Goal: Task Accomplishment & Management: Manage account settings

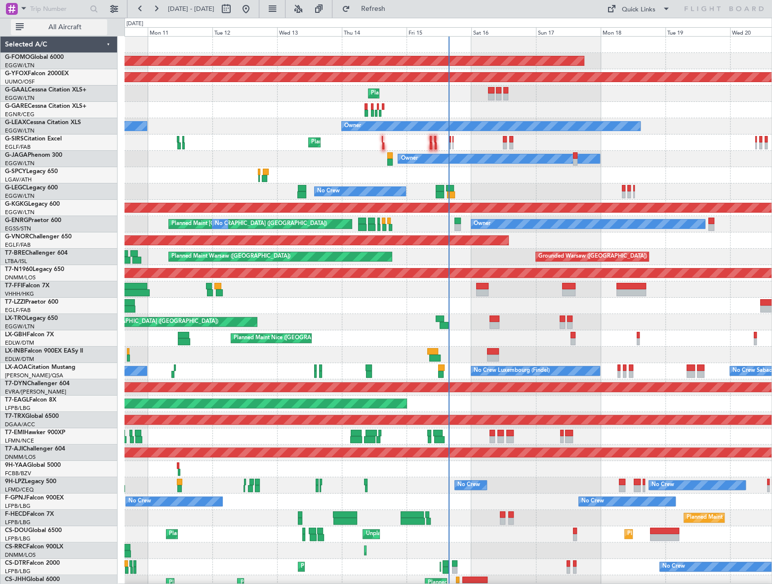
click at [74, 29] on span "All Aircraft" at bounding box center [65, 27] width 79 height 7
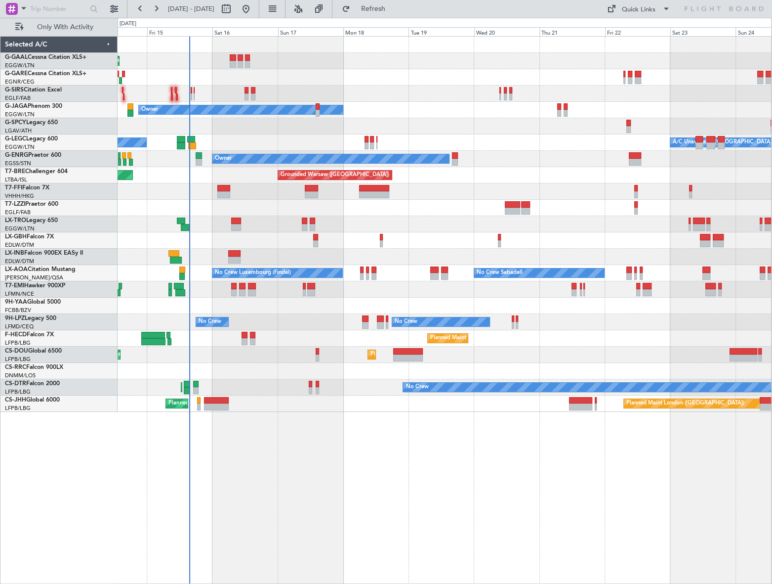
click at [299, 455] on div "Planned Maint Planned Maint Dusseldorf Planned Maint London (Farnborough) Owner…" at bounding box center [445, 310] width 654 height 548
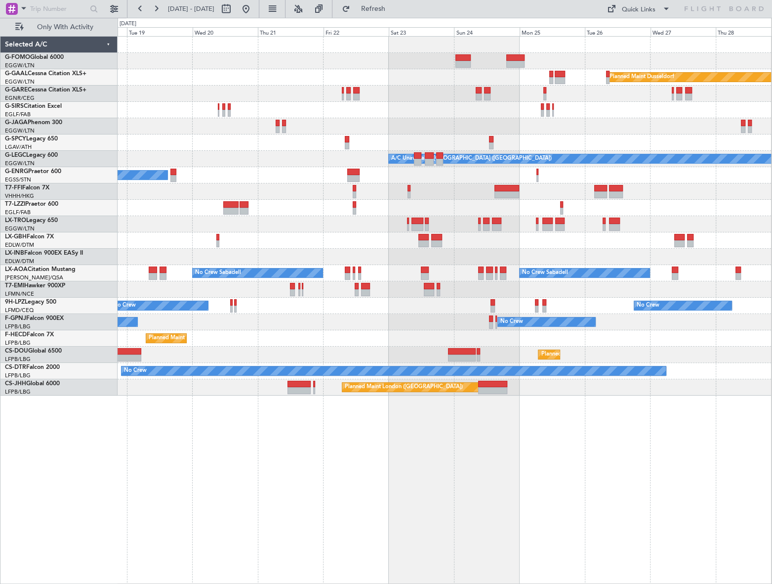
click at [187, 350] on div "Planned Maint Windsor Locks (Bradley Intl) Planned Maint Dusseldorf Owner A/C U…" at bounding box center [445, 216] width 654 height 359
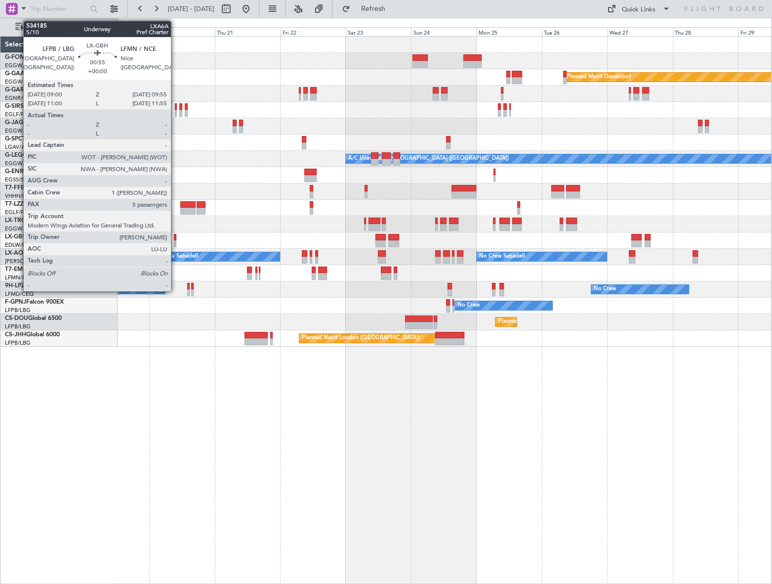
click at [175, 239] on div at bounding box center [175, 237] width 3 height 7
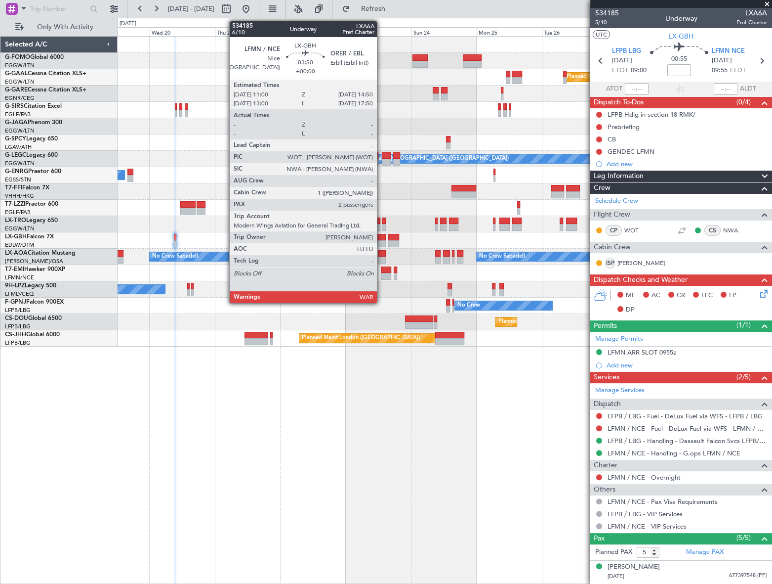
click at [381, 238] on div at bounding box center [381, 237] width 11 height 7
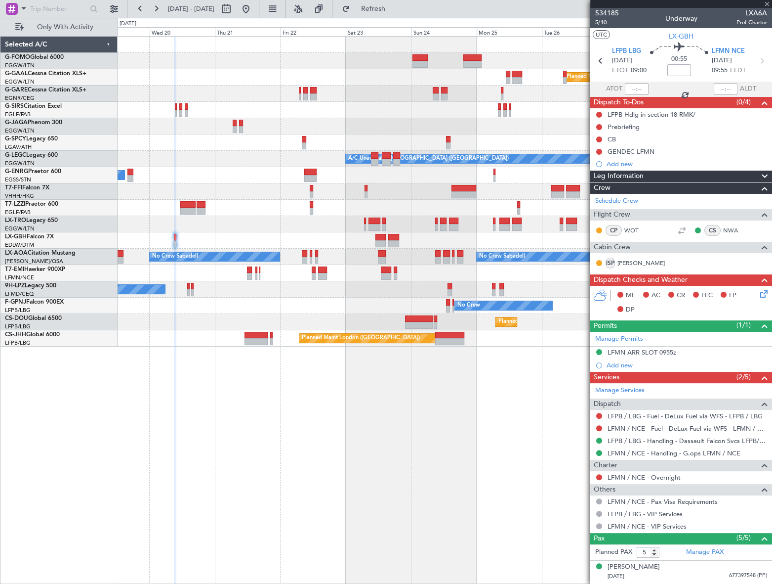
type input "2"
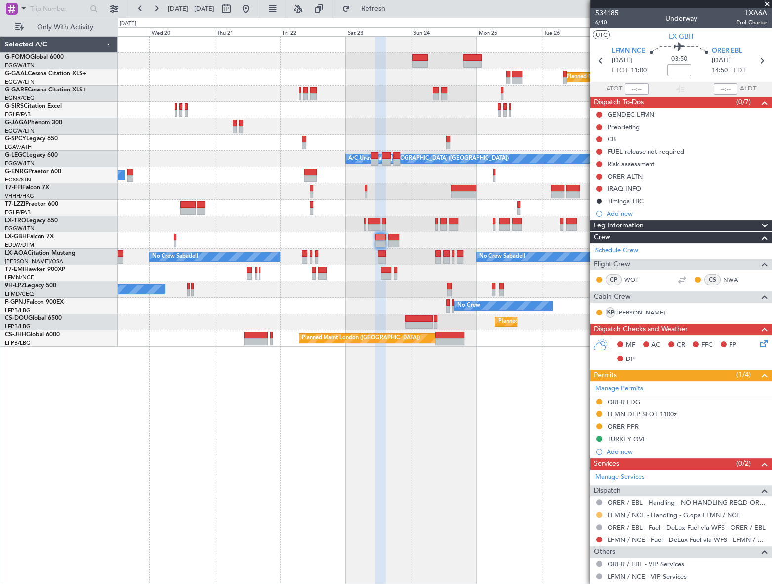
click at [598, 514] on button at bounding box center [599, 514] width 6 height 6
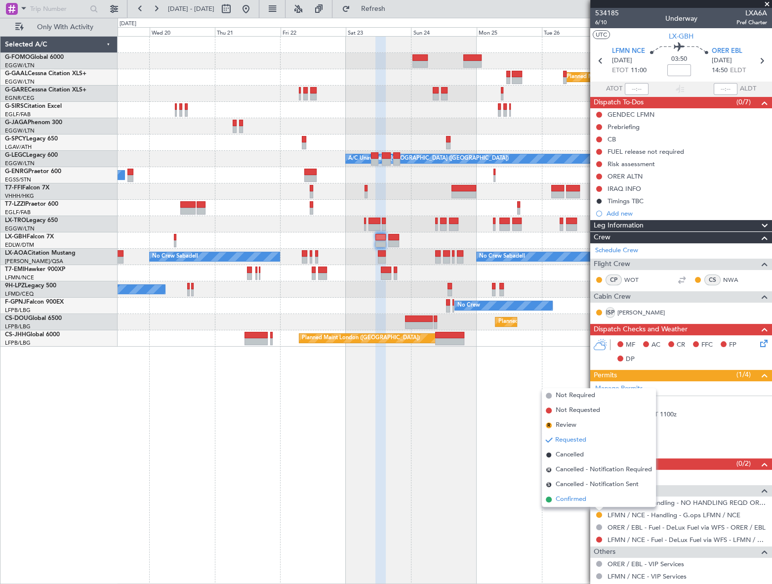
click at [578, 502] on span "Confirmed" at bounding box center [571, 499] width 31 height 10
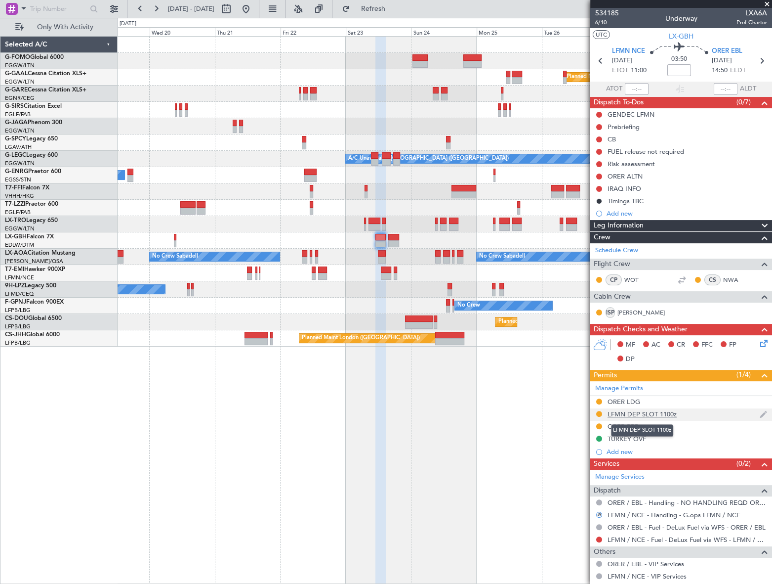
click at [651, 414] on div "LFMN DEP SLOT 1100z" at bounding box center [642, 414] width 69 height 8
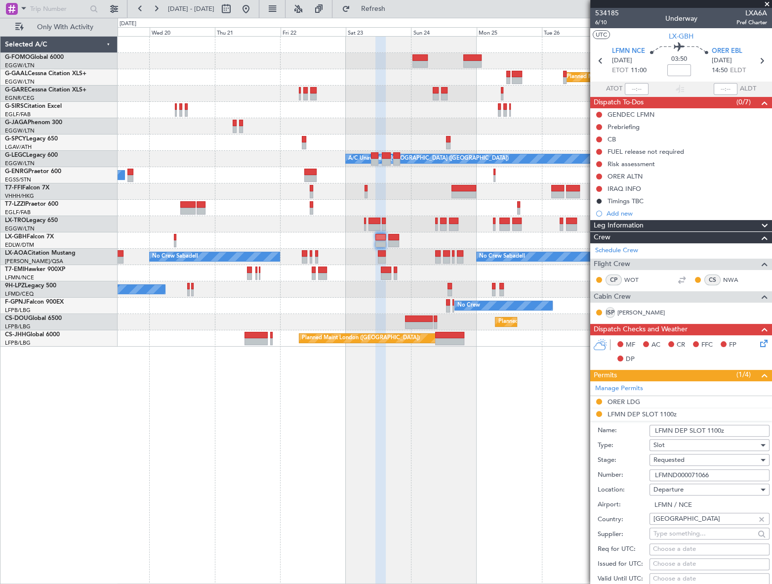
click at [720, 428] on input "LFMN DEP SLOT 1100z" at bounding box center [710, 430] width 120 height 12
type input "LFMN DEP SLOT 1055z"
click at [677, 473] on input "LFMND000071066" at bounding box center [710, 475] width 120 height 12
click at [677, 461] on span "Requested" at bounding box center [669, 459] width 31 height 9
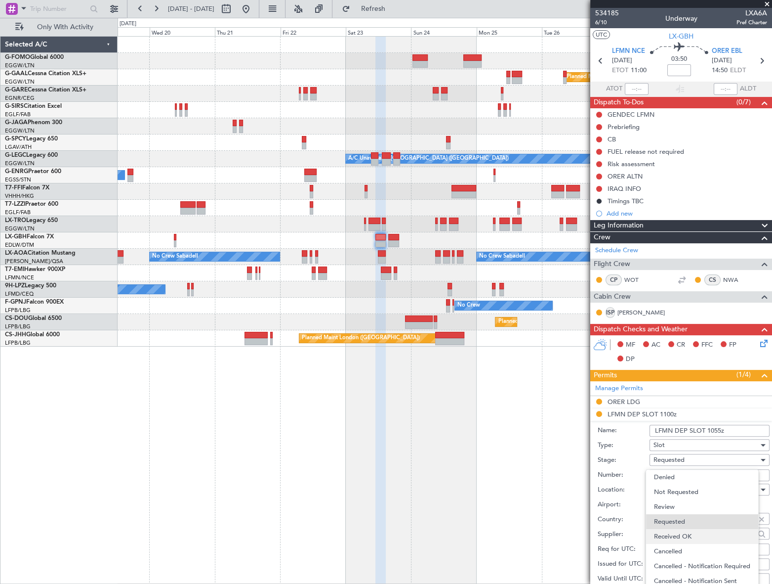
scroll to position [1, 0]
click at [697, 537] on span "Received OK" at bounding box center [706, 534] width 105 height 15
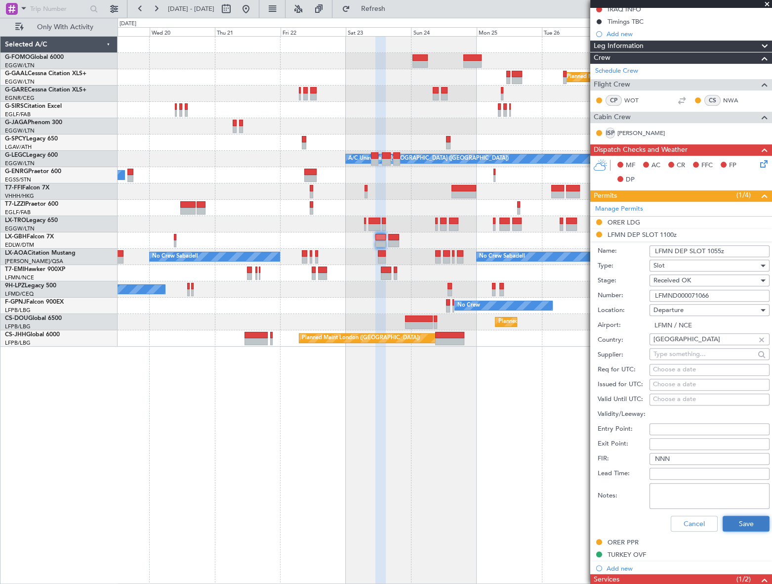
click at [746, 521] on button "Save" at bounding box center [746, 523] width 47 height 16
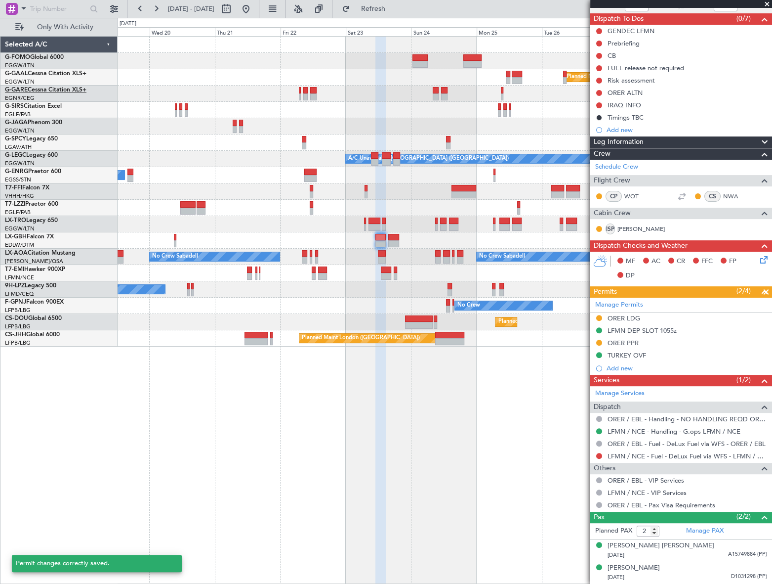
scroll to position [83, 0]
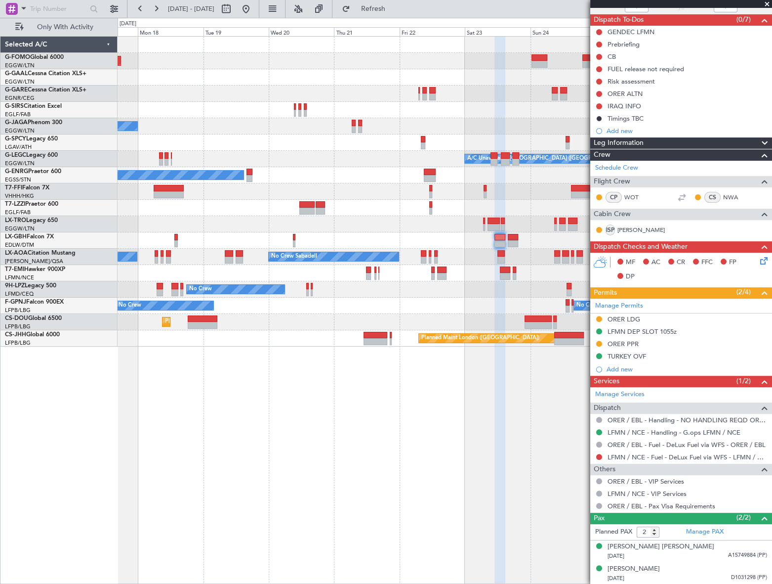
click at [392, 362] on div "Planned Maint Windsor Locks (Bradley Intl) Planned Maint Dusseldorf Owner A/C U…" at bounding box center [445, 310] width 655 height 548
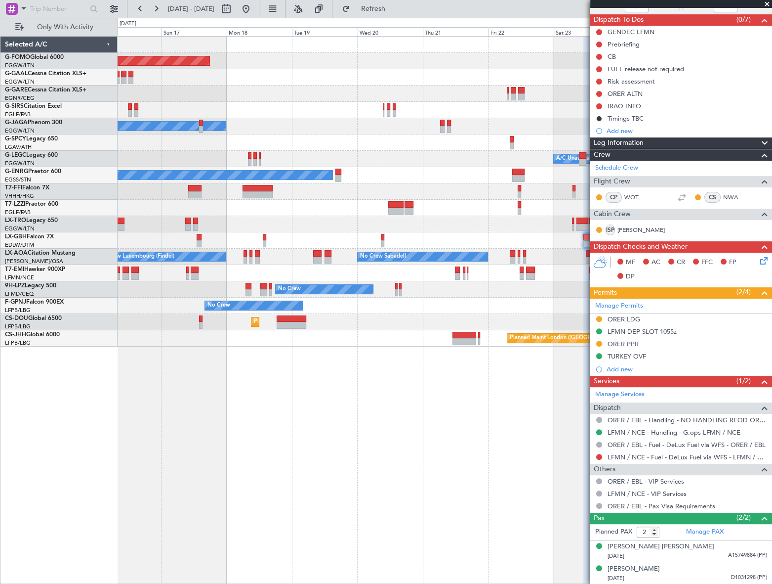
click at [498, 400] on div "Planned Maint Windsor Locks (Bradley Intl) Planned Maint Dusseldorf Planned Mai…" at bounding box center [445, 310] width 654 height 548
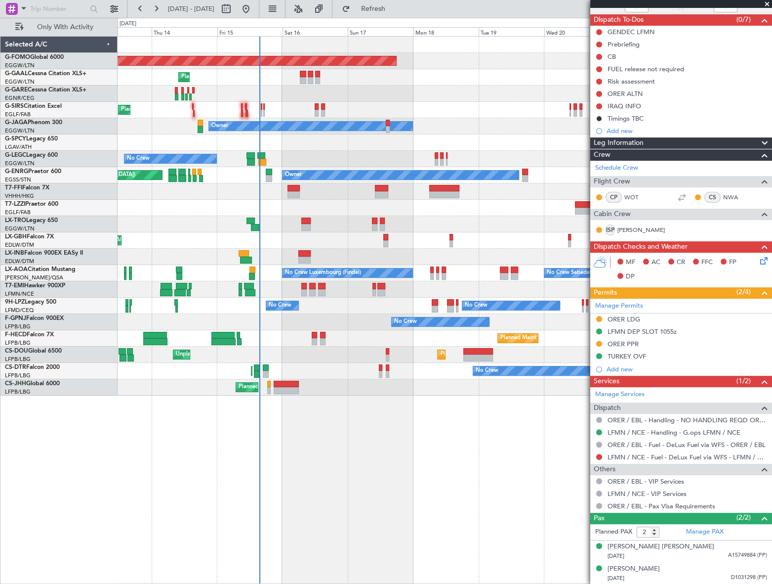
click at [290, 426] on div "Planned Maint Windsor Locks (Bradley Intl) Planned Maint Planned Maint London (…" at bounding box center [445, 310] width 654 height 548
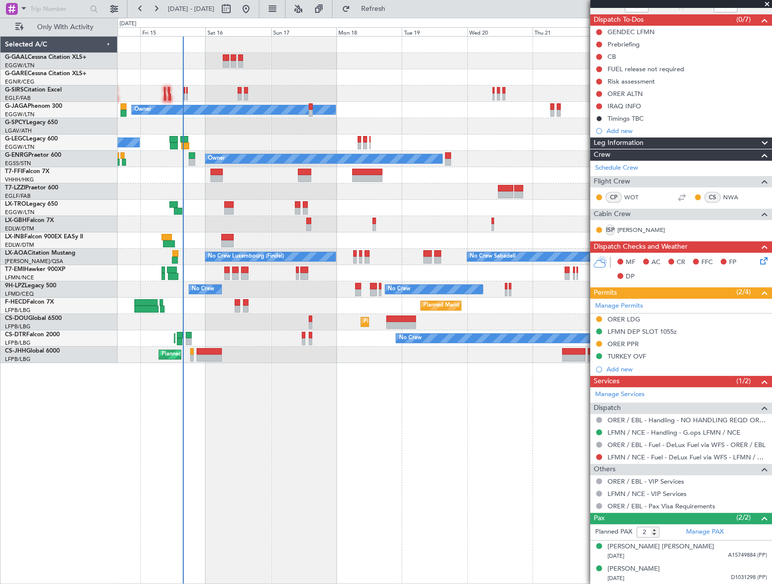
click at [339, 404] on div "Planned Maint Planned Maint Dusseldorf Planned Maint London (Farnborough) Owner…" at bounding box center [445, 310] width 655 height 548
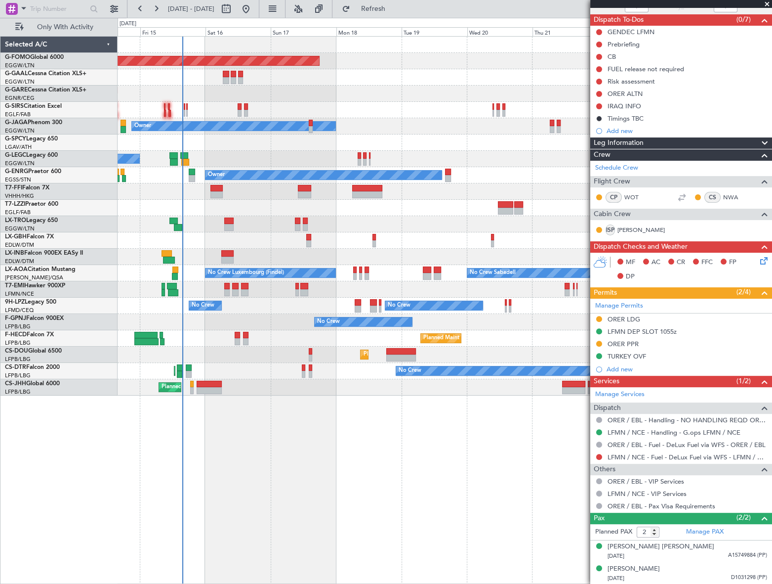
click at [329, 408] on div "Planned Maint Windsor Locks (Bradley Intl) Planned Maint Planned Maint Dusseldo…" at bounding box center [445, 310] width 654 height 548
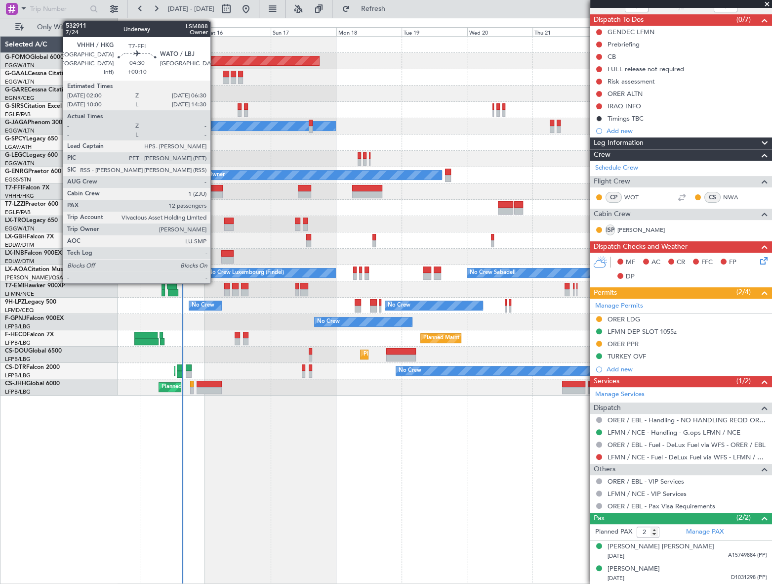
click at [215, 191] on div at bounding box center [217, 194] width 12 height 7
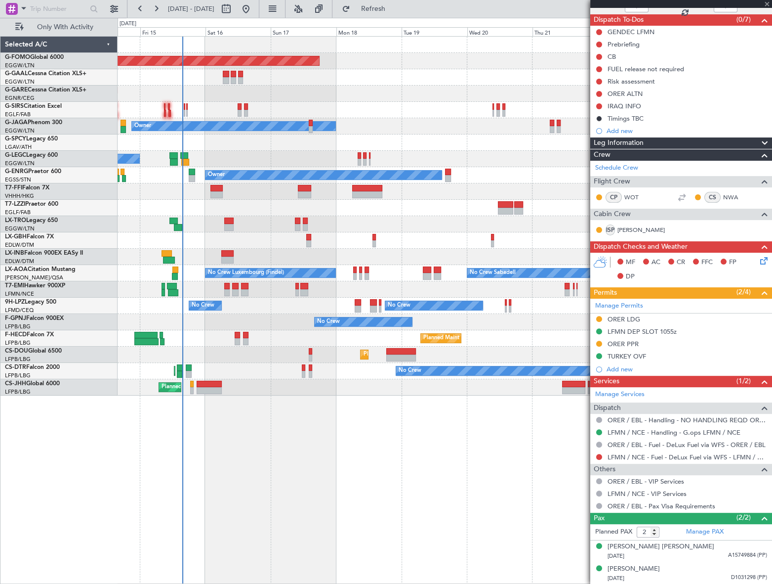
type input "+00:10"
type input "12"
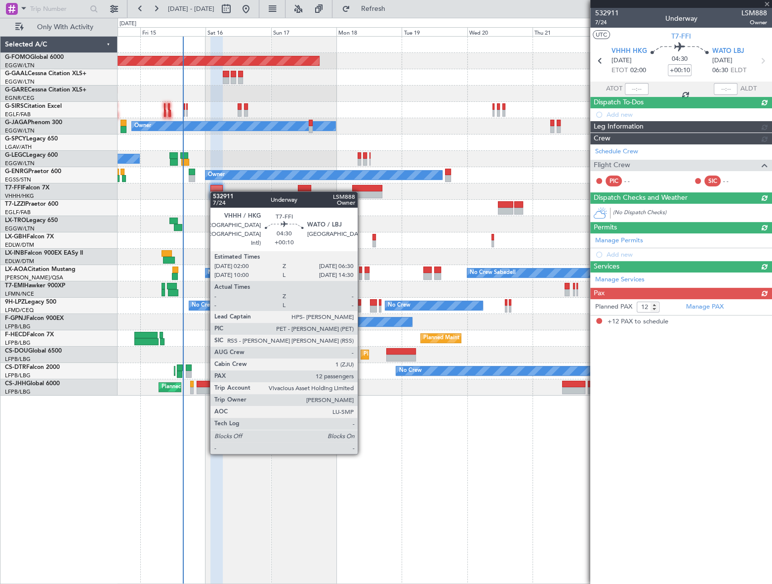
scroll to position [0, 0]
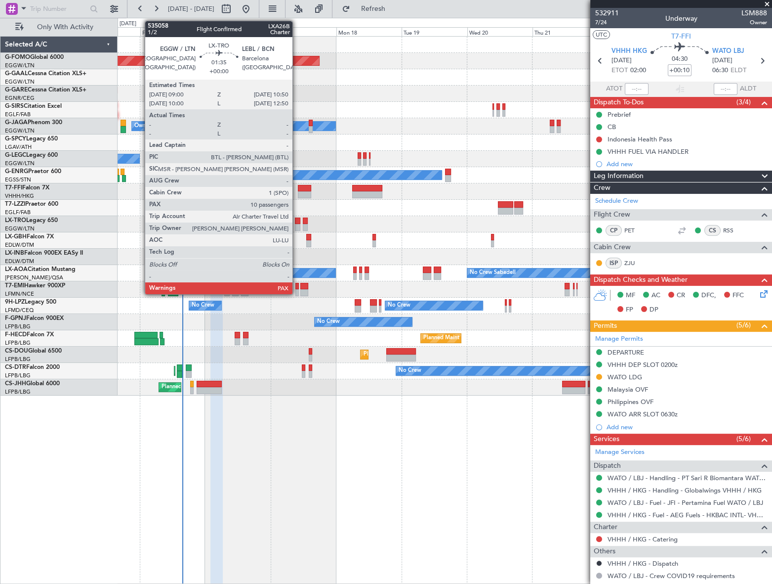
click at [297, 223] on div at bounding box center [297, 220] width 5 height 7
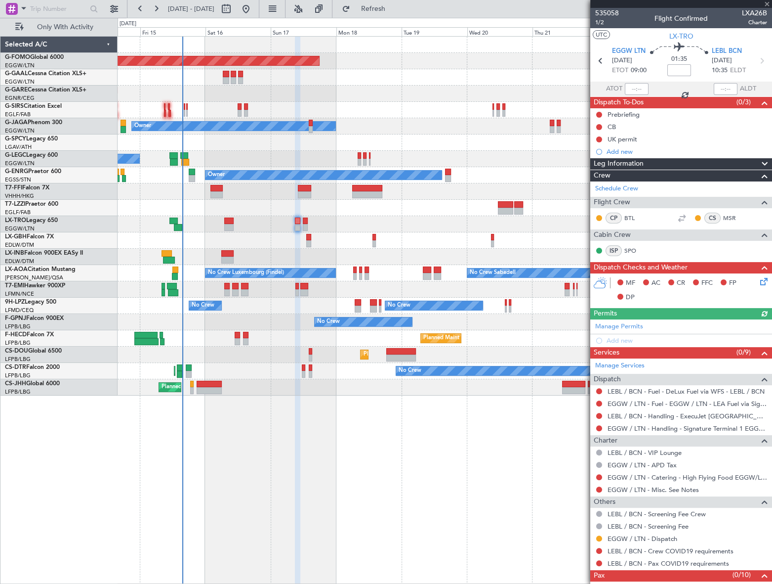
click at [600, 535] on div "Not Required" at bounding box center [600, 535] width 0 height 0
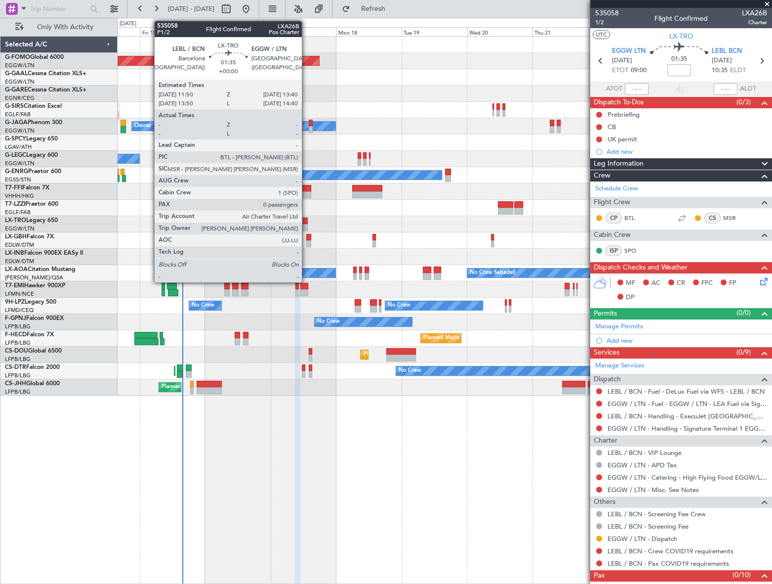
click at [306, 220] on div at bounding box center [305, 220] width 5 height 7
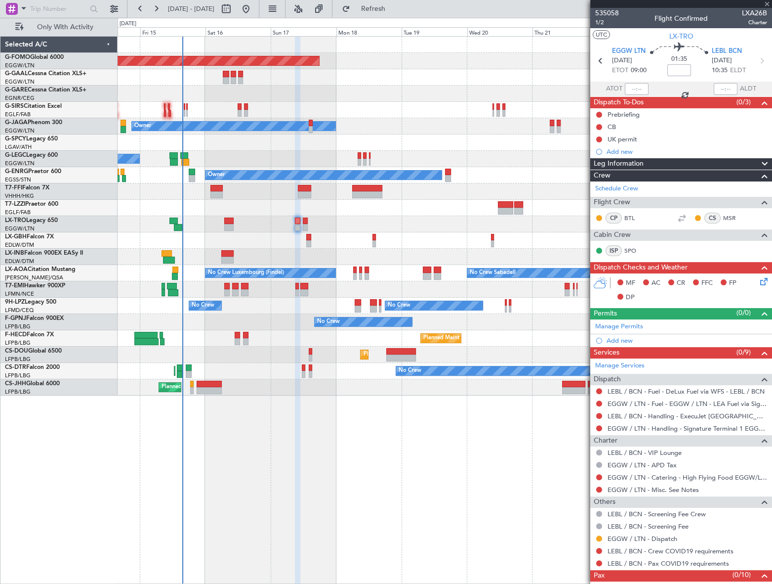
type input "0"
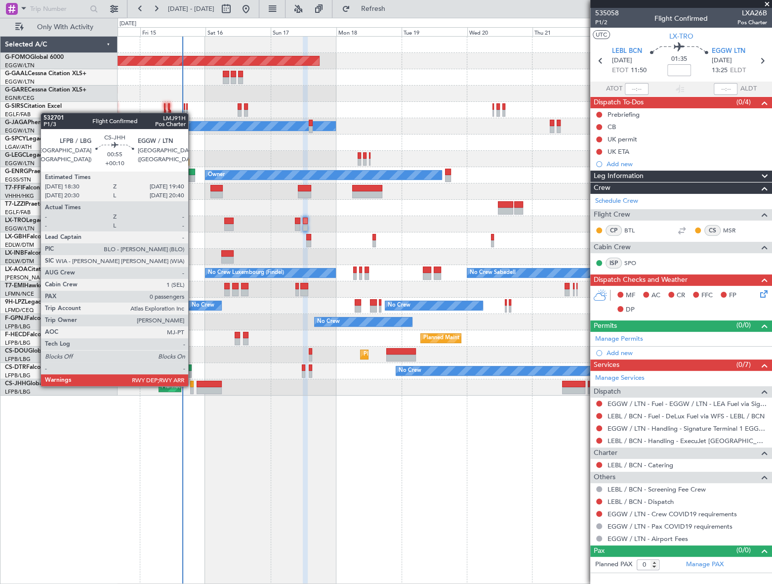
click at [193, 385] on div at bounding box center [191, 384] width 3 height 7
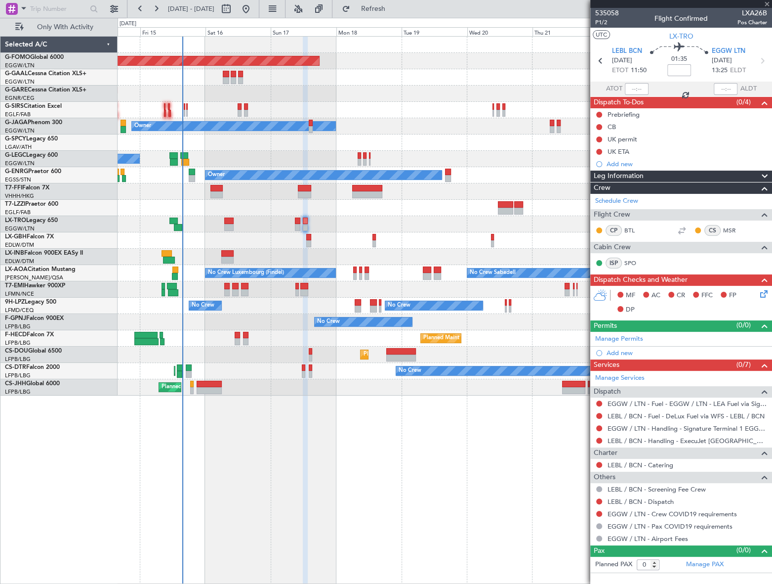
type input "+00:10"
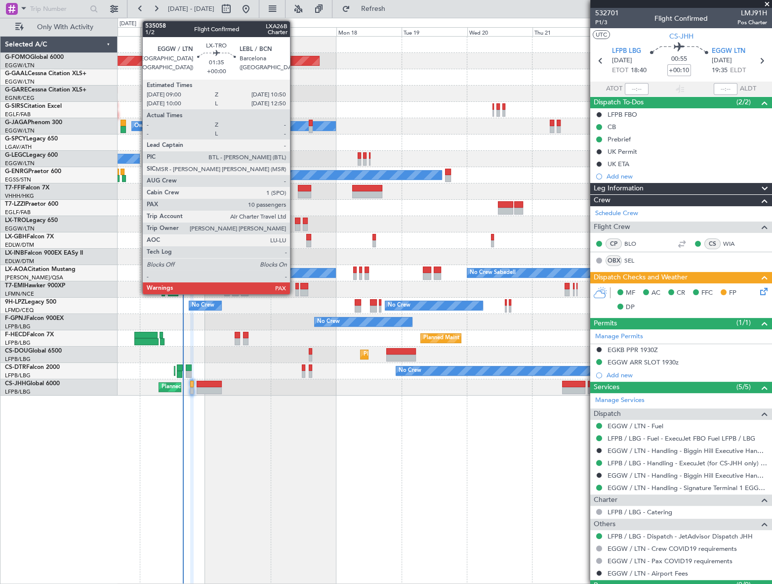
click at [295, 228] on div at bounding box center [297, 227] width 5 height 7
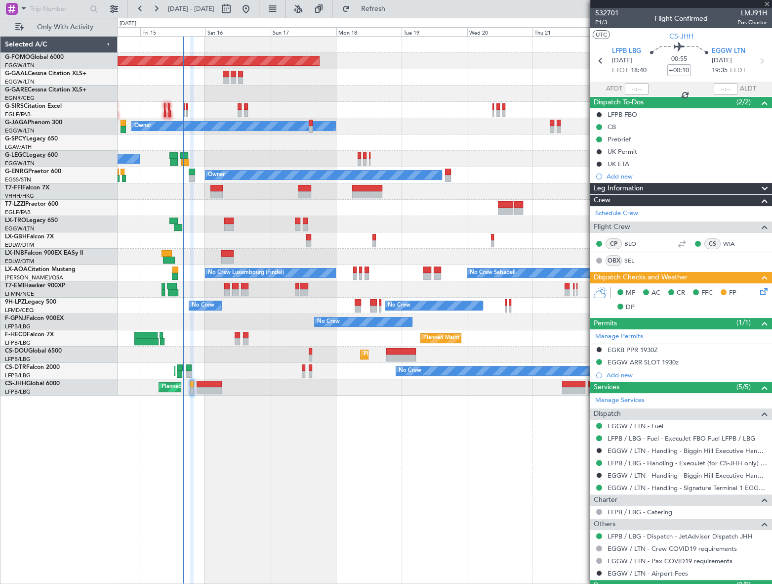
type input "10"
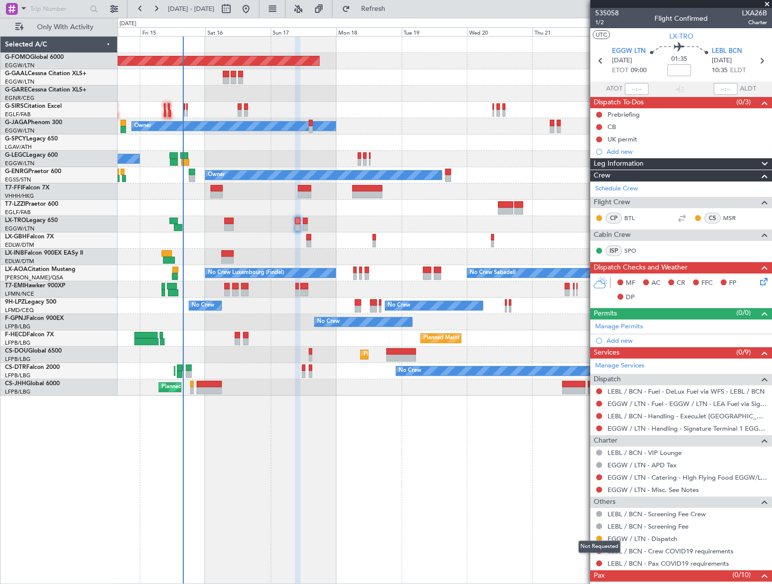
click at [598, 537] on mat-tooltip-component "Not Requested" at bounding box center [600, 546] width 56 height 26
click at [599, 539] on button at bounding box center [599, 538] width 6 height 6
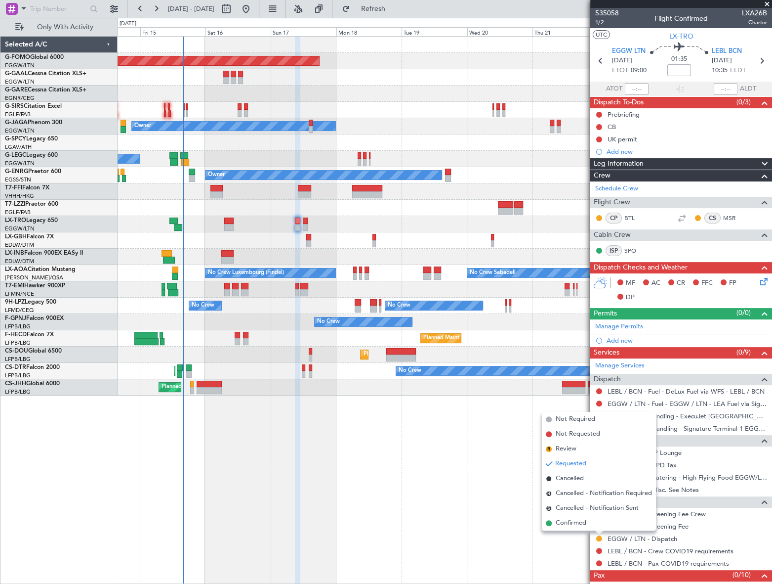
click at [434, 495] on div "Planned Maint Windsor Locks (Bradley Intl) Planned Maint Planned Maint Dusseldo…" at bounding box center [445, 310] width 654 height 548
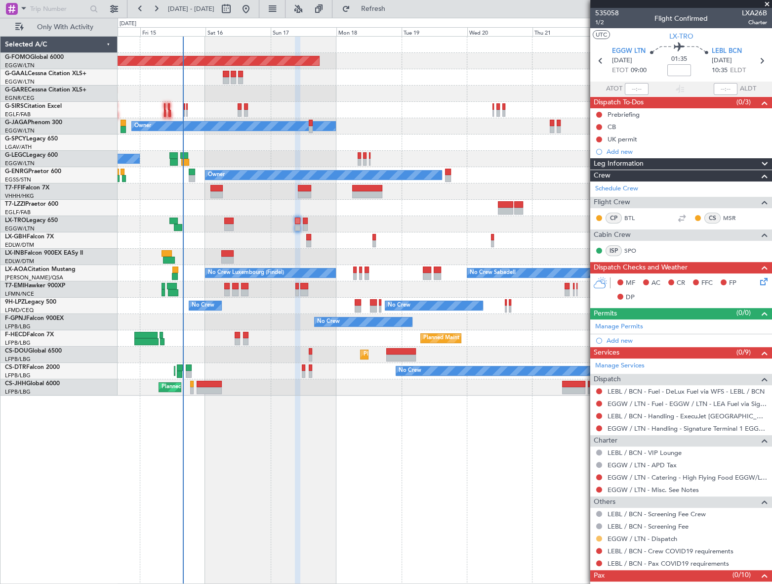
click at [597, 538] on button at bounding box center [599, 538] width 6 height 6
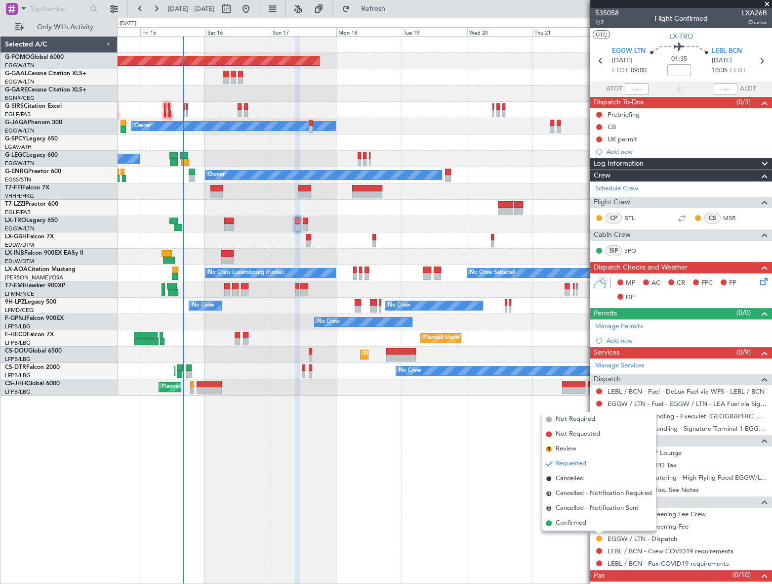
drag, startPoint x: 568, startPoint y: 523, endPoint x: 579, endPoint y: 533, distance: 14.7
click at [568, 523] on span "Confirmed" at bounding box center [571, 523] width 31 height 10
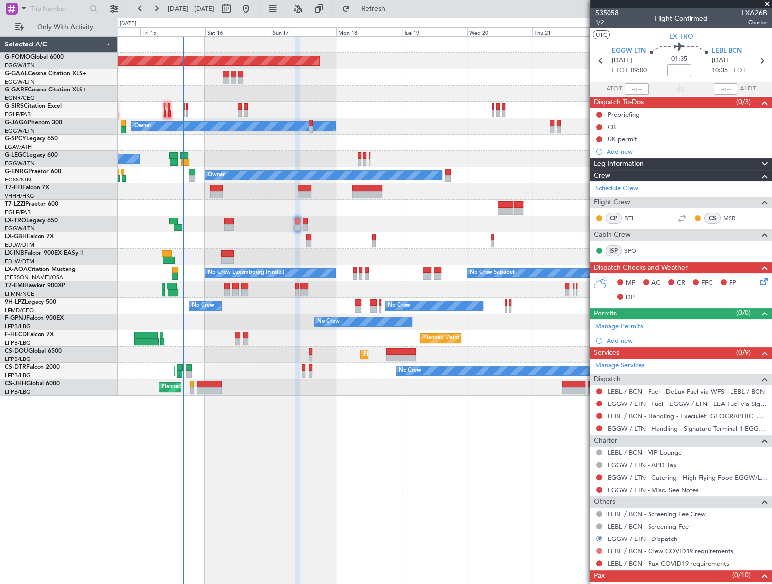
click at [598, 549] on button at bounding box center [599, 551] width 6 height 6
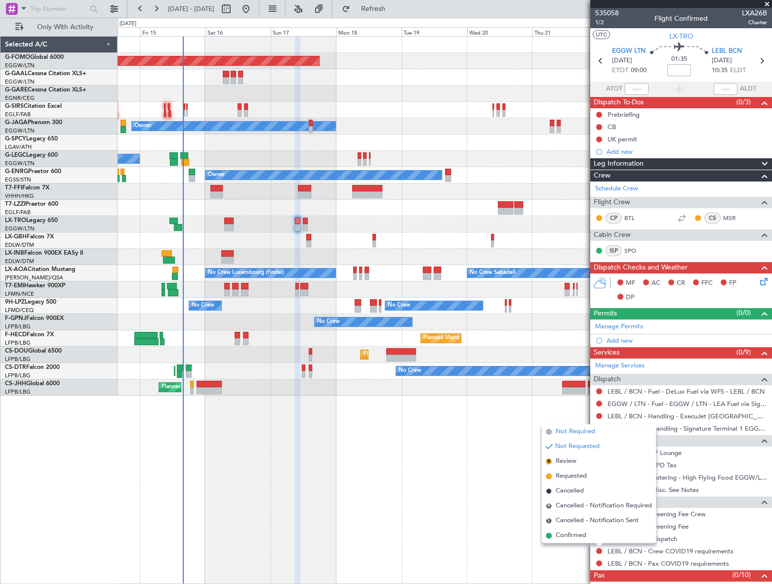
click at [576, 430] on span "Not Required" at bounding box center [576, 431] width 40 height 10
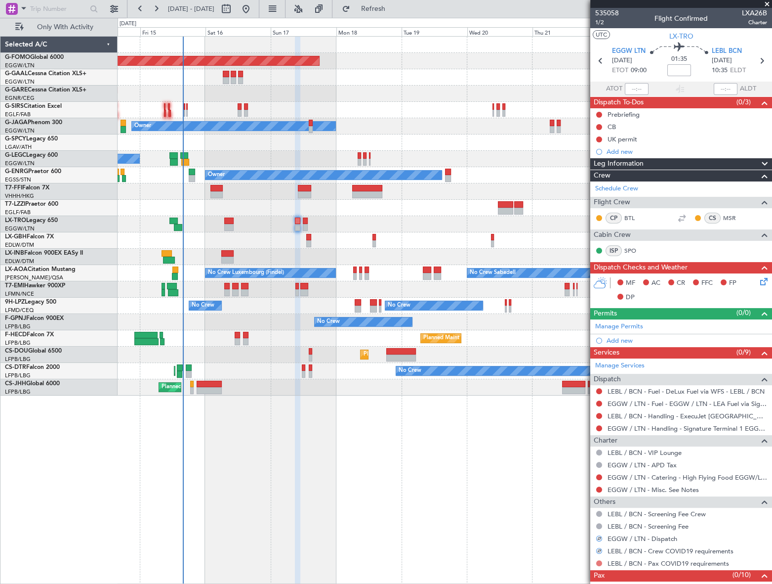
click at [598, 560] on button at bounding box center [599, 563] width 6 height 6
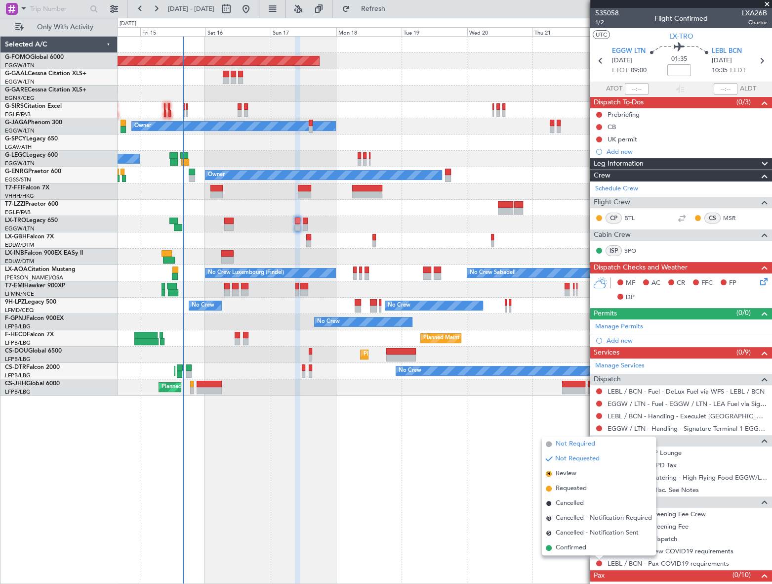
click at [586, 443] on span "Not Required" at bounding box center [576, 444] width 40 height 10
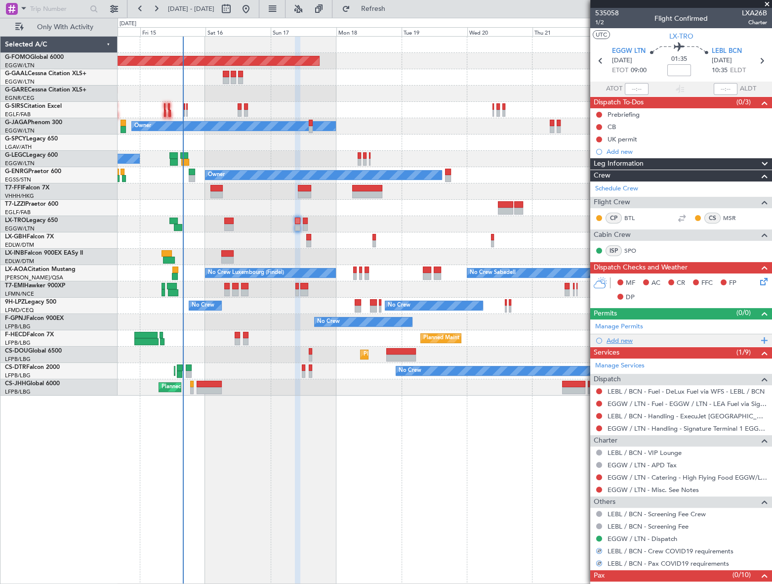
click at [627, 339] on div "Add new" at bounding box center [683, 340] width 152 height 8
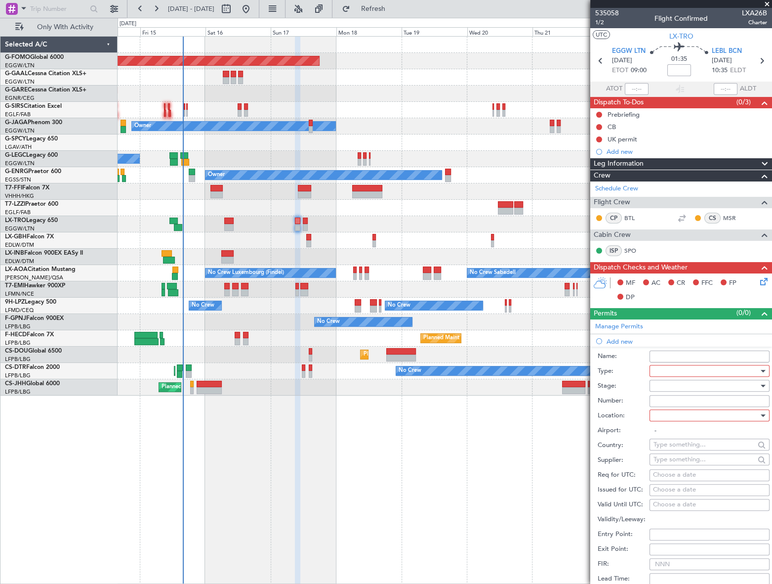
click at [666, 369] on div at bounding box center [706, 370] width 105 height 15
click at [664, 461] on span "Slot" at bounding box center [706, 464] width 105 height 15
click at [746, 388] on div at bounding box center [706, 385] width 105 height 15
click at [695, 448] on span "Requested" at bounding box center [706, 449] width 105 height 15
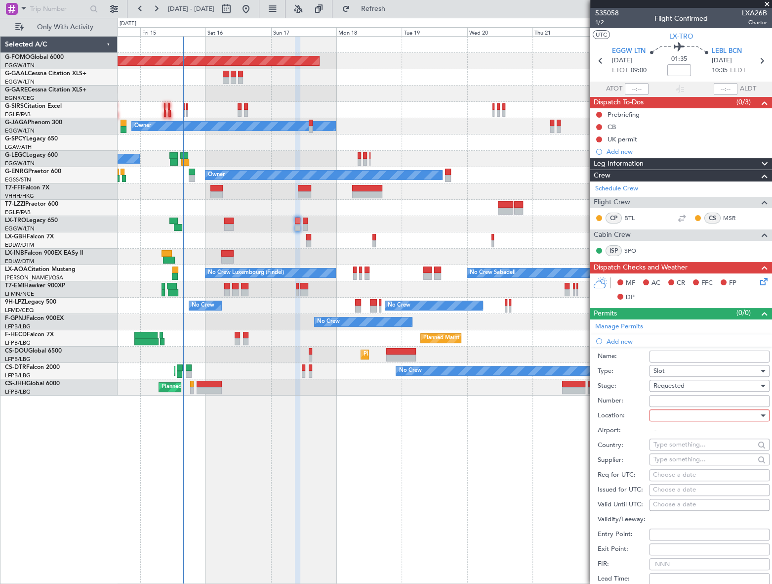
click at [741, 412] on div at bounding box center [706, 415] width 105 height 15
click at [693, 429] on span "Departure" at bounding box center [706, 434] width 105 height 15
type input "EGGW / LTN"
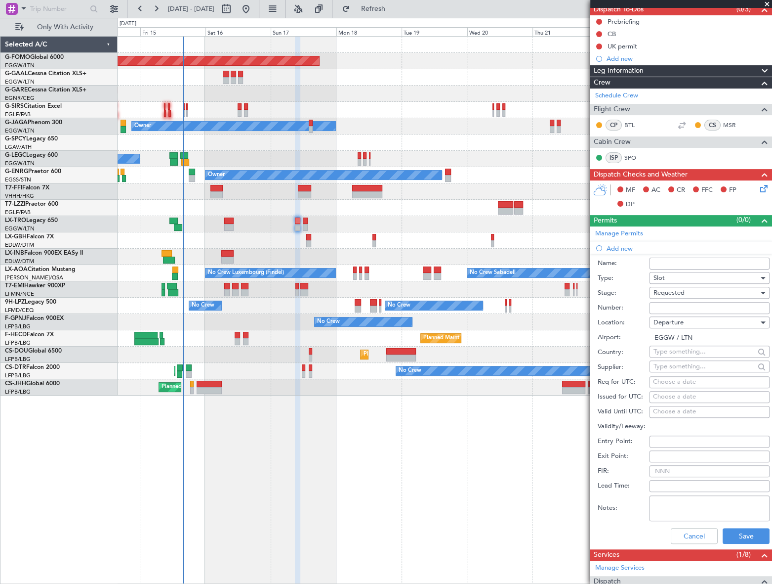
scroll to position [179, 0]
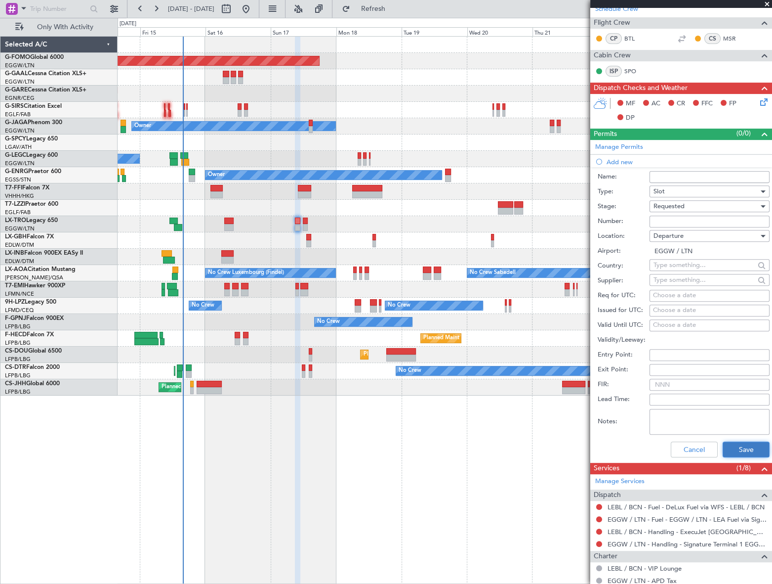
click at [754, 441] on button "Save" at bounding box center [746, 449] width 47 height 16
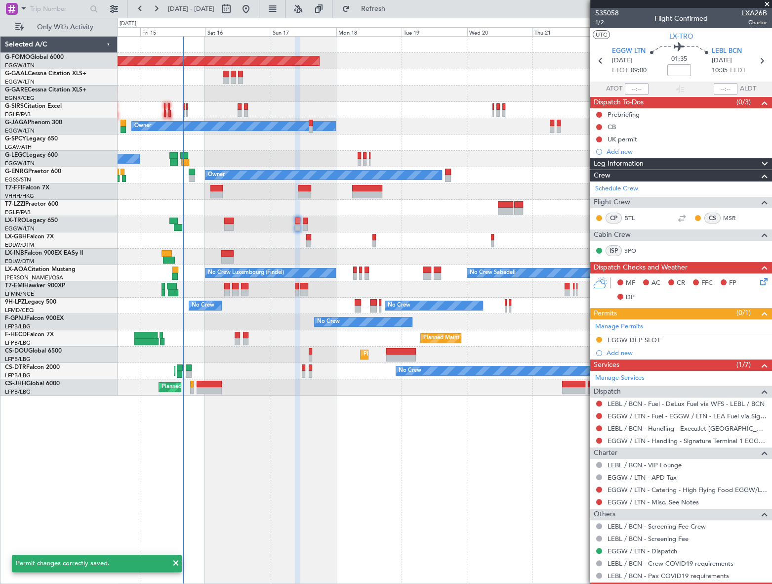
scroll to position [0, 0]
click at [598, 127] on button at bounding box center [599, 127] width 6 height 6
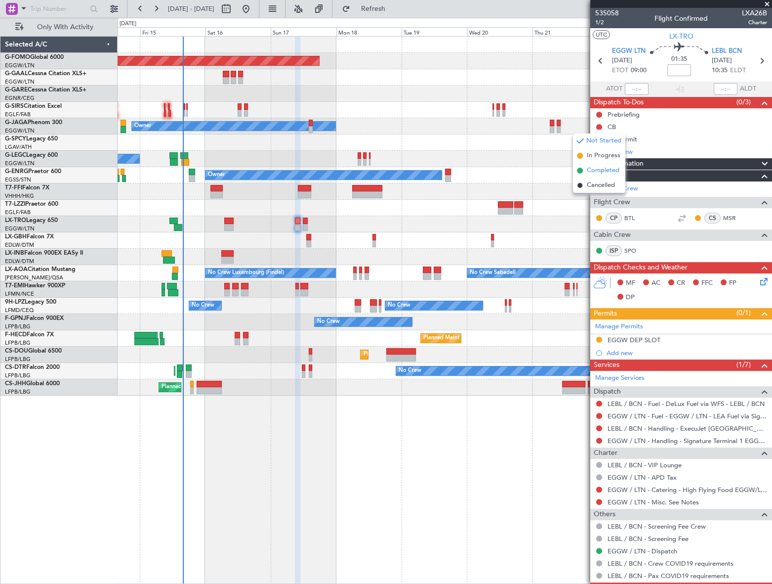
click at [597, 167] on span "Completed" at bounding box center [603, 171] width 33 height 10
click at [598, 113] on button at bounding box center [599, 115] width 6 height 6
click at [594, 143] on span "In Progress" at bounding box center [604, 143] width 34 height 10
click at [642, 341] on div "EGGW DEP SLOT" at bounding box center [634, 340] width 53 height 8
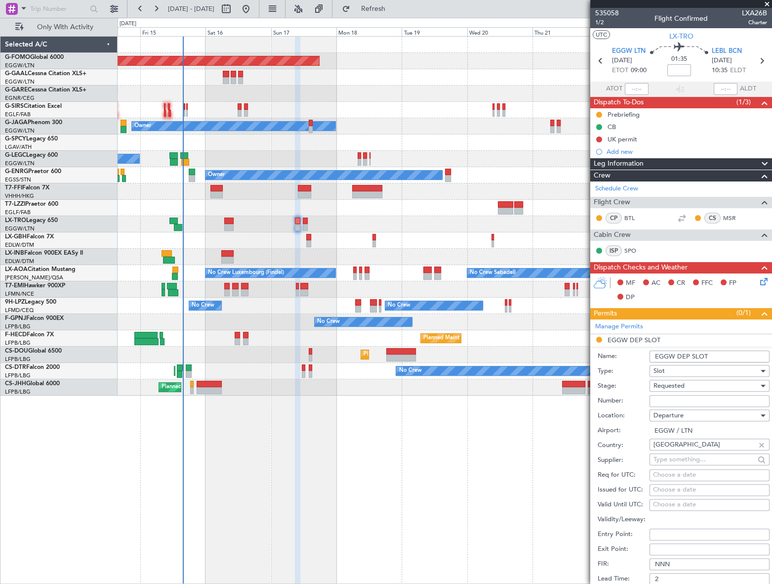
click at [712, 357] on input "EGGW DEP SLOT" at bounding box center [710, 356] width 120 height 12
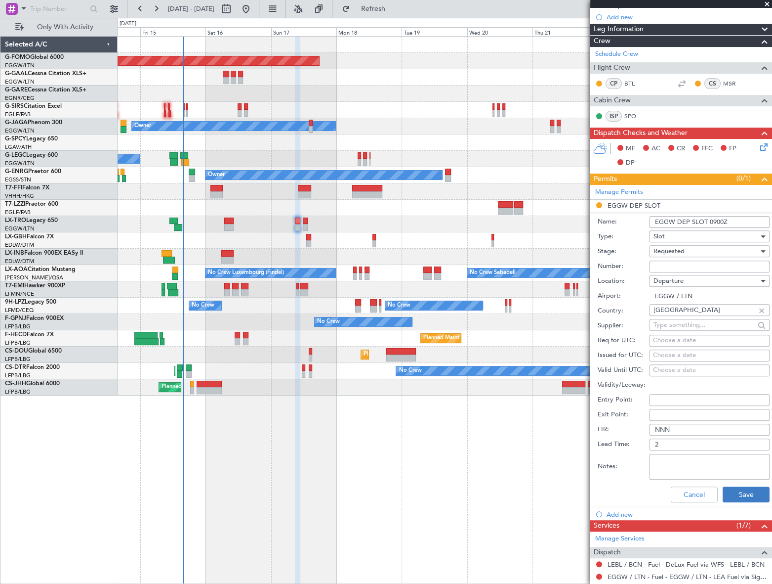
type input "EGGW DEP SLOT 0900Z"
click at [749, 490] on button "Save" at bounding box center [746, 494] width 47 height 16
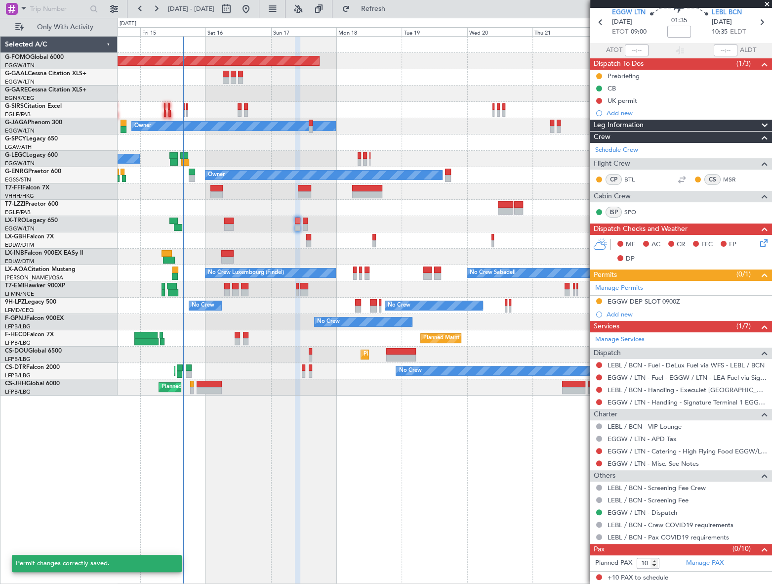
scroll to position [38, 0]
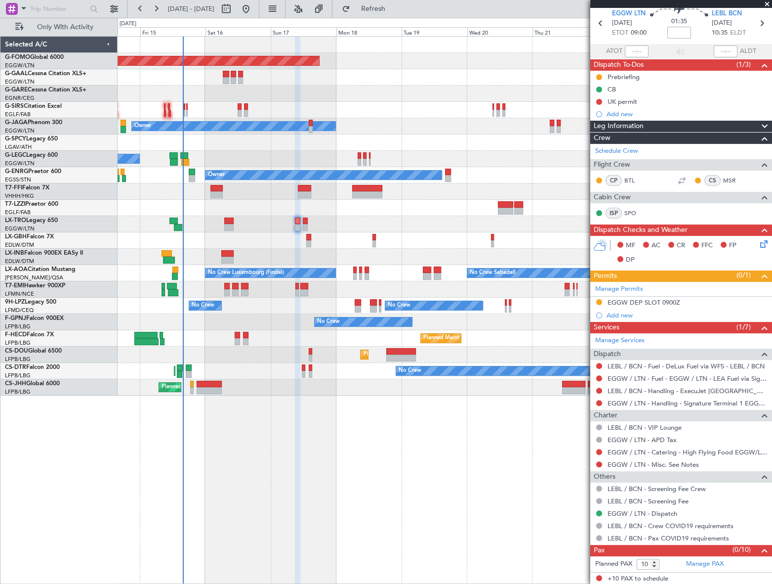
click at [491, 533] on div "Planned Maint Windsor Locks (Bradley Intl) Planned Maint Planned Maint Dusseldo…" at bounding box center [445, 310] width 654 height 548
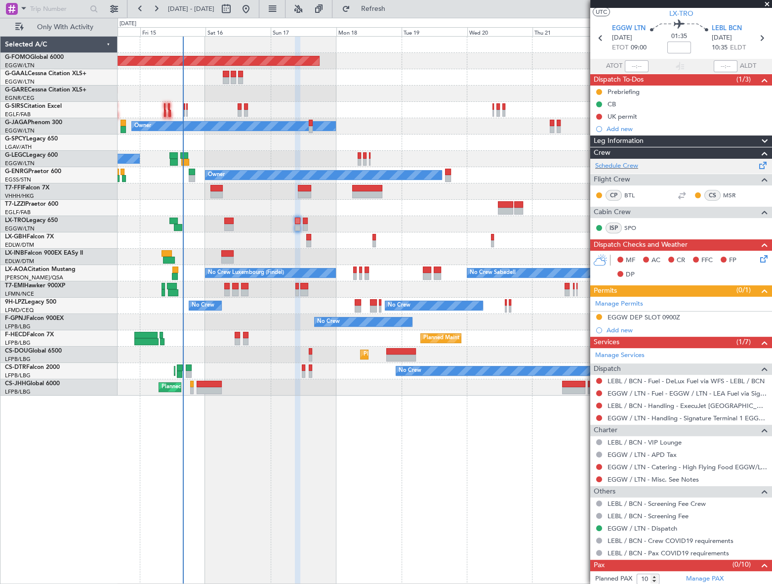
scroll to position [0, 0]
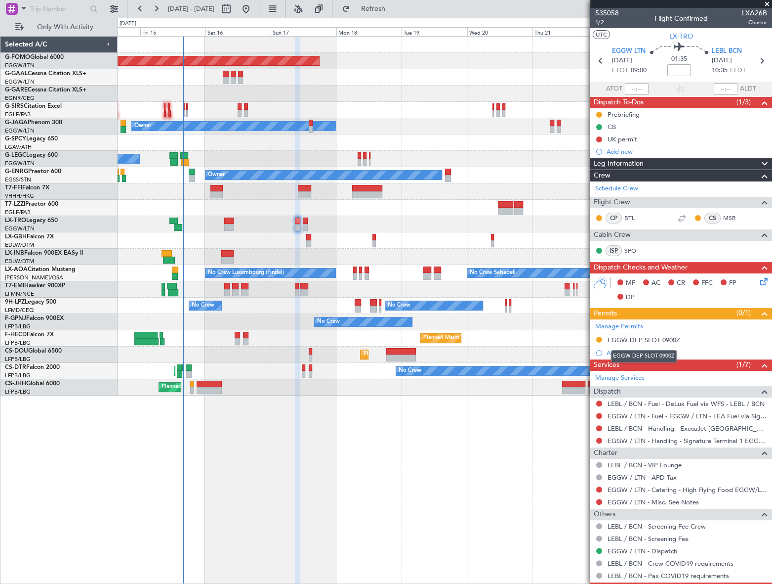
click at [631, 349] on mat-tooltip-component "EGGW DEP SLOT 0900Z" at bounding box center [644, 356] width 80 height 26
click at [628, 353] on div "Add new" at bounding box center [683, 352] width 152 height 8
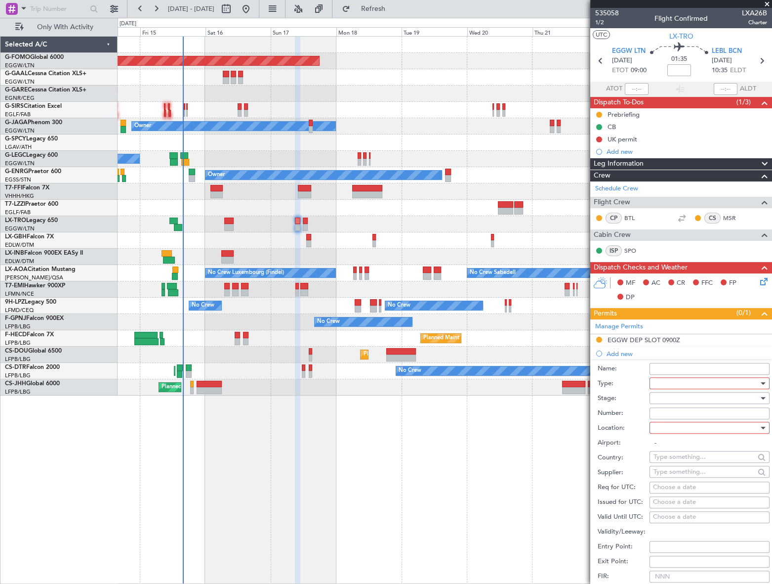
click at [710, 378] on div at bounding box center [706, 383] width 105 height 15
drag, startPoint x: 683, startPoint y: 476, endPoint x: 726, endPoint y: 392, distance: 94.8
click at [683, 476] on span "Slot" at bounding box center [706, 476] width 105 height 15
click at [751, 396] on div at bounding box center [706, 397] width 105 height 15
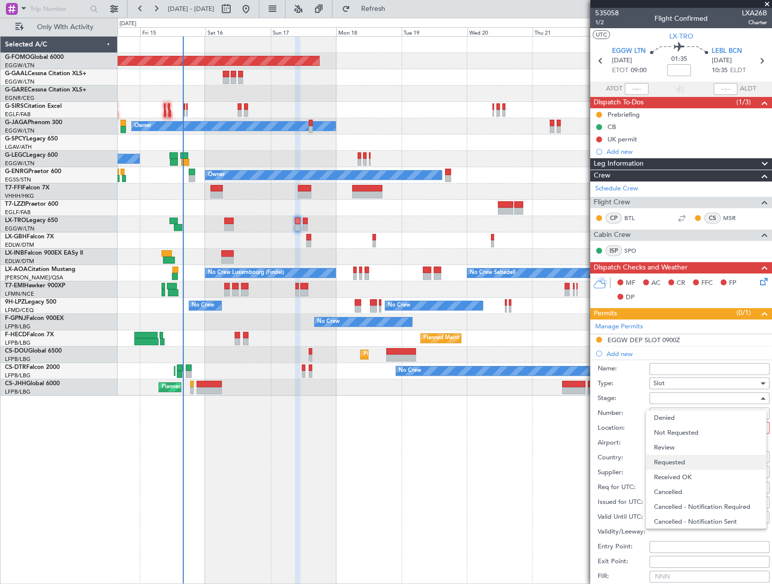
click at [678, 460] on span "Requested" at bounding box center [706, 462] width 105 height 15
click at [739, 428] on div at bounding box center [706, 427] width 105 height 15
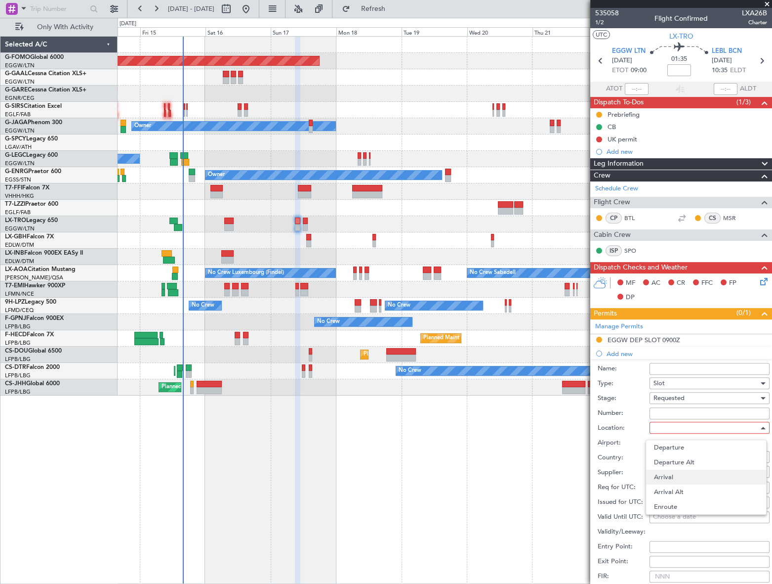
click at [679, 474] on span "Arrival" at bounding box center [706, 476] width 105 height 15
type input "LEBL / BCN"
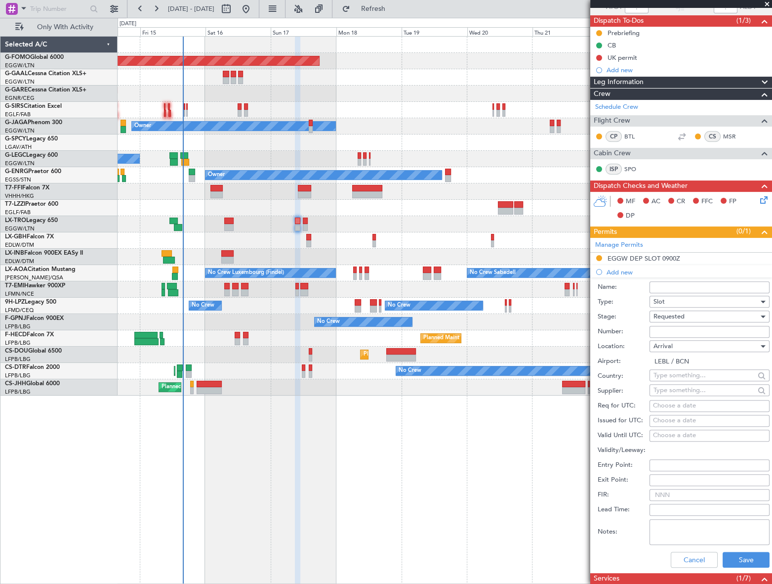
scroll to position [179, 0]
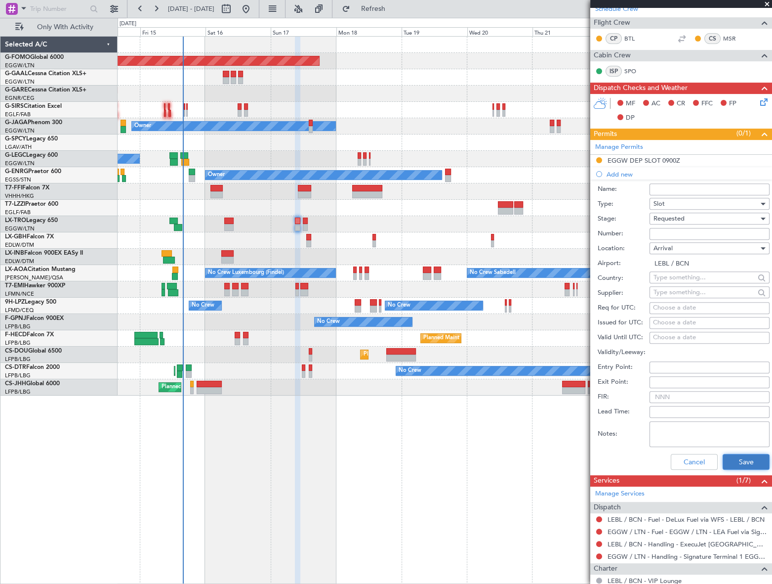
click at [758, 464] on button "Save" at bounding box center [746, 462] width 47 height 16
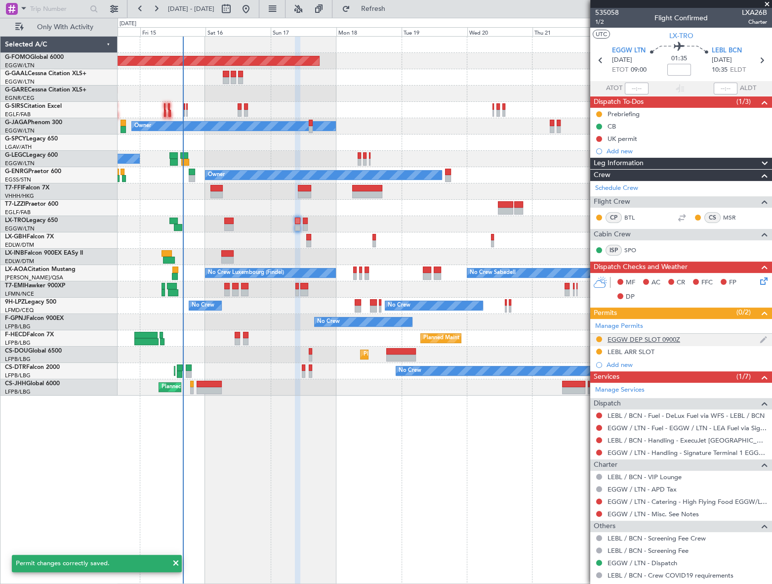
scroll to position [0, 0]
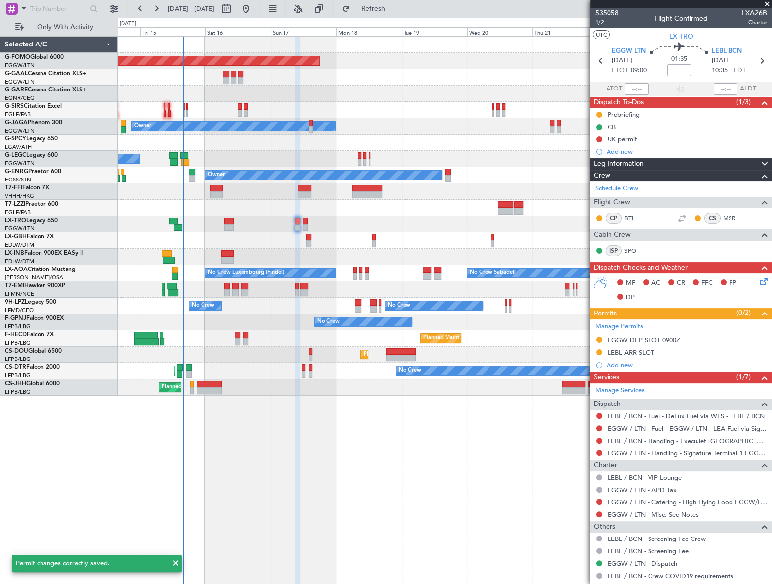
drag, startPoint x: 643, startPoint y: 353, endPoint x: 653, endPoint y: 352, distance: 9.9
click at [643, 353] on div "LEBL ARR SLOT" at bounding box center [631, 352] width 47 height 8
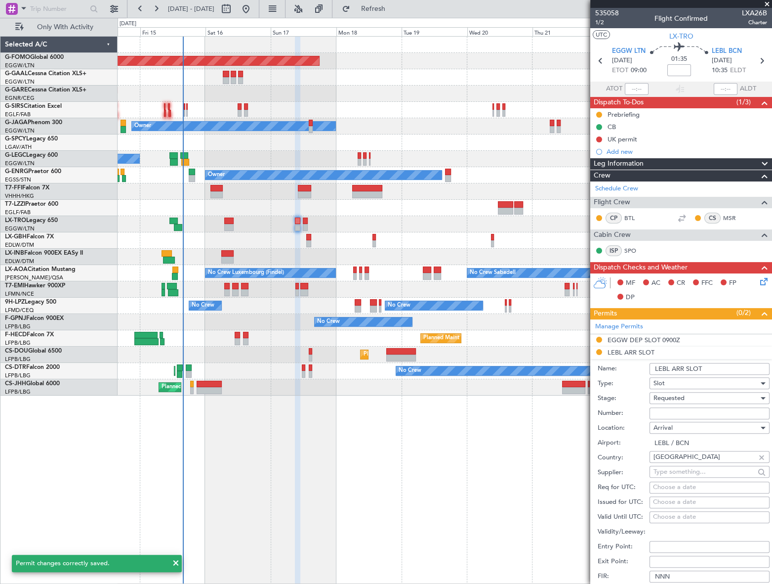
click at [719, 364] on input "LEBL ARR SLOT" at bounding box center [710, 369] width 120 height 12
click at [675, 73] on input at bounding box center [680, 70] width 24 height 12
click at [460, 462] on div "Planned Maint Windsor Locks (Bradley Intl) Planned Maint Planned Maint Dusseldo…" at bounding box center [445, 310] width 654 height 548
type input "+00:20"
click at [676, 160] on div "Leg Information" at bounding box center [682, 163] width 182 height 11
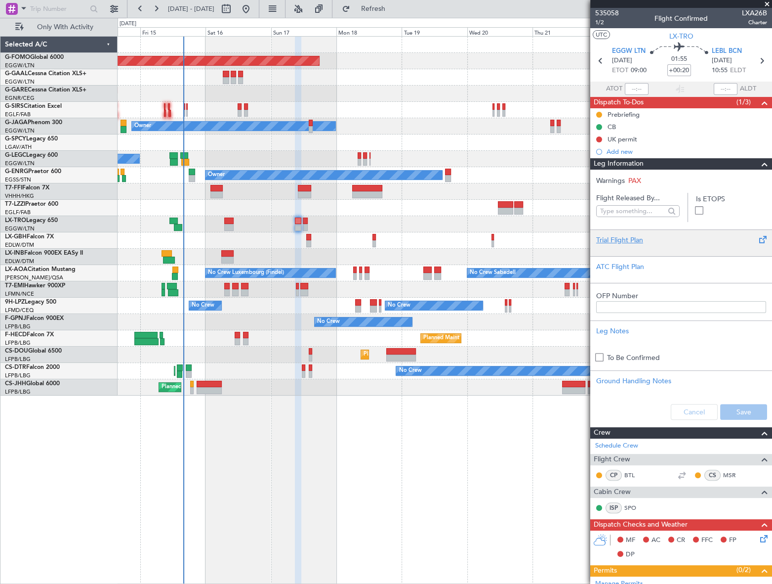
click at [630, 234] on div "Trial Flight Plan" at bounding box center [682, 242] width 182 height 27
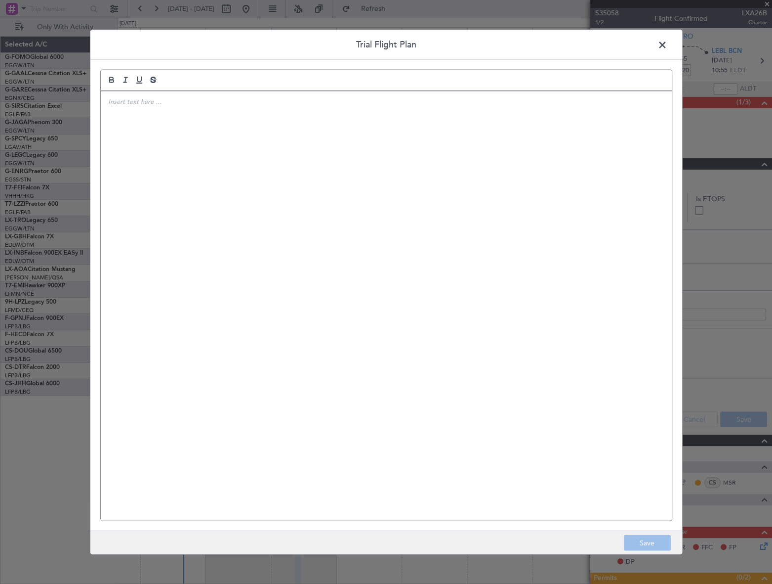
drag, startPoint x: 175, startPoint y: 94, endPoint x: 177, endPoint y: 109, distance: 15.0
click at [175, 94] on div at bounding box center [386, 305] width 571 height 429
click at [119, 119] on strong "Codruta" at bounding box center [120, 120] width 24 height 6
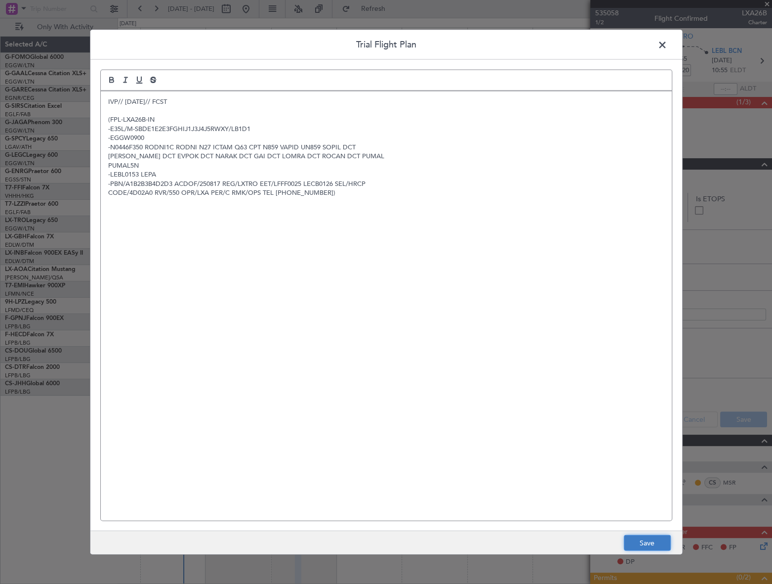
click at [665, 544] on button "Save" at bounding box center [647, 543] width 47 height 16
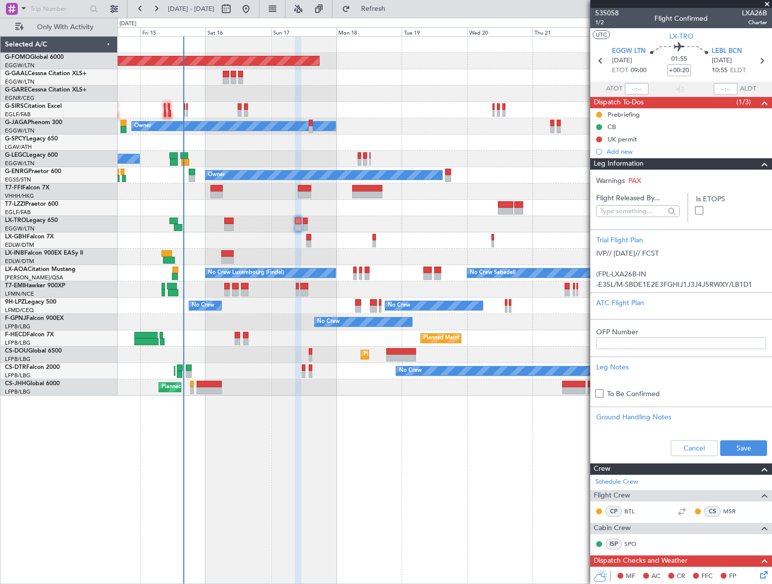
click at [760, 165] on span at bounding box center [765, 164] width 12 height 12
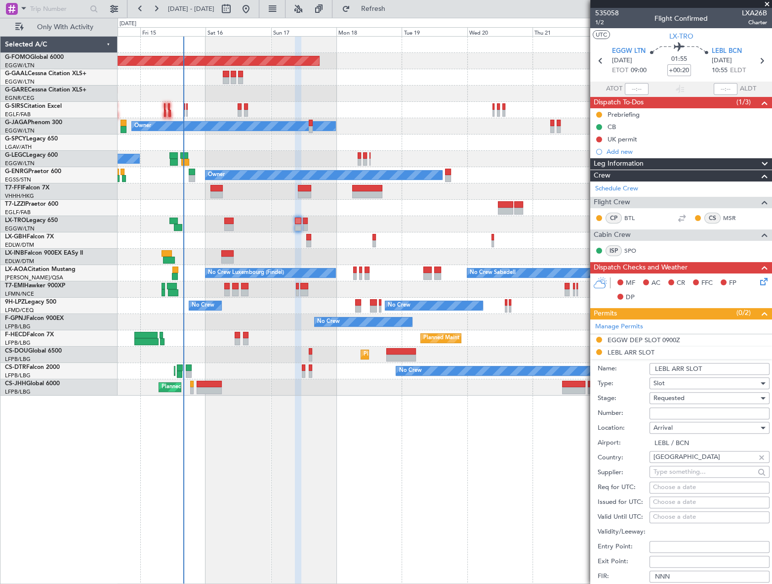
click at [714, 367] on input "LEBL ARR SLOT" at bounding box center [710, 369] width 120 height 12
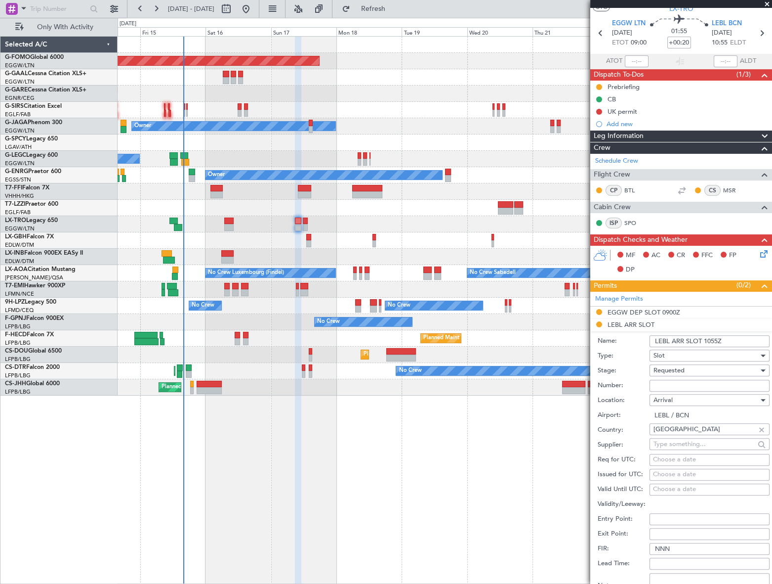
scroll to position [89, 0]
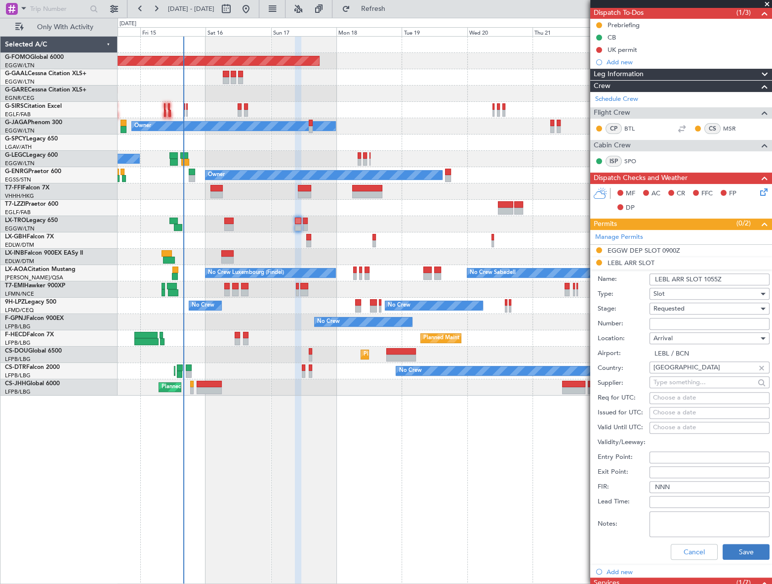
type input "LEBL ARR SLOT 1055Z"
click at [737, 552] on button "Save" at bounding box center [746, 552] width 47 height 16
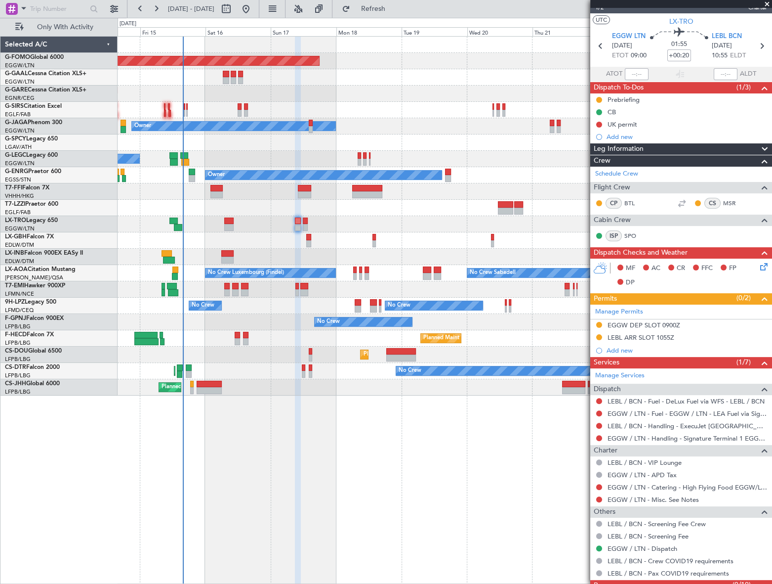
scroll to position [0, 0]
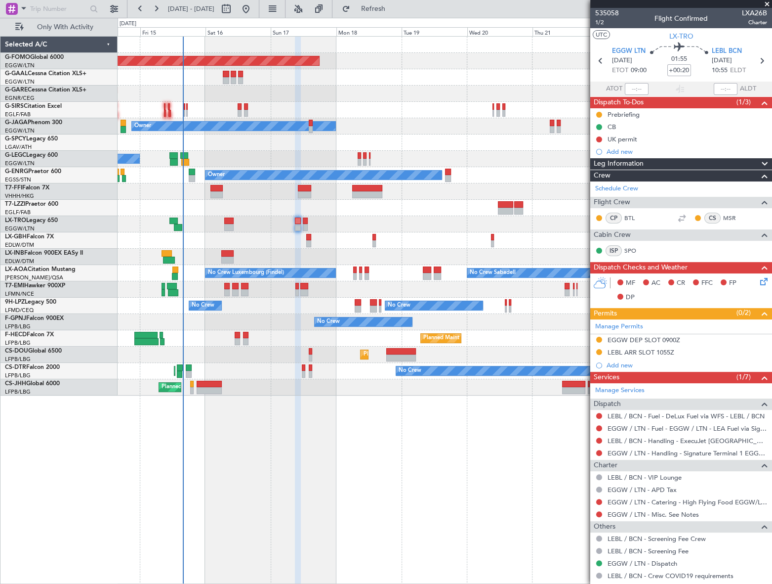
click at [759, 282] on icon at bounding box center [763, 280] width 8 height 8
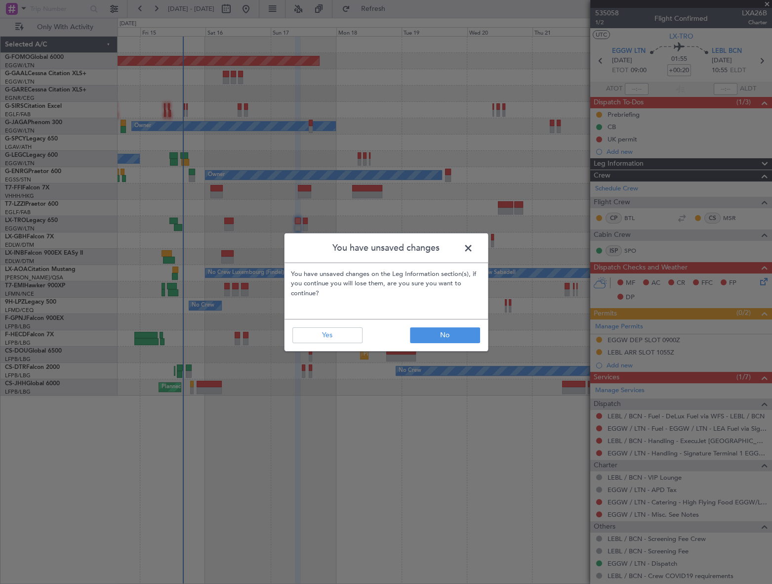
click at [473, 250] on span at bounding box center [473, 251] width 0 height 20
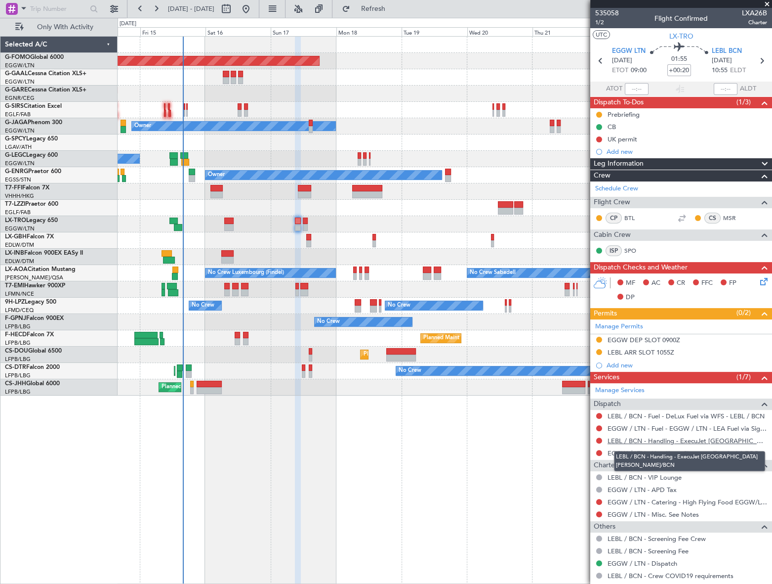
click at [690, 440] on link "LEBL / BCN - Handling - ExecuJet [GEOGRAPHIC_DATA] [PERSON_NAME]/BCN" at bounding box center [688, 440] width 160 height 8
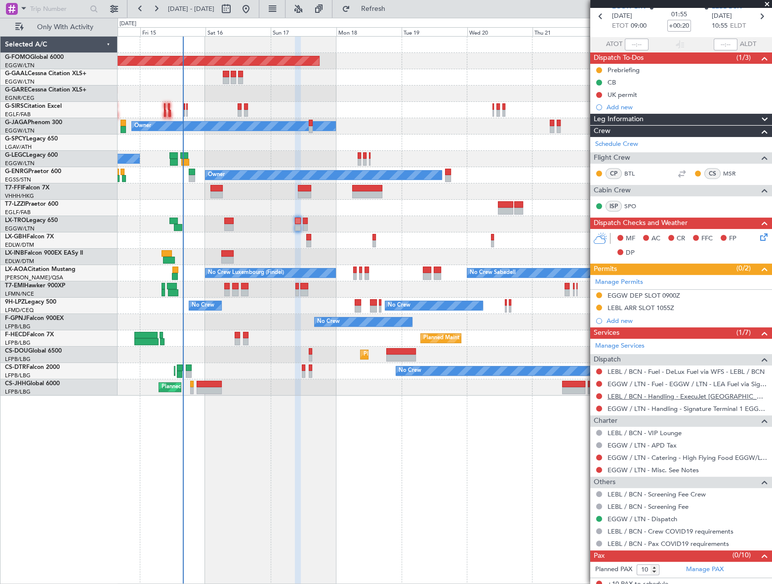
click at [695, 394] on link "LEBL / BCN - Handling - ExecuJet [GEOGRAPHIC_DATA] [PERSON_NAME]/BCN" at bounding box center [688, 396] width 160 height 8
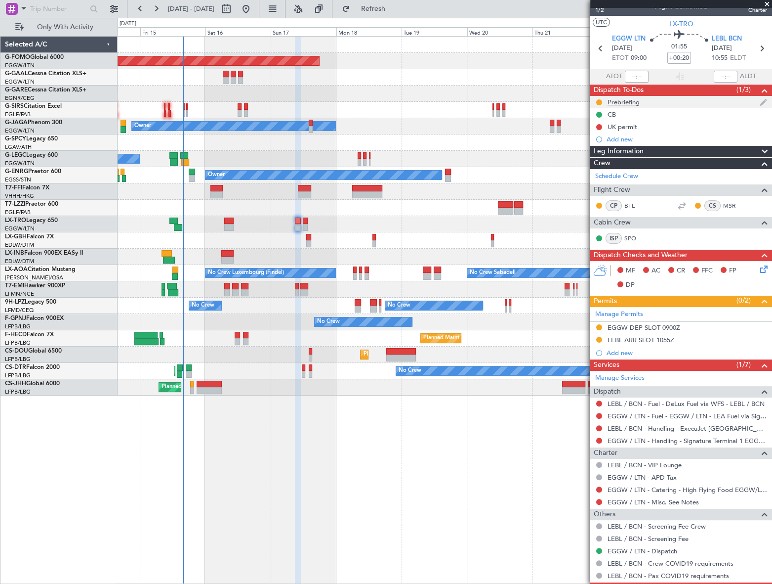
scroll to position [0, 0]
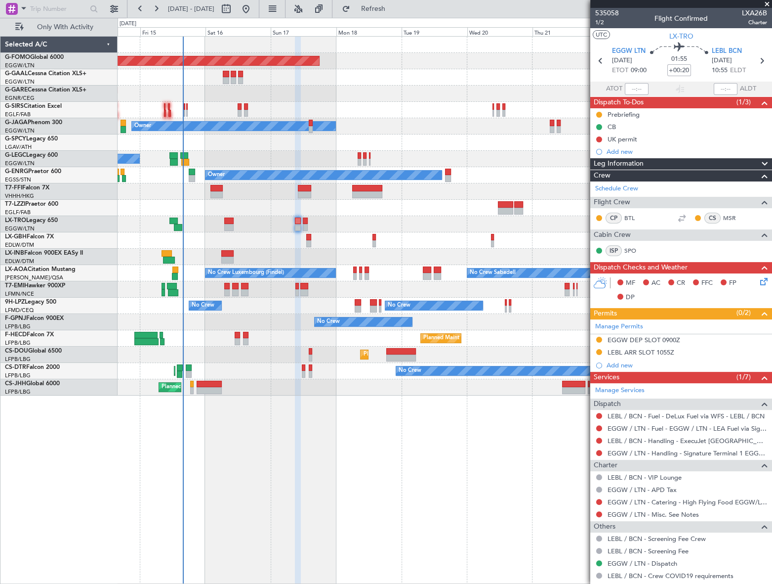
click at [759, 279] on icon at bounding box center [763, 280] width 8 height 8
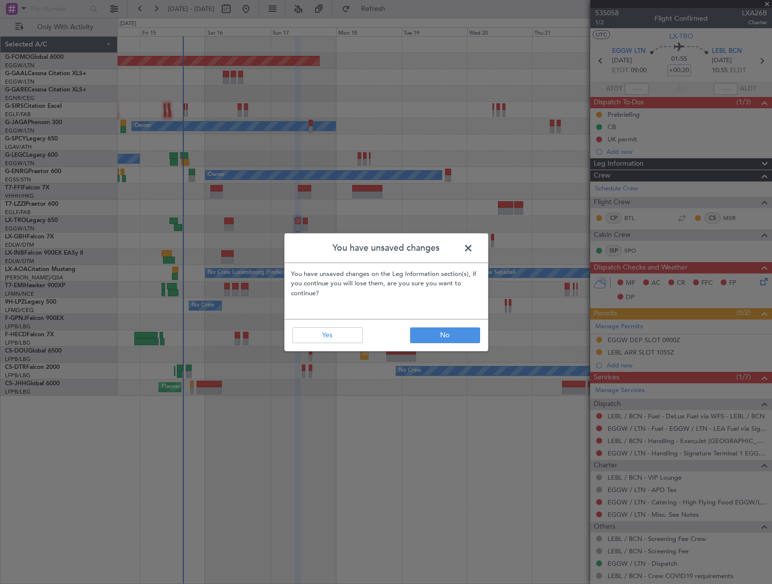
click at [473, 253] on span at bounding box center [473, 251] width 0 height 20
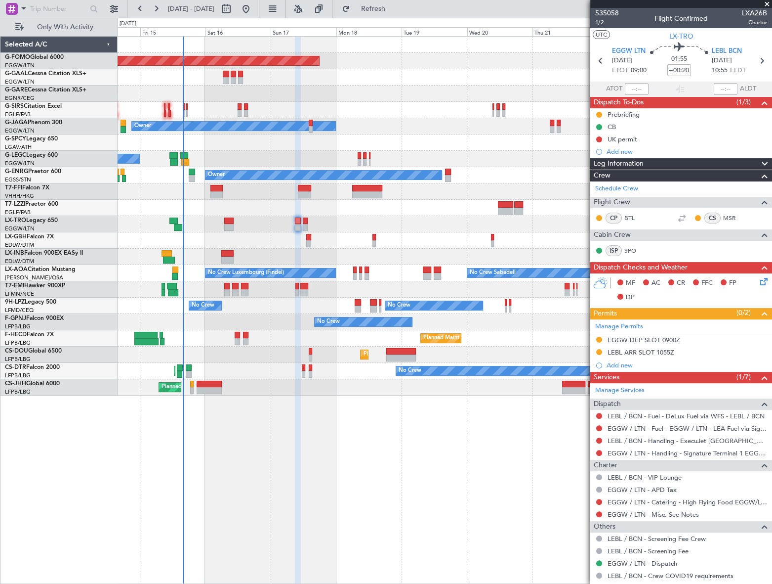
click at [657, 165] on div "Leg Information" at bounding box center [682, 163] width 182 height 11
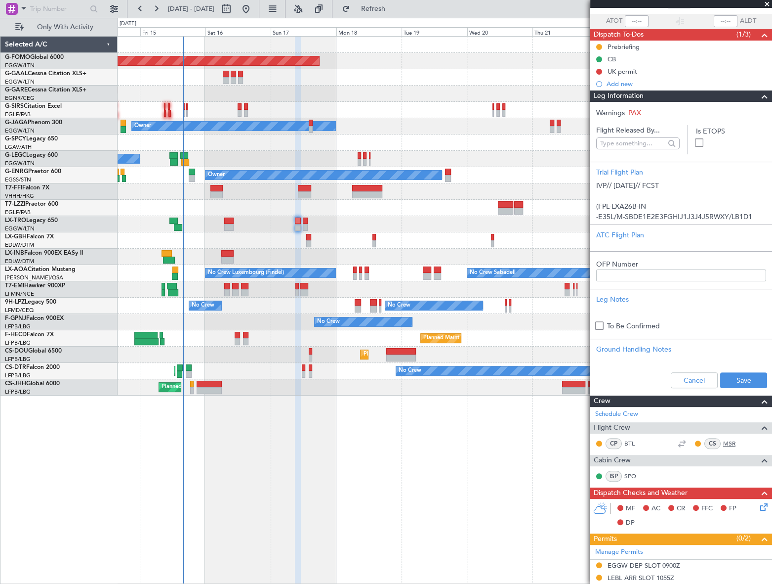
scroll to position [134, 0]
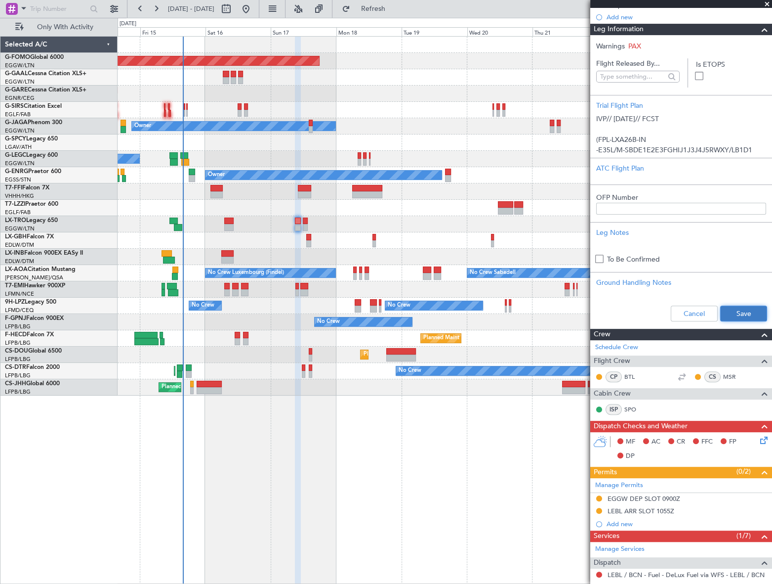
click at [746, 307] on button "Save" at bounding box center [743, 313] width 47 height 16
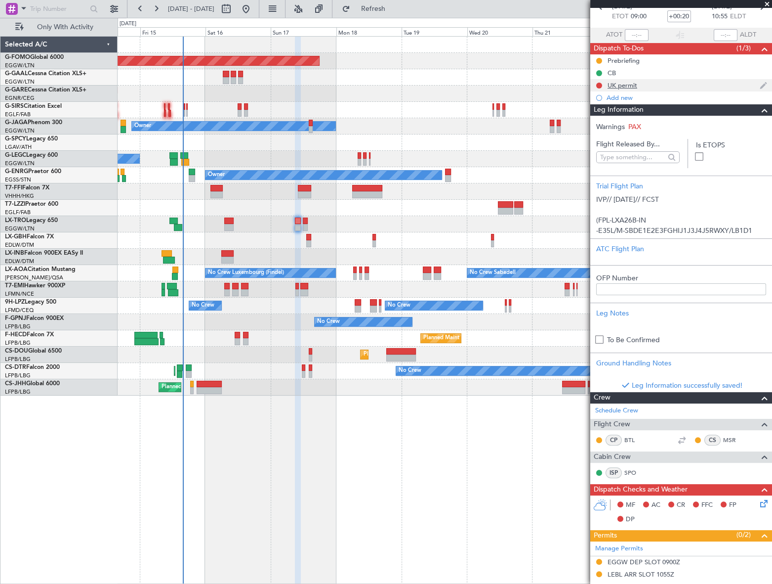
scroll to position [0, 0]
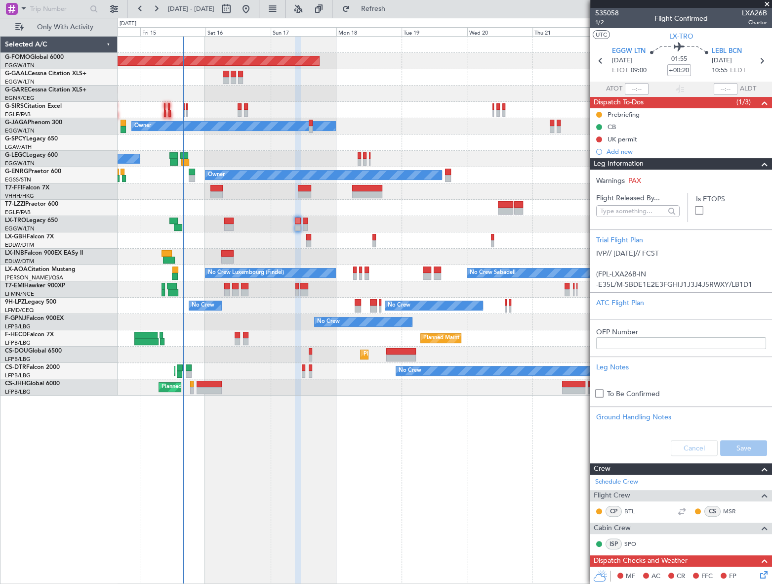
click at [759, 163] on span at bounding box center [765, 164] width 12 height 12
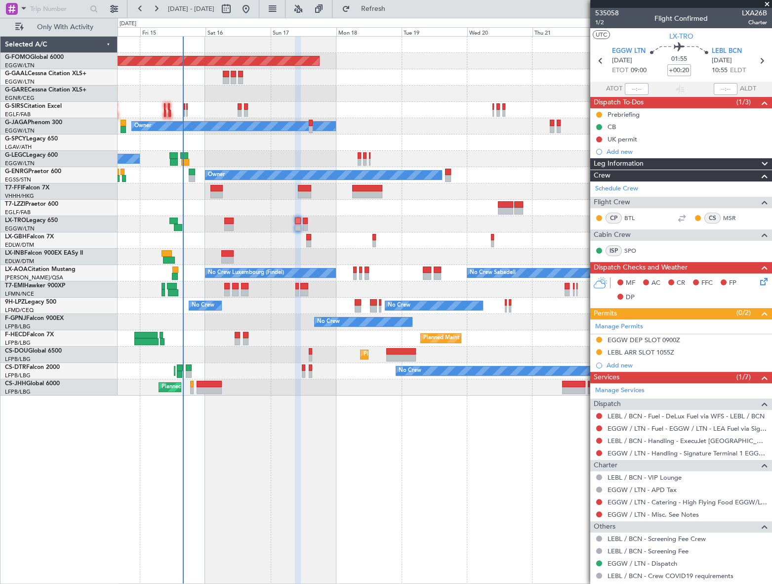
click at [759, 281] on icon at bounding box center [763, 280] width 8 height 8
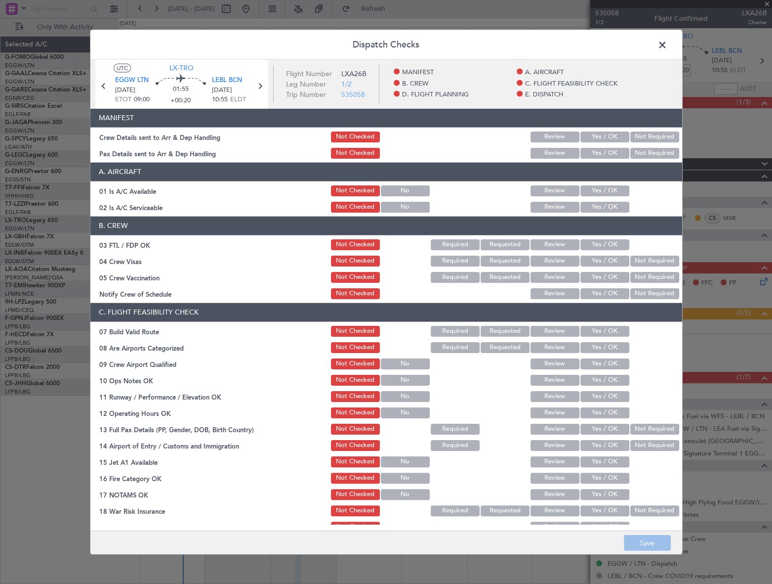
click at [608, 186] on button "Yes / OK" at bounding box center [605, 190] width 49 height 11
click at [608, 209] on button "Yes / OK" at bounding box center [605, 206] width 49 height 11
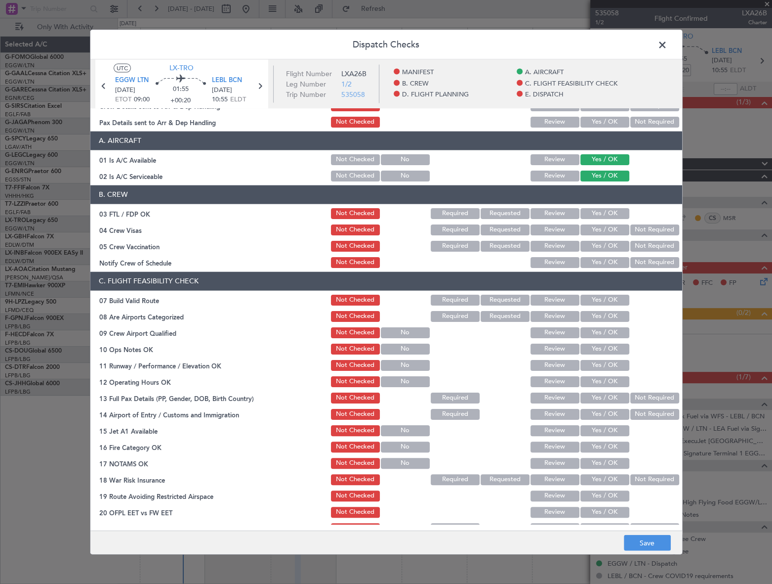
scroll to position [44, 0]
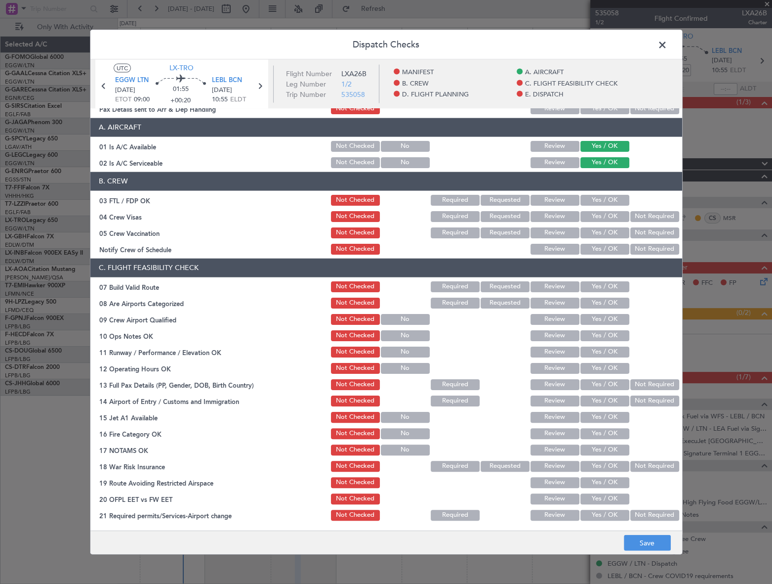
click at [610, 284] on button "Yes / OK" at bounding box center [605, 286] width 49 height 11
click at [613, 326] on section "C. FLIGHT FEASIBILITY CHECK 07 Build Valid Route Not Checked Required Requested…" at bounding box center [386, 389] width 592 height 263
click at [612, 337] on button "Yes / OK" at bounding box center [605, 335] width 49 height 11
click at [613, 352] on button "Yes / OK" at bounding box center [605, 351] width 49 height 11
click at [613, 365] on button "Yes / OK" at bounding box center [605, 367] width 49 height 11
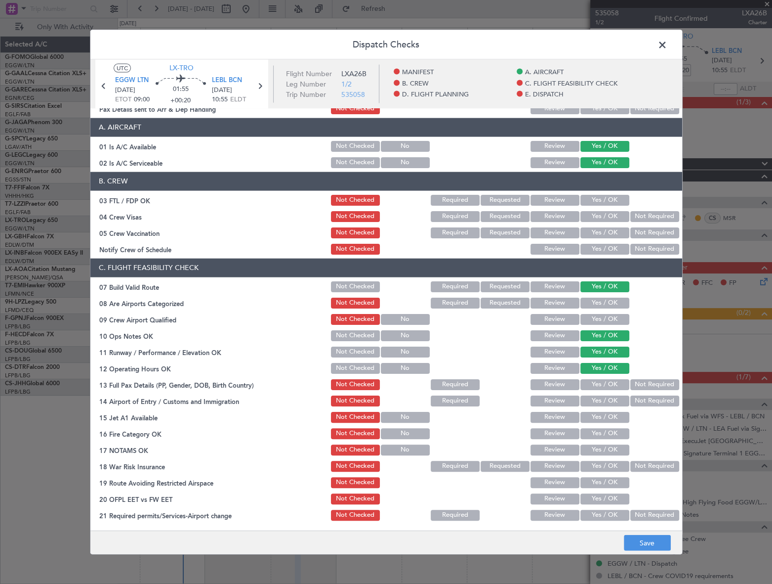
click at [615, 379] on button "Yes / OK" at bounding box center [605, 384] width 49 height 11
click at [615, 397] on button "Yes / OK" at bounding box center [605, 400] width 49 height 11
drag, startPoint x: 615, startPoint y: 417, endPoint x: 610, endPoint y: 440, distance: 24.2
click at [613, 419] on button "Yes / OK" at bounding box center [605, 416] width 49 height 11
click at [613, 434] on button "Yes / OK" at bounding box center [605, 432] width 49 height 11
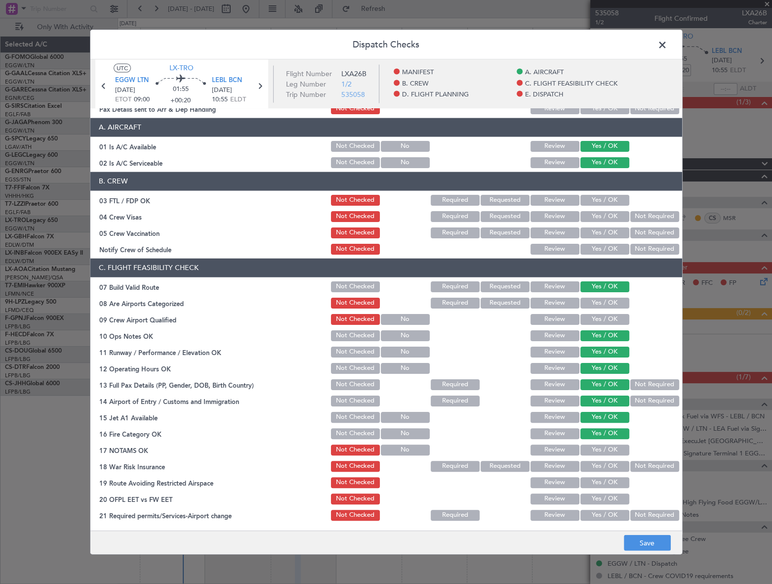
click at [613, 447] on button "Yes / OK" at bounding box center [605, 449] width 49 height 11
click at [638, 467] on button "Not Required" at bounding box center [655, 465] width 49 height 11
click at [619, 480] on button "Yes / OK" at bounding box center [605, 481] width 49 height 11
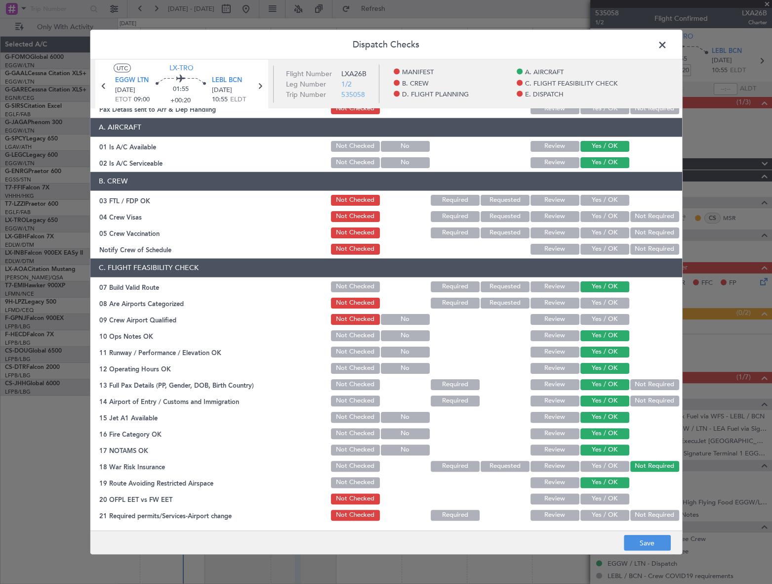
click at [608, 499] on button "Yes / OK" at bounding box center [605, 498] width 49 height 11
click at [609, 513] on button "Yes / OK" at bounding box center [605, 514] width 49 height 11
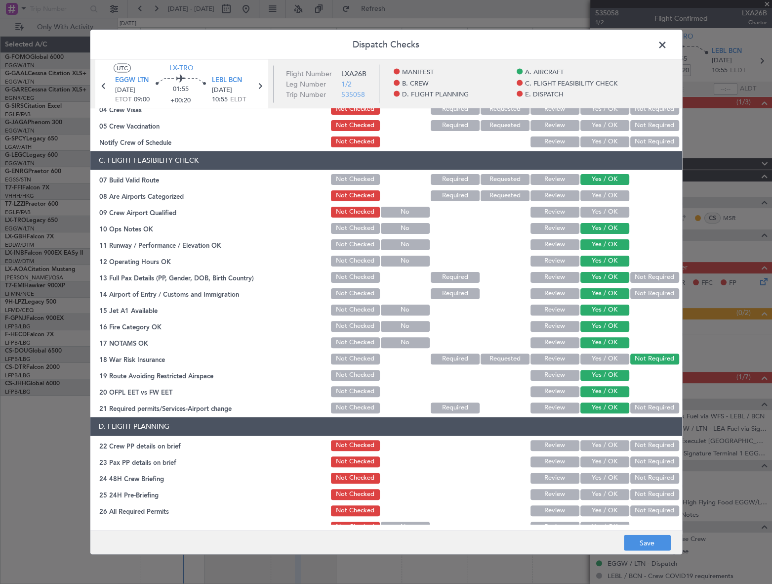
scroll to position [314, 0]
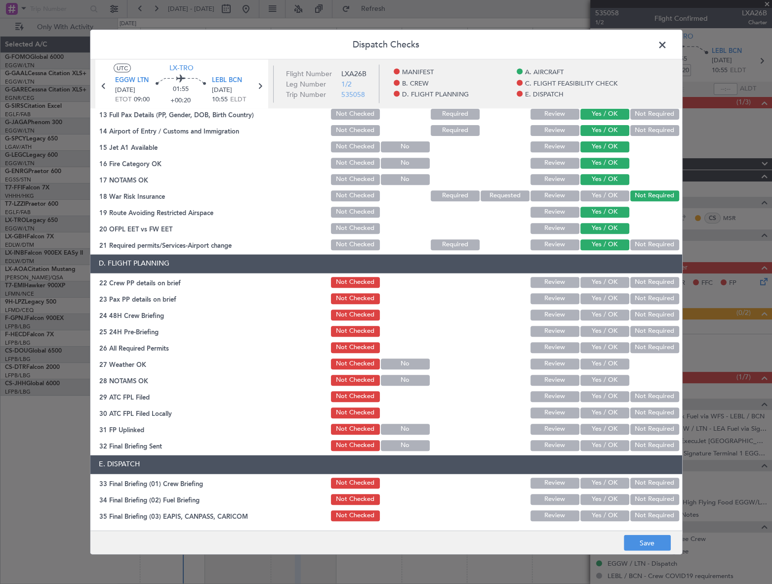
click at [609, 281] on button "Yes / OK" at bounding box center [605, 282] width 49 height 11
click at [604, 297] on button "Yes / OK" at bounding box center [605, 298] width 49 height 11
drag, startPoint x: 605, startPoint y: 312, endPoint x: 623, endPoint y: 323, distance: 20.2
click at [606, 312] on button "Yes / OK" at bounding box center [605, 314] width 49 height 11
click at [637, 332] on button "Not Required" at bounding box center [655, 331] width 49 height 11
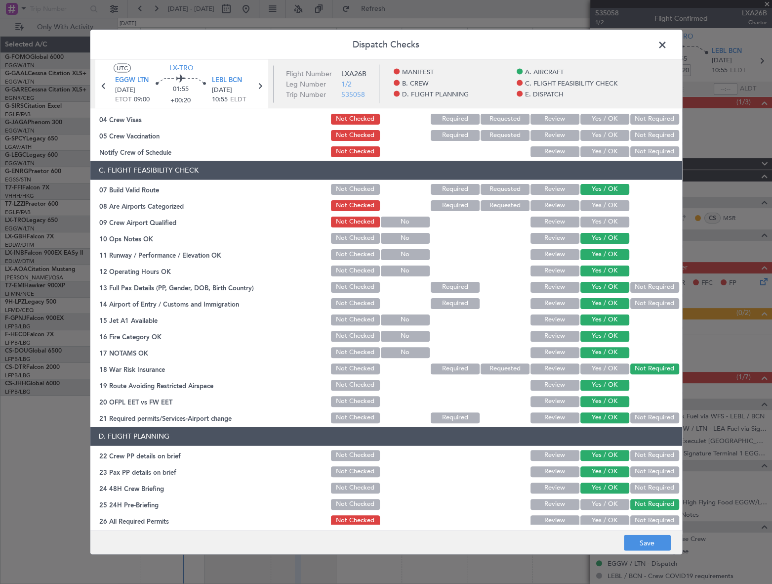
scroll to position [0, 0]
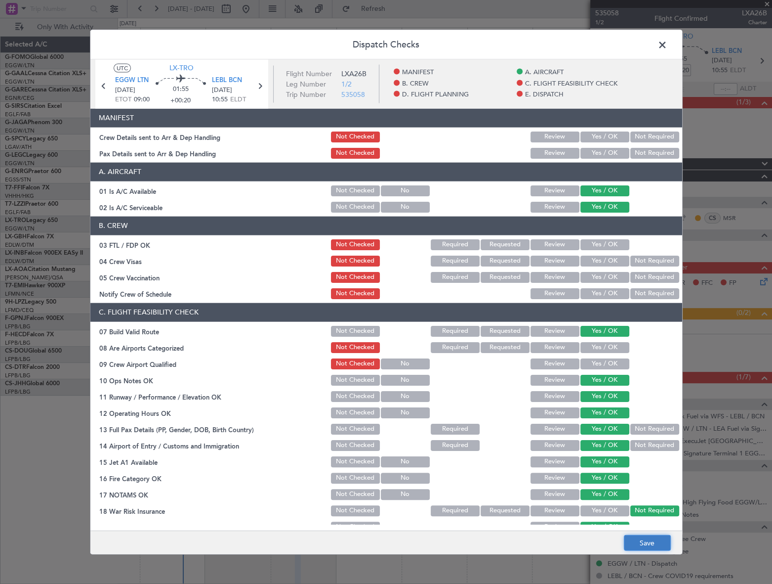
click at [665, 549] on button "Save" at bounding box center [647, 543] width 47 height 16
click at [668, 47] on span at bounding box center [668, 47] width 0 height 20
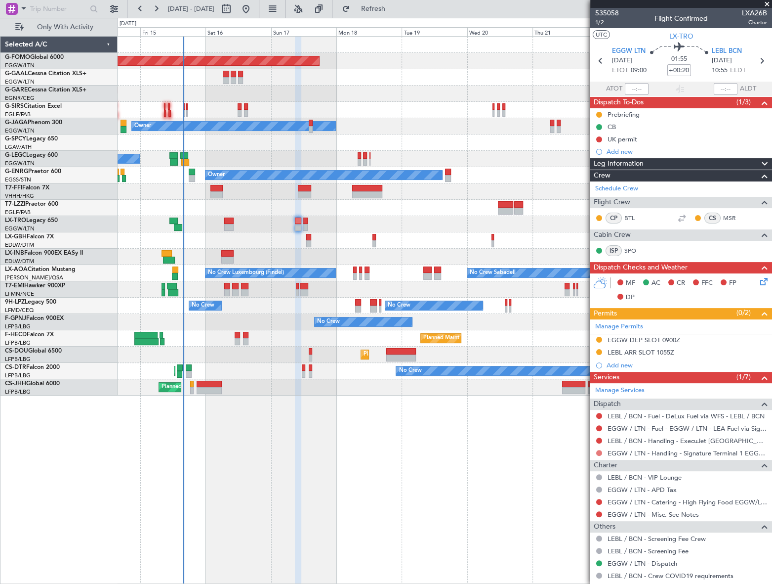
click at [600, 452] on button at bounding box center [599, 453] width 6 height 6
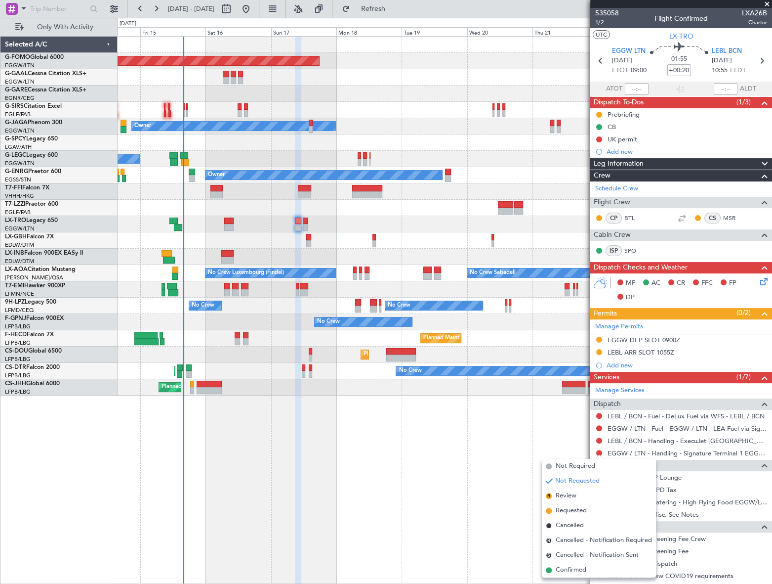
click at [573, 510] on span "Requested" at bounding box center [571, 511] width 31 height 10
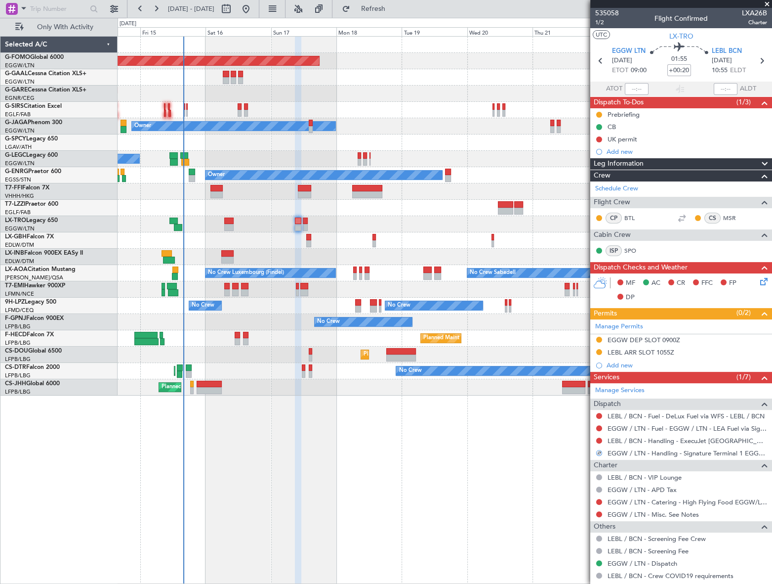
scroll to position [49, 0]
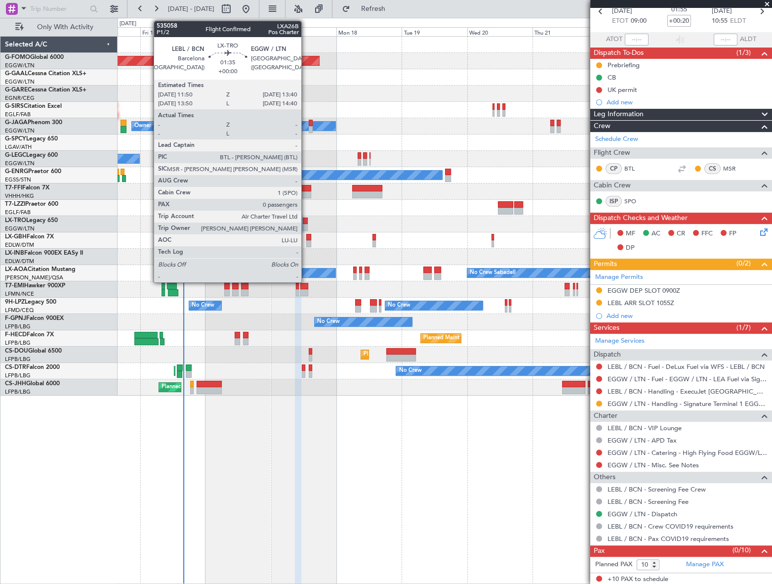
click at [305, 219] on div at bounding box center [305, 220] width 5 height 7
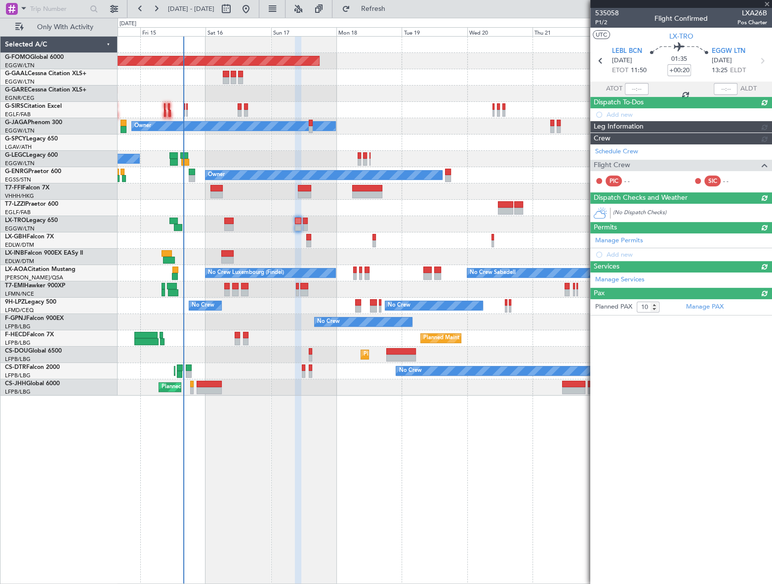
type input "0"
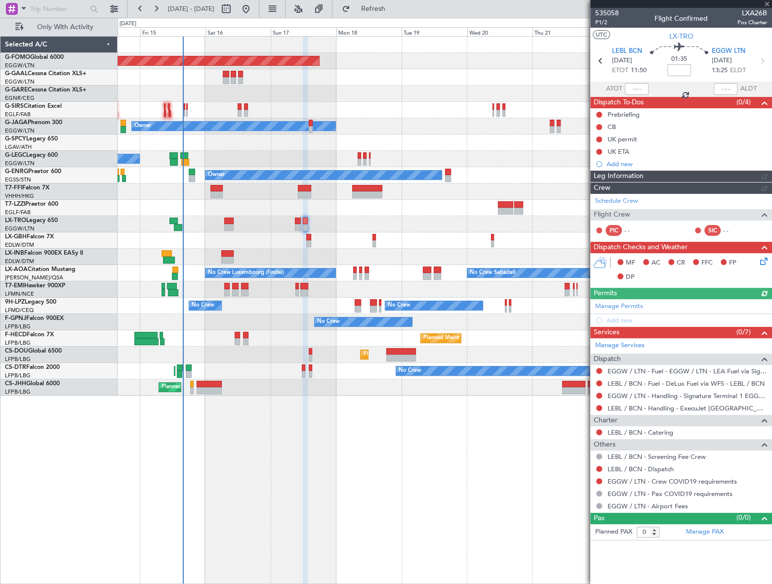
scroll to position [0, 0]
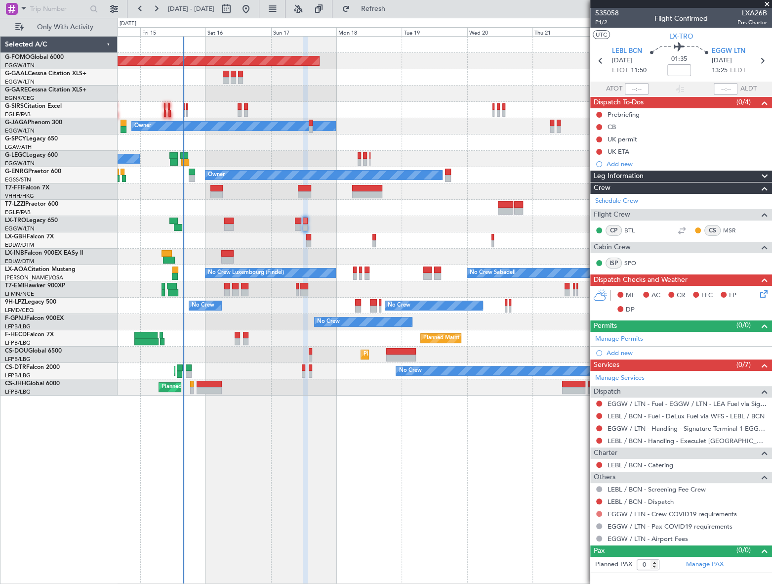
click at [599, 513] on button at bounding box center [599, 513] width 6 height 6
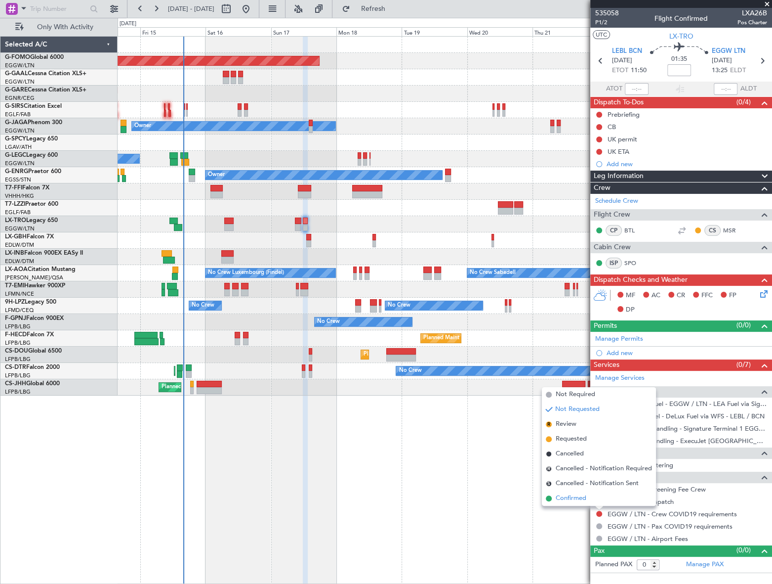
click at [580, 498] on span "Confirmed" at bounding box center [571, 498] width 31 height 10
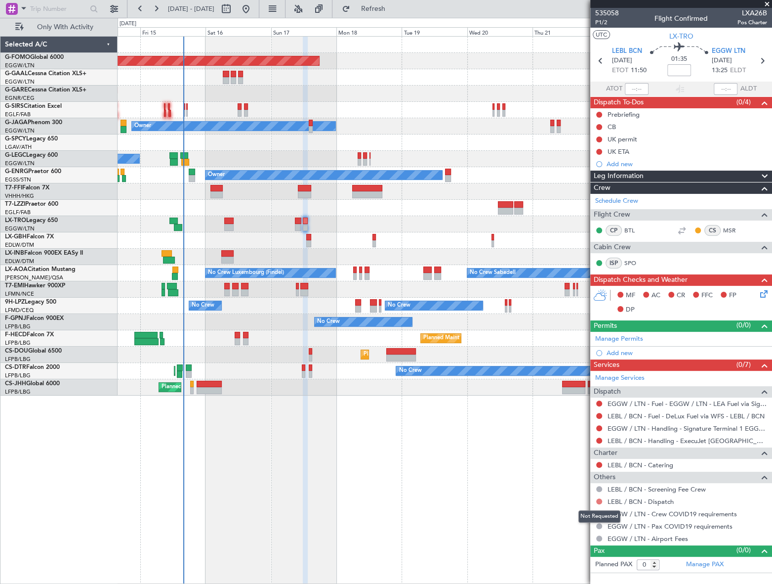
click at [598, 499] on button at bounding box center [599, 501] width 6 height 6
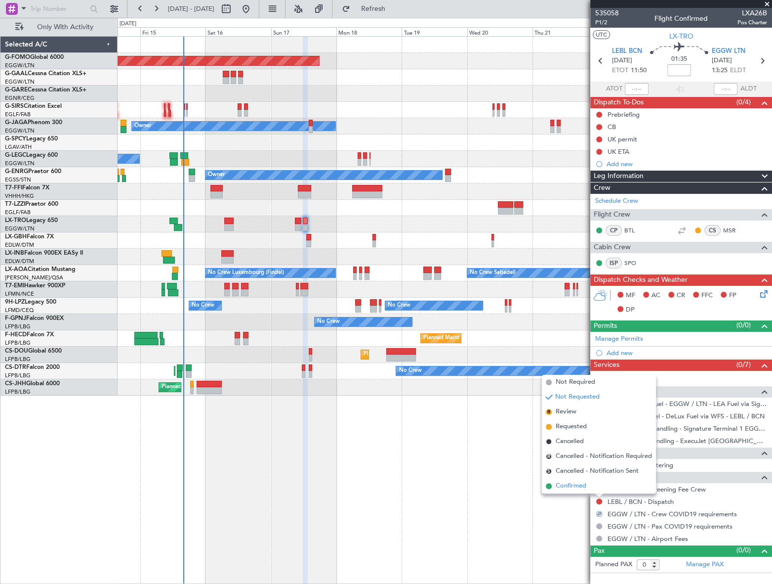
click at [580, 484] on span "Confirmed" at bounding box center [571, 486] width 31 height 10
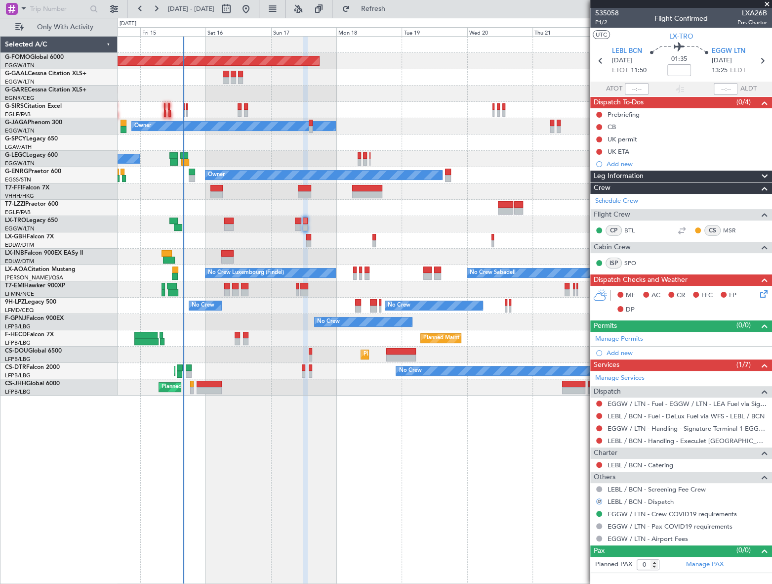
click at [602, 512] on div at bounding box center [599, 513] width 8 height 8
click at [599, 514] on button at bounding box center [599, 513] width 6 height 6
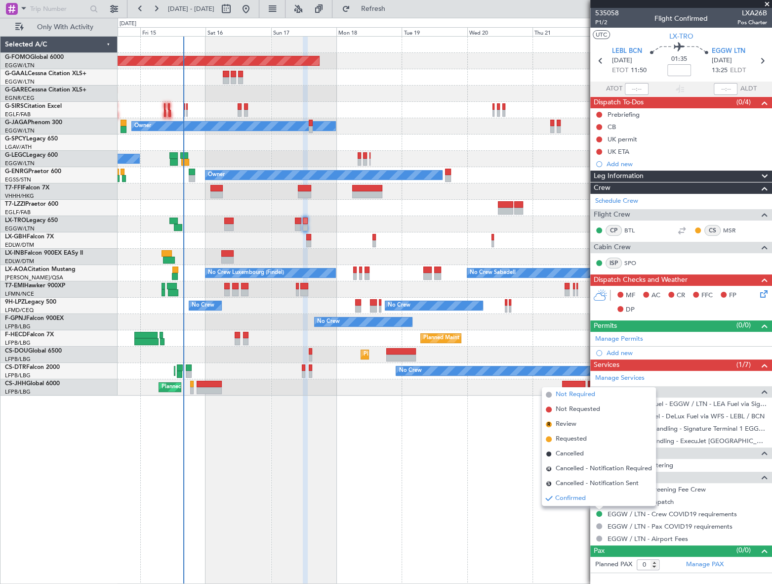
click at [583, 392] on span "Not Required" at bounding box center [576, 394] width 40 height 10
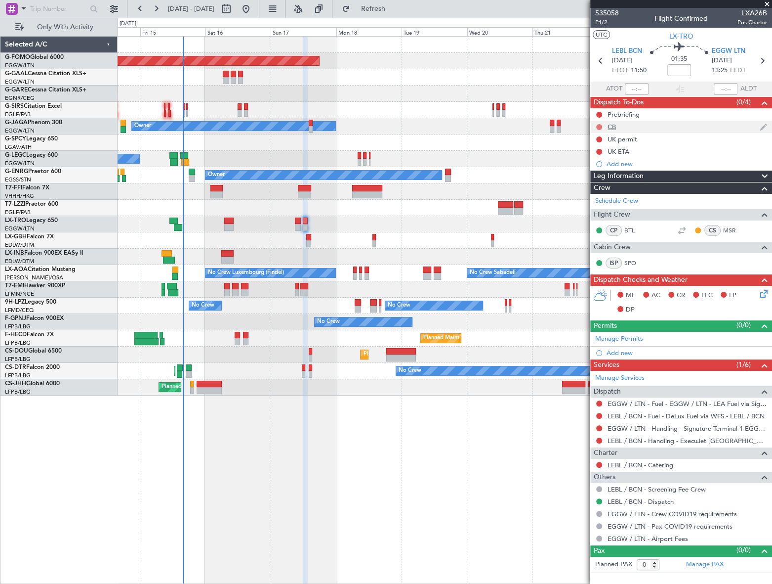
click at [598, 125] on button at bounding box center [599, 127] width 6 height 6
click at [602, 169] on span "Completed" at bounding box center [603, 171] width 33 height 10
click at [600, 113] on button at bounding box center [599, 115] width 6 height 6
click at [596, 144] on span "In Progress" at bounding box center [604, 143] width 34 height 10
click at [766, 296] on icon at bounding box center [763, 292] width 8 height 8
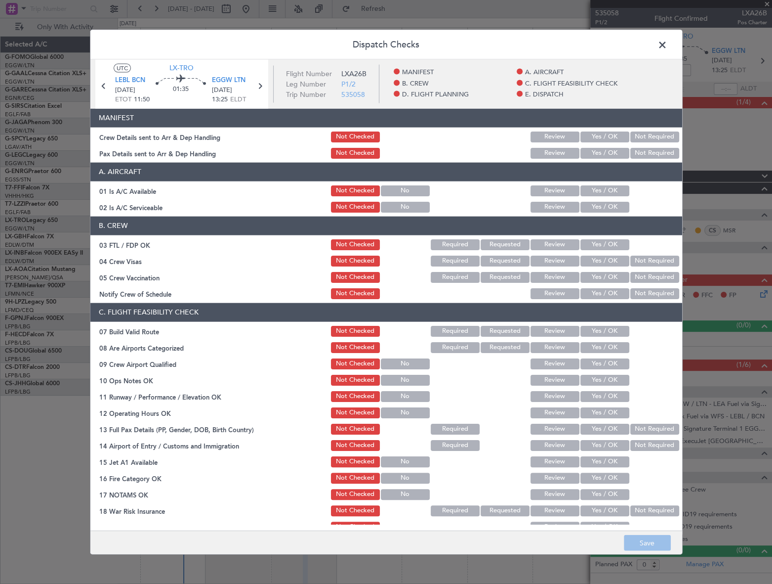
click at [668, 43] on span at bounding box center [668, 47] width 0 height 20
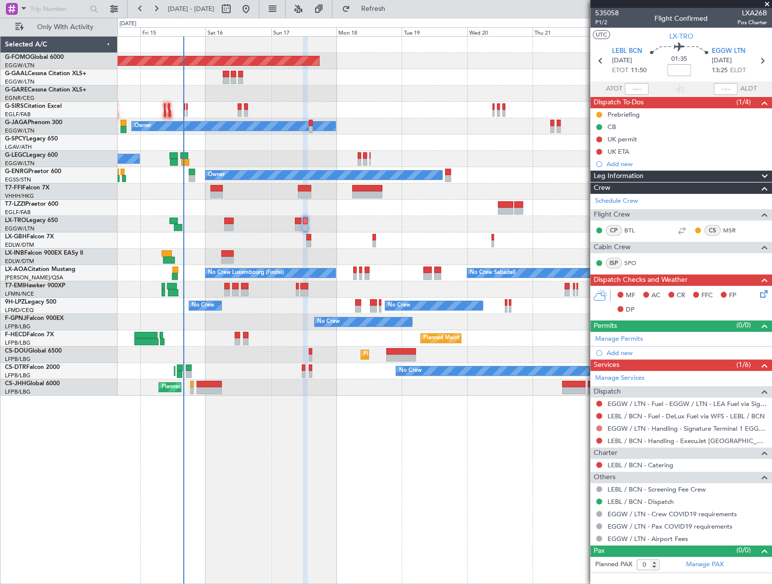
click at [599, 425] on button at bounding box center [599, 428] width 6 height 6
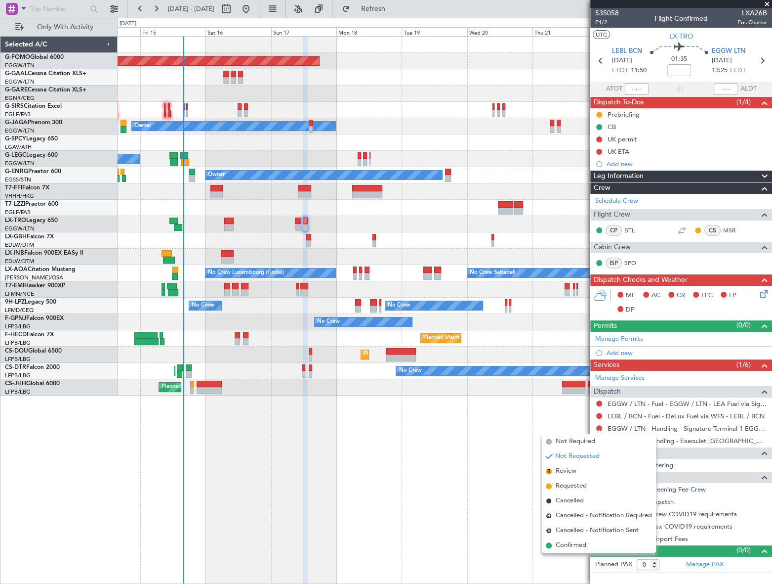
click at [574, 486] on span "Requested" at bounding box center [571, 486] width 31 height 10
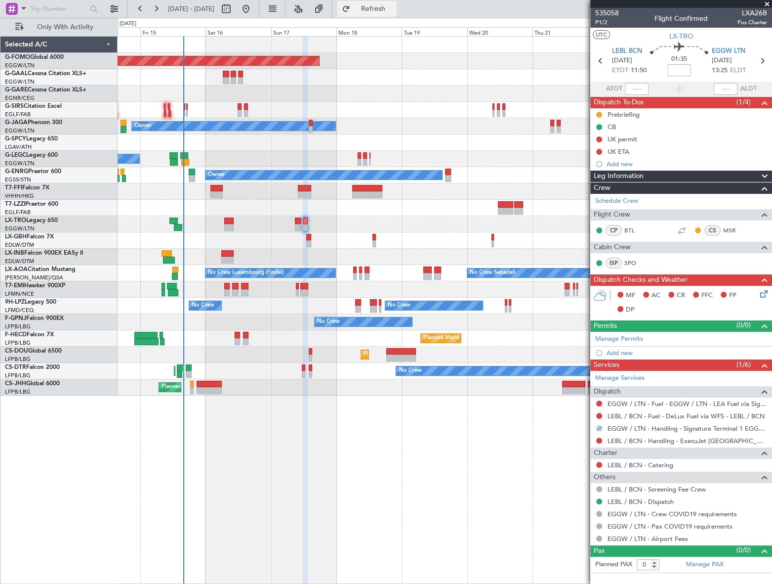
click at [390, 8] on span "Refresh" at bounding box center [373, 8] width 42 height 7
click at [600, 426] on div at bounding box center [599, 428] width 8 height 8
click at [598, 426] on button at bounding box center [599, 428] width 6 height 6
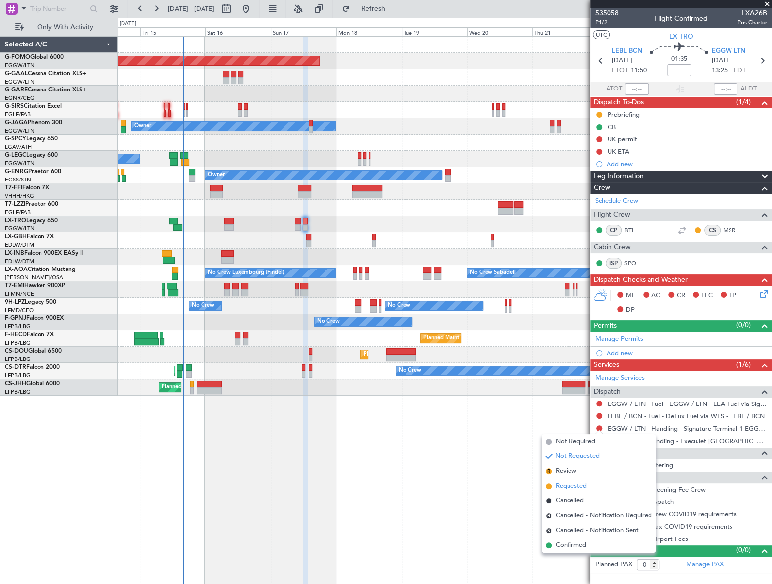
click at [575, 484] on span "Requested" at bounding box center [571, 486] width 31 height 10
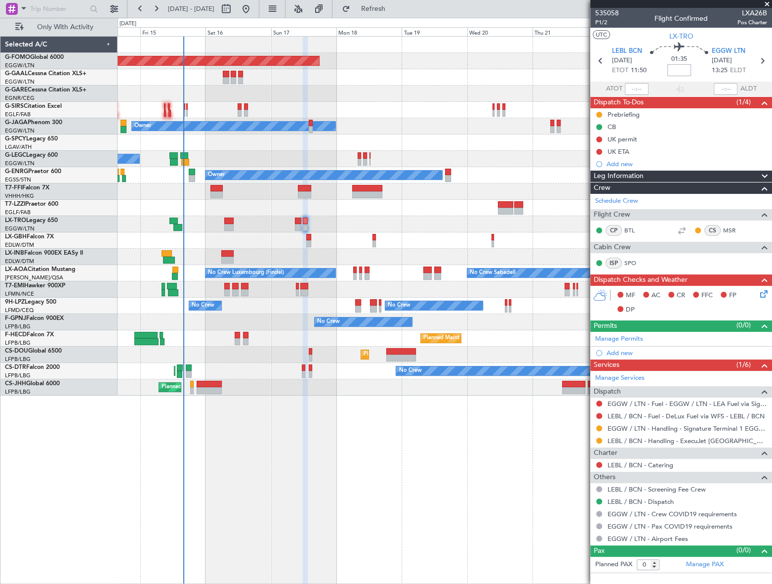
click at [683, 69] on input at bounding box center [680, 70] width 24 height 12
click at [442, 493] on div "Planned Maint Windsor Locks (Bradley Intl) Planned Maint Planned Maint Dusseldo…" at bounding box center [445, 310] width 655 height 548
click at [630, 137] on div "UK permit" at bounding box center [623, 139] width 30 height 8
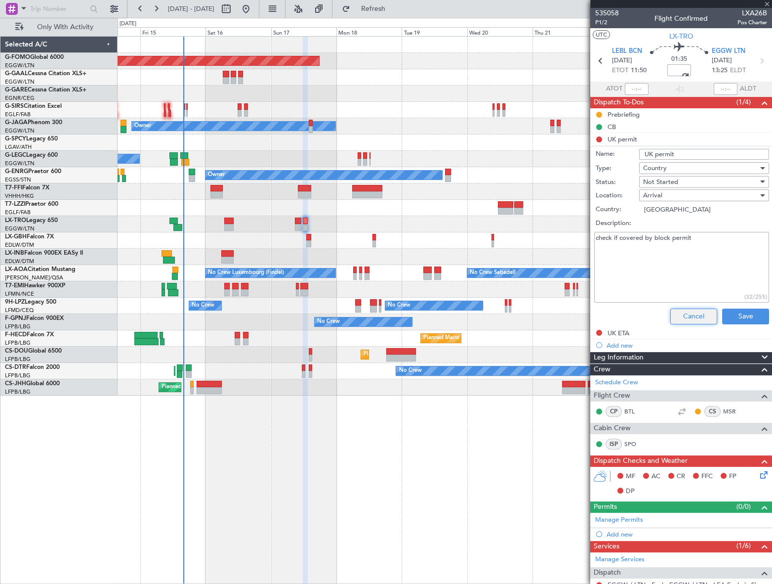
click at [691, 317] on button "Cancel" at bounding box center [694, 316] width 47 height 16
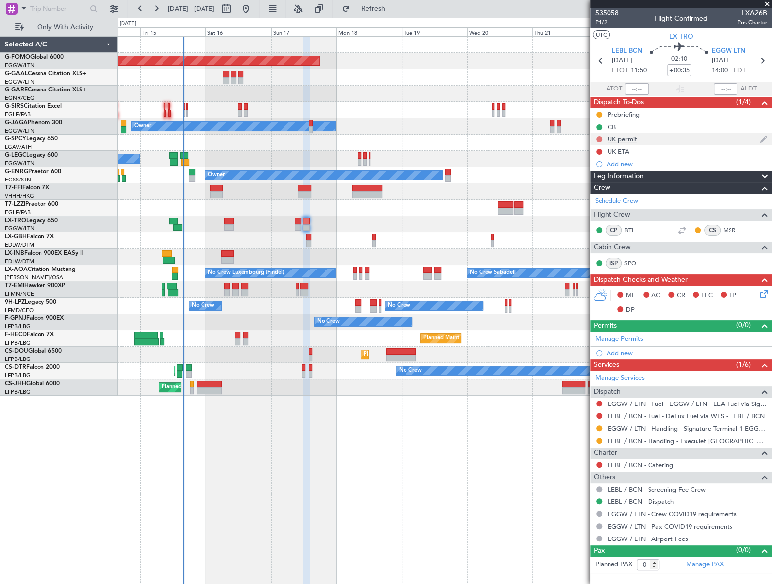
click at [600, 139] on button at bounding box center [599, 139] width 6 height 6
click at [607, 197] on span "Cancelled" at bounding box center [601, 198] width 28 height 10
click at [688, 65] on input "+00:35" at bounding box center [680, 70] width 24 height 12
click at [689, 69] on input "+00:35" at bounding box center [680, 70] width 24 height 12
type input "+00:30"
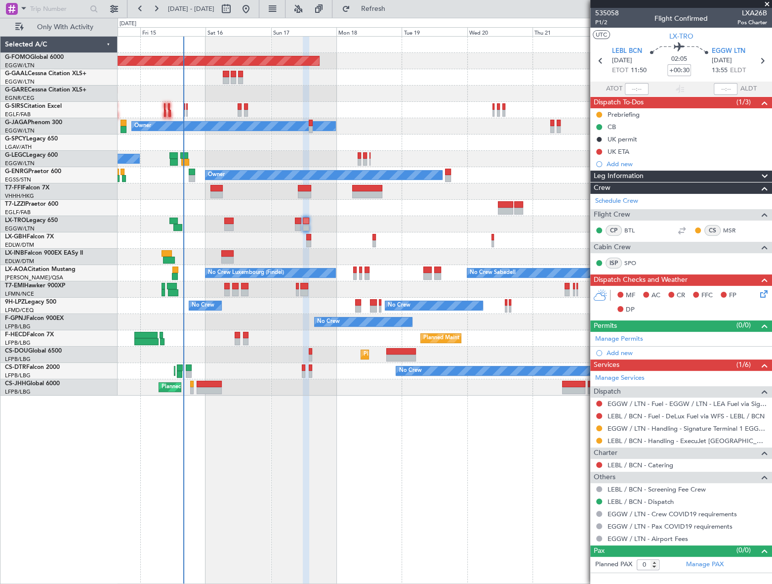
click at [615, 173] on span "Leg Information" at bounding box center [619, 175] width 50 height 11
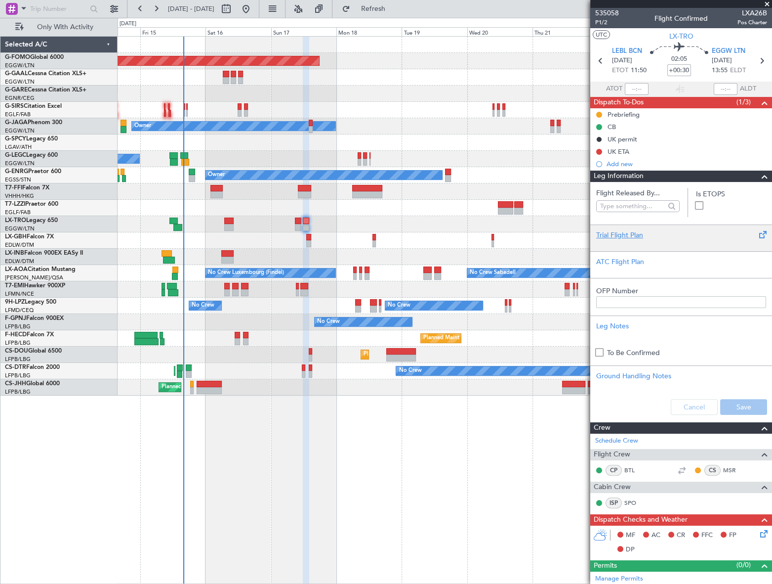
click at [616, 237] on div "Trial Flight Plan" at bounding box center [681, 235] width 170 height 10
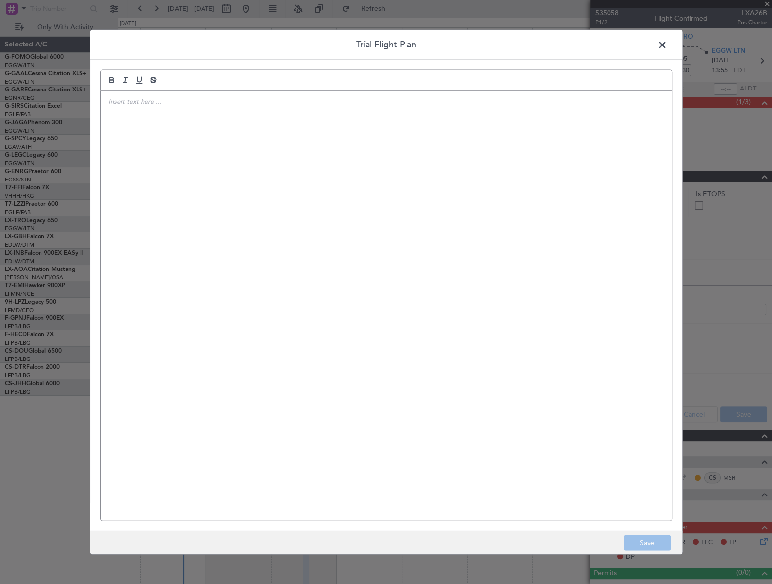
click at [539, 230] on div at bounding box center [386, 305] width 571 height 429
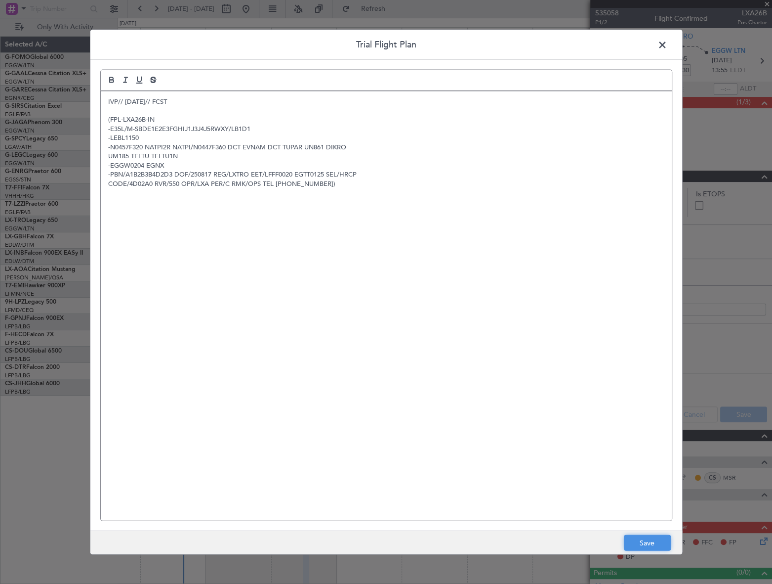
click at [657, 540] on button "Save" at bounding box center [647, 543] width 47 height 16
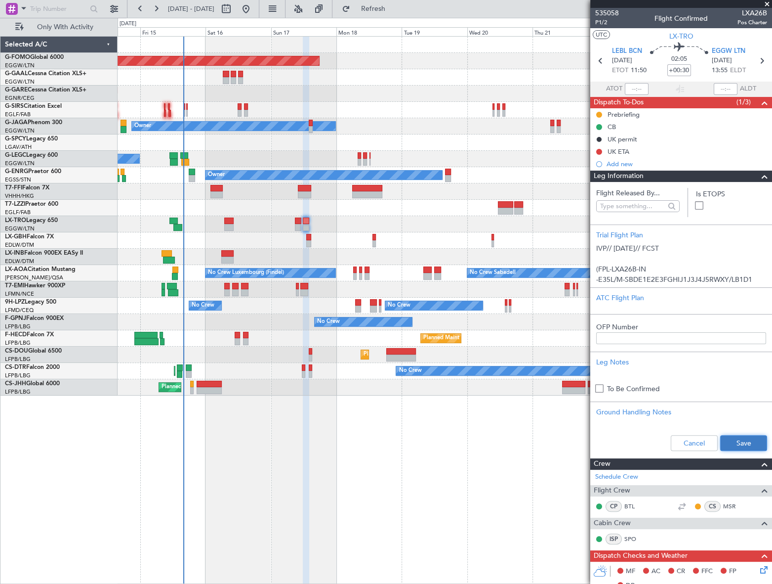
click at [727, 438] on button "Save" at bounding box center [743, 443] width 47 height 16
click at [759, 174] on span at bounding box center [765, 176] width 12 height 12
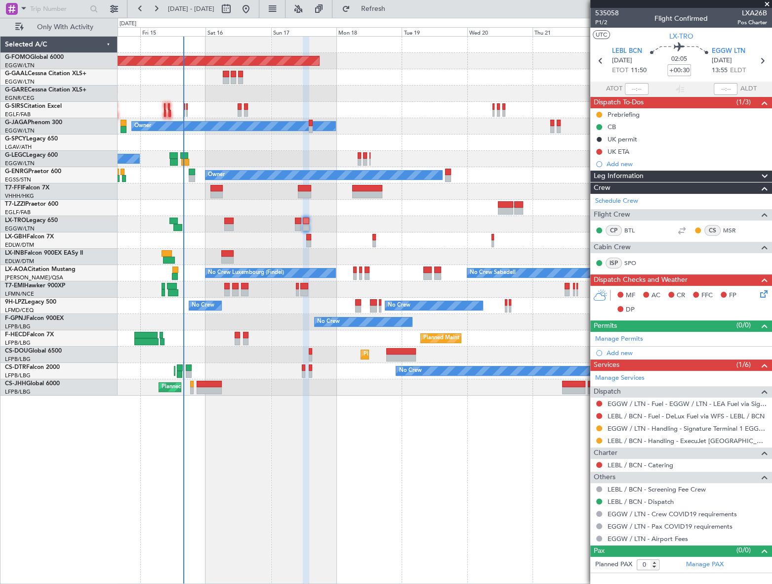
click at [761, 292] on icon at bounding box center [763, 292] width 8 height 8
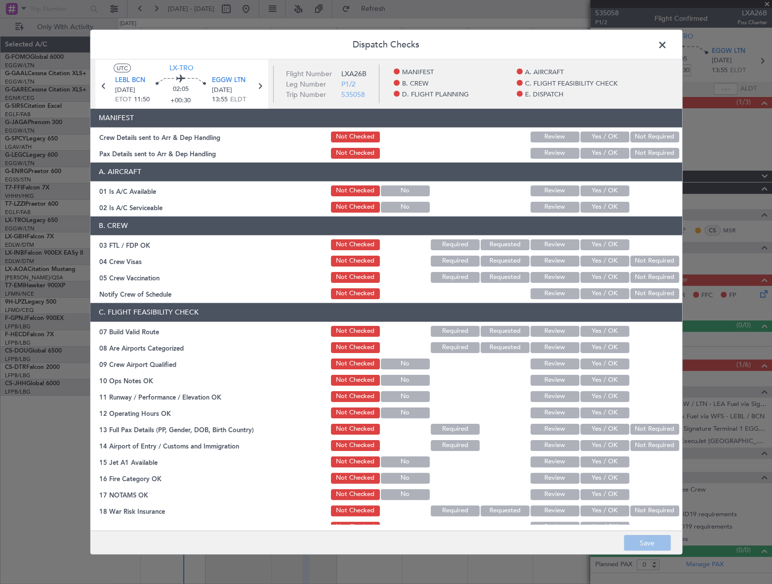
click at [609, 192] on button "Yes / OK" at bounding box center [605, 190] width 49 height 11
click at [610, 203] on button "Yes / OK" at bounding box center [605, 206] width 49 height 11
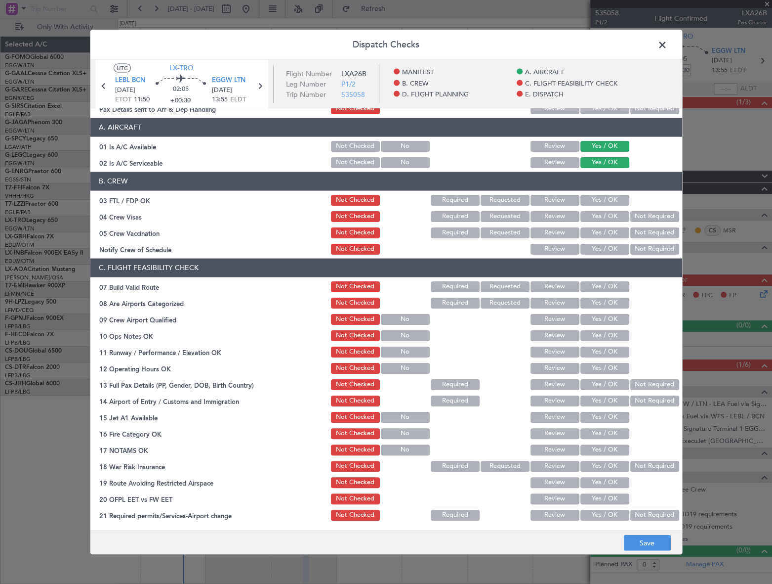
click at [615, 287] on button "Yes / OK" at bounding box center [605, 286] width 49 height 11
click at [614, 335] on button "Yes / OK" at bounding box center [605, 335] width 49 height 11
click at [616, 353] on button "Yes / OK" at bounding box center [605, 351] width 49 height 11
drag, startPoint x: 617, startPoint y: 368, endPoint x: 617, endPoint y: 382, distance: 14.8
click at [616, 367] on button "Yes / OK" at bounding box center [605, 367] width 49 height 11
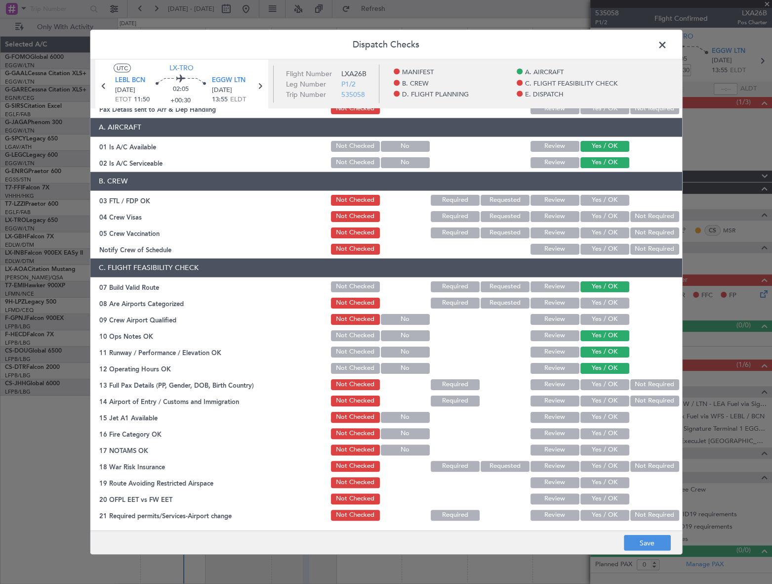
click at [617, 383] on button "Yes / OK" at bounding box center [605, 384] width 49 height 11
click at [613, 398] on button "Yes / OK" at bounding box center [605, 400] width 49 height 11
click at [613, 415] on button "Yes / OK" at bounding box center [605, 416] width 49 height 11
click at [610, 431] on button "Yes / OK" at bounding box center [605, 432] width 49 height 11
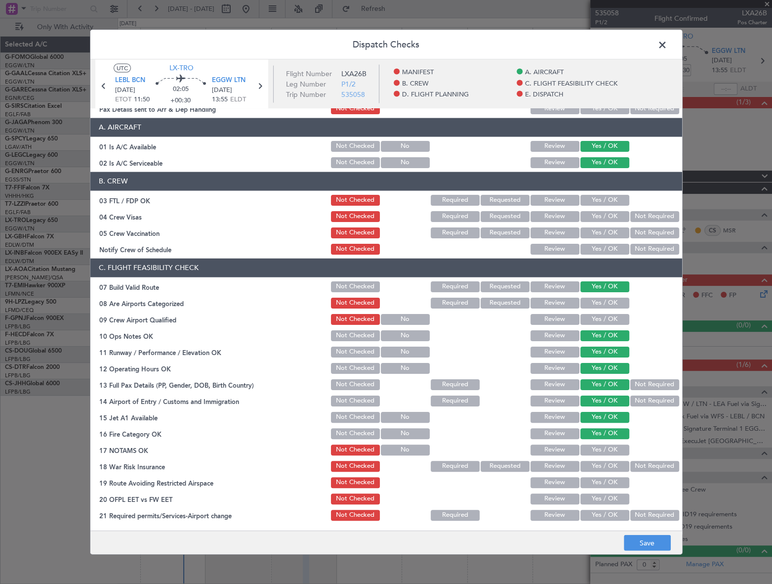
drag, startPoint x: 609, startPoint y: 448, endPoint x: 621, endPoint y: 466, distance: 22.0
click at [609, 448] on button "Yes / OK" at bounding box center [605, 449] width 49 height 11
click at [639, 462] on button "Not Required" at bounding box center [655, 465] width 49 height 11
click at [614, 479] on button "Yes / OK" at bounding box center [605, 481] width 49 height 11
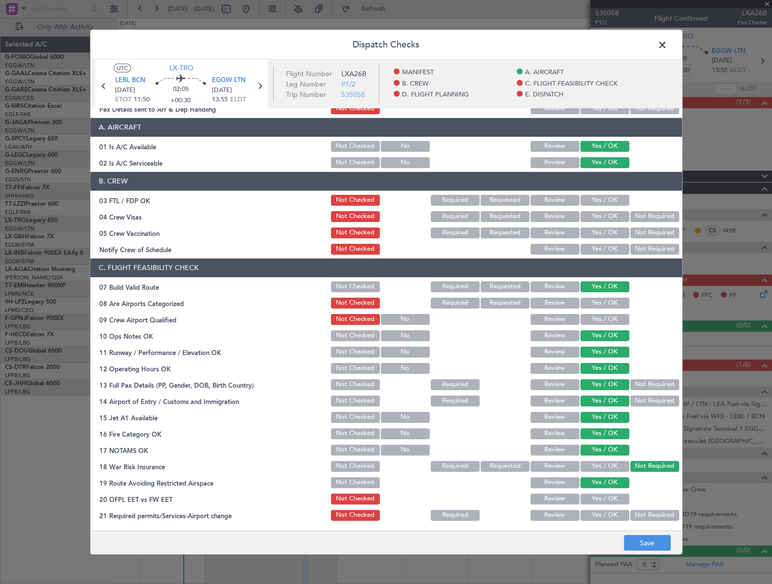
click at [613, 491] on div "Yes / OK" at bounding box center [604, 498] width 50 height 14
click at [612, 497] on button "Yes / OK" at bounding box center [605, 498] width 49 height 11
drag, startPoint x: 609, startPoint y: 511, endPoint x: 625, endPoint y: 469, distance: 44.7
click at [610, 511] on button "Yes / OK" at bounding box center [605, 514] width 49 height 11
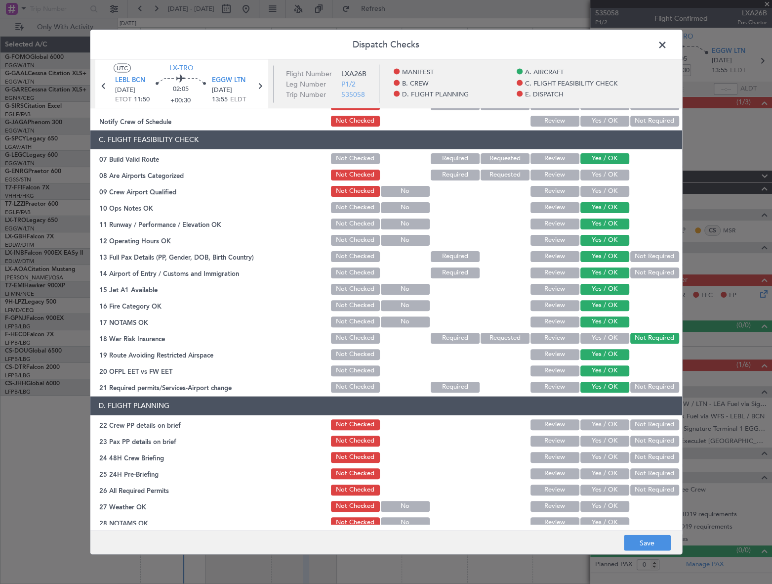
scroll to position [314, 0]
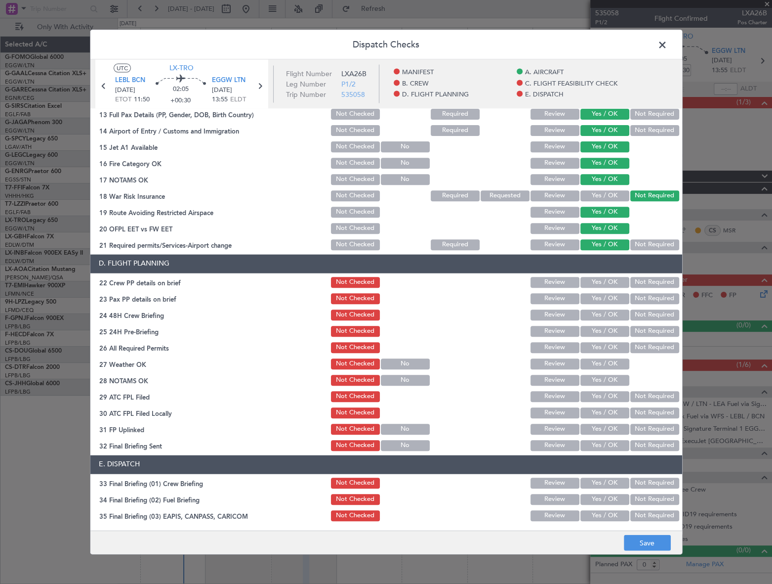
click at [611, 279] on button "Yes / OK" at bounding box center [605, 282] width 49 height 11
click at [611, 302] on button "Yes / OK" at bounding box center [605, 298] width 49 height 11
click at [617, 320] on div "Yes / OK" at bounding box center [604, 315] width 50 height 14
click at [613, 310] on button "Yes / OK" at bounding box center [605, 314] width 49 height 11
click at [645, 335] on button "Not Required" at bounding box center [655, 331] width 49 height 11
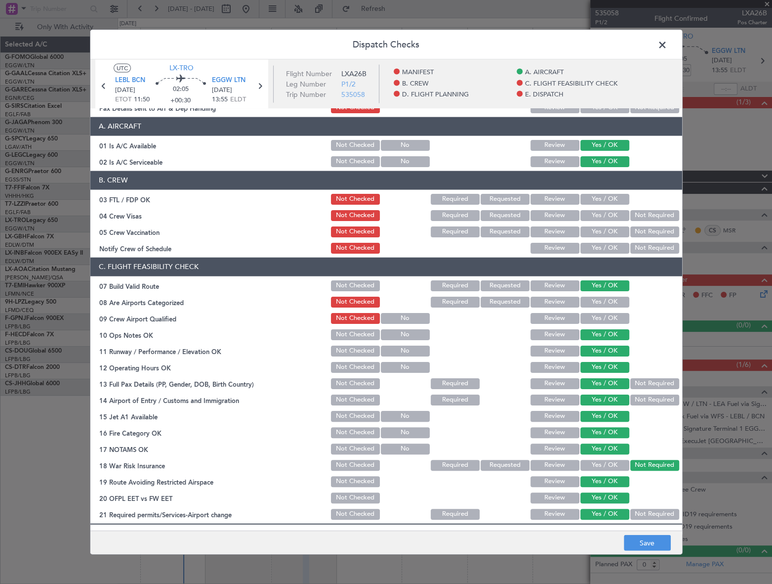
scroll to position [0, 0]
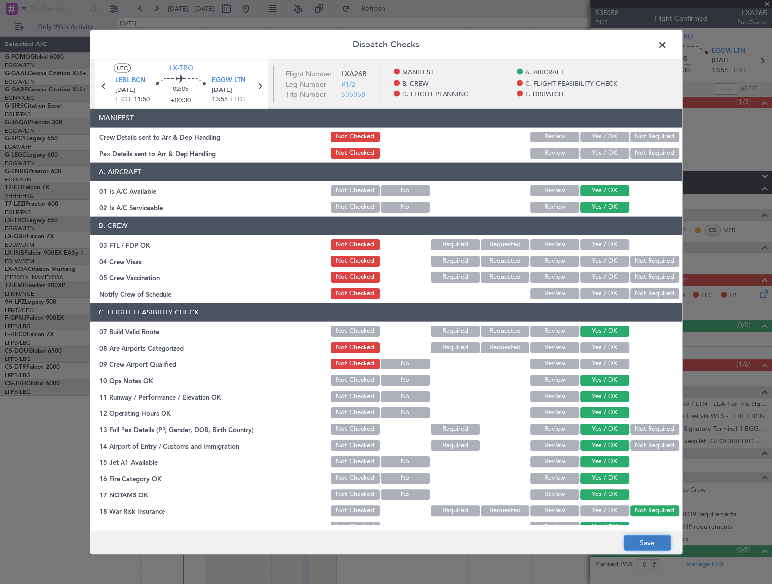
click at [648, 541] on button "Save" at bounding box center [647, 543] width 47 height 16
click at [668, 44] on span at bounding box center [668, 47] width 0 height 20
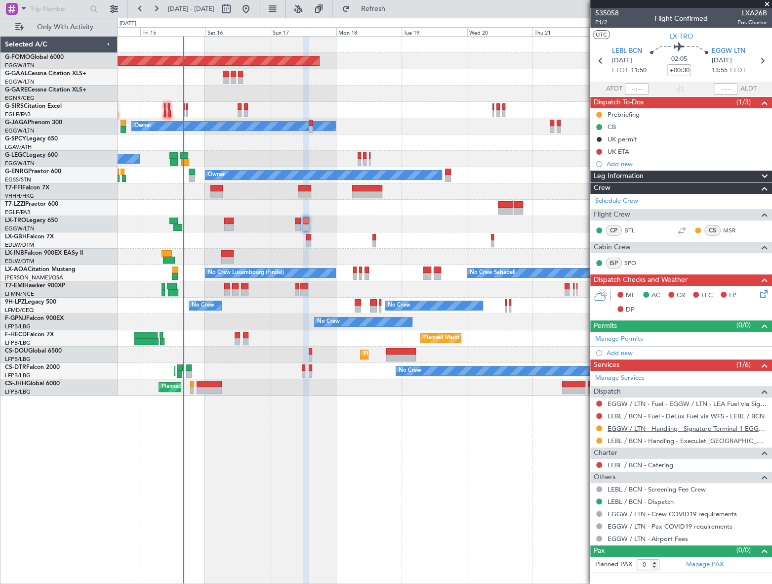
click at [655, 424] on link "EGGW / LTN - Handling - Signature Terminal 1 EGGW / LTN" at bounding box center [688, 428] width 160 height 8
click at [761, 295] on icon at bounding box center [763, 292] width 8 height 8
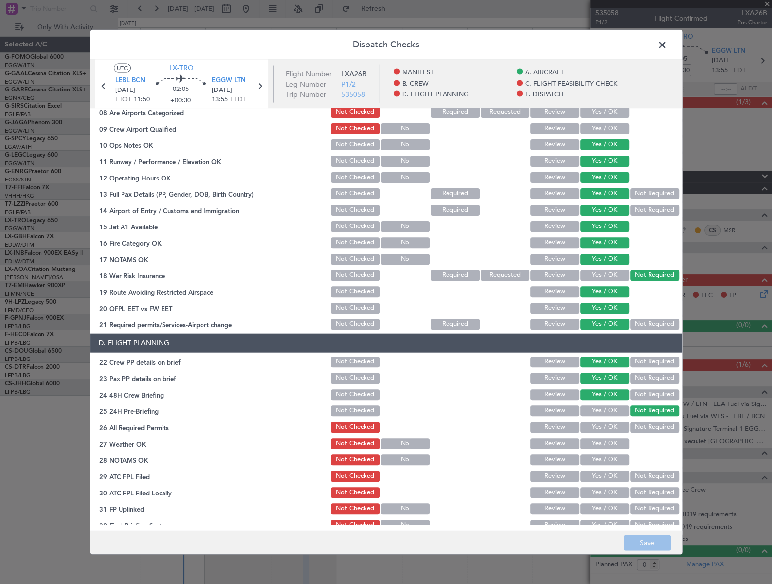
scroll to position [359, 0]
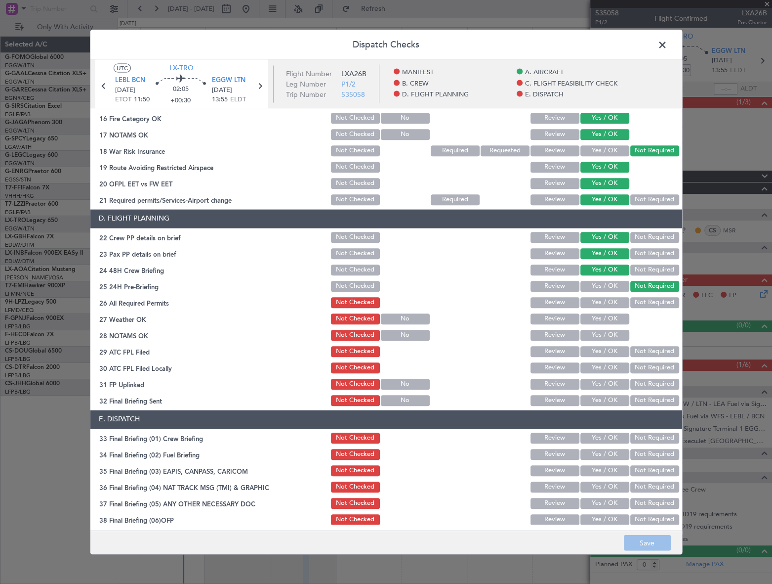
click at [668, 40] on span at bounding box center [668, 47] width 0 height 20
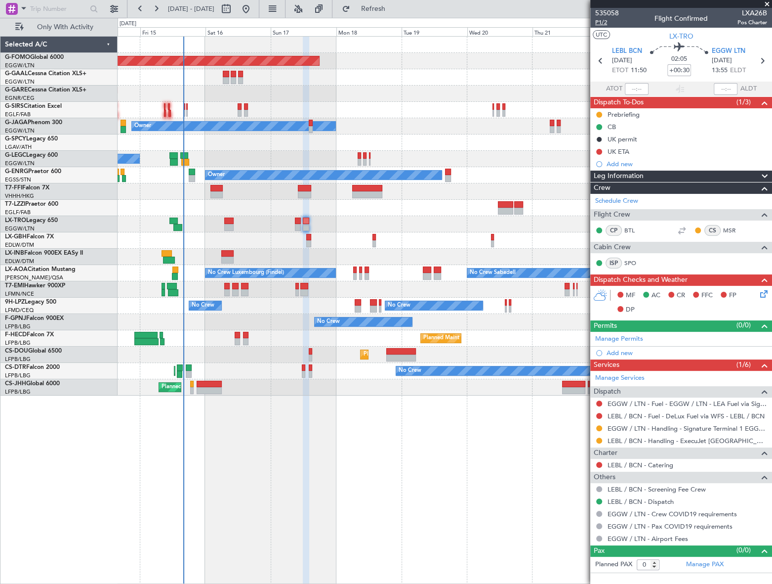
click at [604, 23] on span "P1/2" at bounding box center [607, 22] width 24 height 8
click at [618, 353] on div "Add new" at bounding box center [683, 352] width 152 height 8
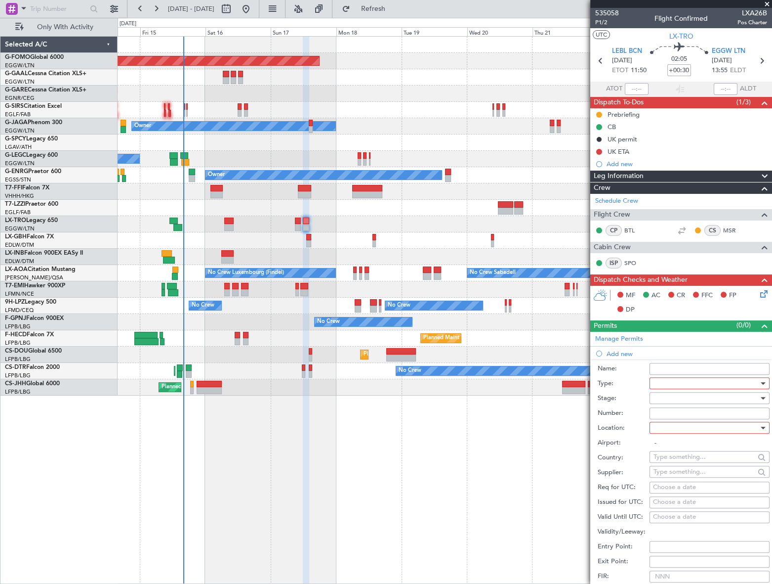
click at [684, 380] on div at bounding box center [706, 383] width 105 height 15
click at [666, 476] on span "Slot" at bounding box center [706, 476] width 105 height 15
click at [710, 398] on div at bounding box center [706, 397] width 105 height 15
click at [678, 464] on span "Requested" at bounding box center [706, 462] width 105 height 15
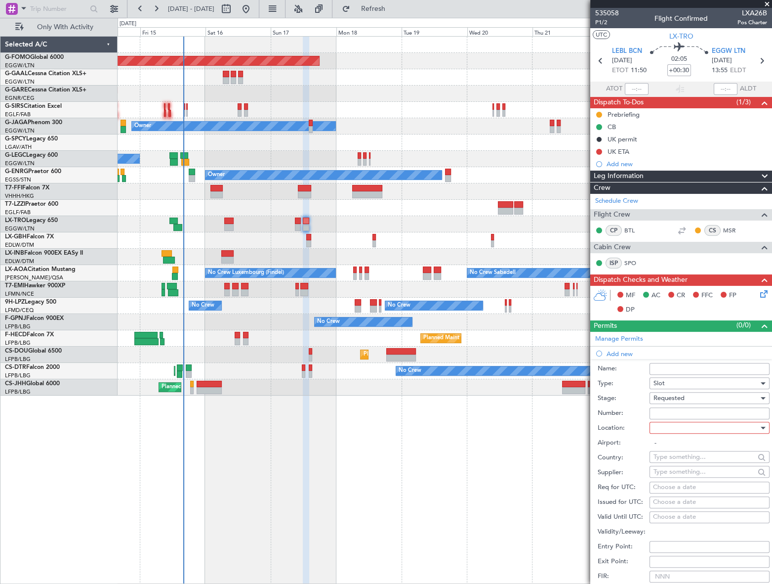
click at [724, 424] on div at bounding box center [706, 427] width 105 height 15
click at [667, 448] on span "Departure" at bounding box center [706, 447] width 105 height 15
type input "LEBL / BCN"
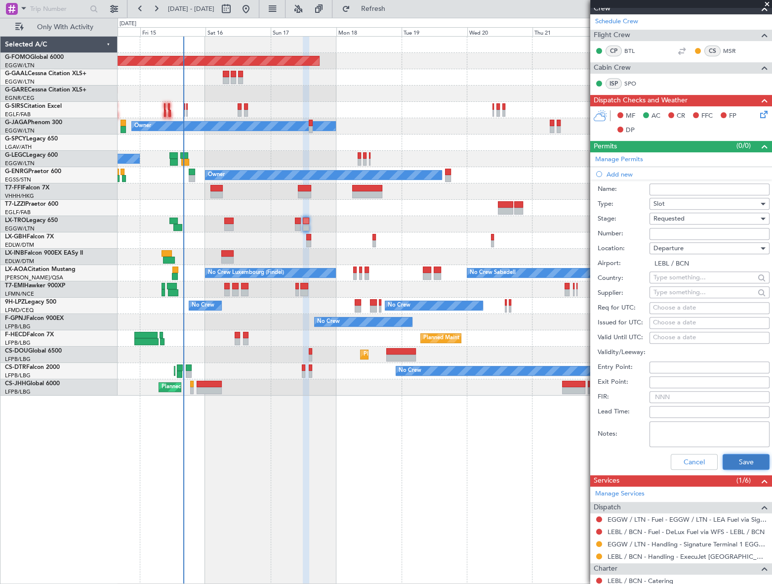
click at [726, 460] on button "Save" at bounding box center [746, 462] width 47 height 16
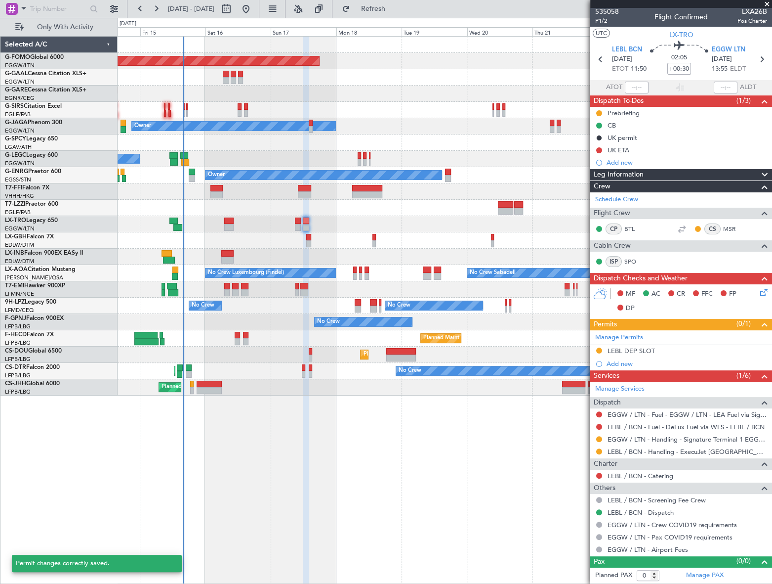
scroll to position [0, 0]
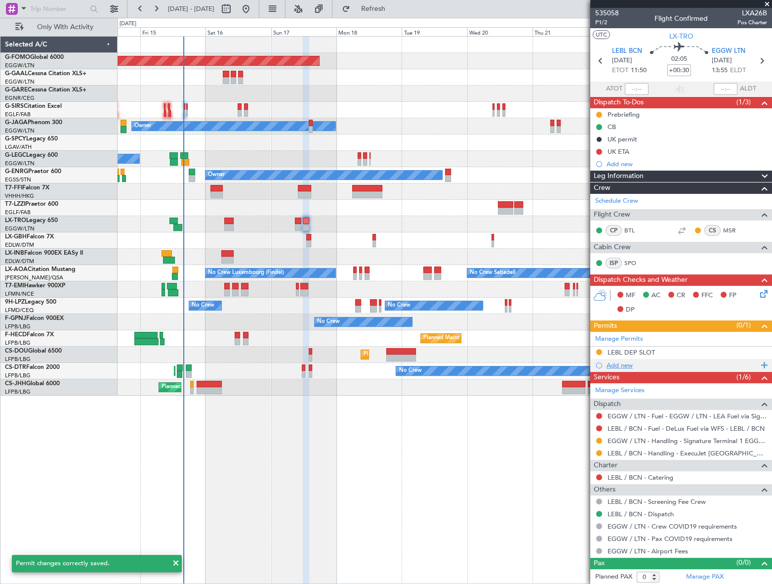
click at [628, 366] on div "Add new" at bounding box center [683, 365] width 152 height 8
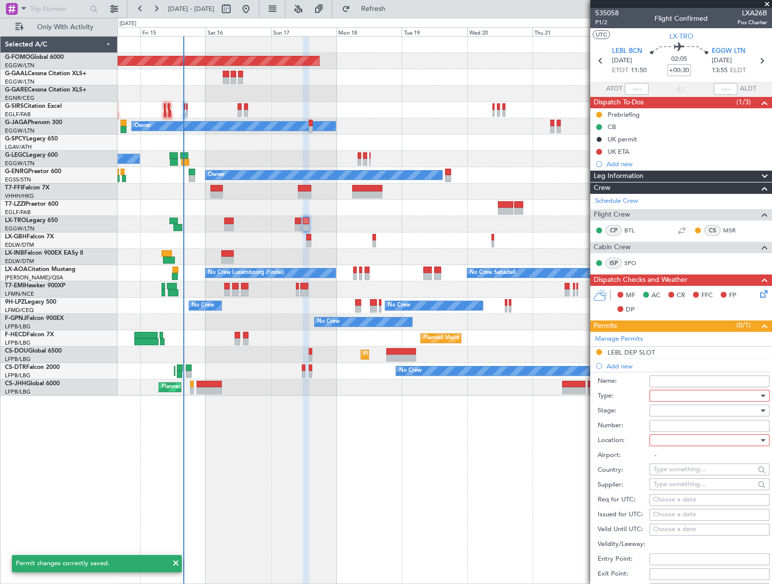
scroll to position [179, 0]
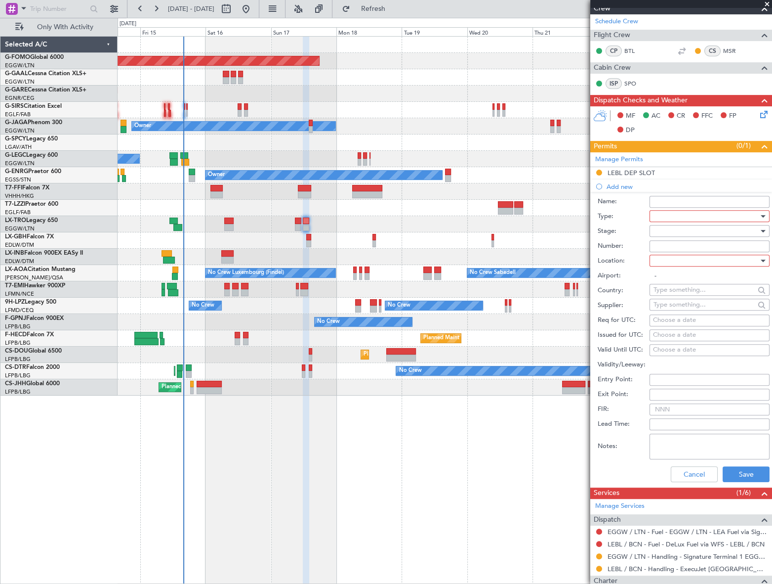
click at [707, 217] on div at bounding box center [706, 216] width 105 height 15
drag, startPoint x: 667, startPoint y: 309, endPoint x: 687, endPoint y: 282, distance: 34.6
click at [667, 308] on span "Slot" at bounding box center [706, 308] width 105 height 15
click at [714, 232] on div at bounding box center [706, 230] width 105 height 15
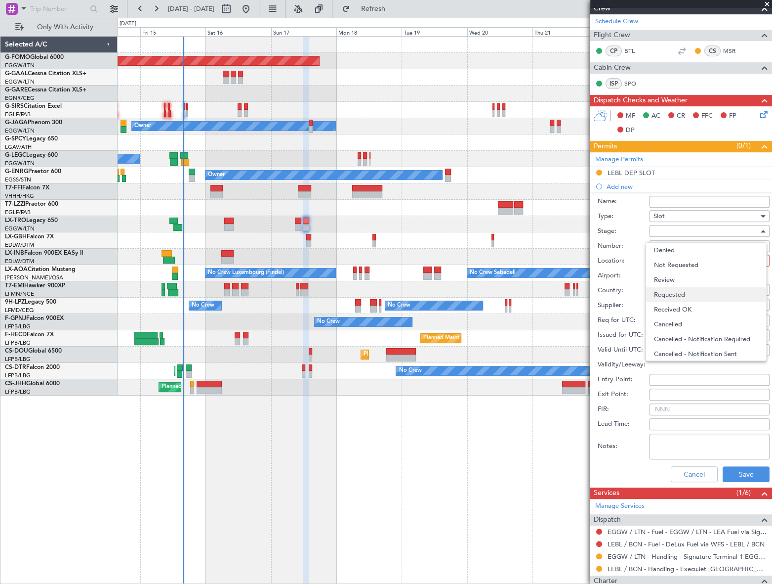
click at [698, 290] on span "Requested" at bounding box center [706, 294] width 105 height 15
click at [733, 260] on div at bounding box center [706, 260] width 105 height 15
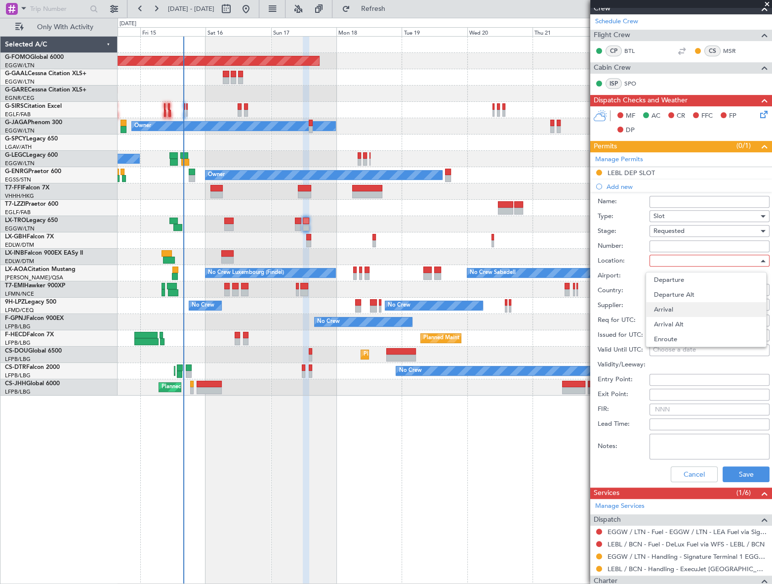
click at [675, 307] on span "Arrival" at bounding box center [706, 309] width 105 height 15
type input "EGGW / LTN"
click at [749, 474] on button "Save" at bounding box center [746, 474] width 47 height 16
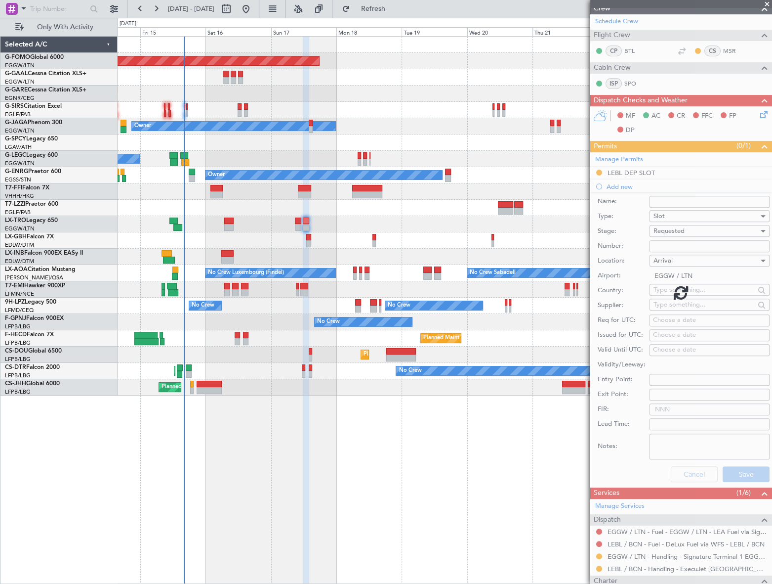
scroll to position [12, 0]
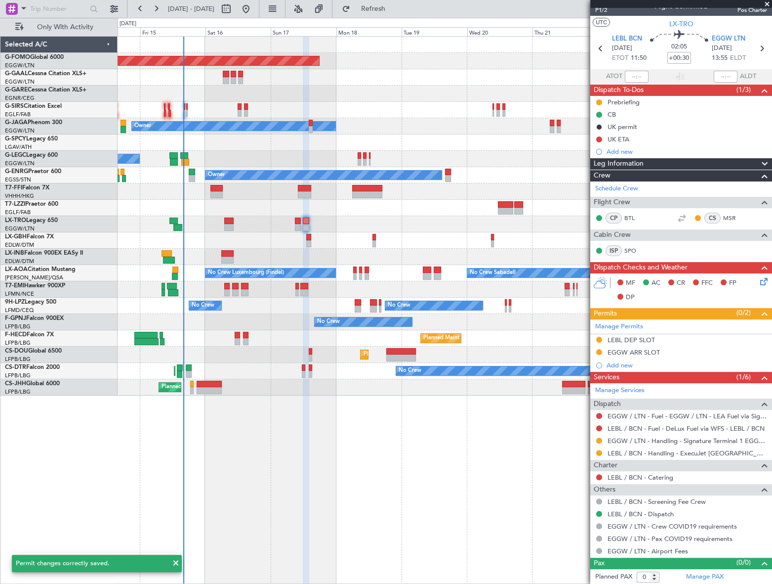
drag, startPoint x: 643, startPoint y: 340, endPoint x: 649, endPoint y: 342, distance: 5.8
click at [643, 340] on div "LEBL DEP SLOT" at bounding box center [631, 340] width 47 height 8
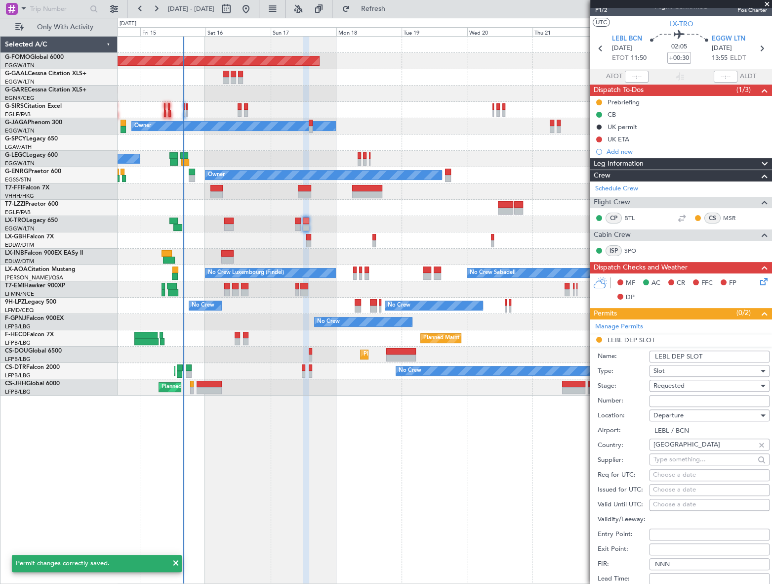
scroll to position [179, 0]
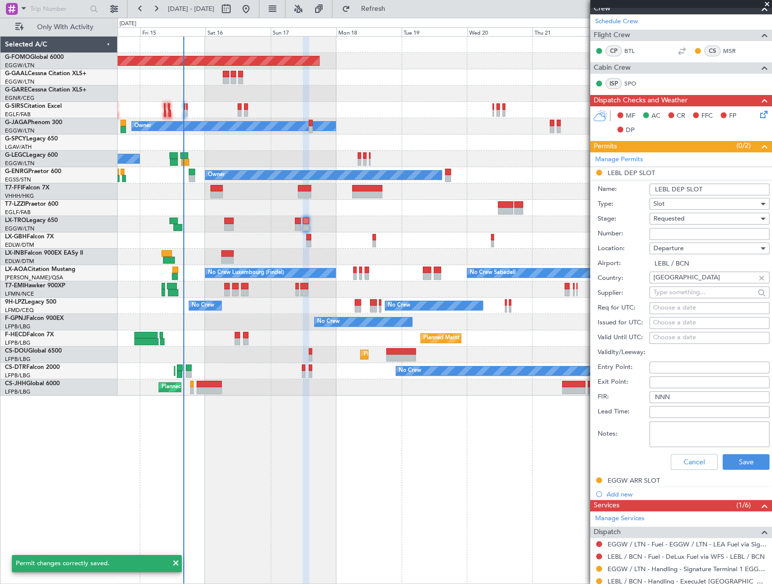
click at [712, 183] on input "LEBL DEP SLOT" at bounding box center [710, 189] width 120 height 12
type input "LEBL DEP SLOT 1150Z"
click at [732, 464] on button "Save" at bounding box center [746, 462] width 47 height 16
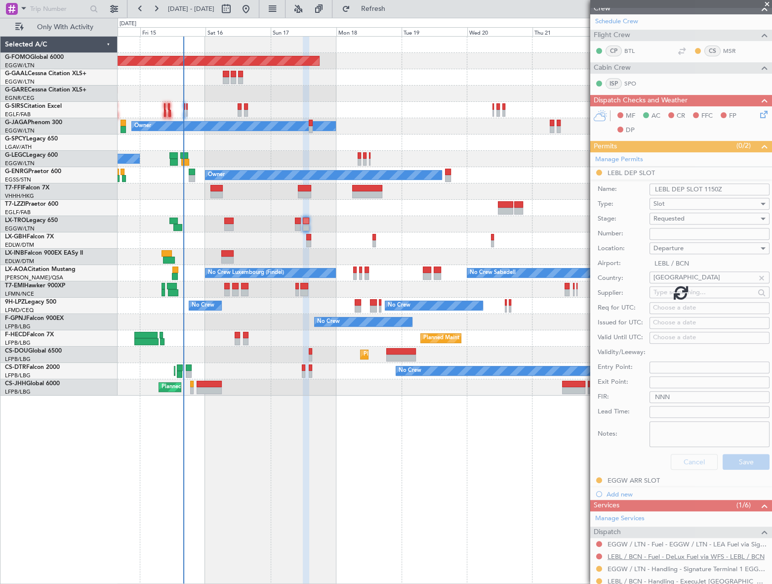
scroll to position [12, 0]
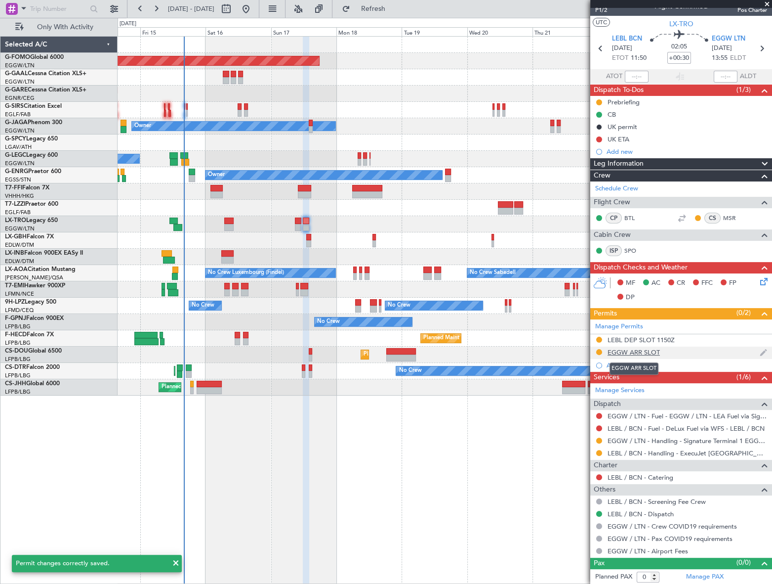
click at [647, 351] on div "EGGW ARR SLOT" at bounding box center [634, 352] width 52 height 8
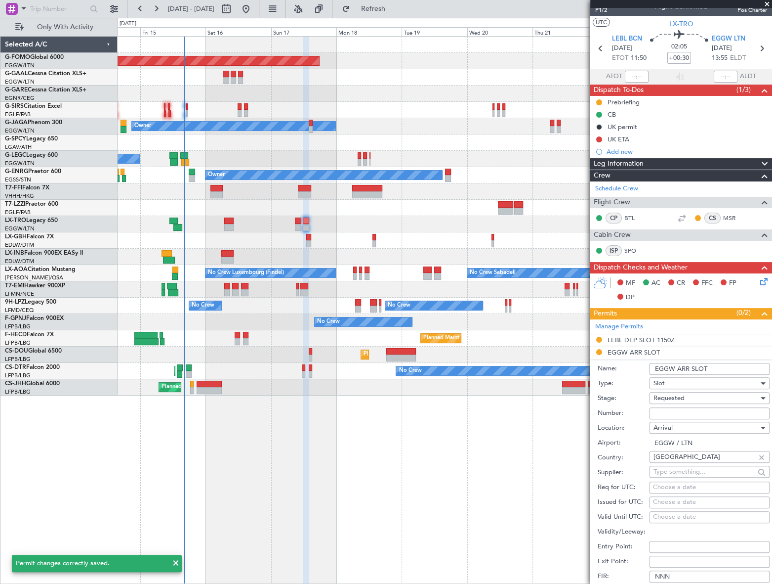
scroll to position [179, 0]
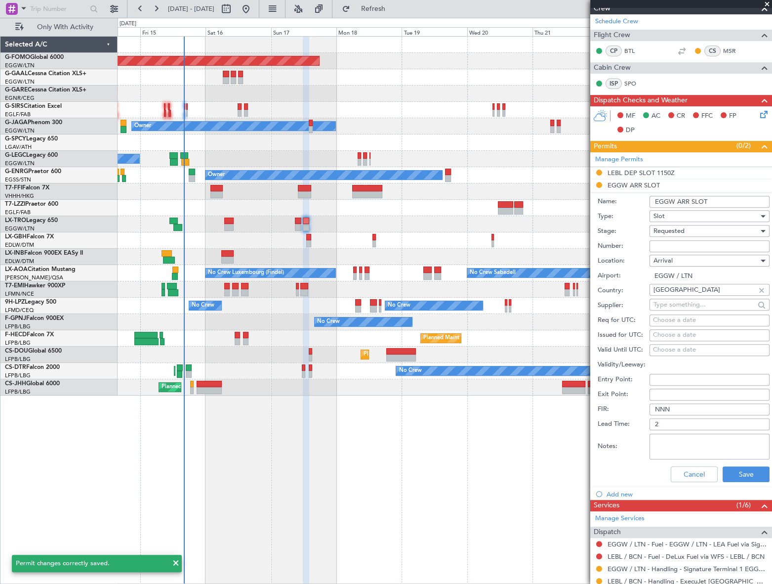
click at [724, 203] on input "EGGW ARR SLOT" at bounding box center [710, 202] width 120 height 12
type input "EGGW ARR SLOT 1355Z"
click at [743, 472] on button "Save" at bounding box center [746, 474] width 47 height 16
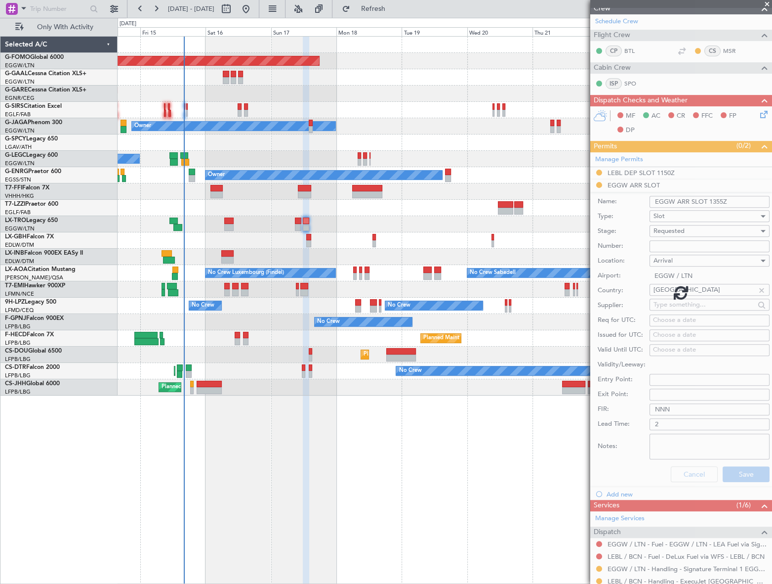
scroll to position [12, 0]
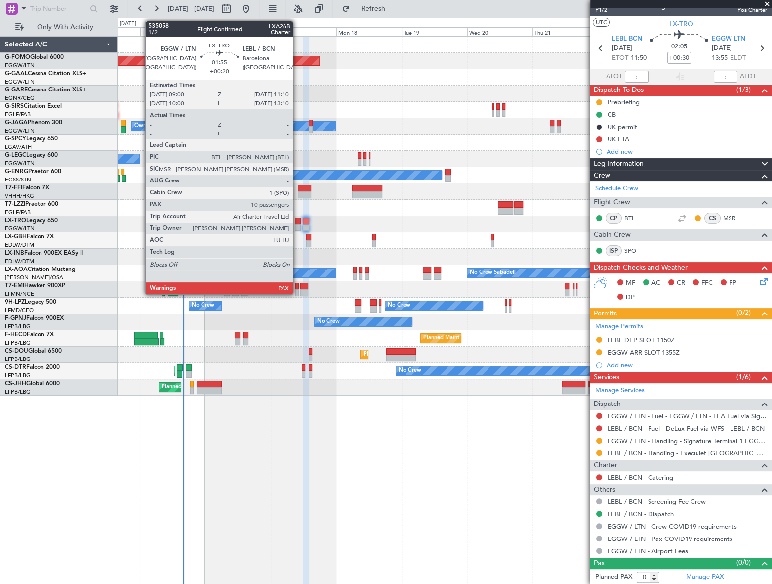
click at [297, 224] on div at bounding box center [298, 227] width 6 height 7
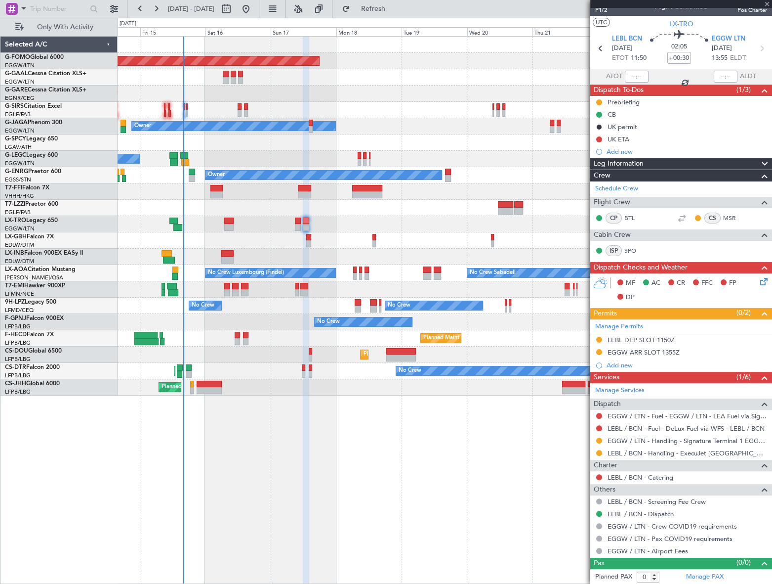
type input "+00:20"
type input "10"
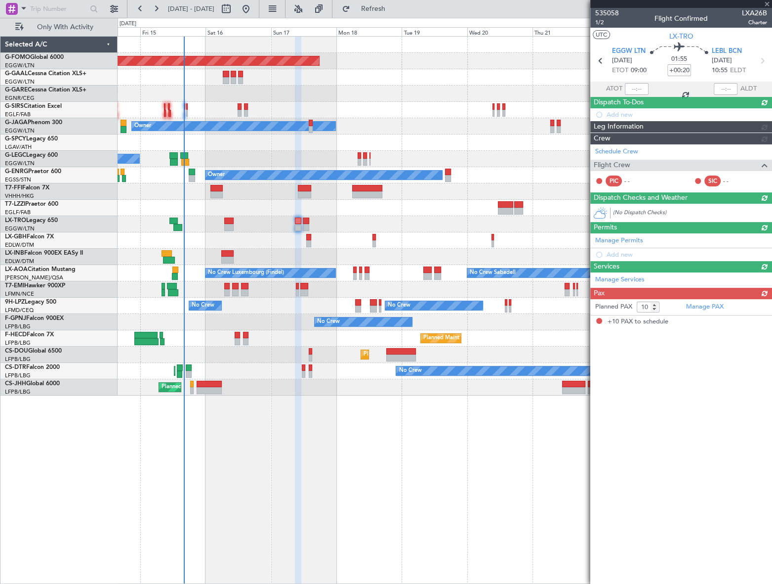
scroll to position [0, 0]
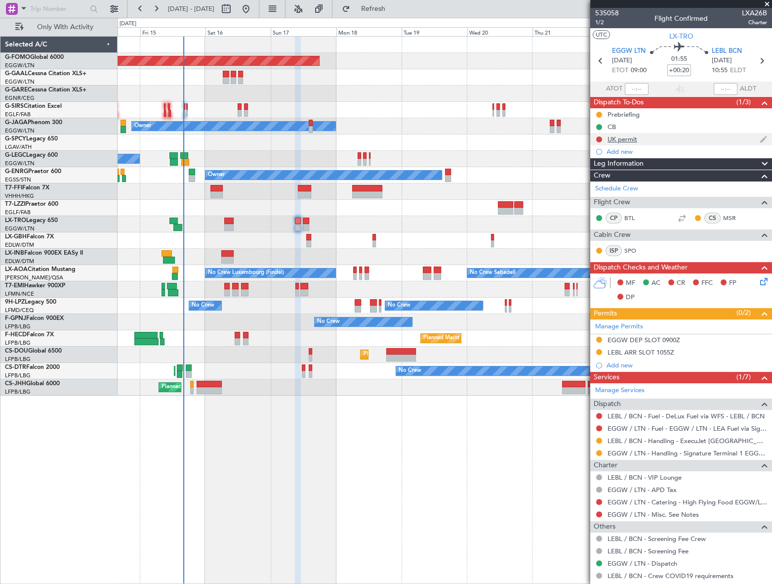
click at [618, 140] on div "UK permit" at bounding box center [623, 139] width 30 height 8
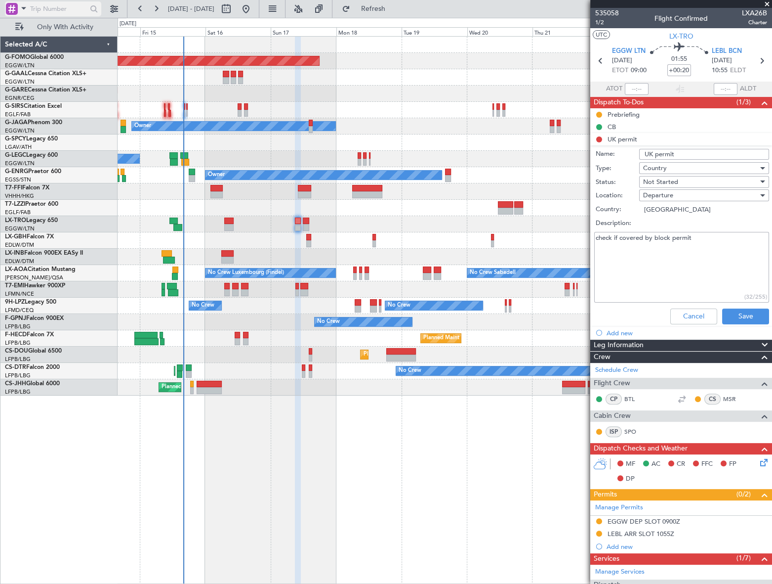
click at [21, 3] on span at bounding box center [24, 8] width 12 height 12
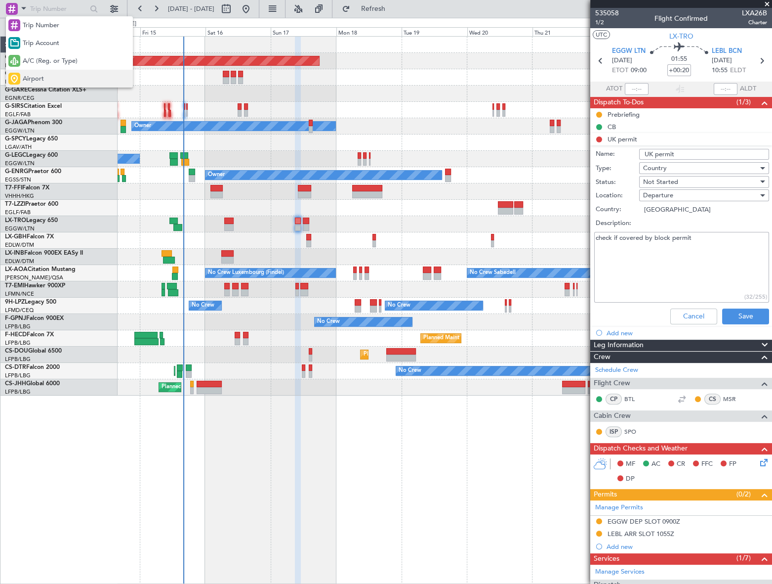
click at [20, 79] on div "Airport" at bounding box center [69, 79] width 127 height 18
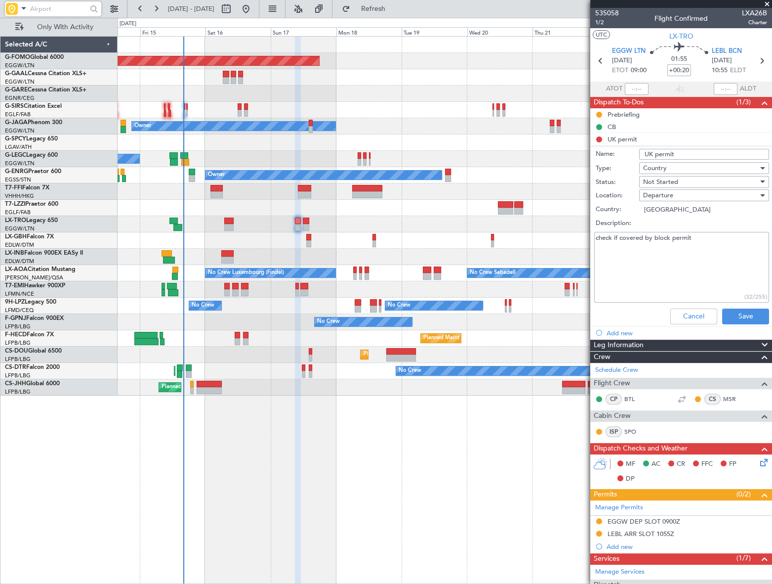
click at [59, 10] on input "text" at bounding box center [58, 8] width 57 height 15
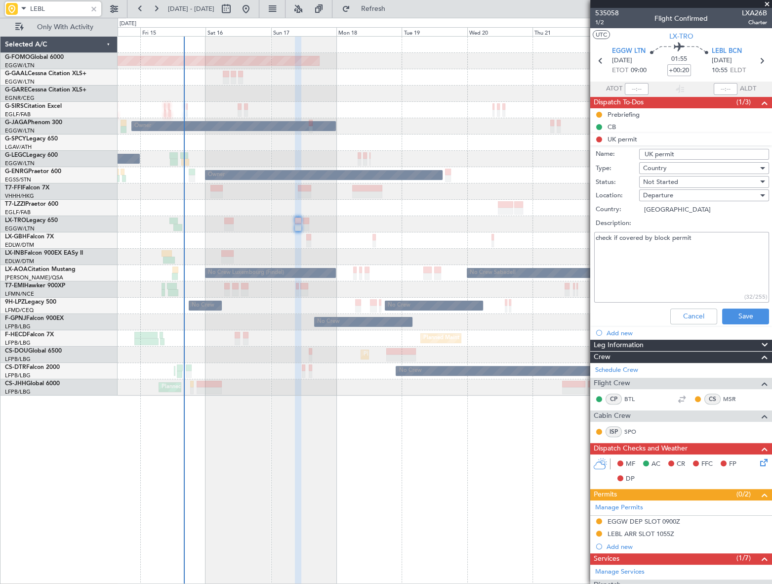
type input "LEBL"
click at [655, 203] on fb-app "LEBL 14 Aug 2025 - 24 Aug 2025 Refresh Quick Links Only With Activity Planned M…" at bounding box center [386, 295] width 772 height 576
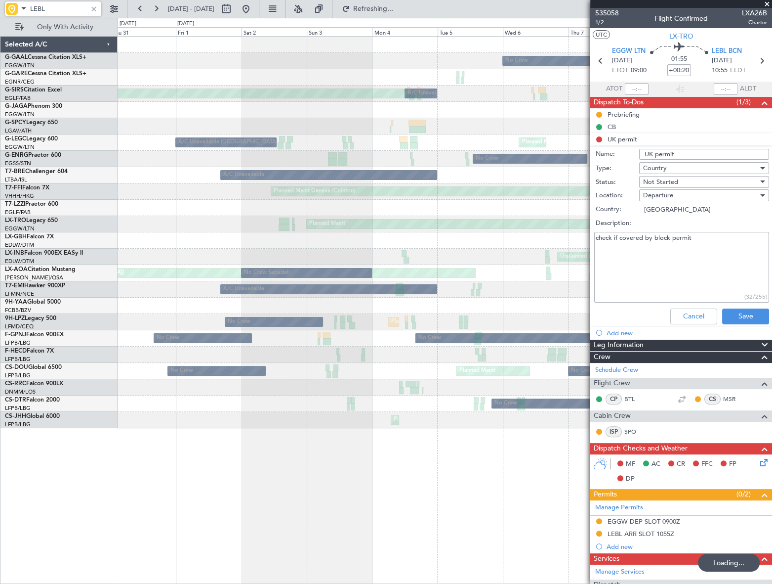
click at [676, 258] on fb-app "LEBL 06 Aug 2025 - 16 Aug 2025 Refreshing... Quick Links Only With Activity No …" at bounding box center [386, 295] width 772 height 576
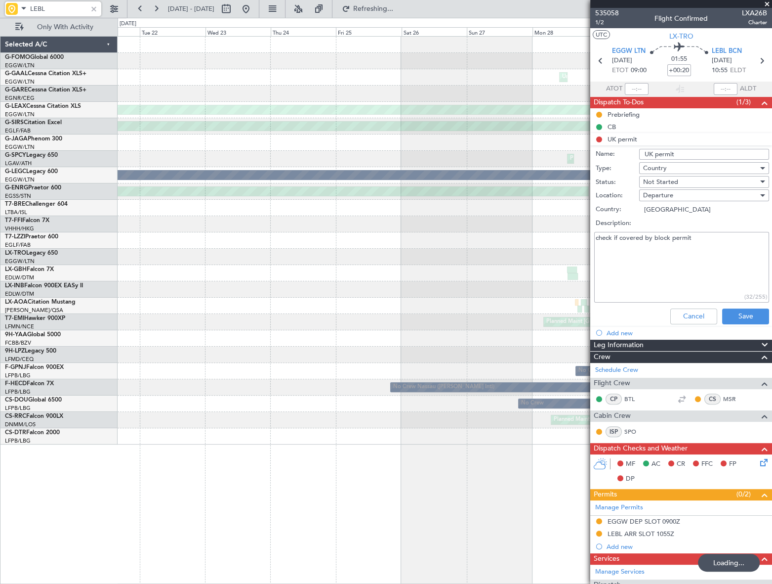
click at [772, 263] on html "LEBL 30 Jul 2025 - 09 Aug 2025 Refreshing... Quick Links Only With Activity Pla…" at bounding box center [386, 292] width 772 height 584
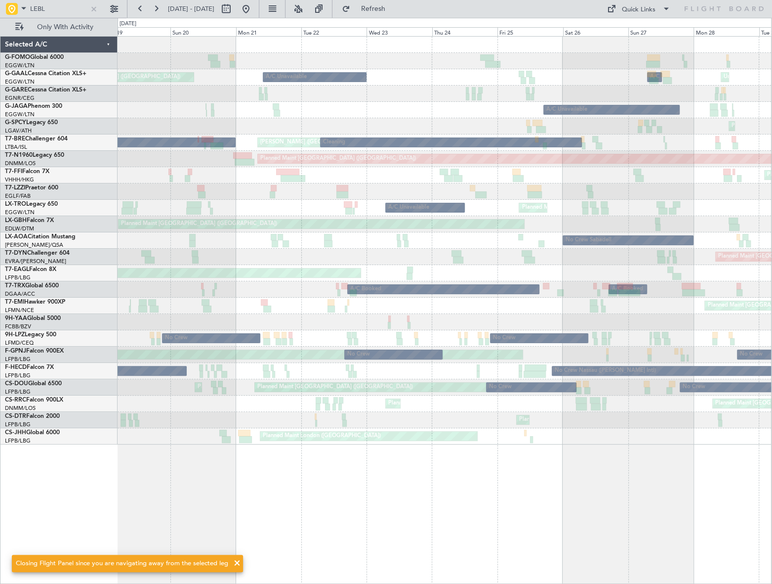
click at [772, 277] on html "LEBL 19 Jul 2025 - 29 Jul 2025 Refresh Quick Links Only With Activity Unplanned…" at bounding box center [386, 292] width 772 height 584
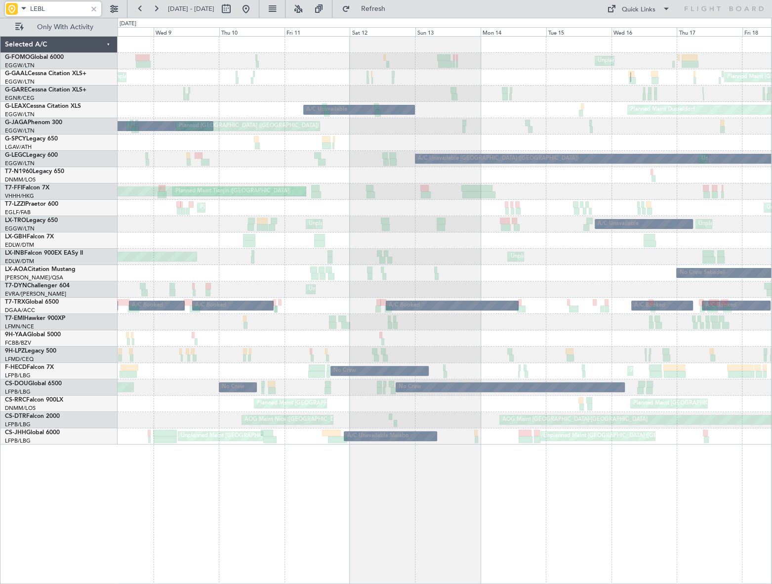
click at [772, 183] on html "LEBL 08 Jul 2025 - 18 Jul 2025 Refresh Quick Links Only With Activity Unplanned…" at bounding box center [386, 292] width 772 height 584
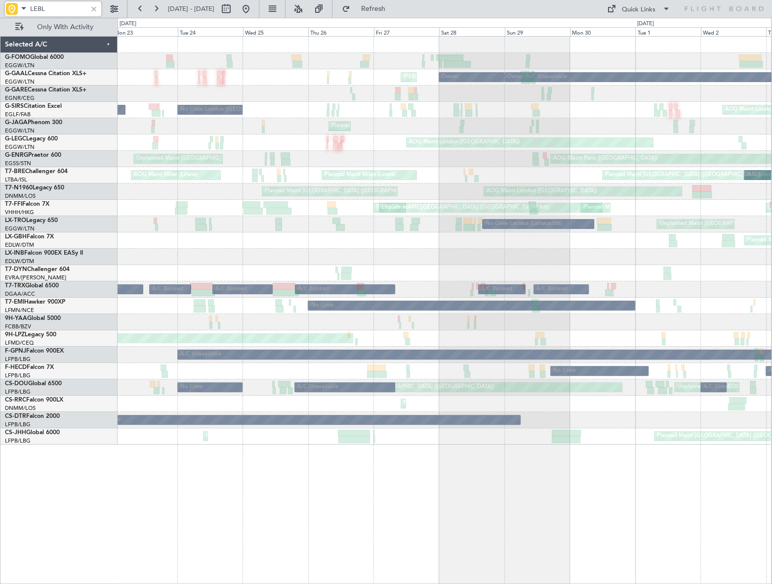
click at [603, 169] on div "Owner London (Luton) A/C Unavailable Owner MEL London (Luton) AOG Maint London …" at bounding box center [445, 241] width 654 height 408
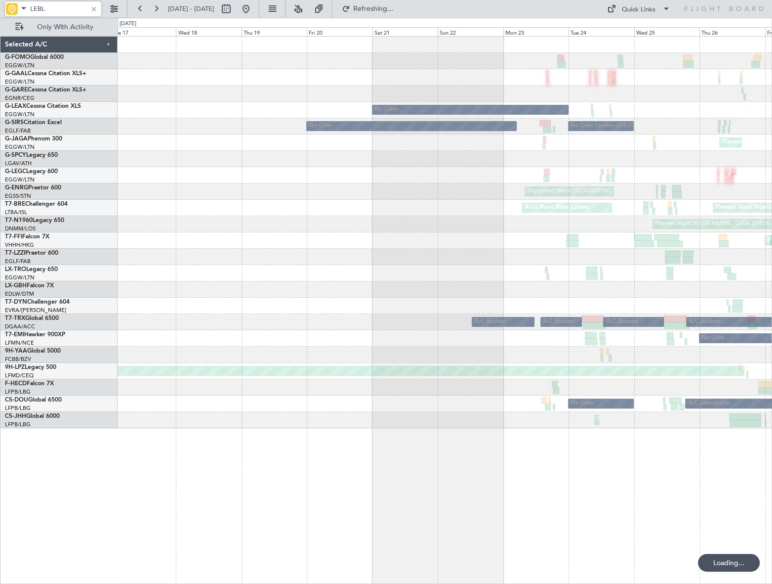
click at [532, 164] on div at bounding box center [445, 159] width 654 height 16
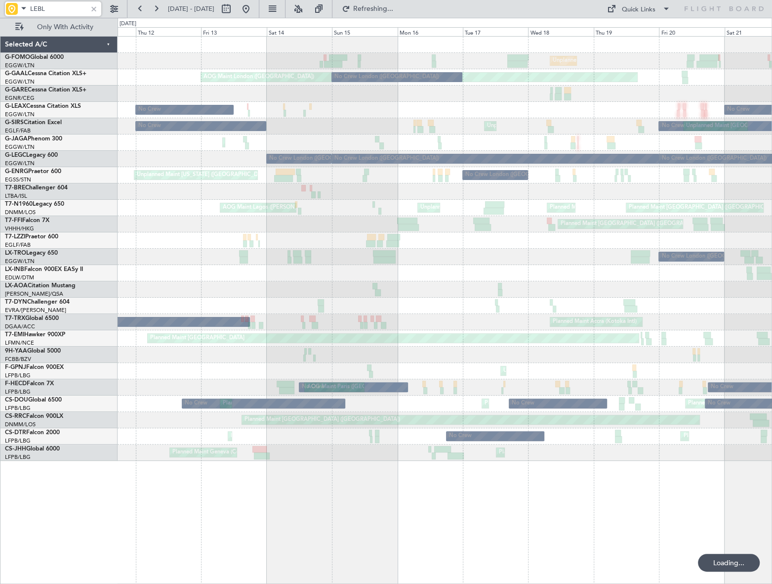
click at [619, 193] on div "Unplanned Maint London (Luton) AOG Maint London (Luton) No Crew London (Luton) …" at bounding box center [445, 249] width 654 height 424
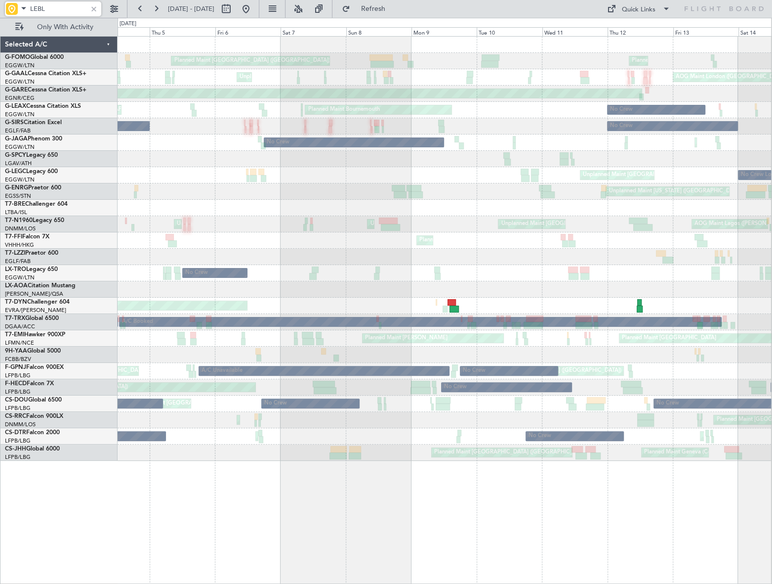
click at [726, 233] on div "Planned Maint Beijing (Beijing Capital)" at bounding box center [445, 240] width 654 height 16
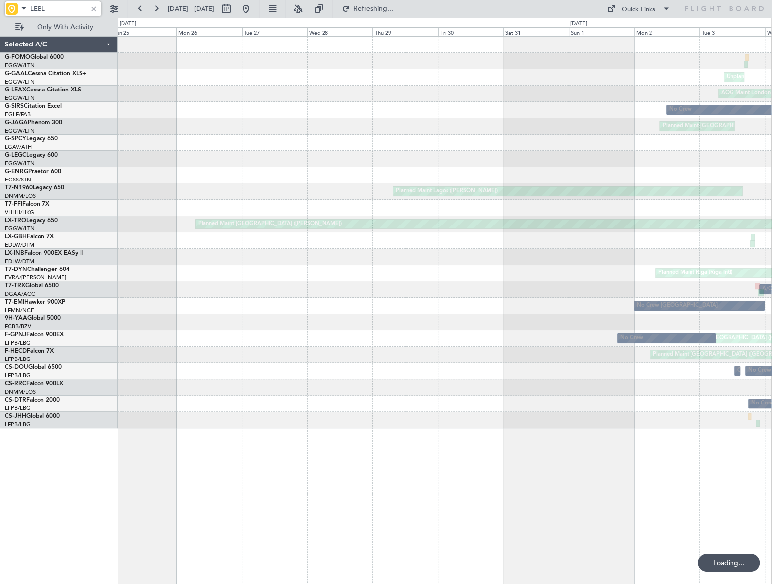
click at [758, 215] on div "Planned Maint London (Luton) Unplanned Maint London (Luton) Unplanned Maint Lon…" at bounding box center [445, 232] width 654 height 391
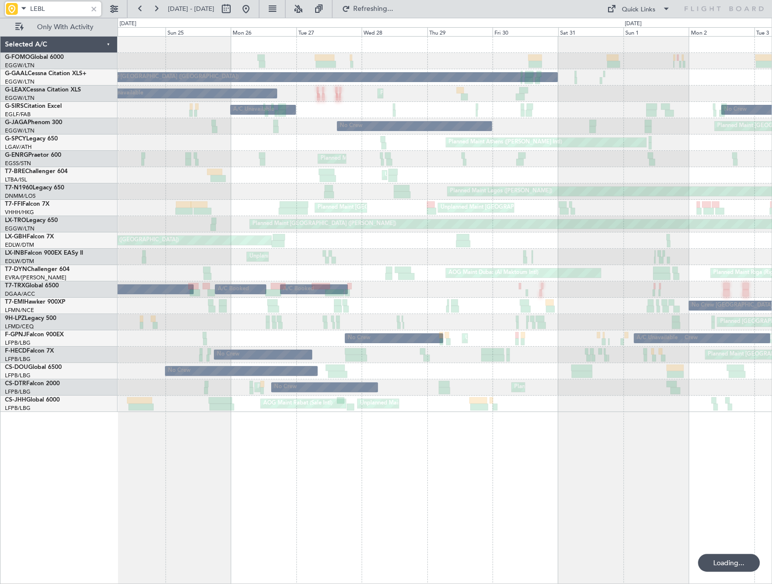
click at [697, 198] on div "Planned Maint Lagos (Murtala Muhammed) Unplanned Maint Lagos (Murtala Muhammed)" at bounding box center [445, 191] width 654 height 16
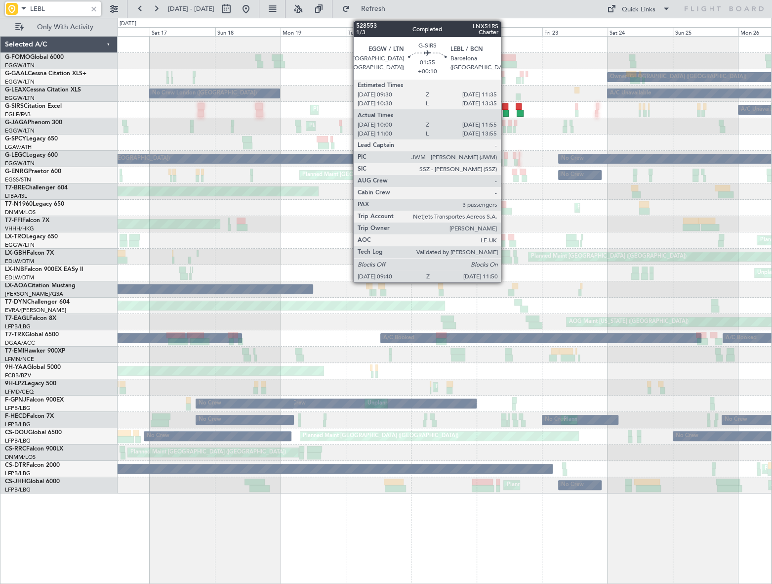
click at [506, 110] on div at bounding box center [506, 113] width 6 height 7
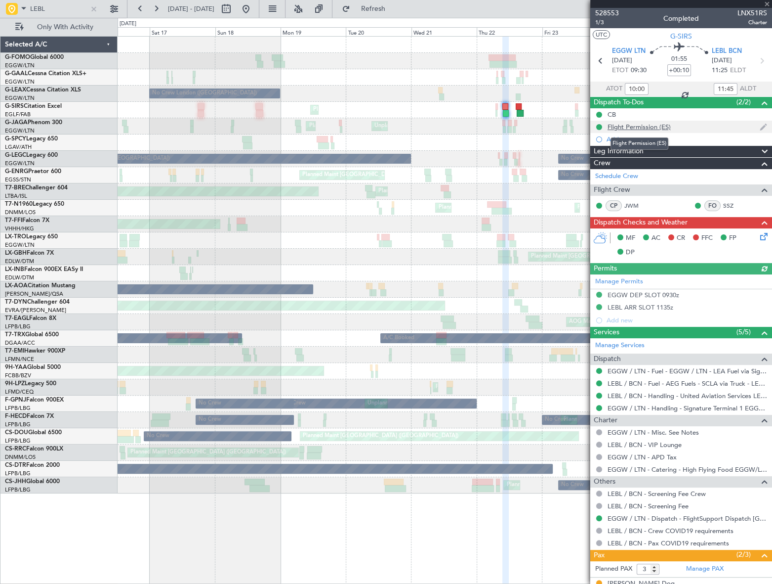
click at [646, 127] on div "Flight Permission (ES)" at bounding box center [639, 127] width 63 height 8
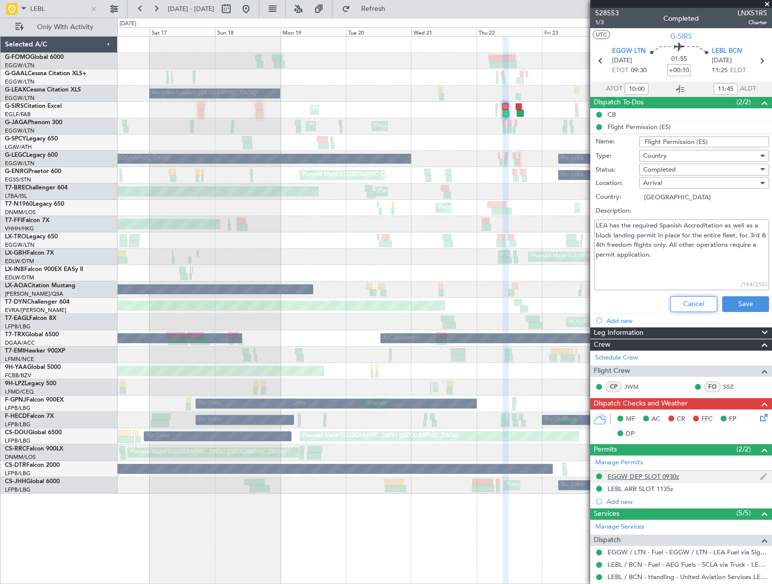
click at [685, 300] on button "Cancel" at bounding box center [694, 304] width 47 height 16
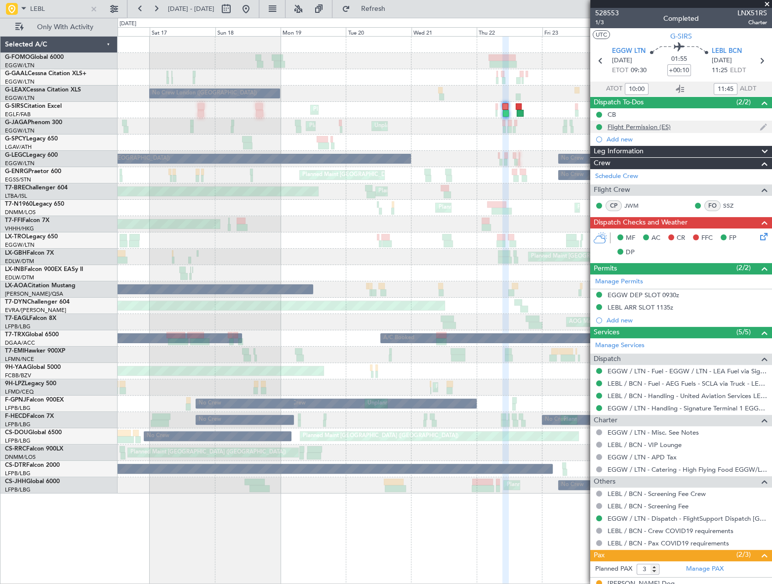
click at [629, 129] on div "Flight Permission (ES)" at bounding box center [639, 127] width 63 height 8
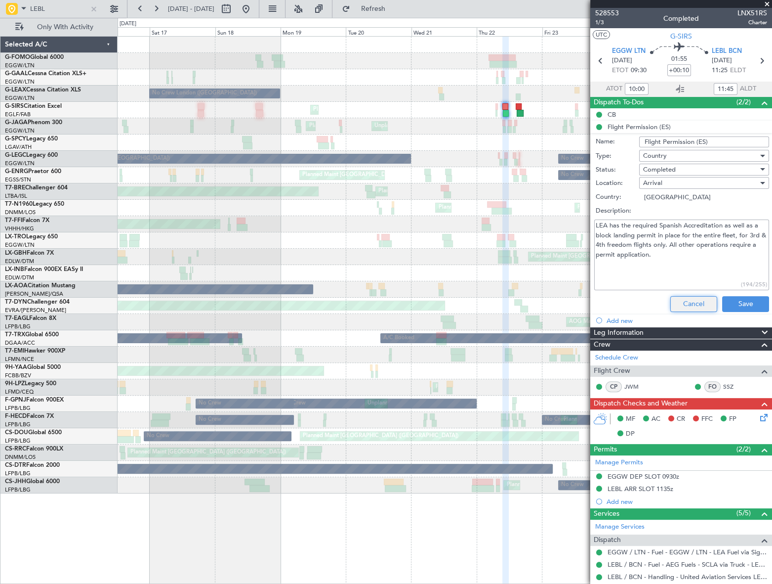
click at [679, 307] on button "Cancel" at bounding box center [694, 304] width 47 height 16
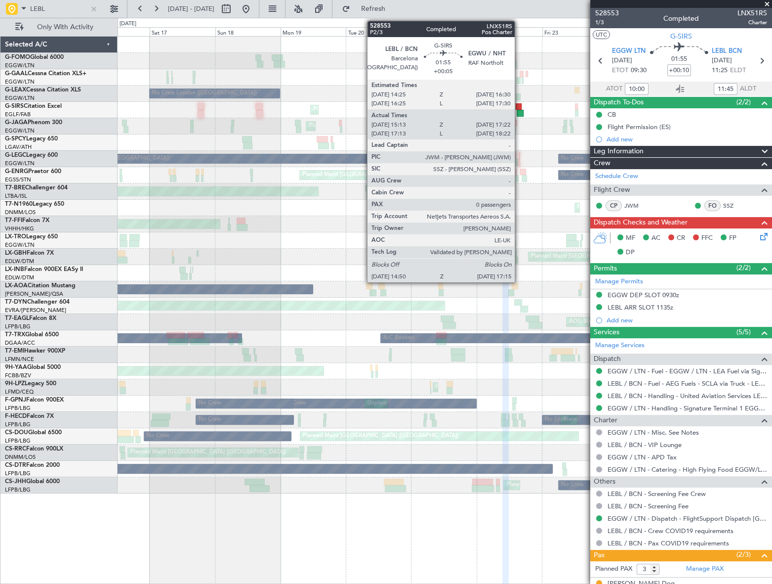
click at [519, 110] on div at bounding box center [520, 113] width 7 height 7
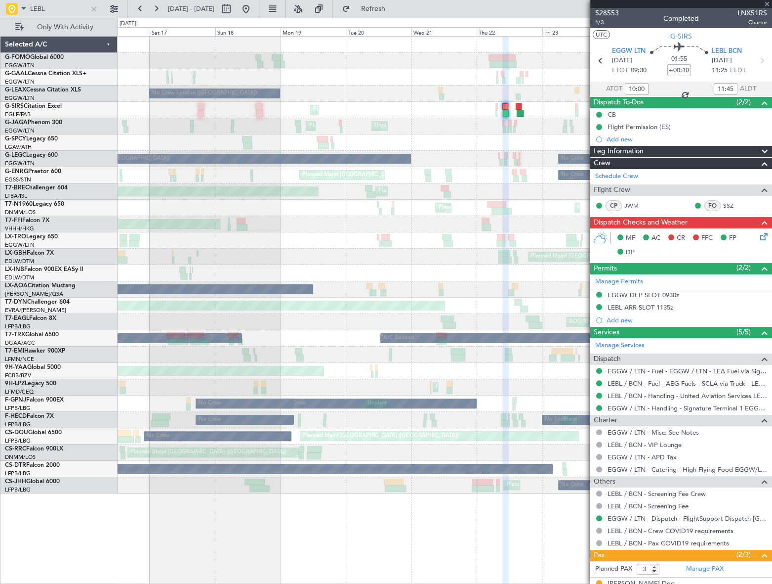
type input "+00:05"
type input "15:13"
type input "17:12"
type input "0"
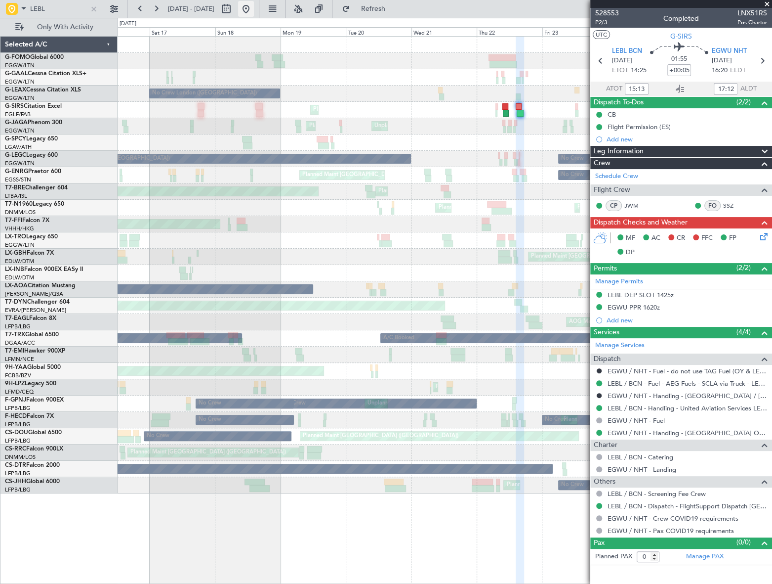
click at [254, 9] on button at bounding box center [246, 9] width 16 height 16
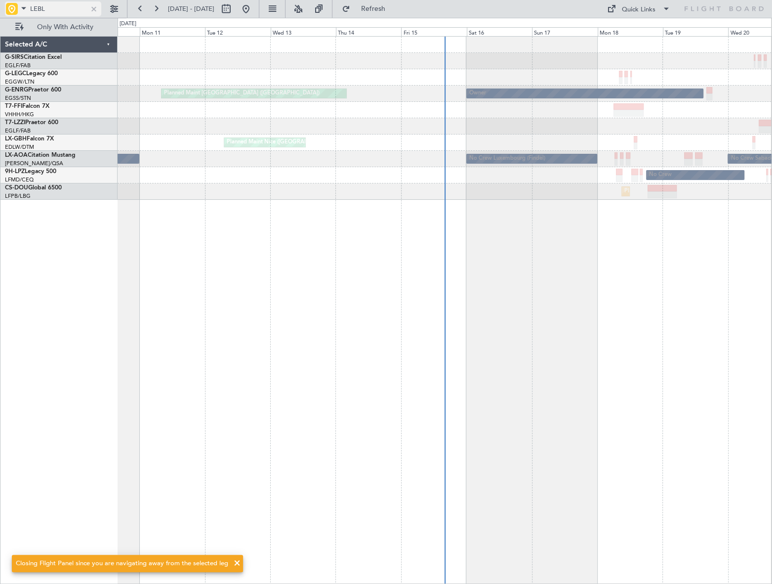
click at [95, 7] on div at bounding box center [93, 8] width 11 height 11
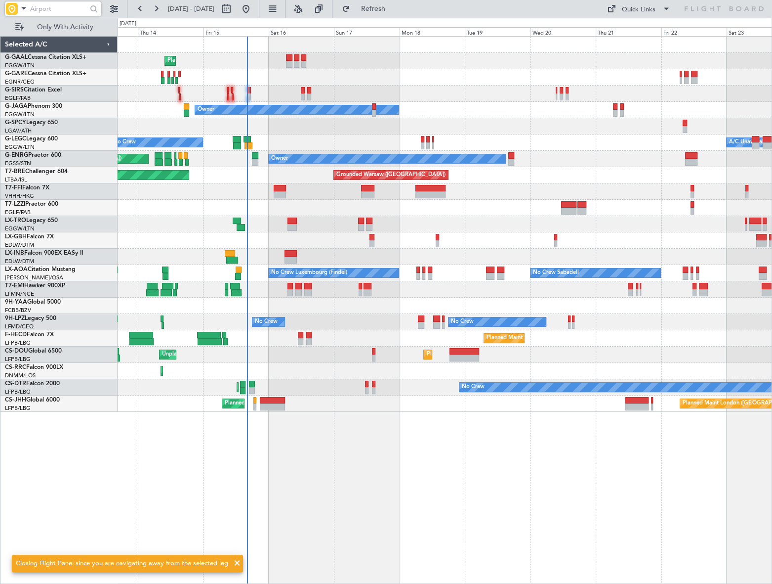
click at [323, 297] on div "Planned Maint Planned Maint London (Farnborough) Owner No Crew A/C Unavailable …" at bounding box center [445, 224] width 654 height 375
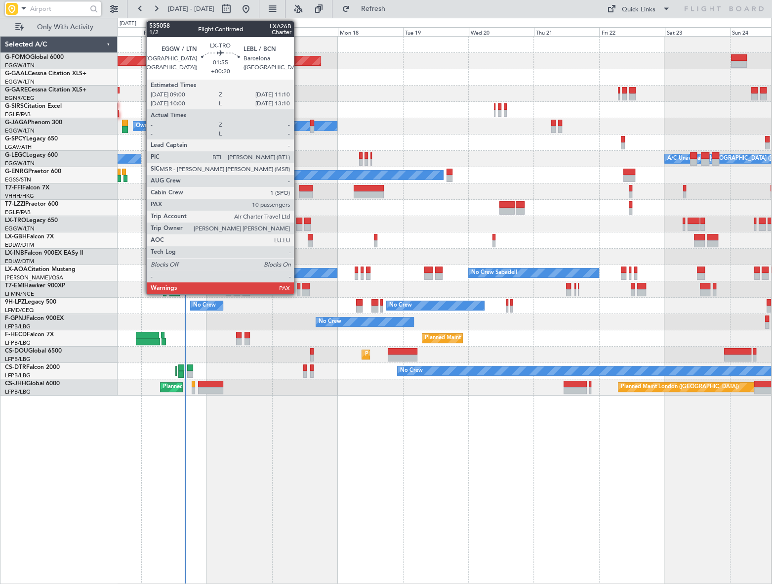
click at [298, 222] on div at bounding box center [299, 220] width 6 height 7
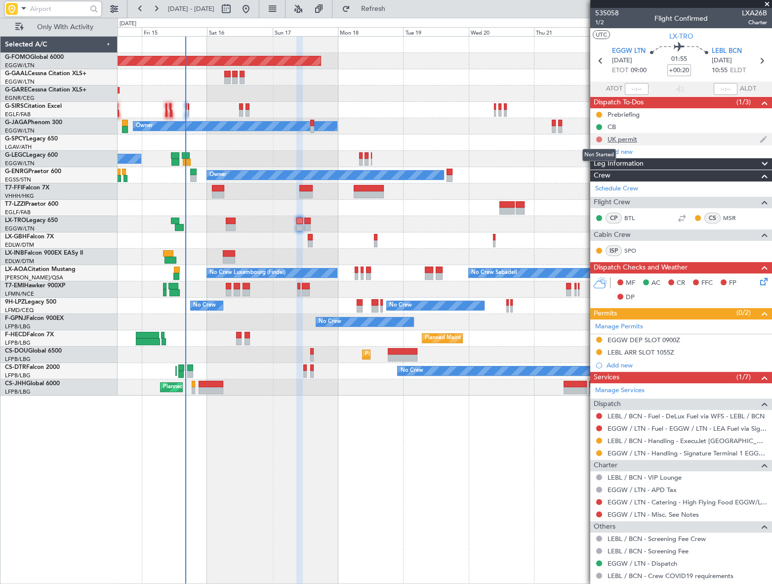
click at [597, 137] on button at bounding box center [599, 139] width 6 height 6
click at [631, 135] on div "UK permit" at bounding box center [623, 139] width 30 height 8
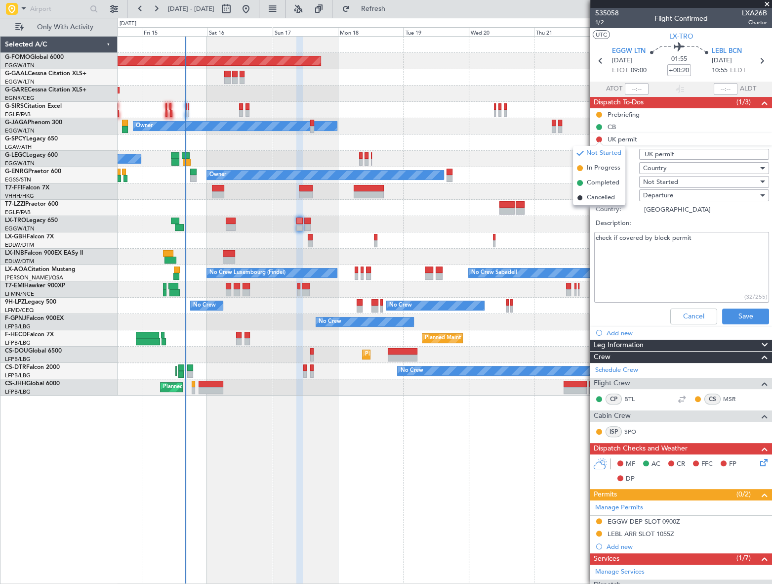
drag, startPoint x: 682, startPoint y: 252, endPoint x: 691, endPoint y: 242, distance: 12.6
click at [682, 251] on textarea "check if covered by block permit" at bounding box center [681, 267] width 175 height 71
click at [699, 238] on textarea "check if covered by block permit" at bounding box center [681, 267] width 175 height 71
type textarea "check if covered by block permit"
click at [699, 317] on button "Cancel" at bounding box center [694, 316] width 47 height 16
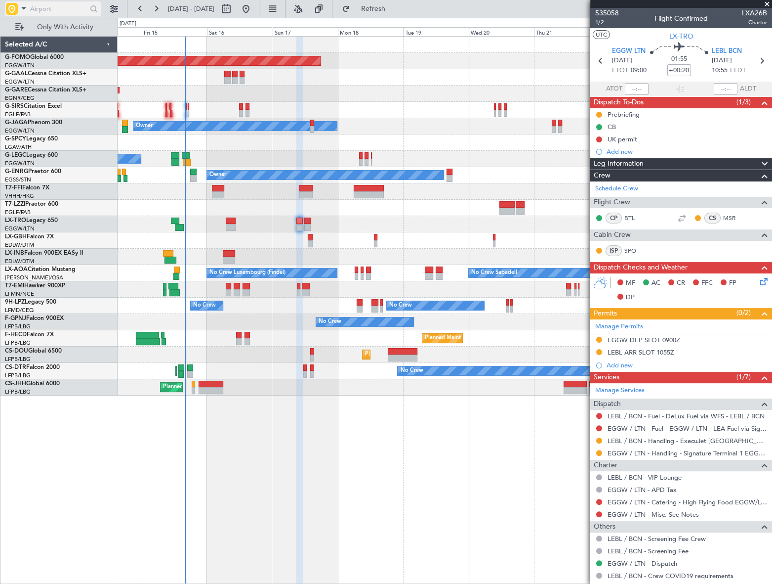
click at [37, 10] on input "text" at bounding box center [58, 8] width 57 height 15
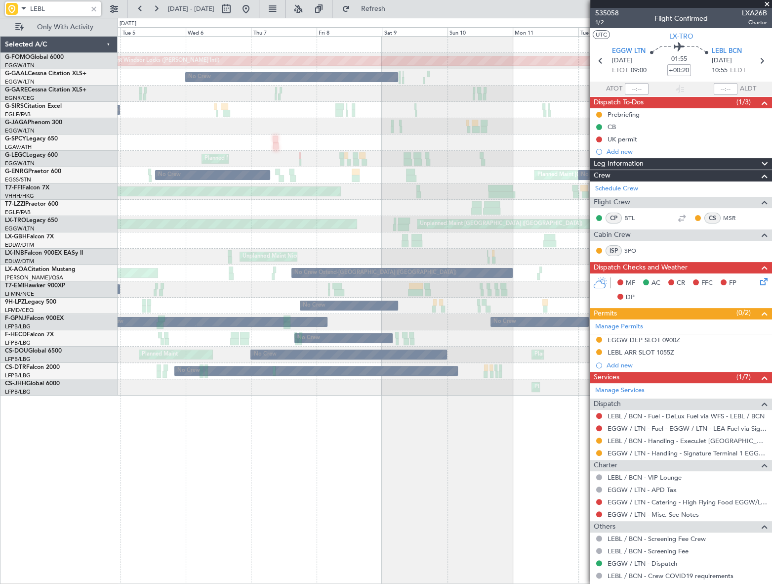
click at [772, 258] on html "LEBL 14 Aug 2025 - 24 Aug 2025 Refresh Quick Links Only With Activity Planned M…" at bounding box center [386, 292] width 772 height 584
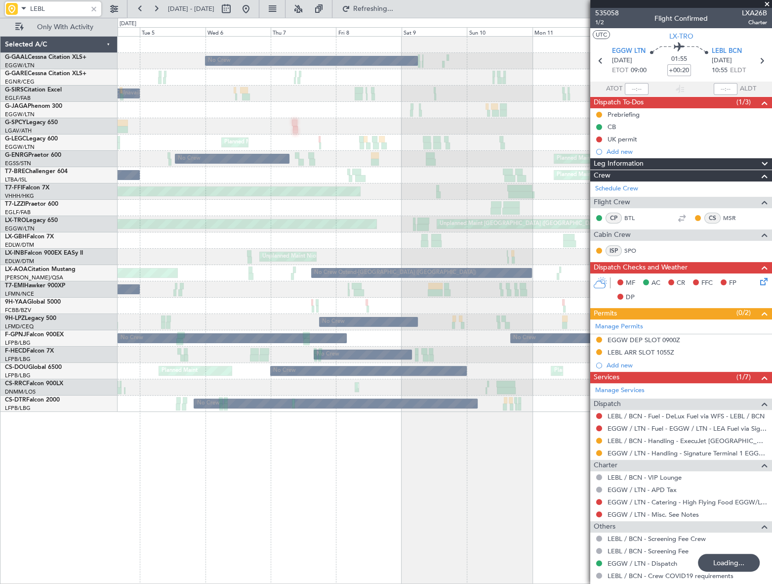
type input "LEBL"
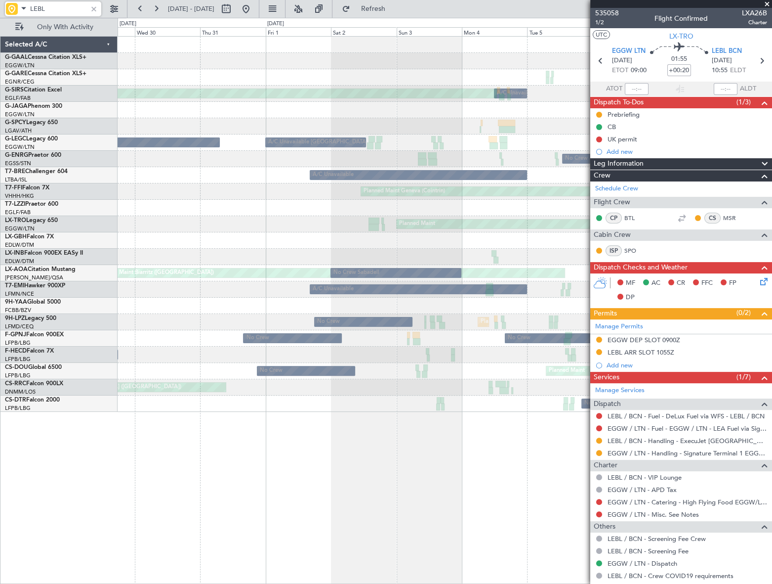
click at [772, 212] on html "LEBL 04 Aug 2025 - 14 Aug 2025 Refresh Quick Links Only With Activity No Crew U…" at bounding box center [386, 292] width 772 height 584
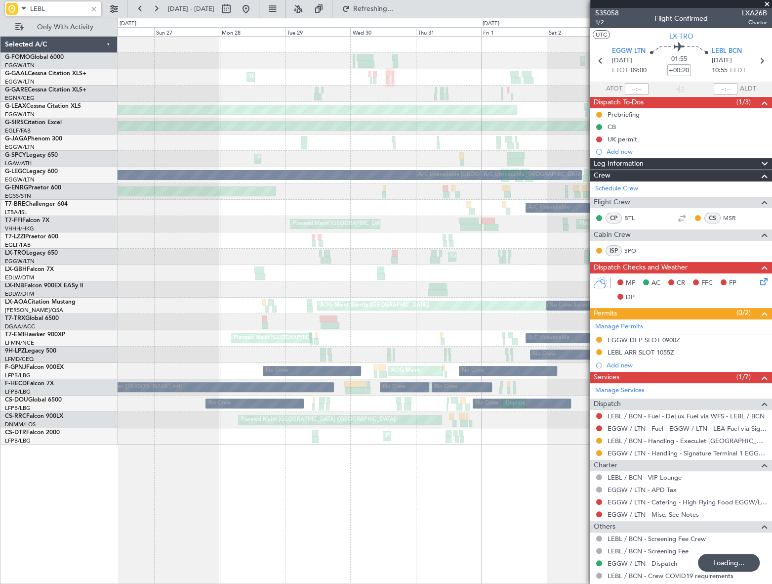
click at [539, 234] on div "Planned Maint Windsor Locks (Bradley Intl) Planned Maint Palma De Mallorca Unpl…" at bounding box center [445, 241] width 654 height 408
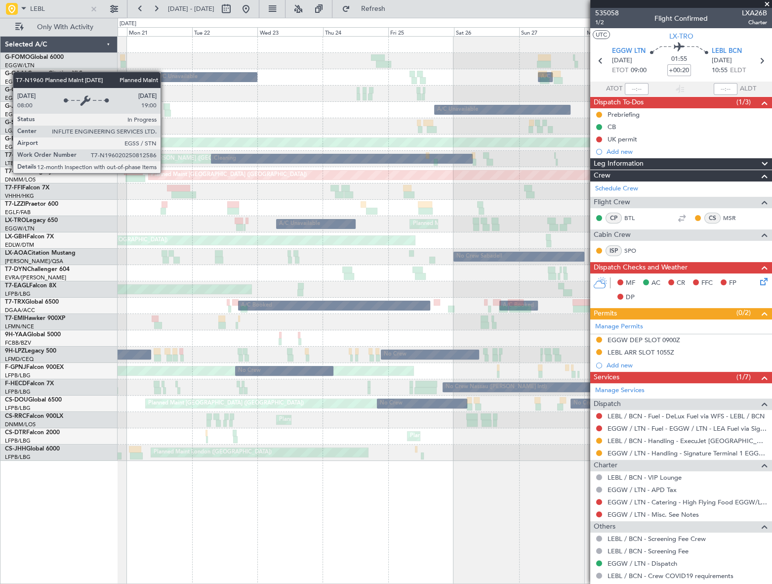
click at [618, 194] on fb-app "LEBL 20 Jul 2025 - 30 Jul 2025 Refresh Quick Links Only With Activity Unplanned…" at bounding box center [386, 295] width 772 height 576
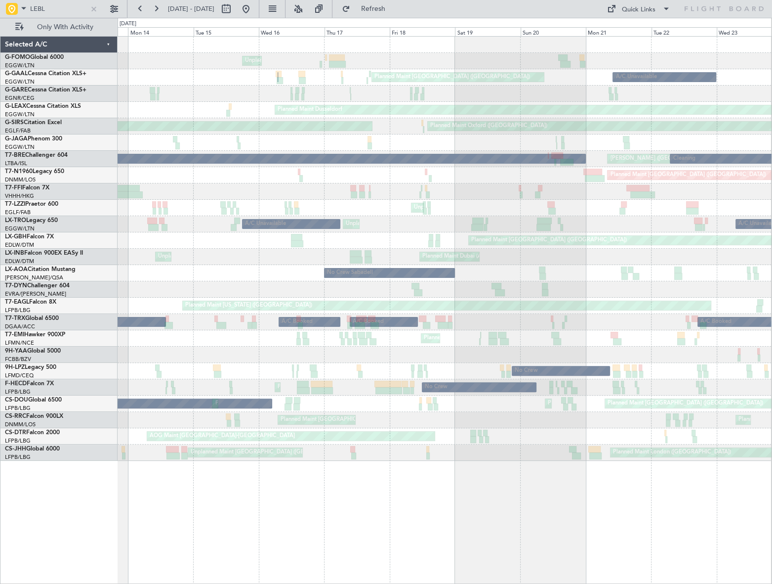
click at [772, 193] on html "LEBL 13 Jul 2025 - 23 Jul 2025 Refresh Quick Links Only With Activity Unplanned…" at bounding box center [386, 292] width 772 height 584
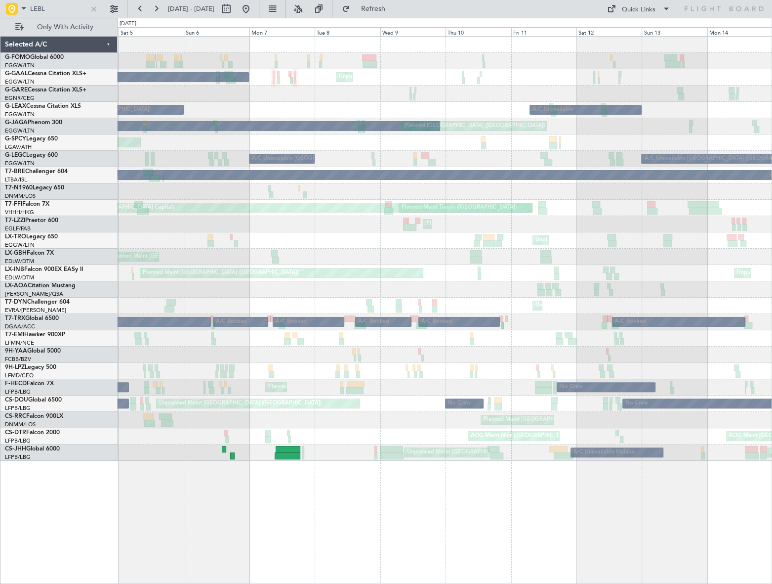
click at [772, 256] on html "LEBL 04 Jul 2025 - 14 Jul 2025 Refresh Quick Links Only With Activity Unplanned…" at bounding box center [386, 292] width 772 height 584
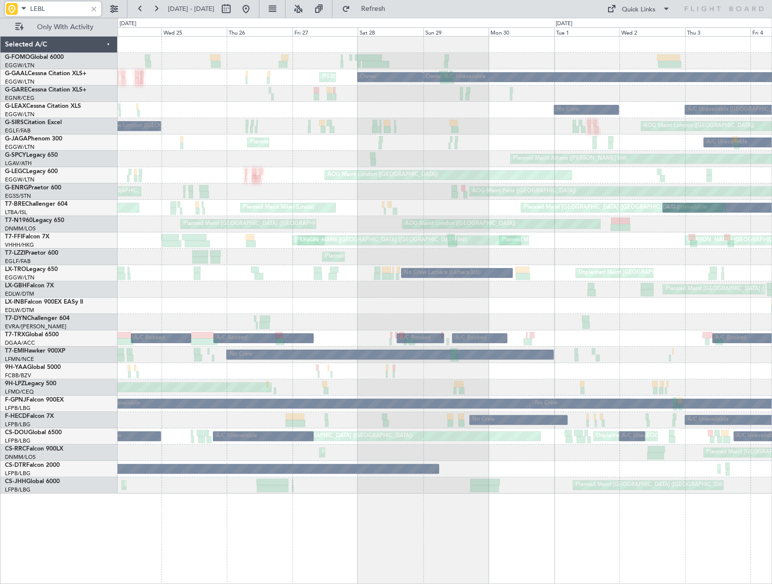
click at [657, 250] on div "Owner London (Luton) A/C Unavailable Owner MEL London (Luton) A/C Unavailable L…" at bounding box center [445, 265] width 654 height 457
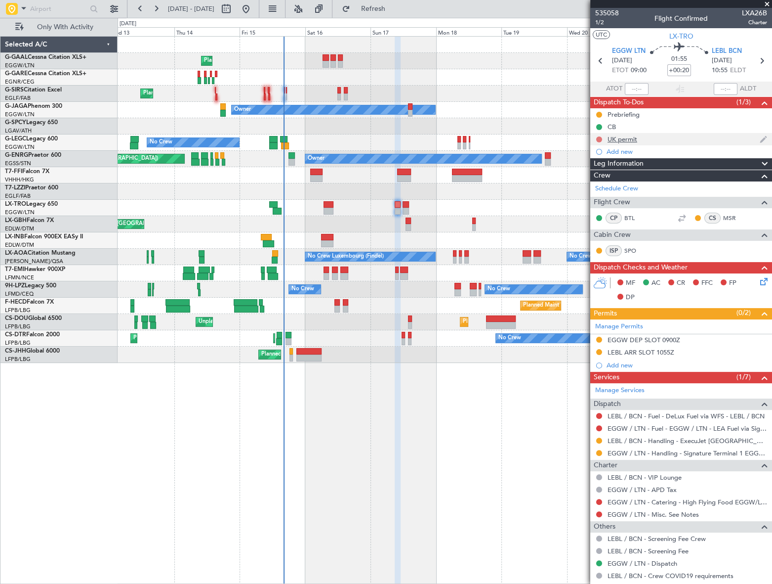
click at [599, 139] on button at bounding box center [599, 139] width 6 height 6
click at [505, 210] on div "Unplanned Maint [GEOGRAPHIC_DATA] ([GEOGRAPHIC_DATA])" at bounding box center [445, 208] width 654 height 16
click at [536, 181] on div at bounding box center [445, 175] width 654 height 16
click at [544, 78] on div at bounding box center [445, 77] width 654 height 16
click at [29, 471] on div "Planned Maint Planned Maint [GEOGRAPHIC_DATA] ([GEOGRAPHIC_DATA]) Owner A/C Una…" at bounding box center [386, 301] width 772 height 566
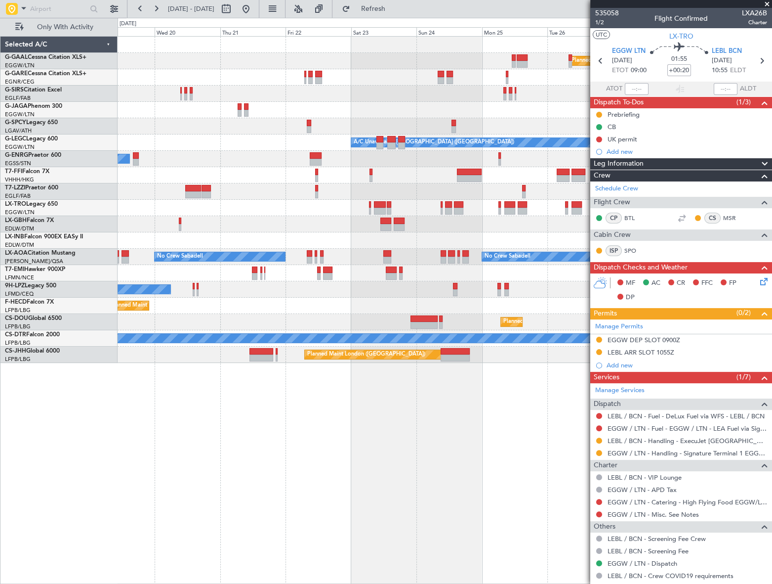
click at [82, 466] on div "Planned Maint Dusseldorf Owner A/C Unavailable [GEOGRAPHIC_DATA] ([GEOGRAPHIC_D…" at bounding box center [386, 301] width 772 height 566
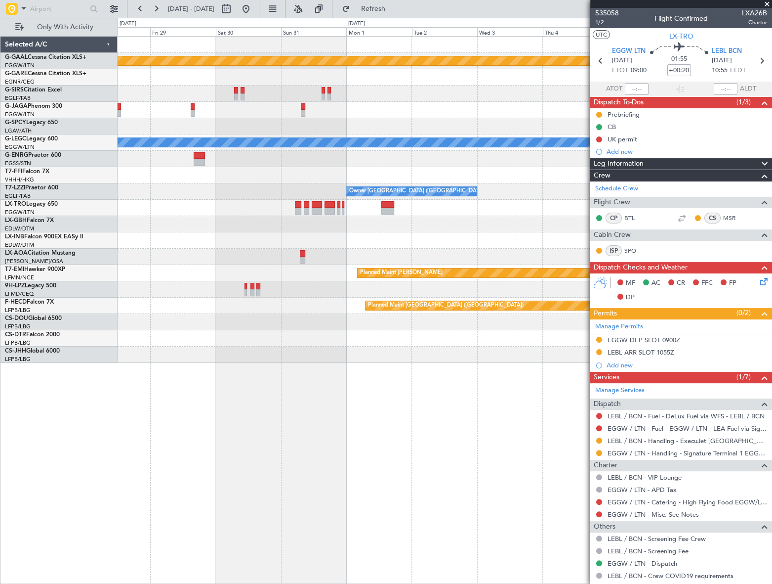
click at [83, 445] on div "Planned Maint Dusseldorf A/C Unavailable London (Luton) Owner London (Farnborou…" at bounding box center [386, 301] width 772 height 566
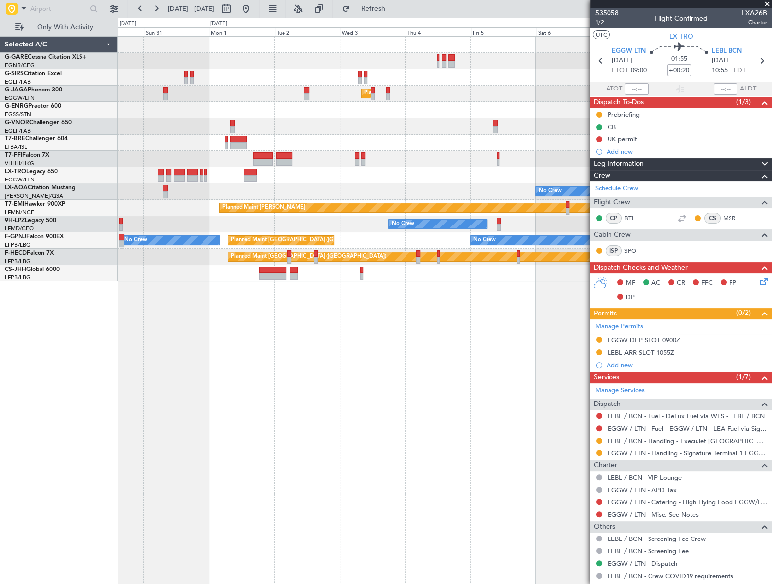
click at [212, 382] on div "Planned Maint London (Luton) Owner Planned Maint Geneva (Cointrin) No Crew Plan…" at bounding box center [445, 310] width 654 height 548
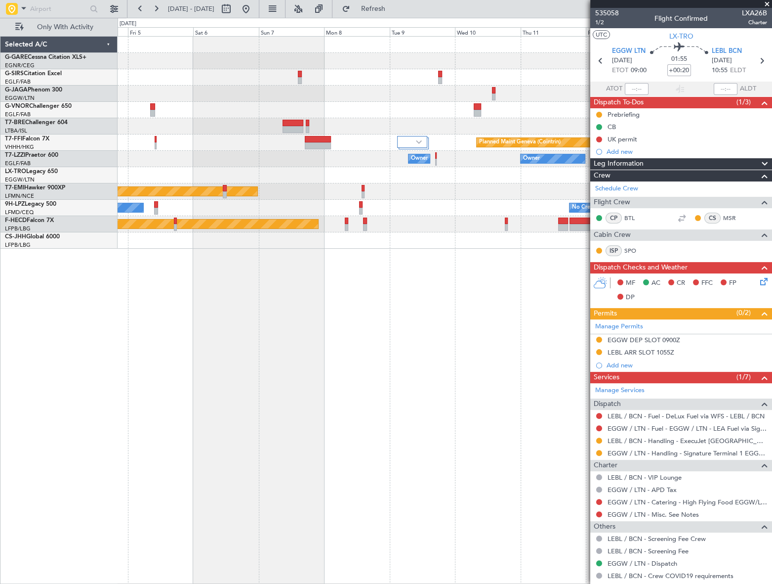
click at [217, 359] on div "Planned Maint London (Luton) Planned Maint Geneva (Cointrin) Owner Owner Owner …" at bounding box center [445, 310] width 655 height 548
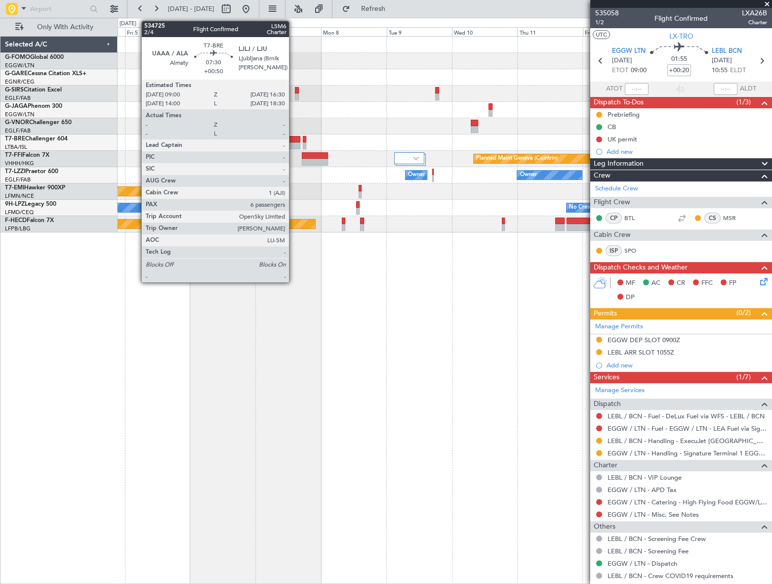
click at [294, 142] on div at bounding box center [290, 145] width 21 height 7
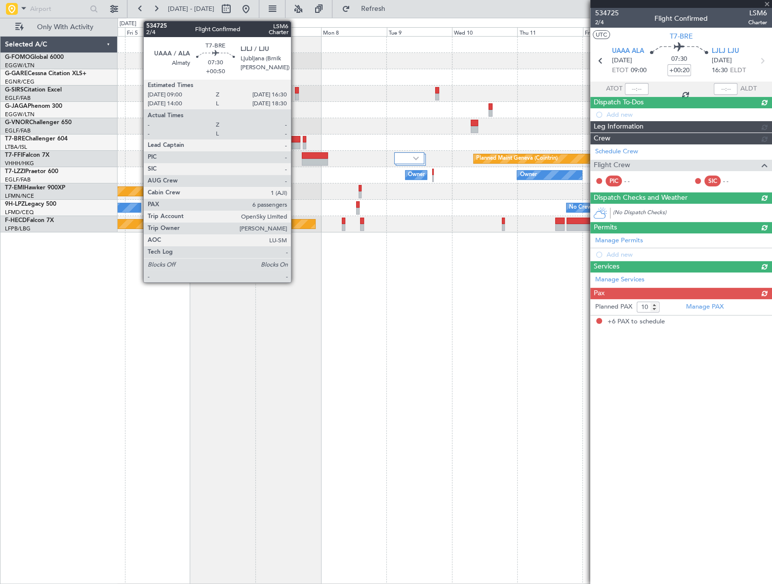
type input "+00:50"
type input "6"
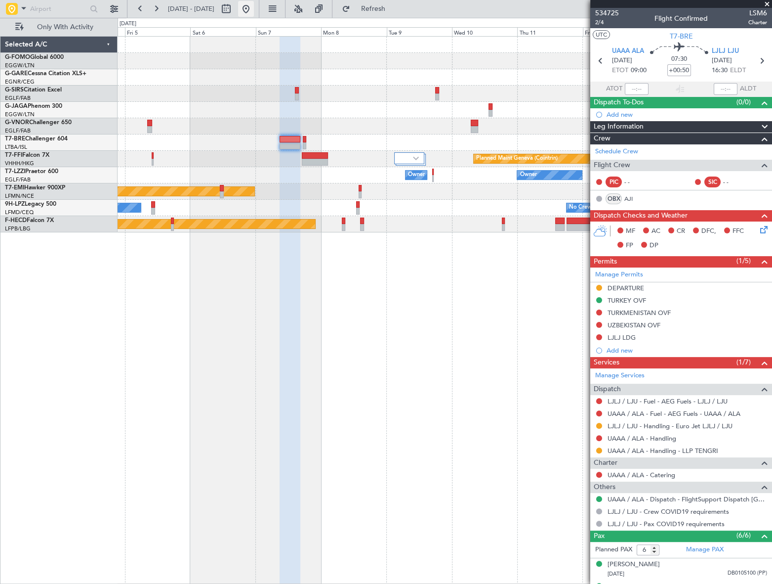
click at [254, 12] on button at bounding box center [246, 9] width 16 height 16
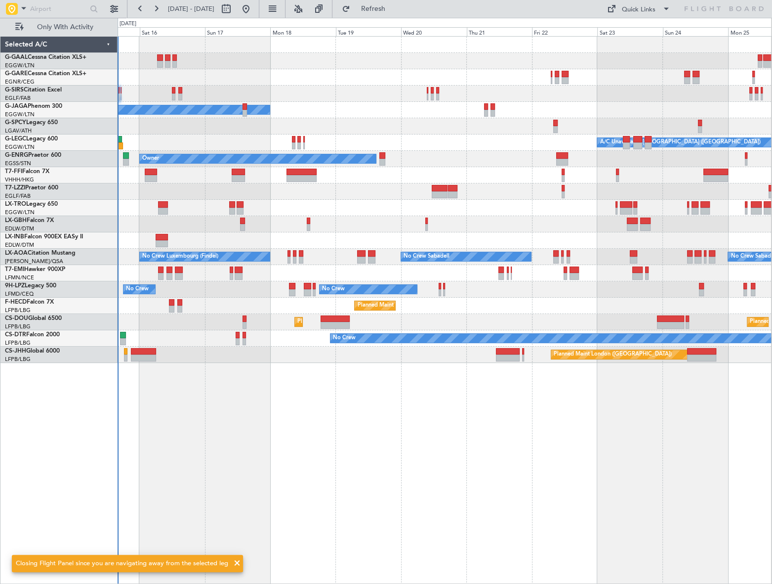
click at [229, 429] on div "Planned Maint Planned Maint Dusseldorf Planned Maint London (Farnborough) Owner…" at bounding box center [445, 310] width 654 height 548
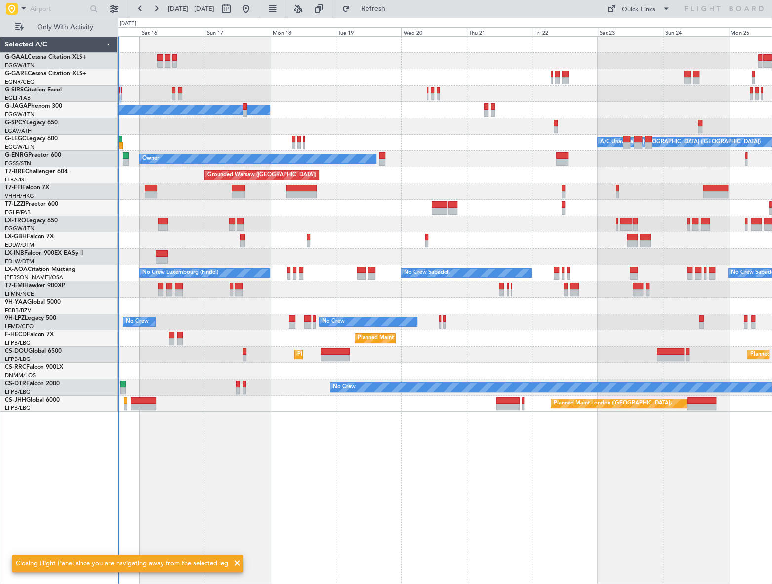
click at [256, 424] on div "Planned Maint Planned Maint Dusseldorf Planned Maint London (Farnborough) Owner…" at bounding box center [445, 310] width 655 height 548
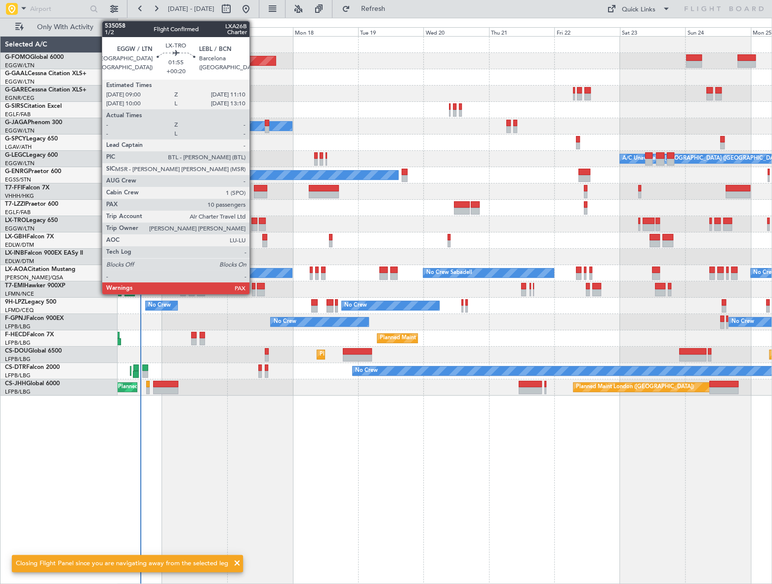
click at [254, 217] on div at bounding box center [255, 220] width 6 height 7
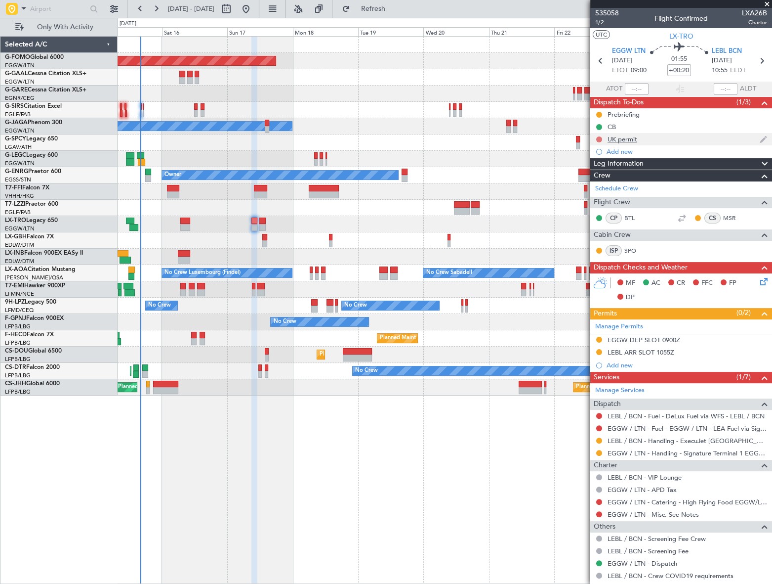
click at [600, 139] on button at bounding box center [599, 139] width 6 height 6
click at [594, 195] on span "Cancelled" at bounding box center [601, 198] width 28 height 10
click at [522, 443] on div "Planned Maint Windsor Locks (Bradley Intl) Planned Maint Planned Maint Dusseldo…" at bounding box center [445, 310] width 654 height 548
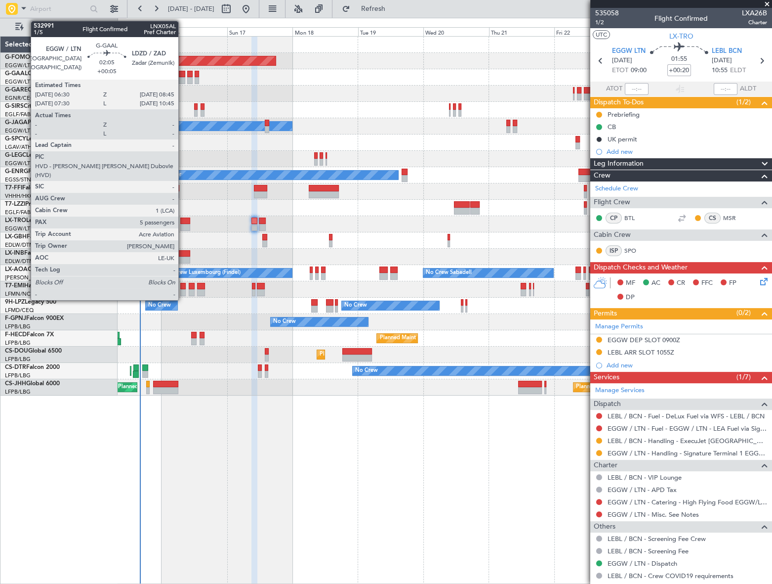
click at [183, 73] on div at bounding box center [182, 74] width 6 height 7
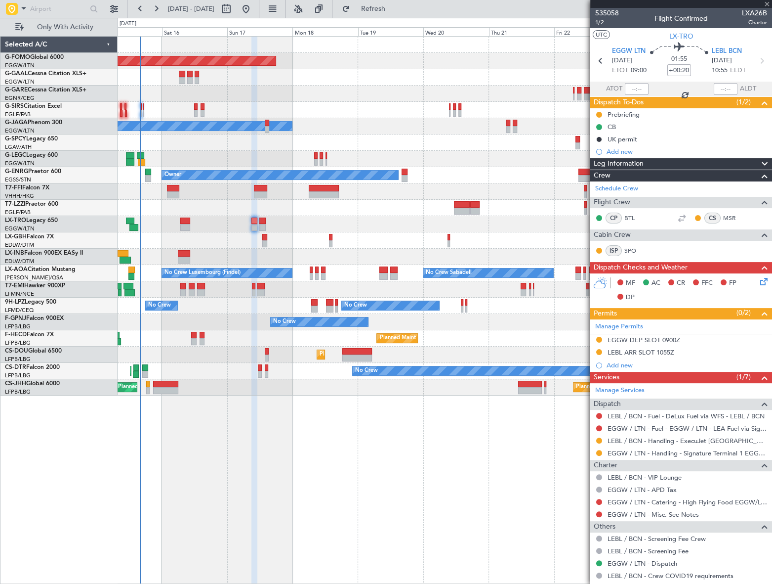
type input "+00:05"
type input "5"
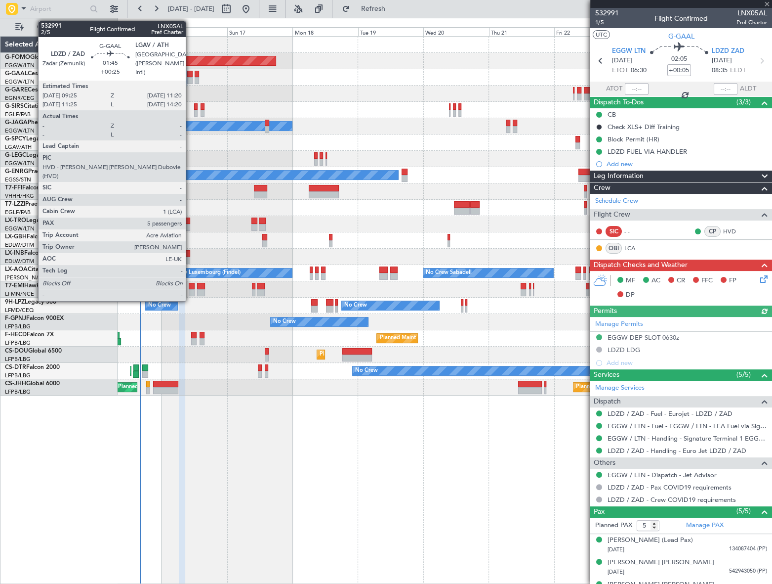
click at [190, 76] on div "Planned Maint Planned Maint Dusseldorf" at bounding box center [445, 77] width 654 height 16
click at [190, 78] on div at bounding box center [189, 80] width 5 height 7
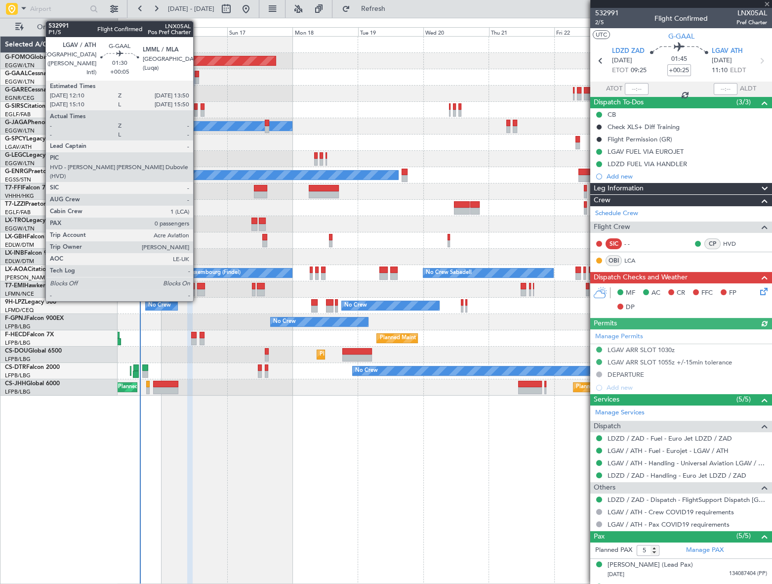
click at [198, 80] on div at bounding box center [197, 80] width 5 height 7
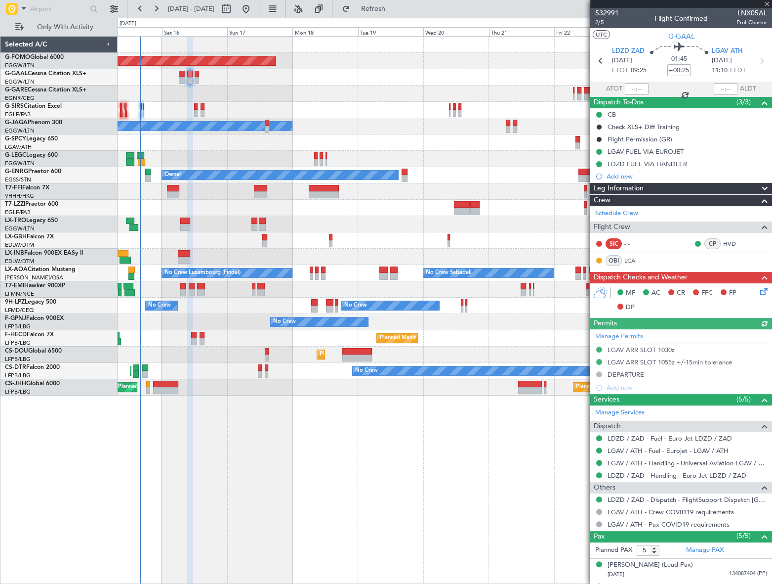
type input "+00:05"
type input "0"
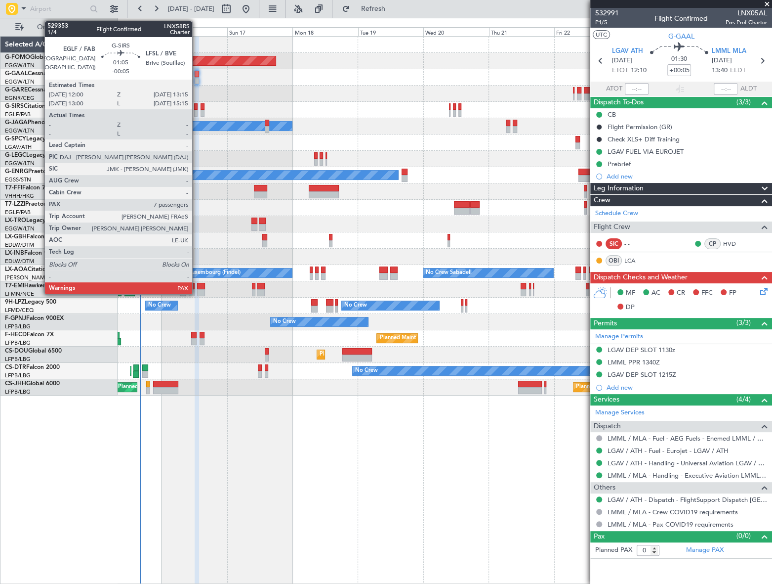
click at [197, 110] on div at bounding box center [195, 113] width 3 height 7
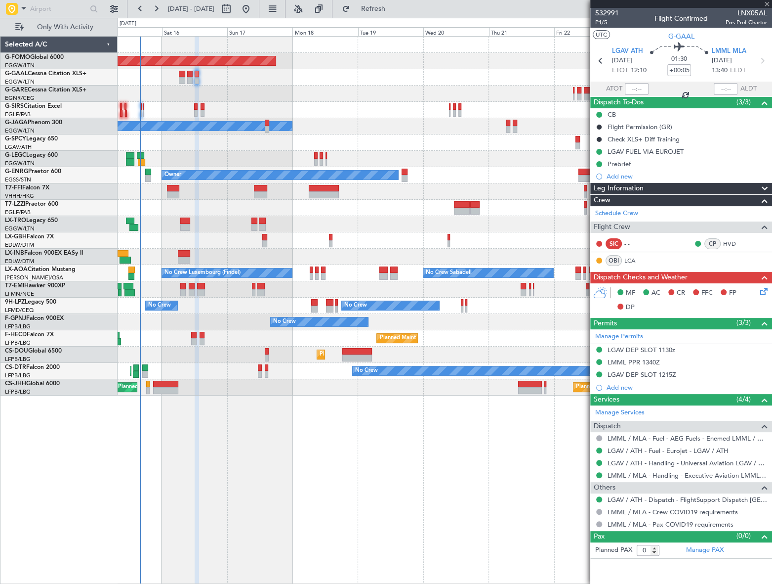
type input "-00:05"
type input "7"
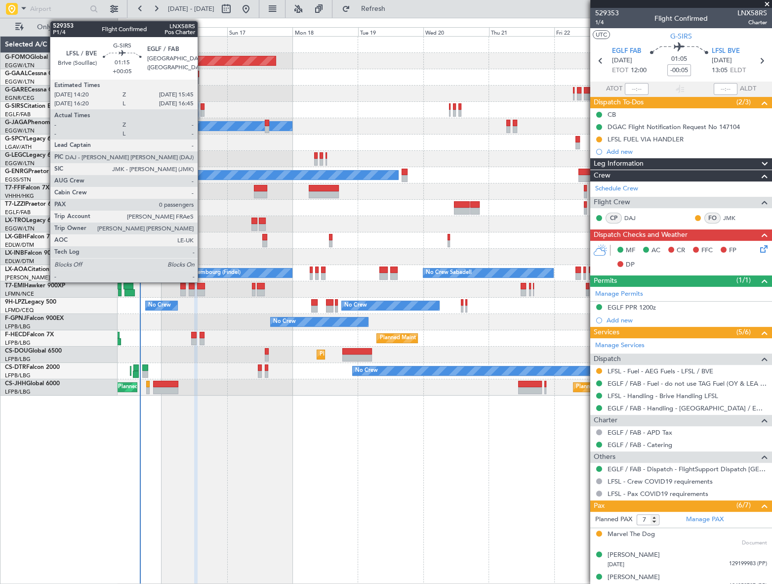
click at [202, 111] on div at bounding box center [203, 113] width 4 height 7
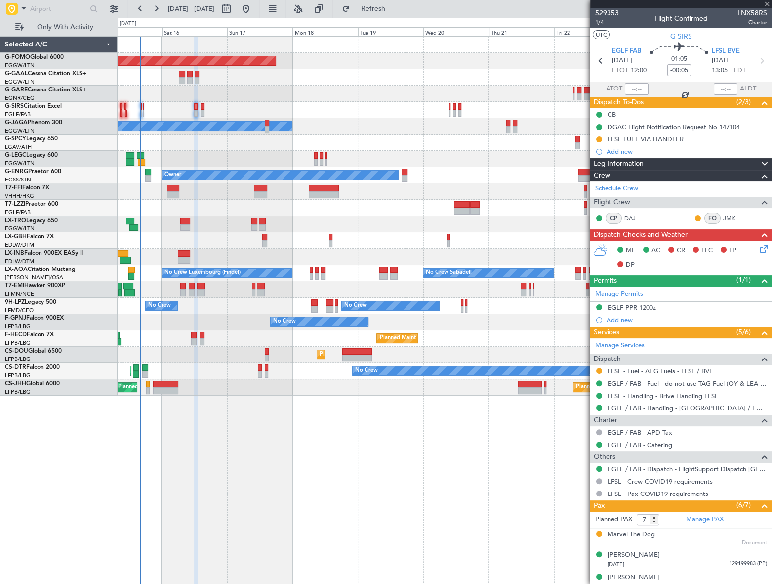
type input "+00:05"
type input "0"
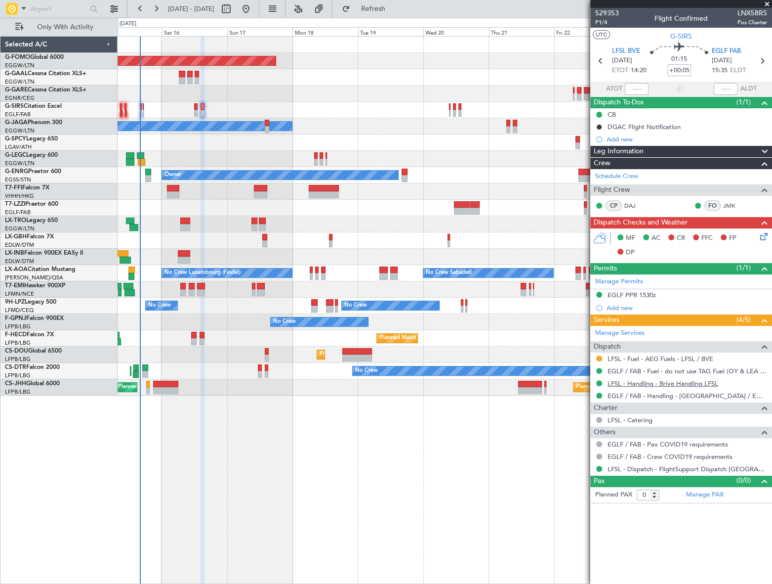
click at [682, 381] on link "LFSL - Handling - Brive Handling LFSL" at bounding box center [663, 383] width 111 height 8
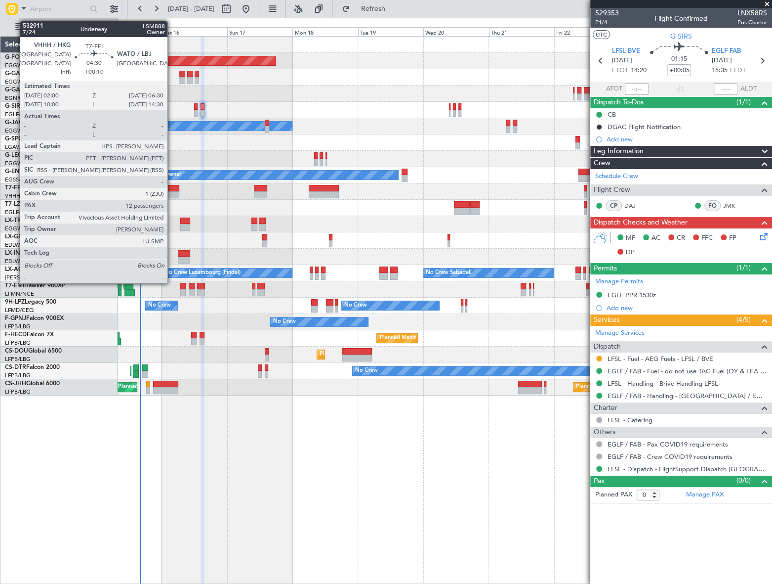
click at [172, 187] on div at bounding box center [173, 188] width 12 height 7
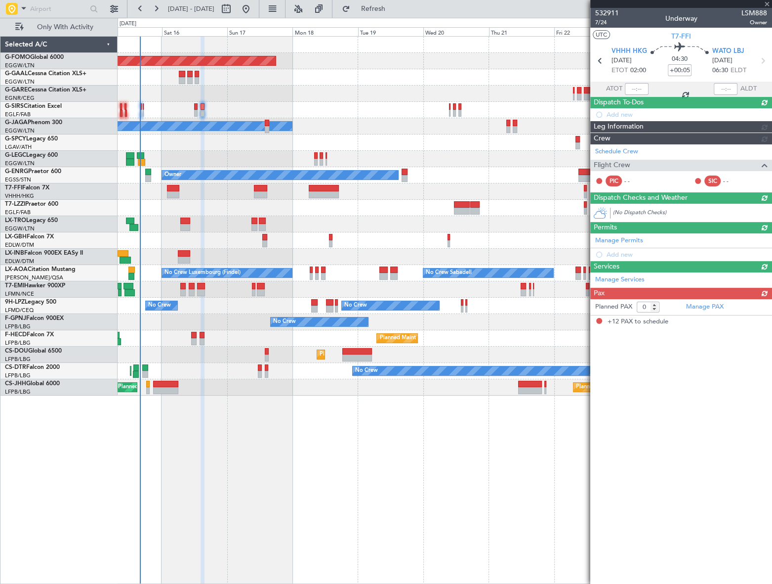
type input "+00:10"
type input "12"
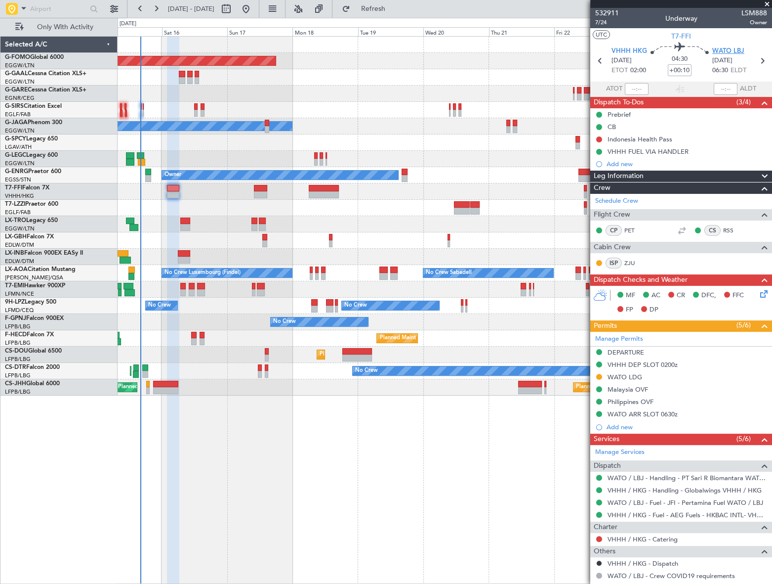
click at [722, 53] on span "WATO LBJ" at bounding box center [729, 51] width 32 height 10
click at [511, 549] on div "Planned Maint Windsor Locks (Bradley Intl) Planned Maint Planned Maint Dusseldo…" at bounding box center [445, 310] width 654 height 548
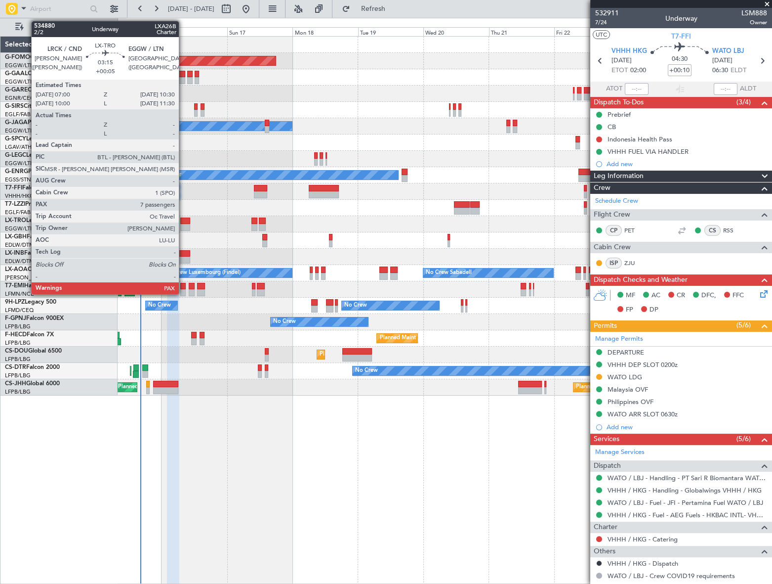
click at [183, 222] on div at bounding box center [185, 220] width 10 height 7
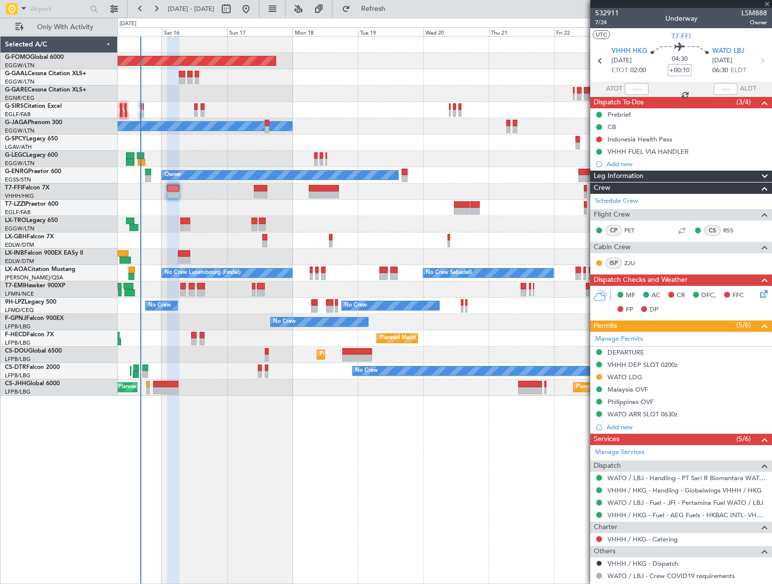
type input "+00:05"
type input "7"
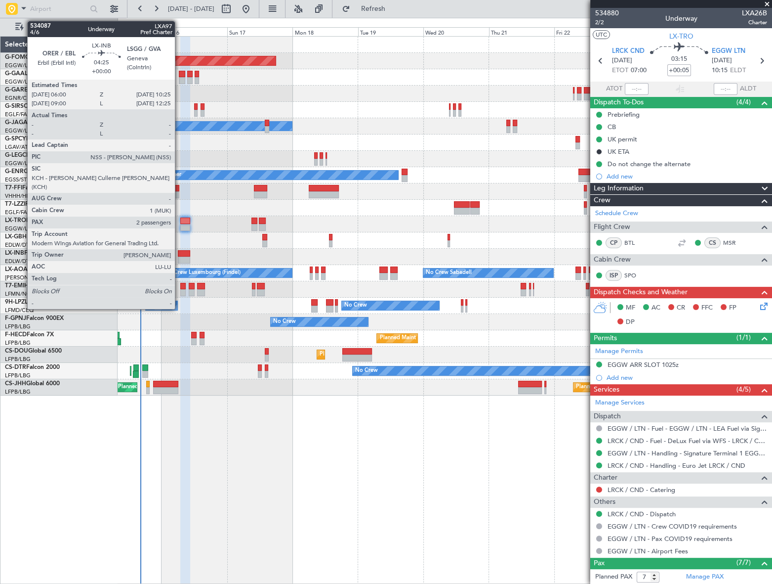
click at [179, 256] on div at bounding box center [184, 259] width 12 height 7
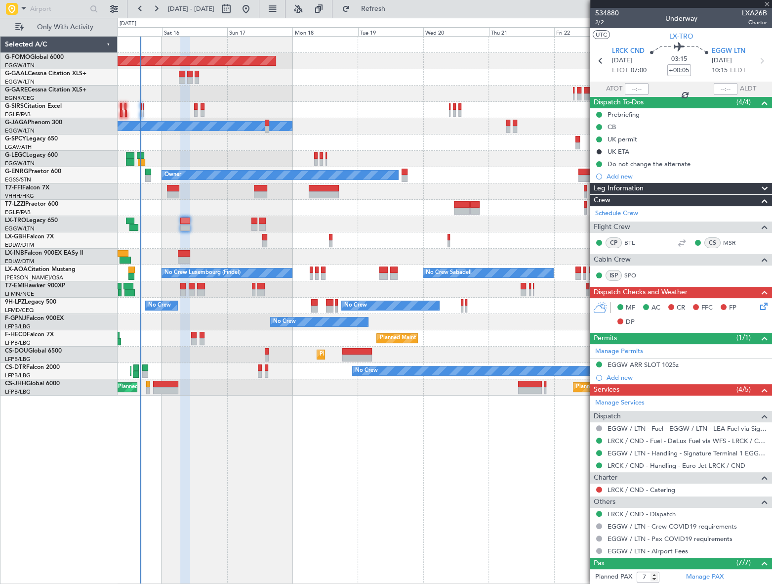
type input "2"
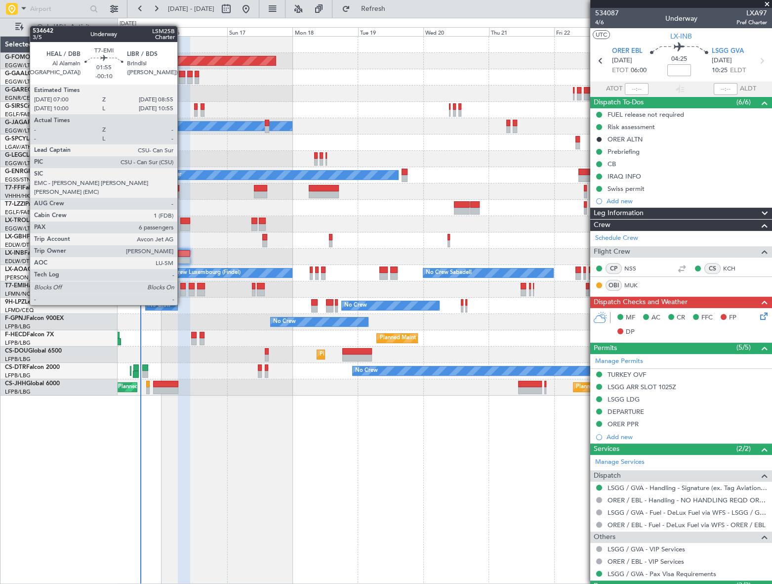
click at [182, 286] on div at bounding box center [182, 286] width 5 height 7
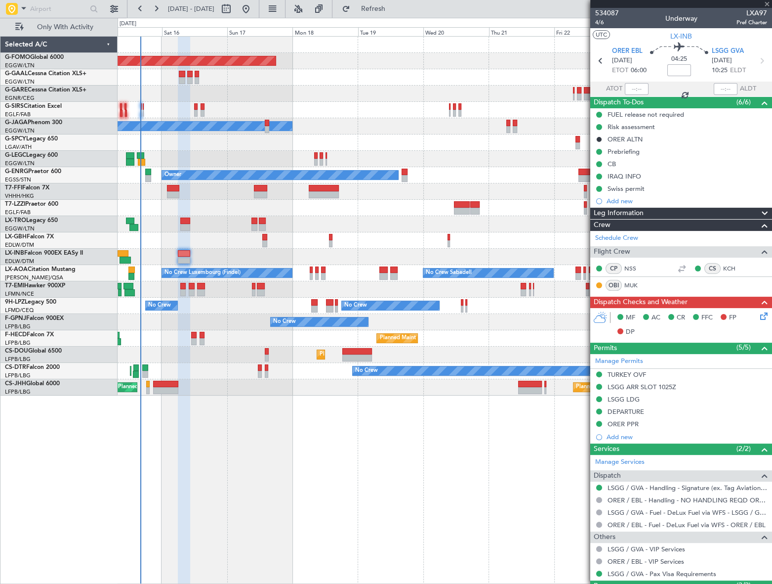
type input "-00:10"
type input "6"
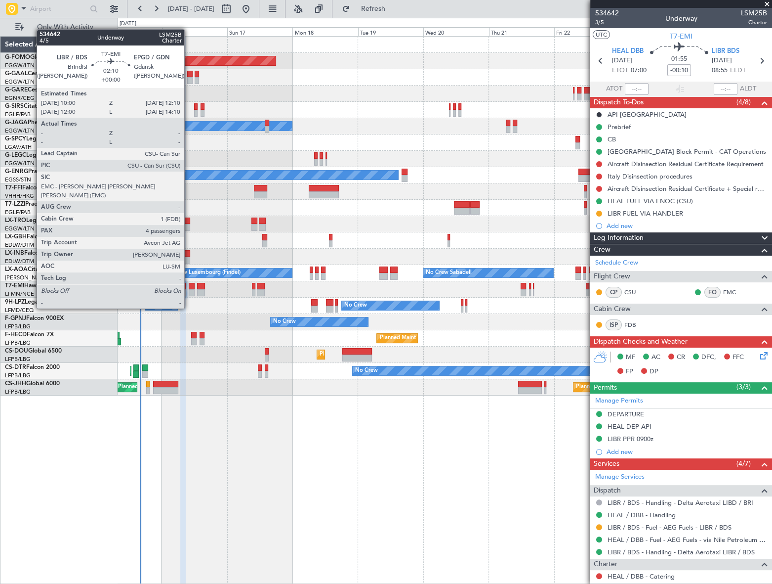
click at [189, 290] on div at bounding box center [192, 292] width 6 height 7
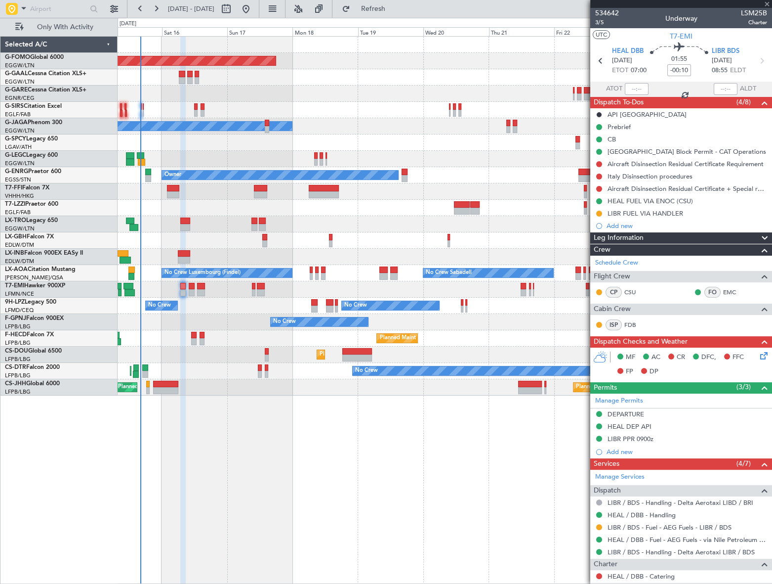
type input "4"
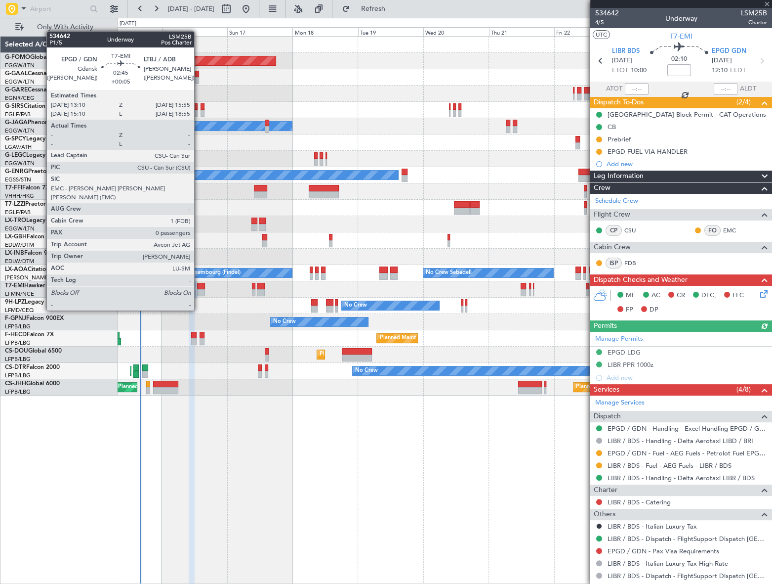
click at [199, 292] on div at bounding box center [201, 292] width 8 height 7
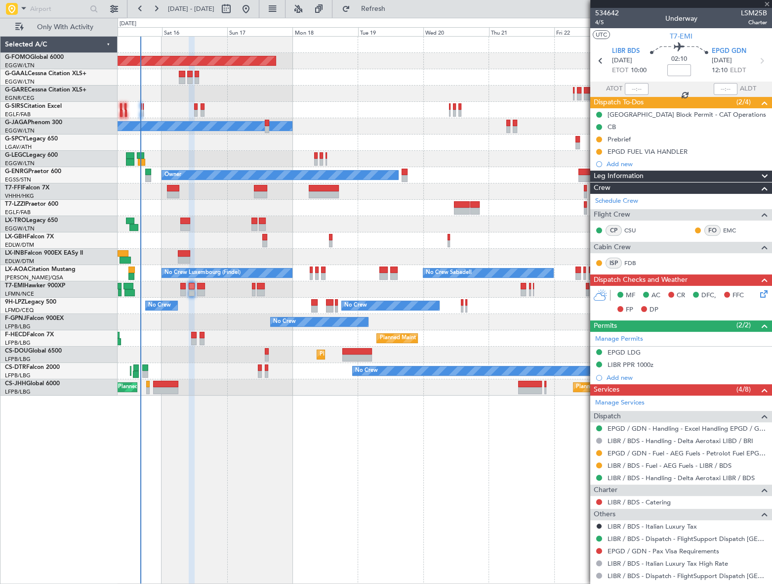
type input "+00:05"
type input "0"
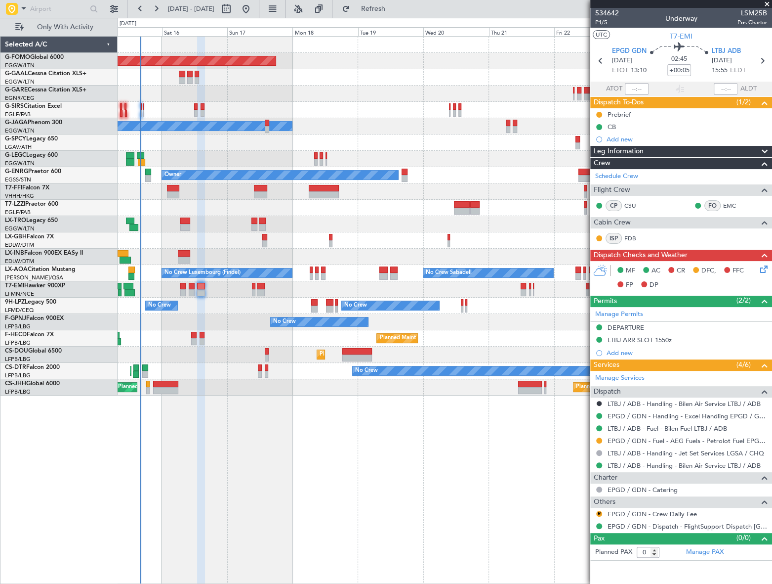
click at [763, 271] on icon at bounding box center [763, 267] width 8 height 8
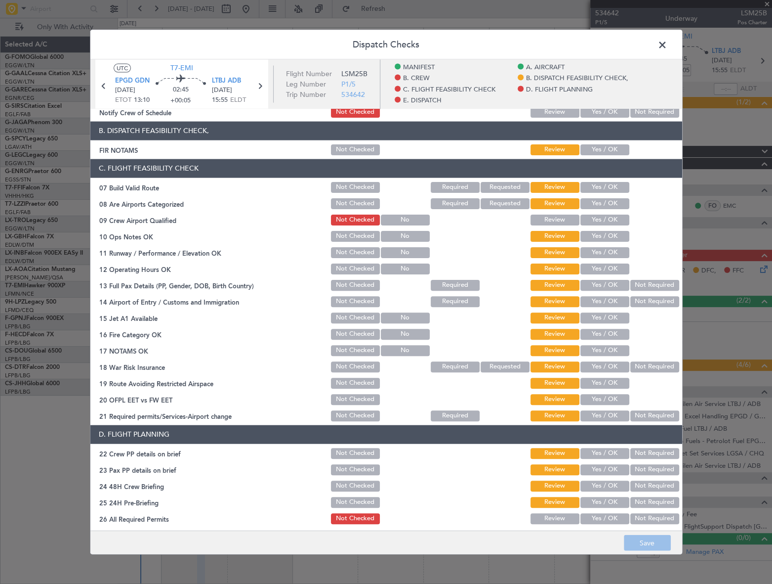
scroll to position [314, 0]
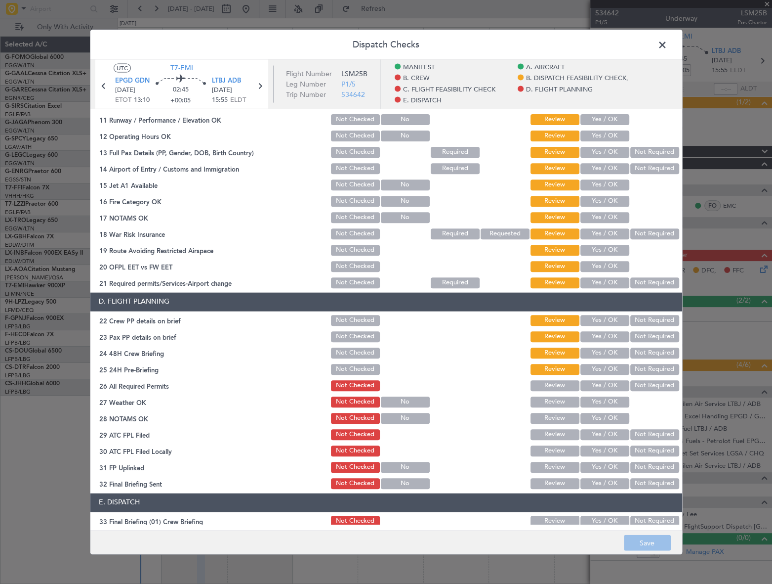
click at [668, 44] on span at bounding box center [668, 47] width 0 height 20
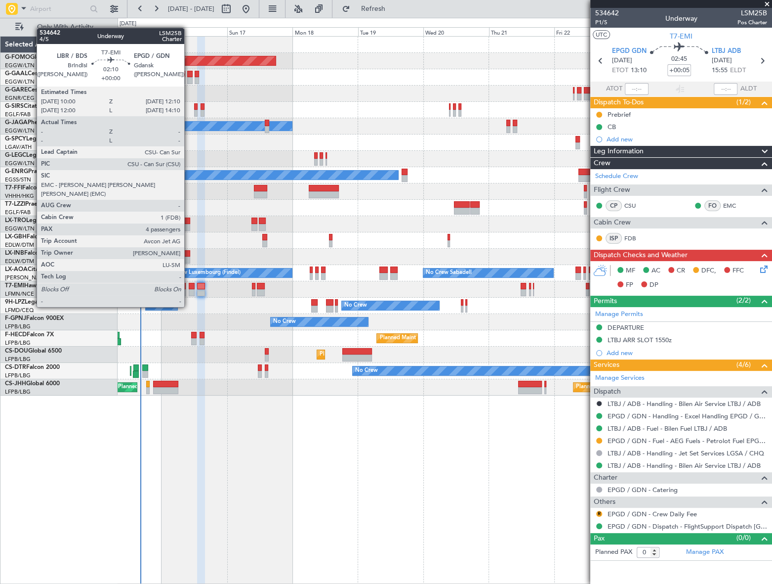
click at [189, 288] on div at bounding box center [192, 286] width 6 height 7
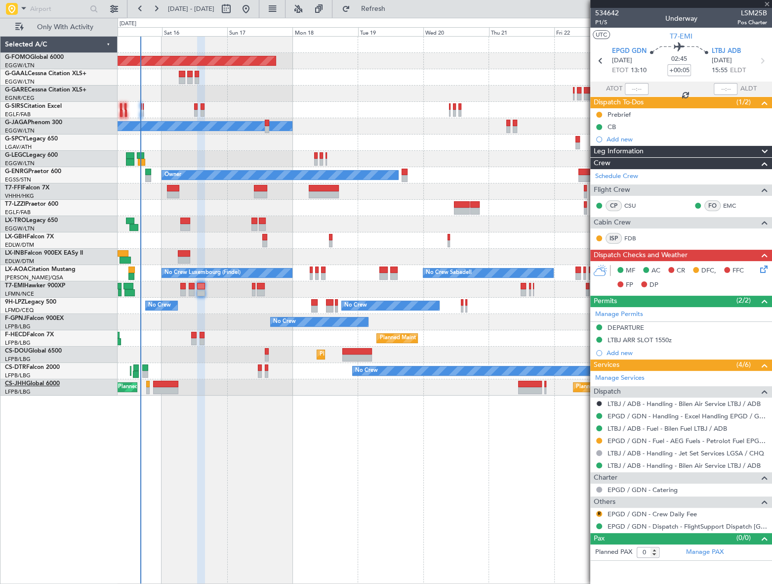
type input "4"
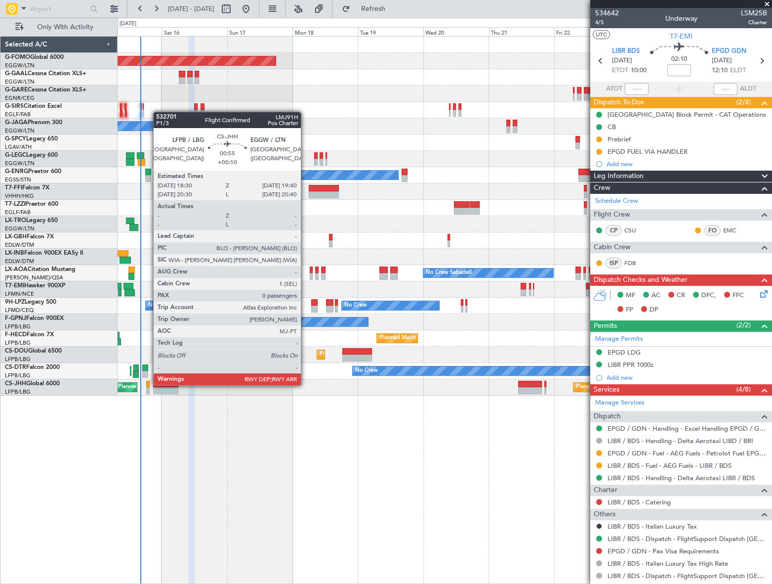
click at [148, 384] on div at bounding box center [147, 384] width 3 height 7
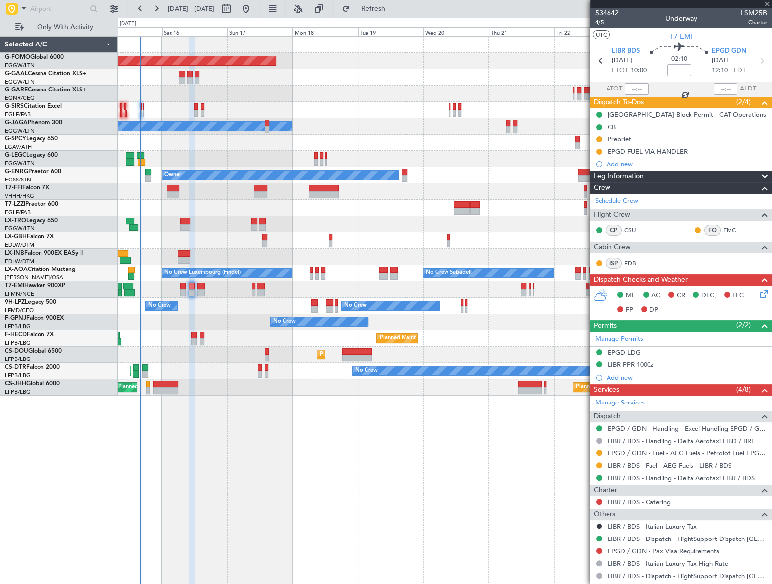
type input "+00:10"
type input "0"
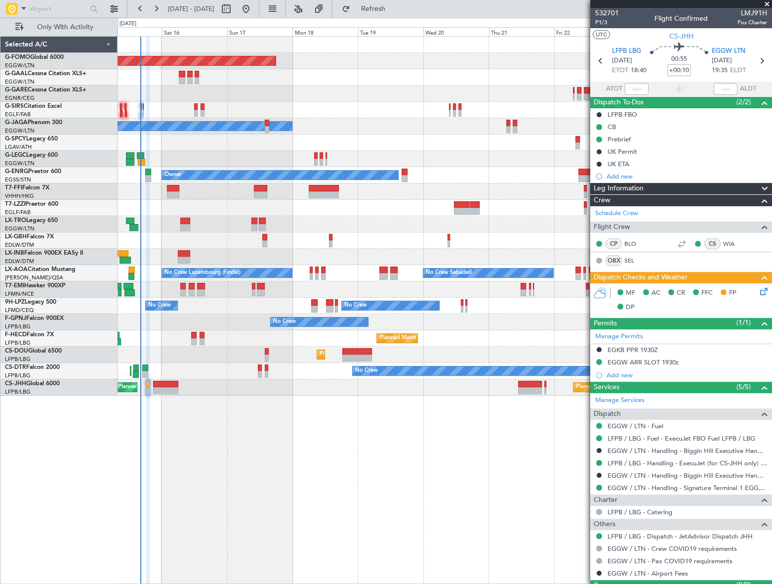
click at [760, 291] on icon at bounding box center [763, 290] width 8 height 8
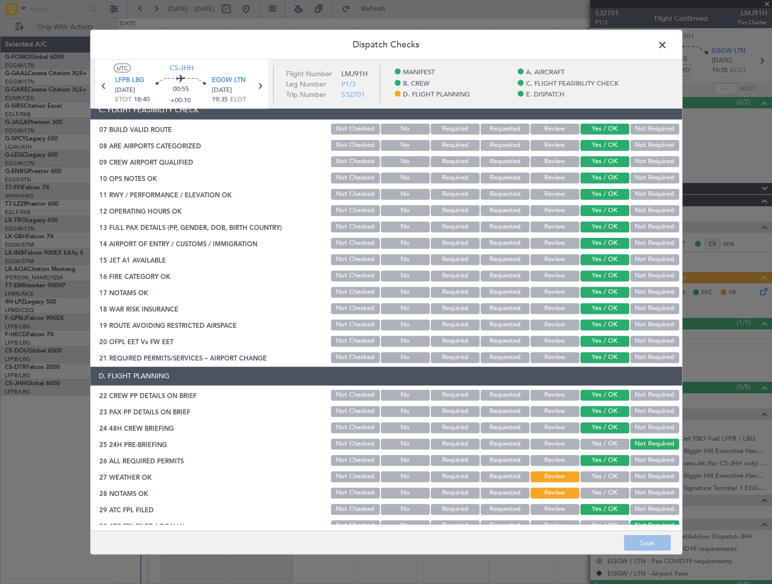
scroll to position [224, 0]
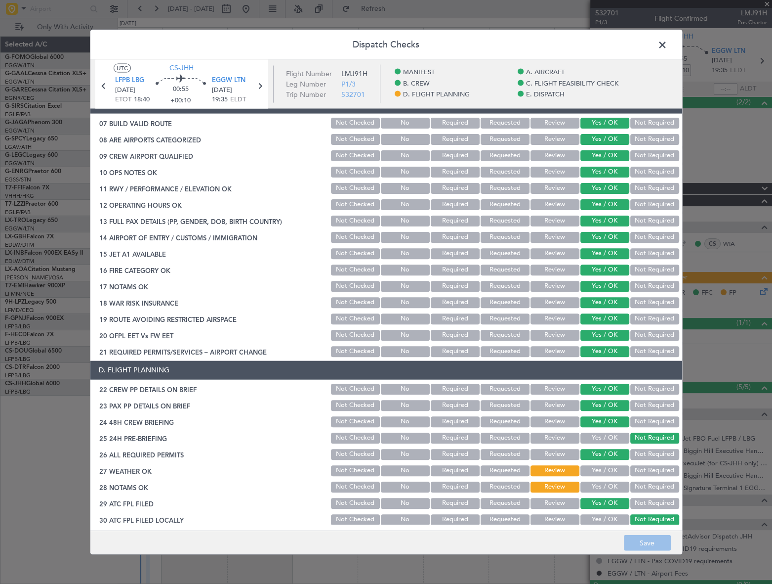
click at [603, 466] on button "Yes / OK" at bounding box center [605, 470] width 49 height 11
click at [603, 484] on button "Yes / OK" at bounding box center [605, 486] width 49 height 11
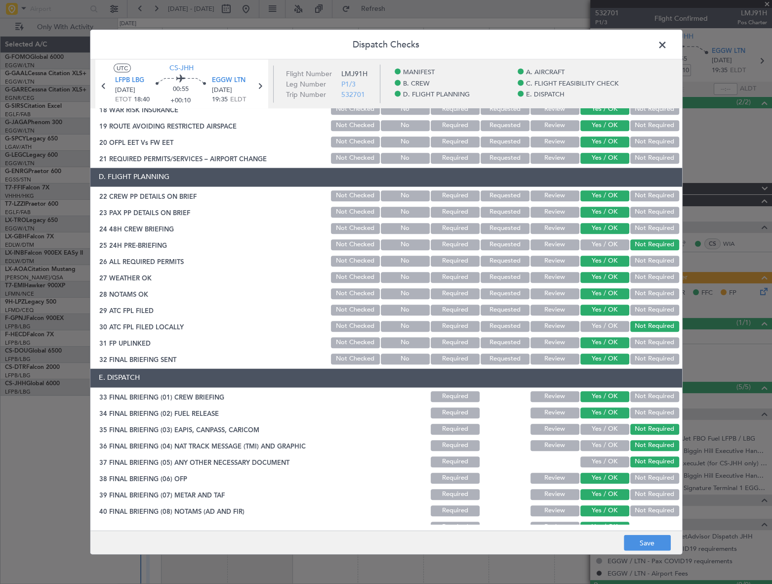
scroll to position [478, 0]
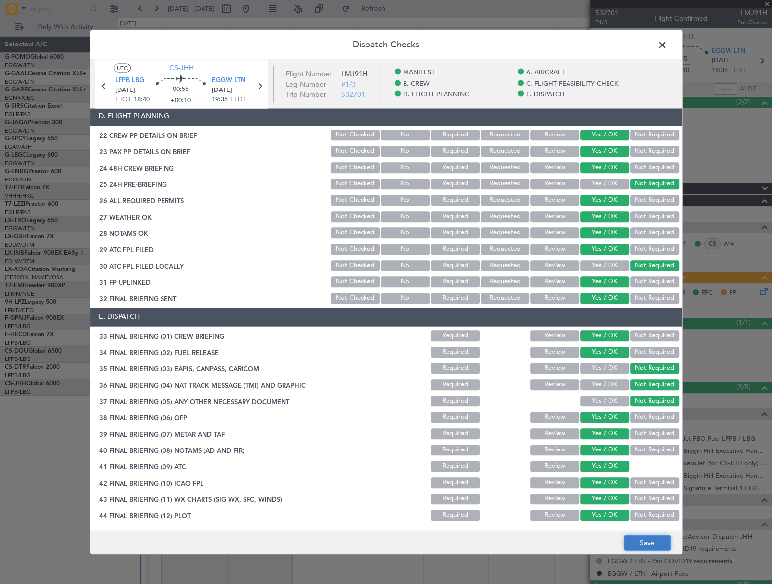
click at [643, 539] on button "Save" at bounding box center [647, 543] width 47 height 16
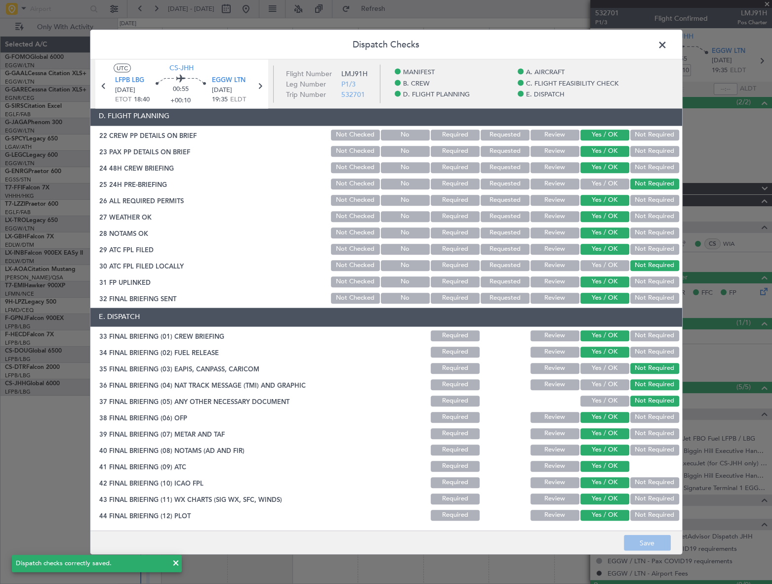
click at [668, 44] on span at bounding box center [668, 47] width 0 height 20
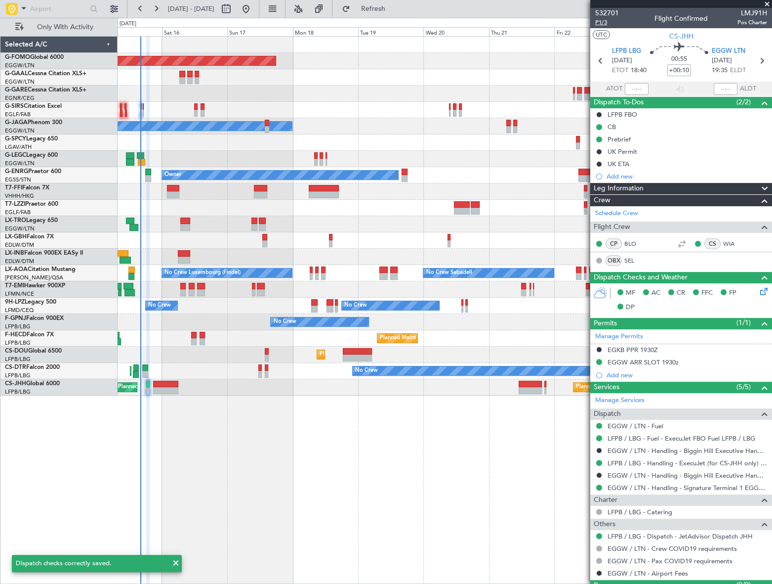
click at [602, 25] on span "P1/3" at bounding box center [607, 22] width 24 height 8
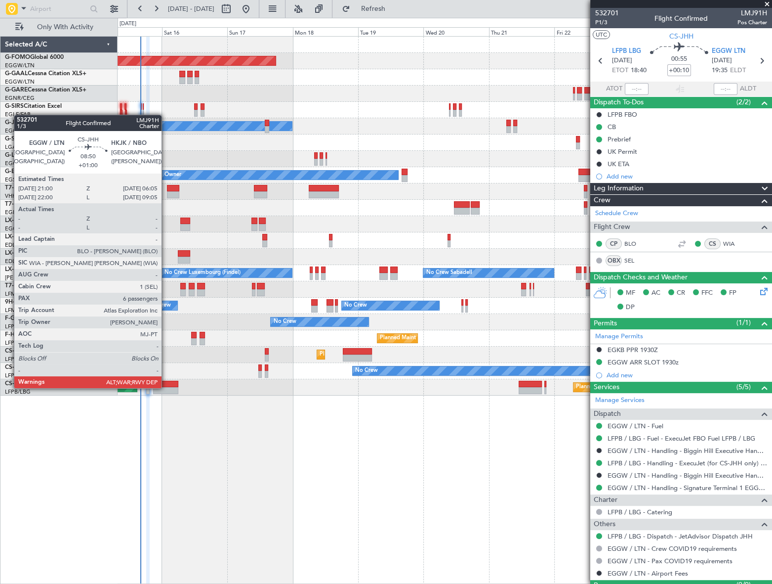
click at [166, 387] on div at bounding box center [165, 390] width 25 height 7
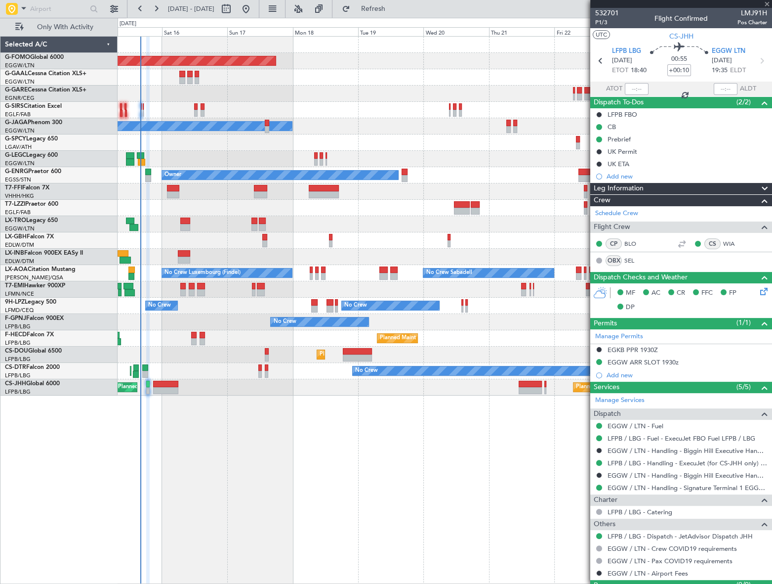
type input "+01:00"
type input "6"
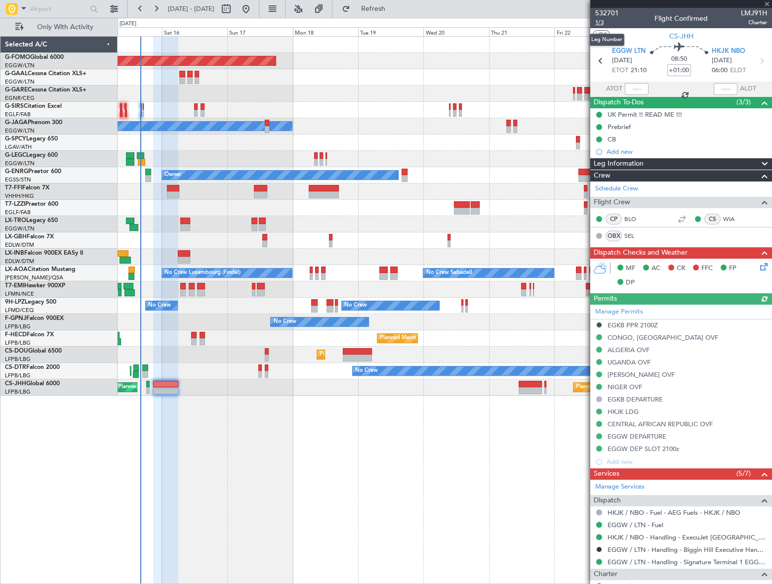
click at [604, 20] on span "1/3" at bounding box center [607, 22] width 24 height 8
click at [759, 267] on icon at bounding box center [763, 265] width 8 height 8
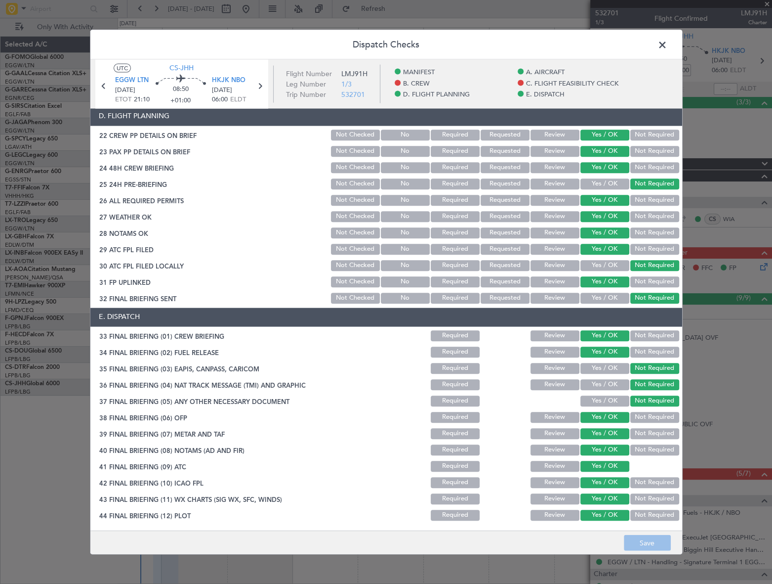
click at [668, 44] on span at bounding box center [668, 47] width 0 height 20
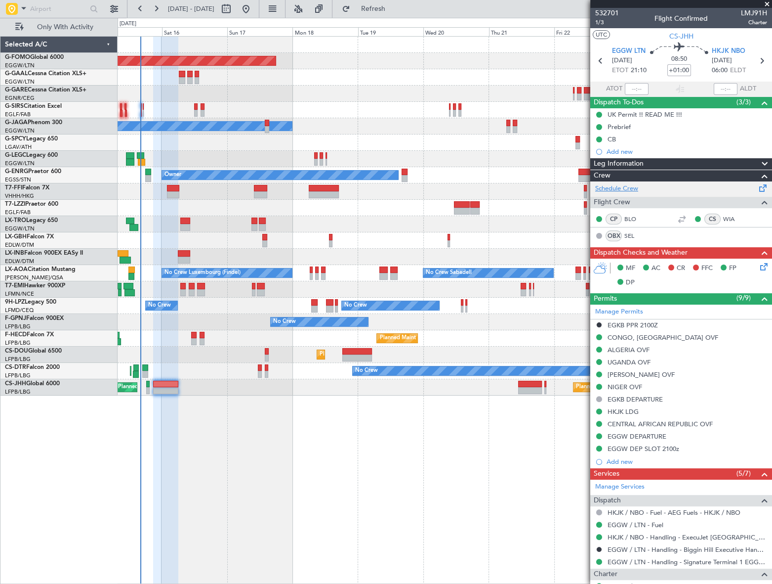
click at [617, 188] on link "Schedule Crew" at bounding box center [616, 189] width 43 height 10
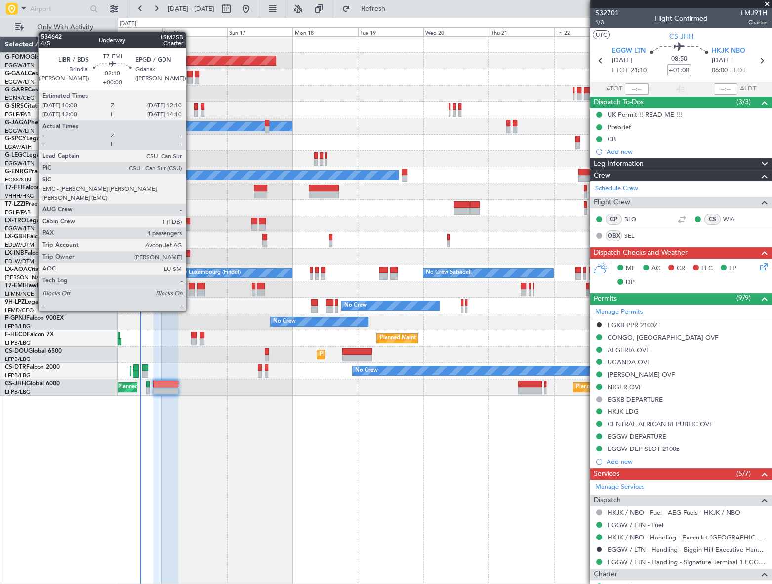
click at [190, 292] on div at bounding box center [192, 292] width 6 height 7
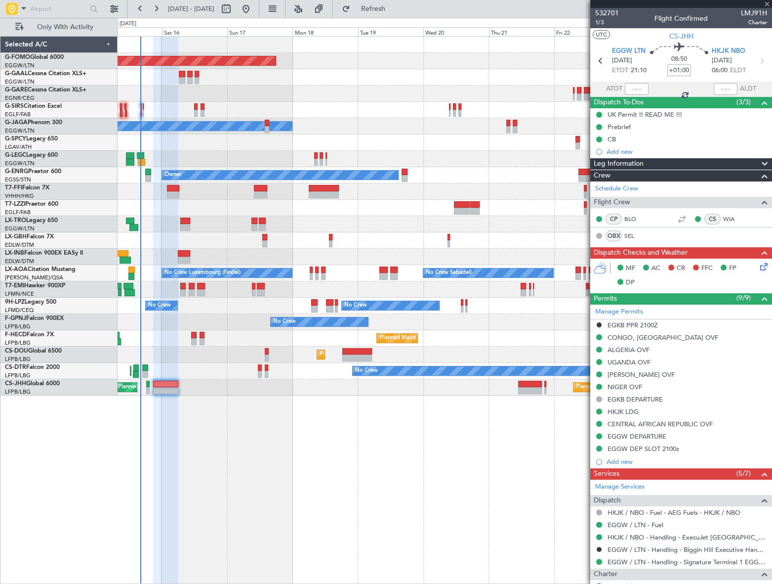
type input "4"
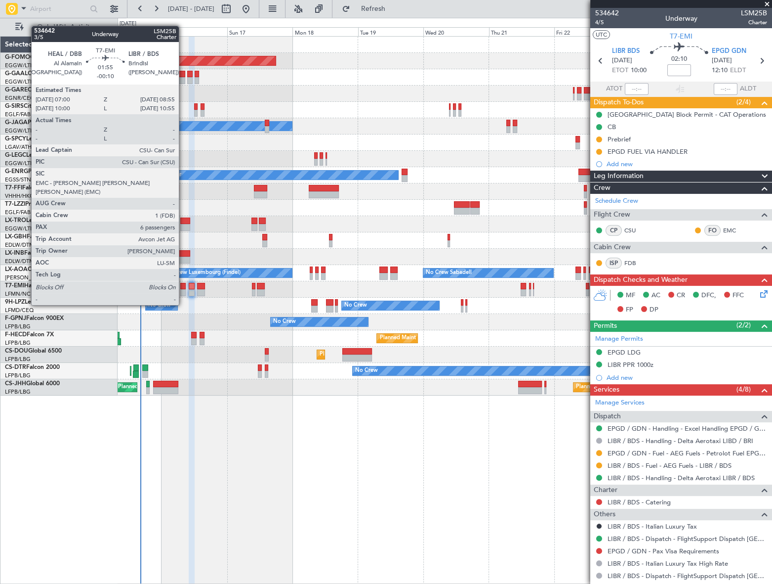
click at [183, 286] on div at bounding box center [182, 286] width 5 height 7
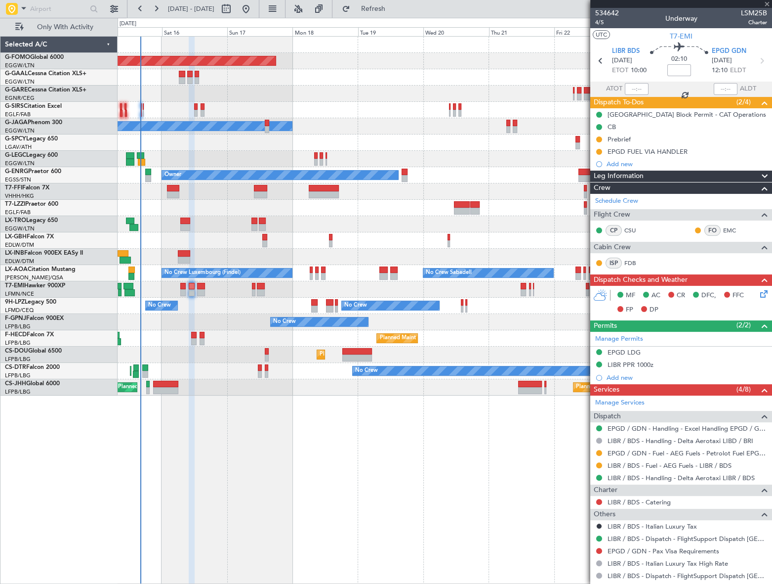
type input "-00:10"
type input "6"
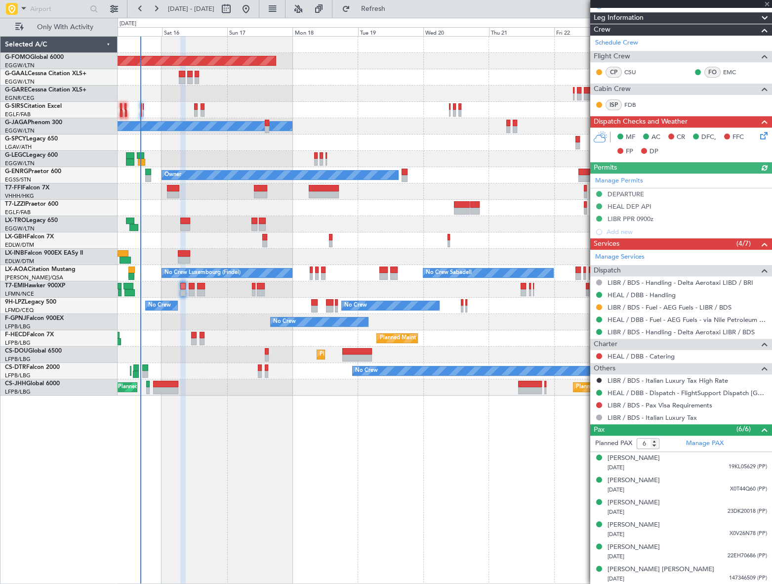
scroll to position [0, 0]
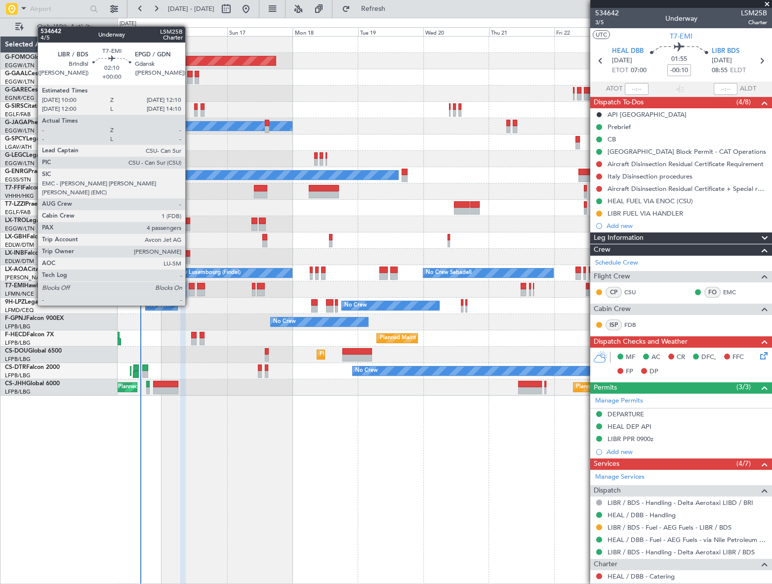
click at [190, 287] on div at bounding box center [192, 286] width 6 height 7
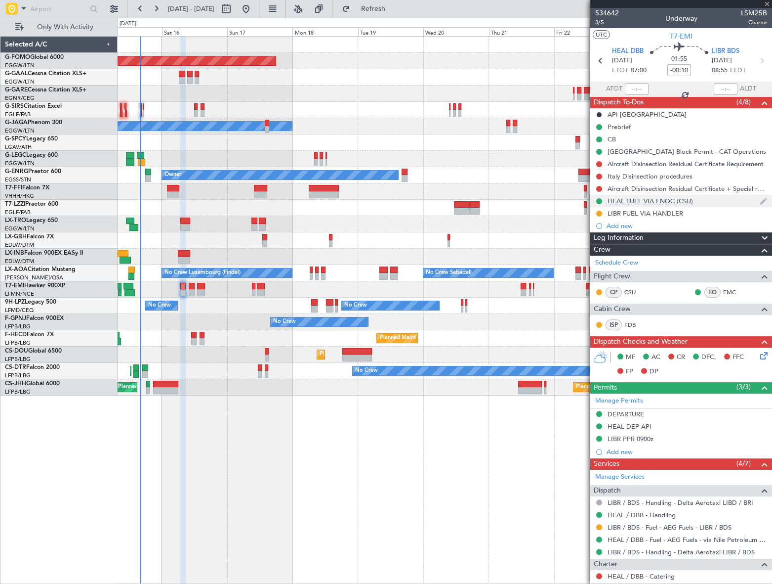
type input "4"
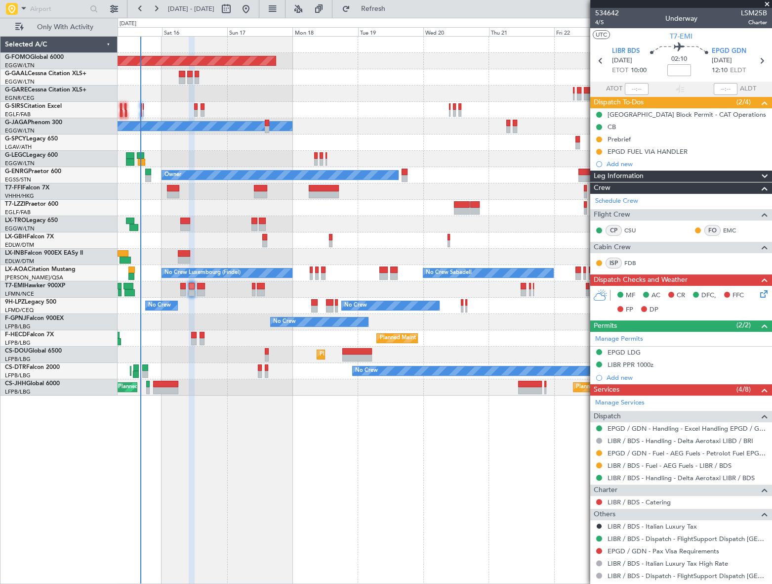
click at [759, 294] on icon at bounding box center [763, 292] width 8 height 8
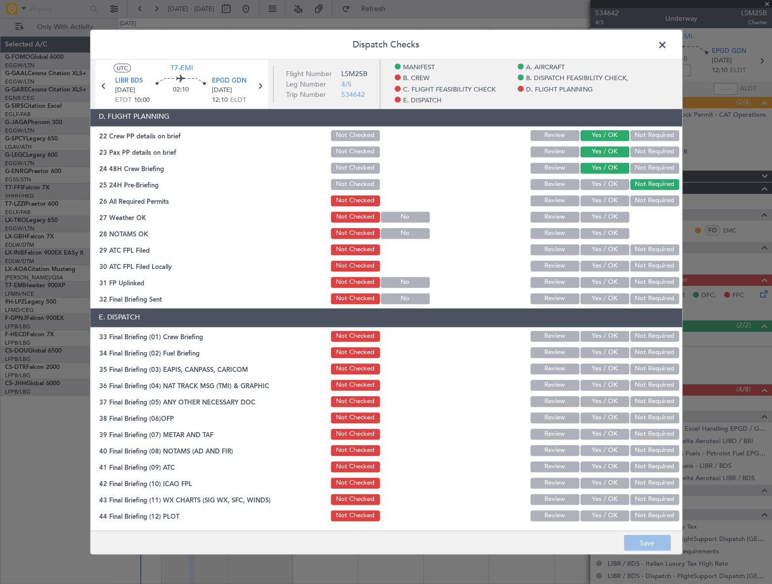
scroll to position [185, 0]
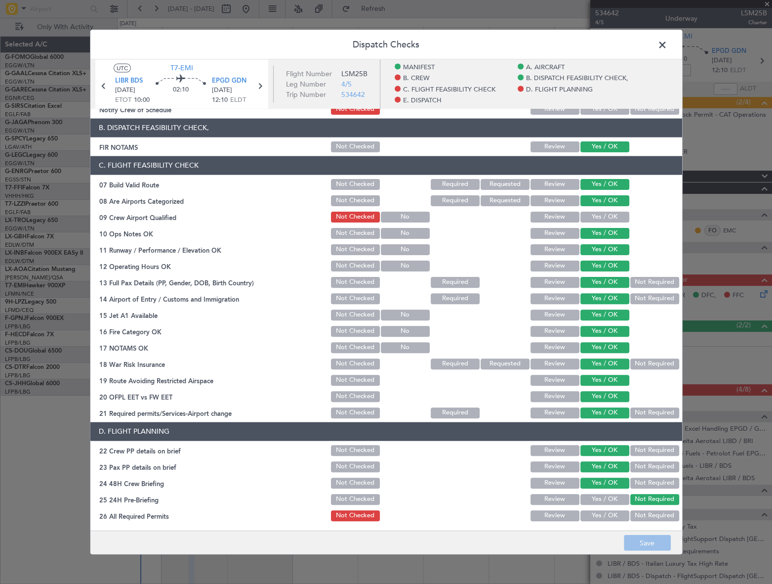
click at [668, 46] on span at bounding box center [668, 47] width 0 height 20
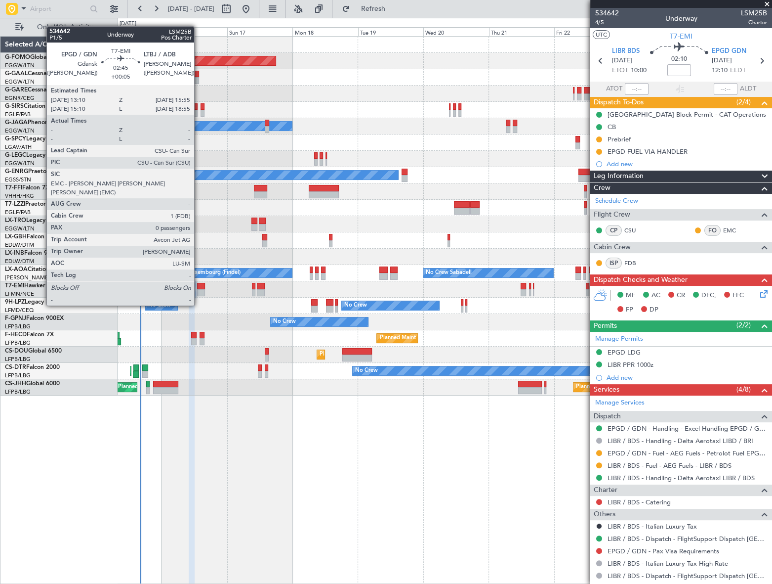
click at [199, 287] on div at bounding box center [201, 286] width 8 height 7
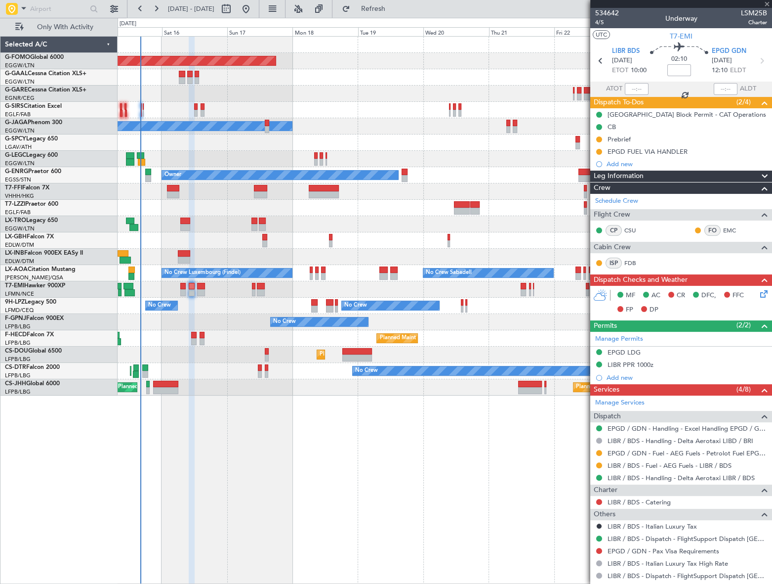
type input "+00:05"
type input "0"
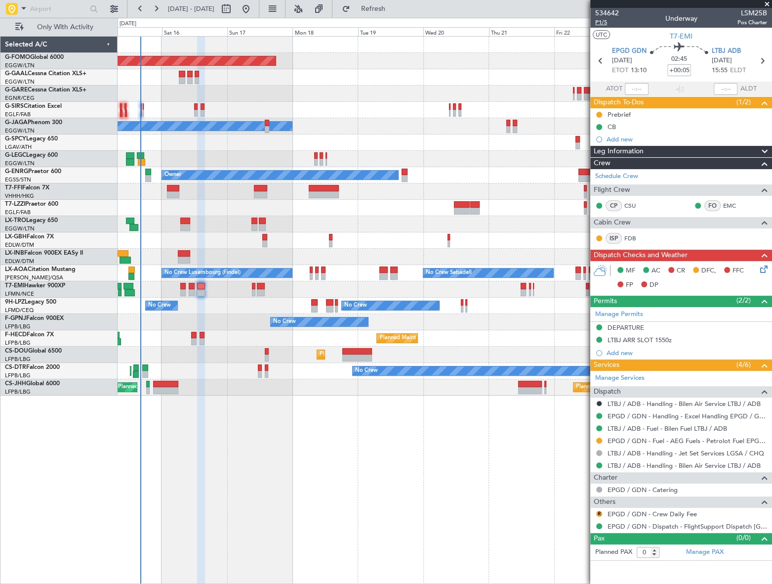
click at [601, 21] on span "P1/5" at bounding box center [607, 22] width 24 height 8
click at [762, 267] on icon at bounding box center [763, 267] width 8 height 8
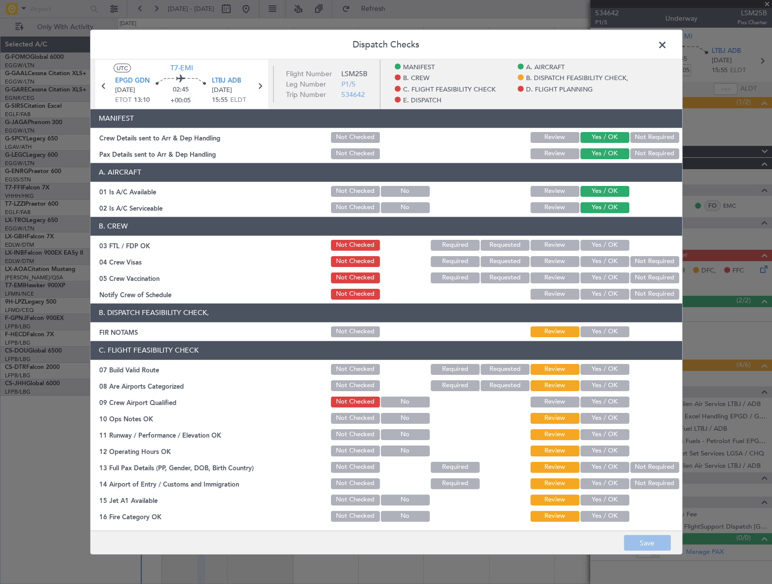
click at [605, 334] on button "Yes / OK" at bounding box center [605, 331] width 49 height 11
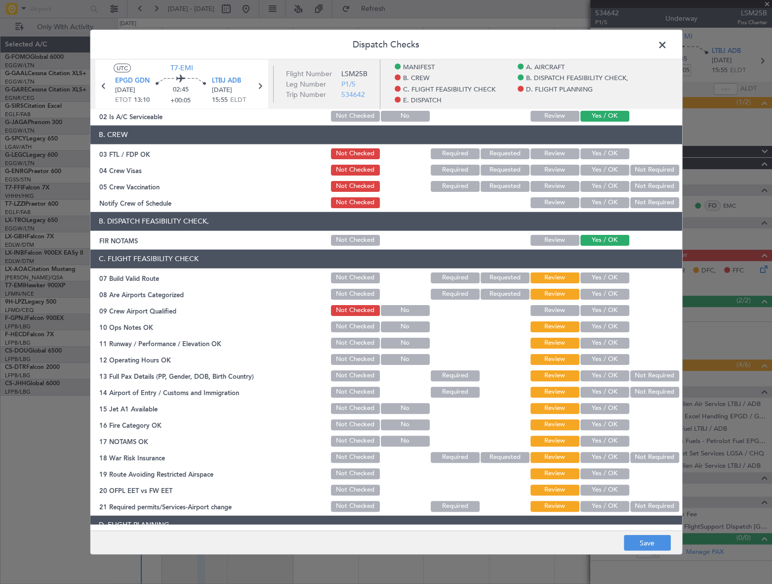
scroll to position [134, 0]
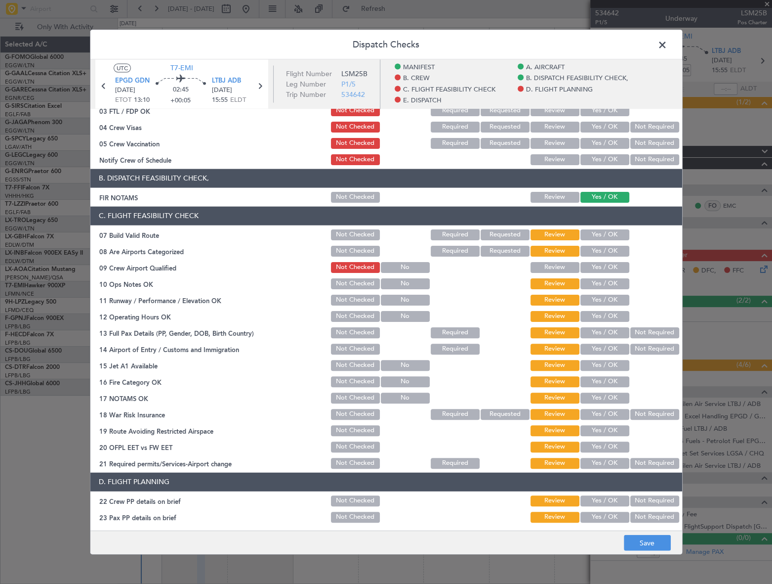
click at [596, 230] on button "Yes / OK" at bounding box center [605, 234] width 49 height 11
click at [603, 250] on button "Yes / OK" at bounding box center [605, 250] width 49 height 11
click at [605, 282] on button "Yes / OK" at bounding box center [605, 283] width 49 height 11
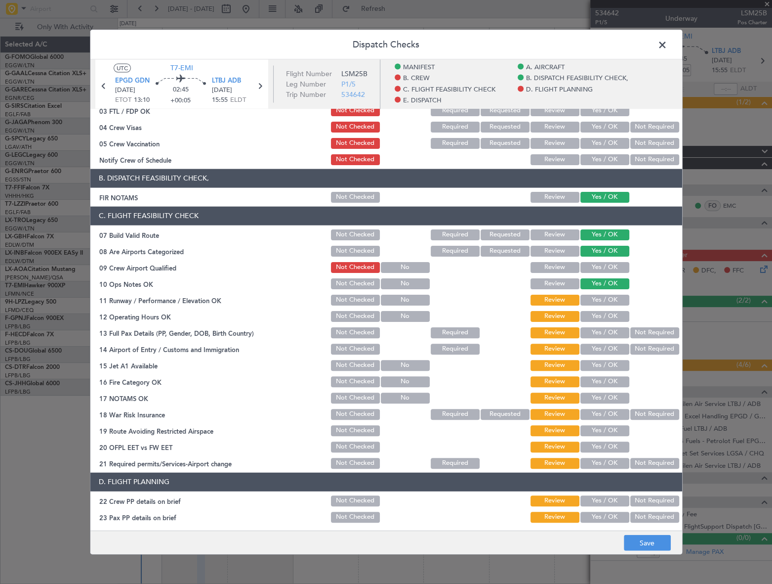
click at [607, 302] on button "Yes / OK" at bounding box center [605, 299] width 49 height 11
click at [610, 319] on button "Yes / OK" at bounding box center [605, 315] width 49 height 11
click at [611, 331] on button "Yes / OK" at bounding box center [605, 332] width 49 height 11
click at [615, 352] on button "Yes / OK" at bounding box center [605, 348] width 49 height 11
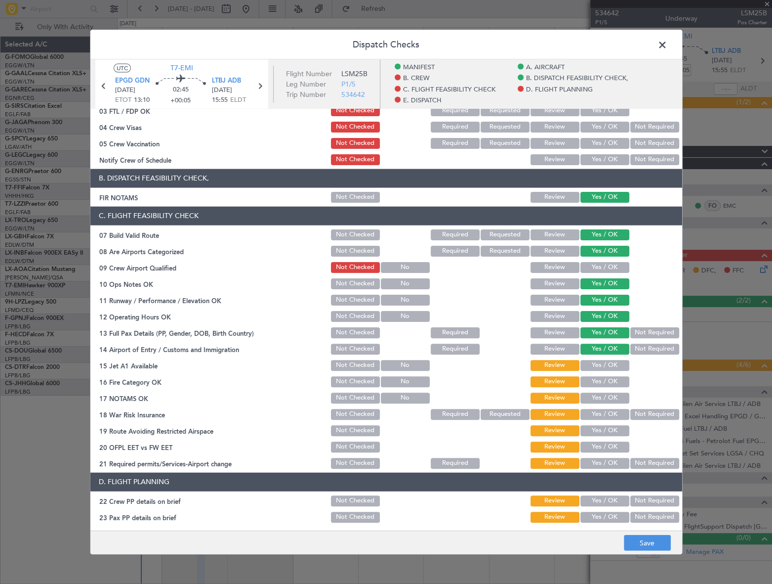
click at [617, 364] on button "Yes / OK" at bounding box center [605, 364] width 49 height 11
click at [619, 377] on button "Yes / OK" at bounding box center [605, 381] width 49 height 11
click at [613, 395] on button "Yes / OK" at bounding box center [605, 397] width 49 height 11
click at [642, 414] on button "Not Required" at bounding box center [655, 413] width 49 height 11
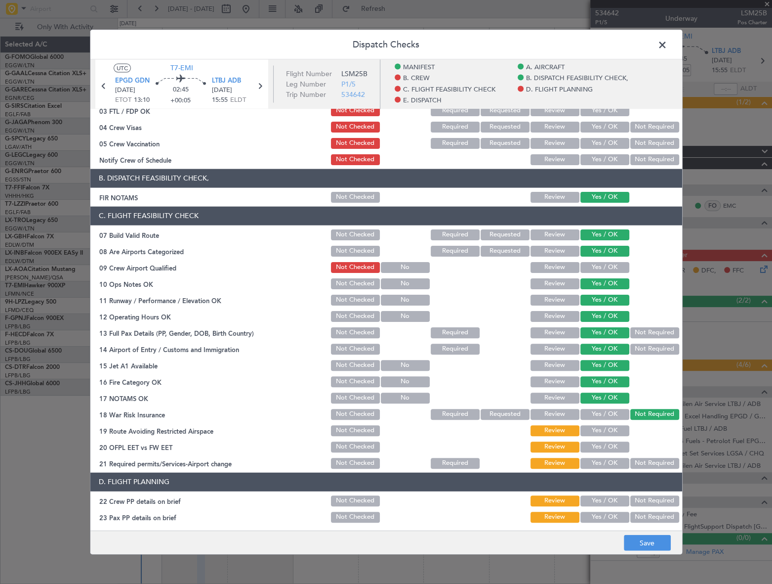
click at [613, 429] on button "Yes / OK" at bounding box center [605, 429] width 49 height 11
click at [613, 449] on button "Yes / OK" at bounding box center [605, 446] width 49 height 11
click at [610, 465] on button "Yes / OK" at bounding box center [605, 462] width 49 height 11
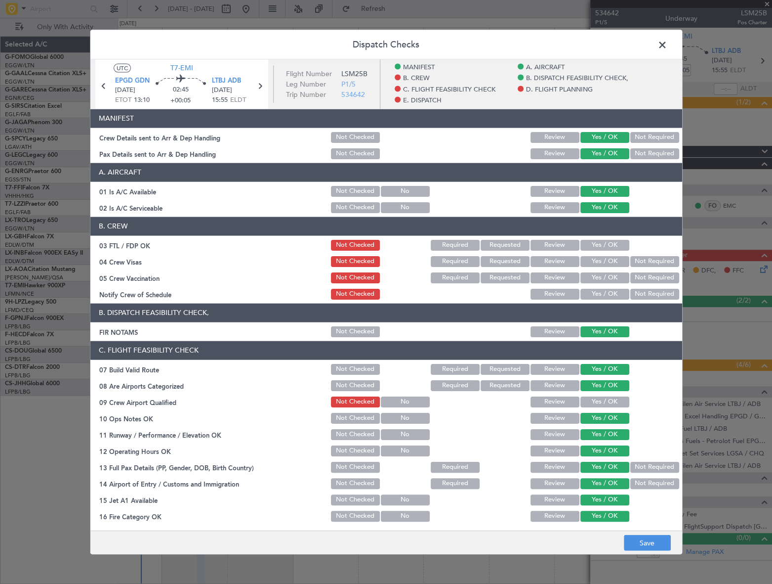
scroll to position [314, 0]
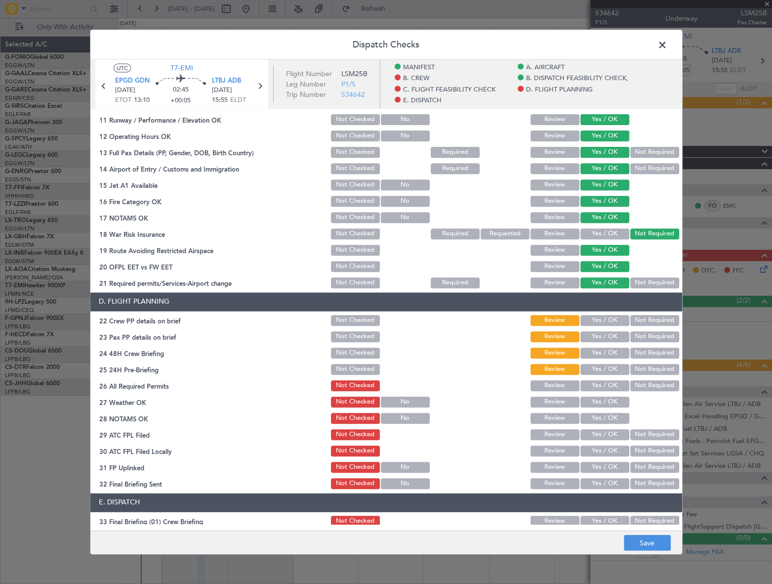
drag, startPoint x: 606, startPoint y: 321, endPoint x: 605, endPoint y: 334, distance: 13.4
click at [606, 321] on button "Yes / OK" at bounding box center [605, 320] width 49 height 11
click at [605, 335] on button "Yes / OK" at bounding box center [605, 336] width 49 height 11
click at [608, 351] on button "Yes / OK" at bounding box center [605, 352] width 49 height 11
click at [639, 367] on button "Not Required" at bounding box center [655, 369] width 49 height 11
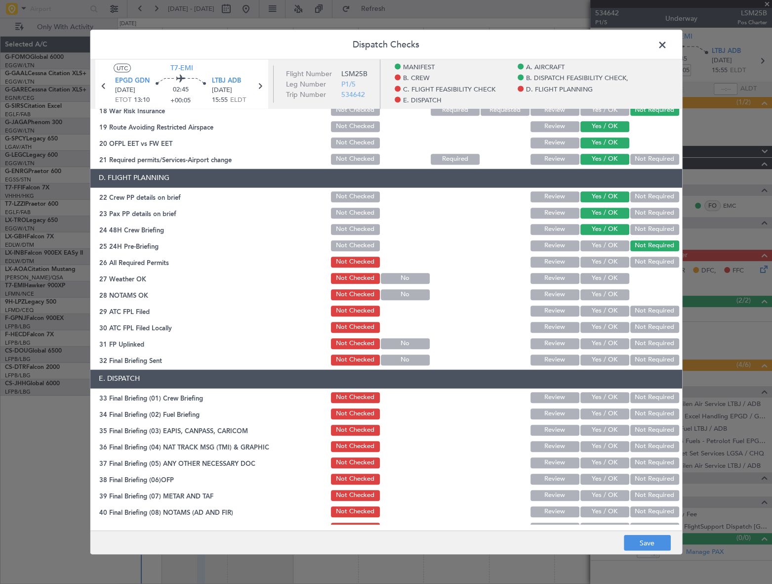
scroll to position [499, 0]
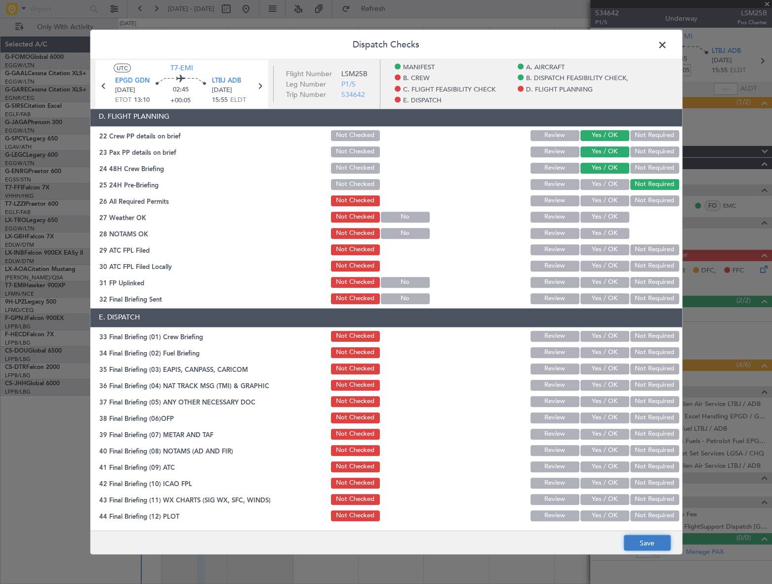
click at [645, 546] on button "Save" at bounding box center [647, 543] width 47 height 16
click at [668, 44] on span at bounding box center [668, 47] width 0 height 20
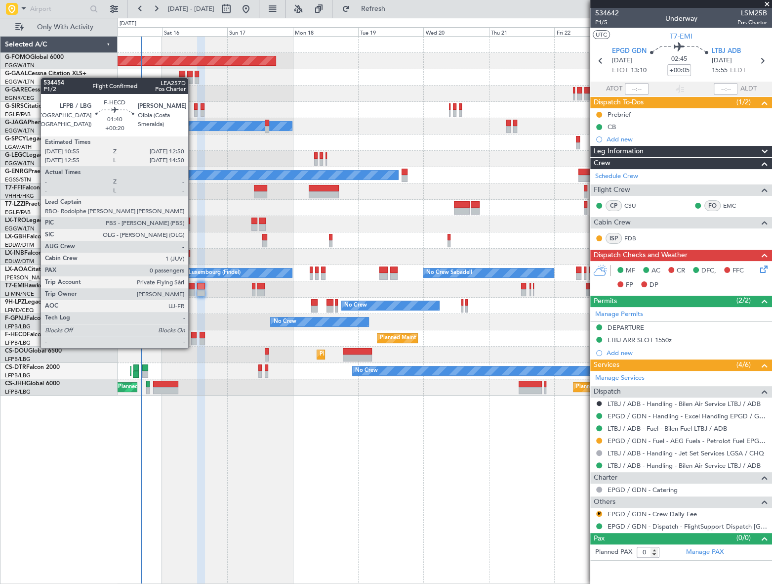
click at [193, 338] on div at bounding box center [193, 341] width 5 height 7
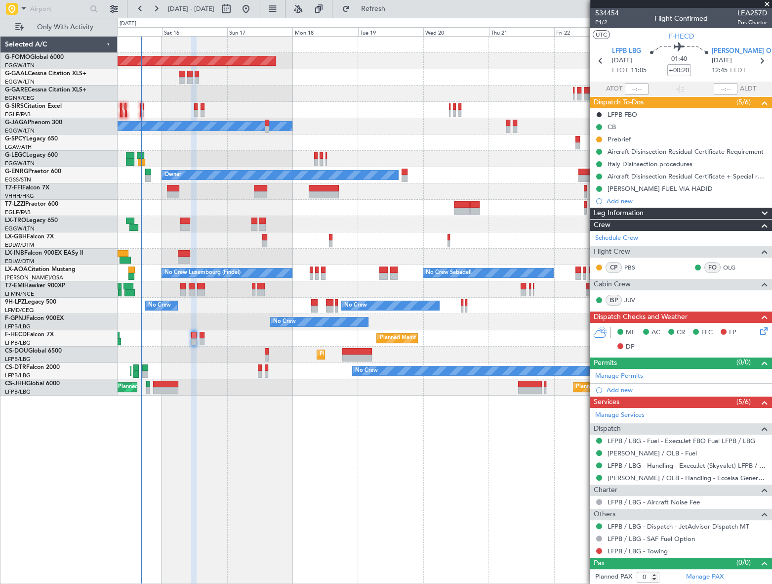
click at [759, 328] on icon at bounding box center [763, 329] width 8 height 8
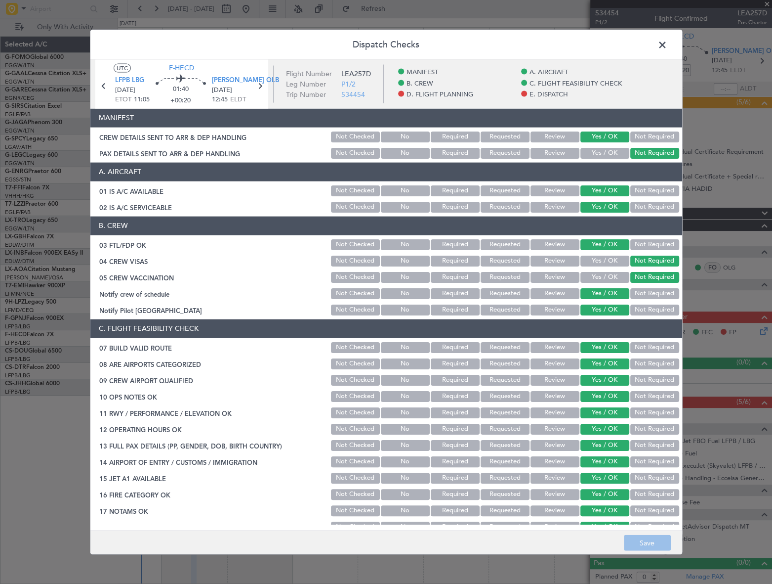
scroll to position [314, 0]
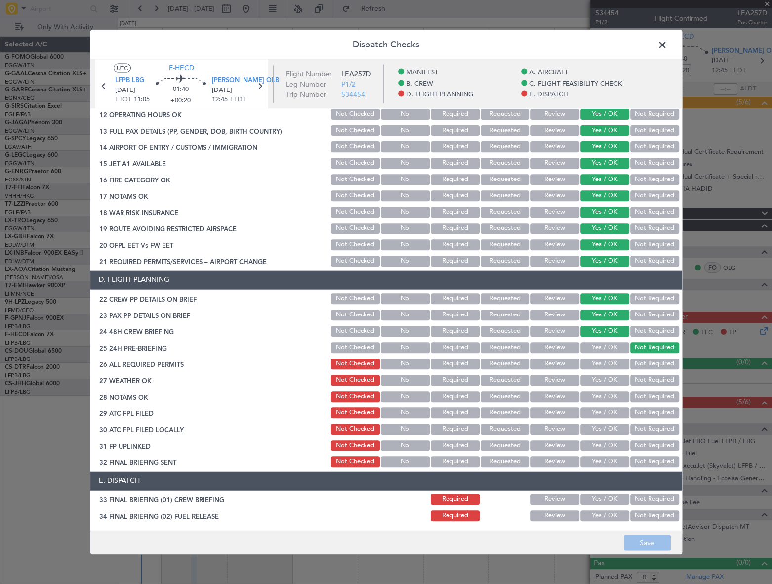
drag, startPoint x: 662, startPoint y: 44, endPoint x: 344, endPoint y: 275, distance: 392.3
click at [668, 44] on span at bounding box center [668, 47] width 0 height 20
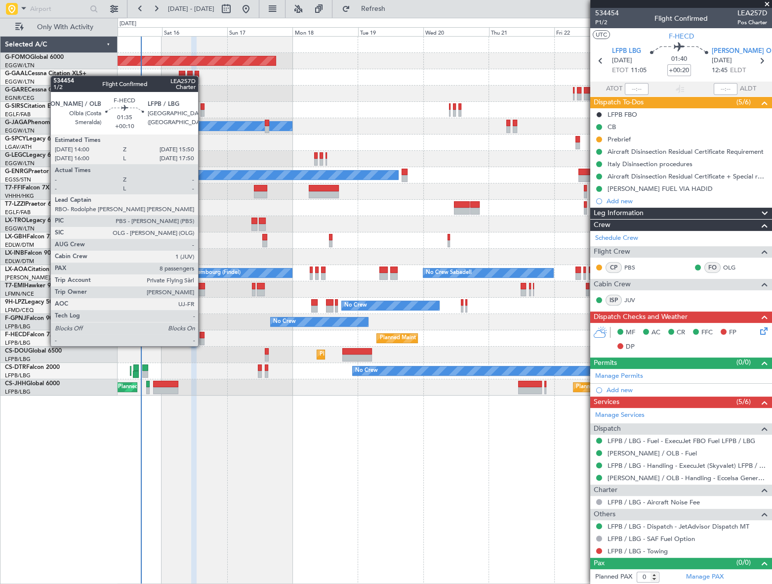
click at [203, 336] on div at bounding box center [202, 335] width 5 height 7
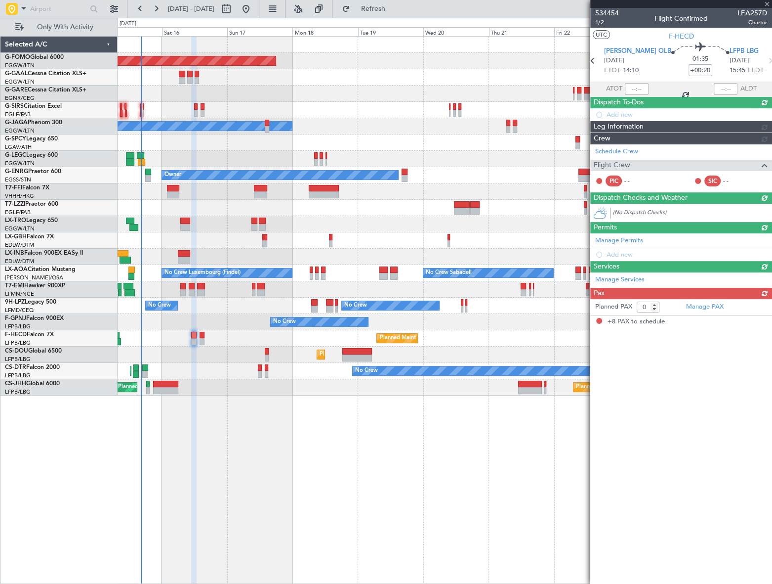
type input "+00:10"
type input "8"
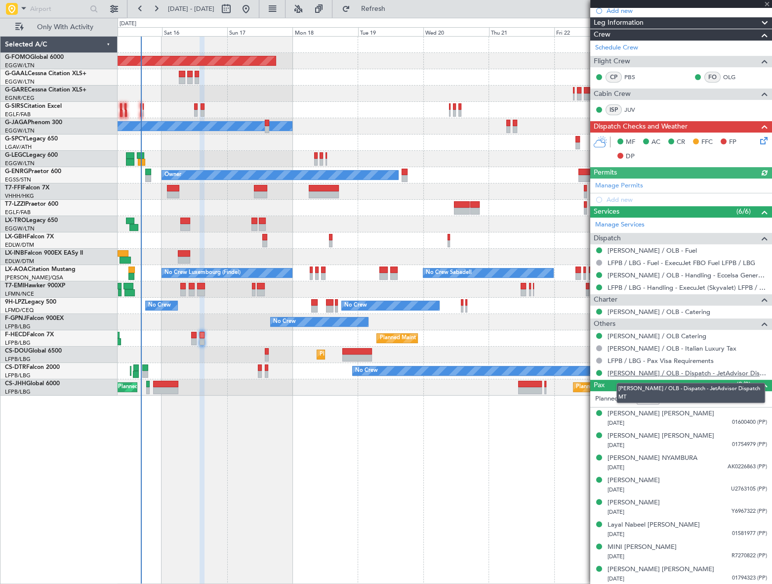
scroll to position [0, 0]
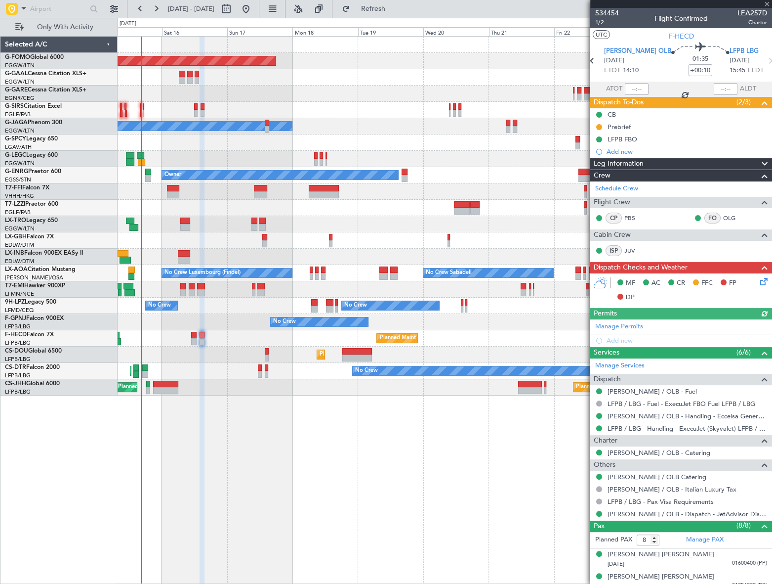
click at [759, 279] on icon at bounding box center [763, 280] width 8 height 8
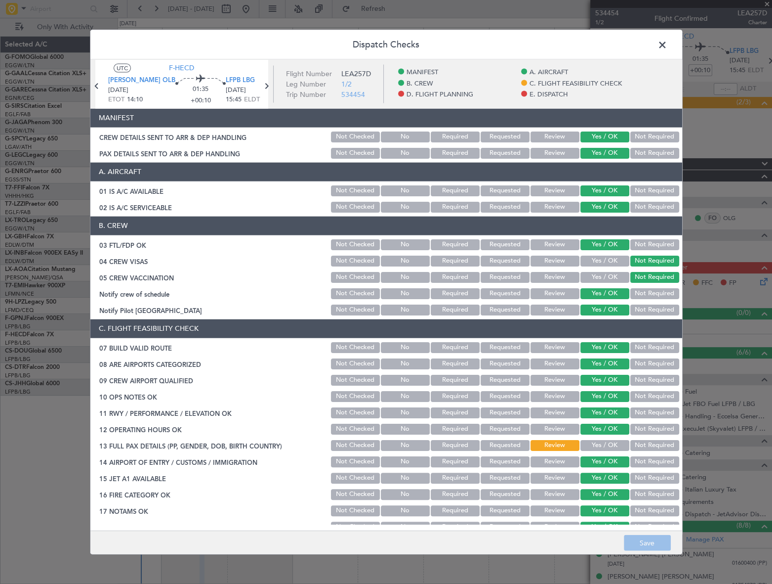
click at [668, 46] on span at bounding box center [668, 47] width 0 height 20
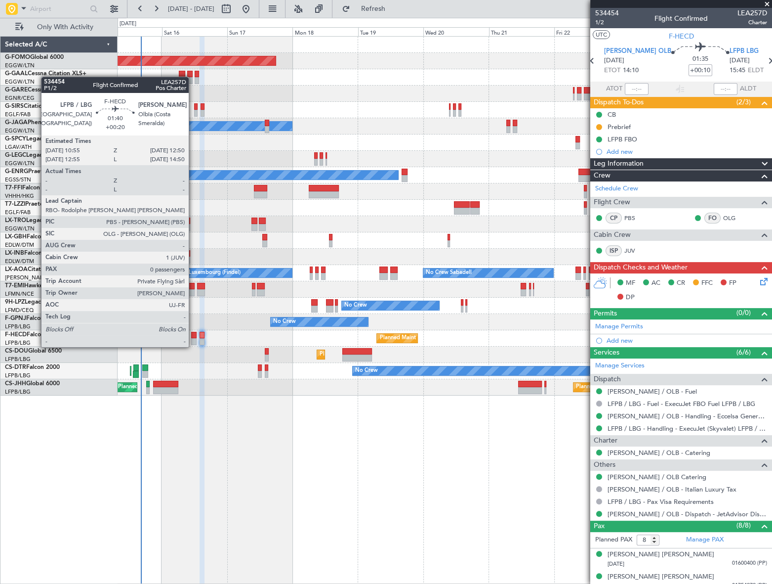
click at [193, 337] on div at bounding box center [193, 335] width 5 height 7
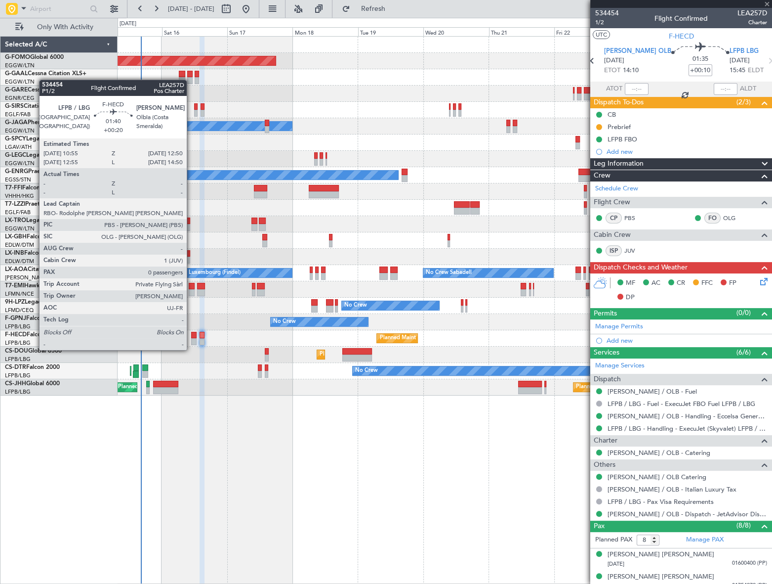
type input "+00:20"
type input "0"
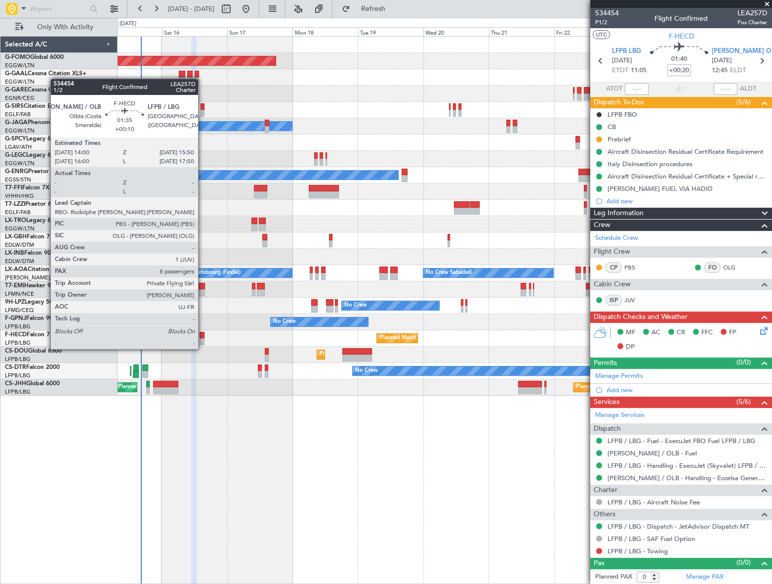
click at [202, 338] on div at bounding box center [202, 341] width 5 height 7
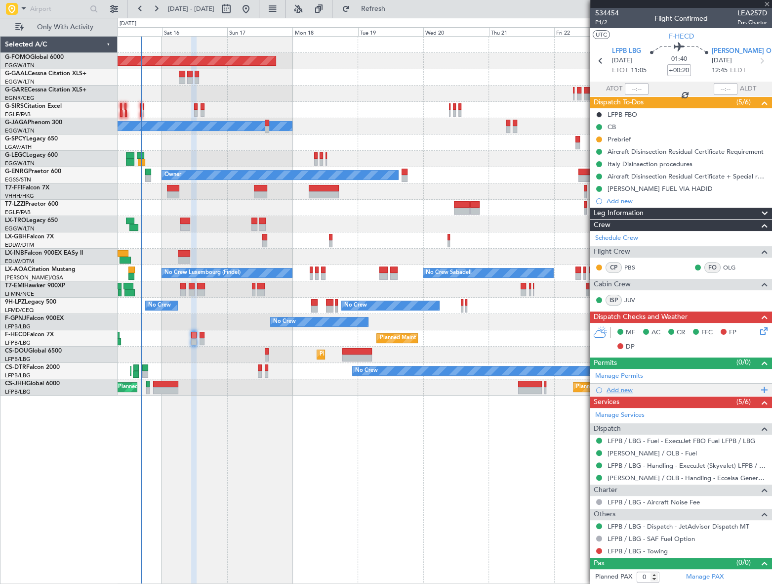
type input "+00:10"
type input "8"
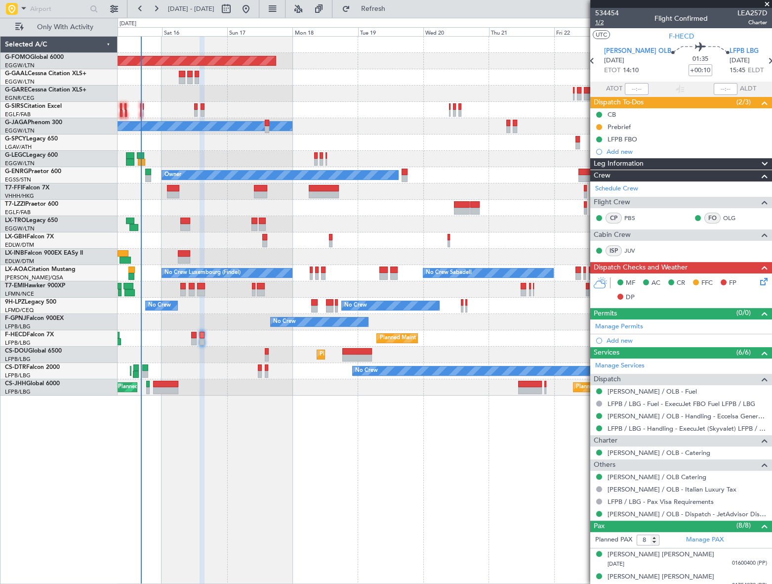
click at [602, 21] on span "1/2" at bounding box center [607, 22] width 24 height 8
click at [760, 283] on icon at bounding box center [763, 280] width 8 height 8
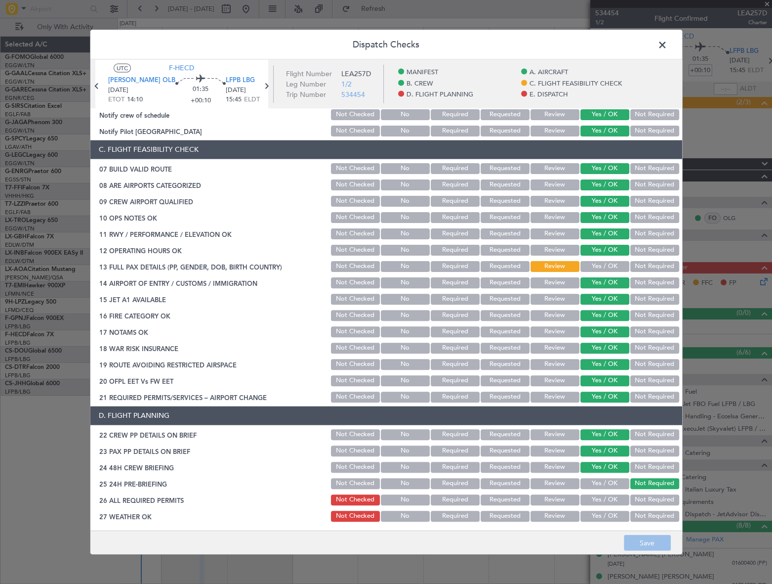
scroll to position [179, 0]
click at [598, 262] on button "Yes / OK" at bounding box center [605, 265] width 49 height 11
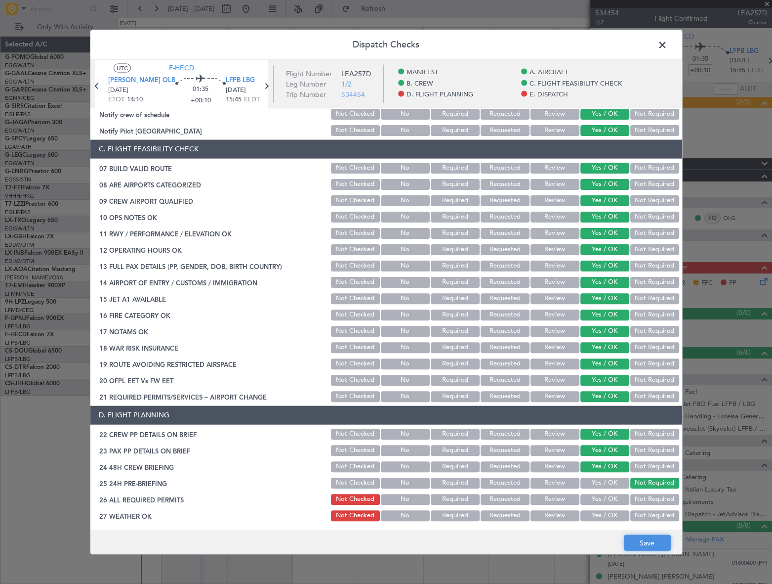
click at [642, 539] on button "Save" at bounding box center [647, 543] width 47 height 16
click at [668, 46] on span at bounding box center [668, 47] width 0 height 20
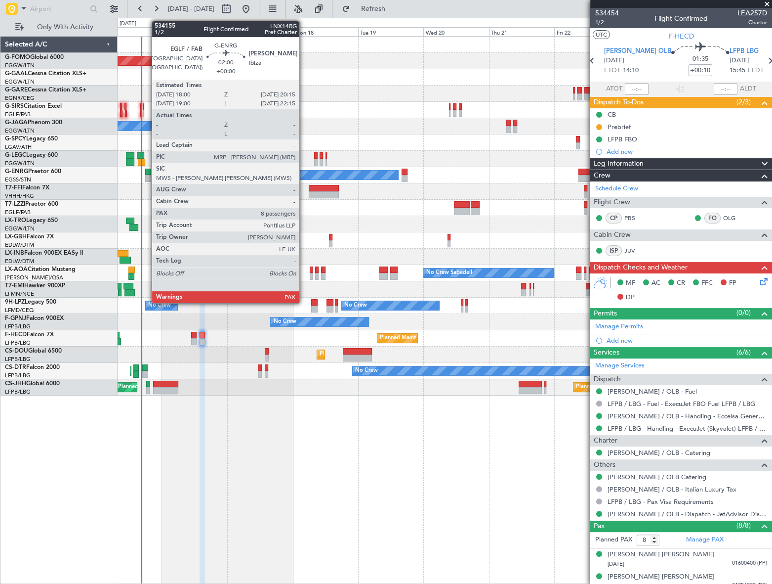
click at [147, 173] on div at bounding box center [148, 172] width 6 height 7
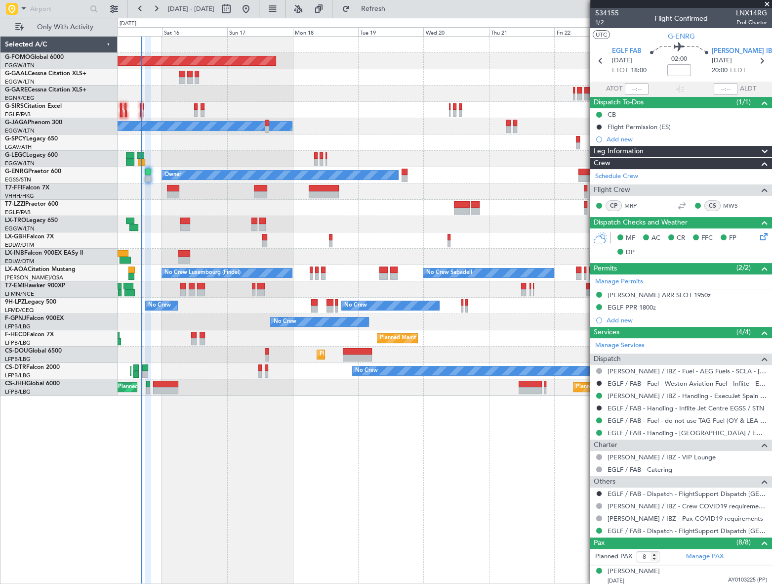
click at [598, 20] on span "1/2" at bounding box center [607, 22] width 24 height 8
click at [598, 22] on span "1/2" at bounding box center [607, 22] width 24 height 8
click at [605, 23] on span "1/2" at bounding box center [607, 22] width 24 height 8
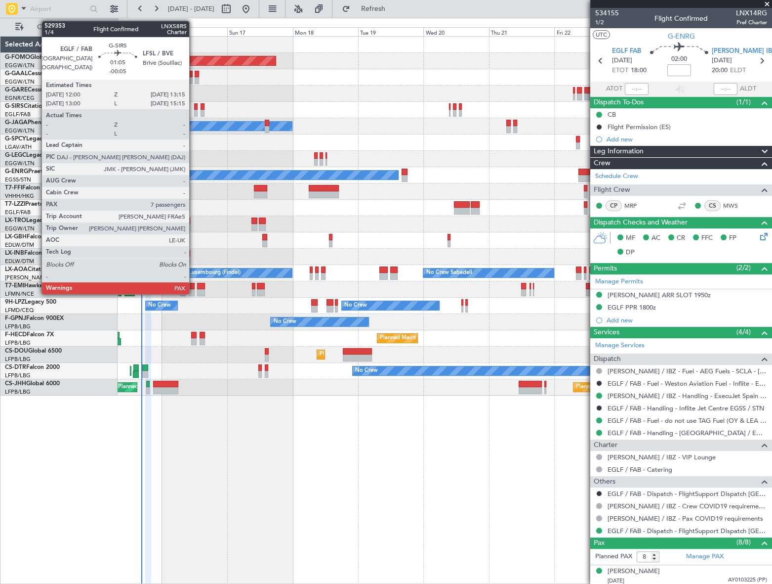
click at [194, 108] on div at bounding box center [195, 106] width 3 height 7
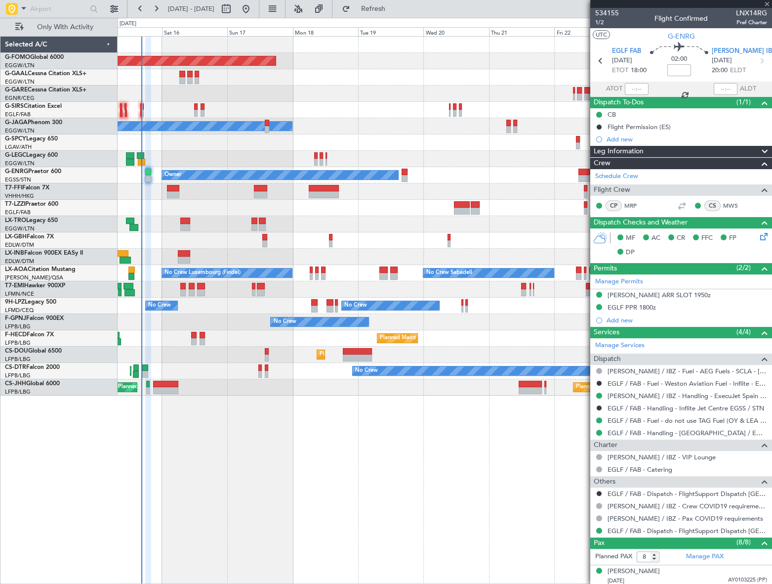
type input "-00:05"
type input "7"
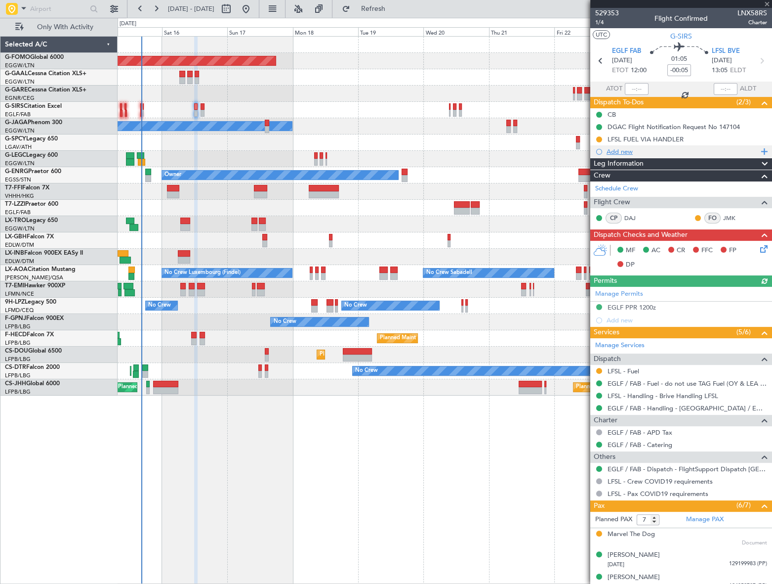
click at [624, 150] on div "Add new" at bounding box center [683, 151] width 152 height 8
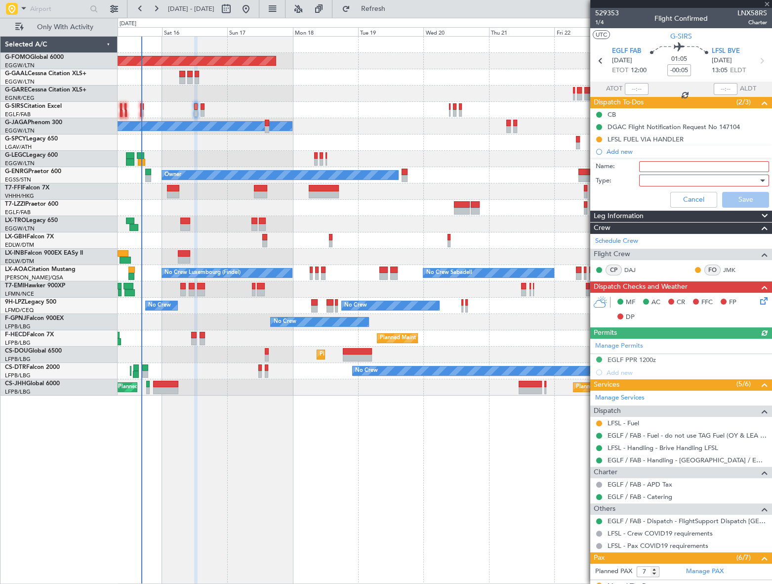
click at [674, 167] on input "Name:" at bounding box center [704, 166] width 130 height 11
type input "Prebriefing"
click at [685, 179] on div at bounding box center [700, 180] width 115 height 15
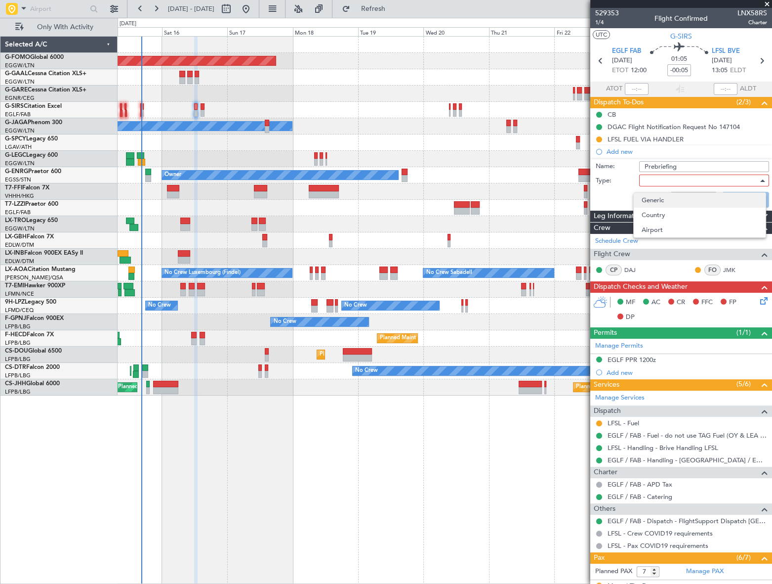
click at [666, 200] on span "Generic" at bounding box center [700, 200] width 116 height 15
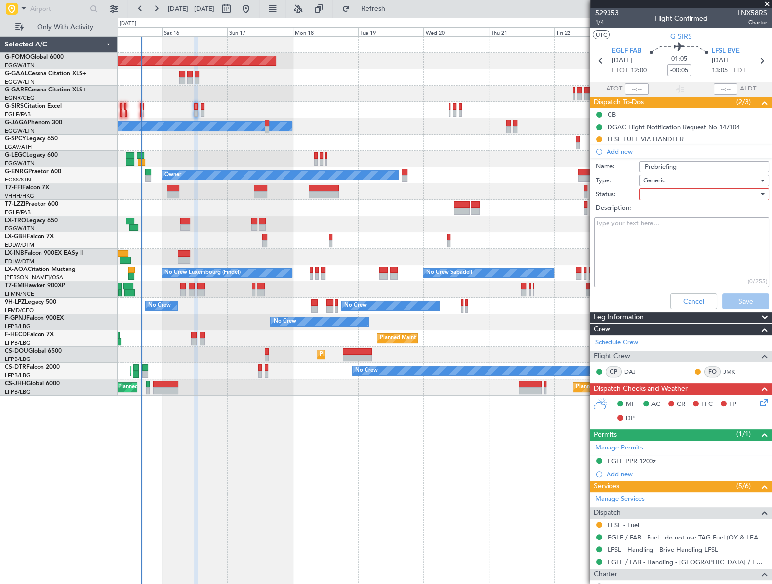
click at [685, 192] on div at bounding box center [700, 194] width 115 height 15
click at [666, 242] on span "Completed" at bounding box center [700, 243] width 116 height 15
click at [657, 242] on textarea "Description:" at bounding box center [681, 252] width 175 height 71
paste textarea "Leg 1: 5500lbs"
type textarea "Leg 1: 5500lbs"
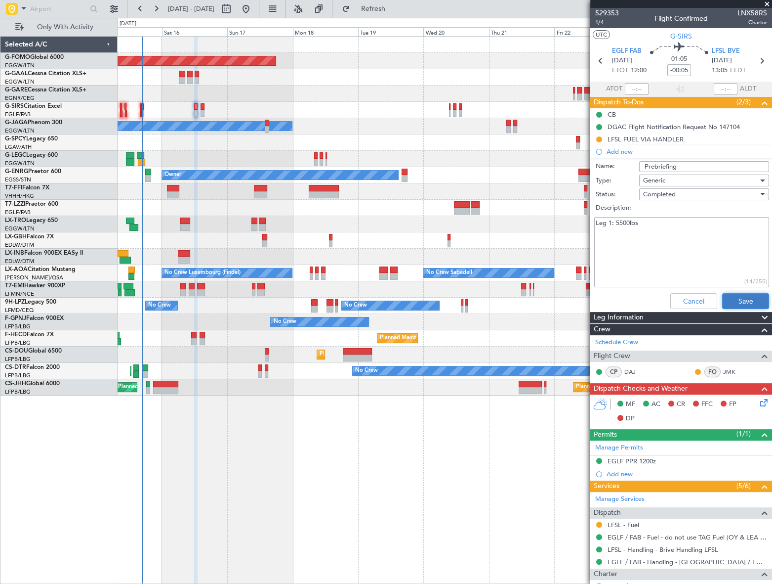
click at [736, 300] on button "Save" at bounding box center [745, 301] width 47 height 16
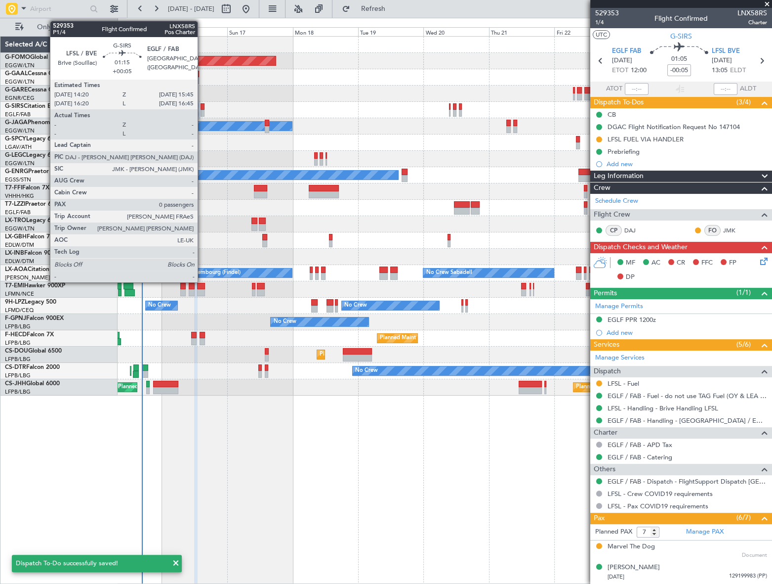
click at [202, 111] on div at bounding box center [203, 113] width 4 height 7
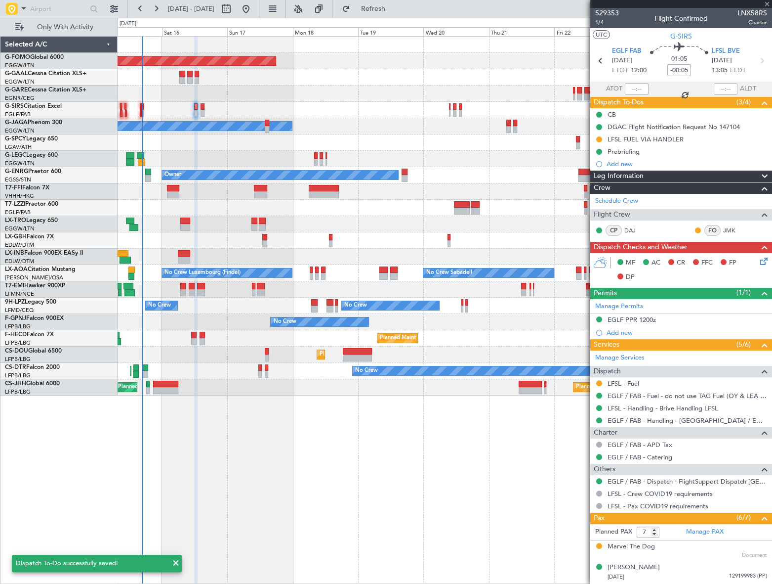
type input "+00:05"
type input "0"
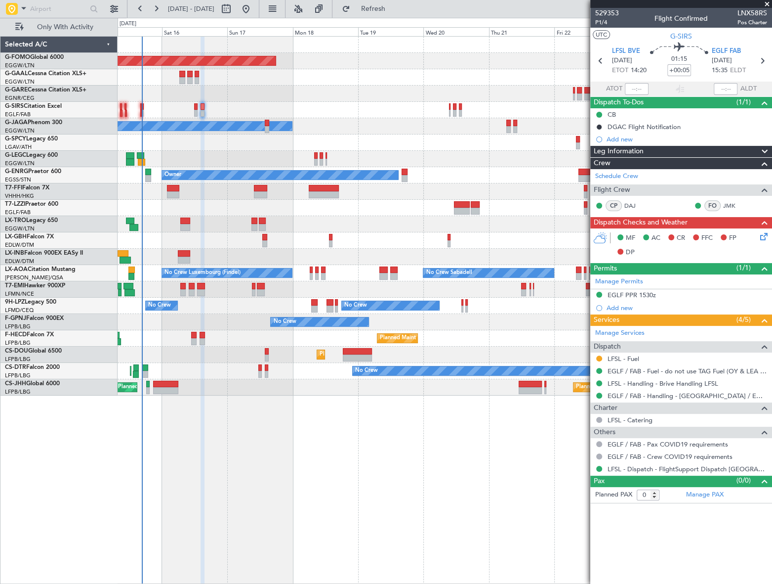
drag, startPoint x: 614, startPoint y: 134, endPoint x: 625, endPoint y: 143, distance: 14.4
click at [614, 135] on div "Add new" at bounding box center [687, 139] width 161 height 8
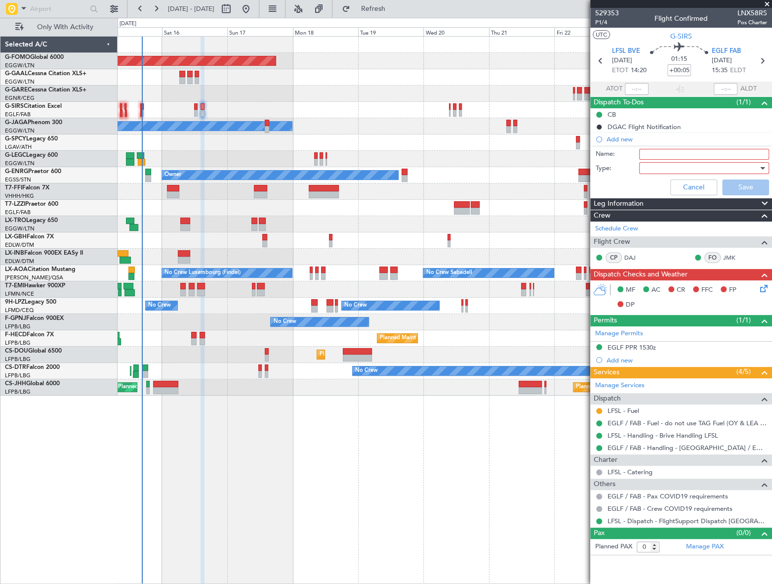
click at [676, 154] on input "Name:" at bounding box center [704, 154] width 130 height 11
type input "Prebriefing"
click at [666, 164] on div at bounding box center [700, 168] width 115 height 15
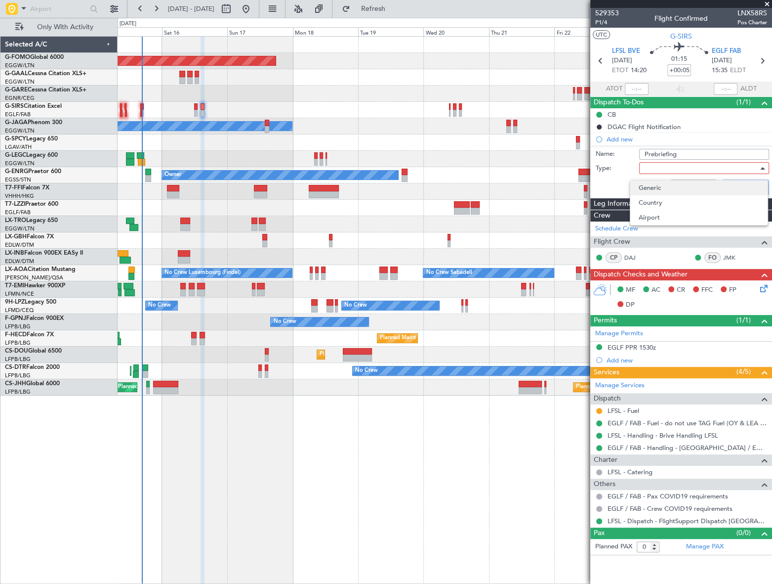
click at [658, 191] on span "Generic" at bounding box center [698, 187] width 121 height 15
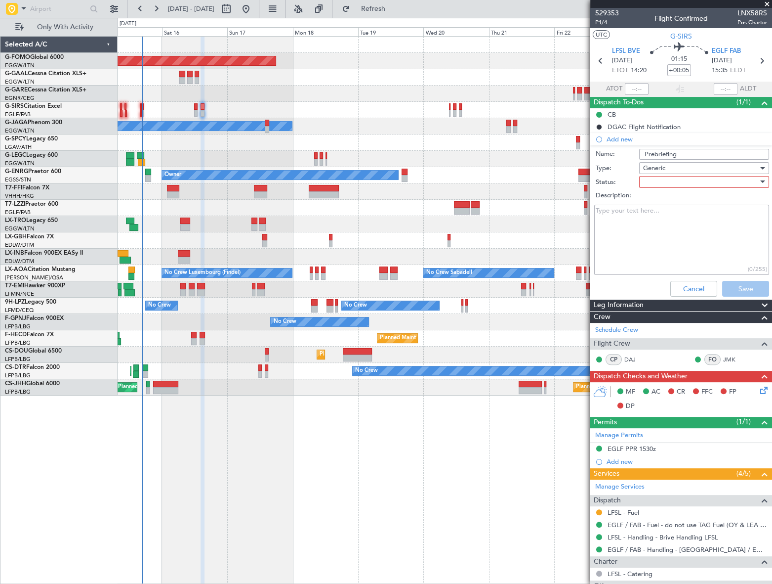
click at [683, 181] on div at bounding box center [700, 181] width 115 height 15
click at [669, 233] on span "Completed" at bounding box center [700, 231] width 116 height 15
click at [654, 234] on textarea "Description:" at bounding box center [681, 240] width 175 height 71
paste textarea "Leg 2: 4500lbs"
type textarea "Leg 2: 4500lbs"
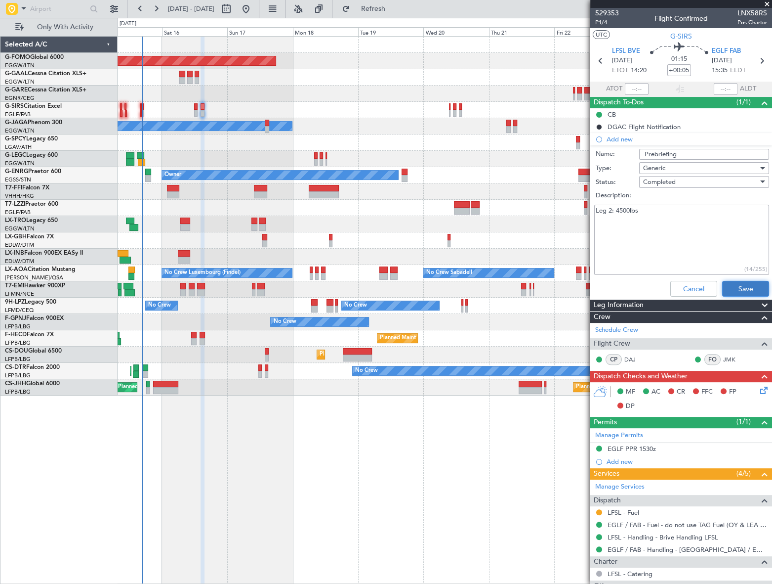
click at [735, 286] on button "Save" at bounding box center [745, 289] width 47 height 16
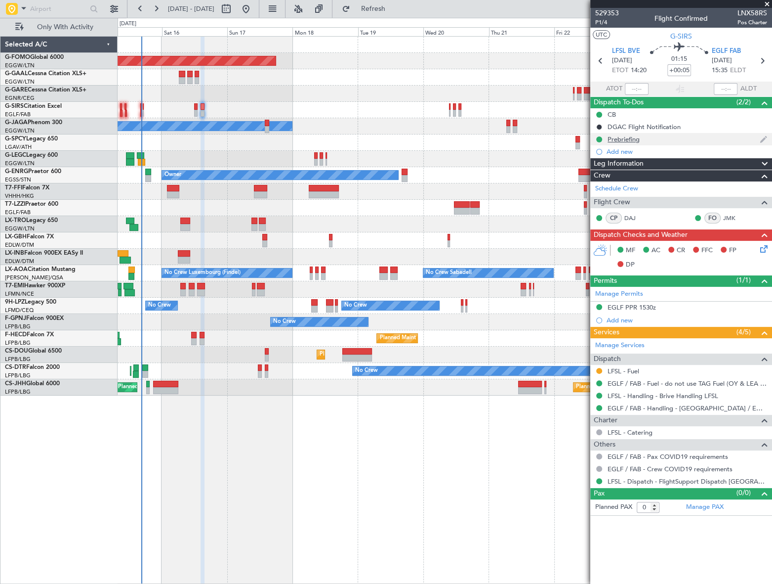
click at [628, 138] on div "Prebriefing" at bounding box center [624, 139] width 32 height 8
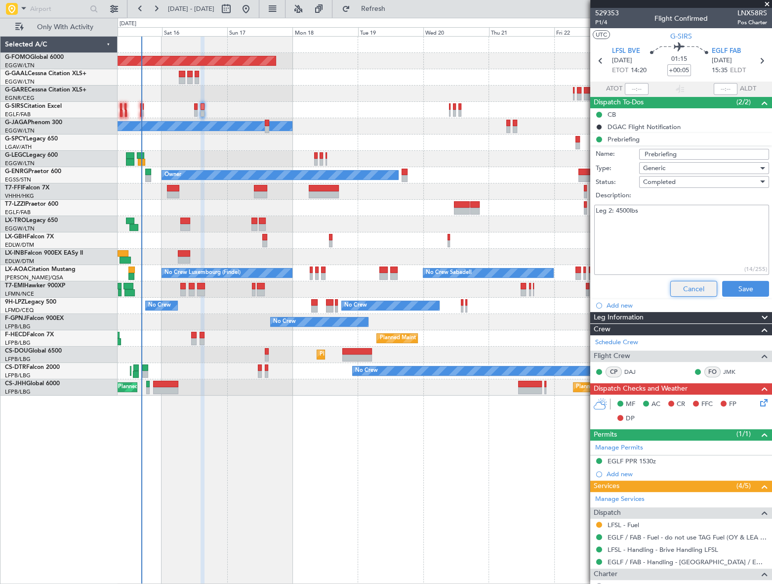
click at [694, 290] on button "Cancel" at bounding box center [694, 289] width 47 height 16
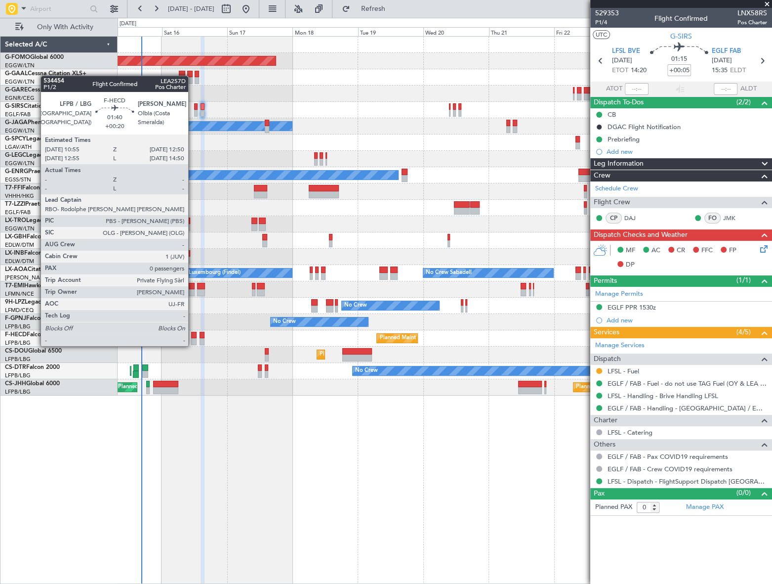
click at [193, 336] on div at bounding box center [193, 335] width 5 height 7
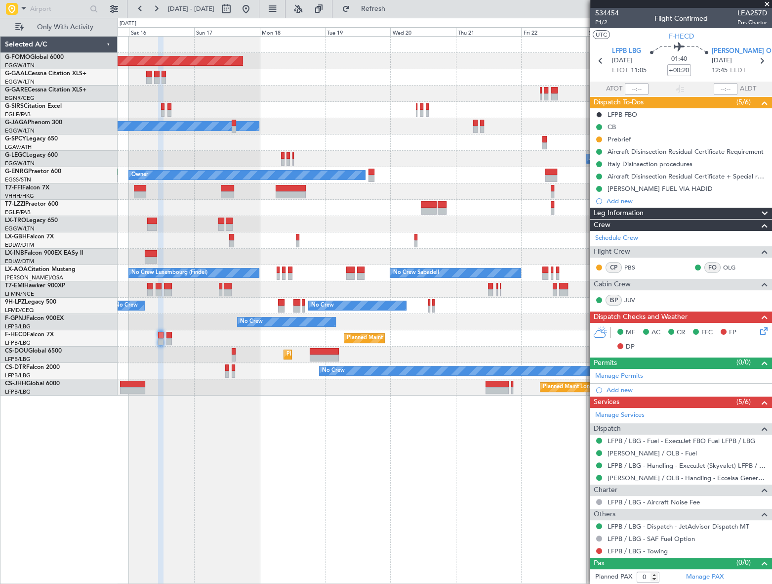
click at [388, 387] on div "Planned Maint London (Biggin Hill) Planned Maint Paris (Le Bourget)" at bounding box center [445, 387] width 654 height 16
click at [273, 416] on div "Planned Maint Windsor Locks (Bradley Intl) Planned Maint Planned Maint Dusseldo…" at bounding box center [445, 310] width 654 height 548
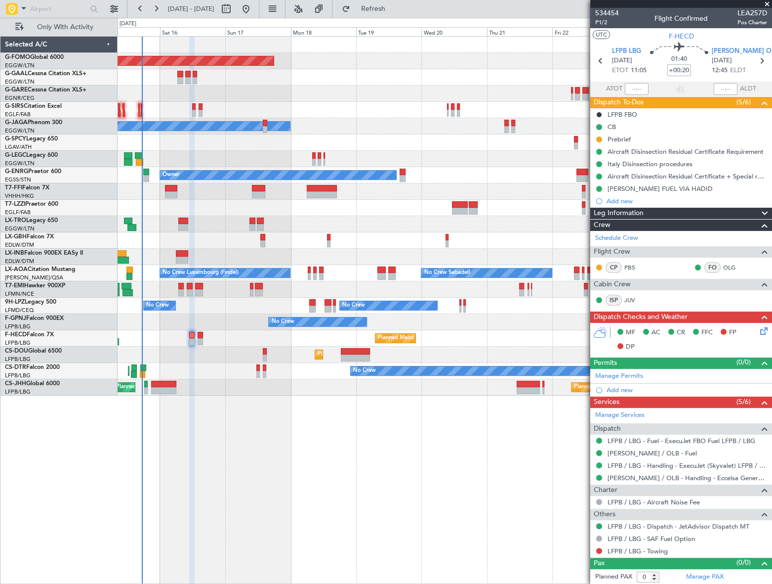
click at [231, 450] on div "Planned Maint Windsor Locks (Bradley Intl) Planned Maint Planned Maint Dusseldo…" at bounding box center [445, 310] width 655 height 548
click at [258, 404] on div "Planned Maint Windsor Locks (Bradley Intl) Planned Maint Planned Maint Dusseldo…" at bounding box center [445, 310] width 654 height 548
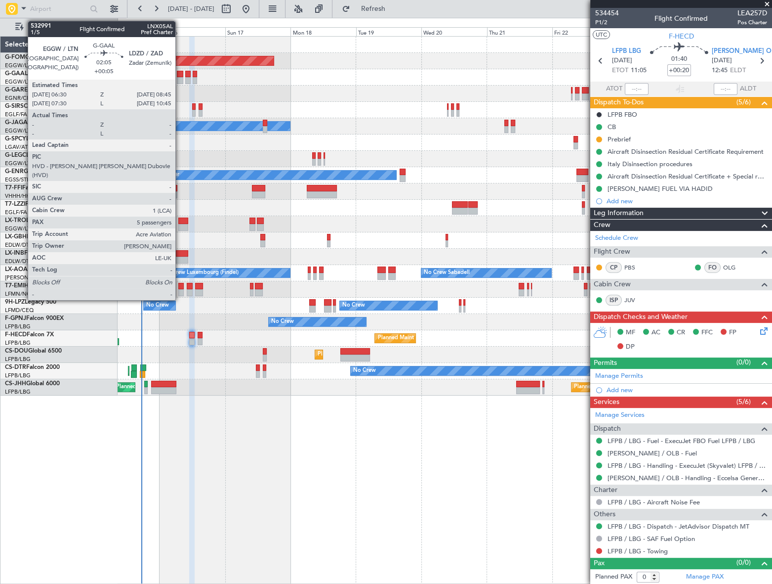
click at [180, 77] on div at bounding box center [180, 80] width 6 height 7
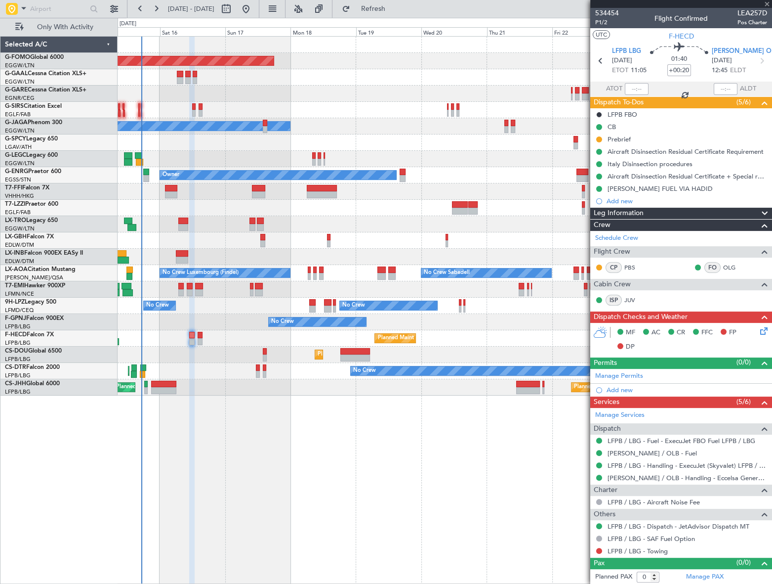
type input "+00:05"
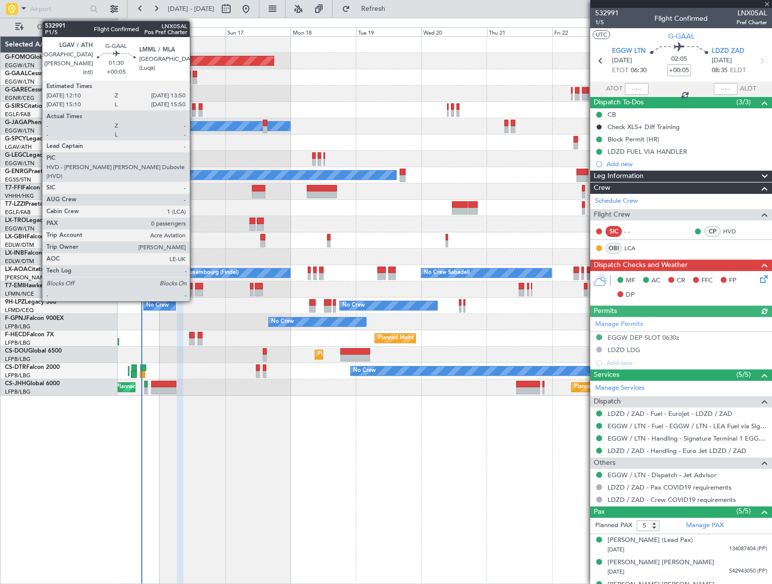
click at [194, 78] on div at bounding box center [195, 80] width 5 height 7
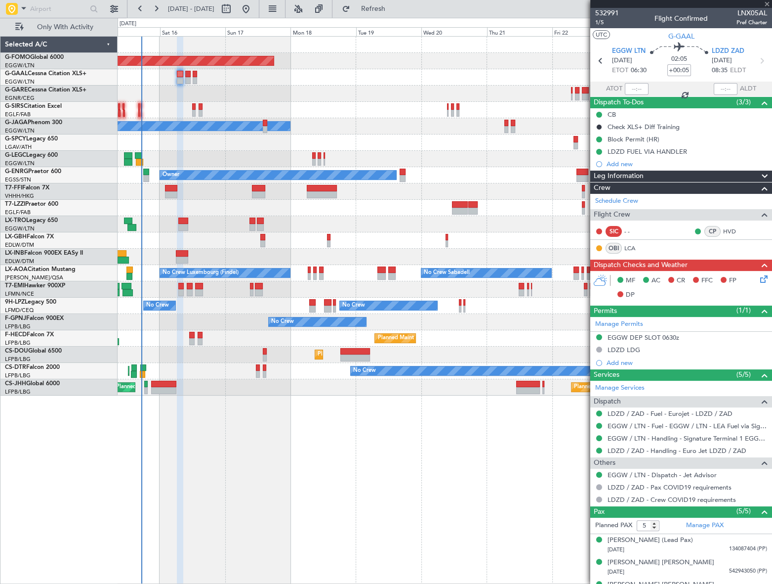
type input "0"
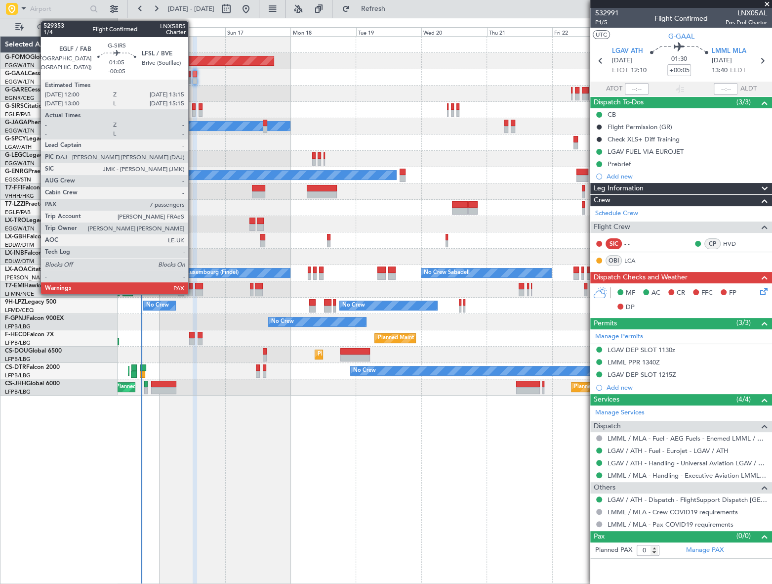
click at [193, 108] on div at bounding box center [193, 106] width 3 height 7
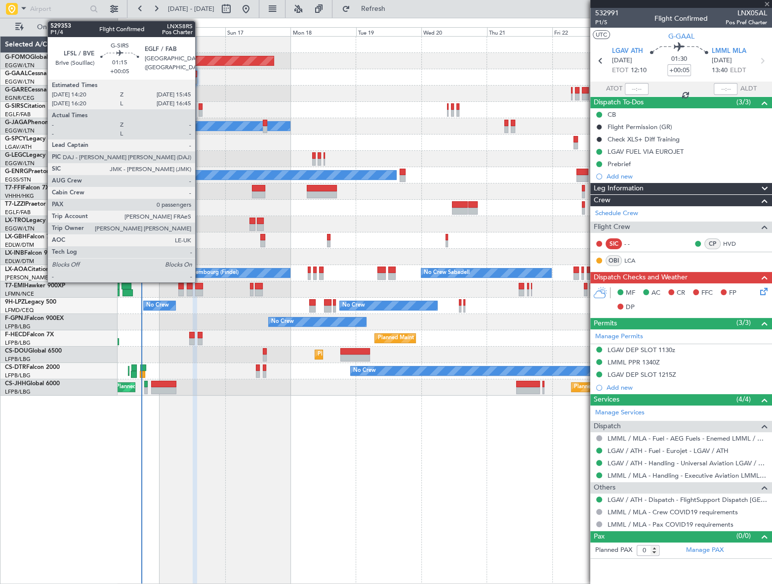
click at [200, 108] on div at bounding box center [201, 106] width 4 height 7
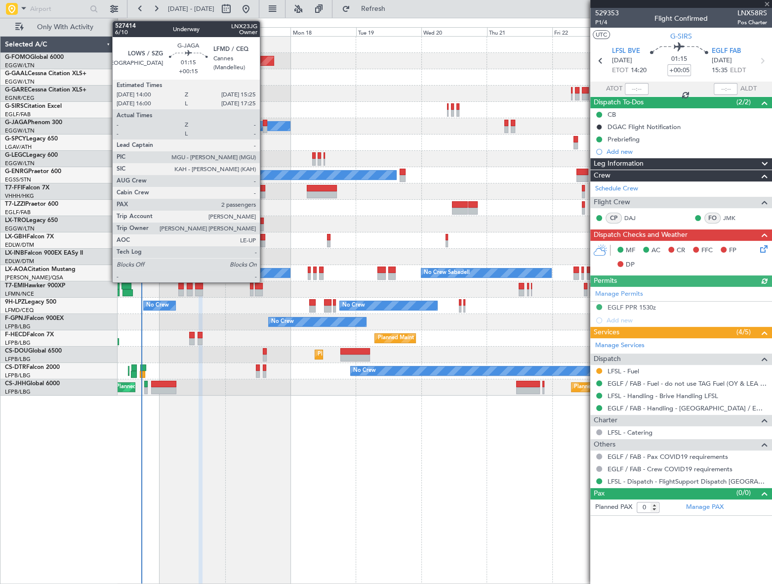
click at [264, 128] on div at bounding box center [265, 129] width 4 height 7
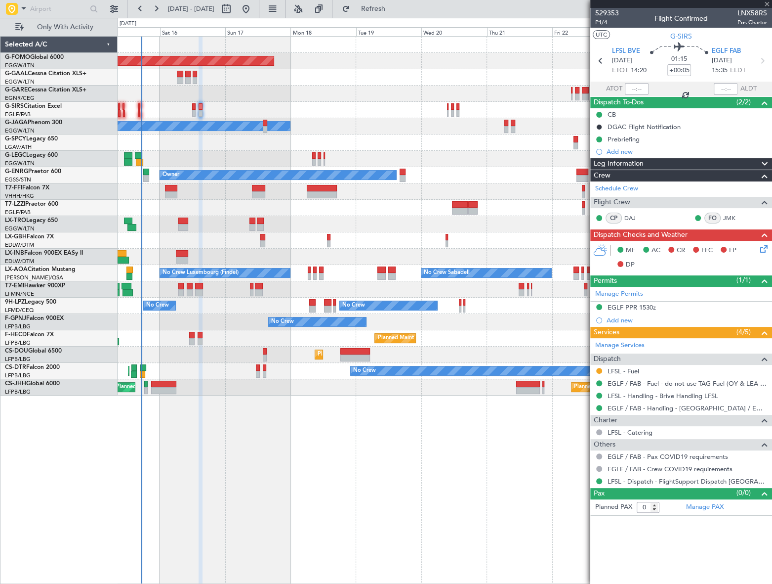
type input "+00:15"
type input "2"
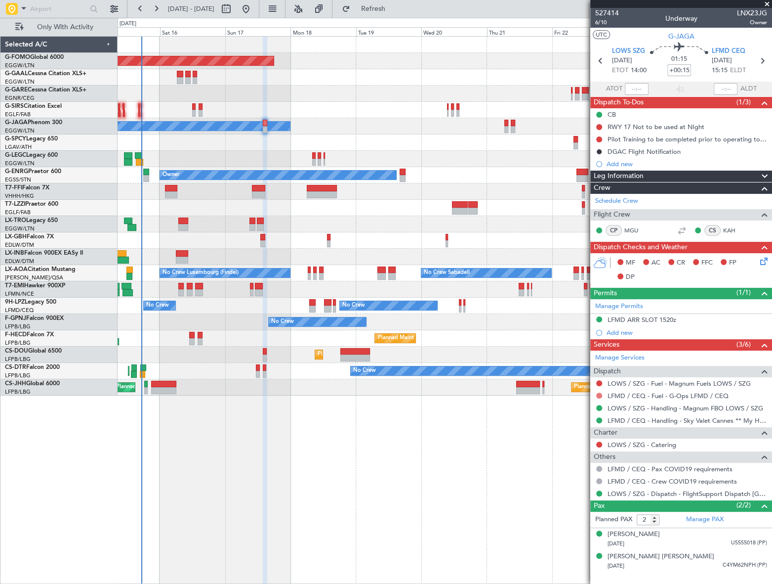
click at [596, 394] on button at bounding box center [599, 395] width 6 height 6
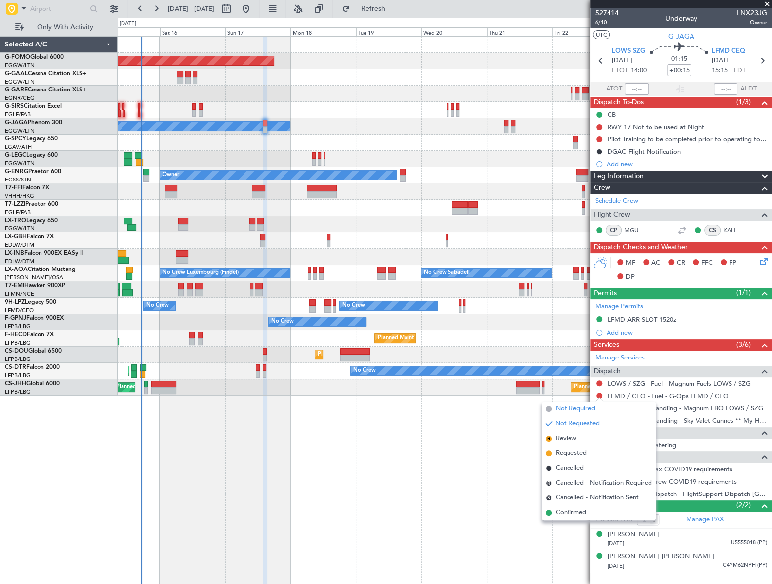
click at [565, 409] on span "Not Required" at bounding box center [576, 409] width 40 height 10
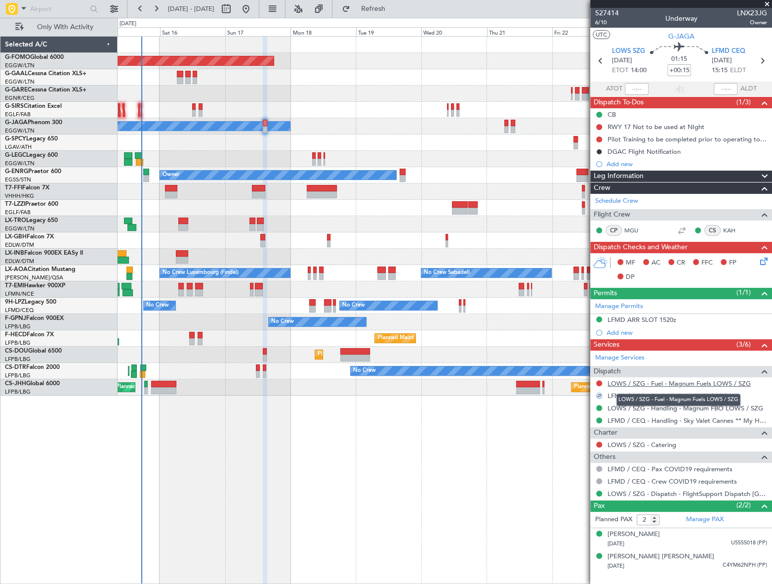
click at [652, 383] on link "LOWS / SZG - Fuel - Magnum Fuels LOWS / SZG" at bounding box center [679, 383] width 143 height 8
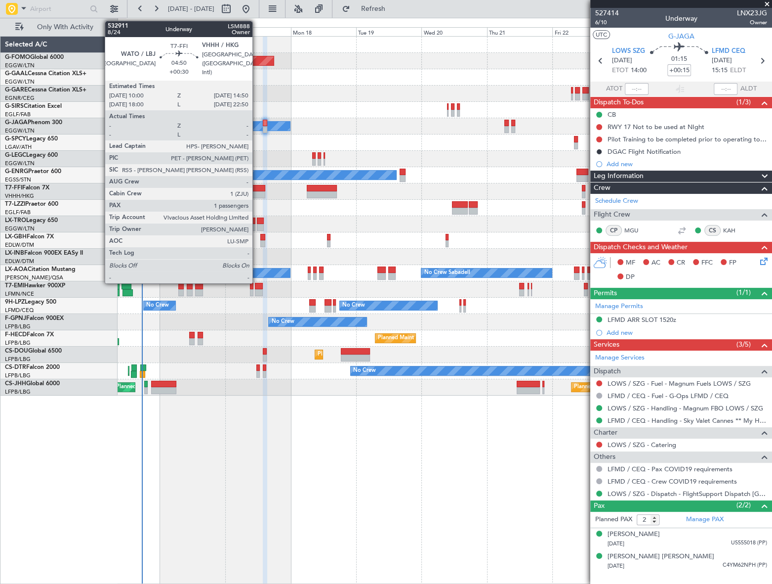
click at [257, 190] on div at bounding box center [258, 188] width 13 height 7
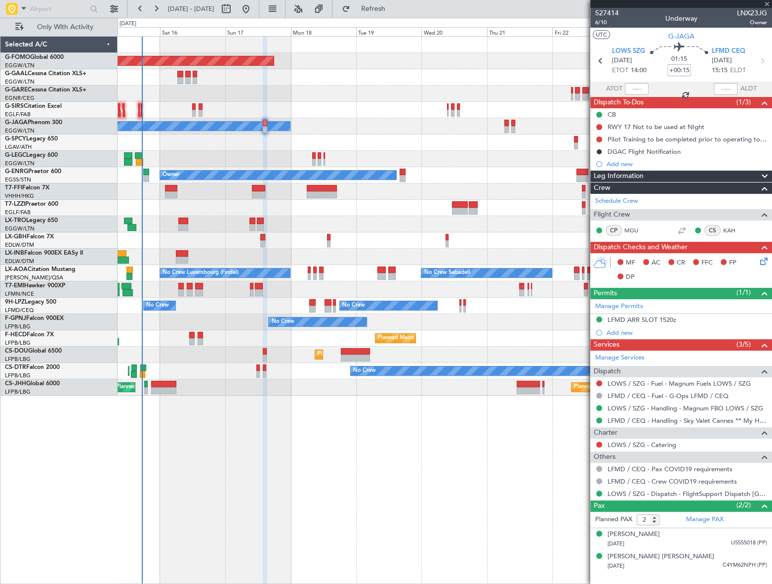
type input "+00:30"
type input "1"
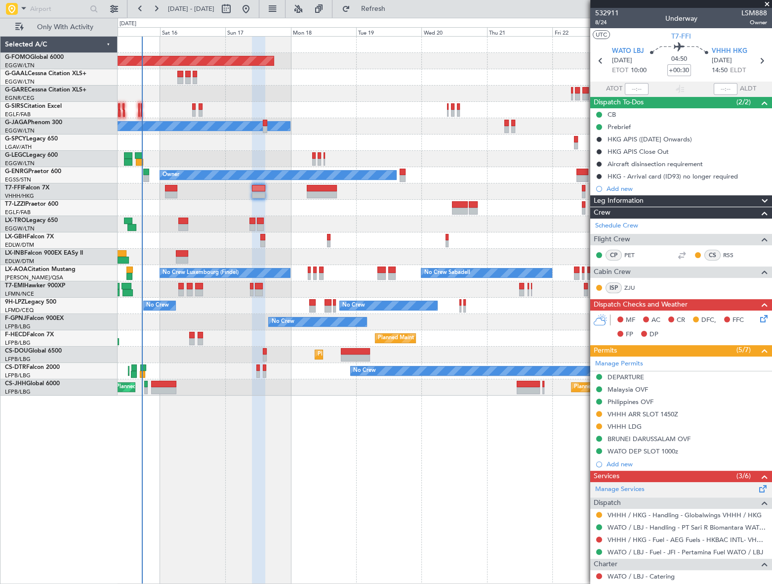
scroll to position [44, 0]
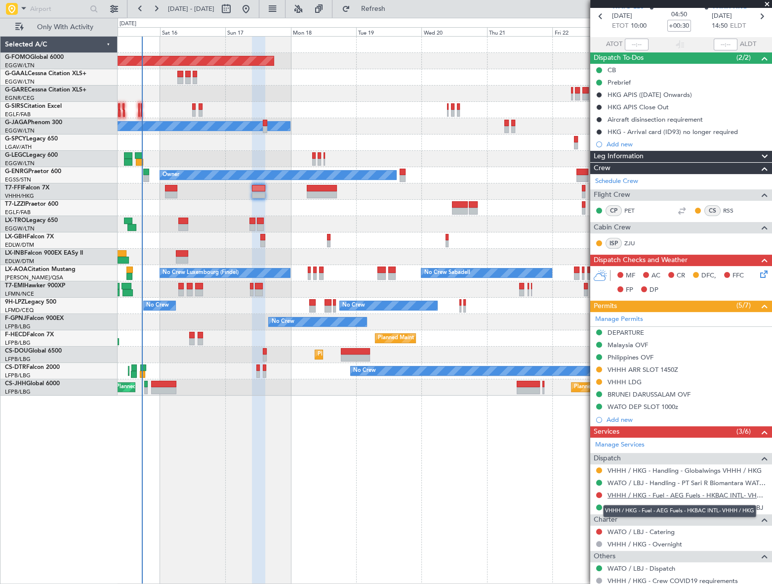
click at [682, 493] on link "VHHH / HKG - Fuel - AEG Fuels - HKBAC INTL- VHHH / HKG" at bounding box center [688, 495] width 160 height 8
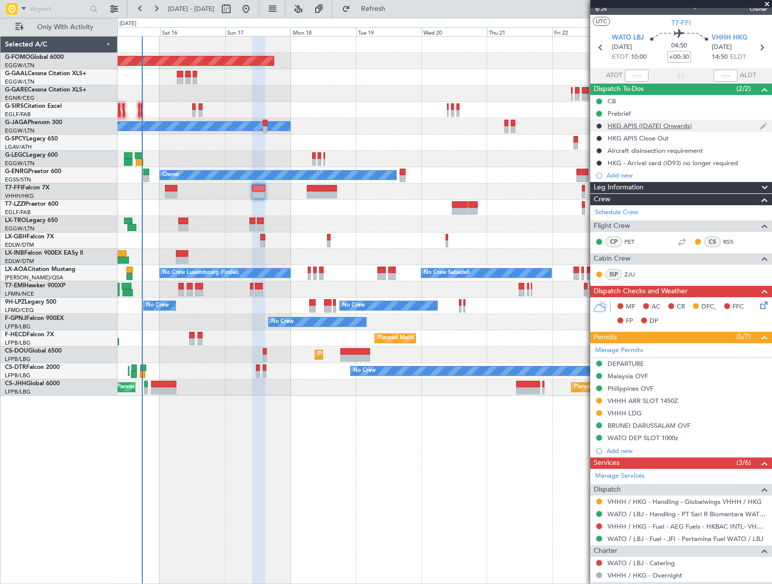
scroll to position [0, 0]
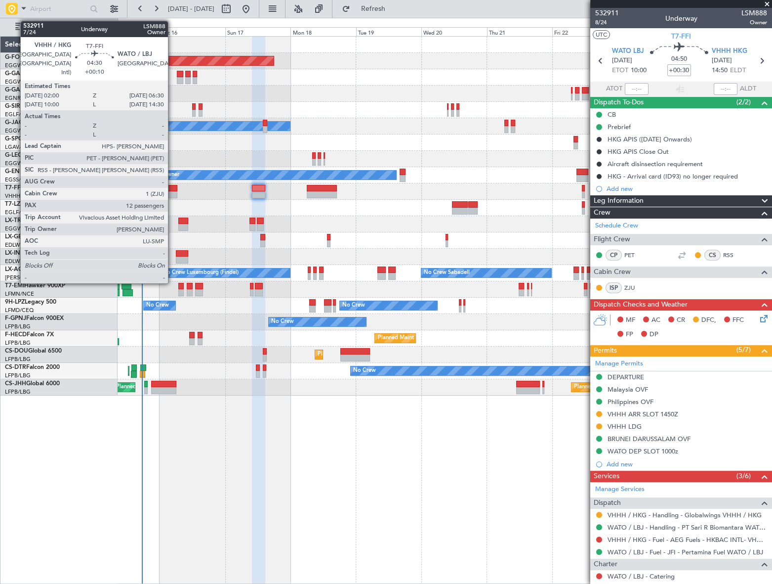
click at [172, 188] on div at bounding box center [171, 188] width 12 height 7
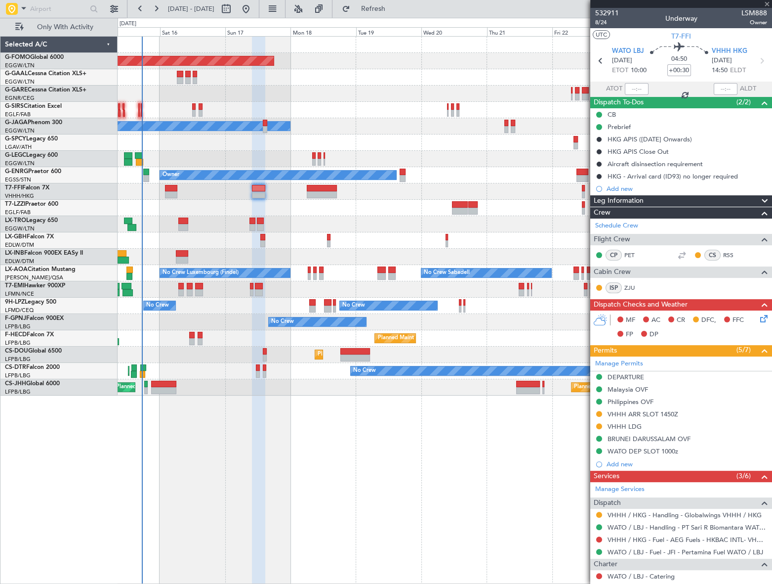
type input "+00:10"
type input "12"
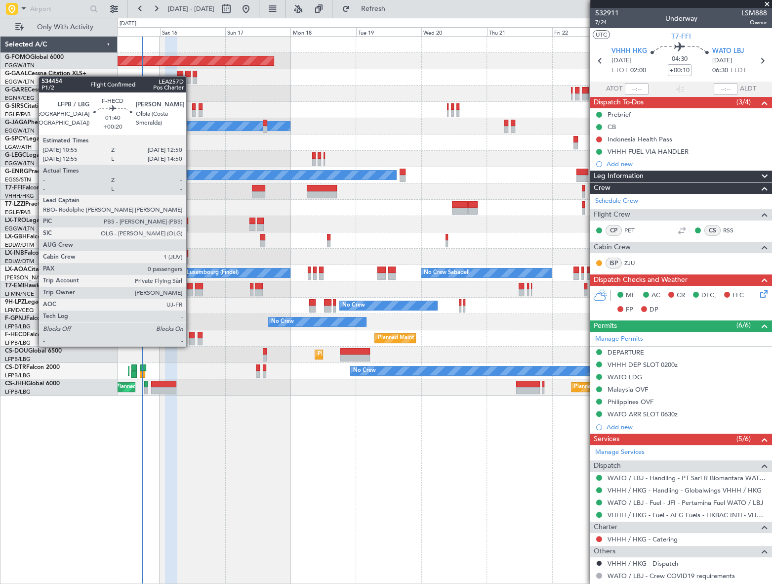
click at [191, 337] on div at bounding box center [191, 335] width 5 height 7
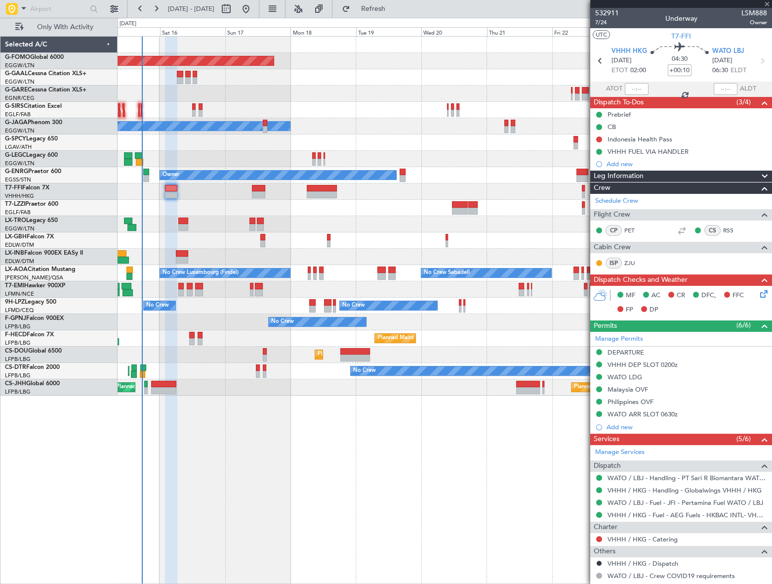
type input "+00:20"
type input "0"
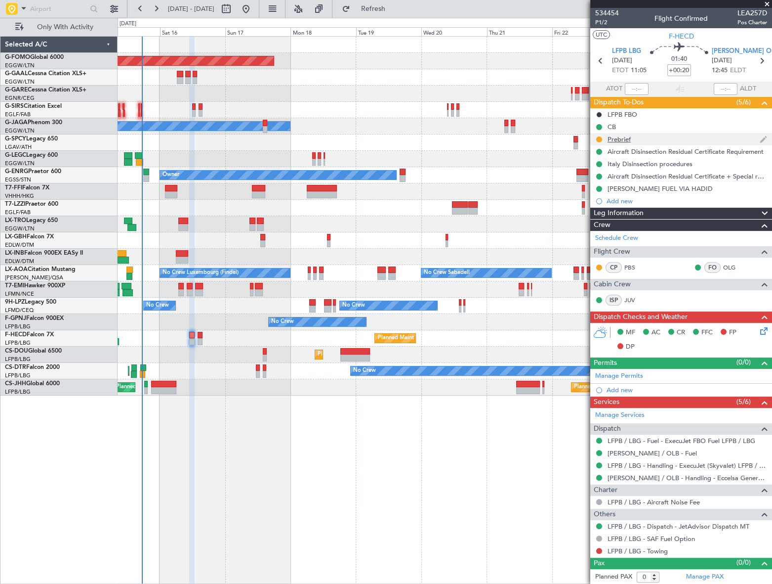
click at [618, 137] on div "Prebrief" at bounding box center [619, 139] width 23 height 8
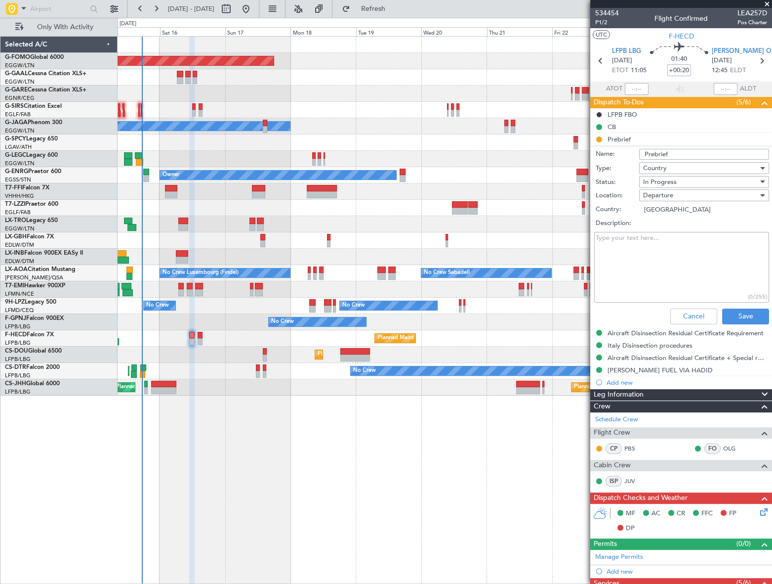
click at [620, 247] on textarea "Description:" at bounding box center [681, 267] width 175 height 71
type textarea "13000"
click at [747, 320] on button "Save" at bounding box center [745, 316] width 47 height 16
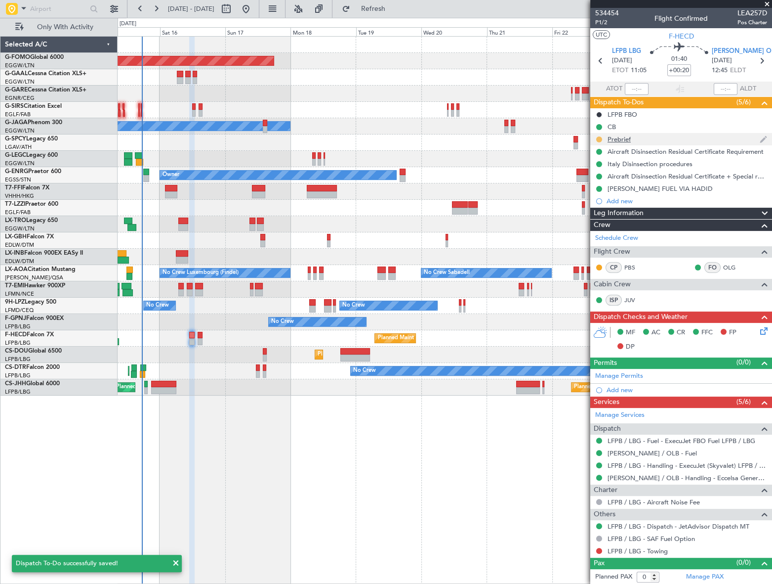
click at [599, 138] on button at bounding box center [599, 139] width 6 height 6
click at [598, 180] on span "Completed" at bounding box center [603, 183] width 33 height 10
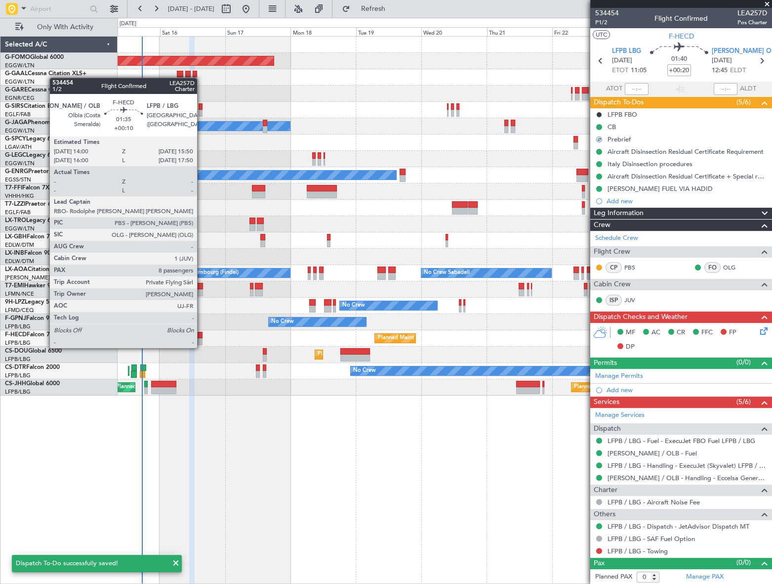
click at [202, 338] on div at bounding box center [200, 341] width 5 height 7
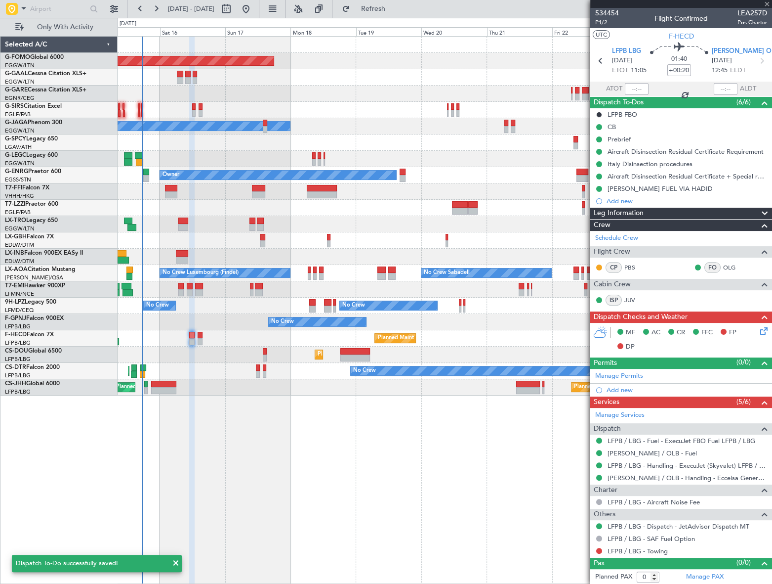
type input "+00:10"
type input "8"
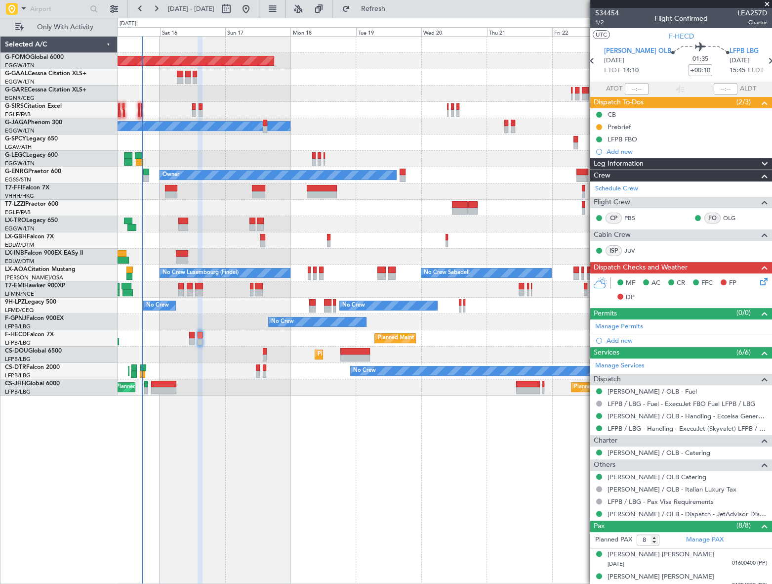
click at [620, 126] on div "Prebrief" at bounding box center [619, 127] width 23 height 8
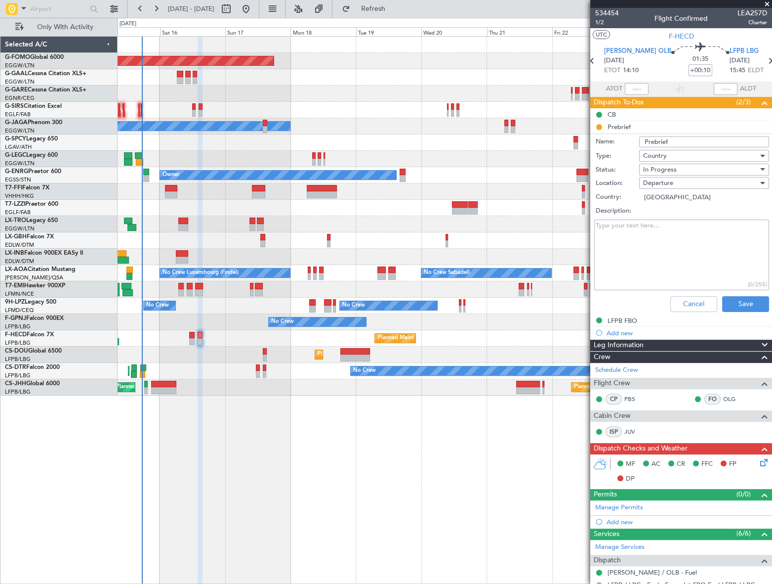
drag, startPoint x: 628, startPoint y: 220, endPoint x: 622, endPoint y: 229, distance: 10.4
click at [628, 220] on textarea "Description:" at bounding box center [681, 254] width 175 height 71
type textarea "REM"
click at [671, 165] on span "In Progress" at bounding box center [660, 169] width 34 height 9
click at [682, 216] on span "Completed" at bounding box center [700, 219] width 116 height 15
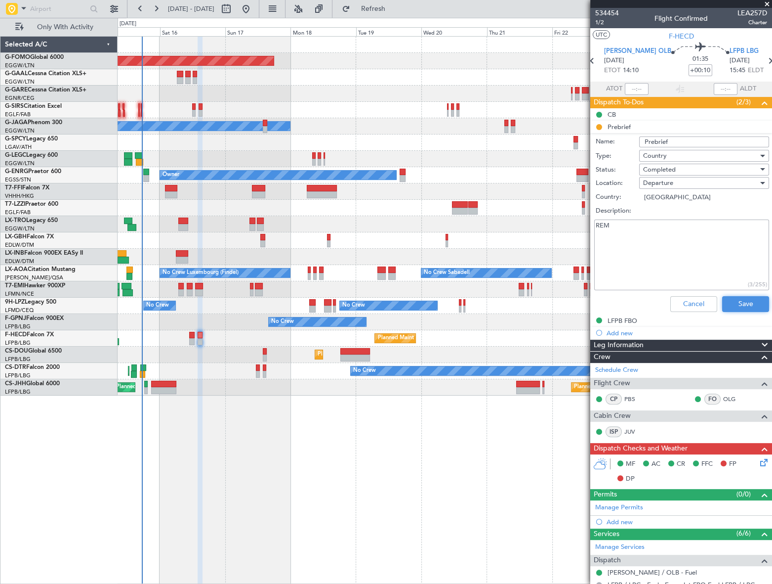
click at [738, 302] on button "Save" at bounding box center [745, 304] width 47 height 16
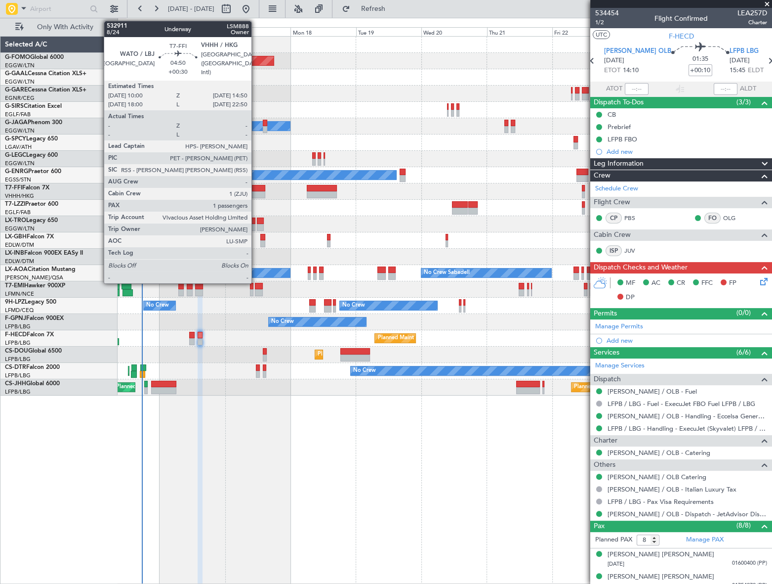
click at [256, 188] on div at bounding box center [258, 188] width 13 height 7
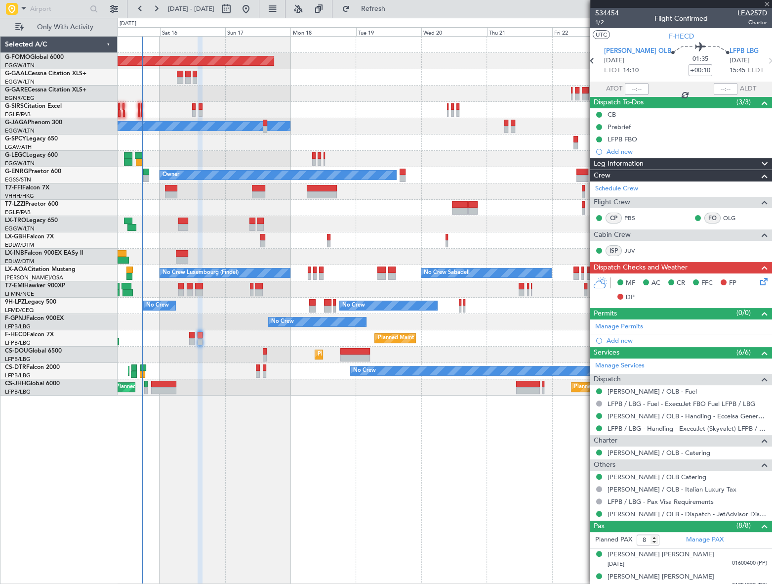
type input "+00:30"
type input "1"
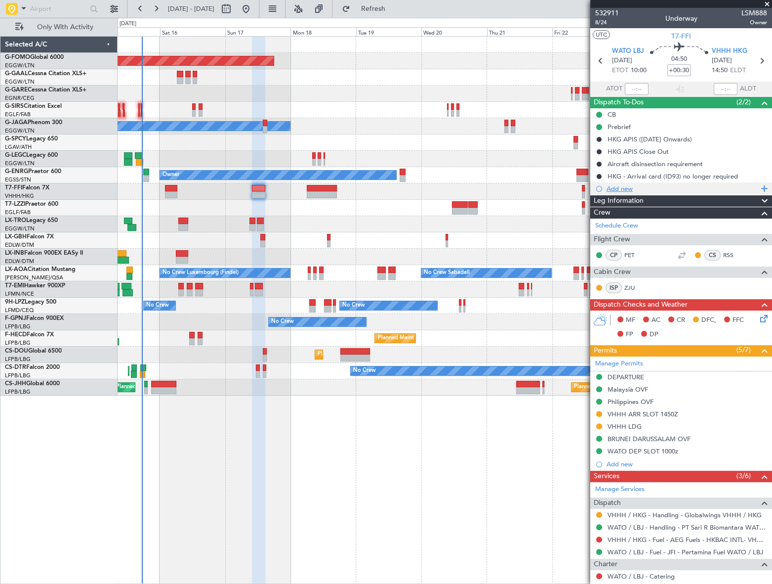
click at [623, 192] on div "Add new" at bounding box center [683, 188] width 152 height 8
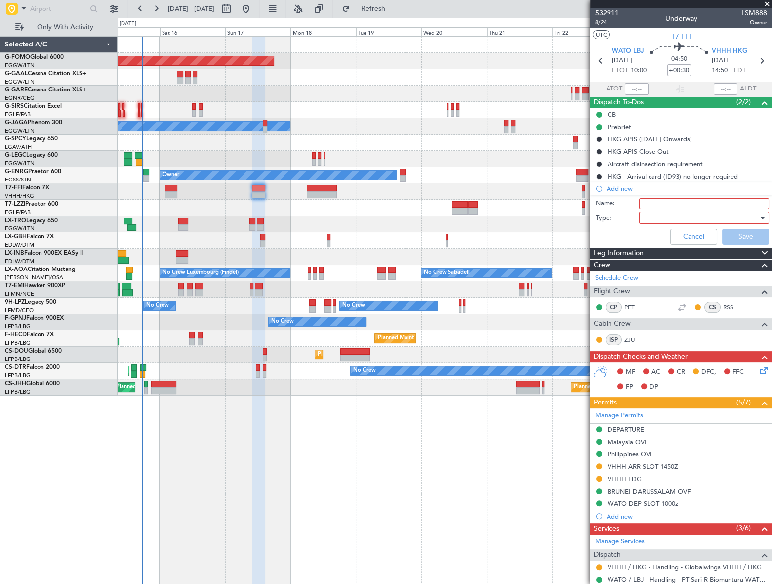
click at [652, 201] on input "Name:" at bounding box center [704, 203] width 130 height 11
type input "VHHH Fuel via HDLG"
click at [685, 218] on div at bounding box center [700, 217] width 115 height 15
click at [662, 240] on span "Generic" at bounding box center [700, 237] width 116 height 15
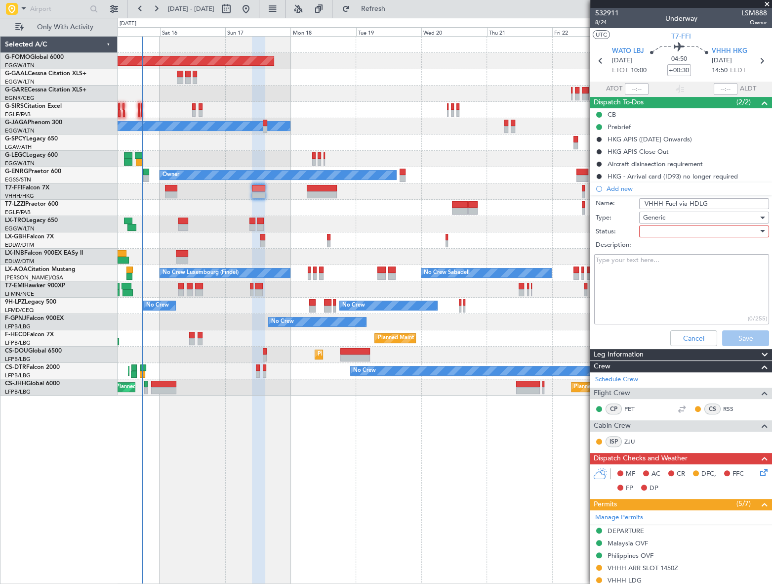
click at [675, 231] on div at bounding box center [700, 231] width 115 height 15
click at [666, 266] on span "In Progress" at bounding box center [700, 265] width 116 height 15
click at [737, 339] on button "Save" at bounding box center [745, 338] width 47 height 16
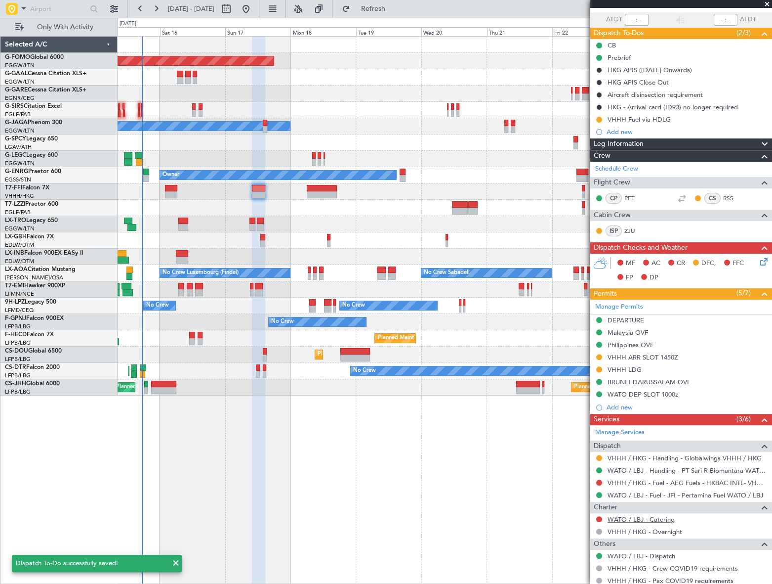
scroll to position [89, 0]
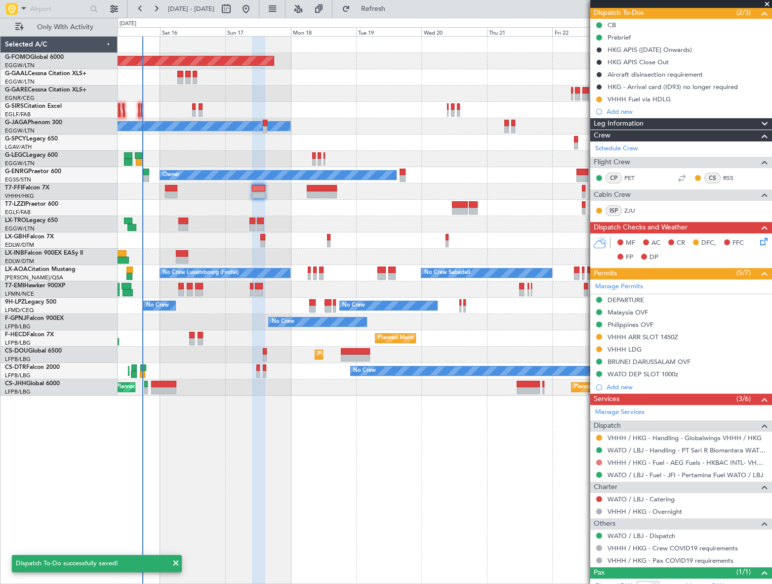
click at [598, 460] on button at bounding box center [599, 462] width 6 height 6
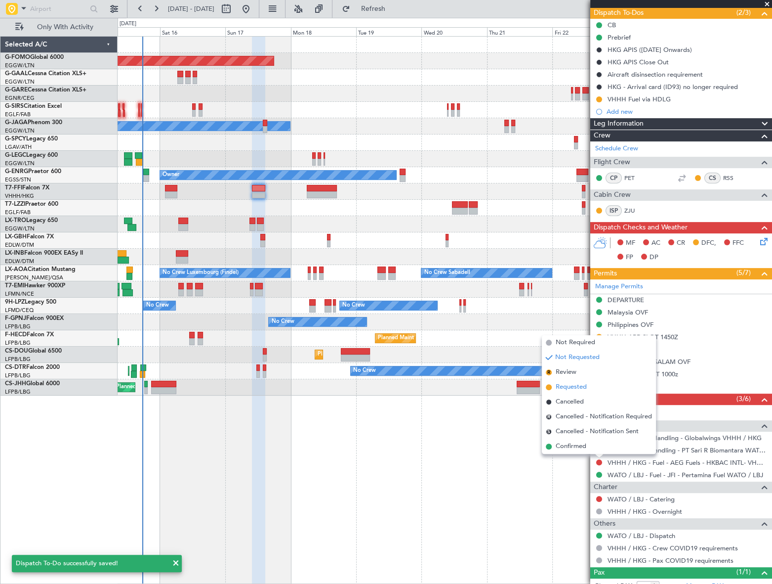
click at [576, 387] on span "Requested" at bounding box center [571, 387] width 31 height 10
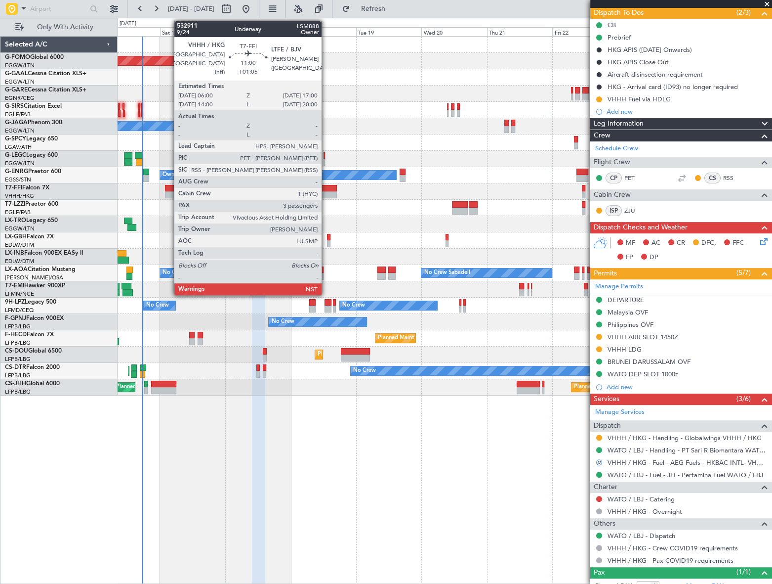
click at [326, 193] on div at bounding box center [322, 194] width 30 height 7
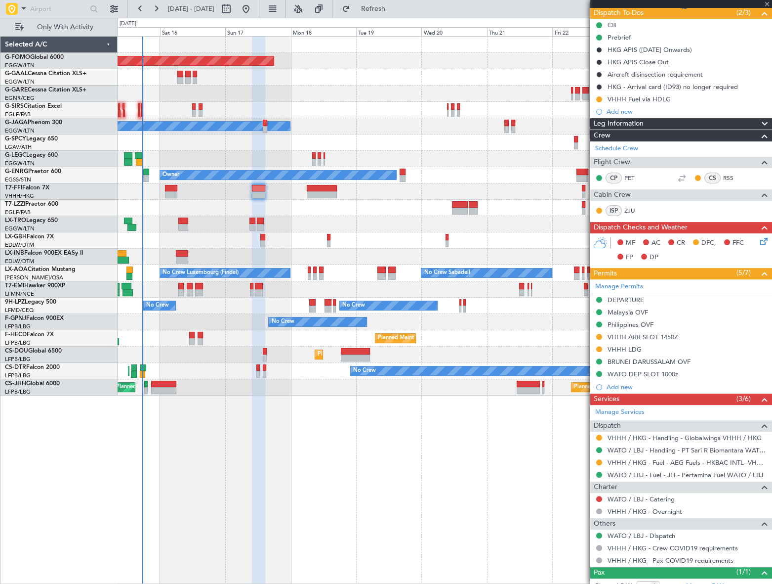
type input "+01:05"
type input "3"
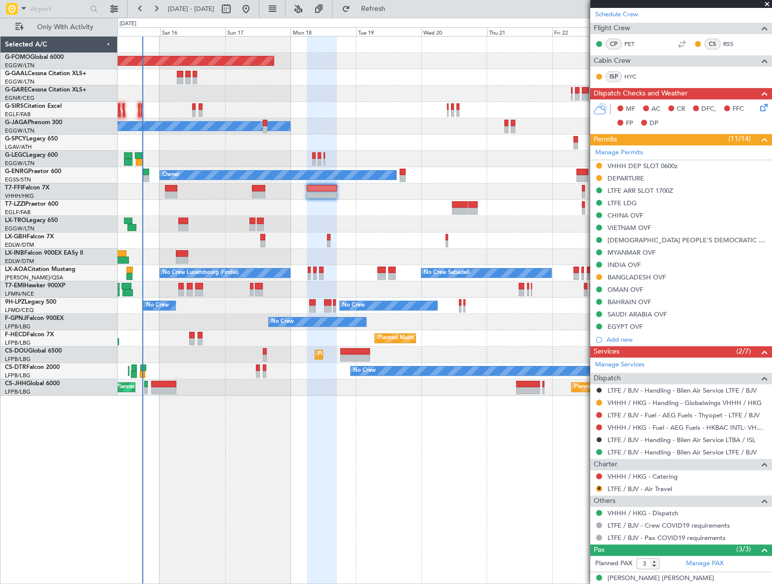
scroll to position [179, 0]
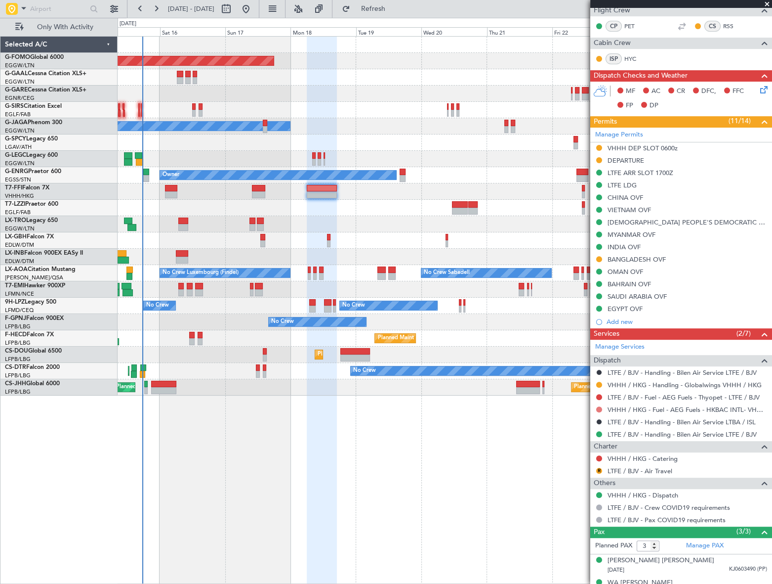
click at [600, 410] on button at bounding box center [599, 409] width 6 height 6
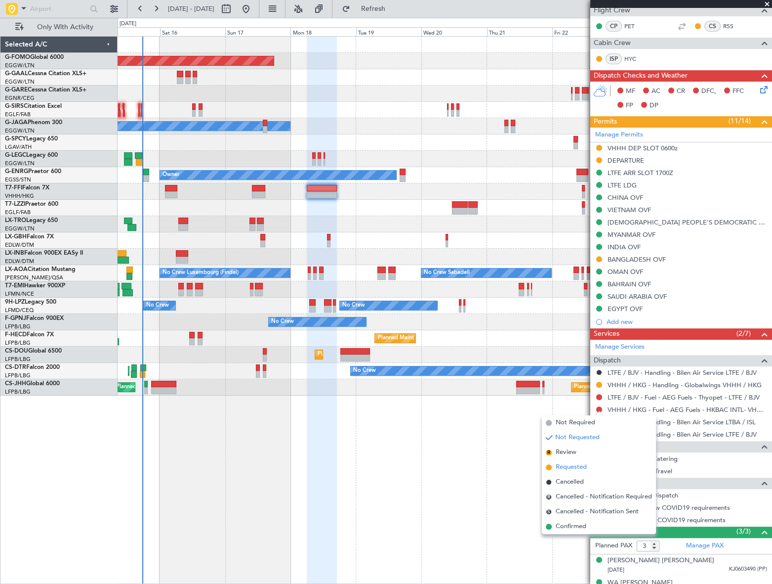
click at [574, 468] on span "Requested" at bounding box center [571, 467] width 31 height 10
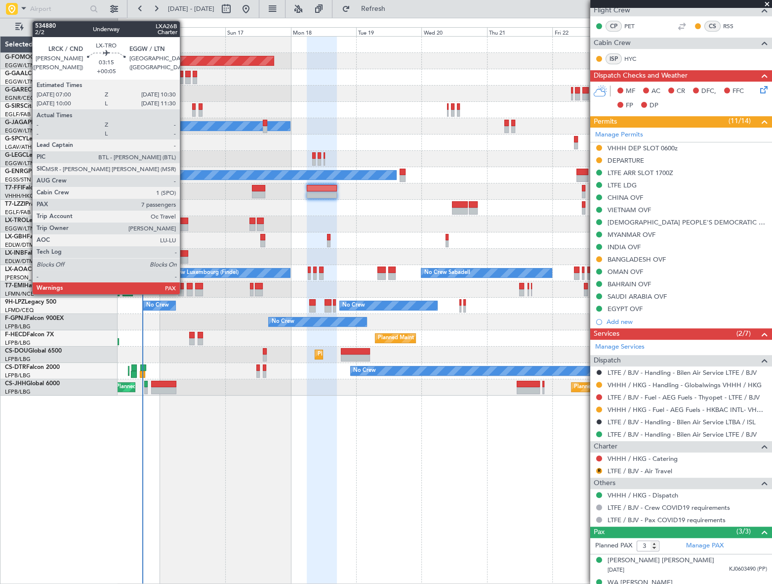
click at [184, 222] on div at bounding box center [183, 220] width 10 height 7
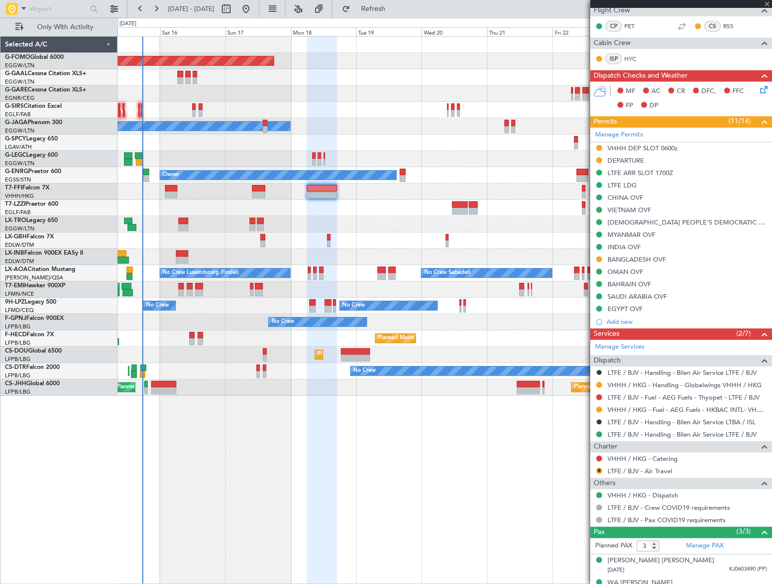
type input "+00:05"
type input "7"
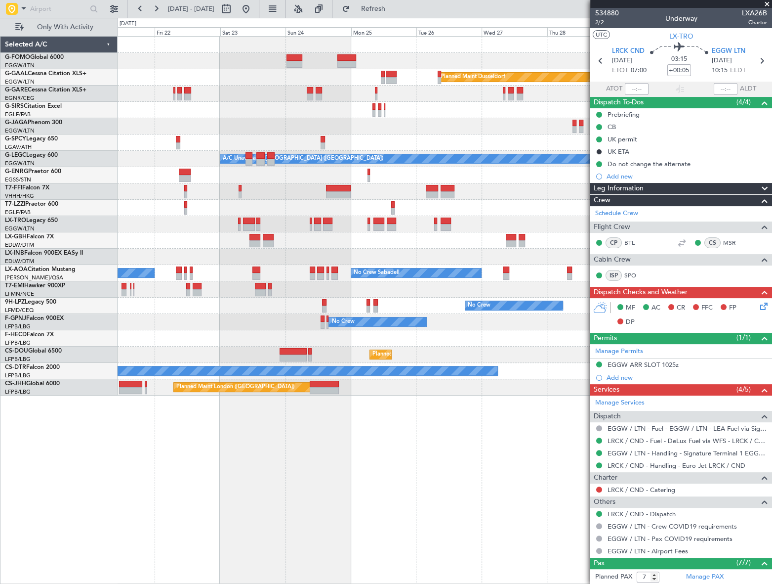
click at [108, 494] on div "Planned Maint Dusseldorf A/C Unavailable London (Luton) Owner Owner London (Far…" at bounding box center [386, 301] width 772 height 566
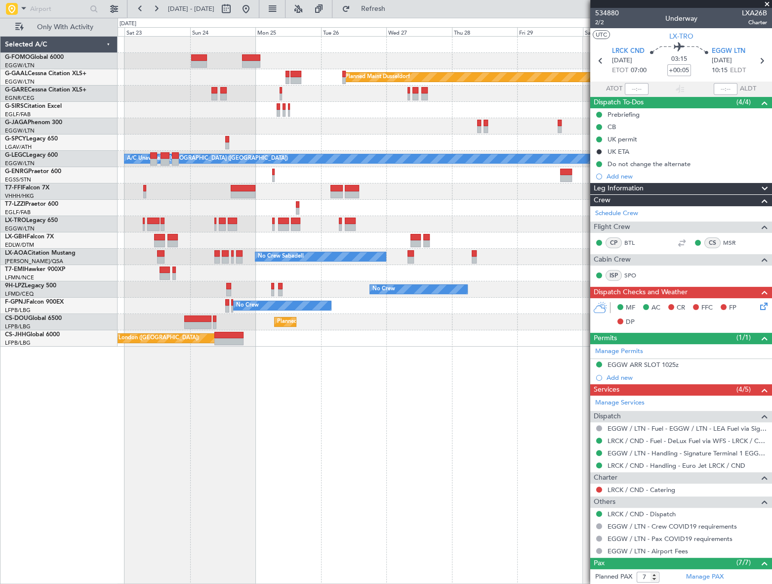
click at [178, 449] on div "Planned Maint Dusseldorf Planned Maint London (Luton) A/C Unavailable London (L…" at bounding box center [445, 310] width 655 height 548
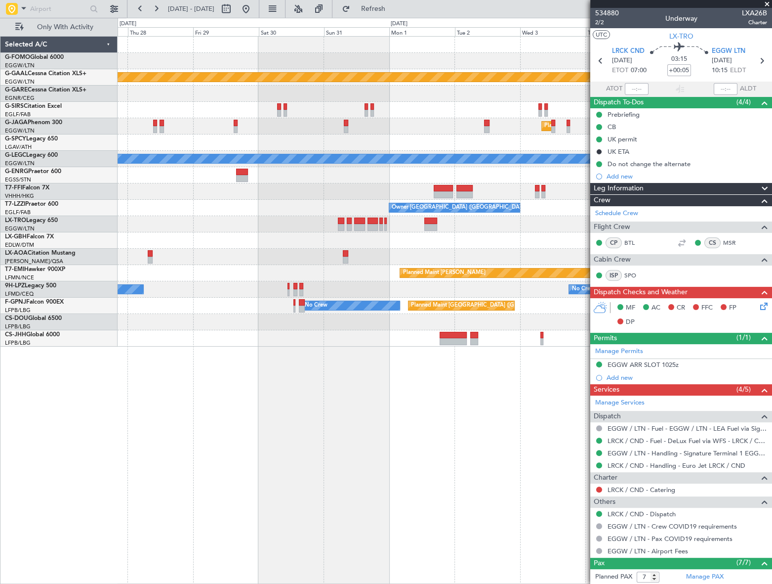
click at [159, 457] on div "Planned Maint Dusseldorf Planned Maint London (Luton) A/C Unavailable London (L…" at bounding box center [445, 310] width 654 height 548
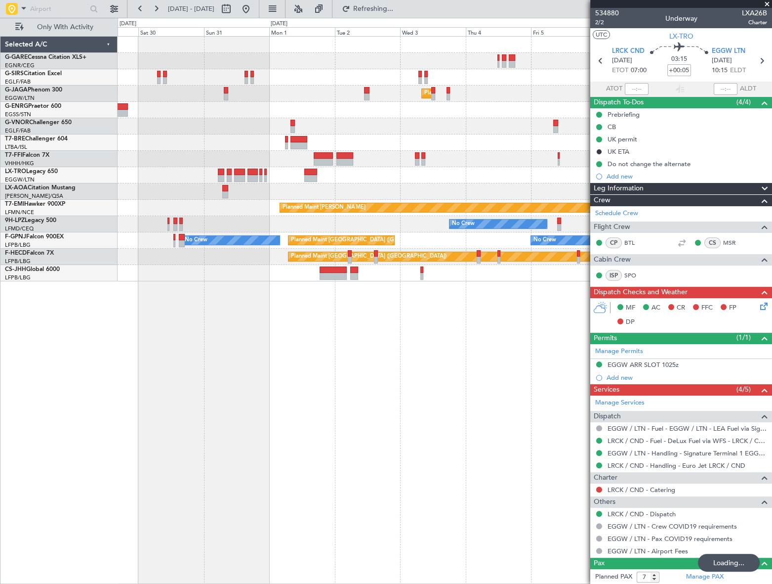
click at [301, 440] on div "Planned Maint London (Luton) Owner Planned Maint Geneva (Cointrin) No Crew Plan…" at bounding box center [445, 310] width 655 height 548
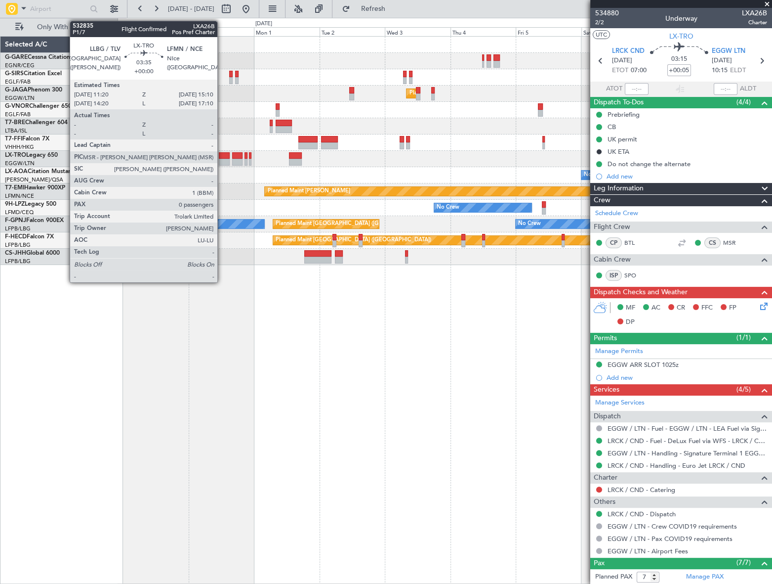
click at [222, 159] on div at bounding box center [224, 162] width 11 height 7
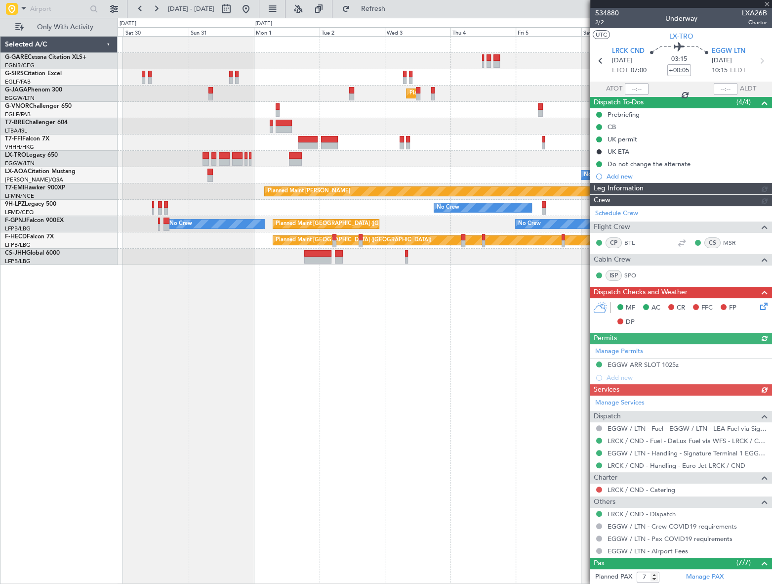
type input "0"
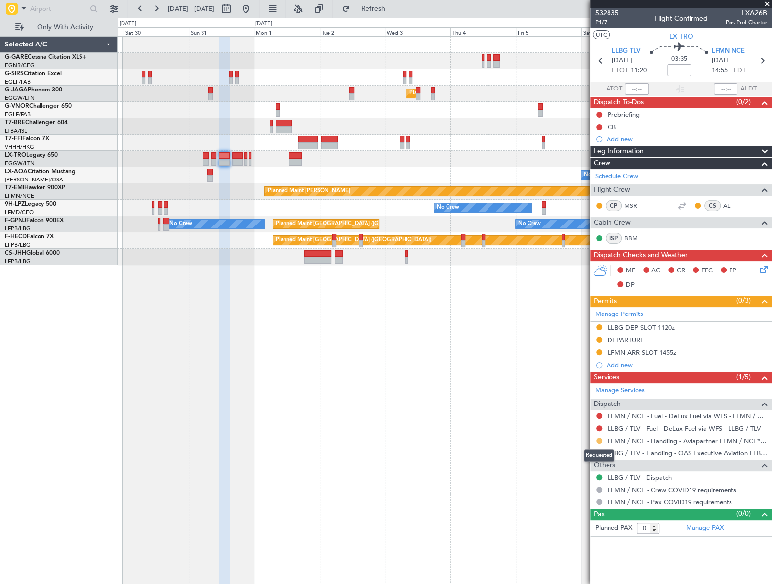
click at [598, 439] on button at bounding box center [599, 440] width 6 height 6
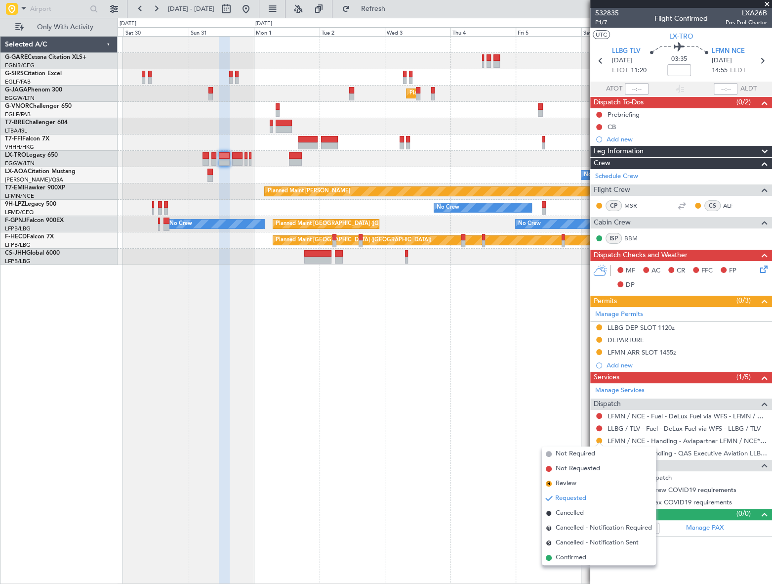
click at [557, 563] on li "Confirmed" at bounding box center [599, 557] width 114 height 15
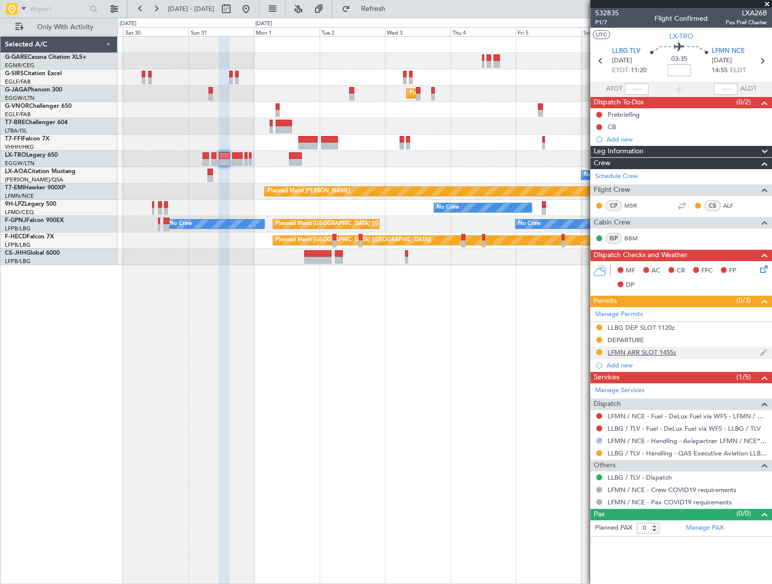
click at [657, 351] on div "LFMN ARR SLOT 1455z" at bounding box center [642, 352] width 69 height 8
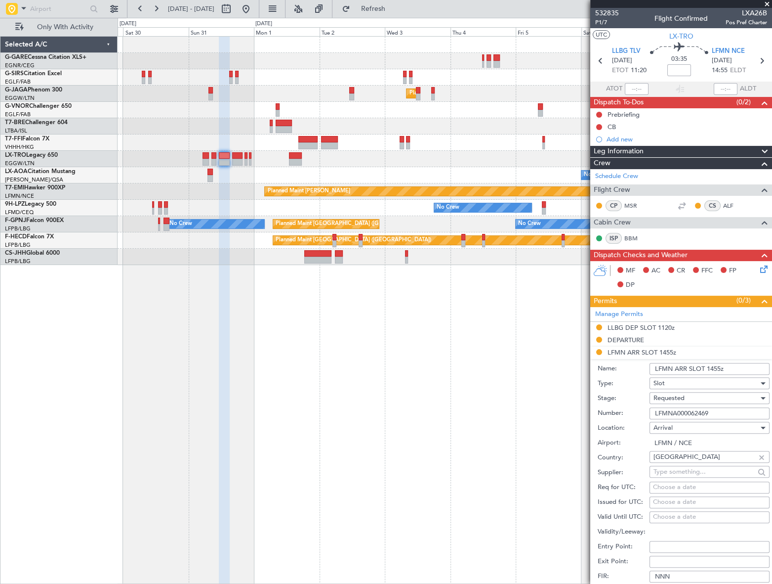
click at [679, 413] on input "LFMNA000062469" at bounding box center [710, 413] width 120 height 12
paste input "text"
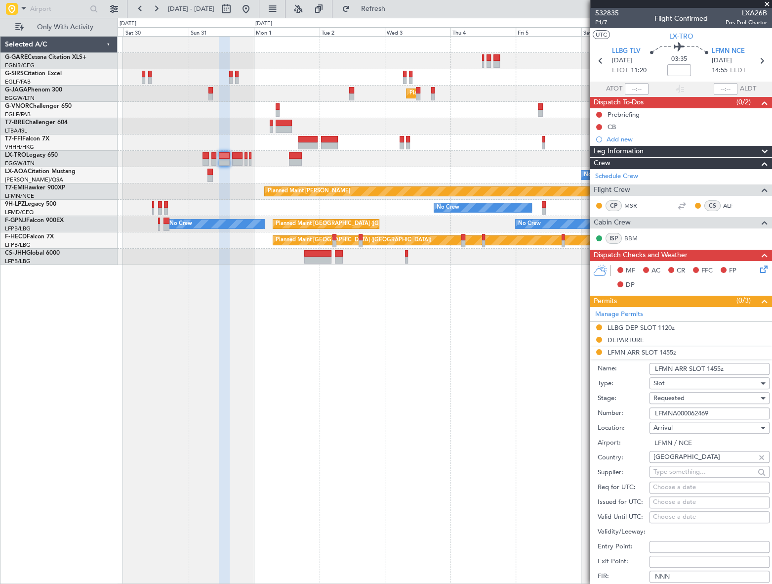
type input "LFMNA000062469"
click at [682, 396] on span "Requested" at bounding box center [669, 397] width 31 height 9
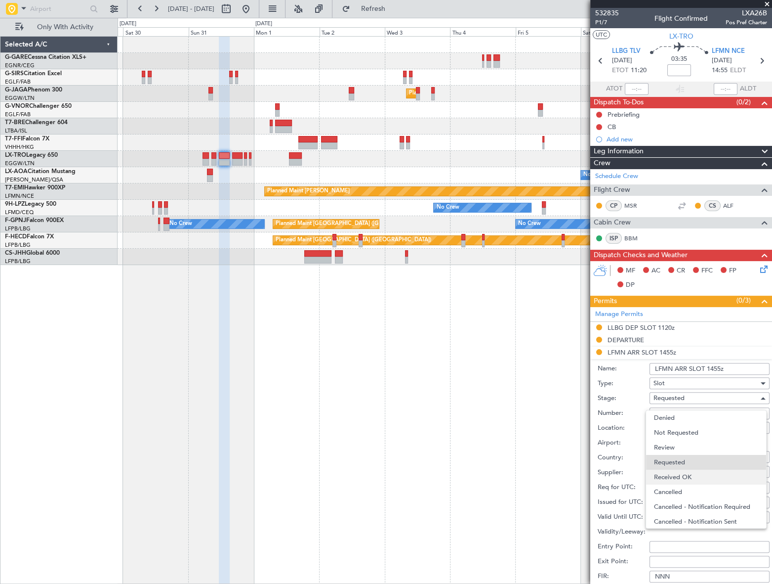
scroll to position [4, 0]
click at [672, 470] on span "Received OK" at bounding box center [706, 473] width 105 height 15
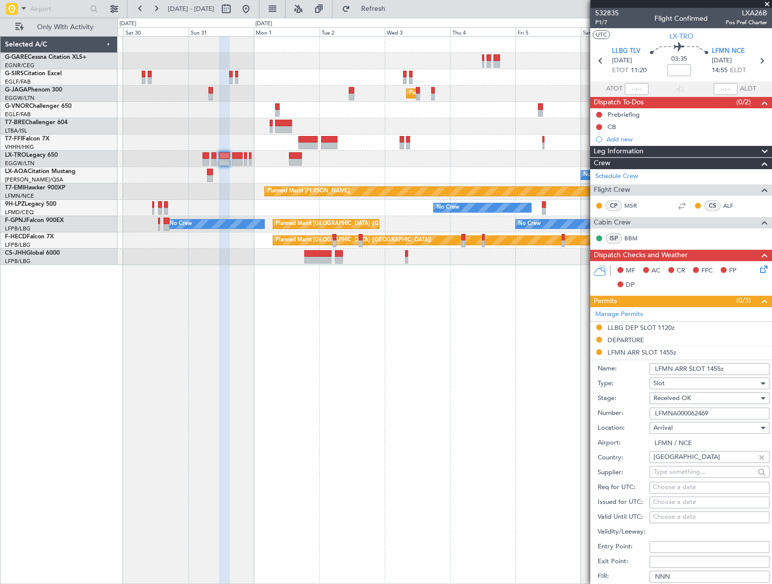
click at [721, 368] on input "LFMN ARR SLOT 1455z" at bounding box center [710, 369] width 120 height 12
click at [722, 367] on input "LFMN ARR SLOT 1455z" at bounding box center [710, 369] width 120 height 12
click at [720, 365] on input "LFMN ARR SLOT 1455z" at bounding box center [710, 369] width 120 height 12
drag, startPoint x: 708, startPoint y: 368, endPoint x: 719, endPoint y: 367, distance: 11.5
click at [719, 367] on input "LFMN ARR SLOT 1455z" at bounding box center [710, 369] width 120 height 12
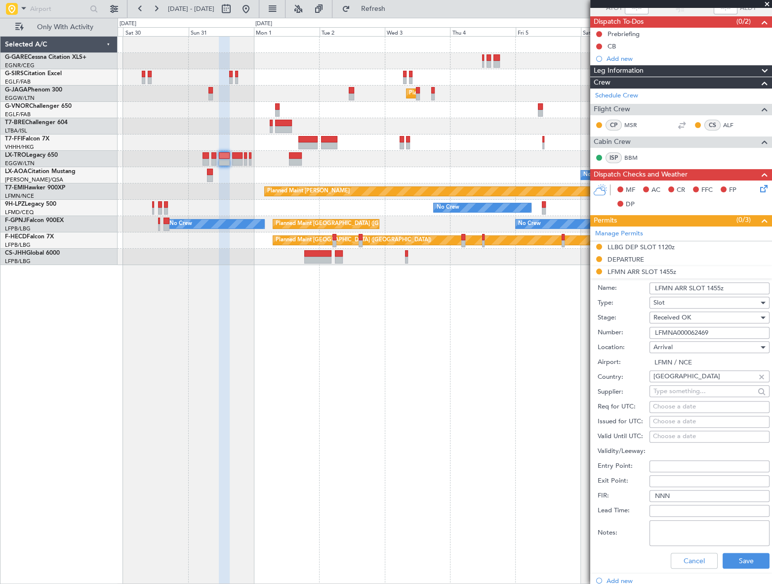
scroll to position [89, 0]
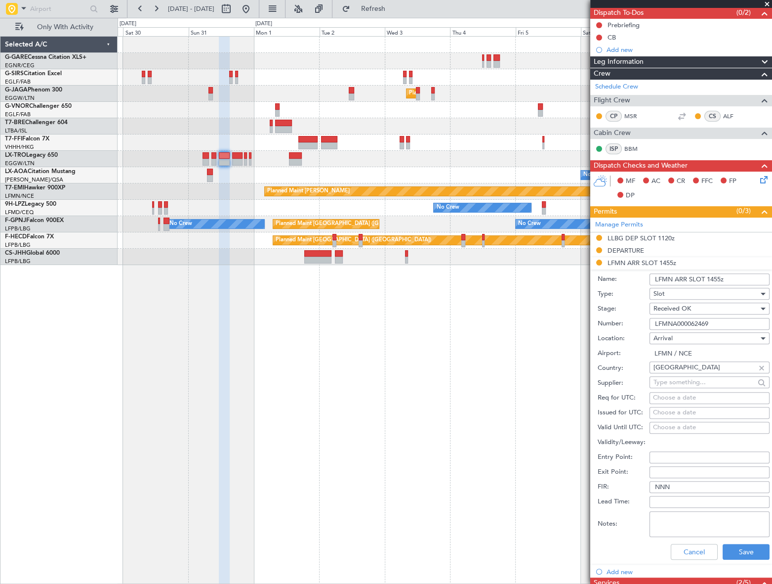
click at [720, 274] on input "LFMN ARR SLOT 1455z" at bounding box center [710, 279] width 120 height 12
click at [720, 277] on input "LFMN ARR SLOT 1455z" at bounding box center [710, 279] width 120 height 12
click at [721, 279] on input "LFMN ARR SLOT 1455z" at bounding box center [710, 279] width 120 height 12
click at [719, 277] on input "LFMN ARR SLOT 1455z" at bounding box center [710, 279] width 120 height 12
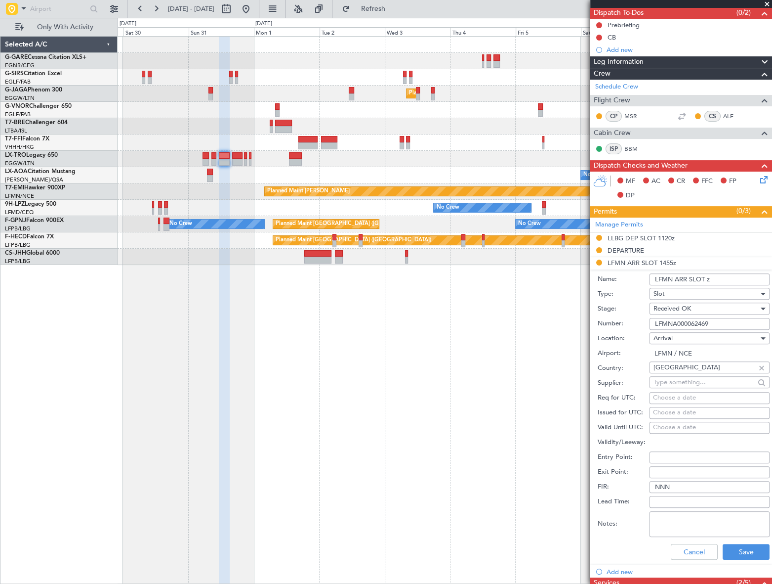
click at [708, 276] on input "LFMN ARR SLOT z" at bounding box center [710, 279] width 120 height 12
click at [707, 277] on input "LFMN ARR SLOT z" at bounding box center [710, 279] width 120 height 12
type input "LFMN ARR SLOT z"
click at [734, 556] on button "Save" at bounding box center [746, 552] width 47 height 16
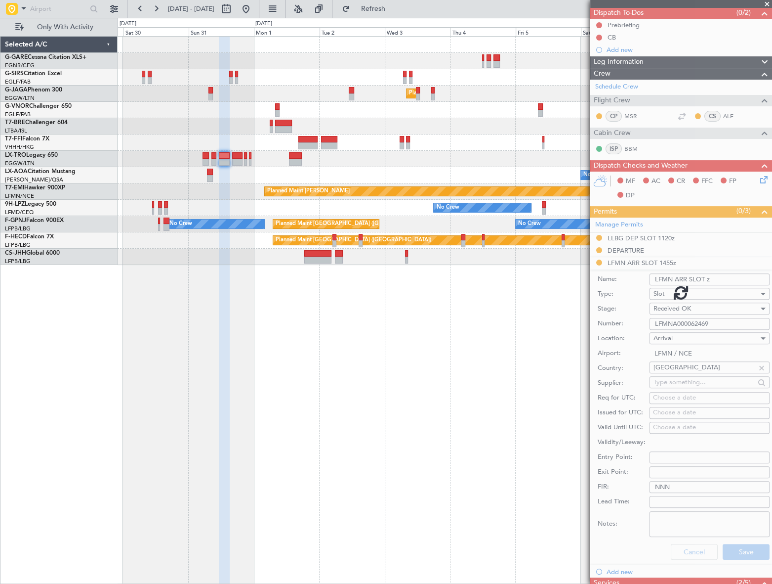
scroll to position [0, 0]
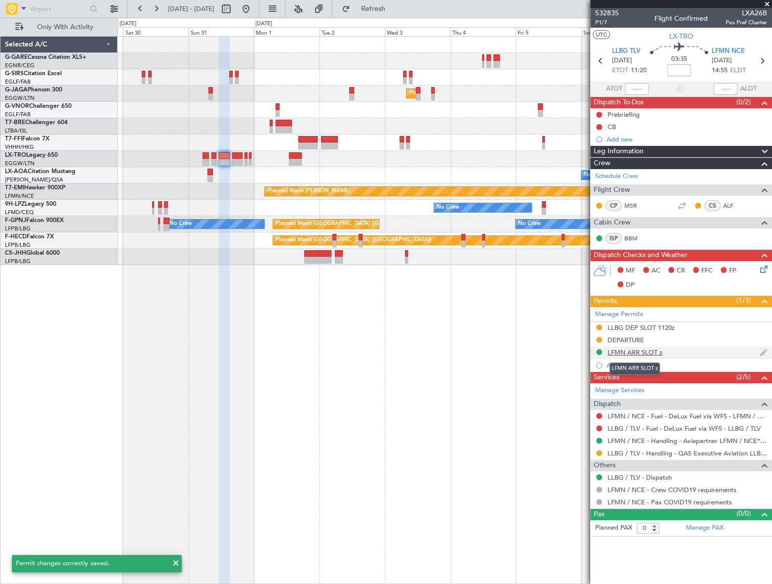
click at [657, 354] on div "LFMN ARR SLOT z" at bounding box center [635, 352] width 55 height 8
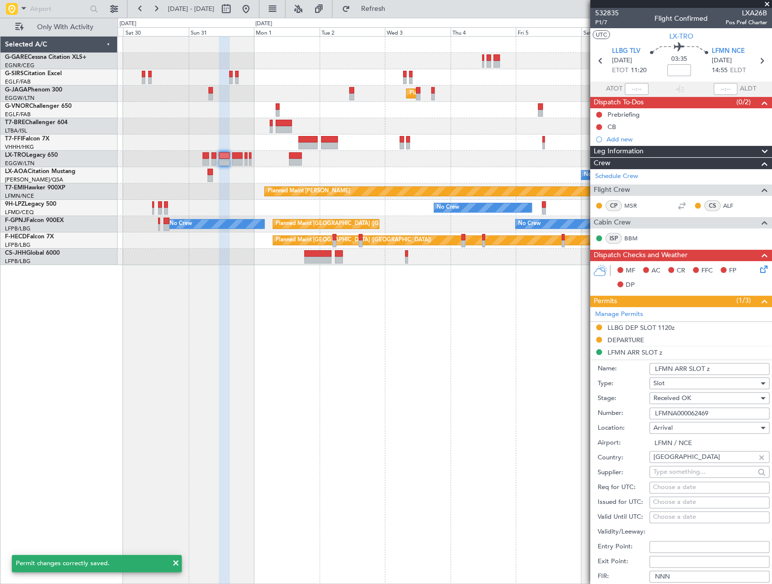
click at [706, 367] on input "LFMN ARR SLOT z" at bounding box center [710, 369] width 120 height 12
click at [707, 367] on input "LFMN ARR SLOT z" at bounding box center [710, 369] width 120 height 12
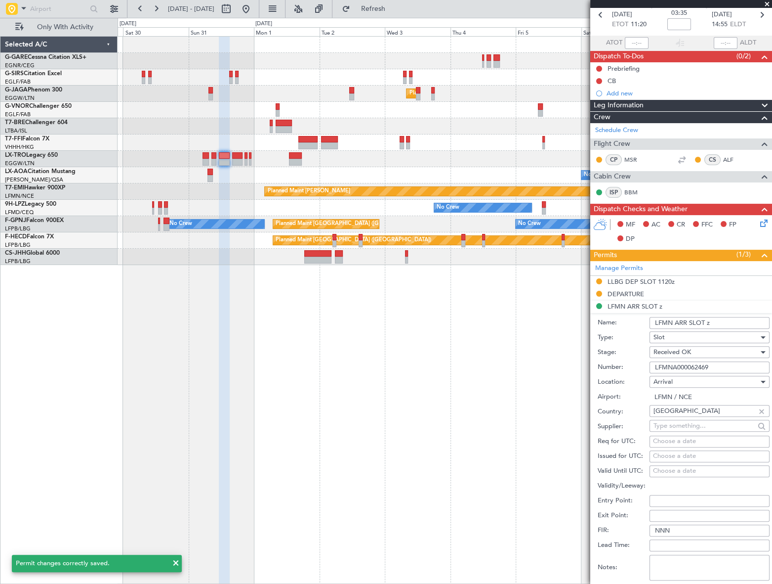
scroll to position [89, 0]
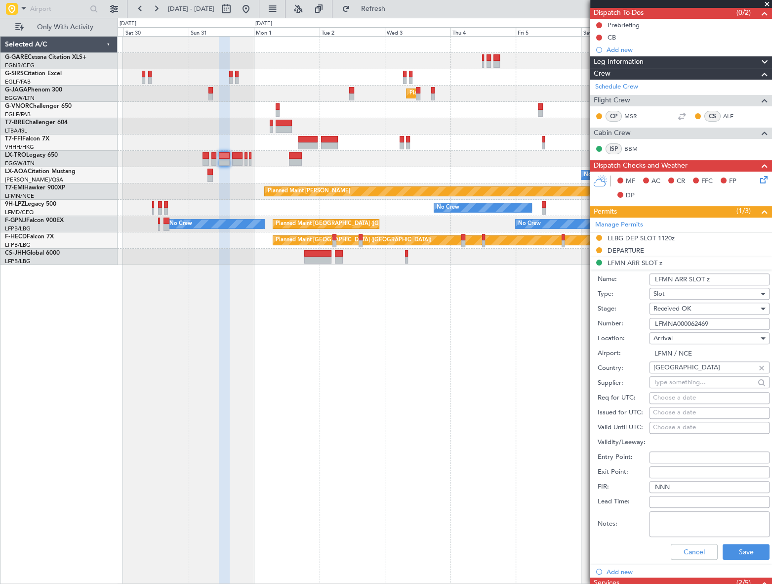
click at [708, 279] on input "LFMN ARR SLOT z" at bounding box center [710, 279] width 120 height 12
click at [709, 280] on input "LFMN ARR SLOT z" at bounding box center [710, 279] width 120 height 12
click at [709, 277] on input "LFMN ARR SLOT z" at bounding box center [710, 279] width 120 height 12
click at [698, 550] on button "Cancel" at bounding box center [694, 552] width 47 height 16
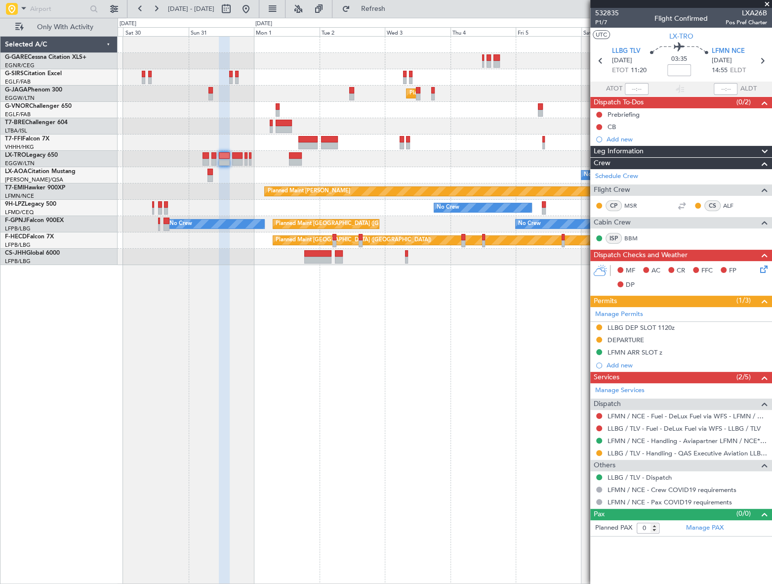
scroll to position [0, 0]
click at [647, 349] on div "LFMN ARR SLOT z" at bounding box center [635, 352] width 55 height 8
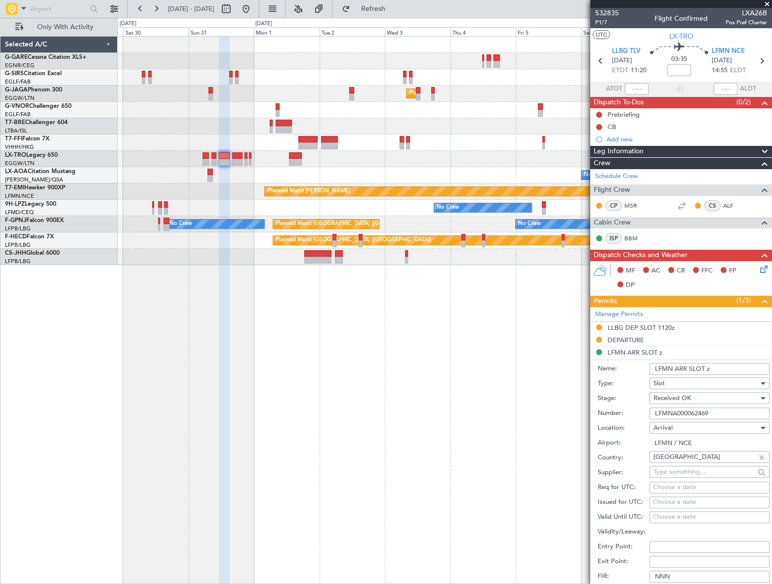
drag, startPoint x: 705, startPoint y: 367, endPoint x: 710, endPoint y: 367, distance: 5.5
click at [710, 367] on input "LFMN ARR SLOT z" at bounding box center [710, 369] width 120 height 12
type input "LFMN ARR SLOT z"
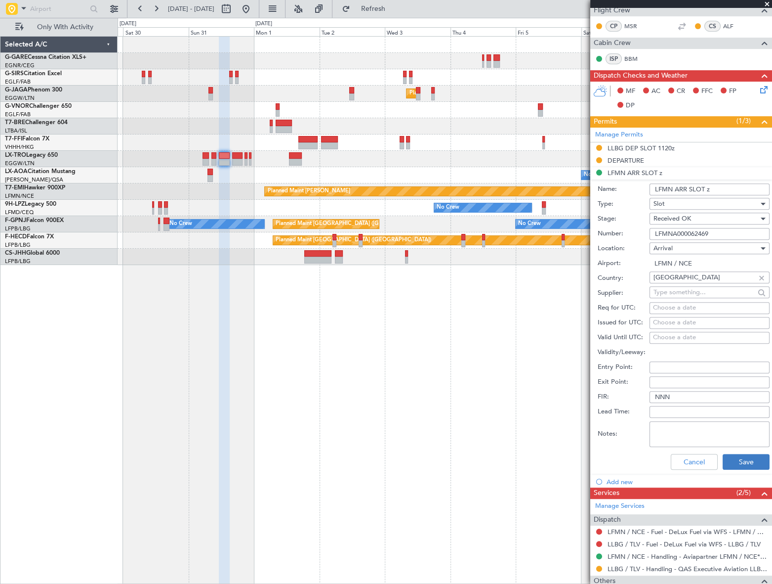
click at [748, 461] on button "Save" at bounding box center [746, 462] width 47 height 16
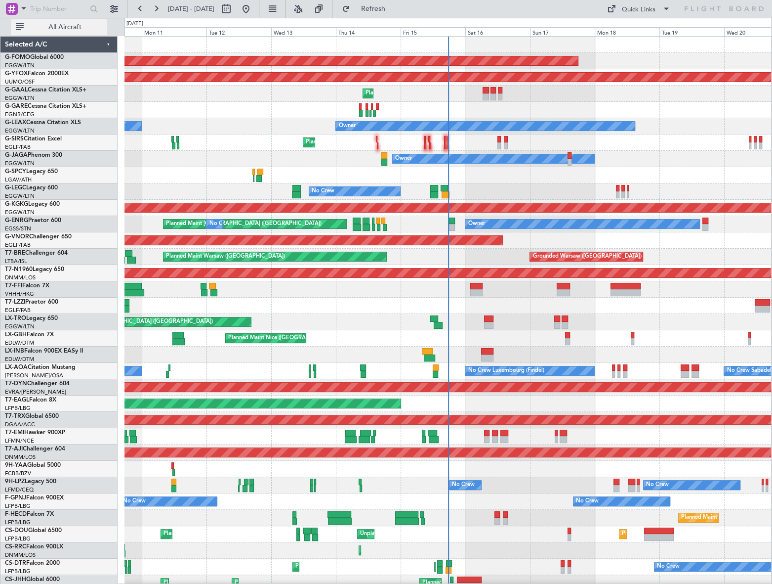
click at [62, 24] on span "All Aircraft" at bounding box center [65, 27] width 79 height 7
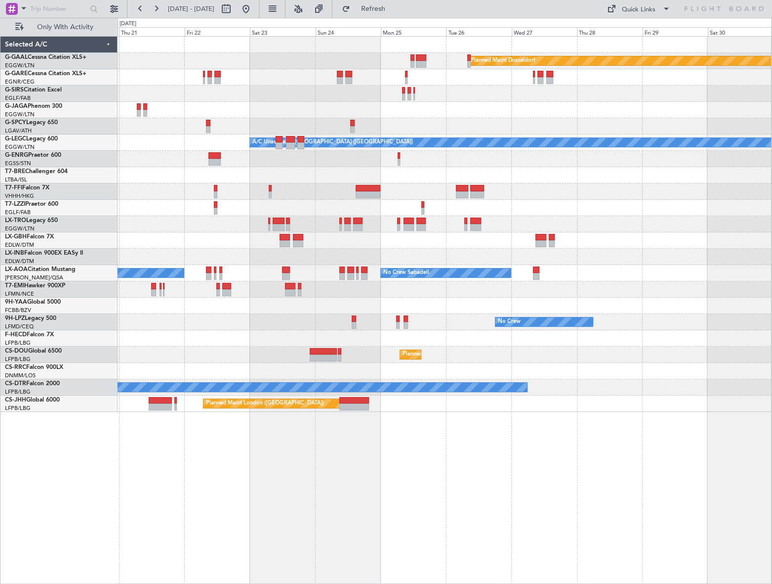
click at [112, 361] on div "Planned Maint Dusseldorf A/C Unavailable [GEOGRAPHIC_DATA] ([GEOGRAPHIC_DATA]) …" at bounding box center [386, 301] width 772 height 566
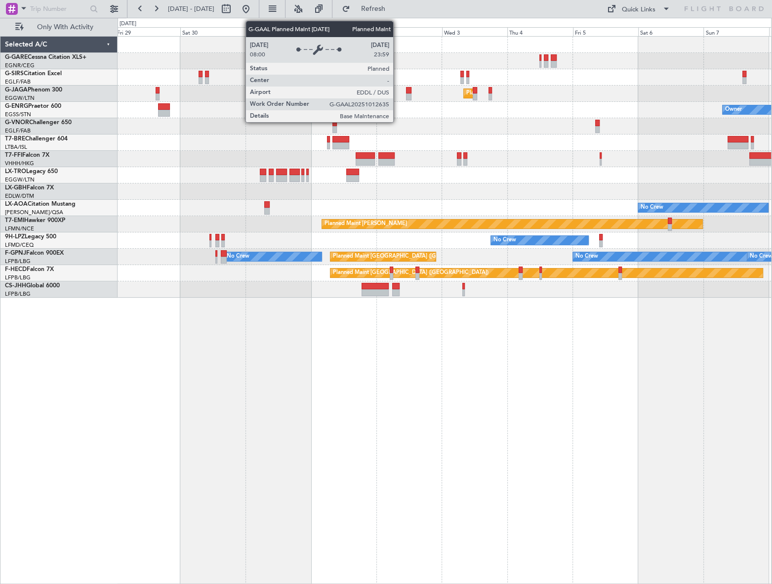
click at [310, 294] on div "Planned Maint [GEOGRAPHIC_DATA] ([GEOGRAPHIC_DATA]) Owner Planned Maint Geneva …" at bounding box center [445, 310] width 654 height 548
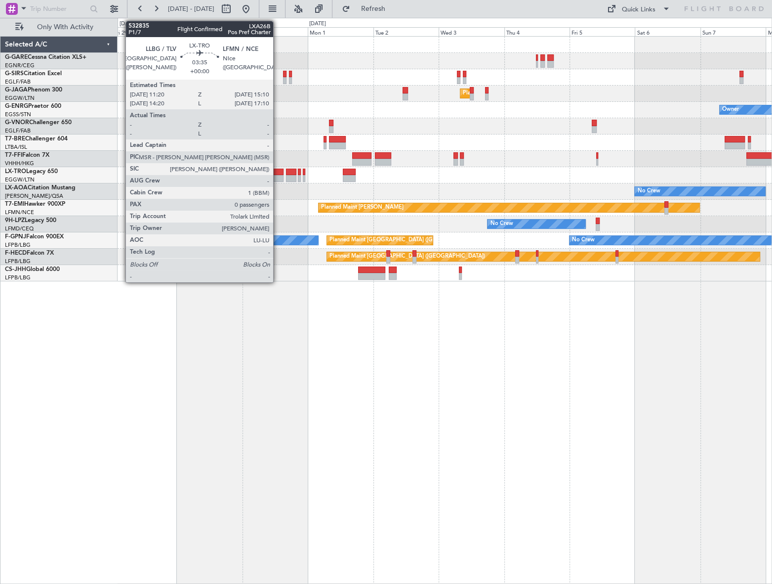
click at [278, 173] on div at bounding box center [278, 172] width 11 height 7
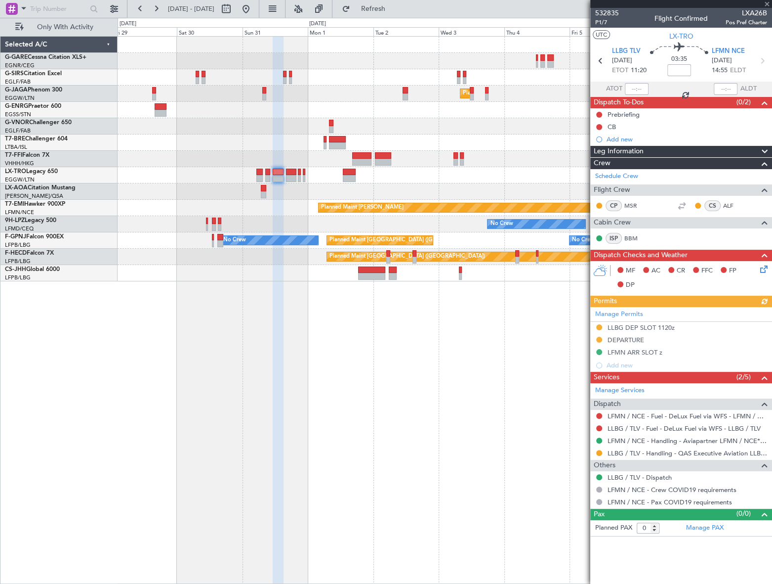
drag, startPoint x: 654, startPoint y: 351, endPoint x: 662, endPoint y: 358, distance: 10.9
click at [654, 351] on div "Manage Permits LLBG DEP SLOT 1120z DEPARTURE LFMN ARR SLOT z Add new" at bounding box center [682, 339] width 182 height 65
click at [653, 351] on div "LFMN ARR SLOT z" at bounding box center [635, 352] width 55 height 8
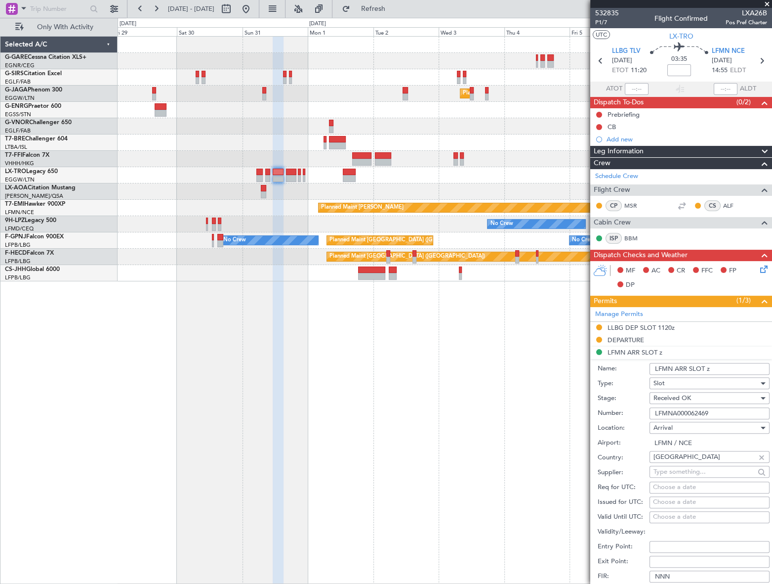
click at [707, 369] on input "LFMN ARR SLOT z" at bounding box center [710, 369] width 120 height 12
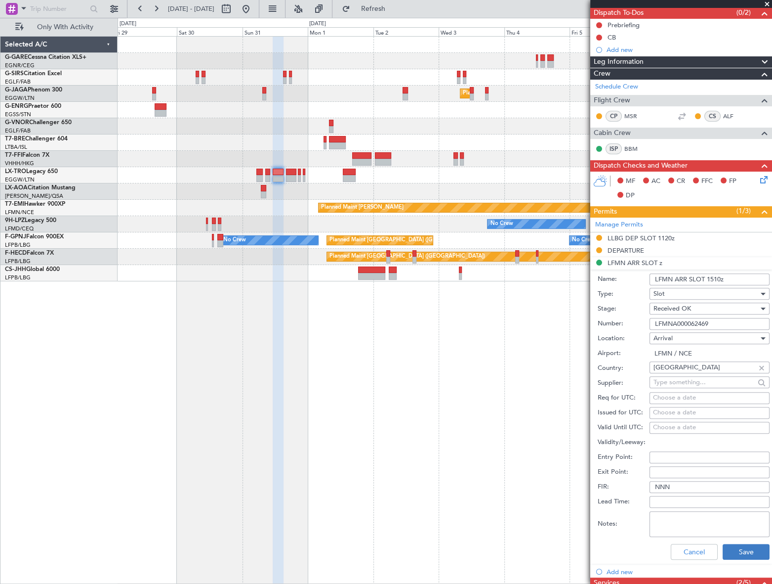
type input "LFMN ARR SLOT 1510z"
click at [738, 552] on button "Save" at bounding box center [746, 552] width 47 height 16
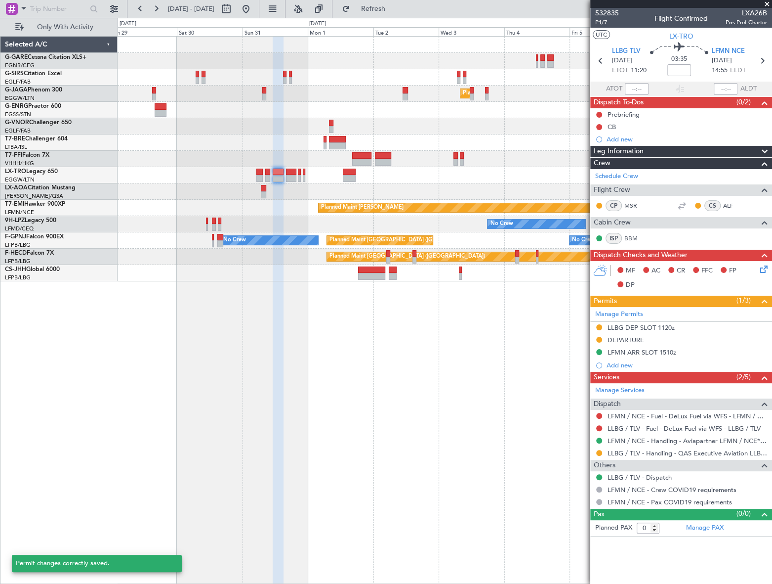
scroll to position [0, 0]
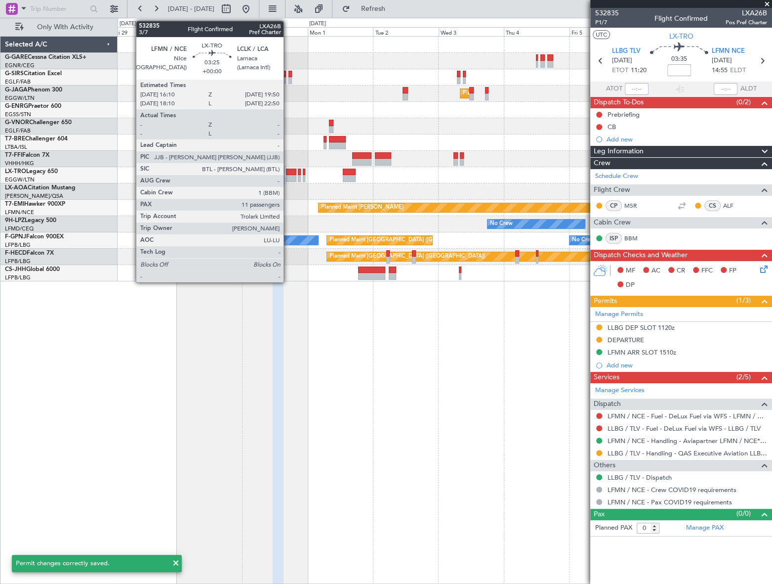
click at [288, 170] on div at bounding box center [291, 172] width 10 height 7
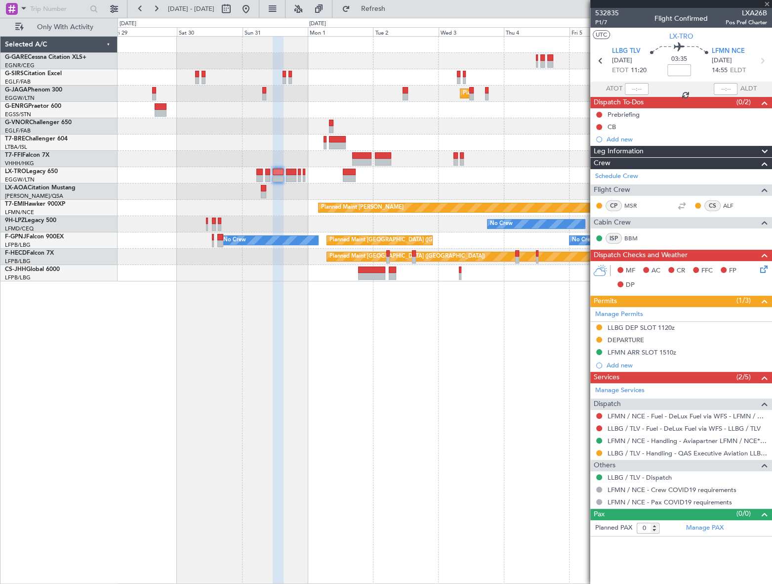
type input "11"
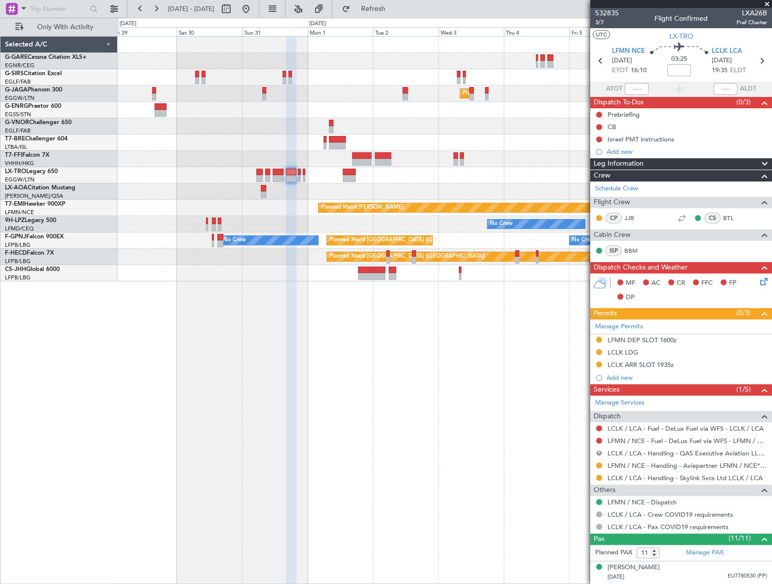
click at [600, 450] on button "R" at bounding box center [599, 453] width 6 height 6
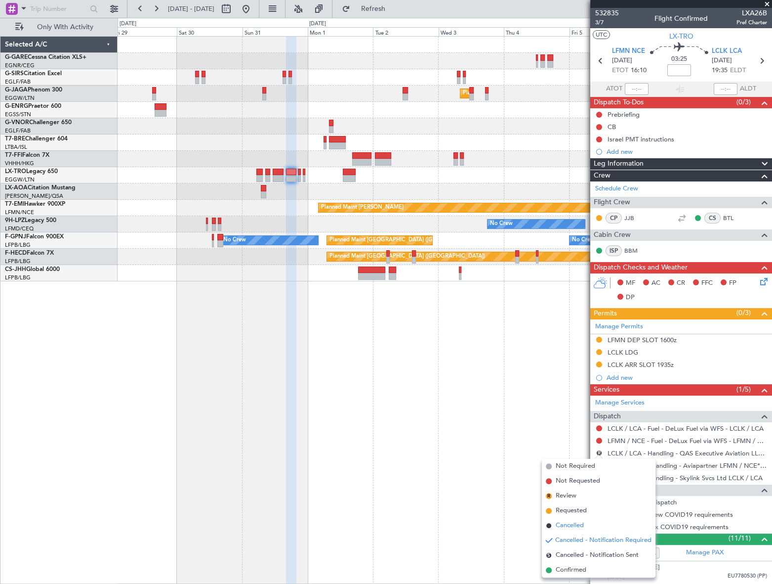
click at [564, 524] on span "Cancelled" at bounding box center [570, 525] width 28 height 10
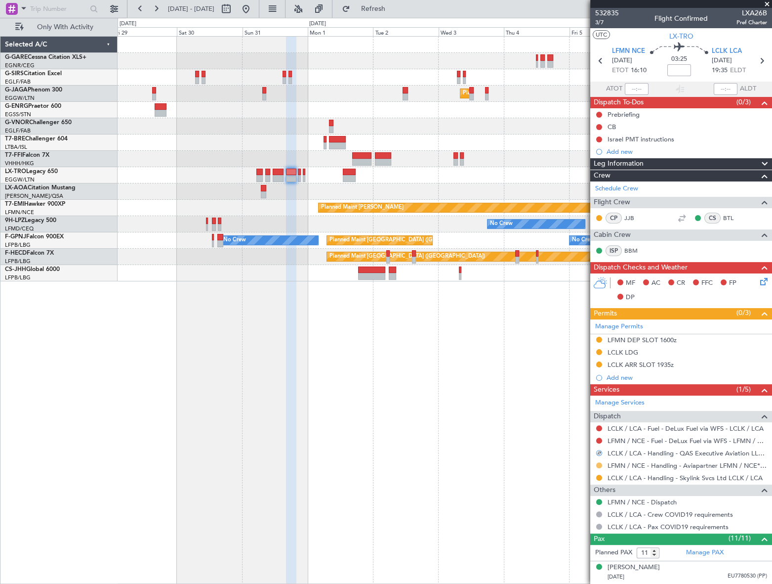
click at [599, 466] on button at bounding box center [599, 465] width 6 height 6
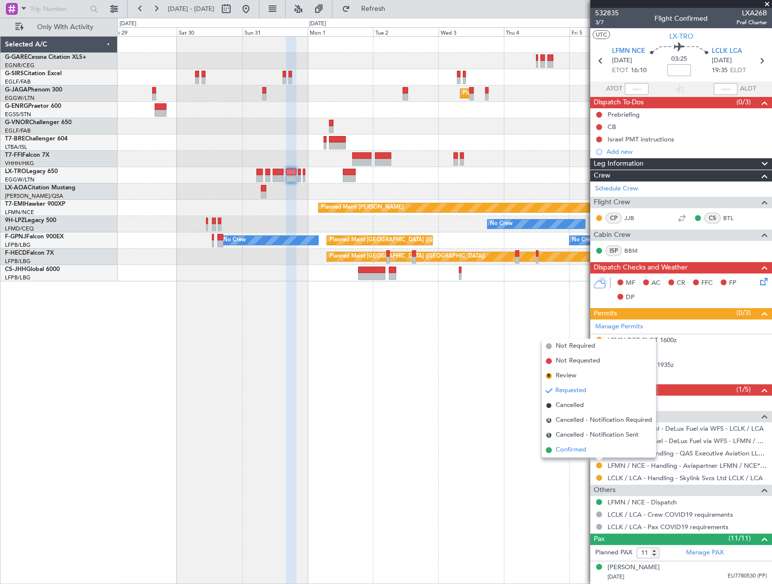
click at [571, 449] on span "Confirmed" at bounding box center [571, 450] width 31 height 10
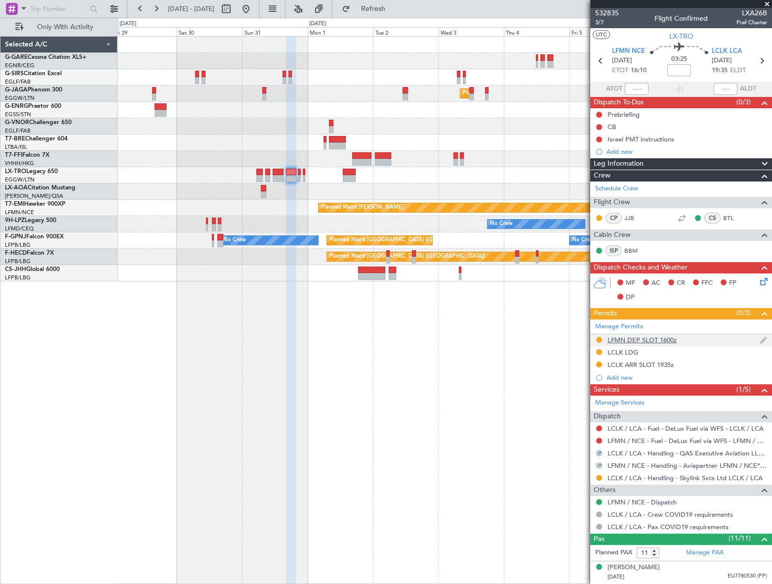
click at [646, 339] on div "LFMN DEP SLOT 1600z" at bounding box center [642, 340] width 69 height 8
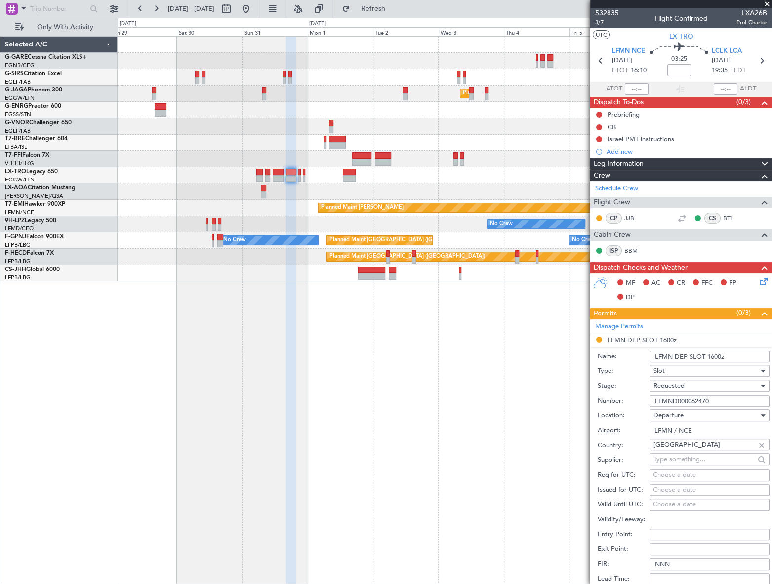
click at [688, 402] on input "LFMND000062470" at bounding box center [710, 401] width 120 height 12
paste input "text"
type input "LFMND000062470"
click at [717, 354] on input "LFMN DEP SLOT 1600z" at bounding box center [710, 356] width 120 height 12
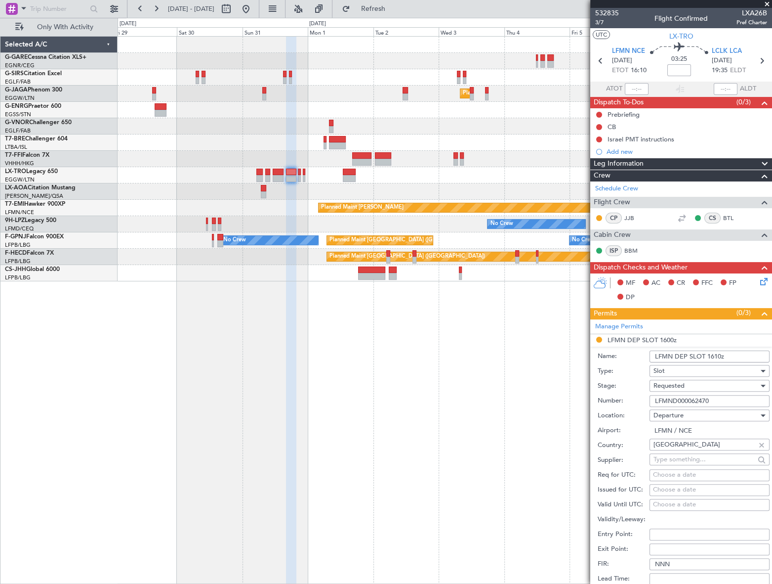
type input "LFMN DEP SLOT 1610z"
click at [705, 387] on div "Requested" at bounding box center [706, 385] width 105 height 15
click at [682, 459] on span "Received OK" at bounding box center [706, 460] width 105 height 15
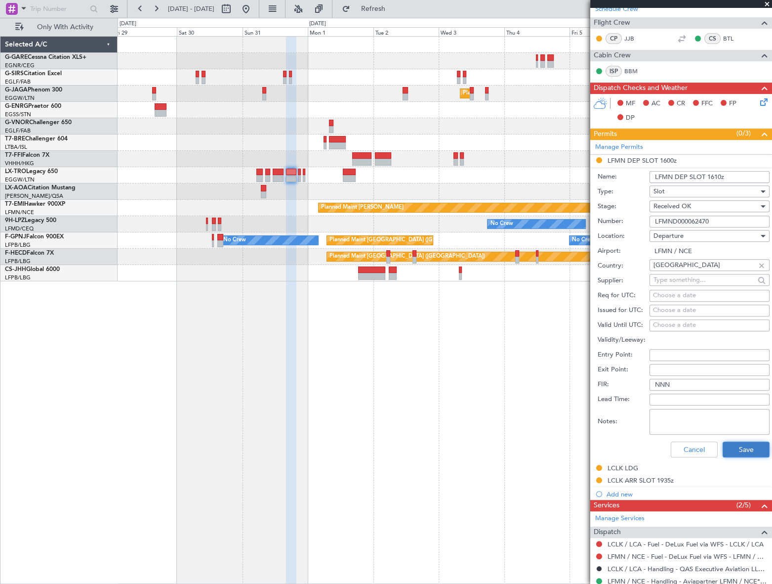
click at [739, 447] on button "Save" at bounding box center [746, 449] width 47 height 16
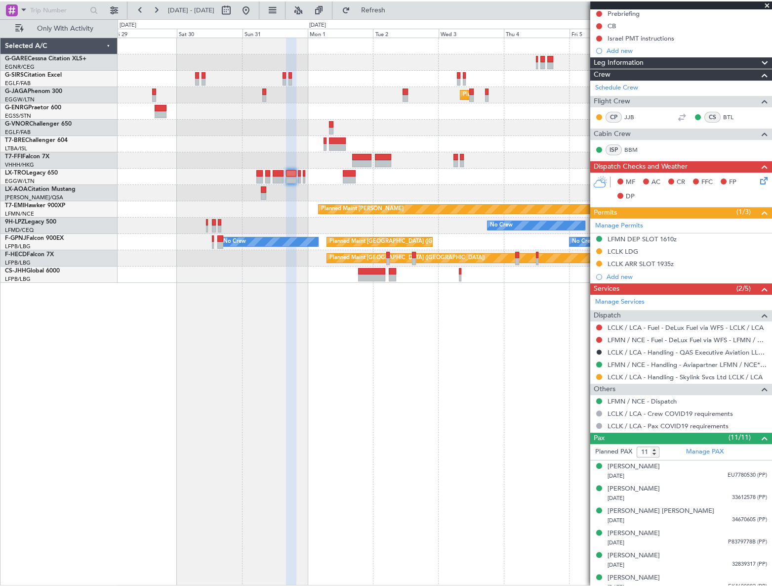
scroll to position [0, 0]
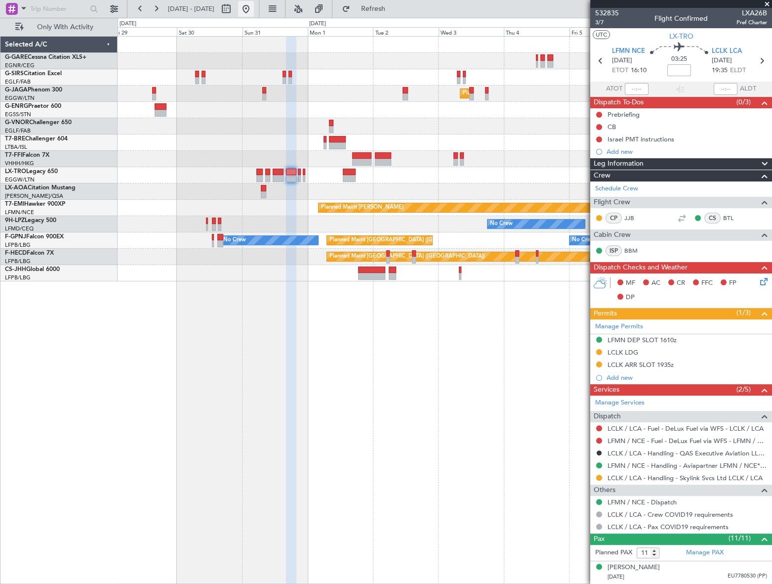
click at [254, 7] on button at bounding box center [246, 9] width 16 height 16
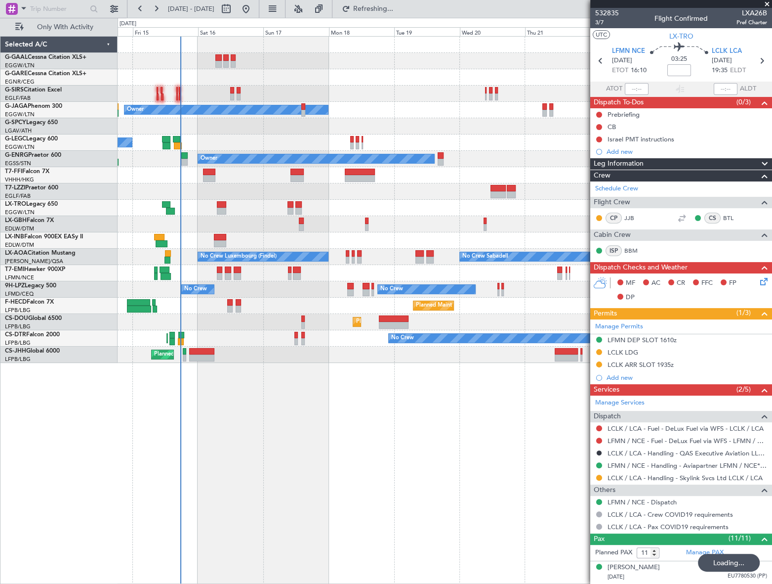
click at [242, 415] on div "Planned Maint Planned [GEOGRAPHIC_DATA] Planned Maint [GEOGRAPHIC_DATA] ([GEOGR…" at bounding box center [445, 310] width 654 height 548
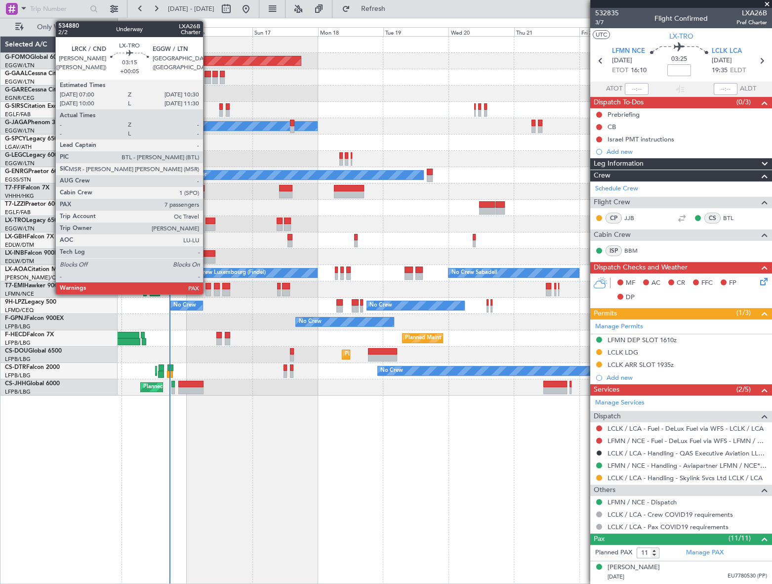
click at [208, 220] on div at bounding box center [211, 220] width 10 height 7
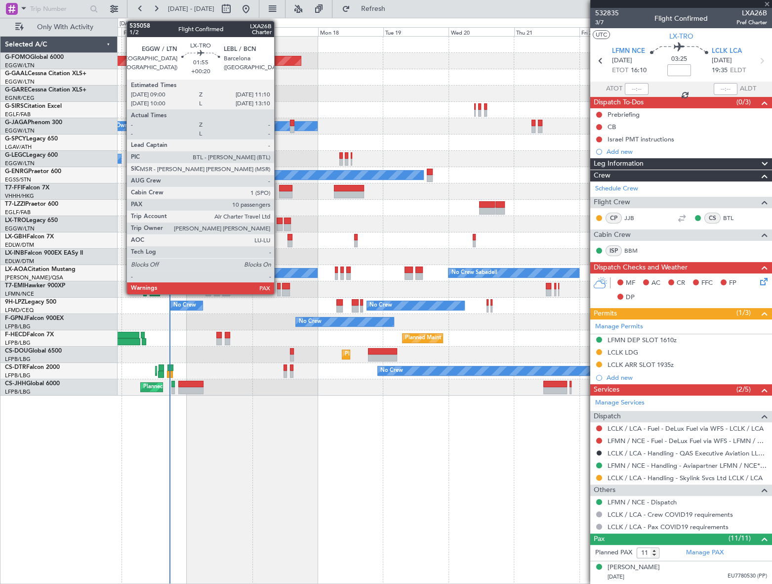
type input "+00:05"
type input "7"
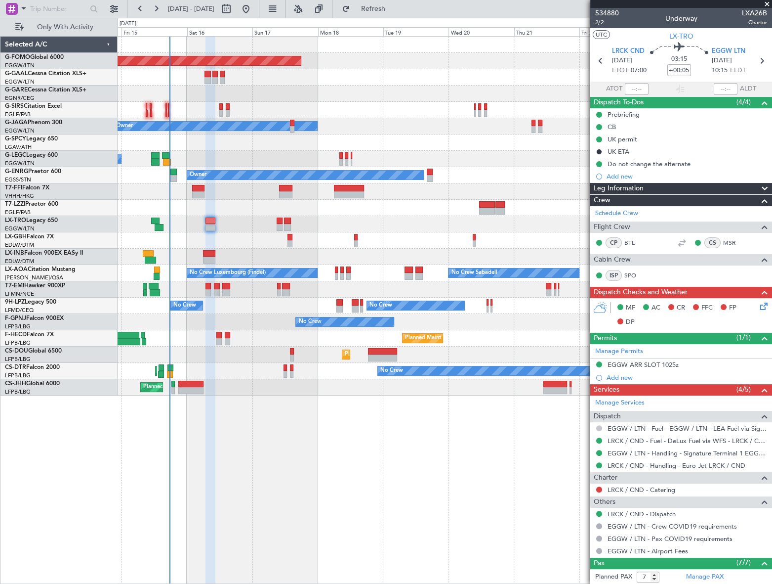
click at [598, 427] on button at bounding box center [599, 428] width 6 height 6
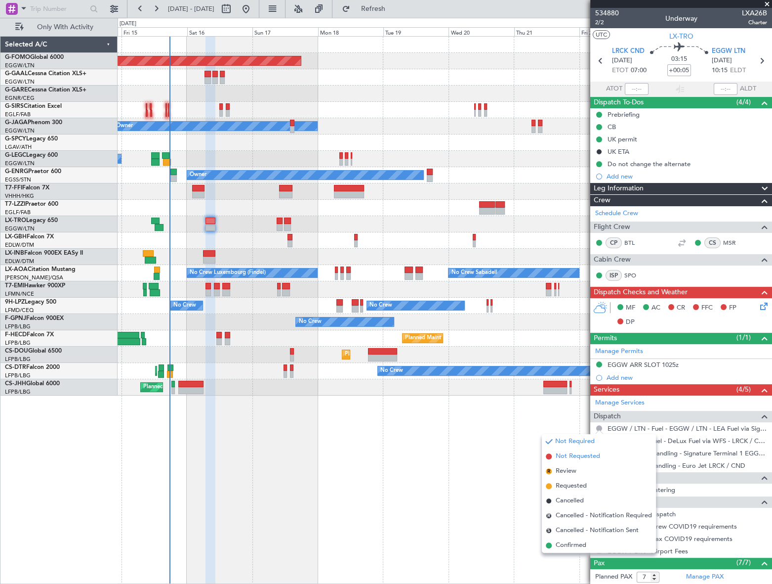
click at [570, 456] on span "Not Requested" at bounding box center [578, 456] width 44 height 10
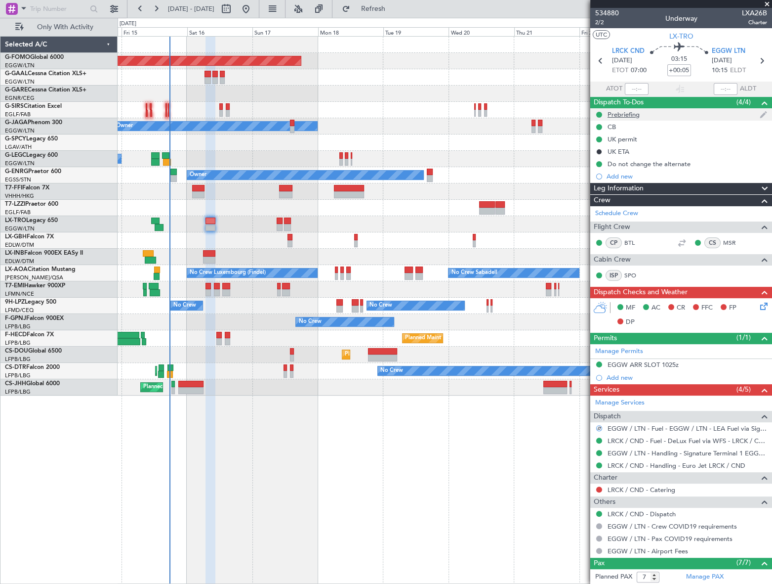
click at [618, 116] on div "Prebriefing" at bounding box center [624, 114] width 32 height 8
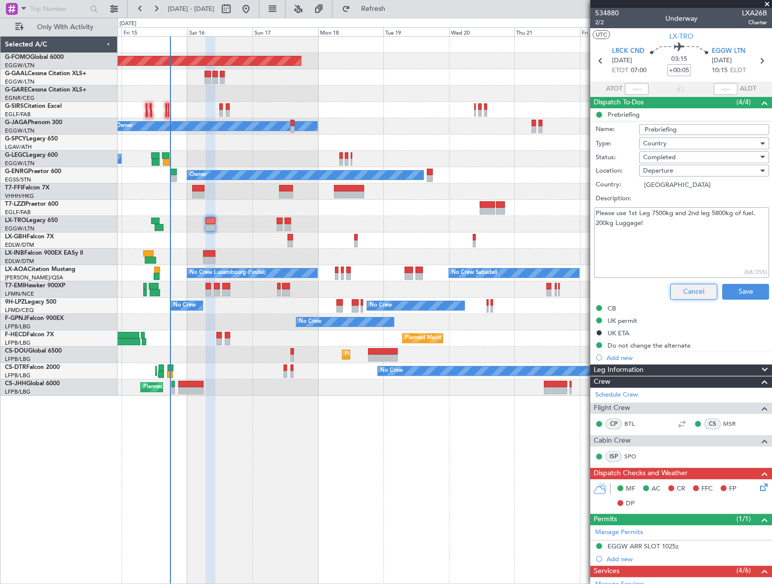
click at [685, 292] on button "Cancel" at bounding box center [694, 292] width 47 height 16
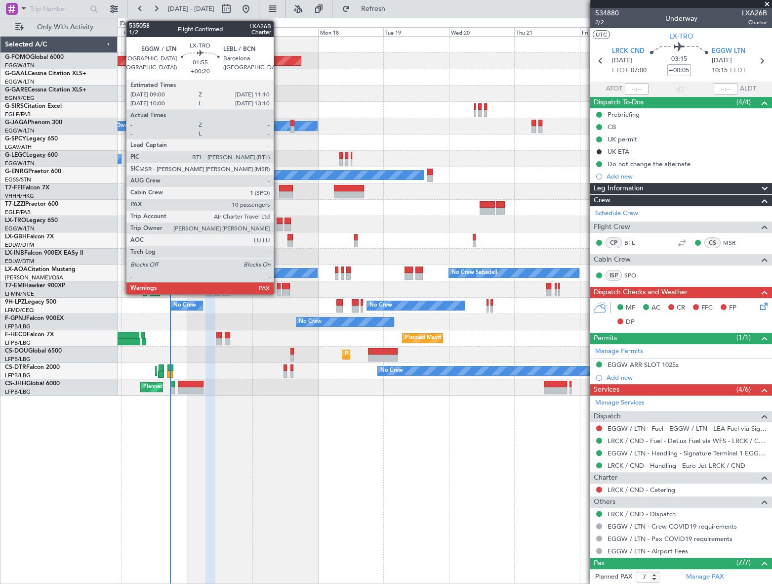
click at [278, 223] on div at bounding box center [280, 220] width 6 height 7
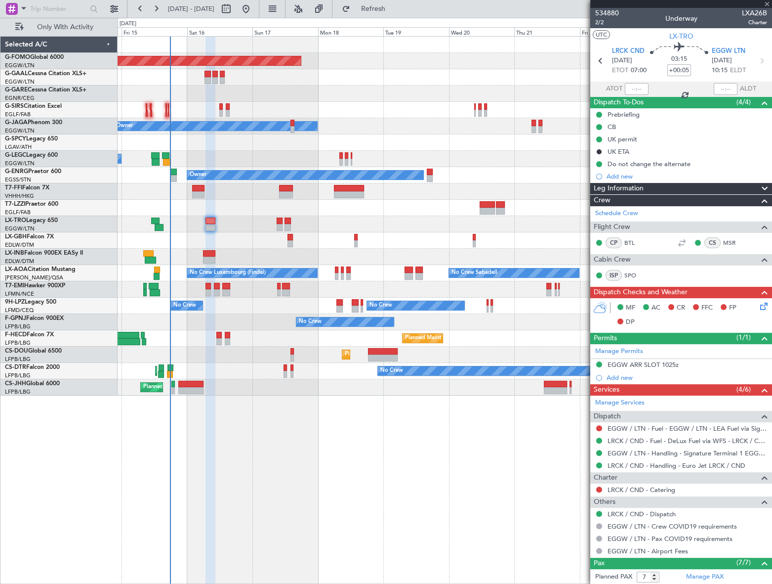
type input "+00:20"
type input "10"
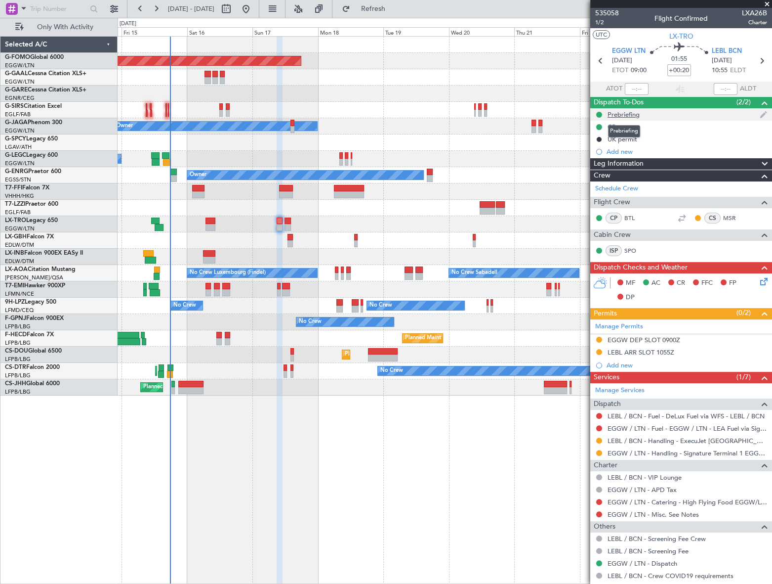
click at [627, 112] on div "Prebriefing" at bounding box center [624, 114] width 32 height 8
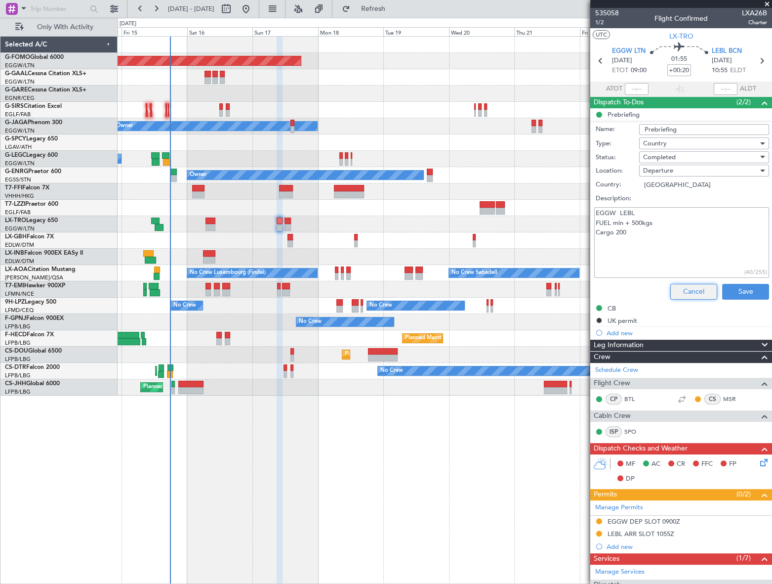
click at [695, 293] on button "Cancel" at bounding box center [694, 292] width 47 height 16
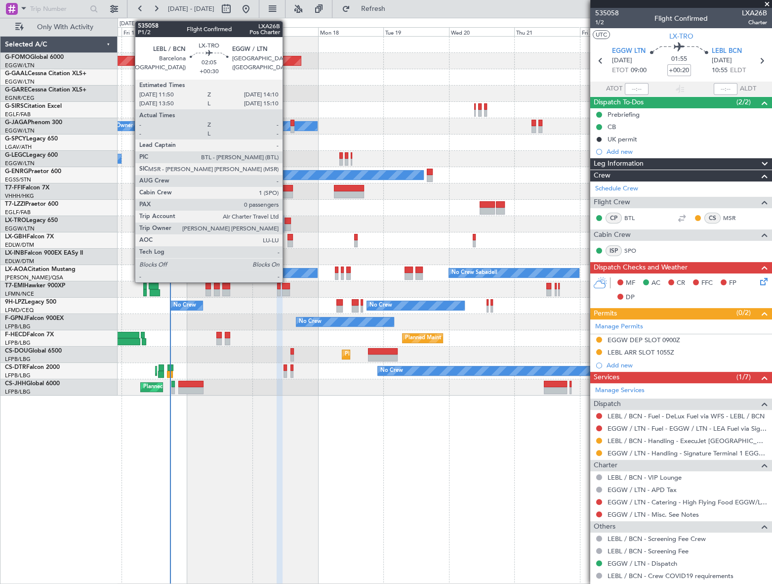
click at [287, 226] on div at bounding box center [288, 227] width 6 height 7
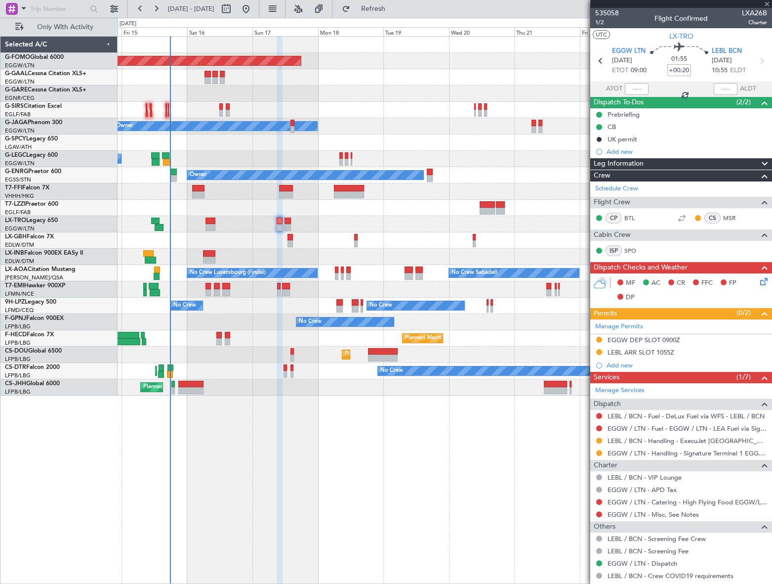
type input "+00:30"
type input "0"
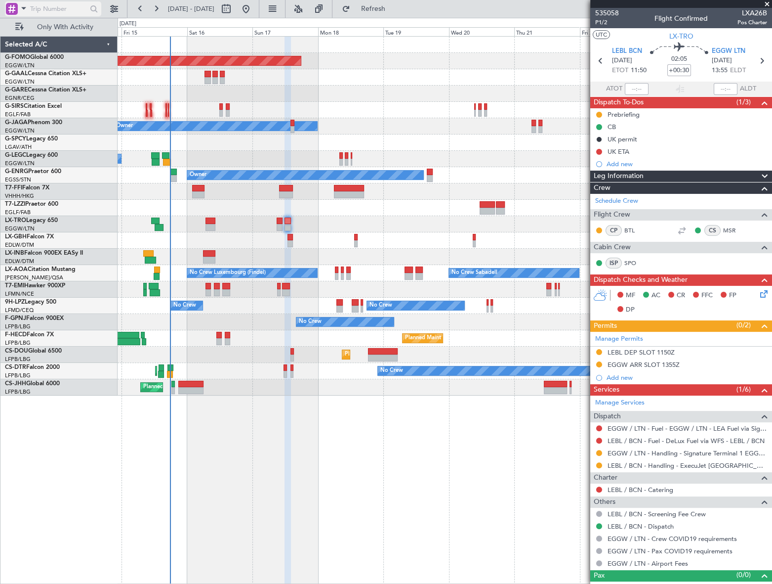
click at [18, 5] on span at bounding box center [24, 8] width 12 height 12
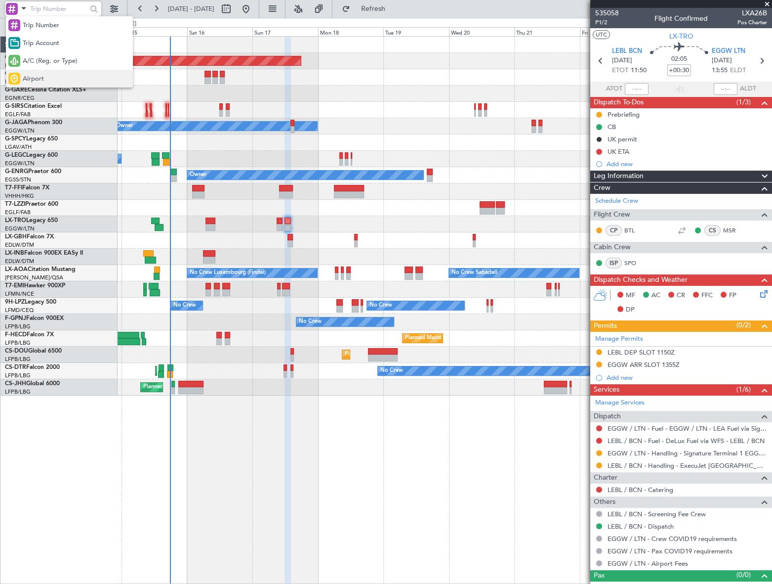
click at [31, 75] on span "Airport" at bounding box center [33, 79] width 21 height 10
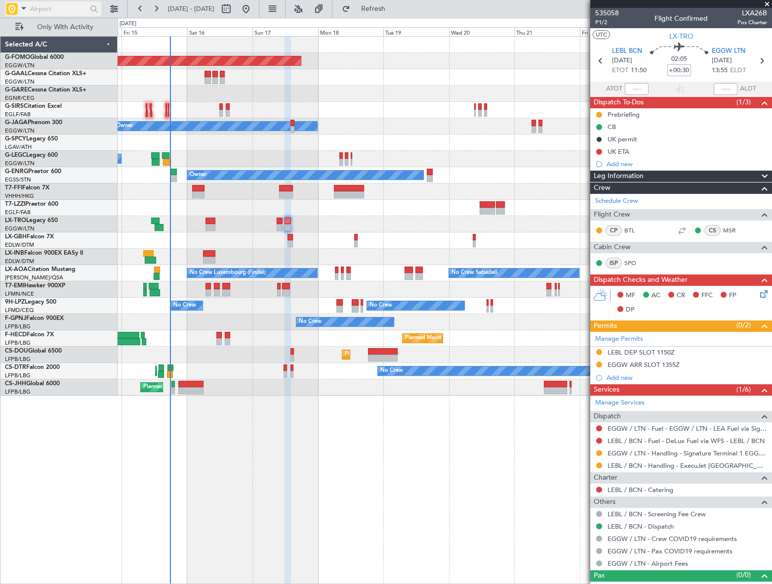
click at [41, 9] on input "text" at bounding box center [58, 8] width 57 height 15
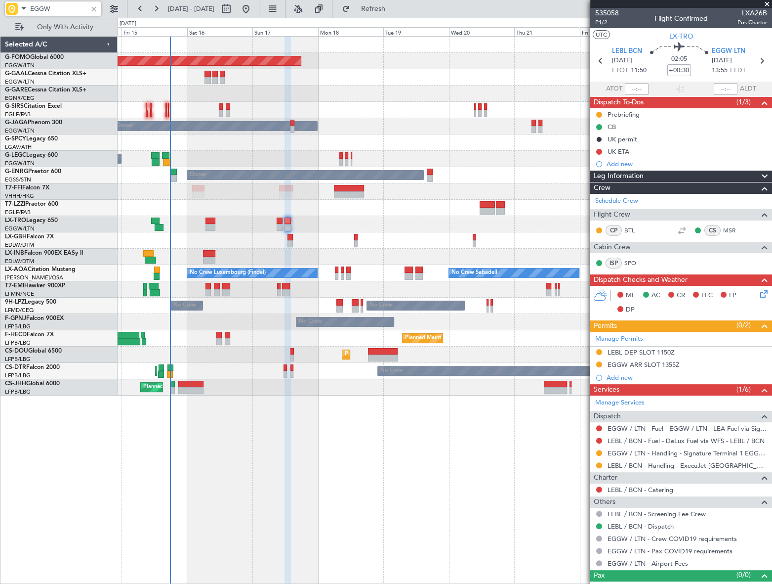
type input "EGGW"
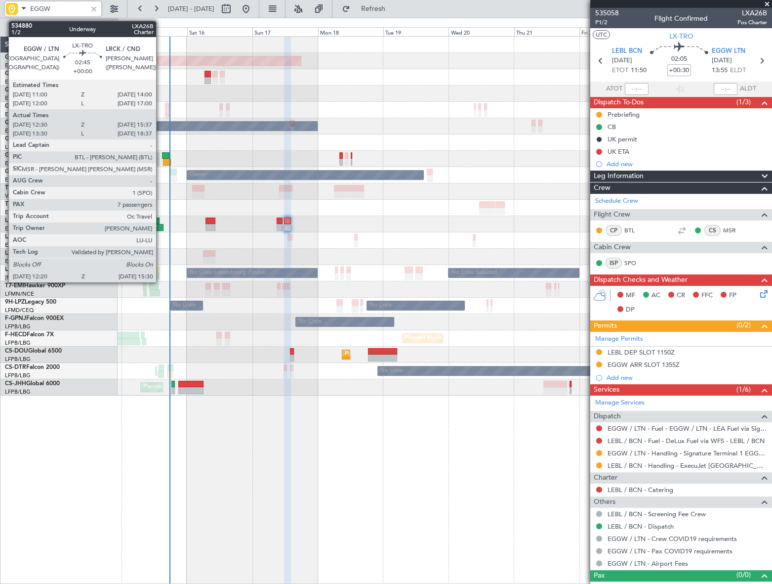
click at [161, 228] on div at bounding box center [159, 227] width 9 height 7
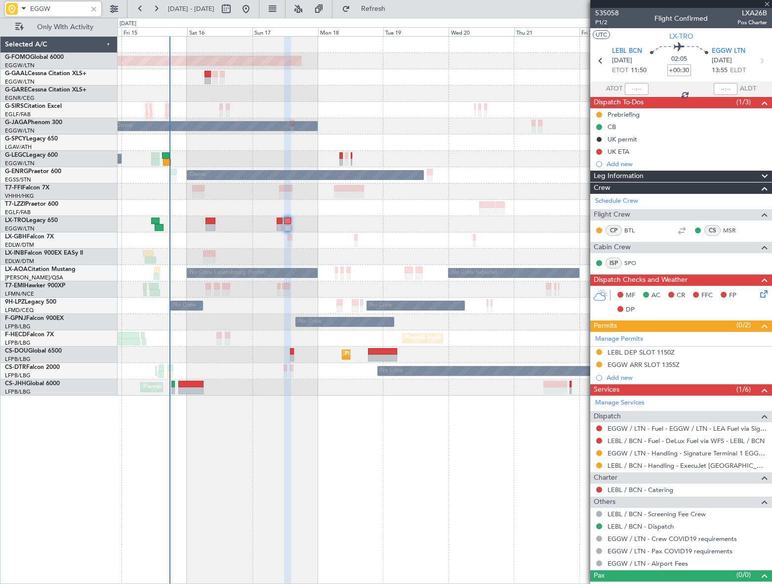
type input "12:30"
type input "15:22"
type input "7"
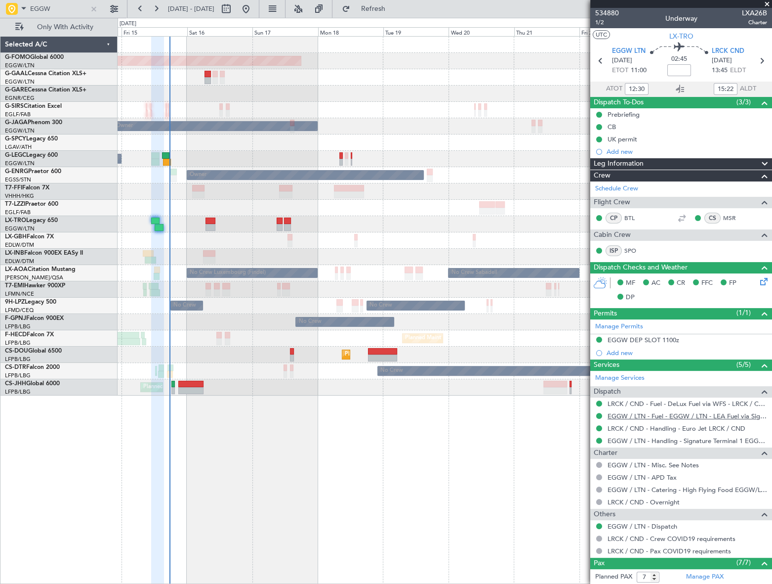
click at [691, 418] on link "EGGW / LTN - Fuel - EGGW / LTN - LEA Fuel via Signature in EGGW" at bounding box center [688, 416] width 160 height 8
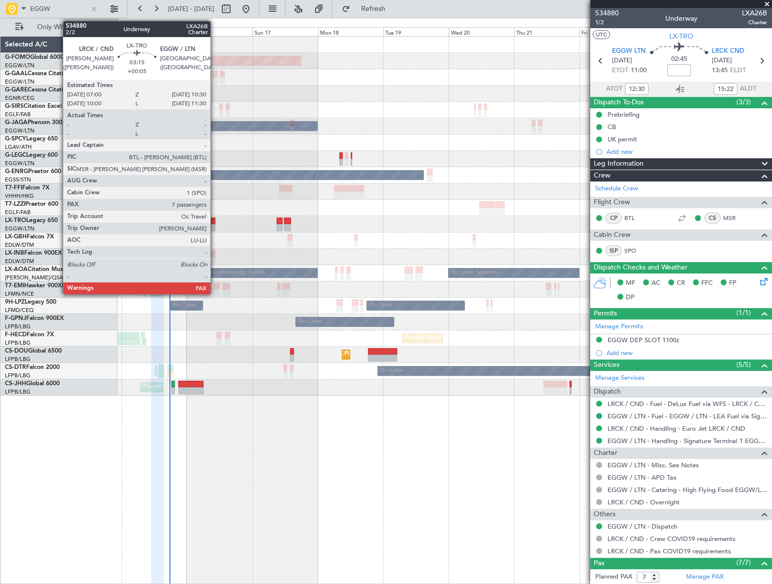
click at [215, 219] on div at bounding box center [211, 220] width 10 height 7
click at [212, 220] on div at bounding box center [211, 220] width 10 height 7
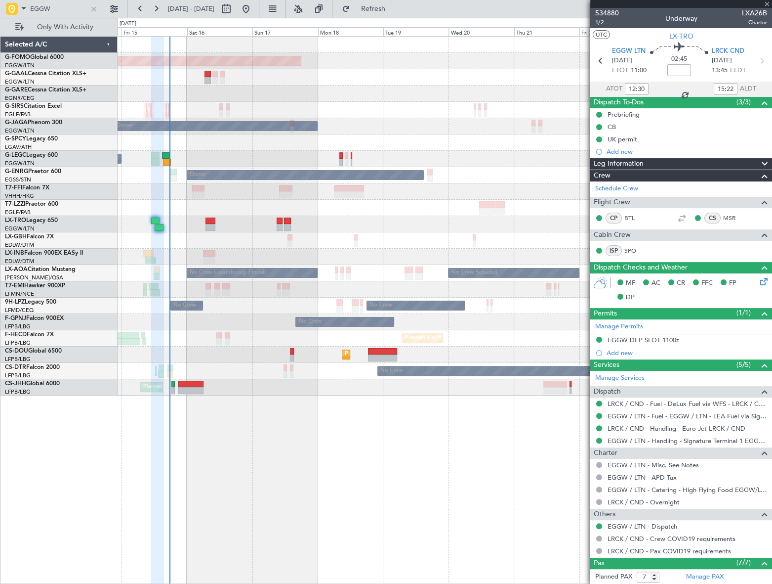
type input "+00:05"
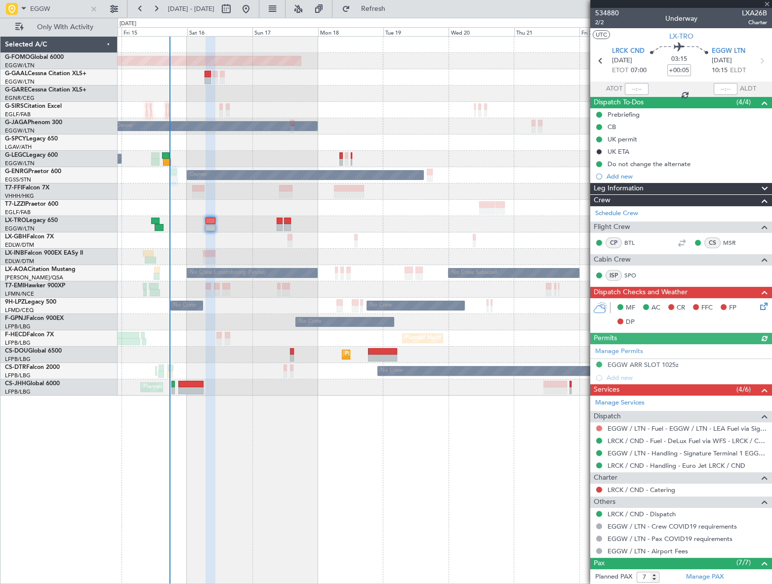
click at [598, 427] on button at bounding box center [599, 428] width 6 height 6
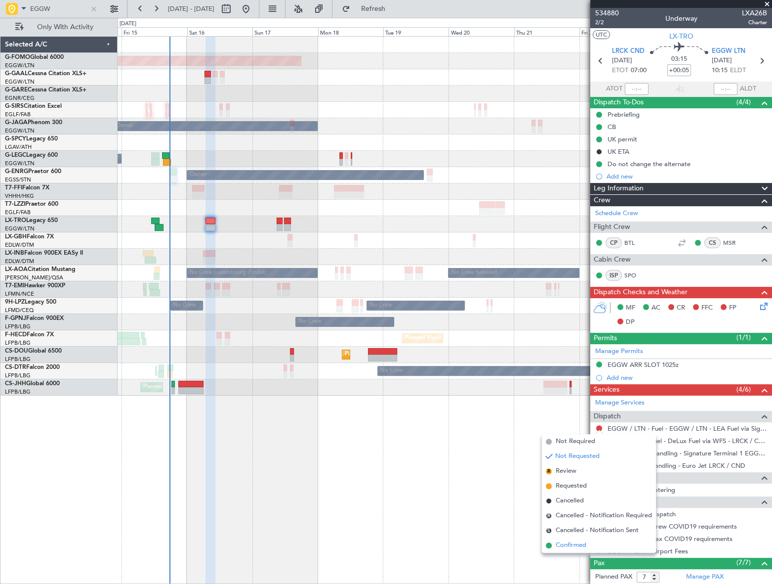
click at [568, 545] on span "Confirmed" at bounding box center [571, 545] width 31 height 10
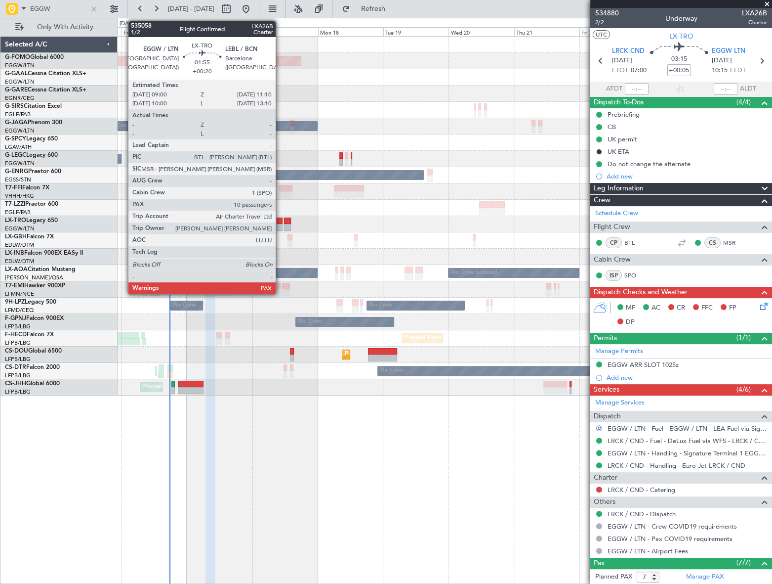
click at [280, 218] on div at bounding box center [280, 220] width 6 height 7
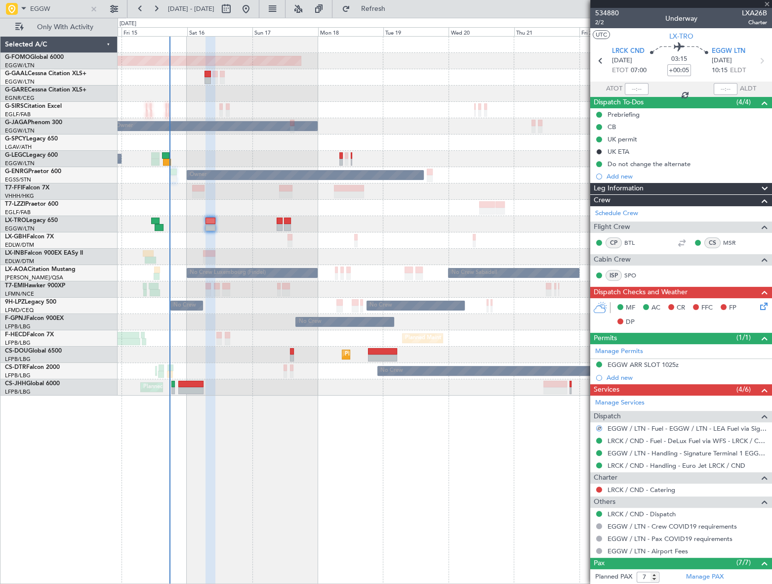
type input "+00:20"
type input "10"
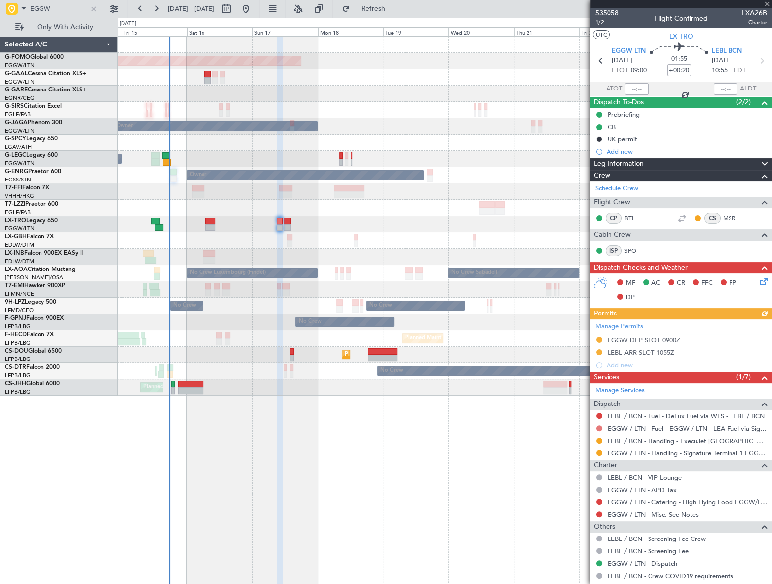
click at [599, 427] on button at bounding box center [599, 428] width 6 height 6
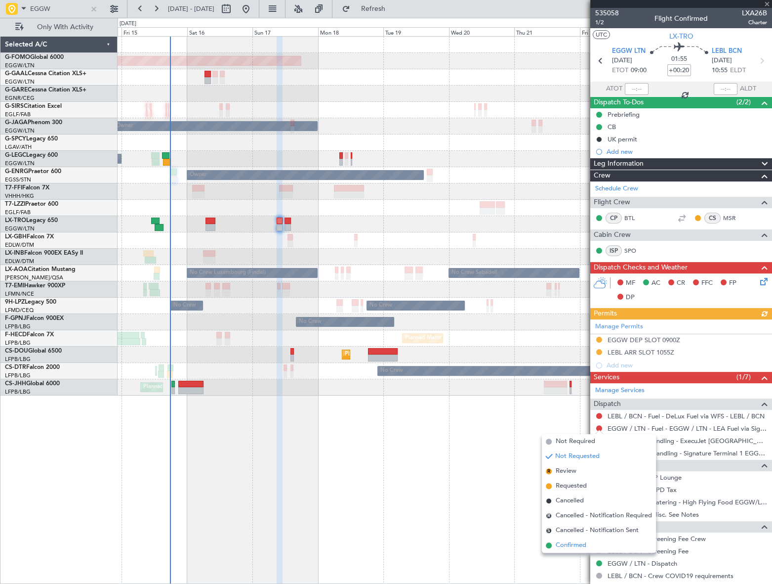
click at [572, 543] on span "Confirmed" at bounding box center [571, 545] width 31 height 10
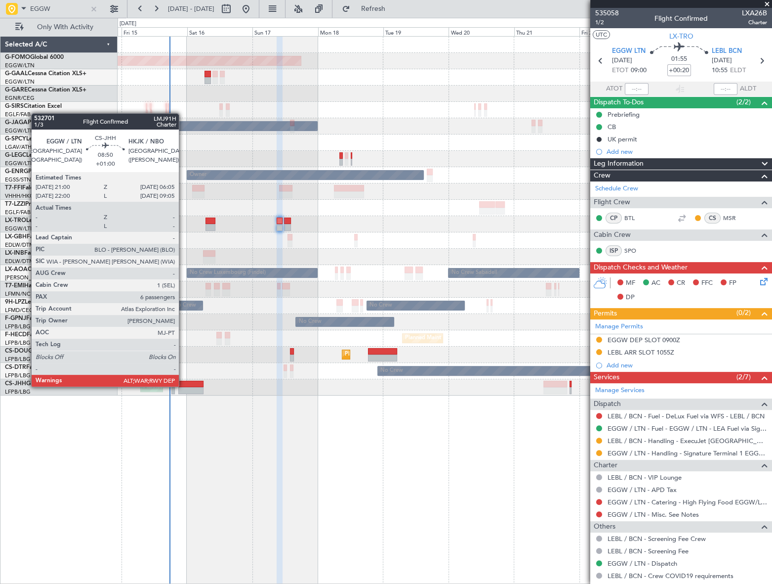
click at [183, 385] on div at bounding box center [190, 384] width 25 height 7
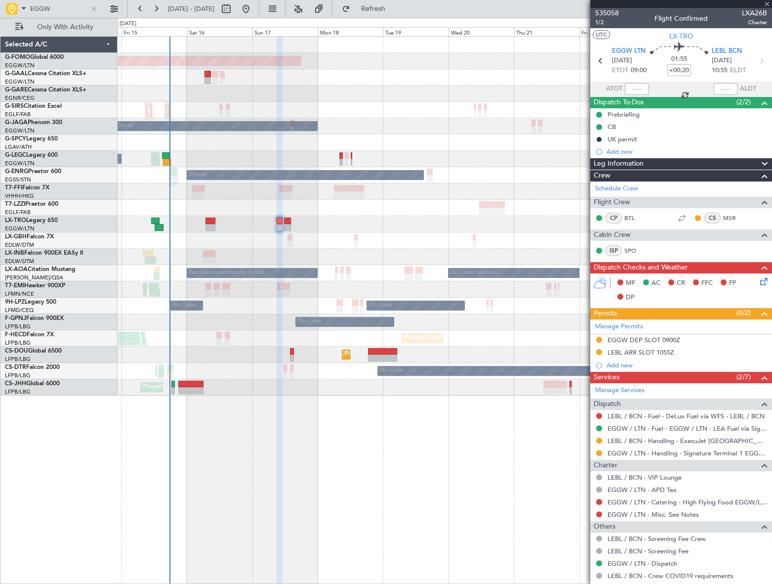
type input "+01:00"
type input "6"
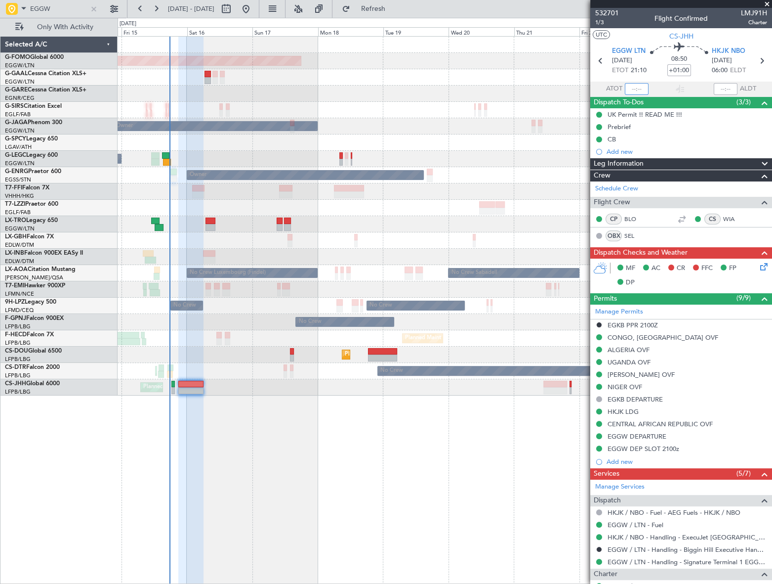
click at [637, 86] on input "text" at bounding box center [637, 89] width 24 height 12
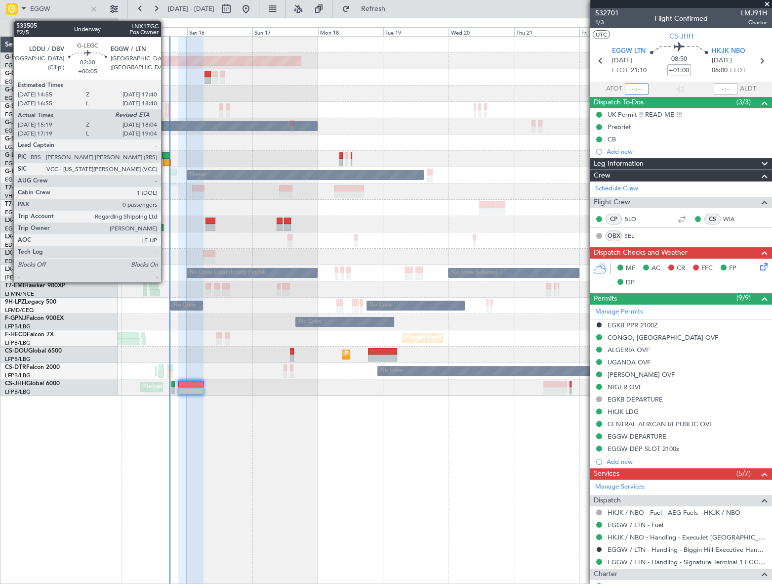
click at [166, 154] on div at bounding box center [166, 155] width 8 height 7
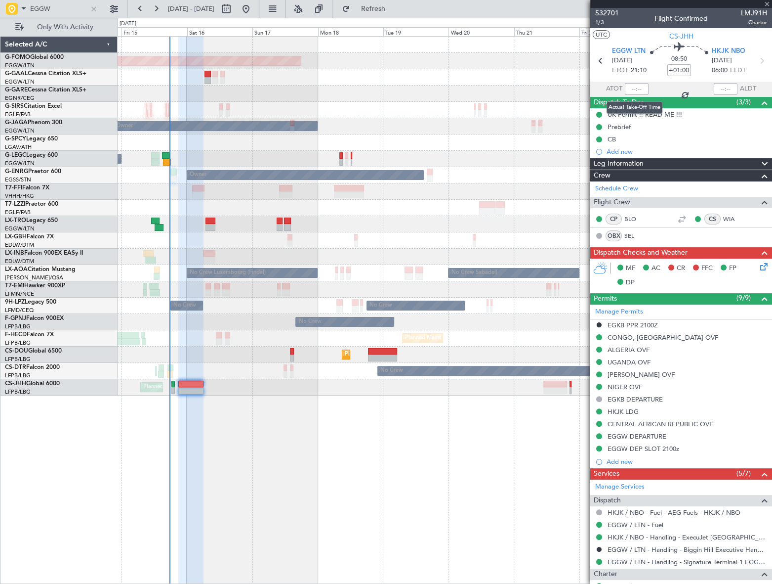
type input "+00:05"
type input "15:19"
type input "0"
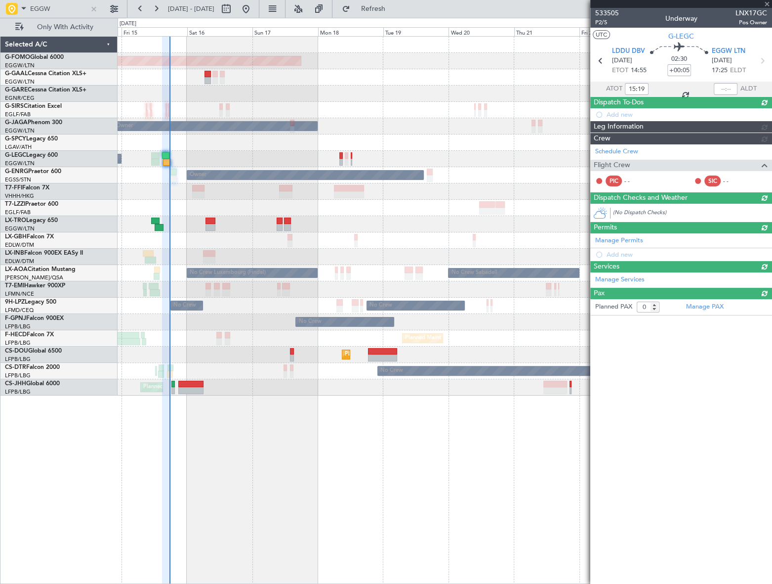
click at [724, 87] on div at bounding box center [726, 89] width 24 height 12
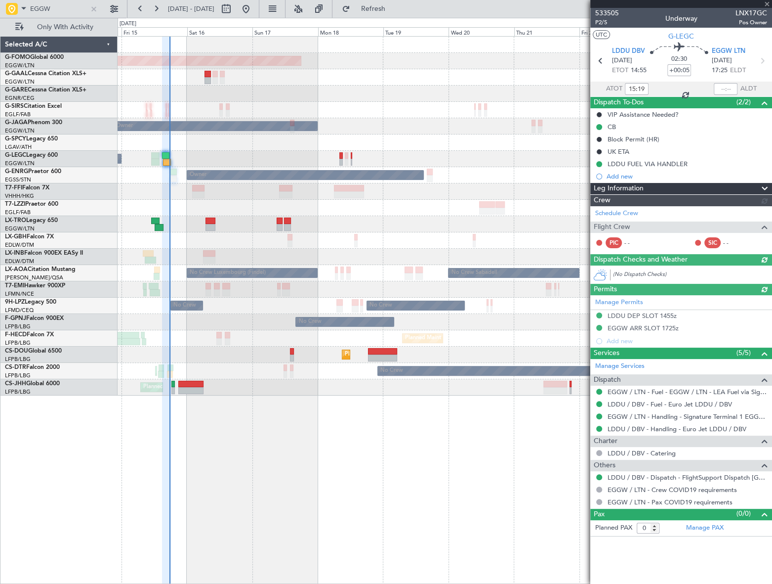
click at [730, 89] on div at bounding box center [726, 89] width 24 height 12
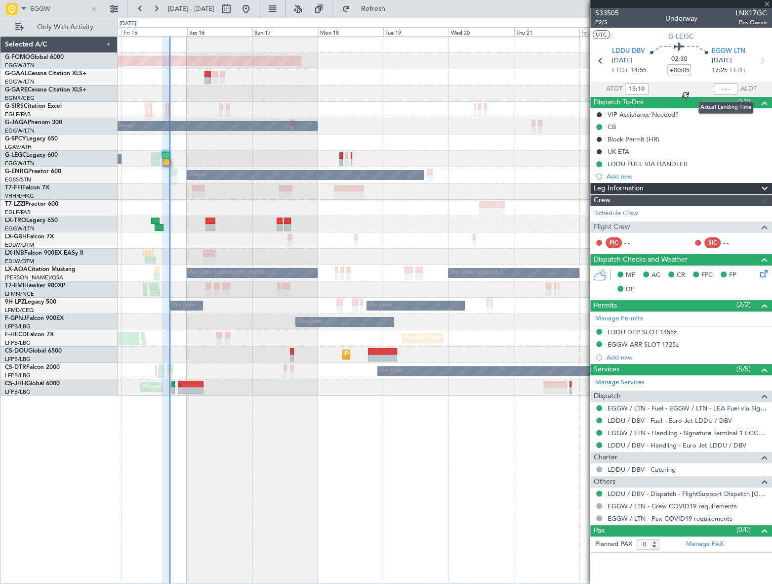
click at [725, 88] on div at bounding box center [726, 89] width 24 height 12
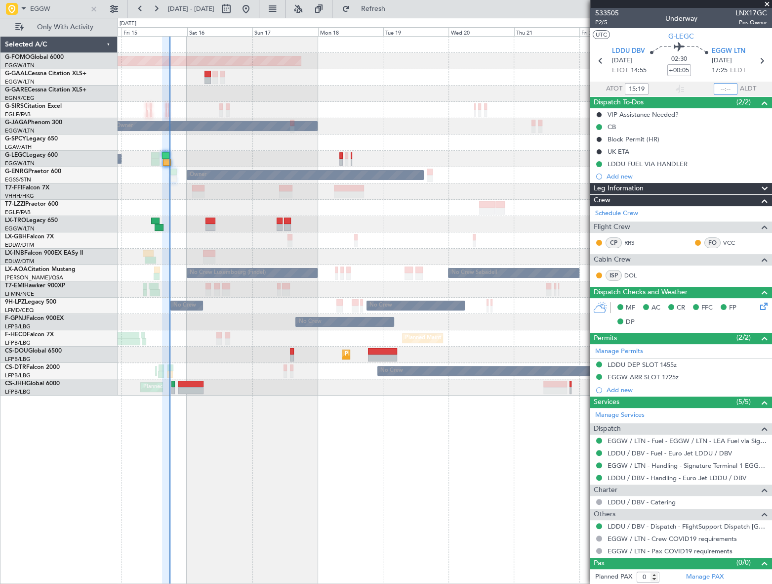
click at [723, 89] on input "text" at bounding box center [726, 89] width 24 height 12
click at [494, 438] on div "Planned Maint Windsor Locks (Bradley Intl) Planned Maint Planned Maint Dusseldo…" at bounding box center [445, 310] width 654 height 548
type input "17:46"
click at [96, 8] on div at bounding box center [93, 8] width 11 height 11
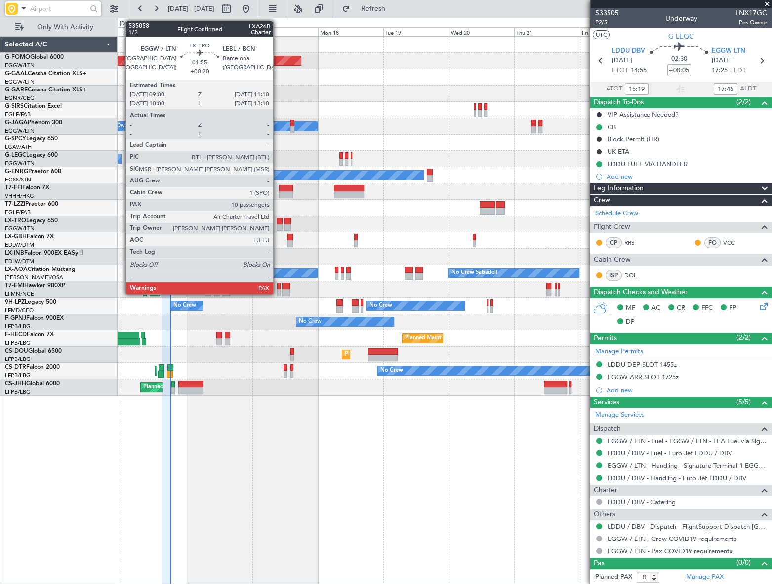
click at [278, 219] on div at bounding box center [280, 220] width 6 height 7
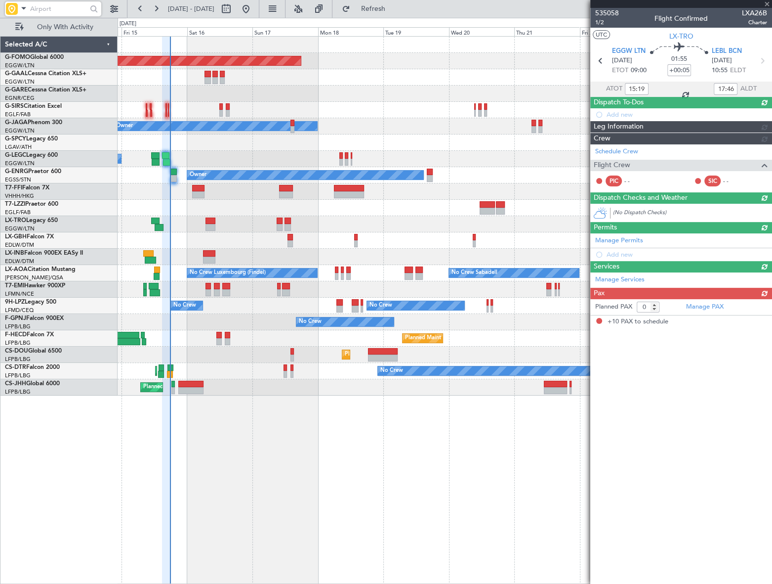
type input "+00:20"
type input "10"
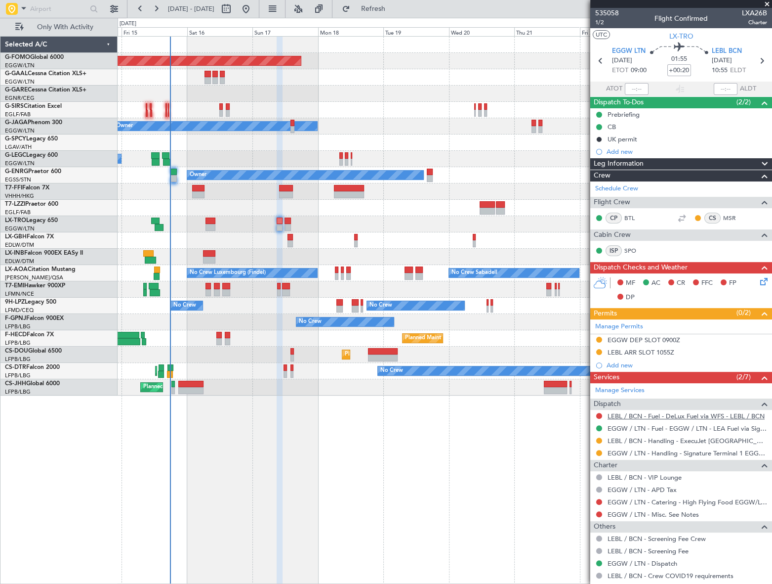
click at [705, 416] on link "LEBL / BCN - Fuel - DeLux Fuel via WFS - LEBL / BCN" at bounding box center [686, 416] width 157 height 8
click at [615, 115] on div "Prebriefing" at bounding box center [624, 114] width 32 height 8
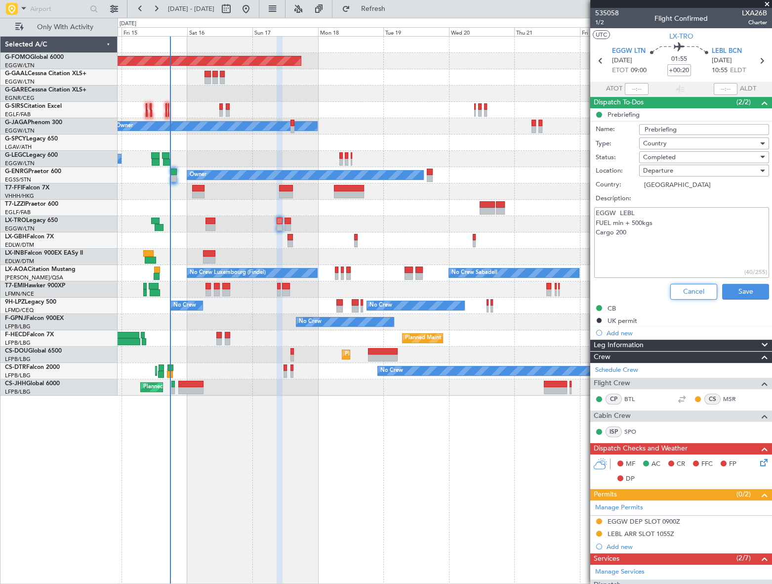
drag, startPoint x: 693, startPoint y: 289, endPoint x: 565, endPoint y: 291, distance: 127.5
click at [692, 289] on button "Cancel" at bounding box center [694, 292] width 47 height 16
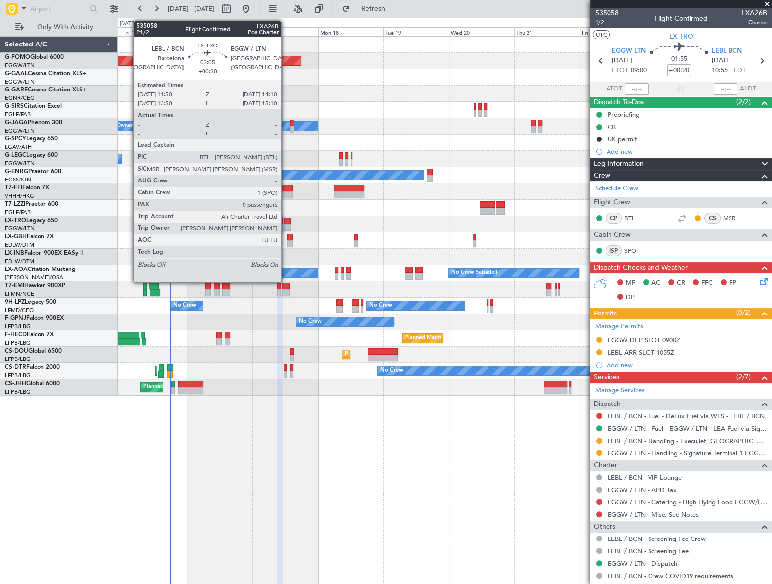
click at [286, 224] on div at bounding box center [288, 227] width 6 height 7
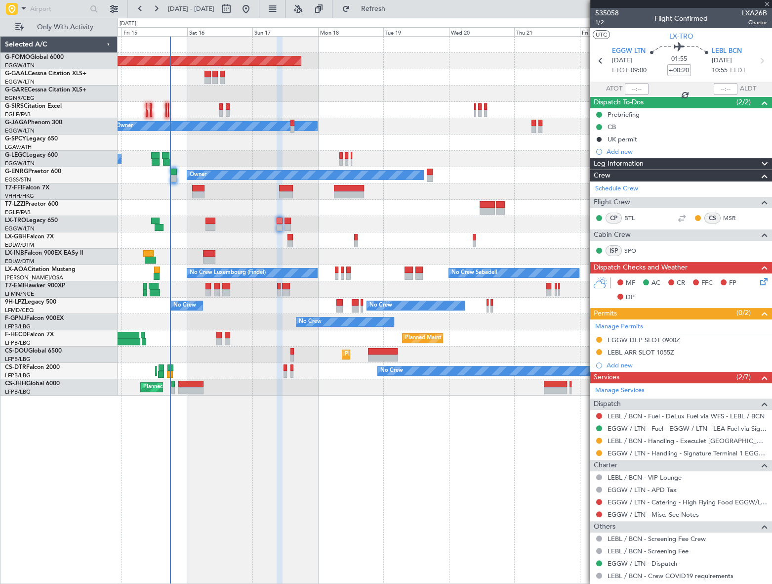
type input "+00:30"
type input "0"
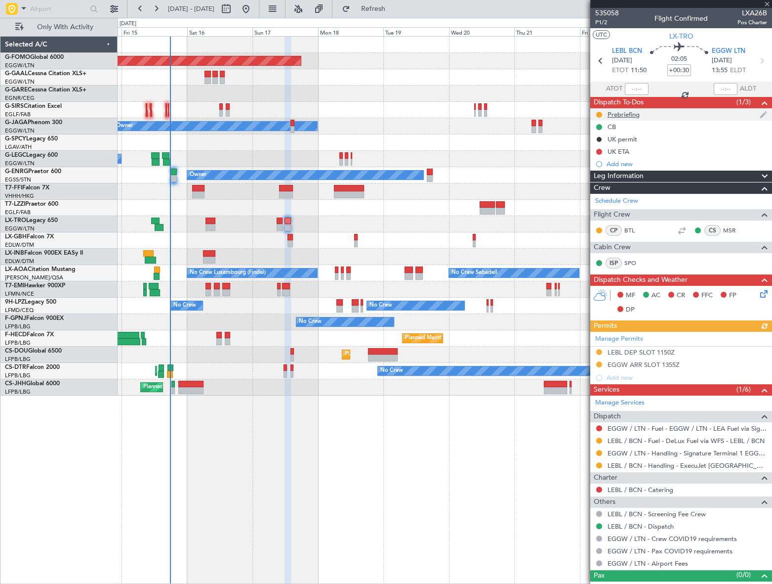
click at [619, 116] on div "Prebriefing" at bounding box center [624, 114] width 32 height 8
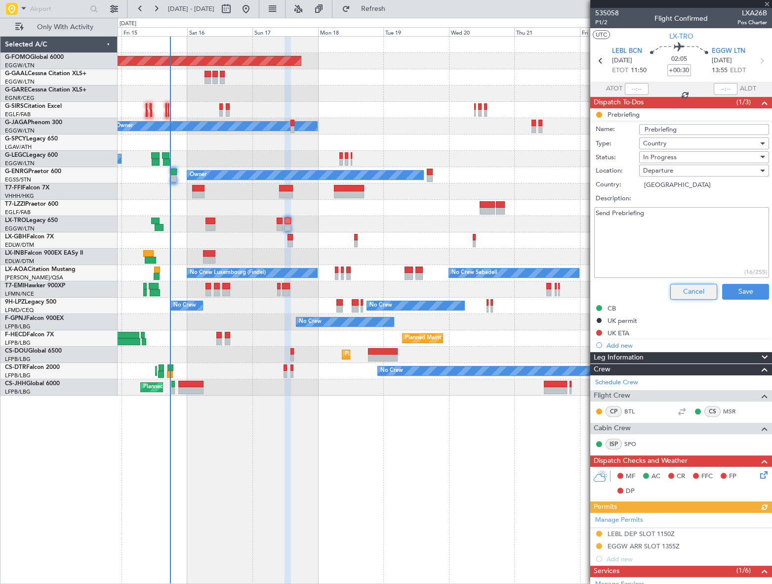
click at [696, 292] on button "Cancel" at bounding box center [694, 292] width 47 height 16
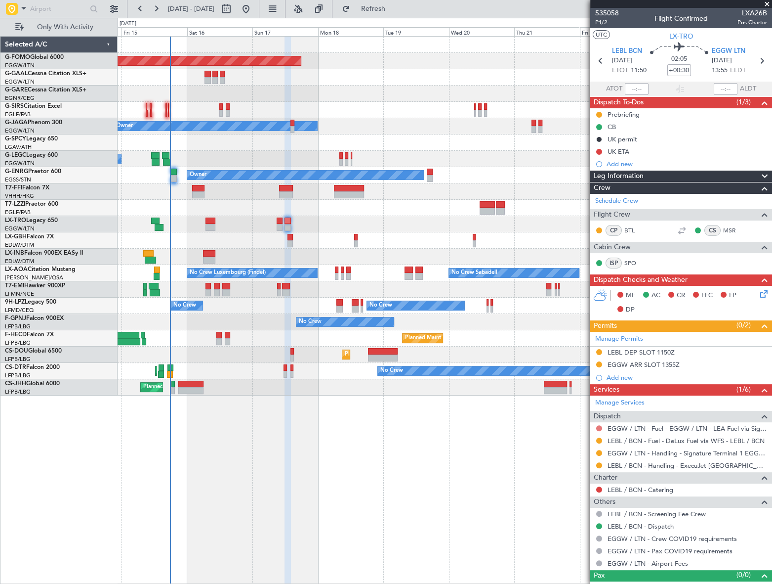
click at [597, 426] on button at bounding box center [599, 428] width 6 height 6
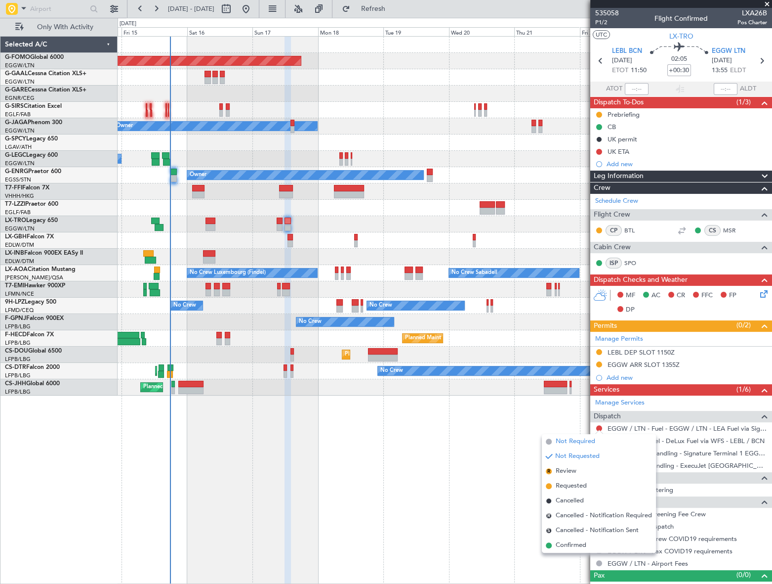
click at [575, 442] on span "Not Required" at bounding box center [576, 441] width 40 height 10
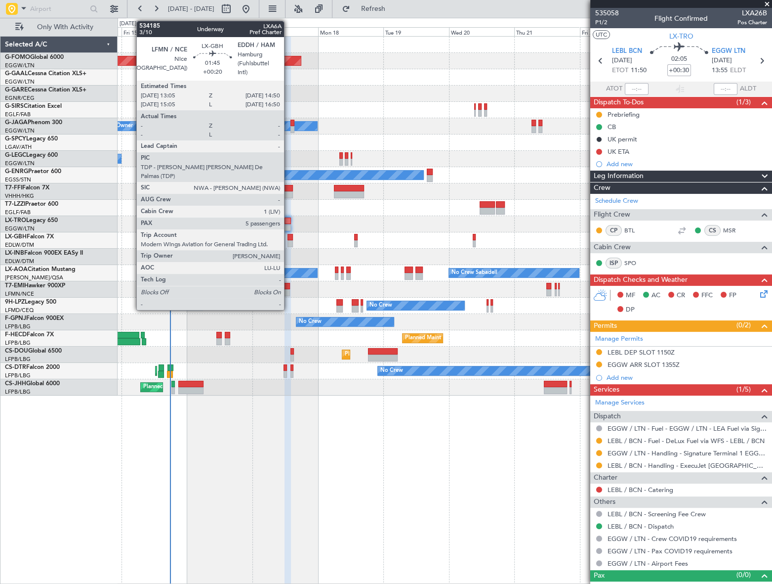
click at [289, 237] on div at bounding box center [290, 237] width 5 height 7
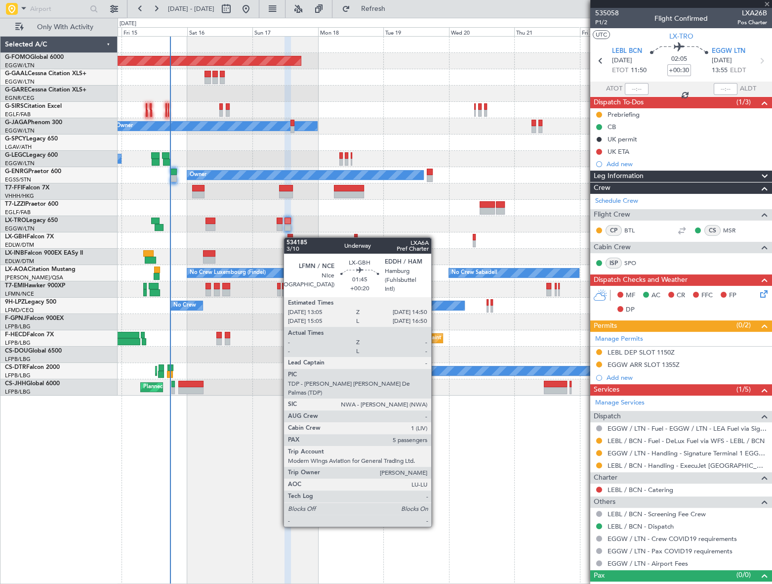
type input "+00:20"
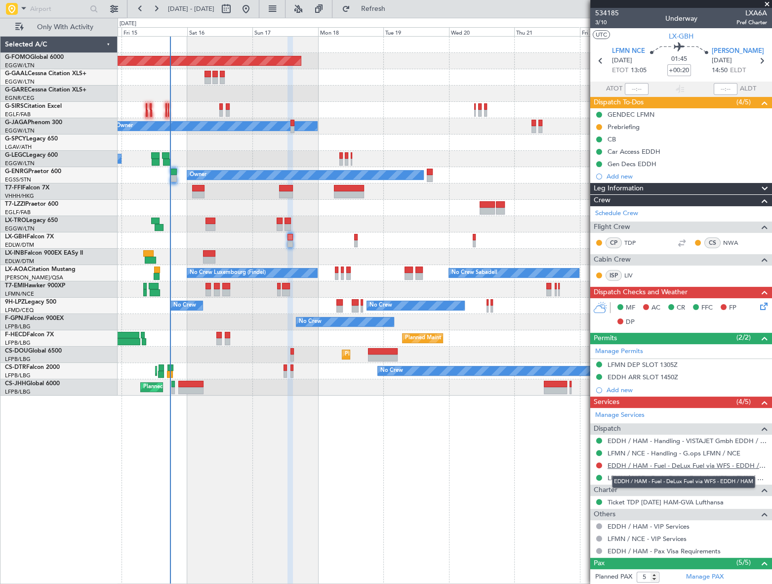
click at [709, 464] on link "EDDH / HAM - Fuel - DeLux Fuel via WFS - EDDH / HAM" at bounding box center [688, 465] width 160 height 8
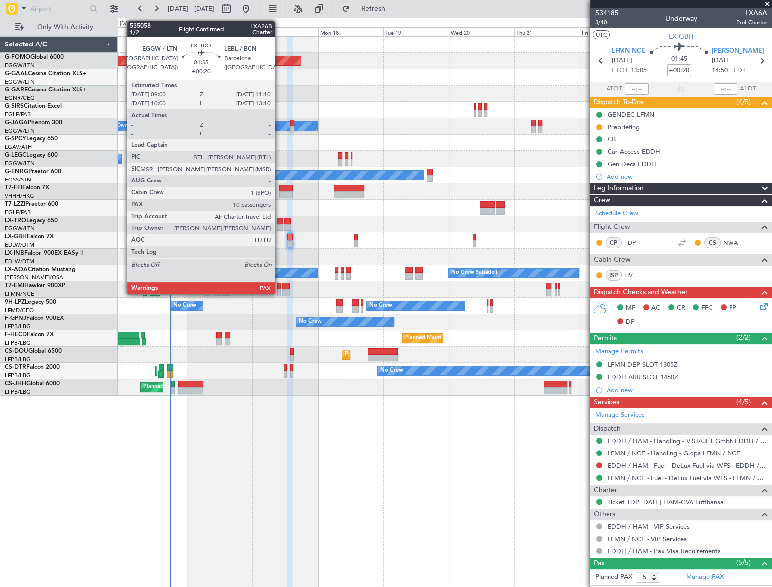
click at [279, 220] on div at bounding box center [280, 220] width 6 height 7
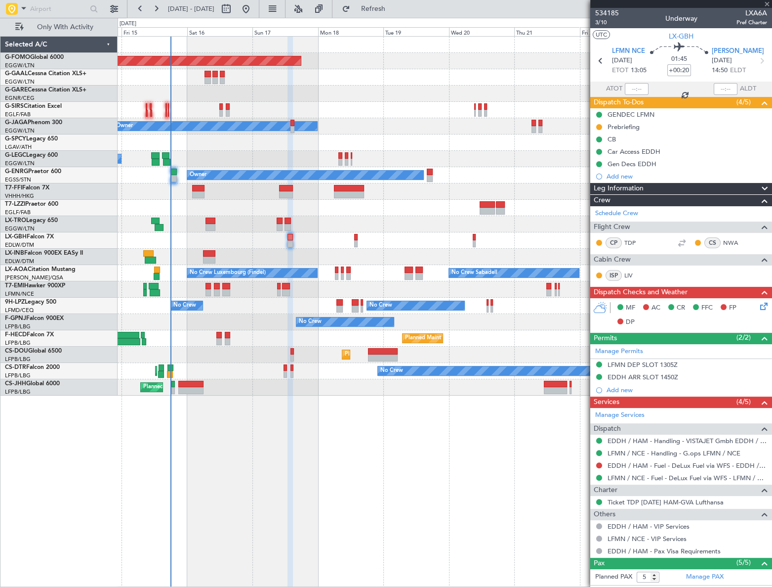
type input "10"
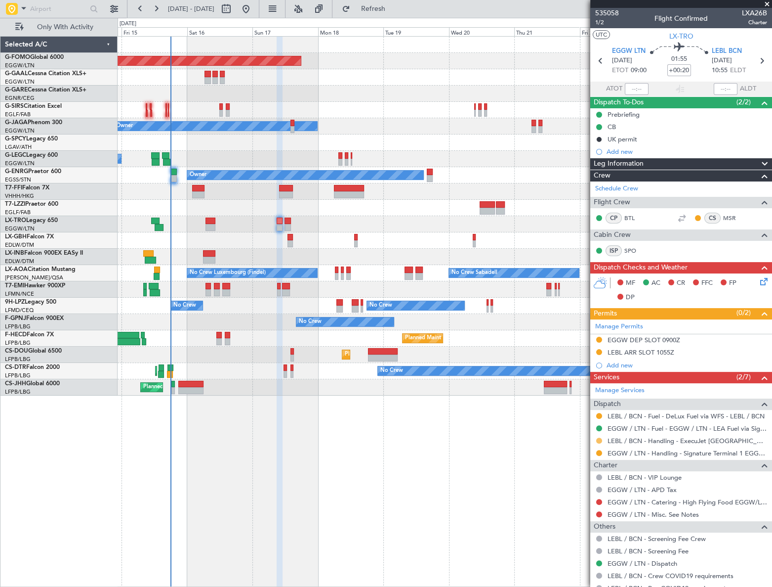
click at [599, 439] on button at bounding box center [599, 440] width 6 height 6
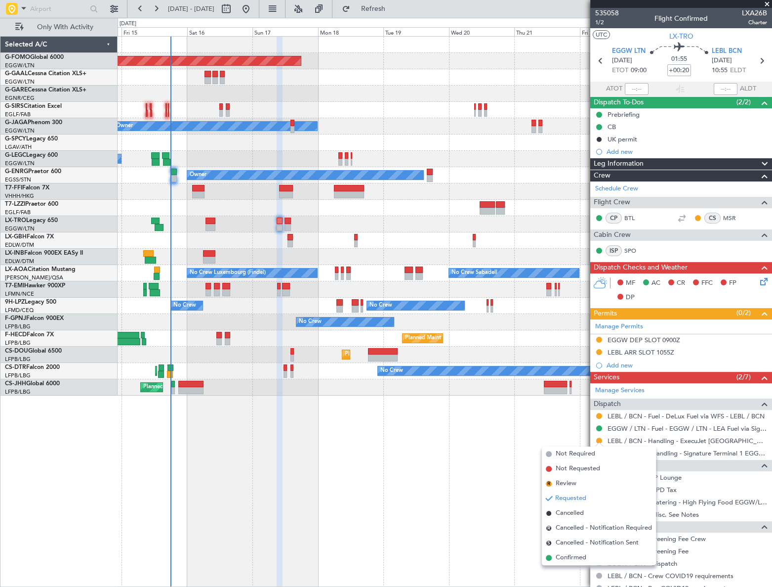
drag, startPoint x: 584, startPoint y: 554, endPoint x: 583, endPoint y: 549, distance: 5.5
click at [584, 553] on span "Confirmed" at bounding box center [571, 557] width 31 height 10
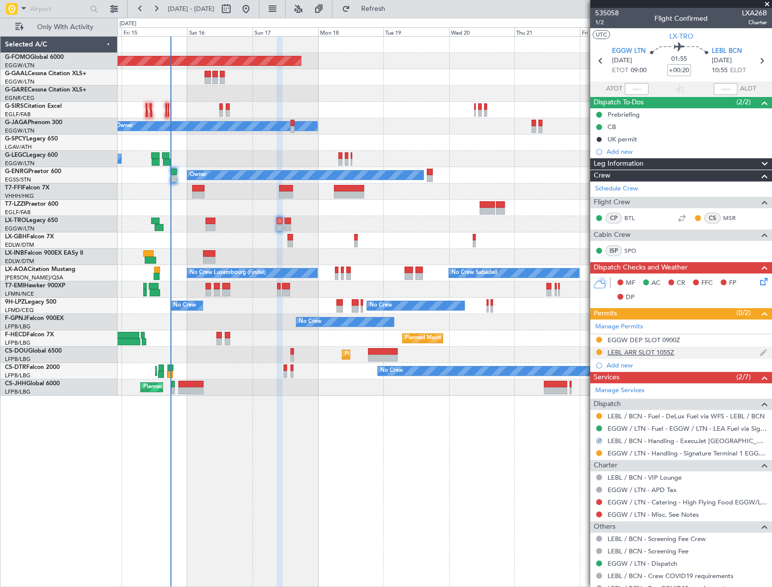
click at [642, 354] on div "LEBL ARR SLOT 1055Z" at bounding box center [641, 352] width 67 height 8
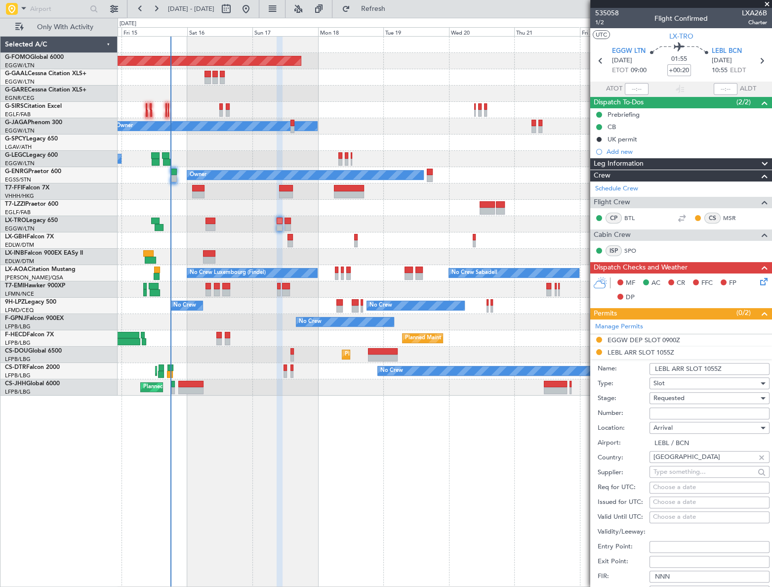
drag, startPoint x: 716, startPoint y: 367, endPoint x: 705, endPoint y: 368, distance: 11.4
click at [705, 368] on input "LEBL ARR SLOT 1055Z" at bounding box center [710, 369] width 120 height 12
type input "LEBL ARR SLOT 1110Z"
click at [691, 397] on div "Requested" at bounding box center [706, 397] width 105 height 15
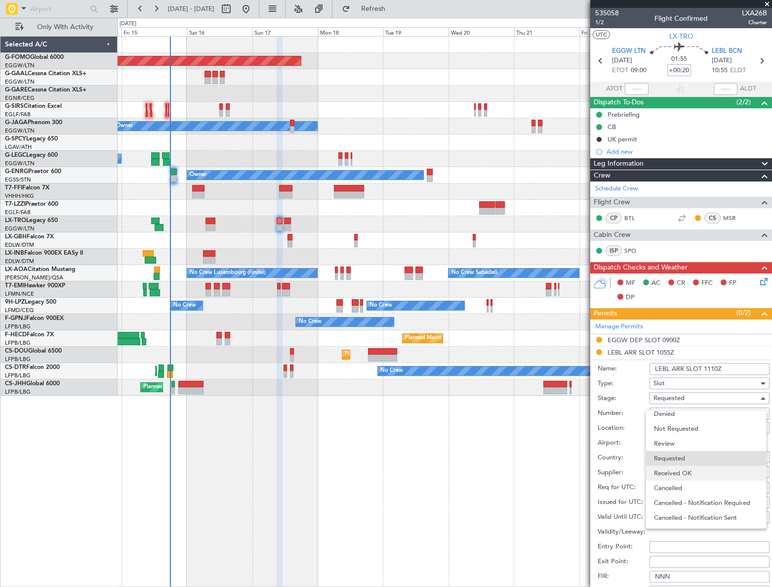
click at [689, 474] on span "Received OK" at bounding box center [706, 473] width 105 height 15
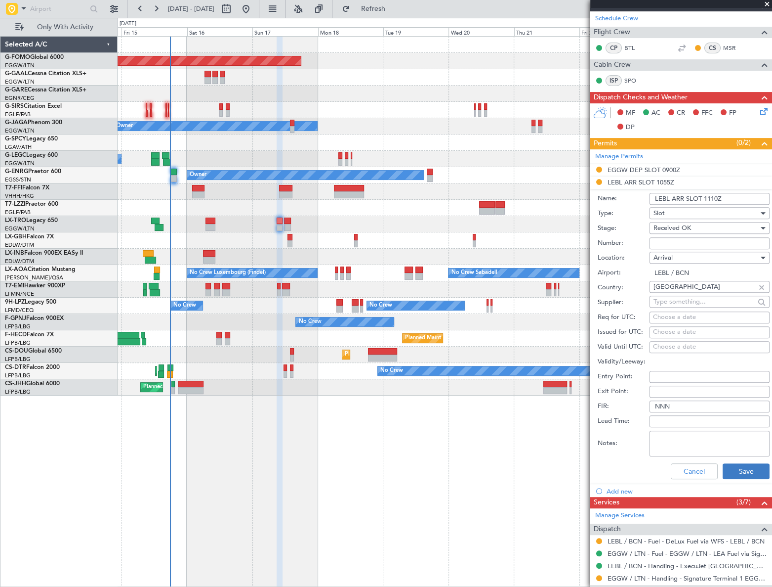
scroll to position [179, 0]
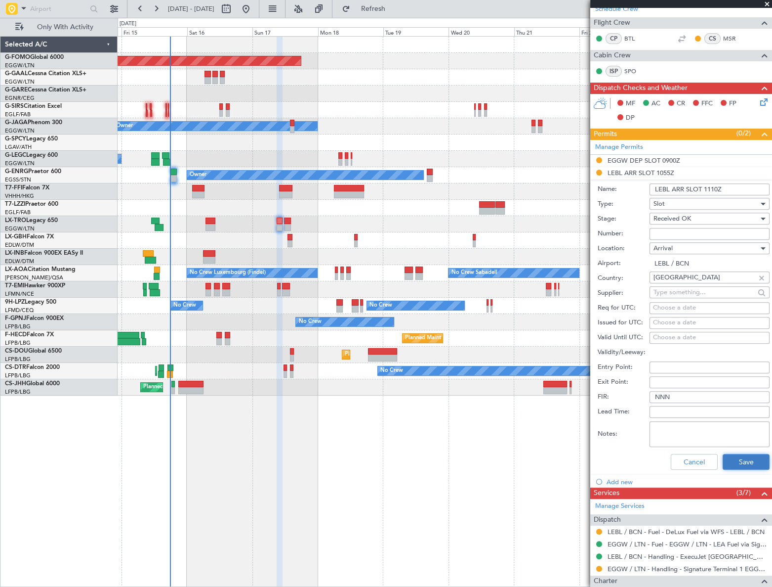
click at [737, 455] on button "Save" at bounding box center [746, 462] width 47 height 16
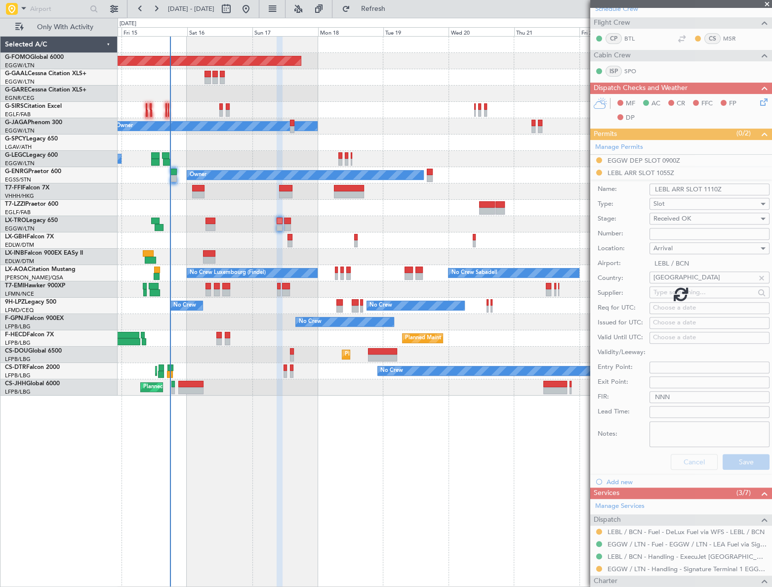
scroll to position [46, 0]
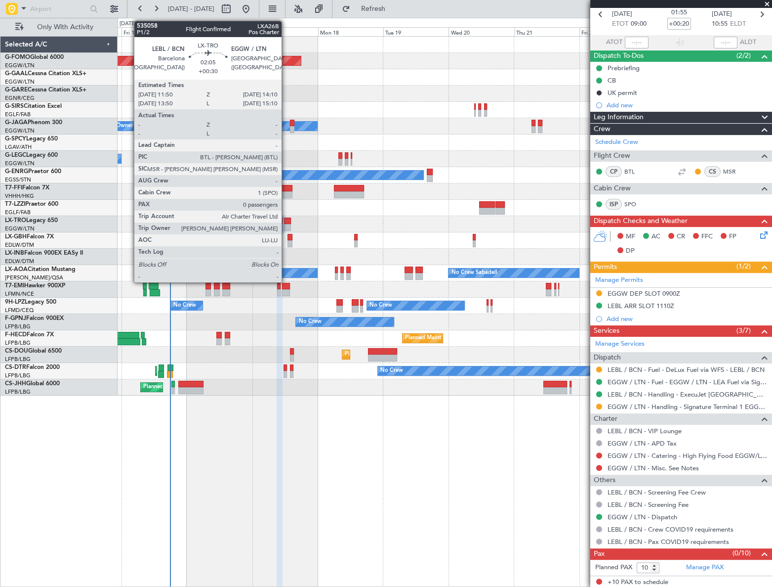
click at [287, 221] on div at bounding box center [287, 220] width 6 height 7
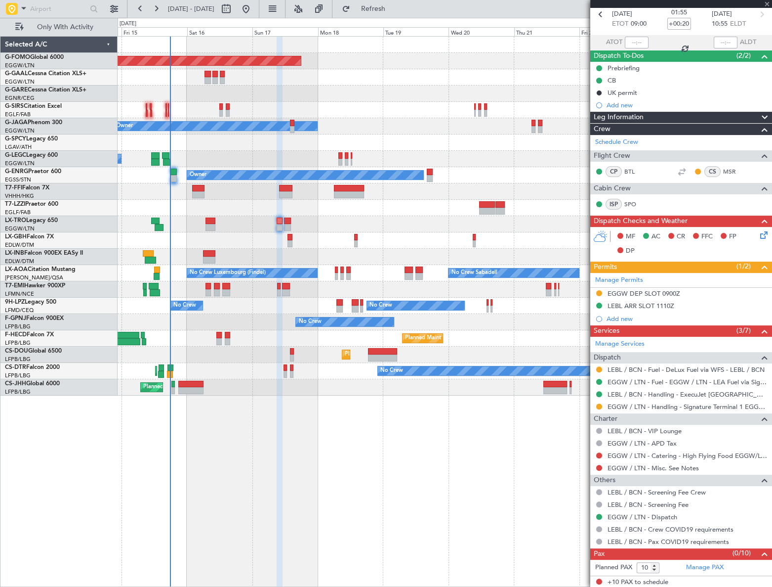
type input "+00:30"
type input "0"
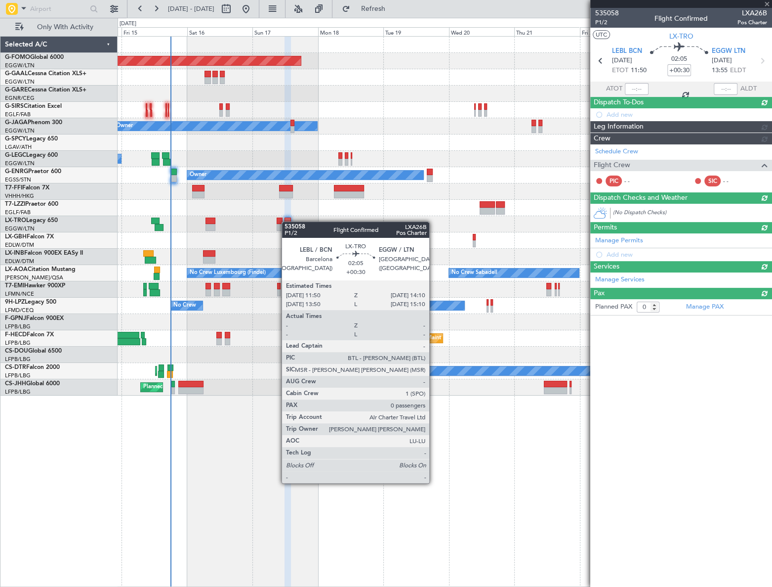
scroll to position [0, 0]
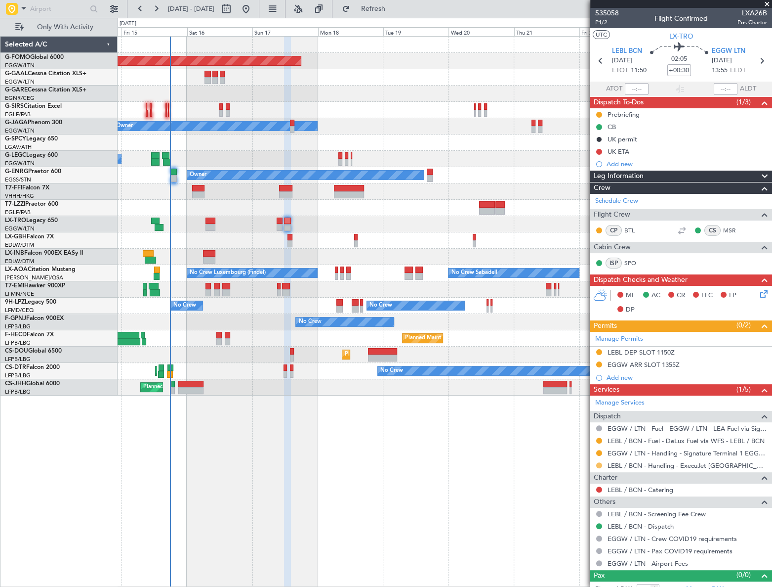
click at [598, 466] on button at bounding box center [599, 465] width 6 height 6
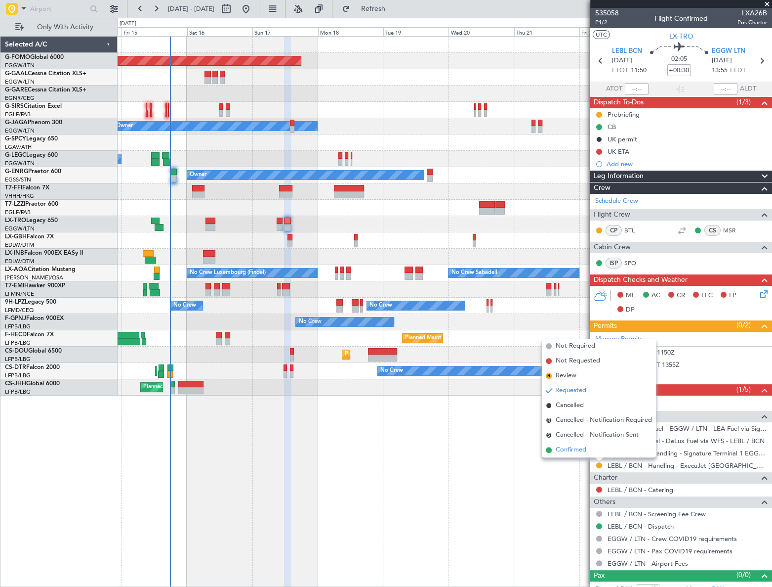
click at [573, 449] on span "Confirmed" at bounding box center [571, 450] width 31 height 10
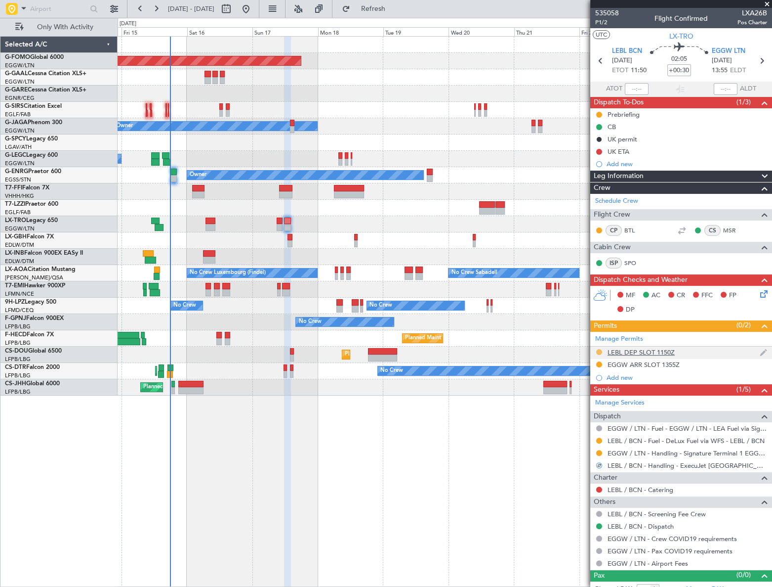
click at [598, 351] on button at bounding box center [599, 352] width 6 height 6
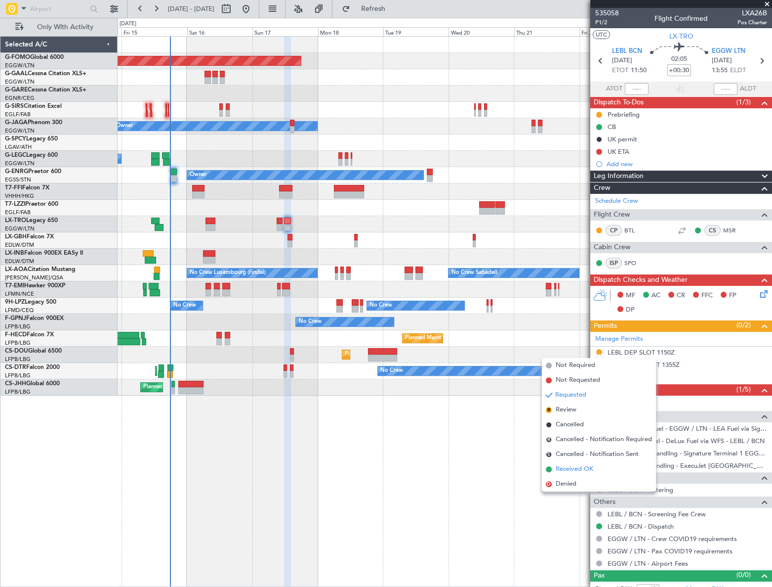
click at [568, 466] on span "Received OK" at bounding box center [575, 469] width 38 height 10
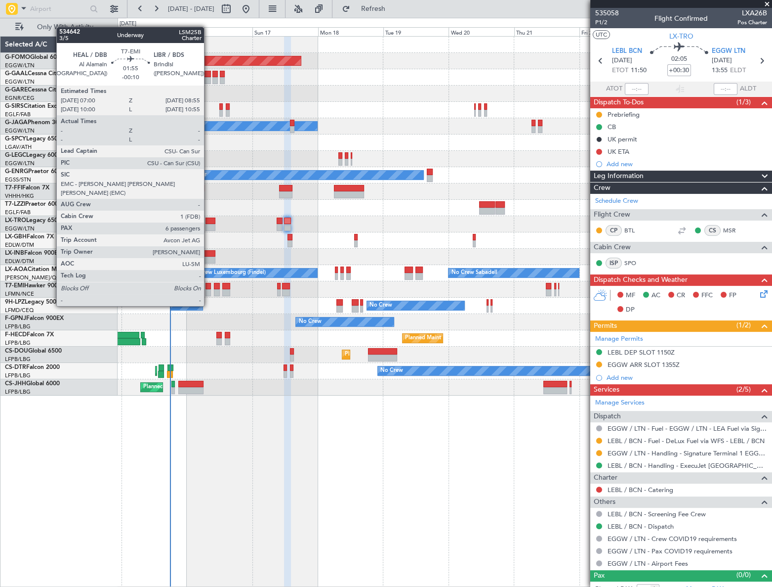
click at [209, 287] on div at bounding box center [208, 286] width 5 height 7
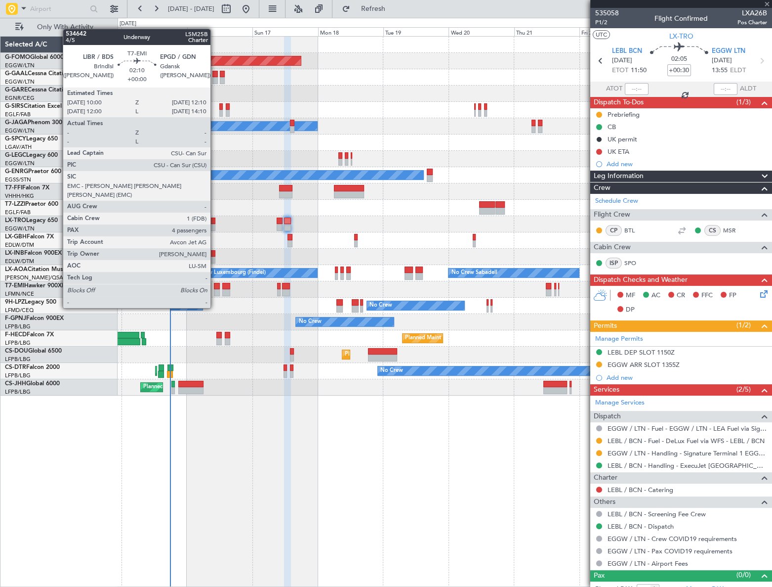
type input "-00:10"
type input "6"
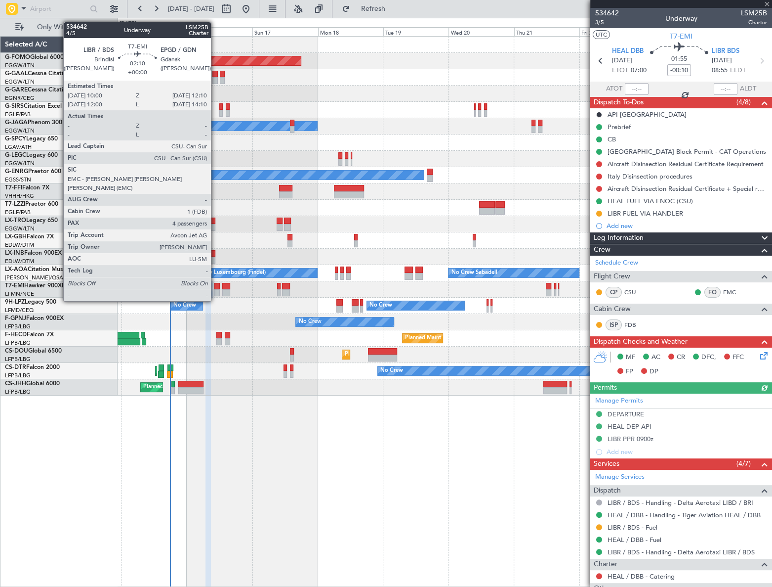
click at [215, 283] on div at bounding box center [217, 286] width 6 height 7
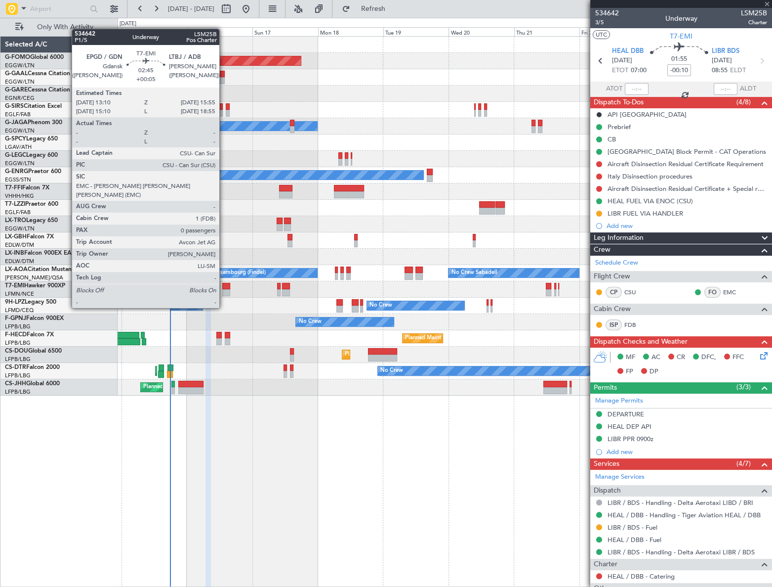
type input "4"
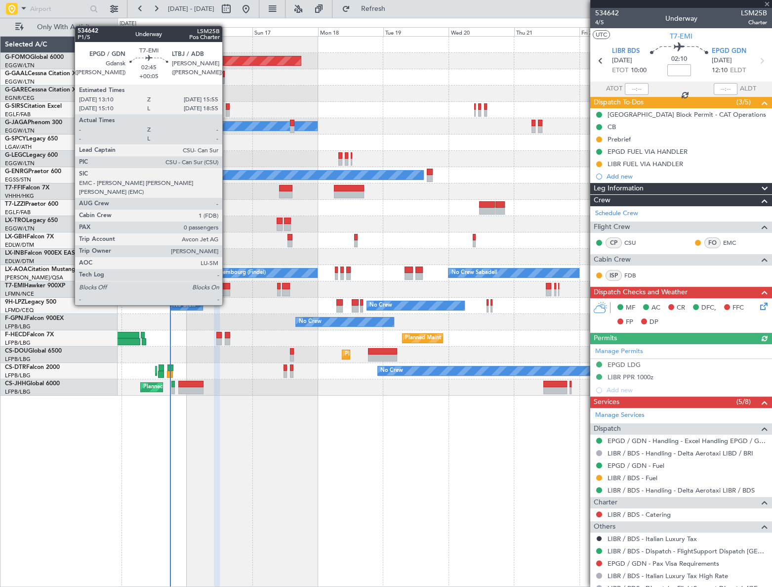
click at [227, 286] on div at bounding box center [226, 286] width 8 height 7
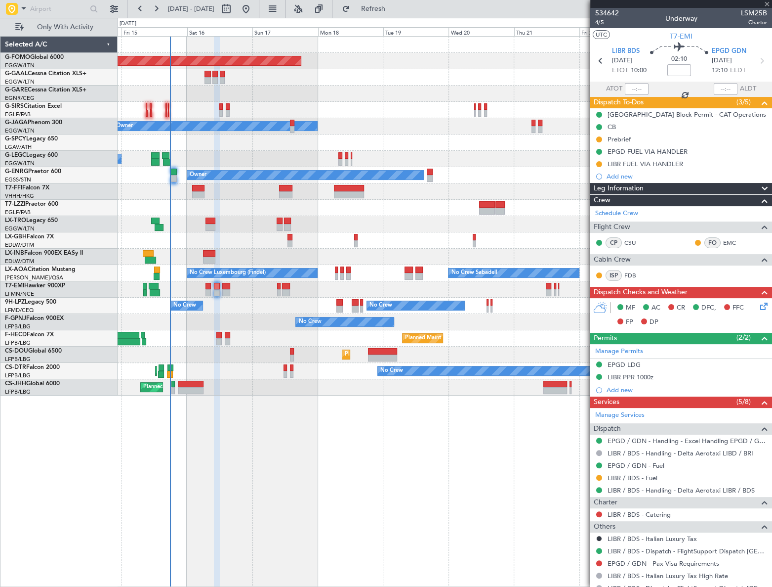
type input "+00:05"
type input "0"
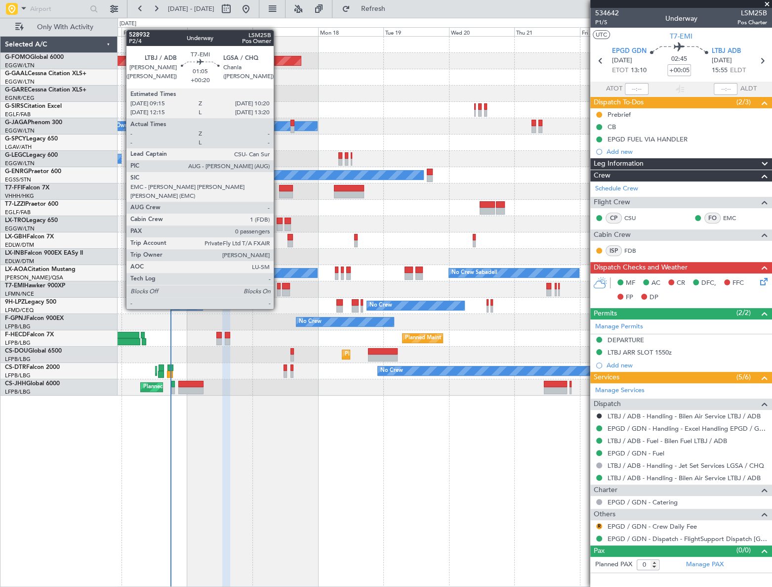
click at [278, 290] on div at bounding box center [278, 292] width 3 height 7
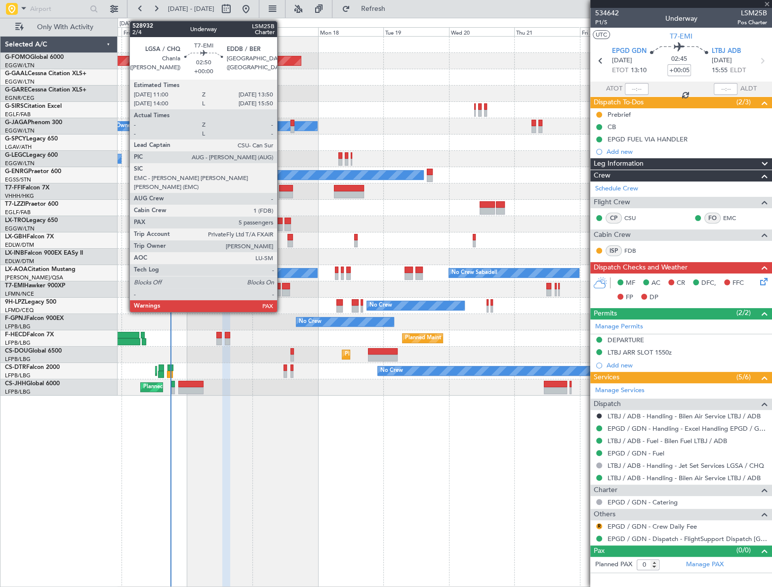
type input "+00:20"
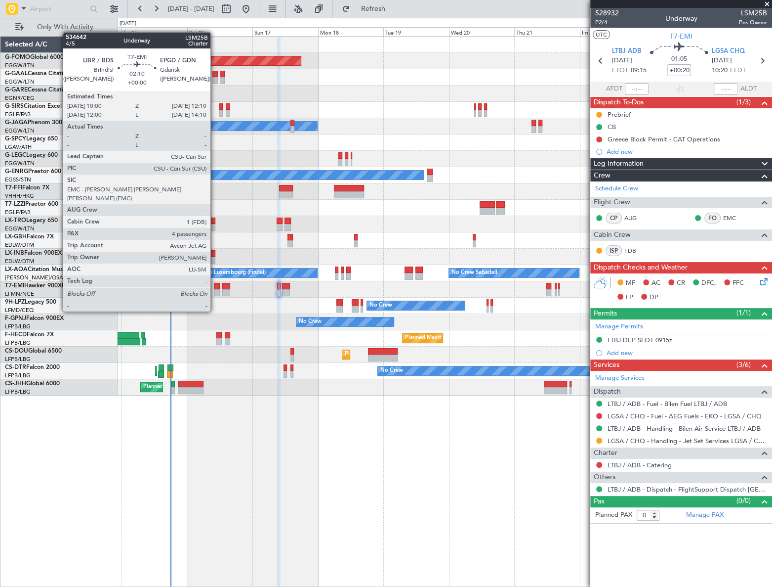
click at [215, 292] on div at bounding box center [217, 292] width 6 height 7
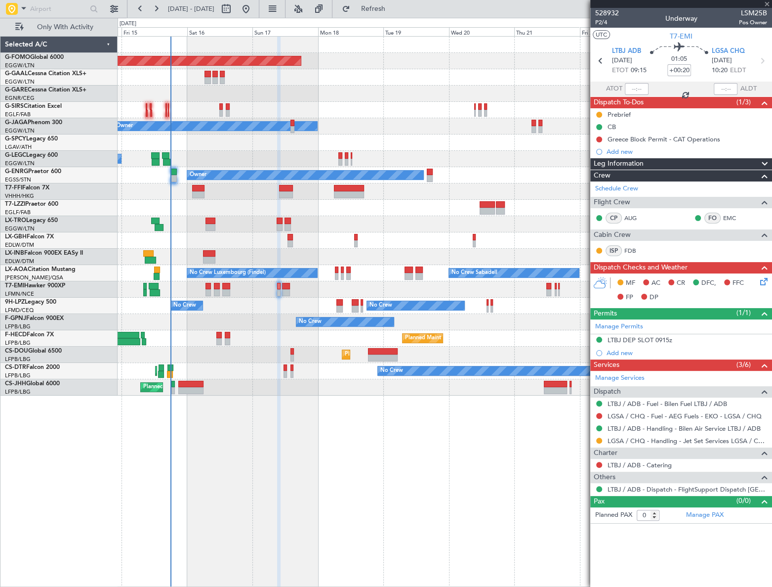
type input "4"
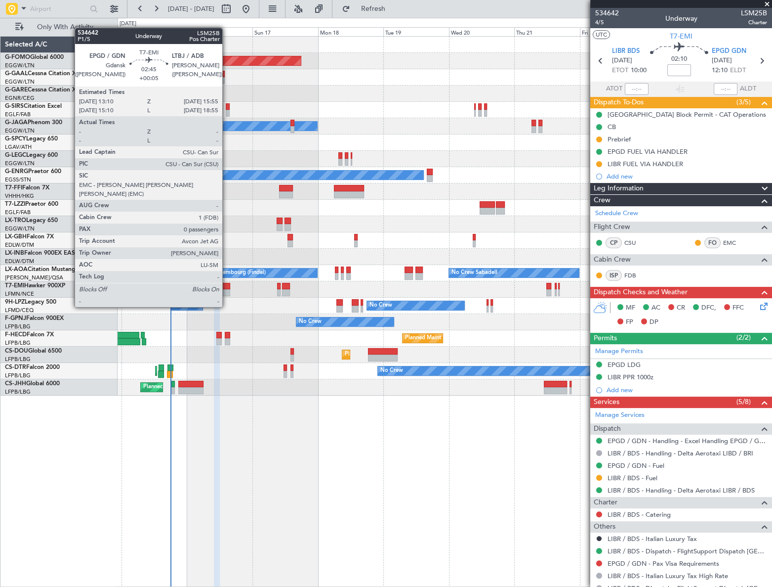
click at [227, 288] on div at bounding box center [226, 286] width 8 height 7
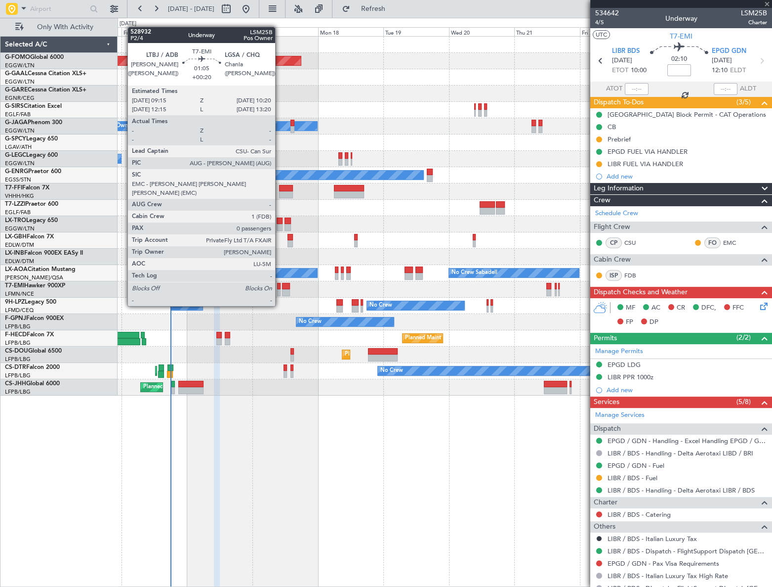
type input "+00:05"
type input "0"
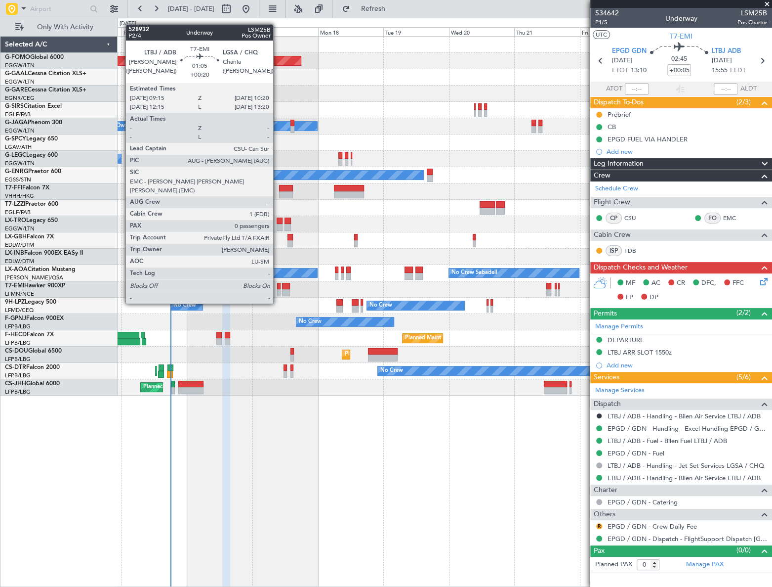
click at [278, 285] on div at bounding box center [278, 286] width 3 height 7
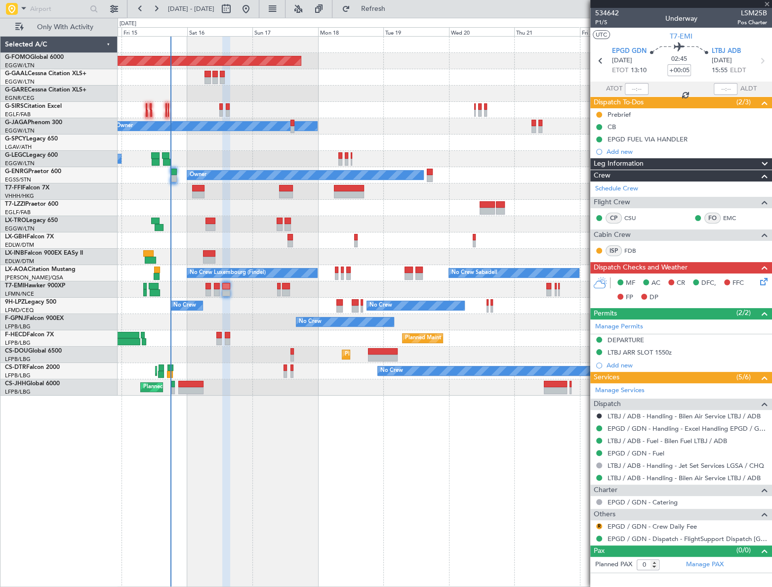
type input "+00:20"
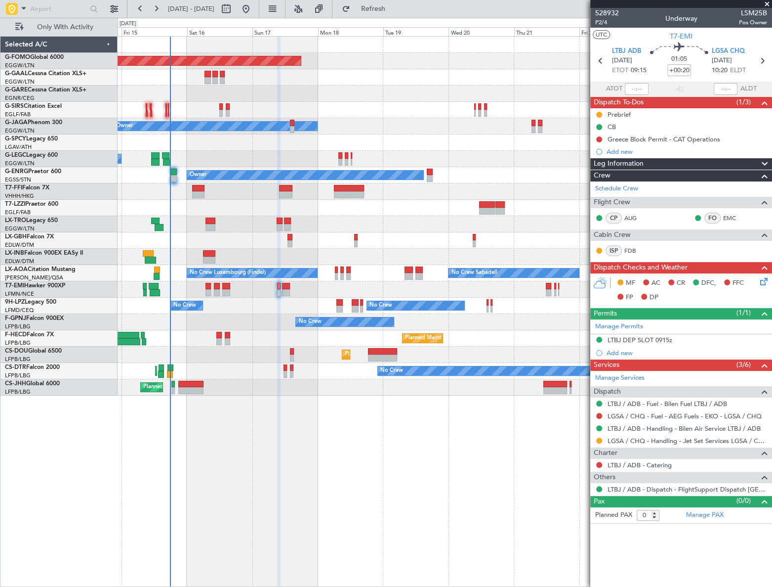
click at [400, 453] on div "Planned Maint Windsor Locks (Bradley Intl) Planned Maint Planned Maint Dusseldo…" at bounding box center [445, 311] width 654 height 551
click at [624, 149] on div "Add new" at bounding box center [683, 151] width 152 height 8
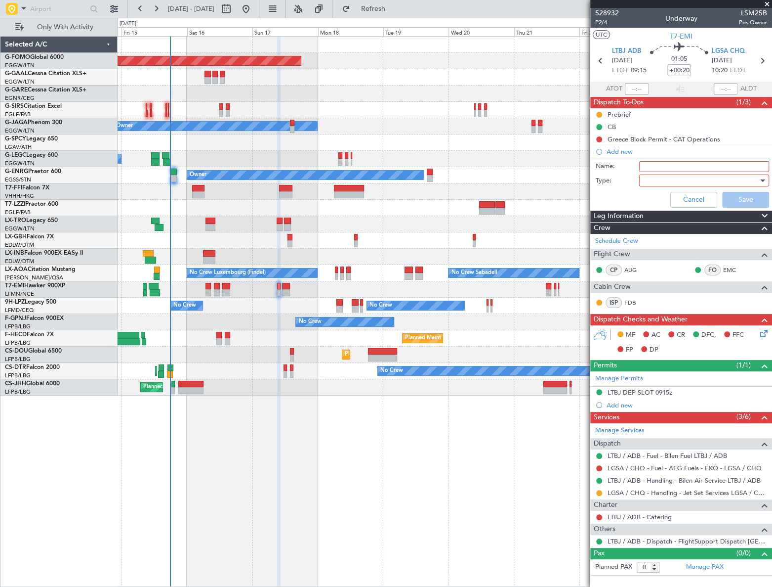
click at [664, 165] on input "Name:" at bounding box center [704, 166] width 130 height 11
type input "LGSA FUEL VIA HDLG"
click at [684, 175] on div at bounding box center [700, 180] width 115 height 15
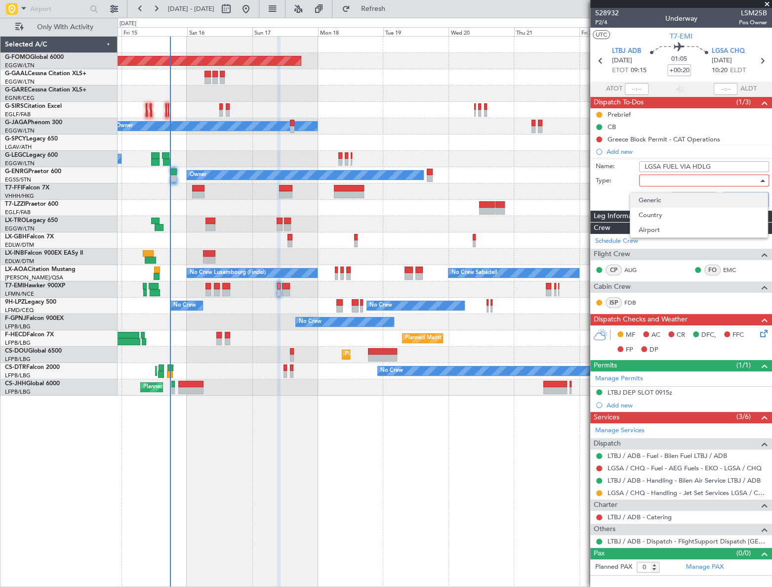
click at [668, 198] on span "Generic" at bounding box center [698, 200] width 121 height 15
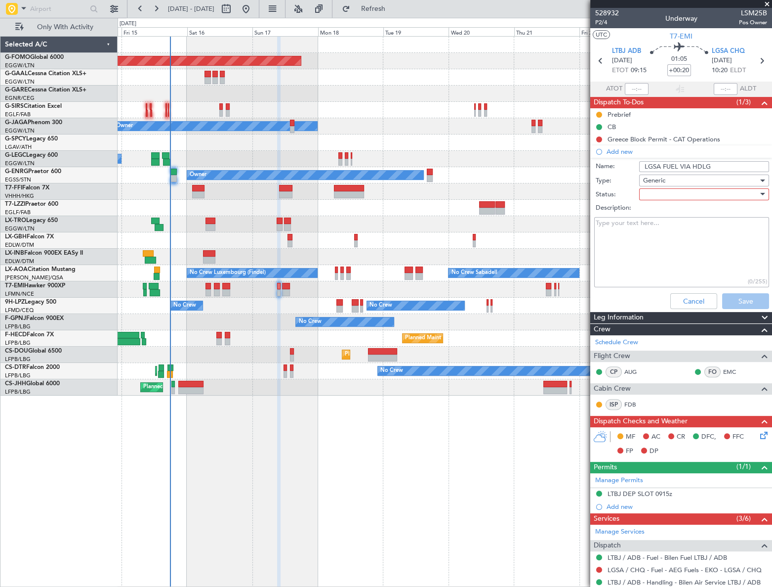
click at [684, 195] on div at bounding box center [700, 194] width 115 height 15
click at [677, 226] on span "In Progress" at bounding box center [700, 228] width 116 height 15
click at [733, 299] on button "Save" at bounding box center [745, 301] width 47 height 16
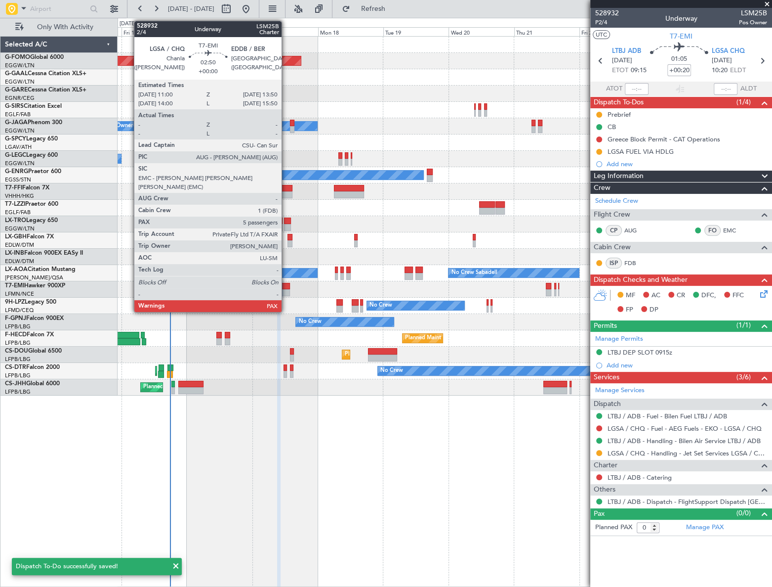
click at [286, 283] on div at bounding box center [286, 286] width 8 height 7
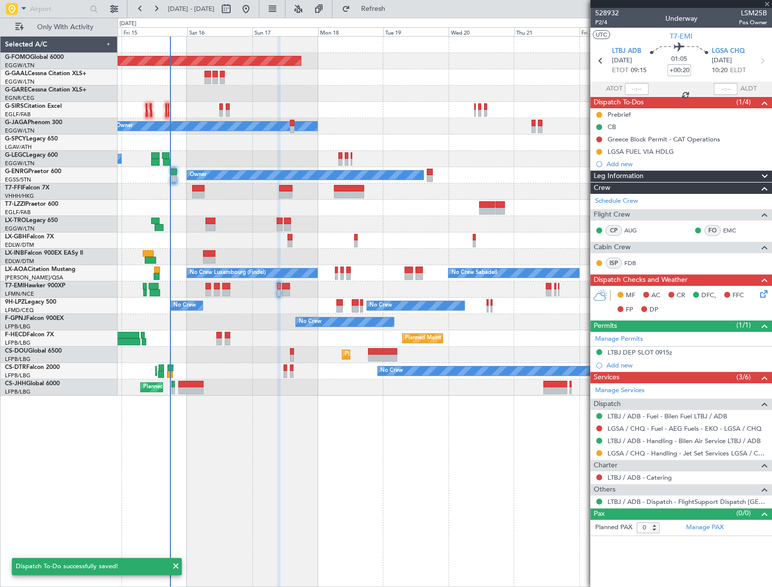
type input "5"
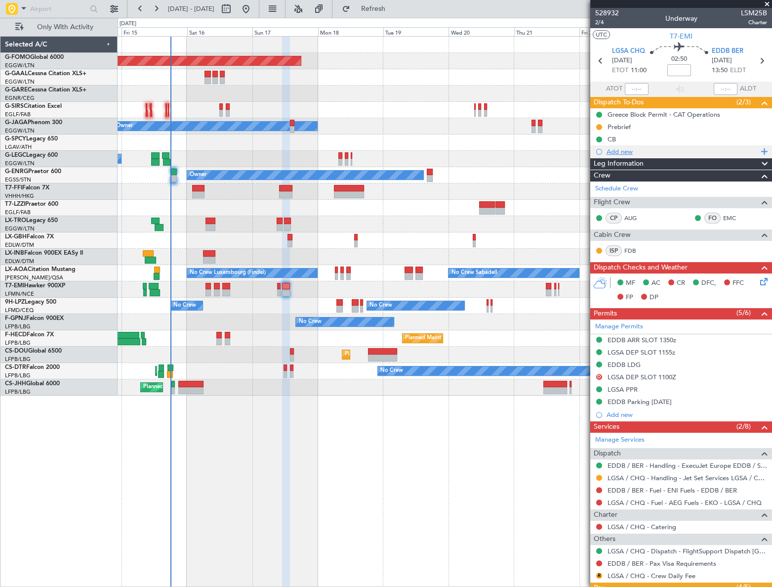
click at [627, 148] on div "Add new" at bounding box center [683, 151] width 152 height 8
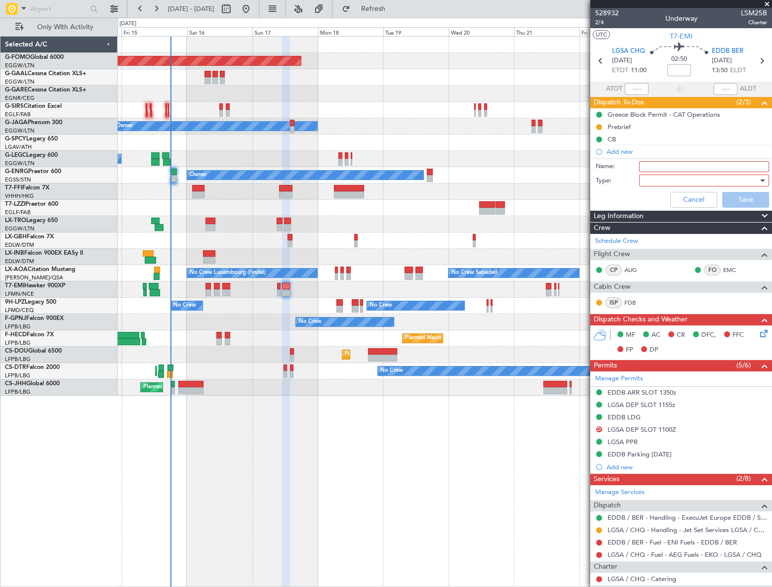
click at [658, 168] on input "Name:" at bounding box center [704, 166] width 130 height 11
type input "LGSA FUEL VIA HDLG"
click at [672, 179] on div at bounding box center [700, 180] width 115 height 15
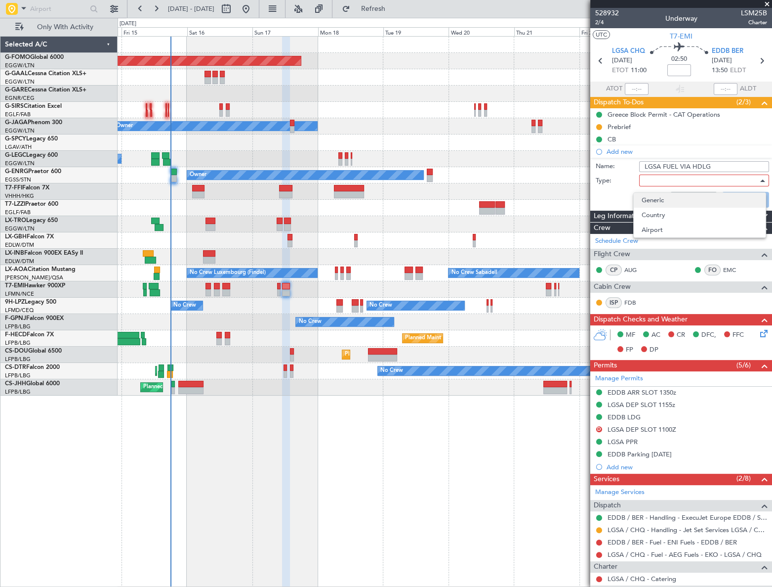
click at [677, 199] on span "Generic" at bounding box center [700, 200] width 116 height 15
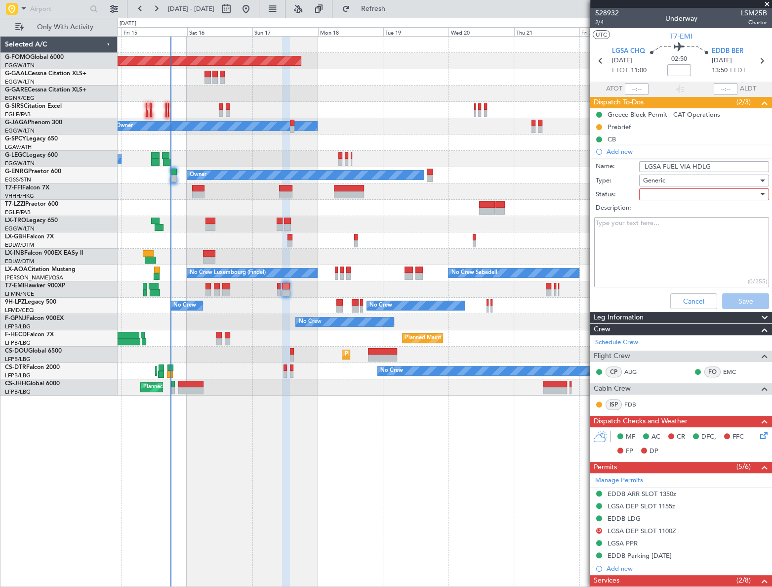
click at [688, 193] on div at bounding box center [700, 194] width 115 height 15
click at [678, 228] on span "In Progress" at bounding box center [700, 228] width 116 height 15
click at [736, 300] on button "Save" at bounding box center [745, 301] width 47 height 16
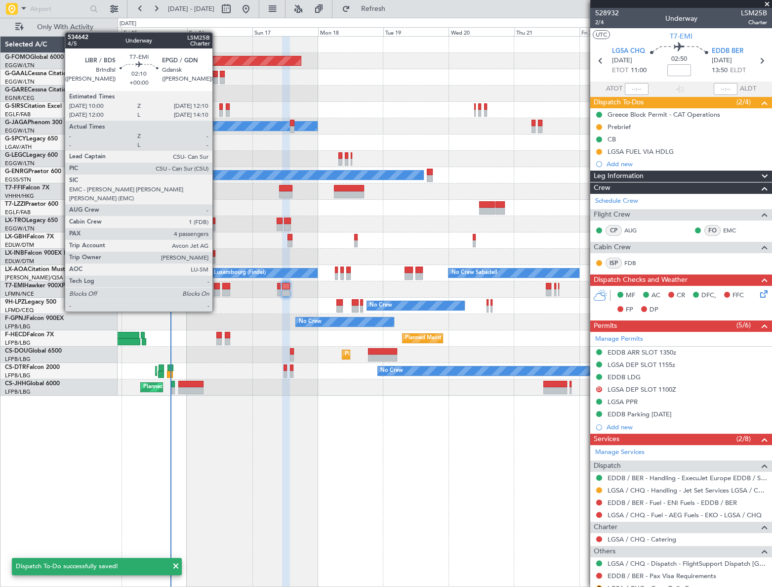
click at [217, 293] on div at bounding box center [217, 292] width 6 height 7
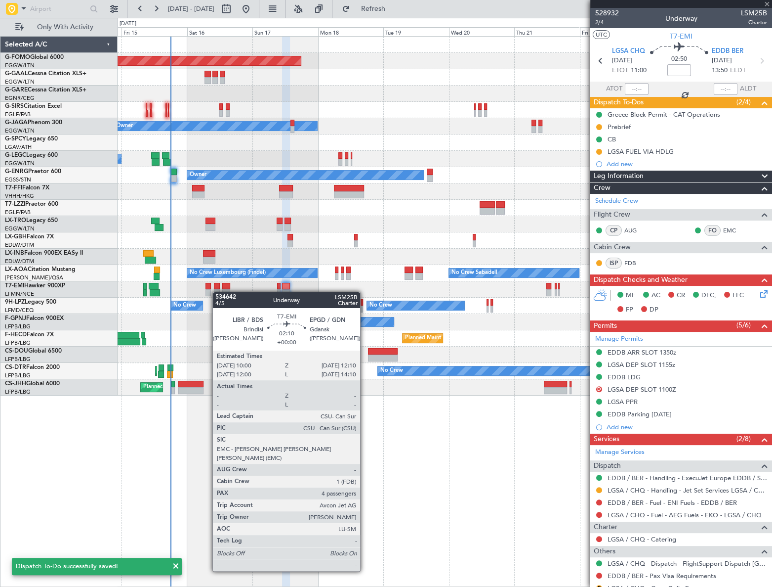
type input "4"
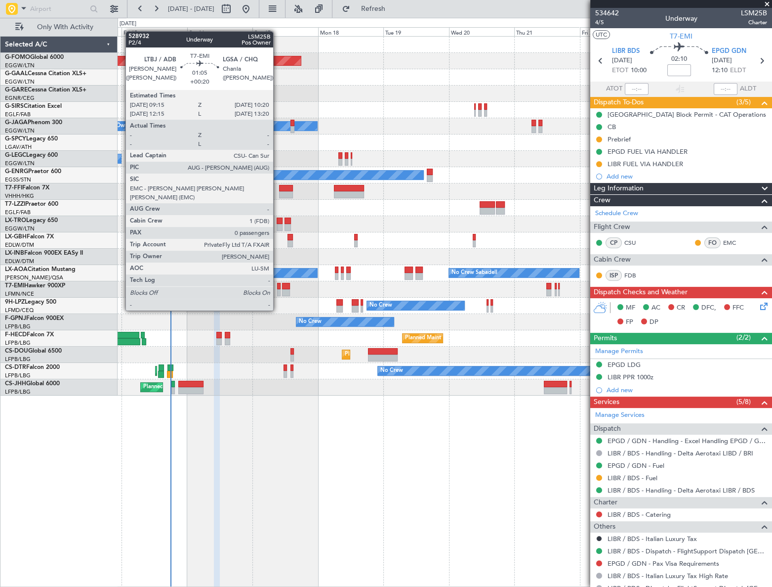
click at [278, 292] on div at bounding box center [278, 292] width 3 height 7
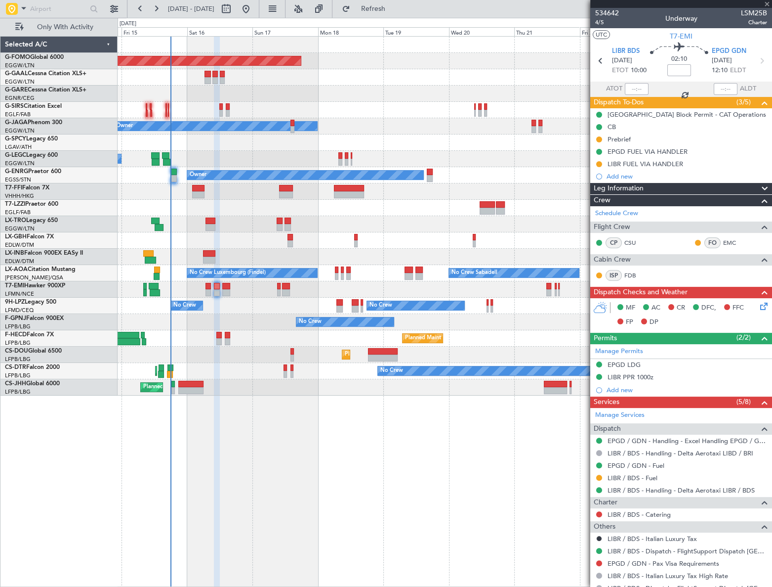
type input "+00:20"
type input "0"
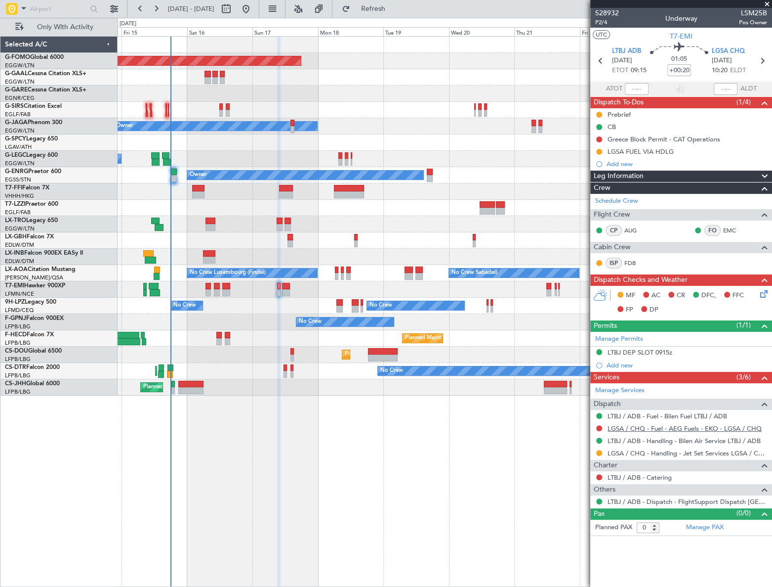
click at [715, 427] on link "LGSA / CHQ - Fuel - AEG Fuels - EKO - LGSA / CHQ" at bounding box center [685, 428] width 154 height 8
click at [388, 9] on span "Refresh" at bounding box center [373, 8] width 42 height 7
click at [599, 427] on button at bounding box center [599, 428] width 6 height 6
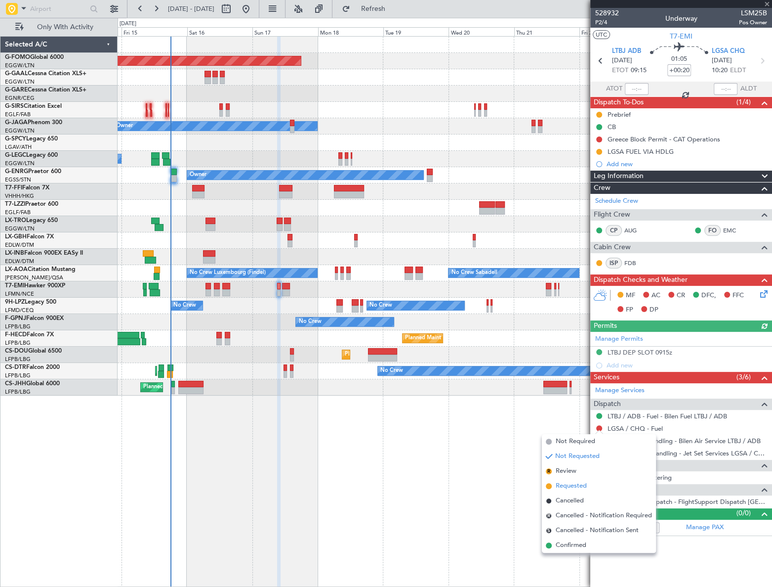
click at [565, 487] on span "Requested" at bounding box center [571, 486] width 31 height 10
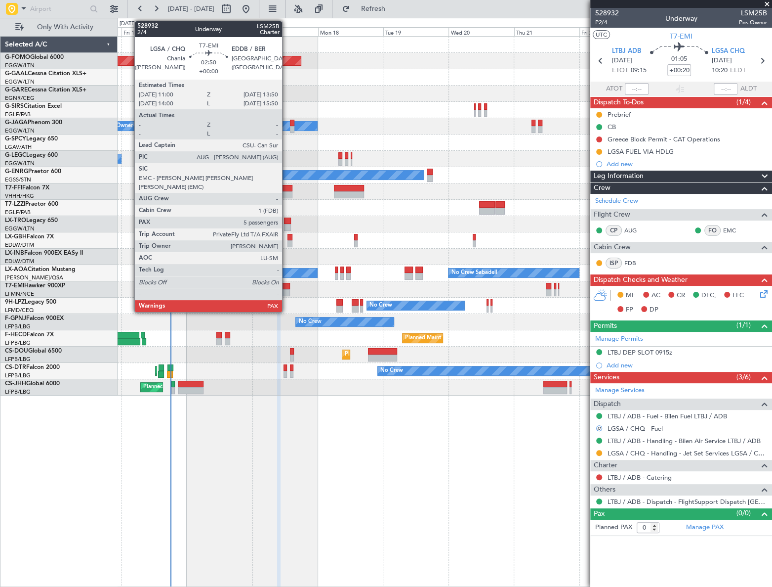
click at [287, 287] on div at bounding box center [286, 286] width 8 height 7
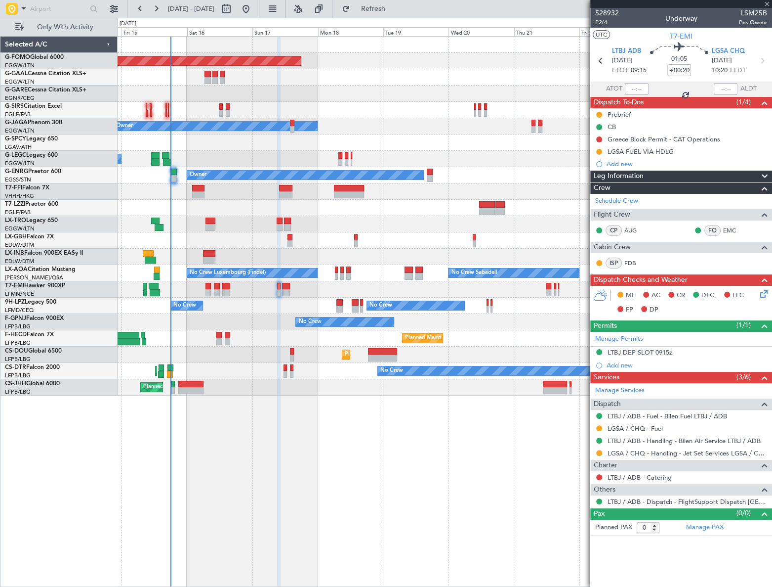
type input "5"
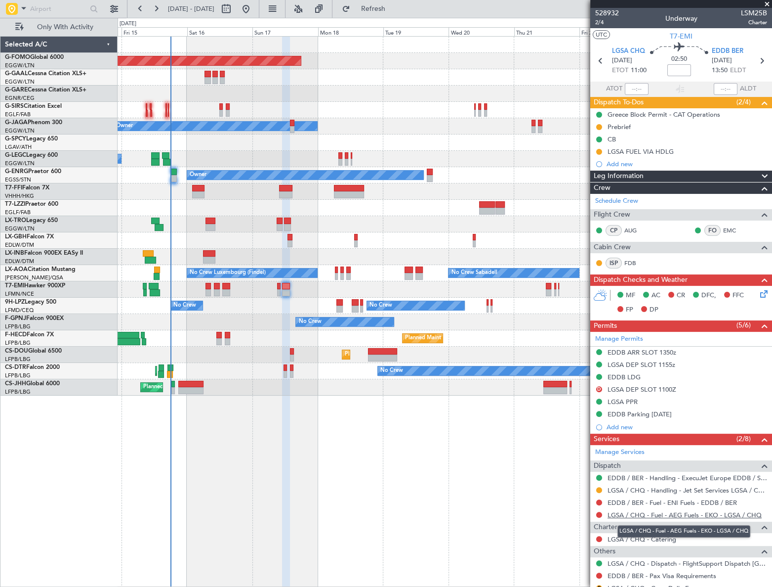
click at [693, 514] on link "LGSA / CHQ - Fuel - AEG Fuels - EKO - LGSA / CHQ" at bounding box center [685, 514] width 154 height 8
click at [393, 14] on button "Refresh" at bounding box center [367, 9] width 59 height 16
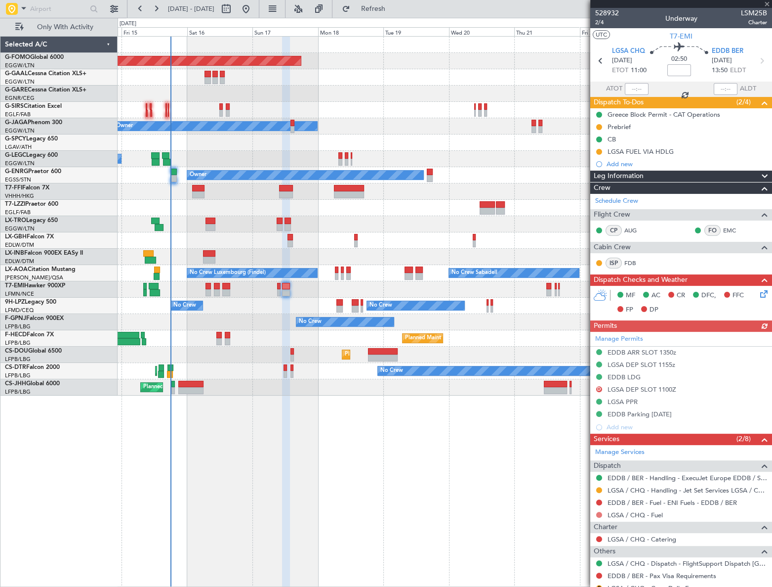
click at [597, 514] on button at bounding box center [599, 514] width 6 height 6
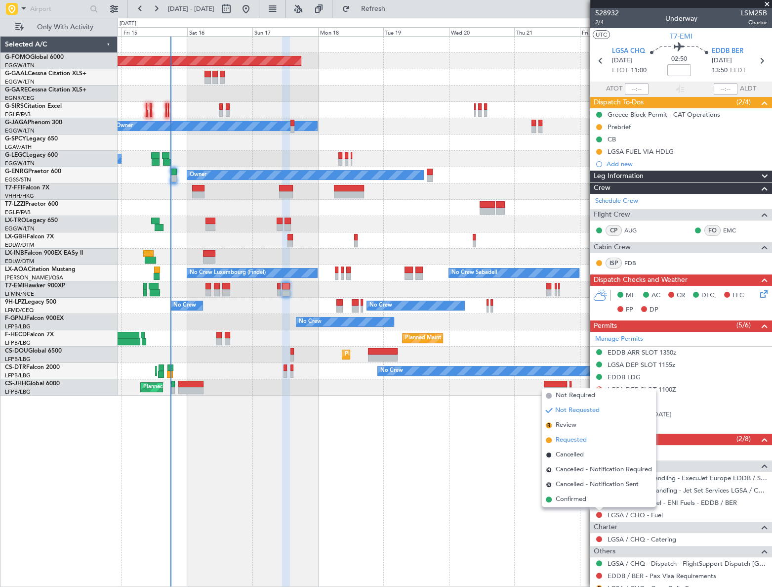
click at [572, 440] on span "Requested" at bounding box center [571, 440] width 31 height 10
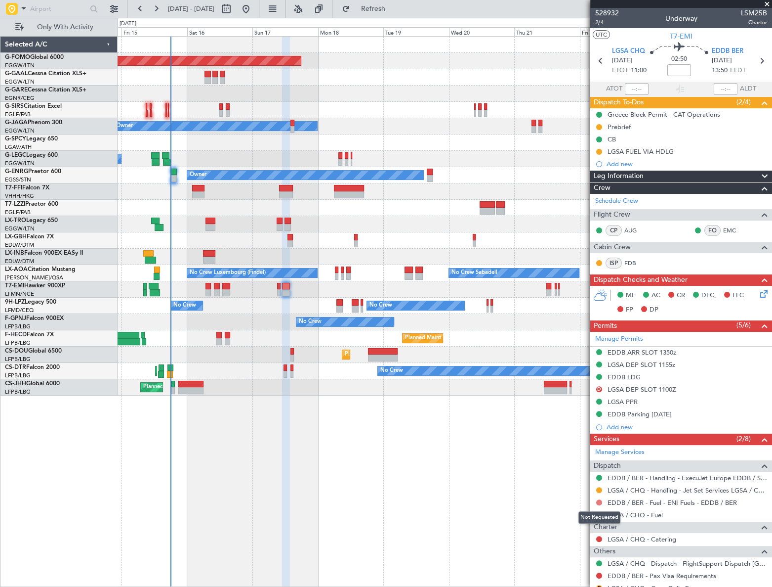
click at [598, 502] on button at bounding box center [599, 502] width 6 height 6
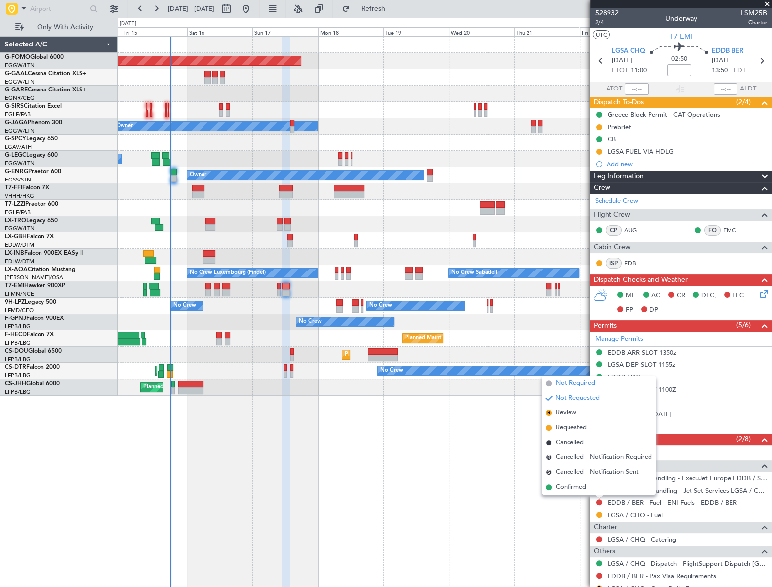
click at [573, 383] on span "Not Required" at bounding box center [576, 383] width 40 height 10
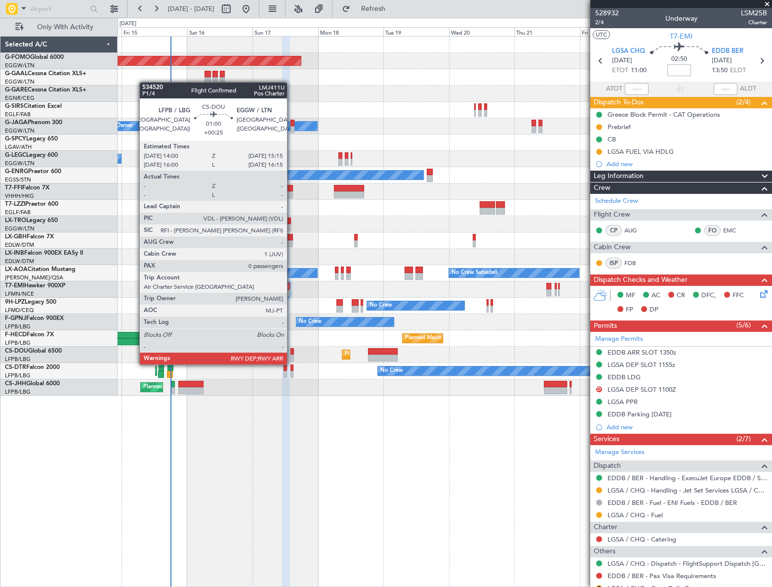
click at [292, 354] on div at bounding box center [292, 357] width 3 height 7
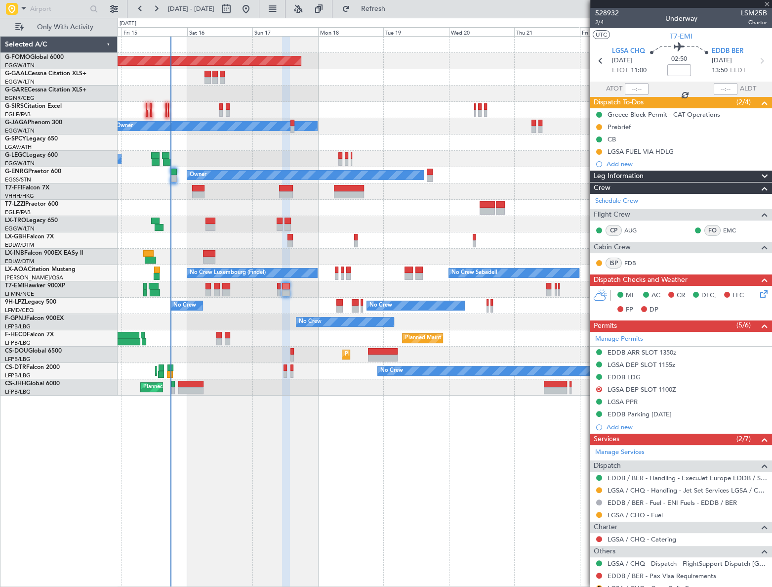
type input "+00:25"
type input "0"
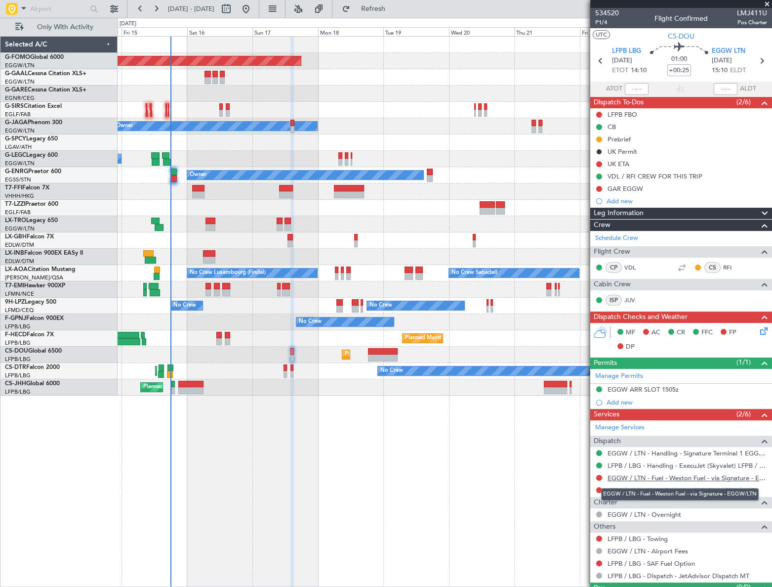
click at [652, 479] on link "EGGW / LTN - Fuel - Weston Fuel - via Signature - EGGW/LTN" at bounding box center [688, 477] width 160 height 8
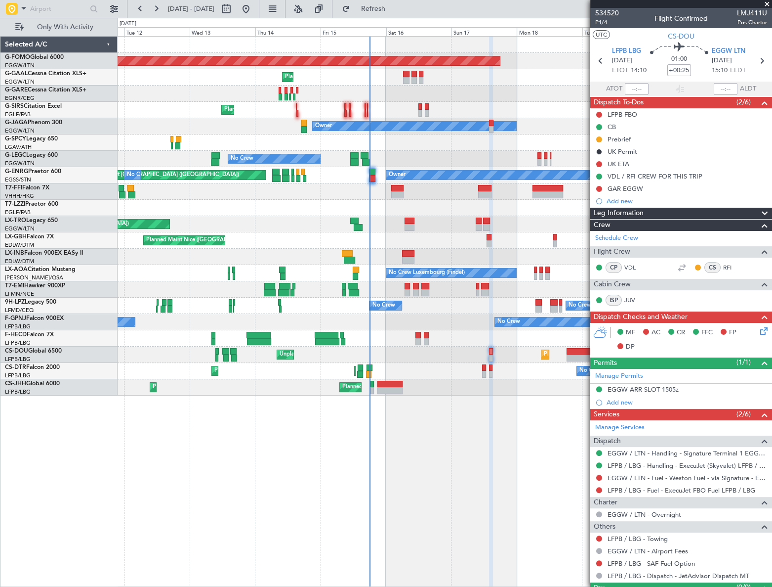
click at [371, 363] on div "Planned Maint Windsor Locks ([PERSON_NAME] Intl) Planned Maint Planned Maint [G…" at bounding box center [445, 216] width 654 height 359
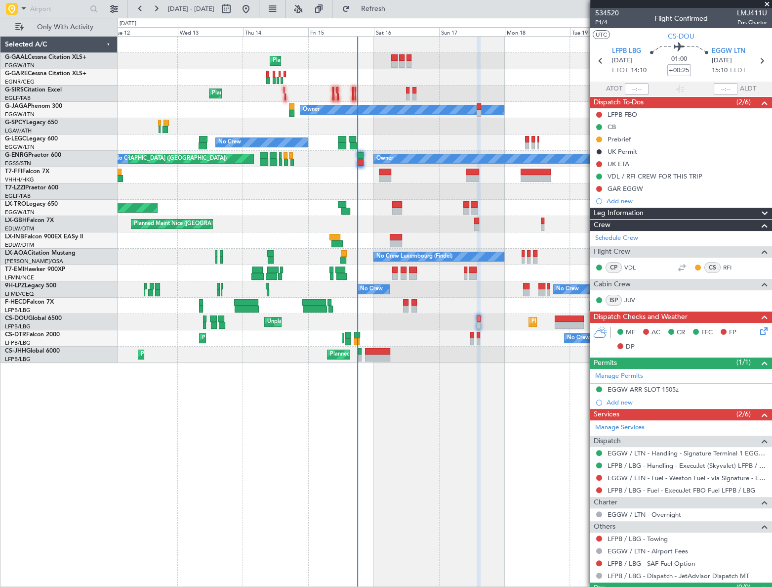
click at [439, 458] on div "Planned Maint Planned Maint [GEOGRAPHIC_DATA] ([GEOGRAPHIC_DATA]) Owner No Crew…" at bounding box center [445, 311] width 654 height 551
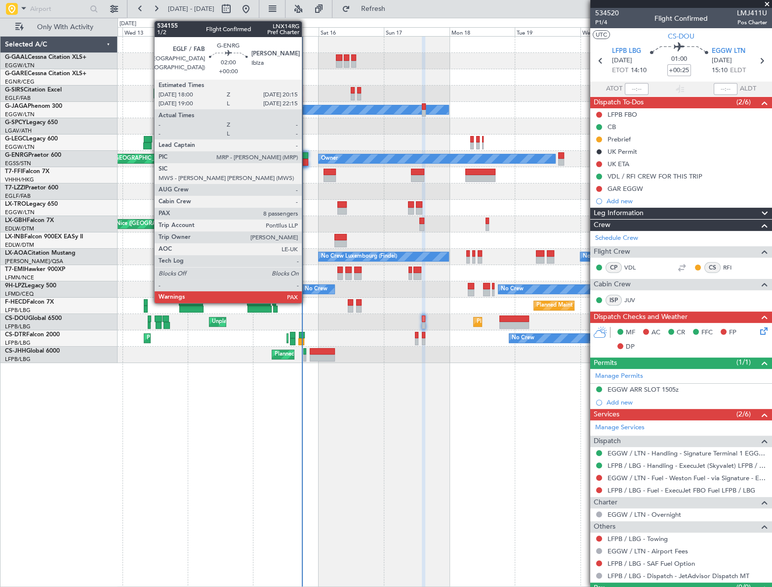
click at [306, 157] on div at bounding box center [305, 155] width 6 height 7
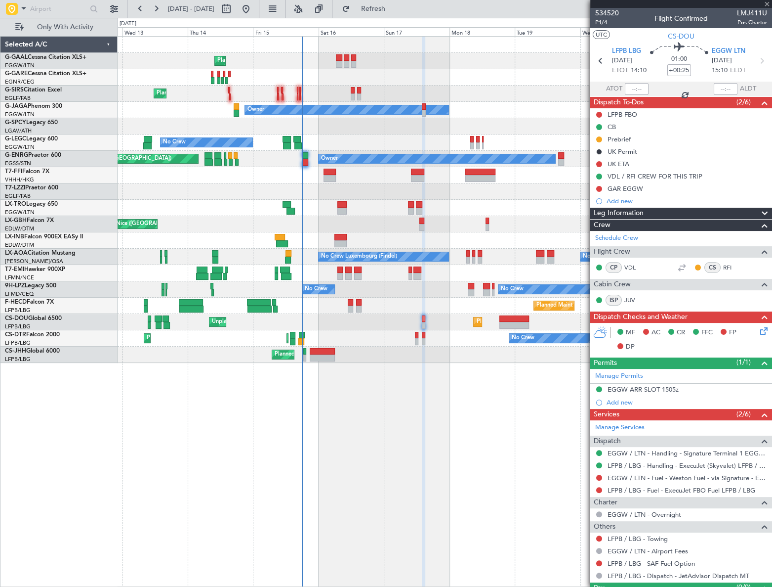
type input "8"
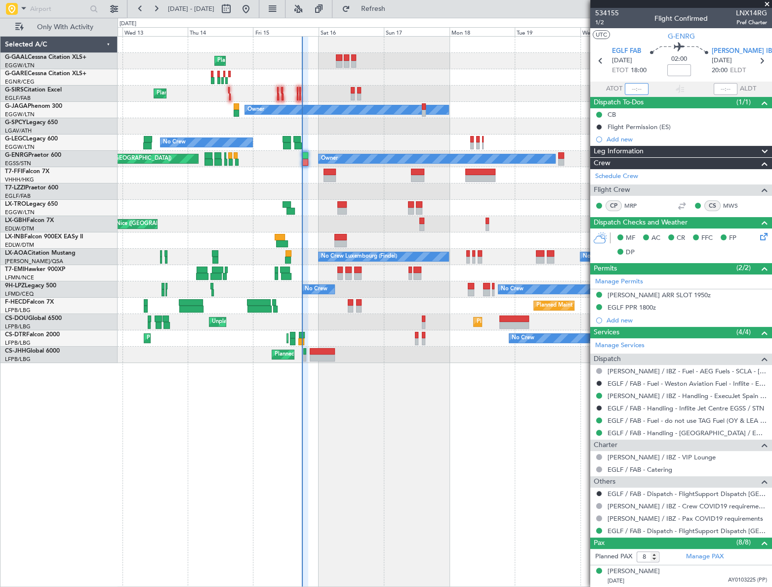
click at [629, 87] on input "text" at bounding box center [637, 89] width 24 height 12
click at [515, 386] on div "Planned Maint Planned Maint [GEOGRAPHIC_DATA] ([GEOGRAPHIC_DATA]) Owner No Crew…" at bounding box center [445, 311] width 655 height 551
type input "18:01"
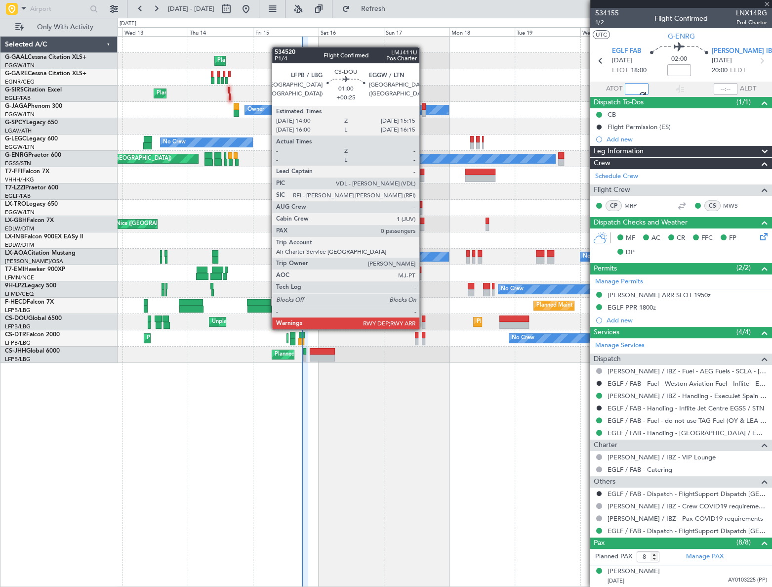
click at [424, 319] on div at bounding box center [423, 318] width 3 height 7
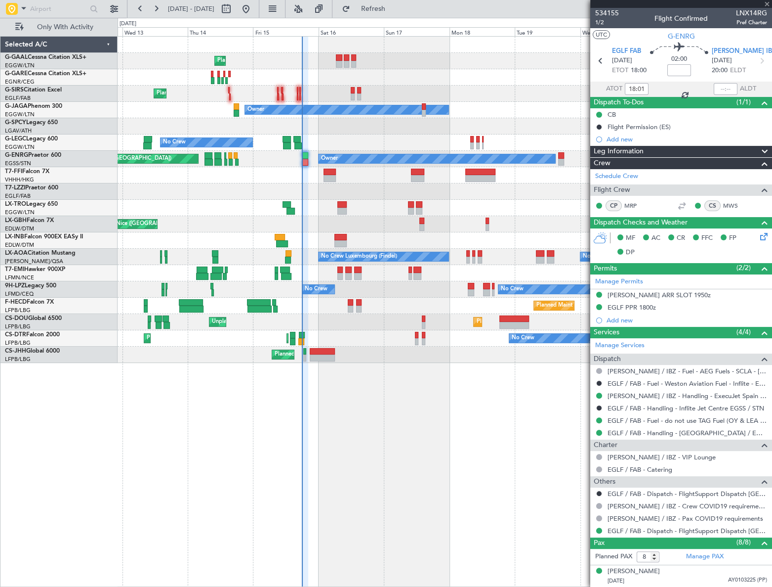
type input "+00:25"
type input "0"
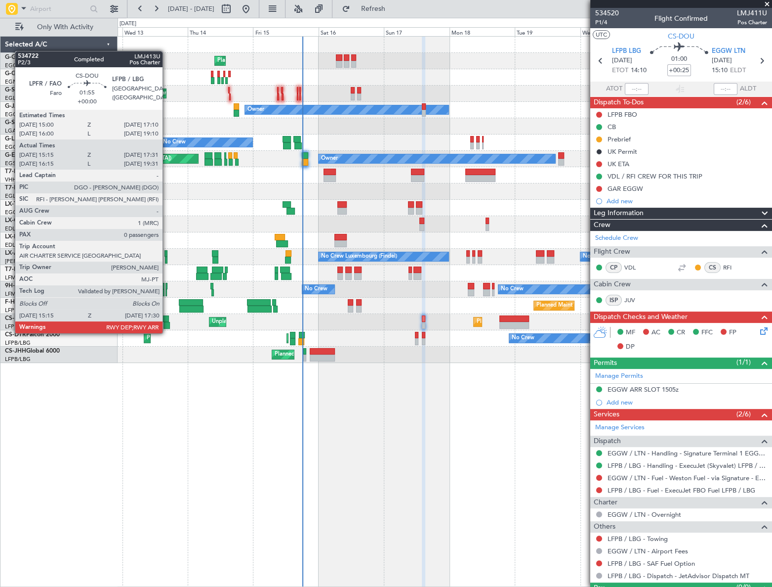
click at [167, 323] on div at bounding box center [167, 325] width 6 height 7
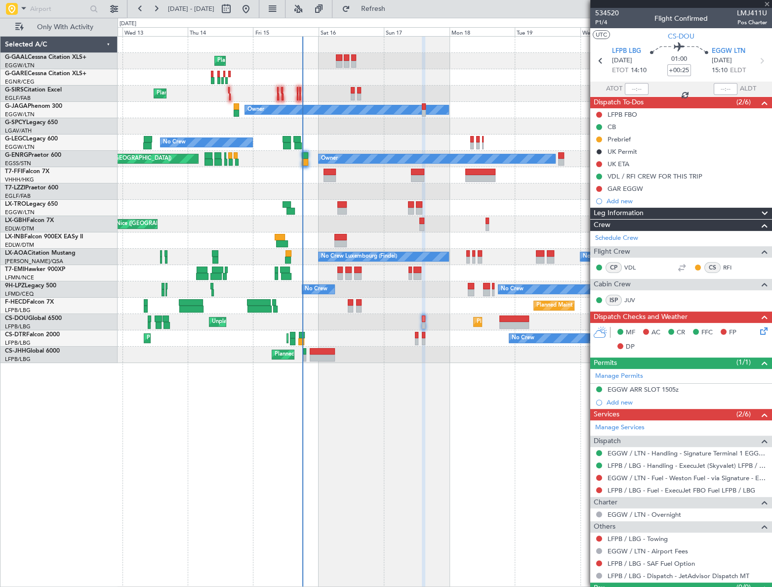
type input "15:25"
type input "17:26"
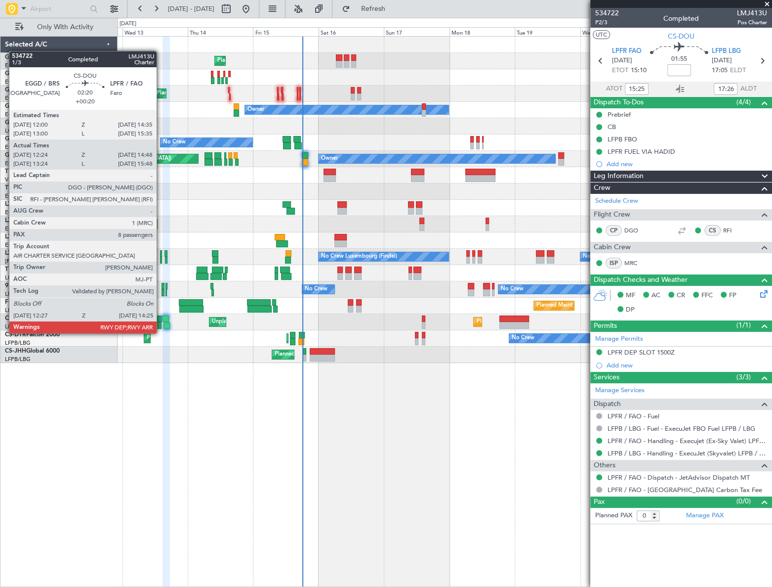
click at [161, 323] on div at bounding box center [158, 325] width 5 height 7
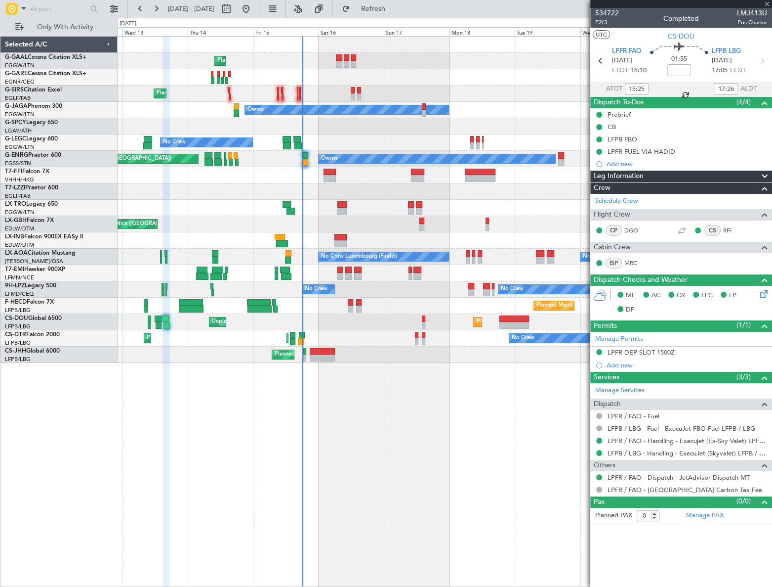
type input "+00:20"
type input "12:34"
type input "14:43"
type input "8"
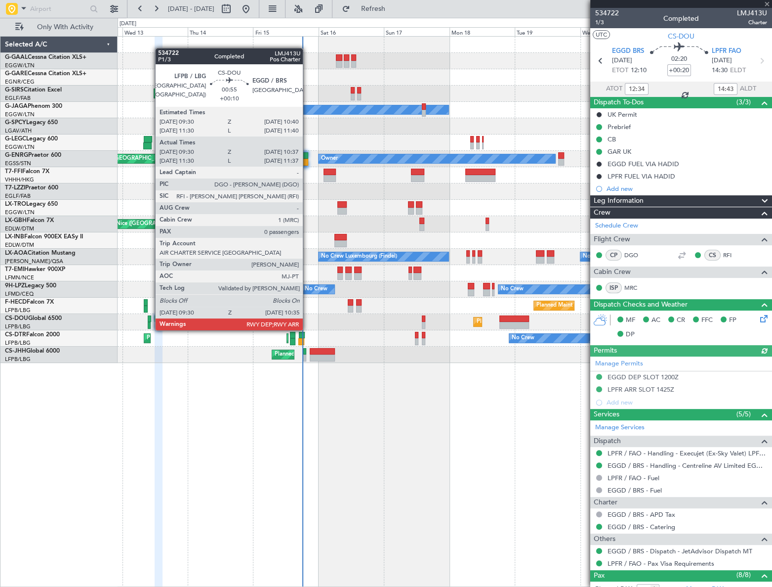
click at [150, 320] on div at bounding box center [149, 318] width 3 height 7
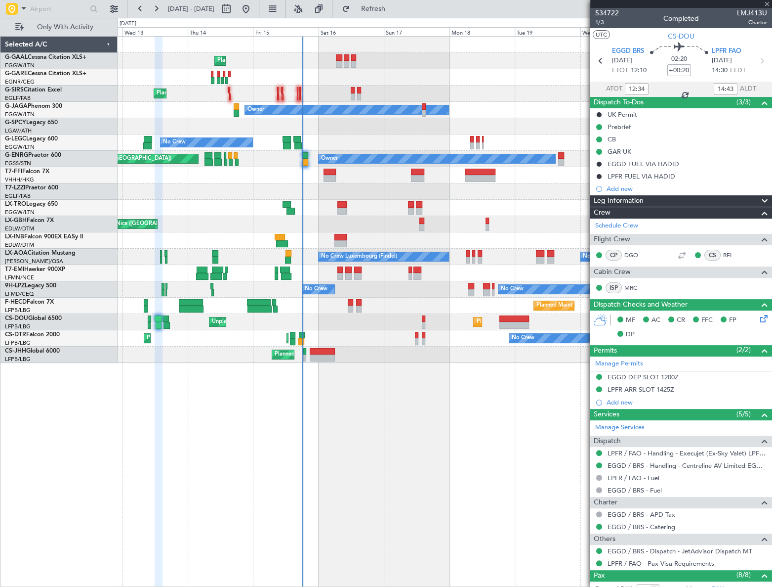
type input "+00:10"
type input "09:40"
type input "10:32"
type input "0"
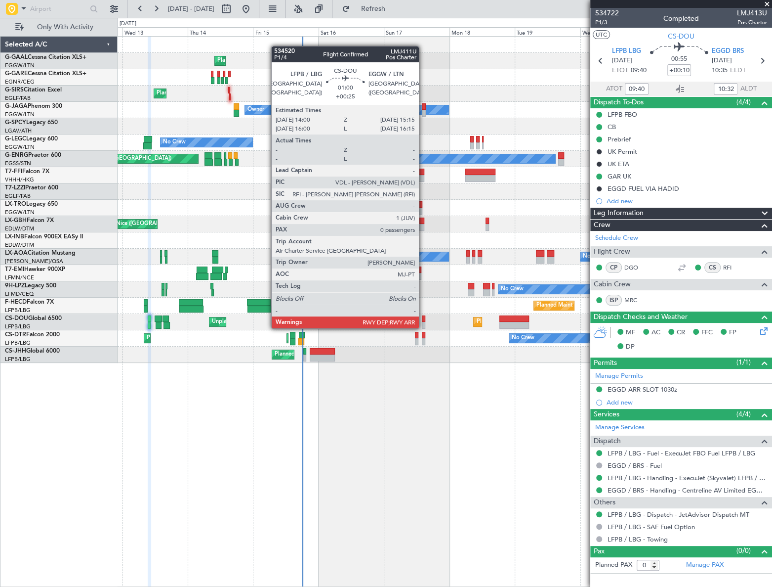
click at [424, 318] on div at bounding box center [423, 318] width 3 height 7
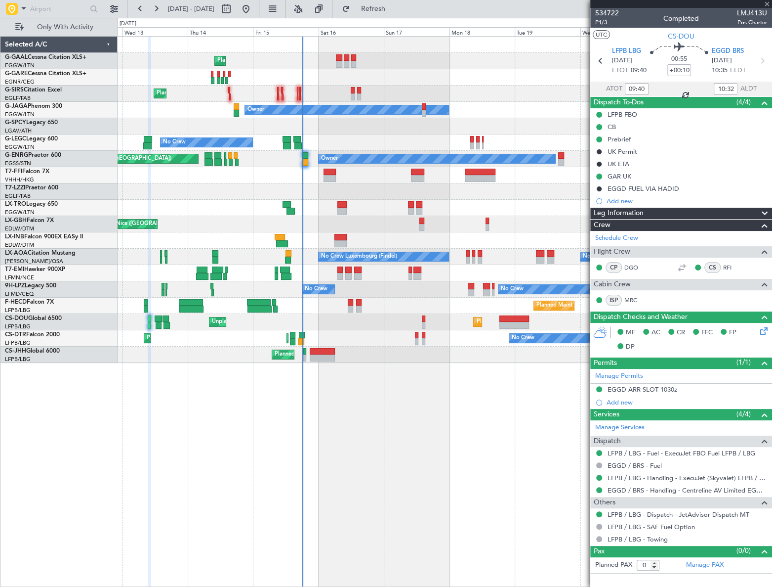
type input "+00:25"
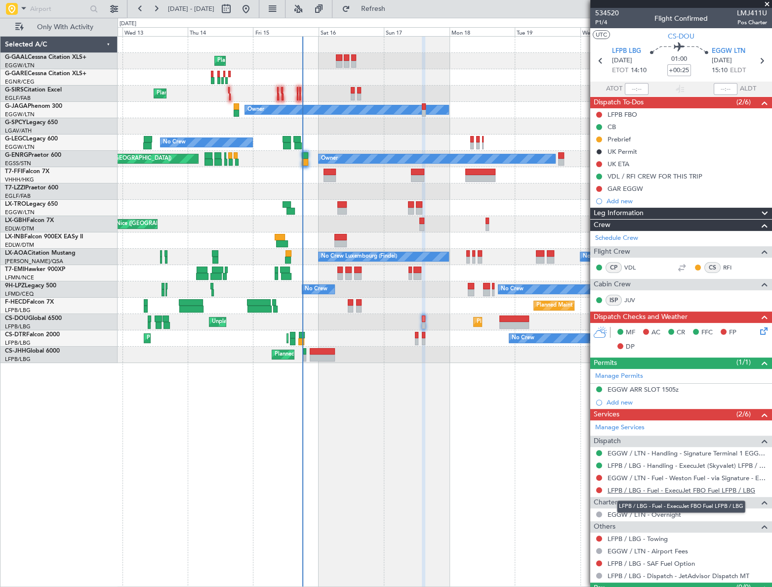
click at [702, 489] on link "LFPB / LBG - Fuel - ExecuJet FBO Fuel LFPB / LBG" at bounding box center [682, 490] width 148 height 8
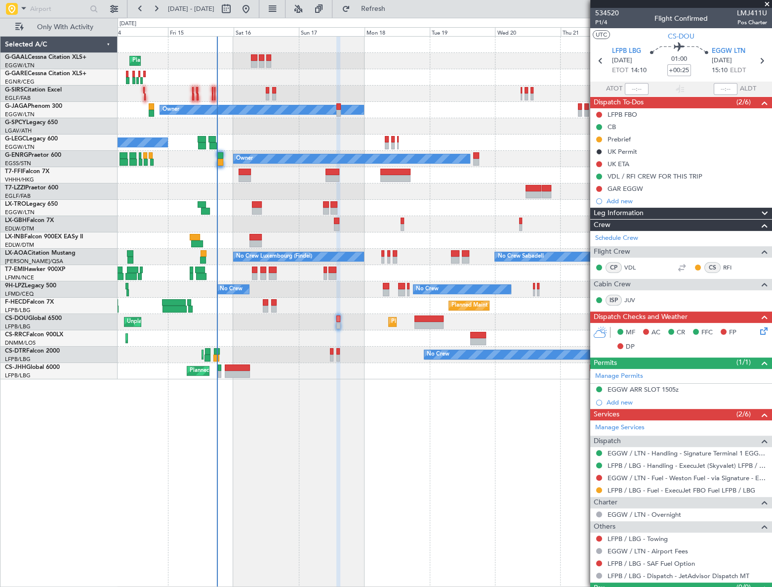
click at [341, 460] on div "Planned Maint Planned [GEOGRAPHIC_DATA] Planned Maint [GEOGRAPHIC_DATA] ([GEOGR…" at bounding box center [445, 311] width 654 height 551
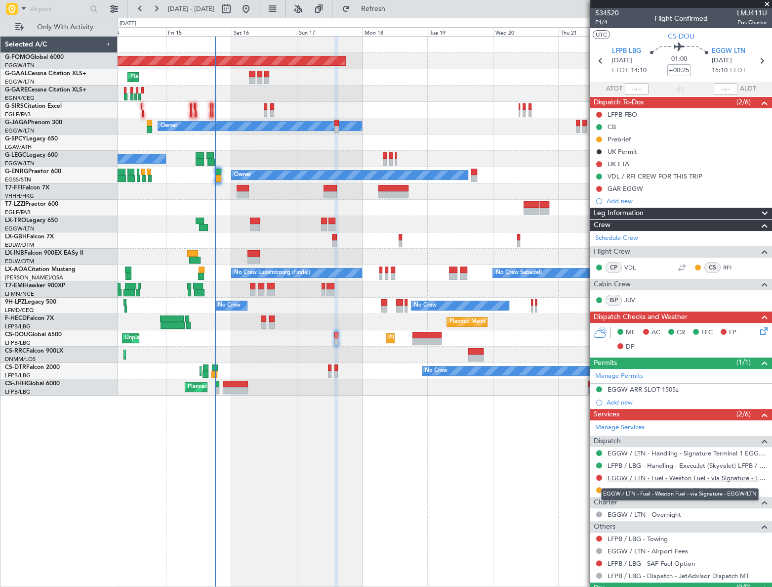
click at [642, 476] on link "EGGW / LTN - Fuel - Weston Fuel - via Signature - EGGW/LTN" at bounding box center [688, 477] width 160 height 8
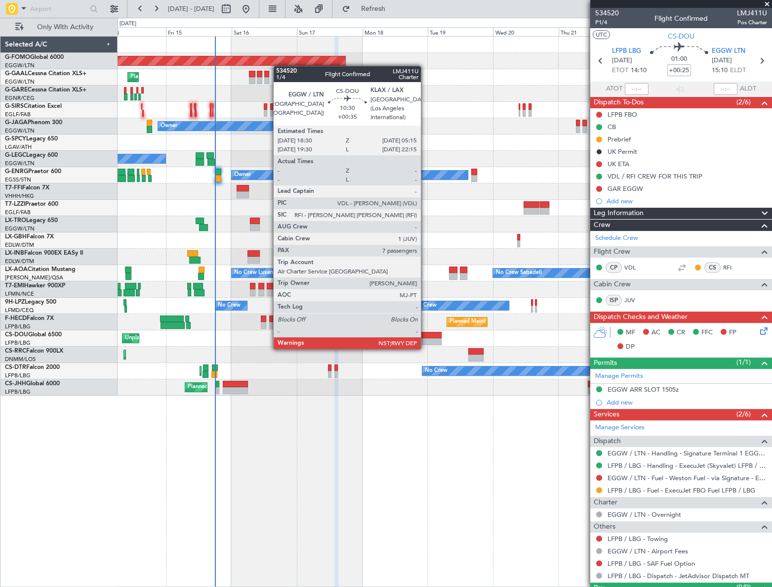
click at [425, 339] on div at bounding box center [428, 341] width 30 height 7
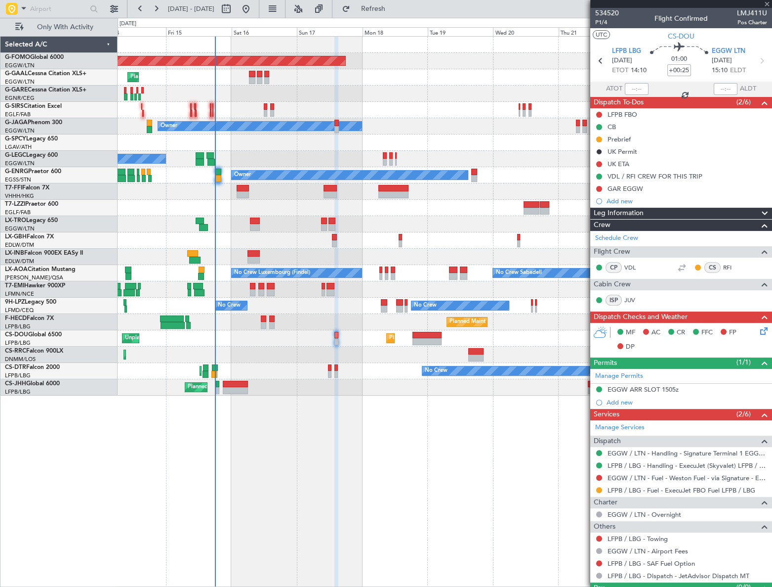
type input "+00:35"
type input "7"
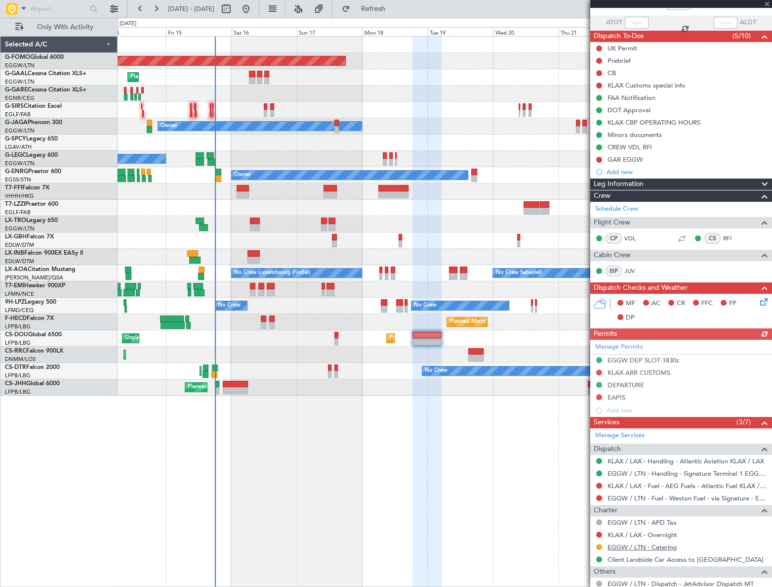
scroll to position [89, 0]
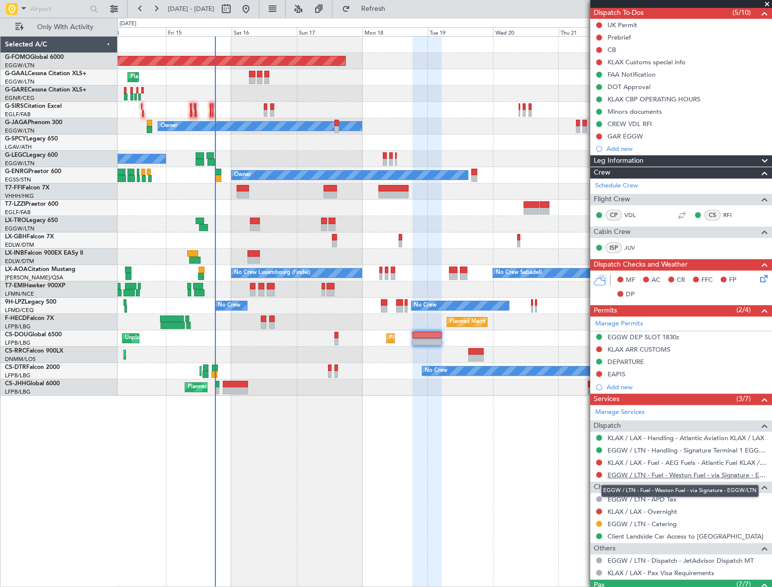
click at [701, 474] on link "EGGW / LTN - Fuel - Weston Fuel - via Signature - EGGW/LTN" at bounding box center [688, 474] width 160 height 8
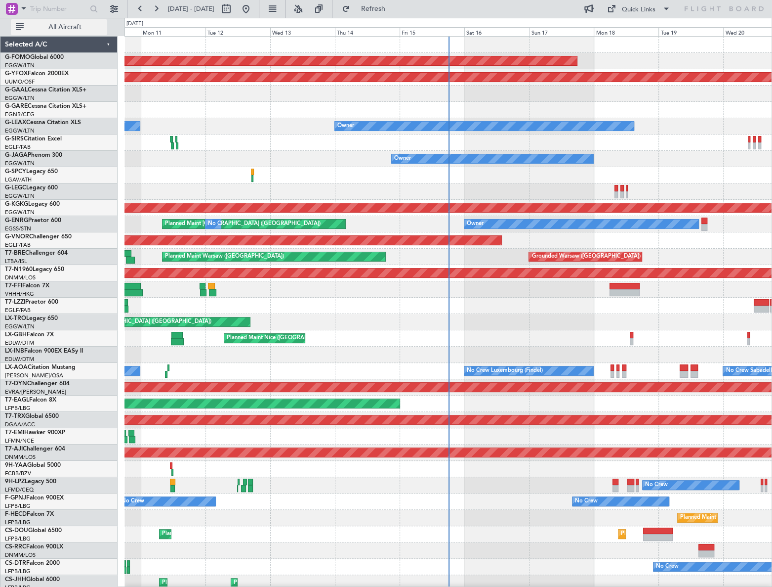
click at [85, 29] on span "All Aircraft" at bounding box center [65, 27] width 79 height 7
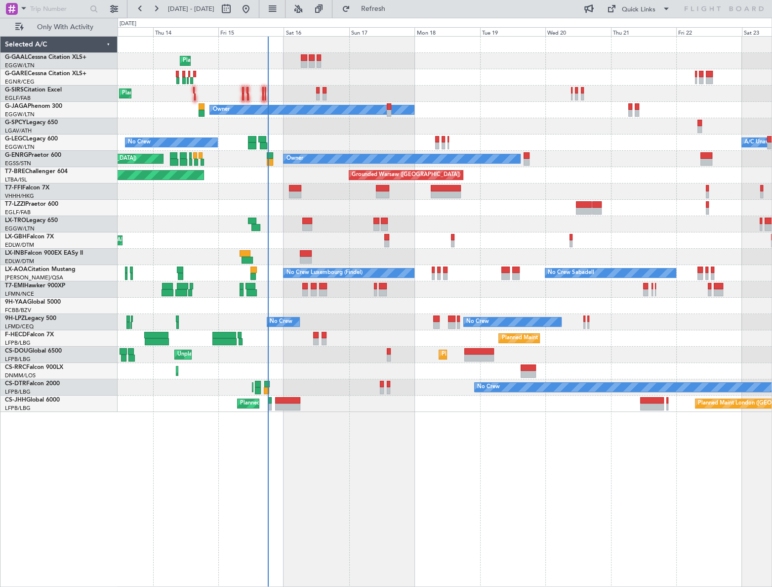
click at [303, 456] on div "Planned Maint Planned Maint [GEOGRAPHIC_DATA] ([GEOGRAPHIC_DATA]) Owner No Crew…" at bounding box center [445, 311] width 655 height 551
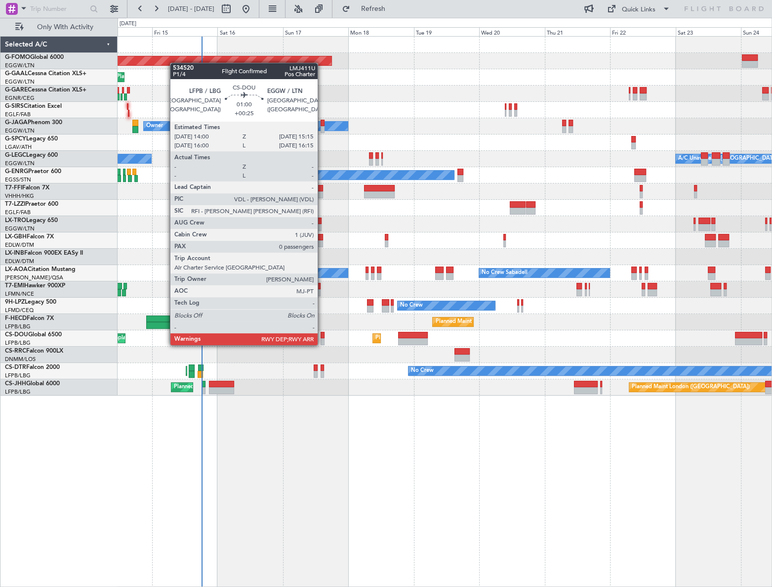
click at [322, 335] on div at bounding box center [322, 335] width 3 height 7
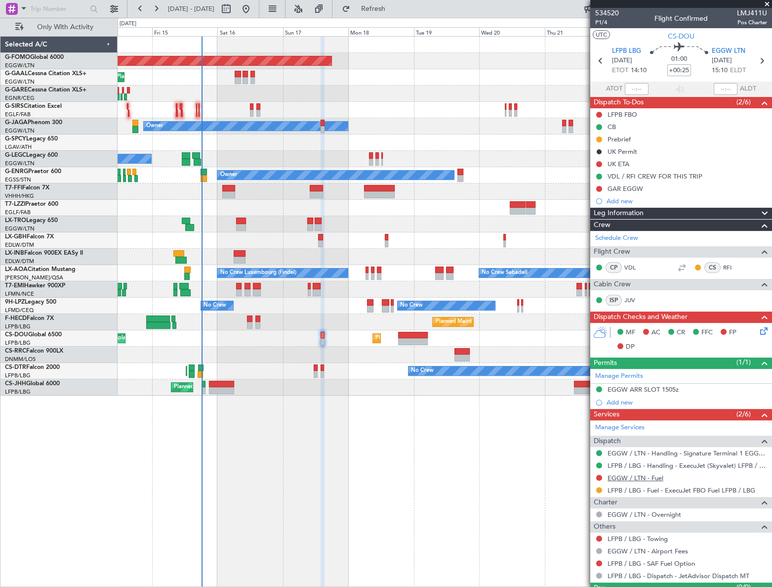
click at [656, 477] on link "EGGW / LTN - Fuel" at bounding box center [636, 477] width 56 height 8
click at [414, 337] on div at bounding box center [413, 335] width 30 height 7
type input "+00:35"
type input "7"
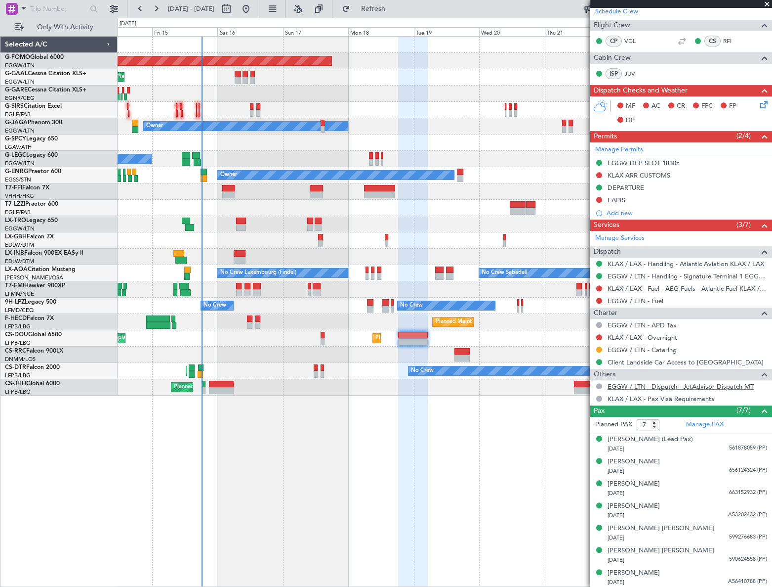
scroll to position [218, 0]
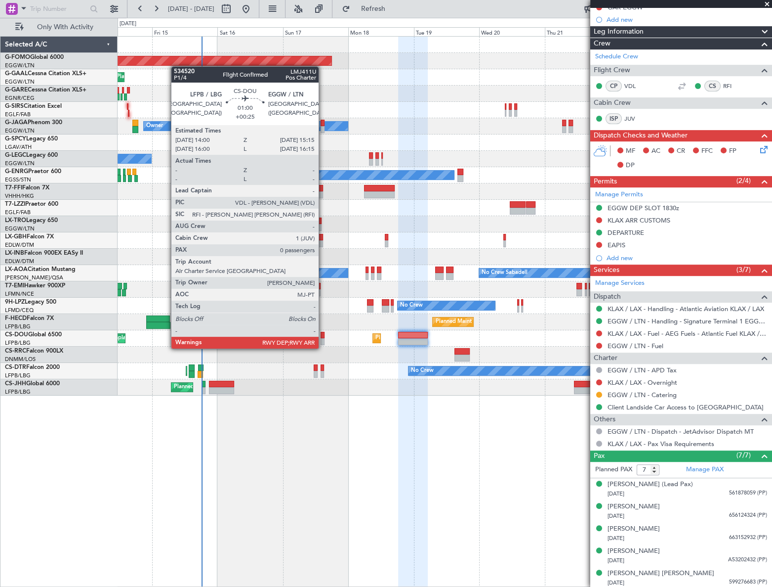
click at [323, 339] on div at bounding box center [322, 341] width 3 height 7
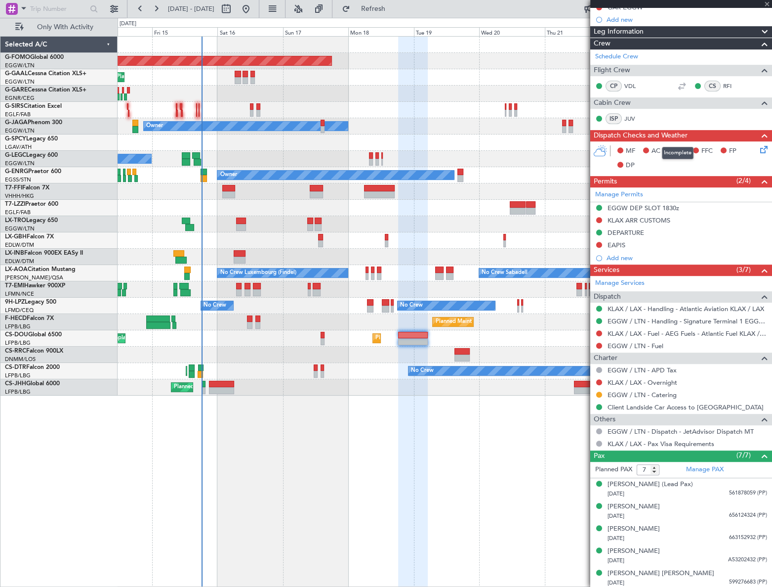
type input "+00:25"
type input "0"
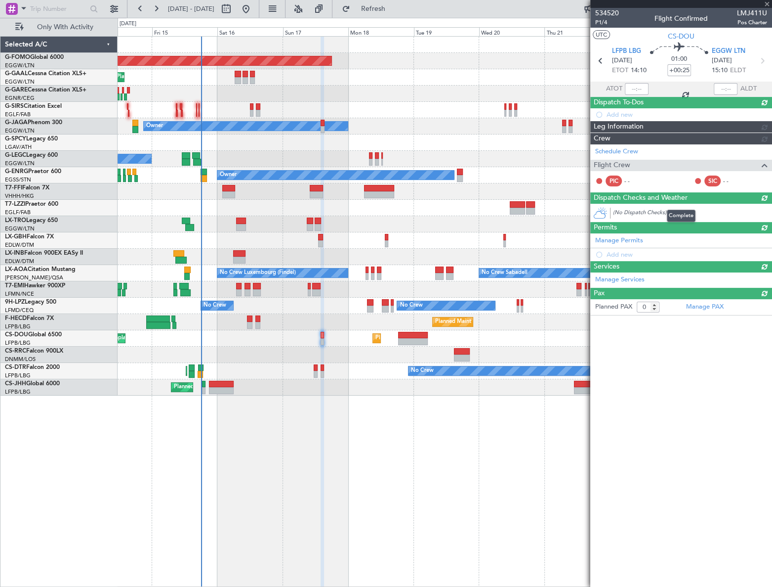
scroll to position [0, 0]
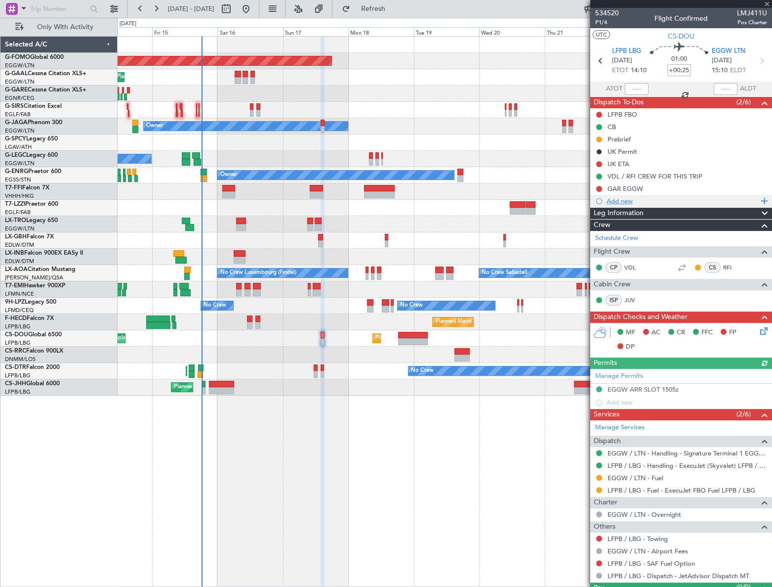
click at [630, 205] on div "Add new" at bounding box center [682, 201] width 182 height 12
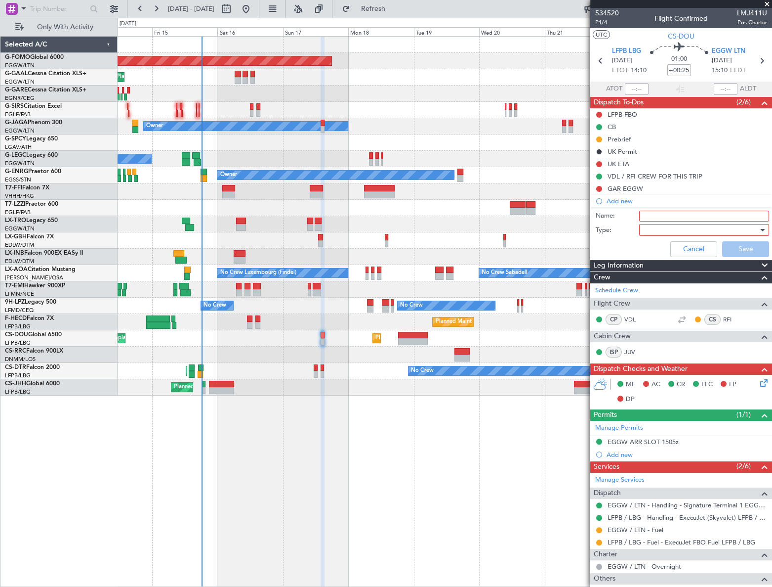
click at [662, 213] on input "Name:" at bounding box center [704, 216] width 130 height 11
type input "EGGW fuel via HADID"
click at [710, 231] on div at bounding box center [700, 229] width 115 height 15
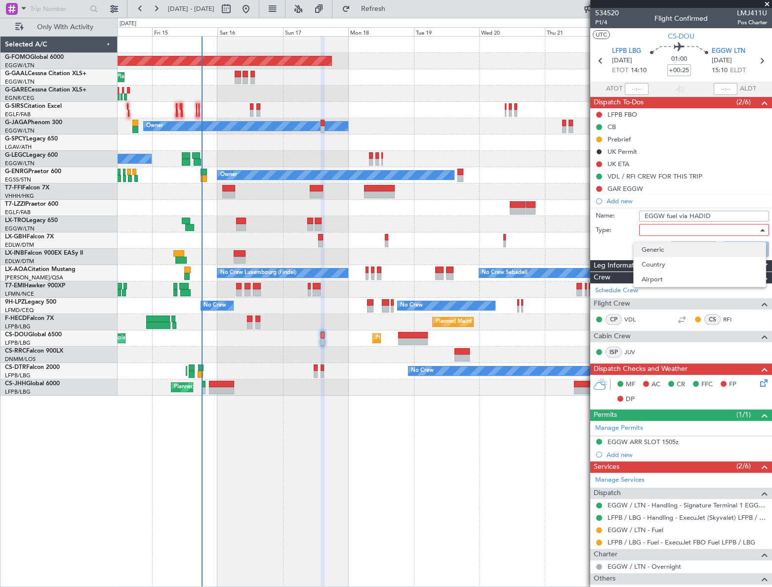
click at [666, 248] on span "Generic" at bounding box center [700, 249] width 116 height 15
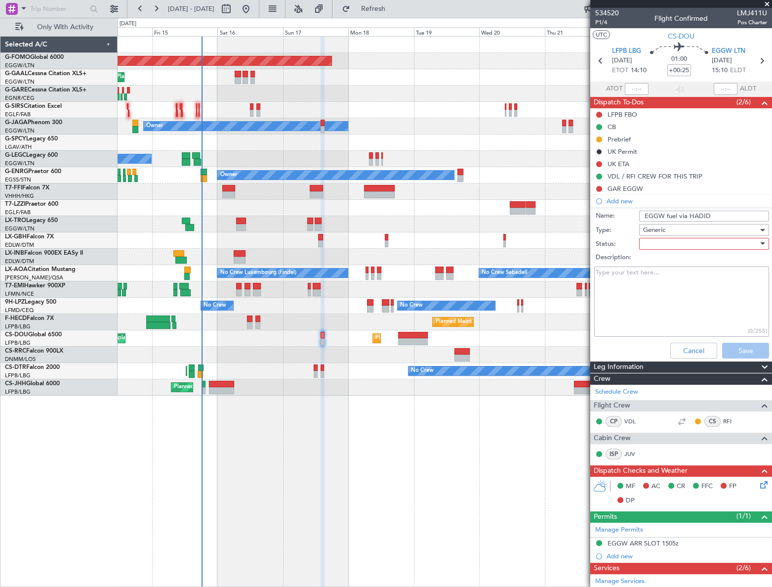
click at [682, 242] on div at bounding box center [700, 243] width 115 height 15
click at [674, 280] on span "In Progress" at bounding box center [700, 278] width 116 height 15
drag, startPoint x: 741, startPoint y: 352, endPoint x: 712, endPoint y: 351, distance: 28.7
click at [740, 352] on button "Save" at bounding box center [745, 350] width 47 height 16
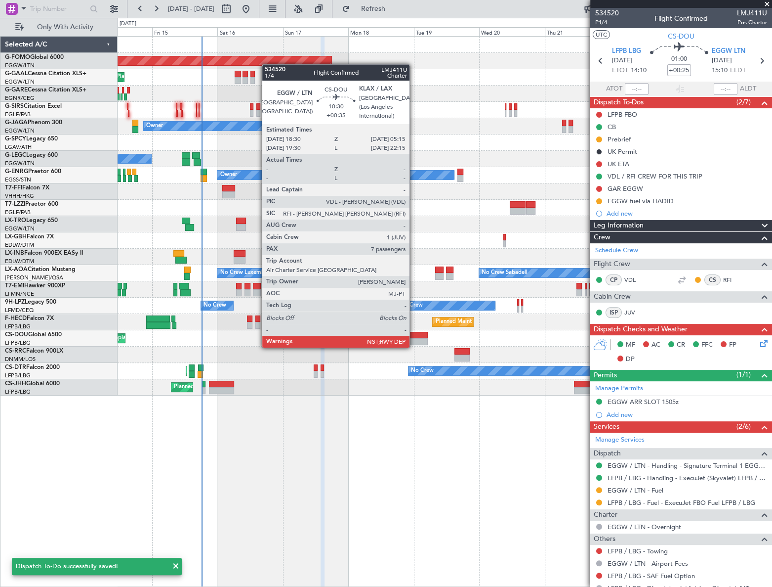
click at [414, 338] on div at bounding box center [413, 341] width 30 height 7
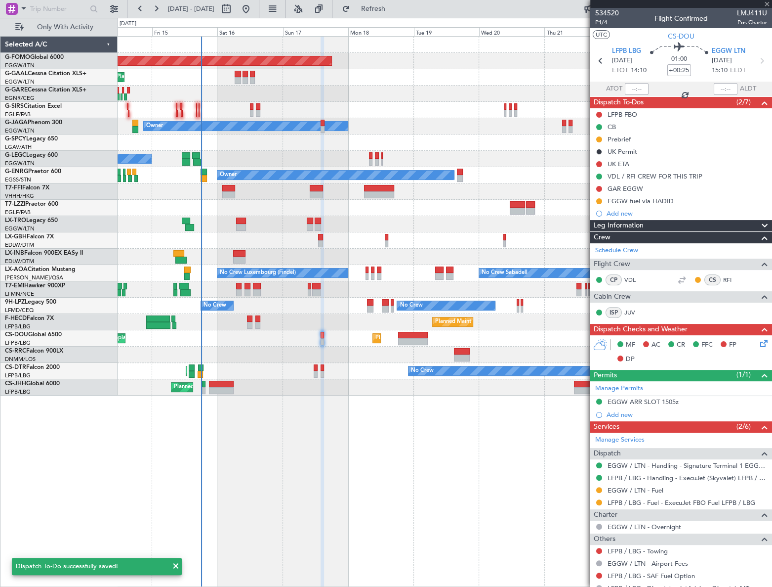
type input "+00:35"
type input "7"
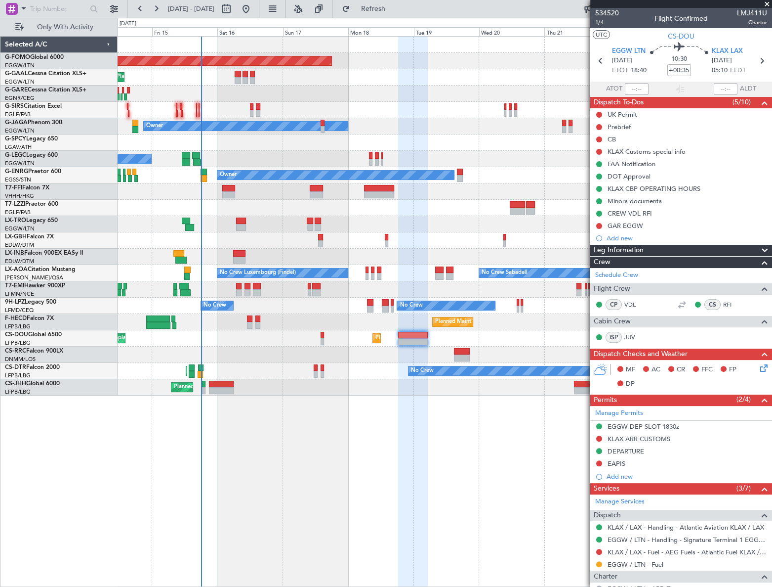
click at [630, 235] on div "Add new" at bounding box center [687, 238] width 161 height 8
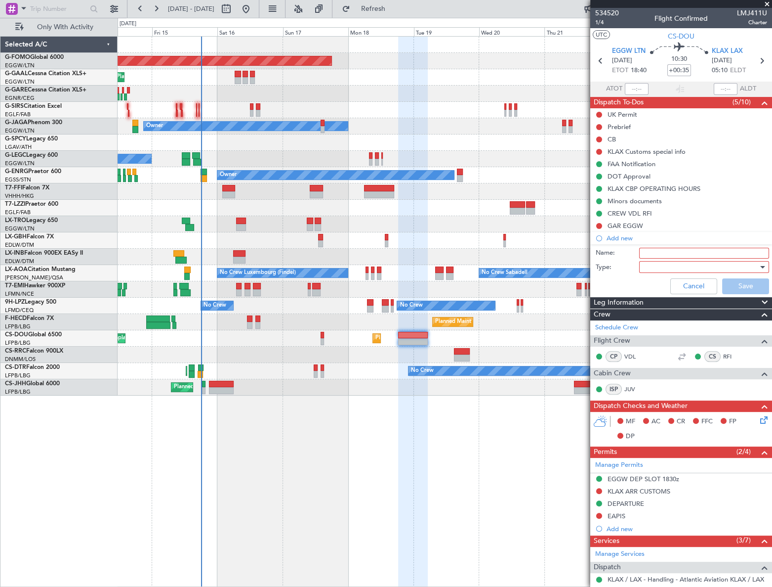
click at [667, 255] on input "Name:" at bounding box center [704, 253] width 130 height 11
type input "EGGW fuel via HADID"
click at [687, 268] on div at bounding box center [700, 266] width 115 height 15
click at [671, 286] on span "Generic" at bounding box center [700, 286] width 116 height 15
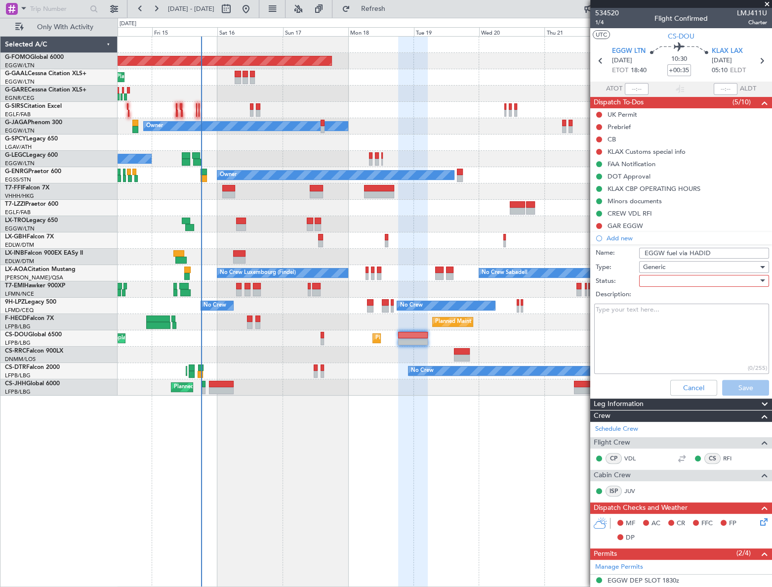
click at [692, 282] on div at bounding box center [700, 280] width 115 height 15
drag, startPoint x: 678, startPoint y: 318, endPoint x: 687, endPoint y: 323, distance: 10.4
click at [677, 318] on span "In Progress" at bounding box center [700, 315] width 116 height 15
click at [736, 385] on button "Save" at bounding box center [745, 388] width 47 height 16
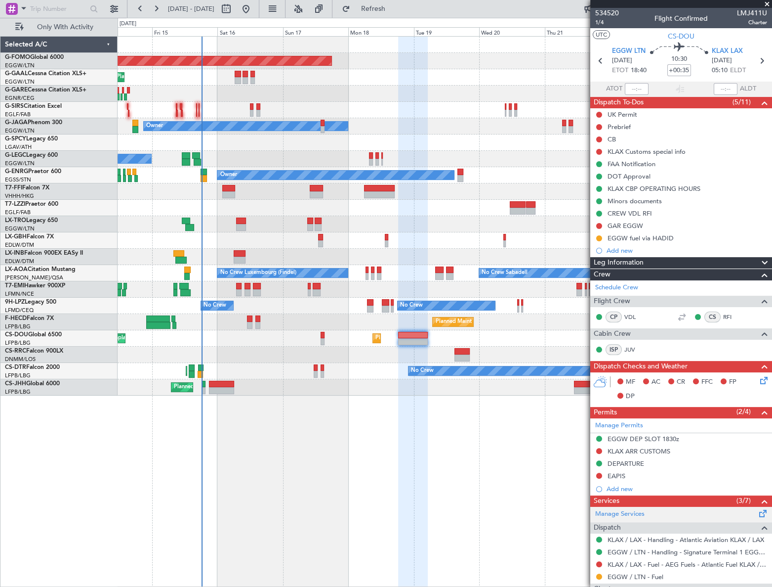
scroll to position [134, 0]
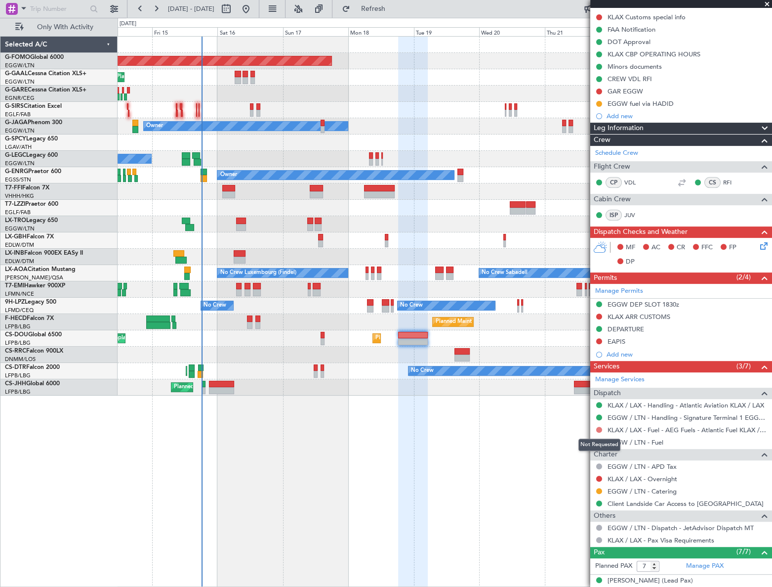
click at [599, 430] on button at bounding box center [599, 429] width 6 height 6
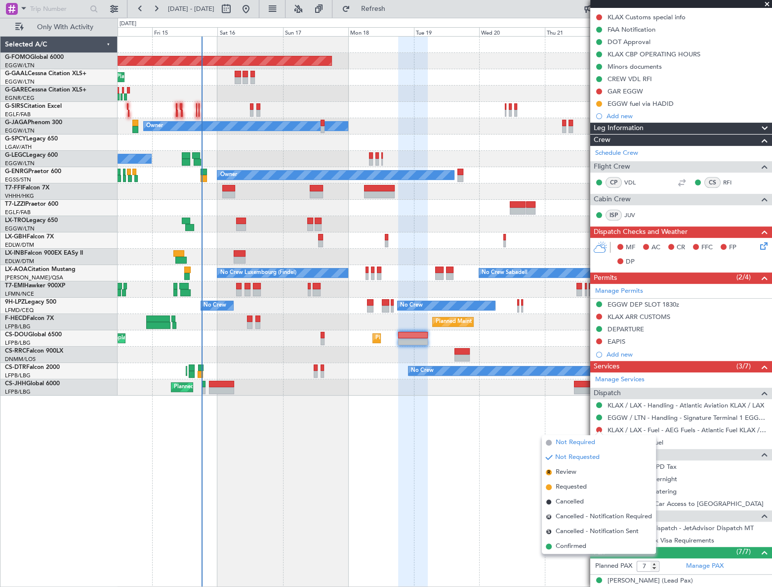
click at [578, 441] on span "Not Required" at bounding box center [576, 442] width 40 height 10
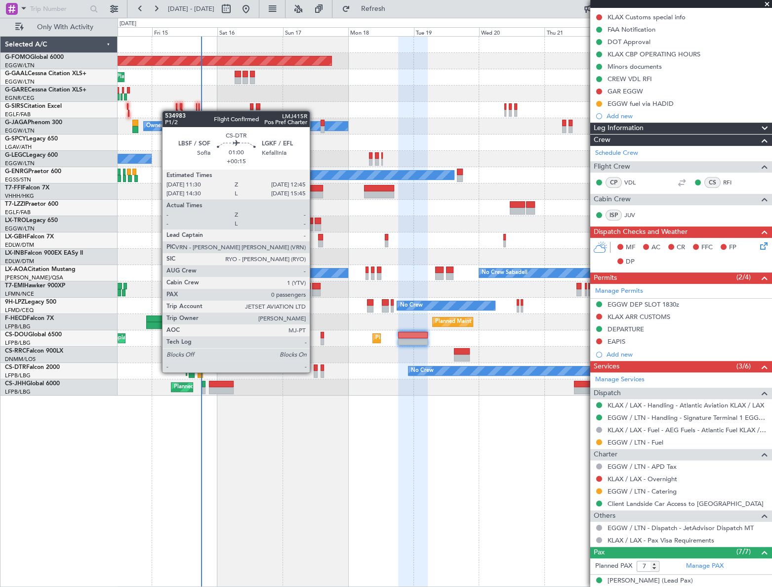
click at [314, 371] on div at bounding box center [315, 374] width 3 height 7
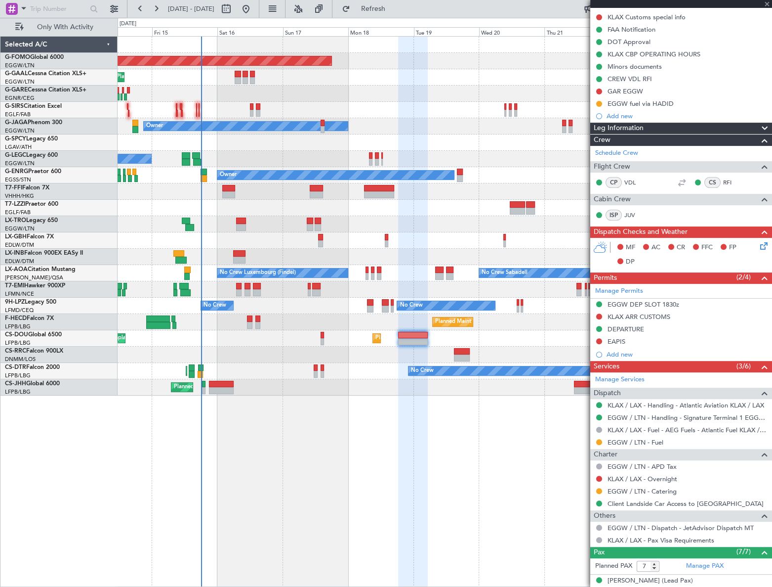
type input "+00:15"
type input "0"
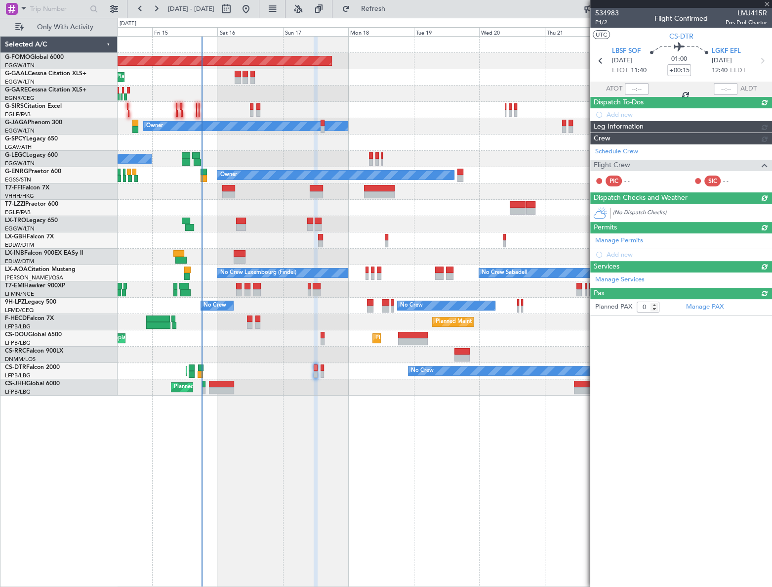
scroll to position [0, 0]
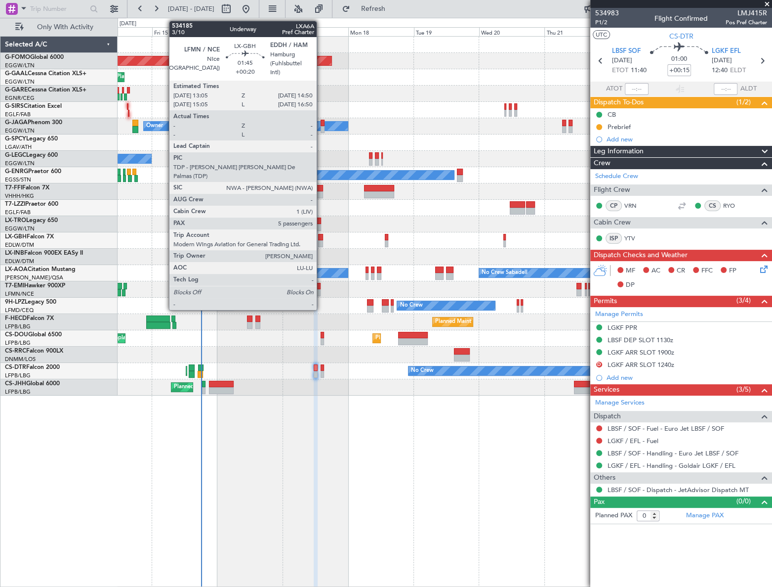
click at [321, 240] on div at bounding box center [320, 243] width 5 height 7
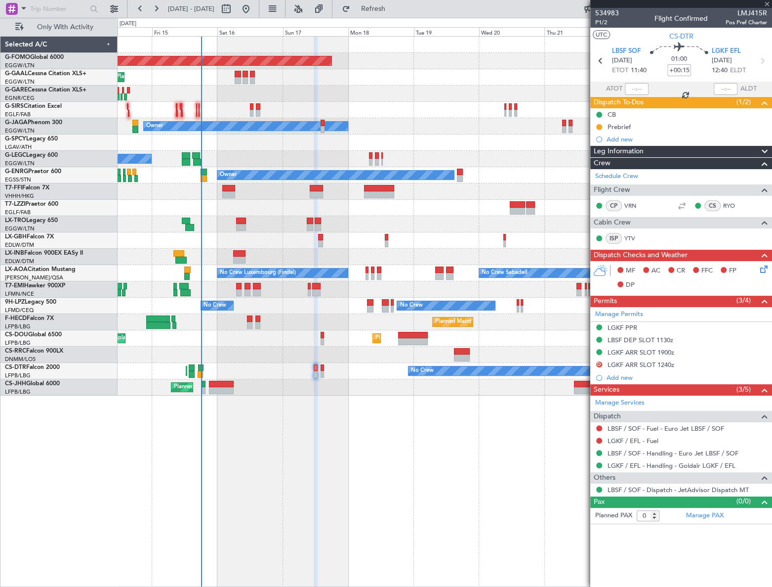
type input "+00:20"
type input "5"
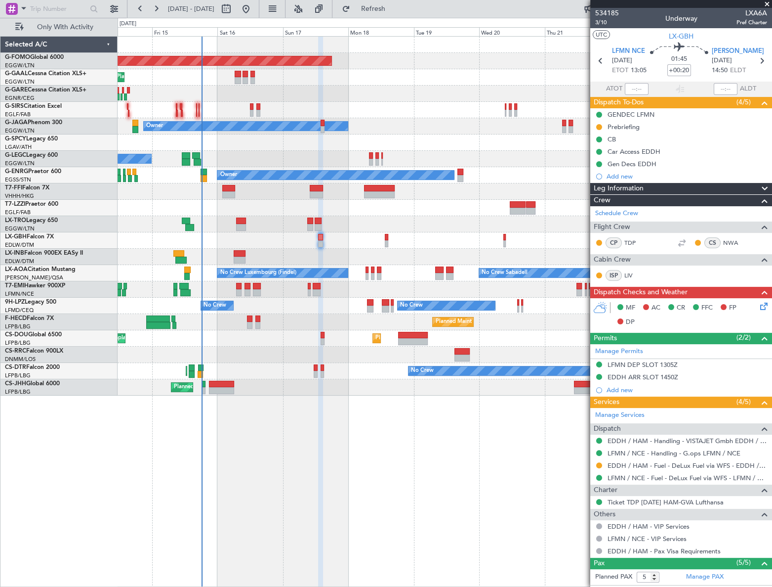
drag, startPoint x: 600, startPoint y: 464, endPoint x: 595, endPoint y: 467, distance: 6.0
click at [600, 464] on button at bounding box center [599, 465] width 6 height 6
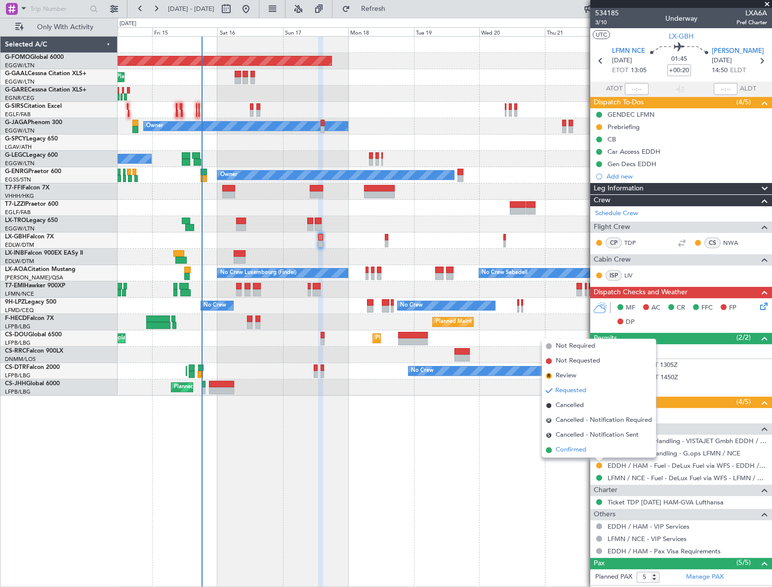
click at [569, 447] on span "Confirmed" at bounding box center [571, 450] width 31 height 10
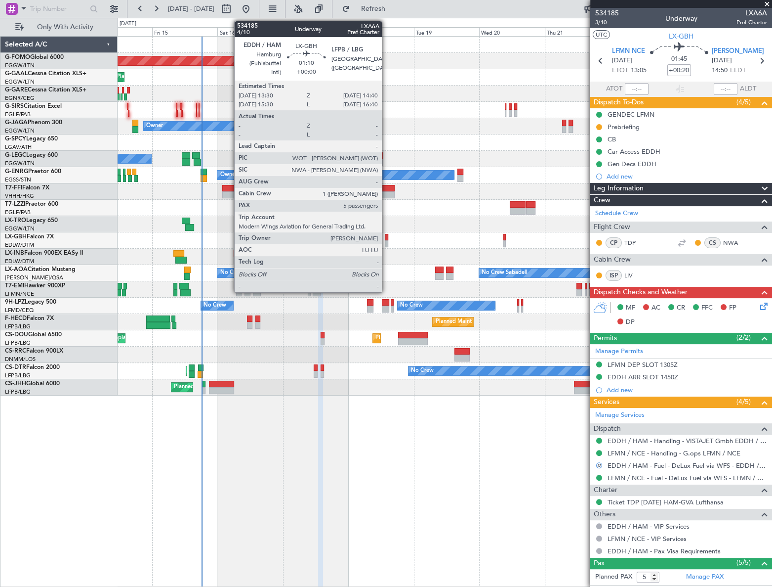
click at [386, 243] on div at bounding box center [386, 243] width 3 height 7
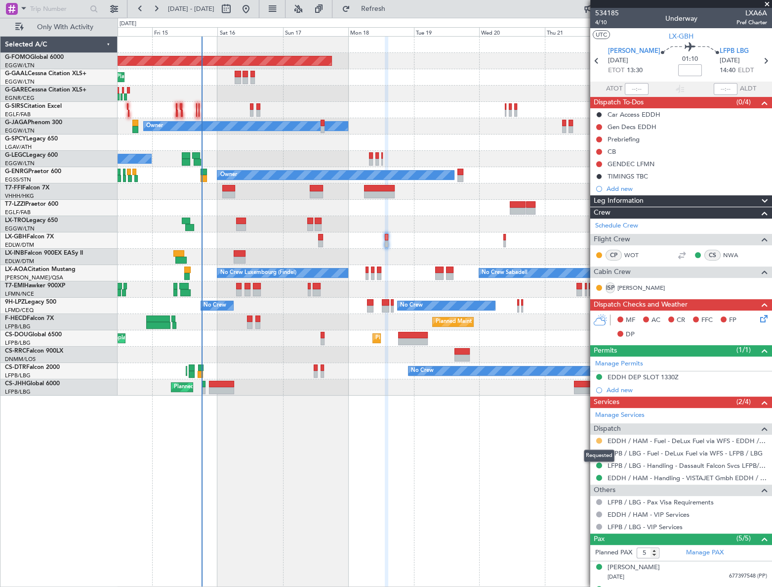
click at [598, 439] on button at bounding box center [599, 440] width 6 height 6
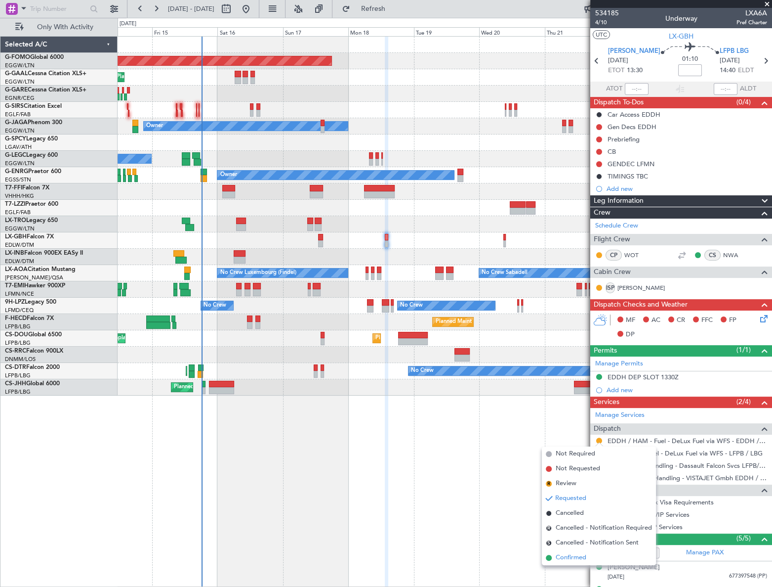
click at [563, 554] on span "Confirmed" at bounding box center [571, 557] width 31 height 10
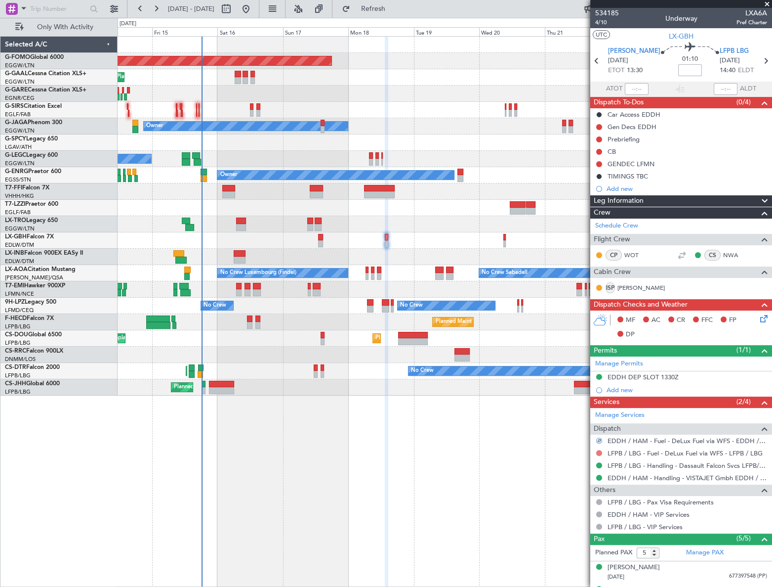
click at [599, 450] on button at bounding box center [599, 453] width 6 height 6
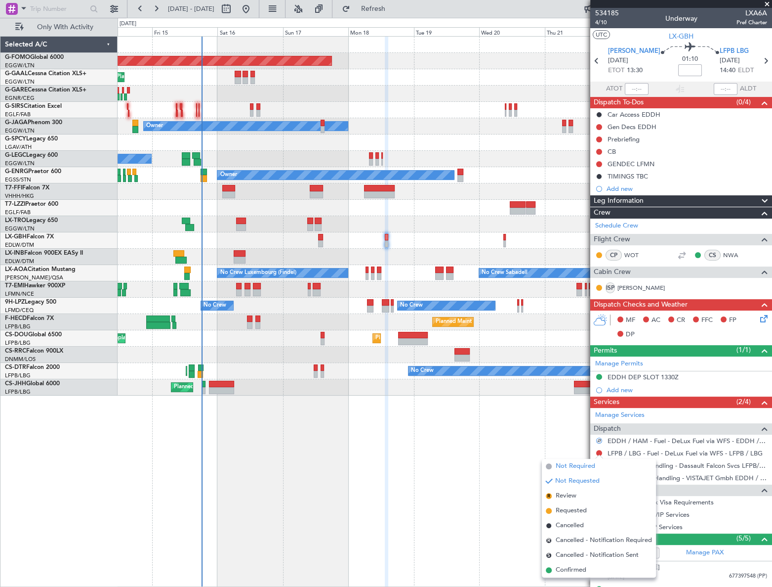
click at [567, 463] on span "Not Required" at bounding box center [576, 466] width 40 height 10
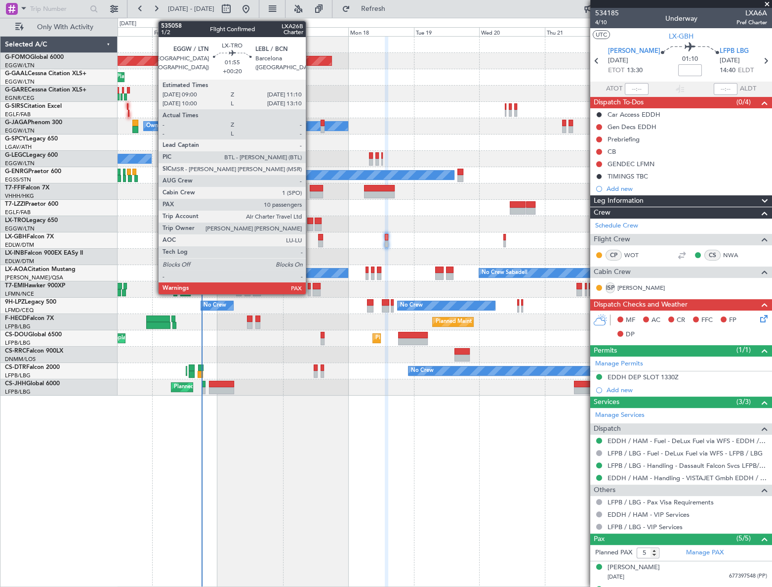
click at [310, 223] on div at bounding box center [310, 220] width 6 height 7
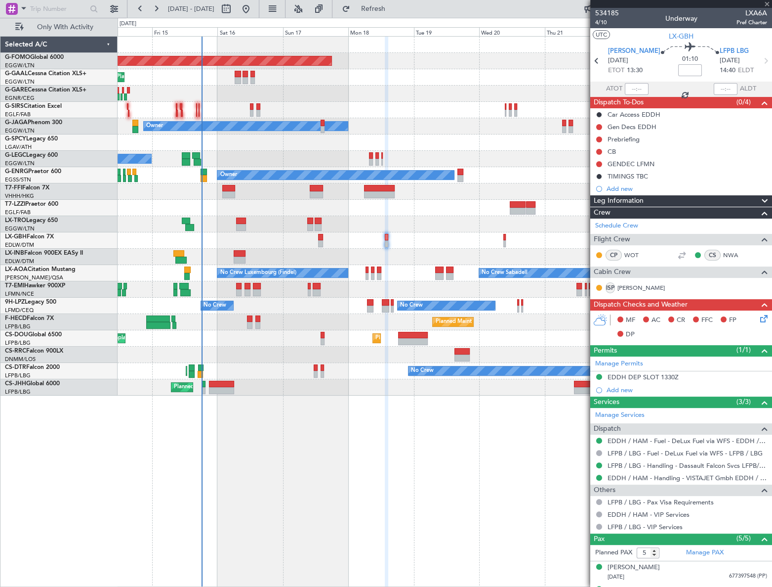
type input "+00:20"
type input "10"
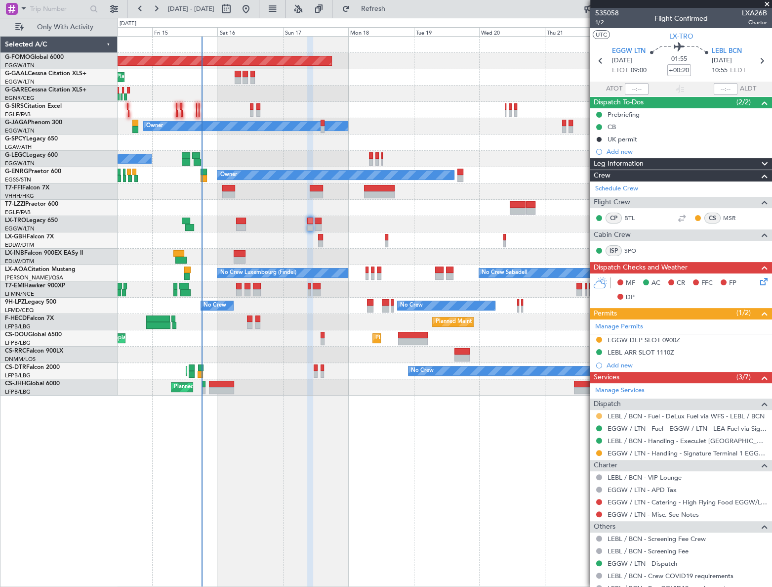
click at [599, 414] on button at bounding box center [599, 416] width 6 height 6
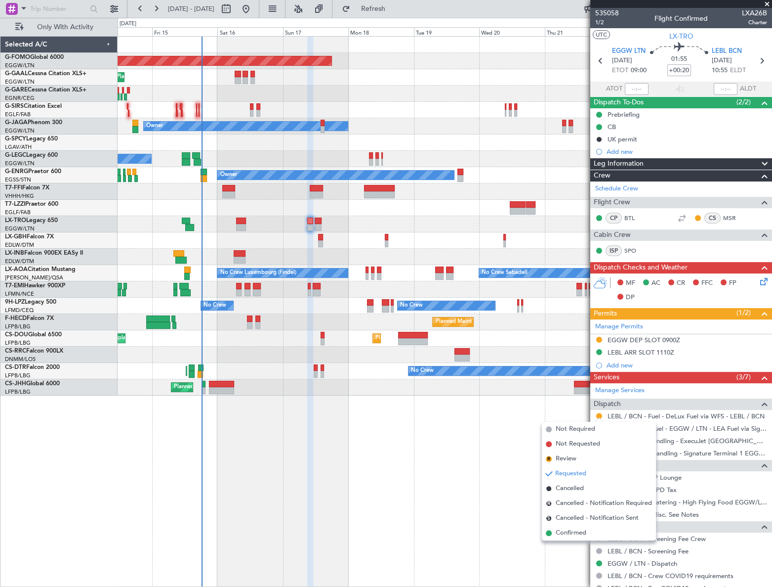
click at [573, 531] on span "Confirmed" at bounding box center [571, 533] width 31 height 10
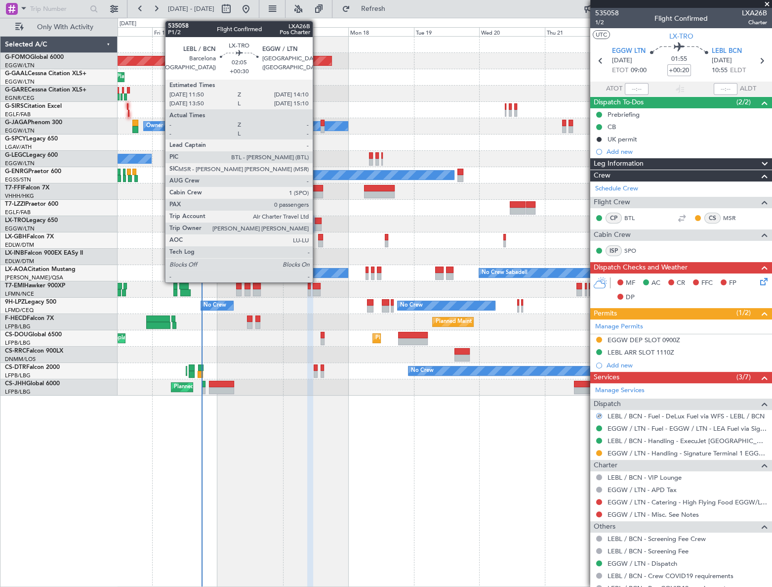
click at [317, 222] on div at bounding box center [318, 220] width 6 height 7
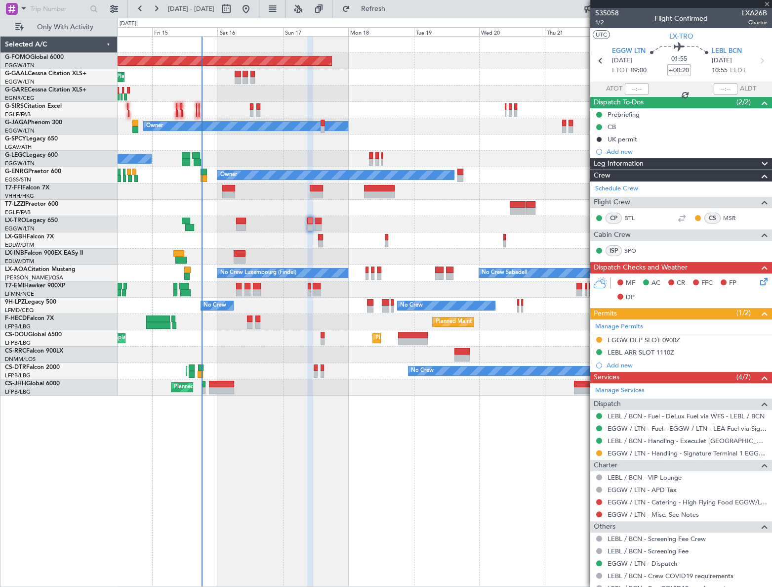
type input "+00:30"
type input "0"
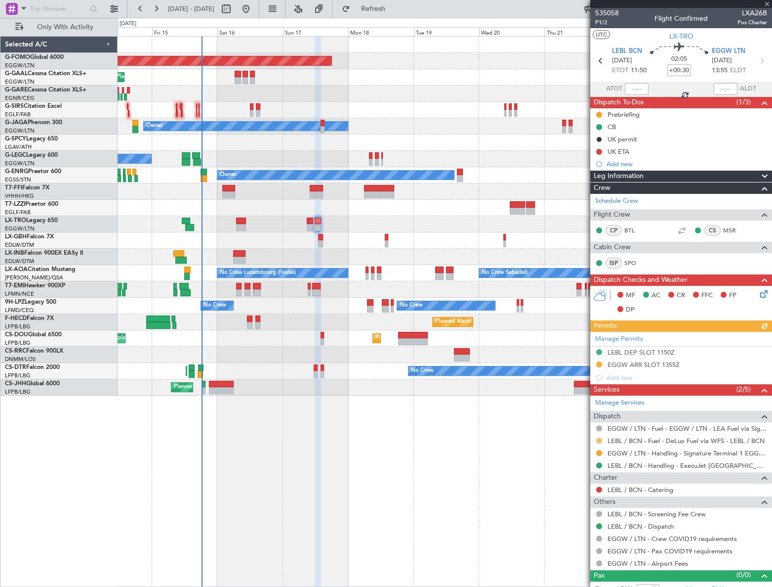
click at [599, 438] on button at bounding box center [599, 440] width 6 height 6
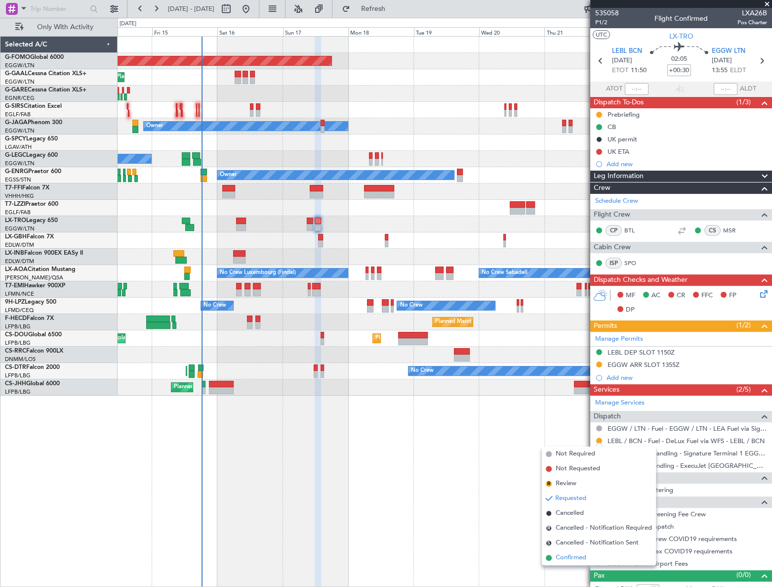
click at [568, 559] on span "Confirmed" at bounding box center [571, 557] width 31 height 10
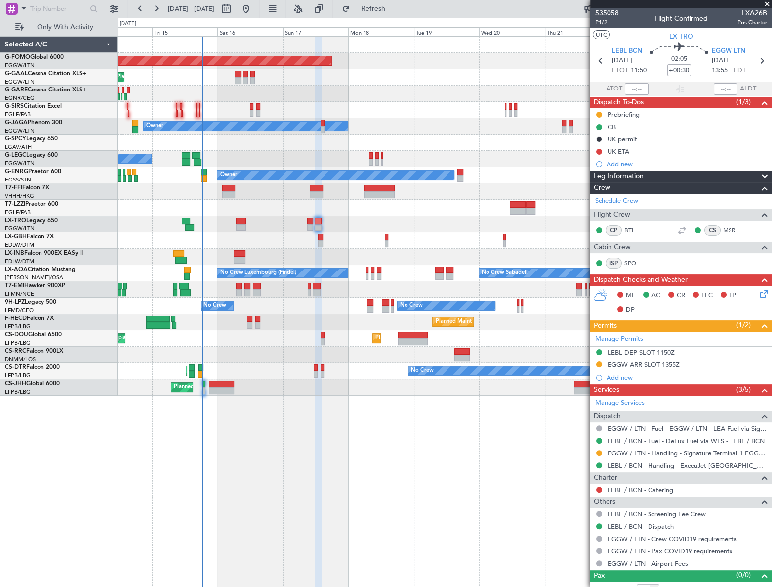
click at [53, 439] on div "Planned Maint Windsor Locks (Bradley Intl) Planned Maint Planned Maint Dusseldo…" at bounding box center [386, 302] width 772 height 569
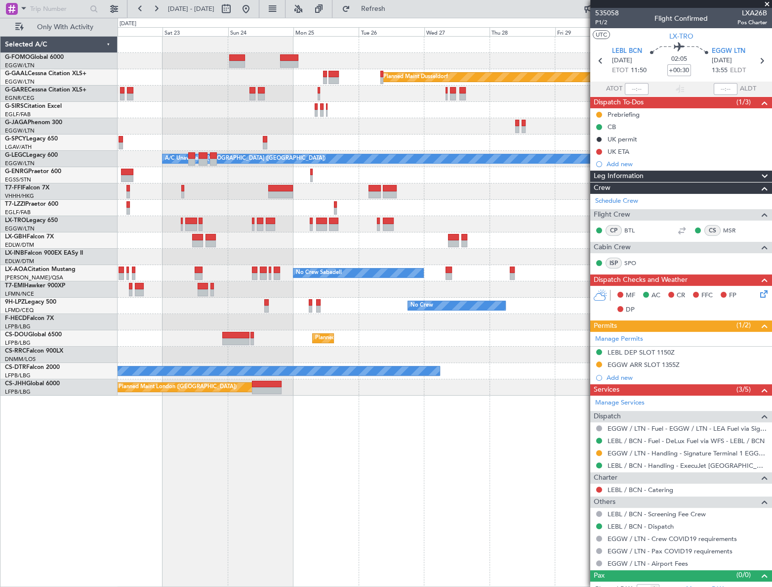
click at [110, 444] on div "Planned Maint Dusseldorf A/C Unavailable London (Luton) Owner London (Farnborou…" at bounding box center [386, 302] width 772 height 569
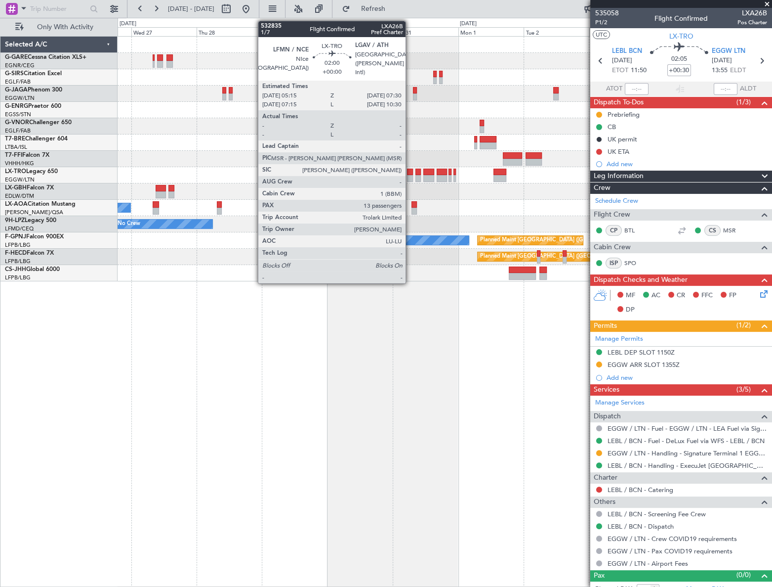
click at [410, 178] on div at bounding box center [410, 178] width 6 height 7
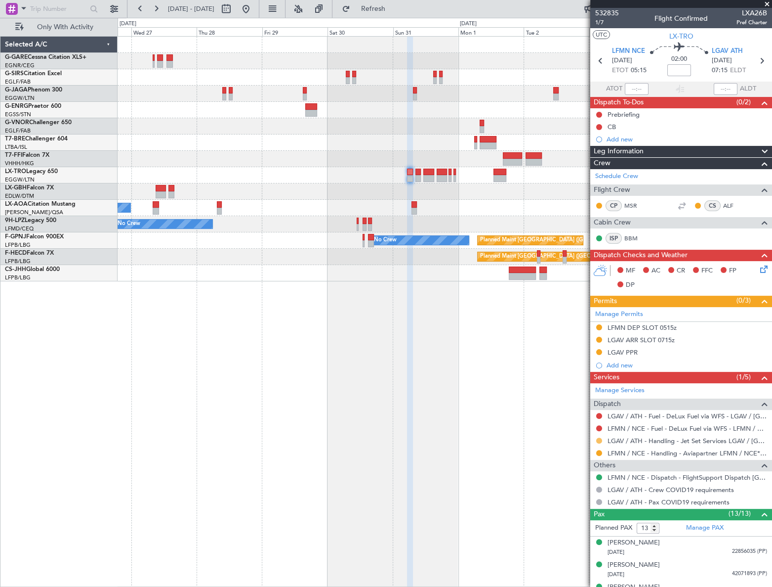
click at [598, 439] on button at bounding box center [599, 440] width 6 height 6
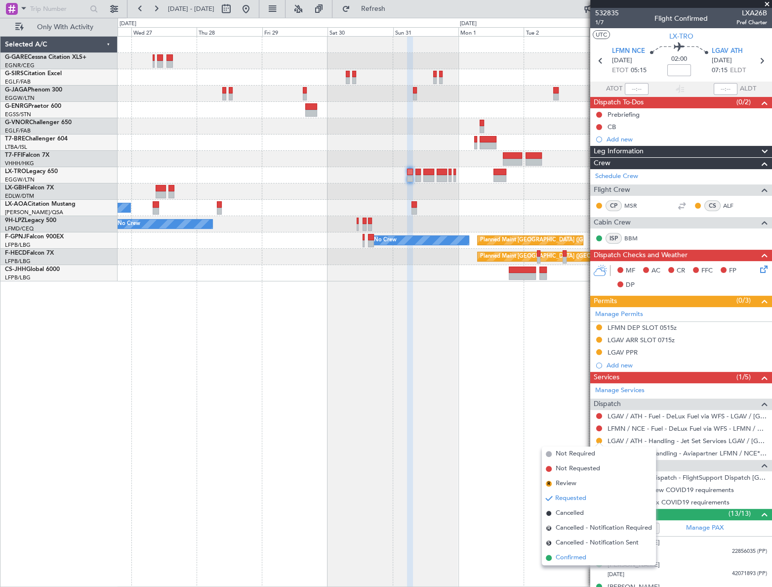
click at [568, 556] on span "Confirmed" at bounding box center [571, 557] width 31 height 10
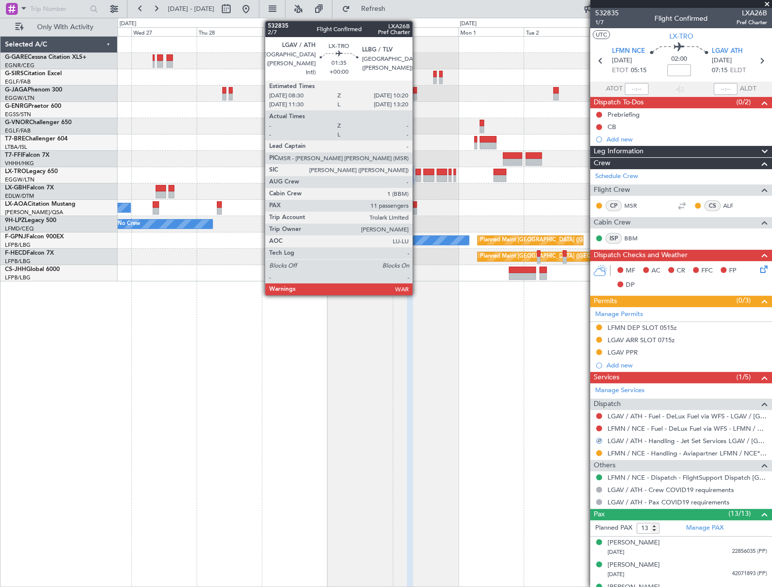
click at [417, 174] on div at bounding box center [418, 172] width 5 height 7
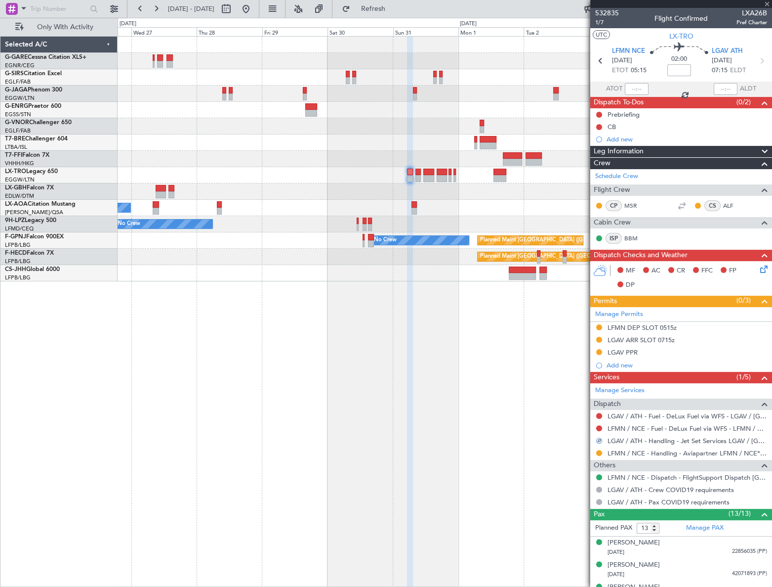
type input "11"
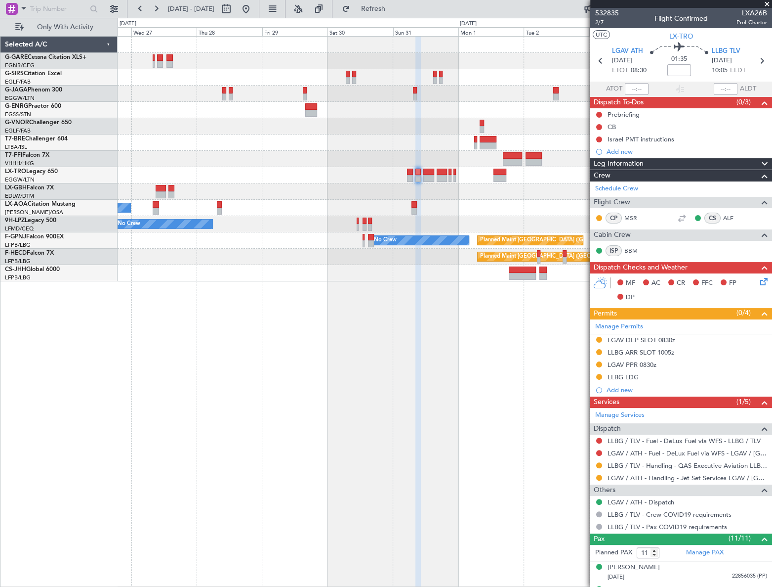
drag, startPoint x: 599, startPoint y: 475, endPoint x: 597, endPoint y: 483, distance: 8.5
click at [599, 475] on button at bounding box center [599, 477] width 6 height 6
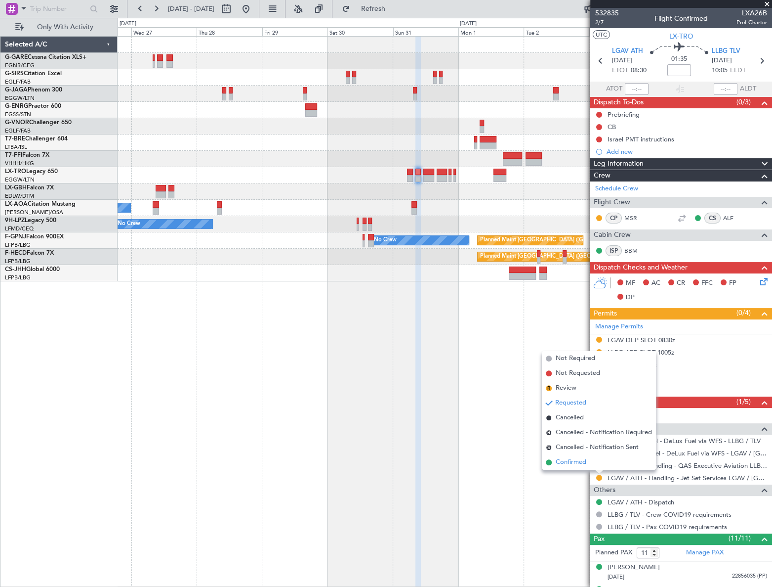
click at [571, 464] on span "Confirmed" at bounding box center [571, 462] width 31 height 10
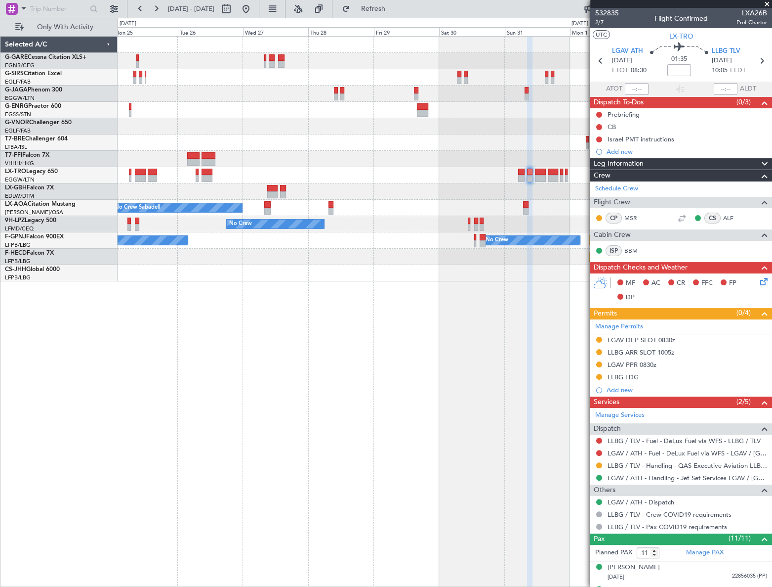
click at [501, 350] on div "Planned Maint London (Luton) No Crew Sabadell No Crew No Crew No Crew Planned M…" at bounding box center [445, 311] width 654 height 551
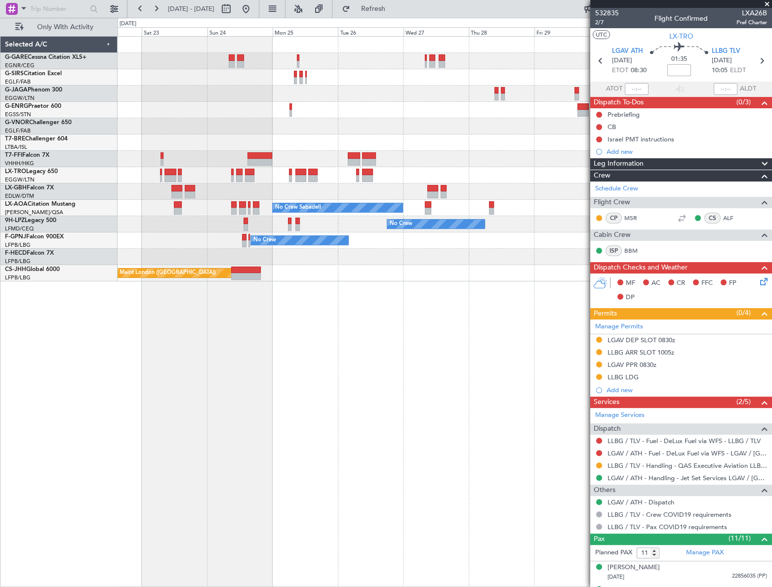
click at [540, 328] on div "Planned Maint London (Luton) No Crew Sabadell No Crew Sabadell No Crew No Crew …" at bounding box center [445, 311] width 654 height 551
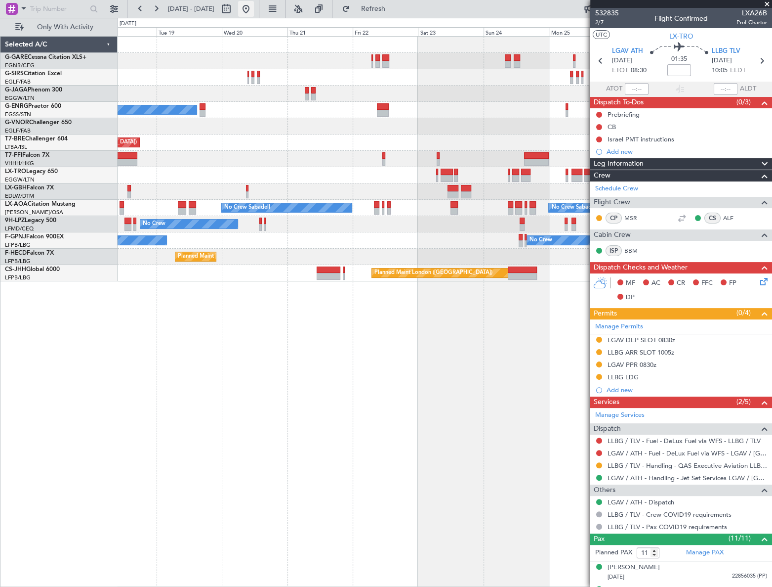
click at [254, 12] on button at bounding box center [246, 9] width 16 height 16
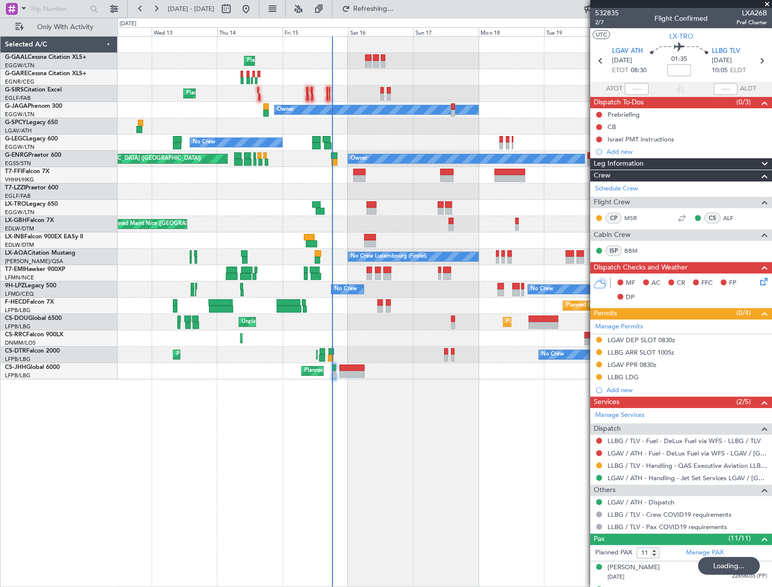
click at [320, 519] on div "Planned Maint Planned Maint London (Farnborough) Owner No Crew A/C Unavailable …" at bounding box center [445, 311] width 654 height 551
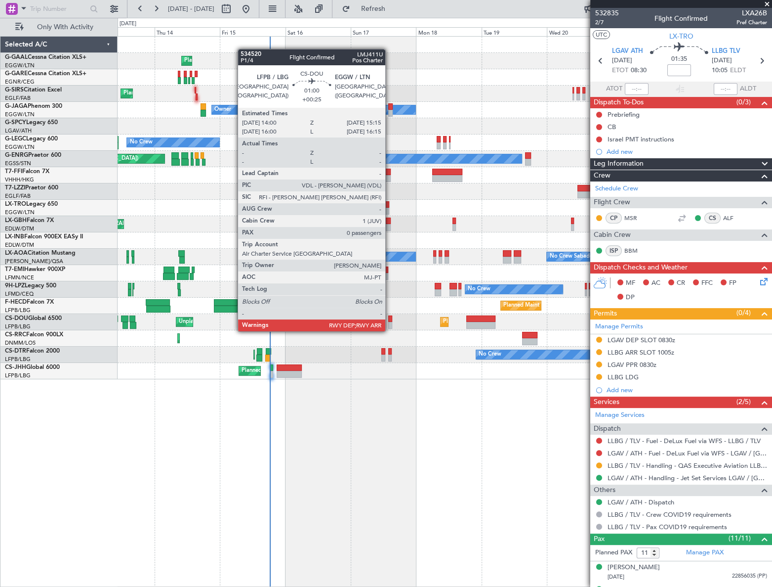
click at [390, 322] on div at bounding box center [389, 325] width 3 height 7
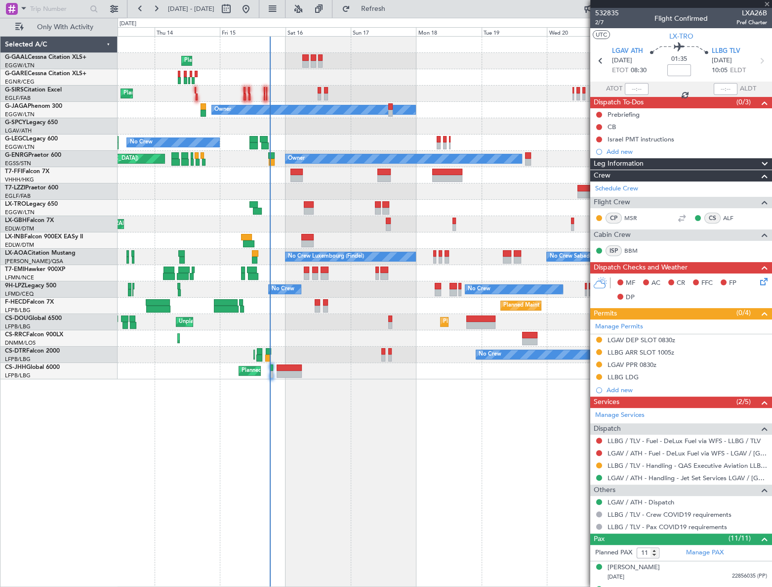
type input "+00:25"
type input "0"
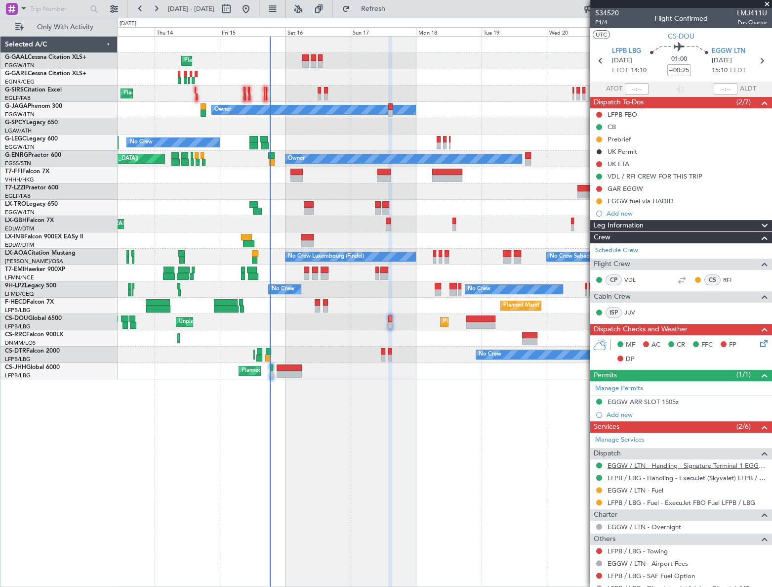
click at [664, 466] on link "EGGW / LTN - Handling - Signature Terminal 1 EGGW / LTN" at bounding box center [688, 465] width 160 height 8
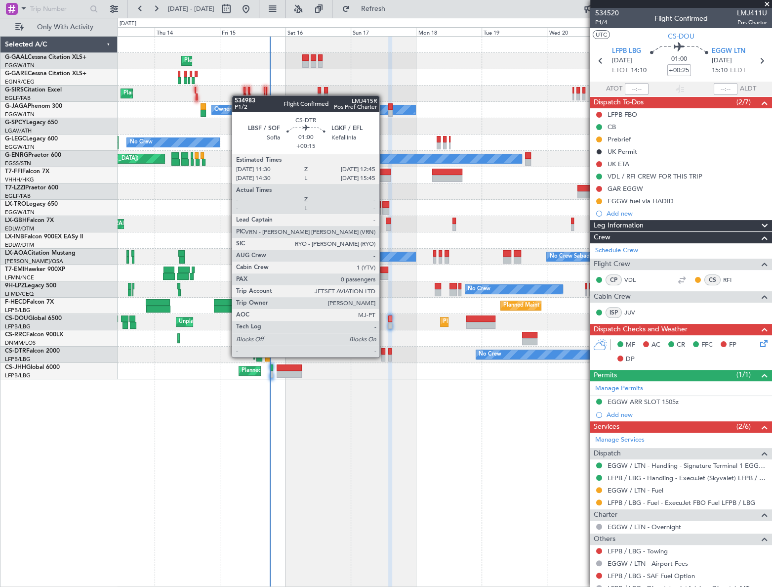
click at [384, 356] on div at bounding box center [382, 357] width 3 height 7
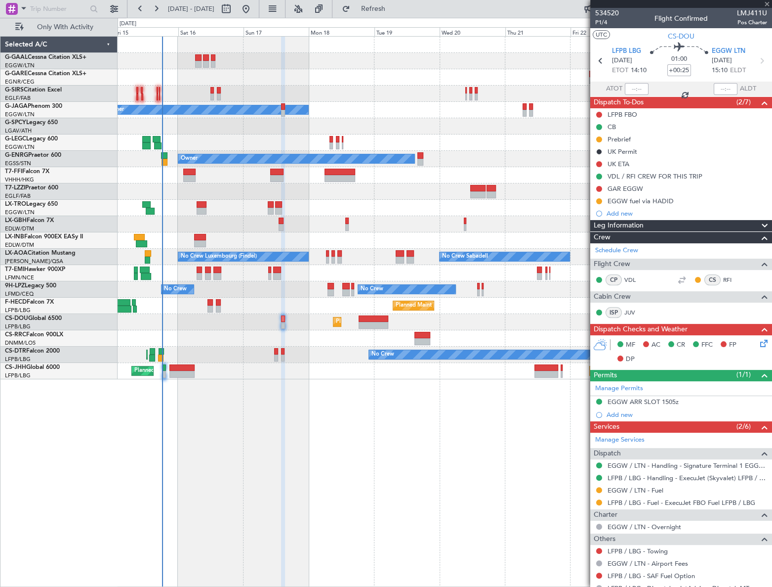
click at [290, 421] on div "Planned Maint Planned Maint Dusseldorf Planned Maint London (Farnborough) Owner…" at bounding box center [445, 311] width 654 height 551
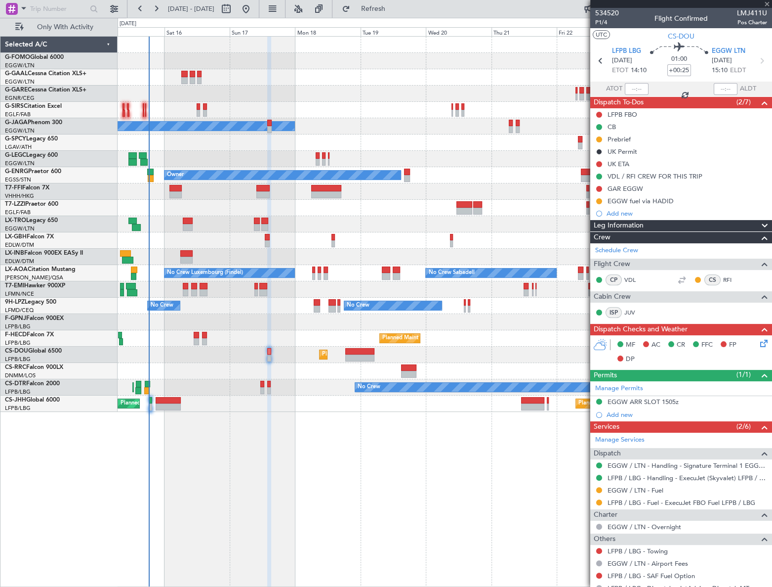
type input "+00:15"
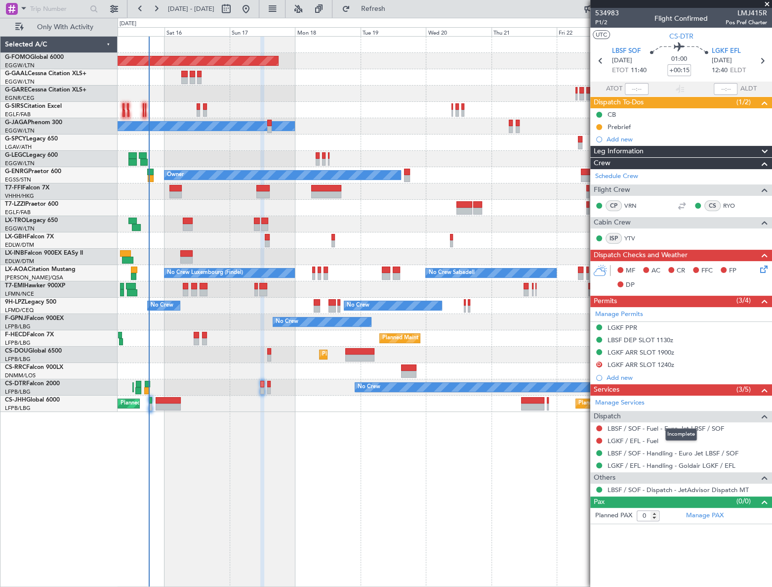
click at [671, 429] on div "Incomplete" at bounding box center [682, 434] width 32 height 12
click at [697, 427] on link "LBSF / SOF - Fuel - Euro Jet LBSF / SOF" at bounding box center [666, 428] width 117 height 8
click at [645, 439] on link "LGKF / EFL - Fuel" at bounding box center [633, 440] width 51 height 8
click at [629, 137] on div "Add new" at bounding box center [683, 139] width 152 height 8
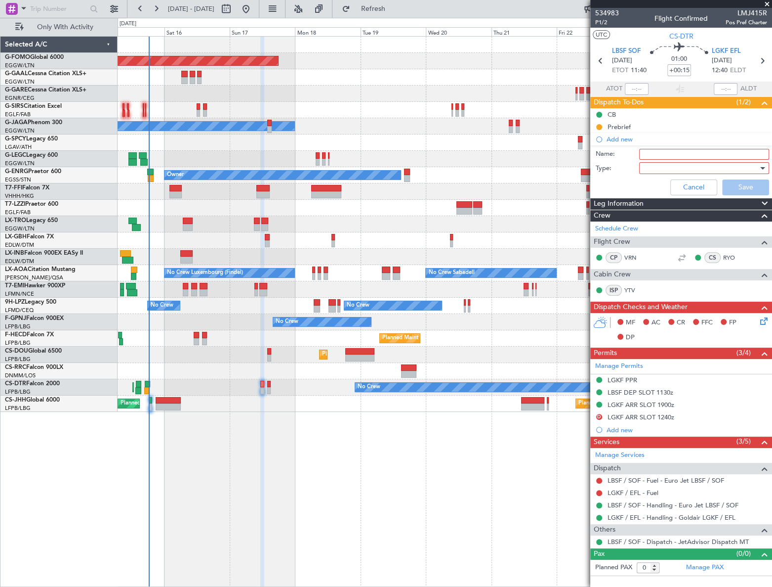
click at [660, 153] on input "Name:" at bounding box center [704, 154] width 130 height 11
type input "LGKF fuel via HDLG"
click at [665, 163] on div at bounding box center [700, 168] width 115 height 15
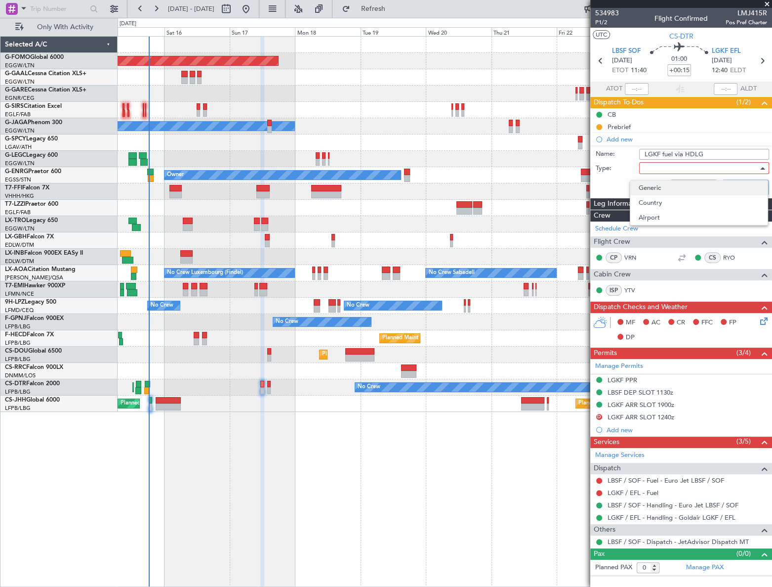
click at [660, 187] on span "Generic" at bounding box center [698, 187] width 121 height 15
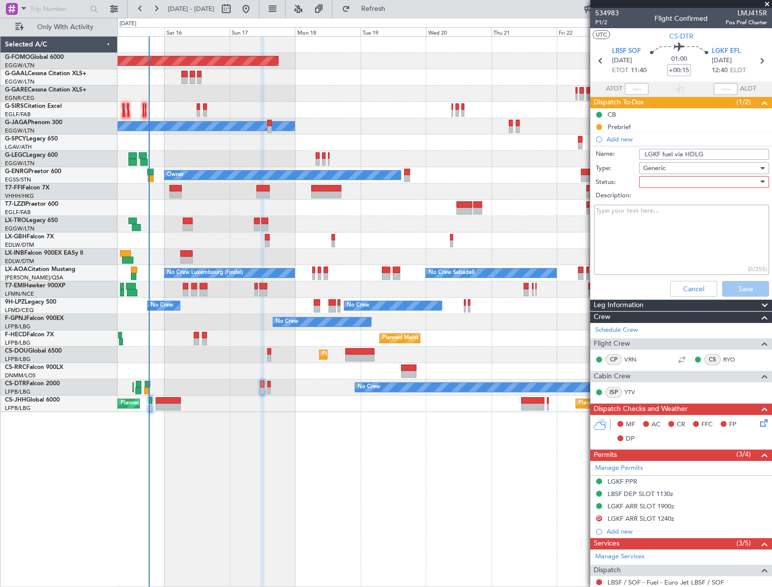
click at [683, 177] on div at bounding box center [700, 181] width 115 height 15
click at [663, 214] on span "In Progress" at bounding box center [700, 216] width 116 height 15
click at [738, 288] on button "Save" at bounding box center [745, 289] width 47 height 16
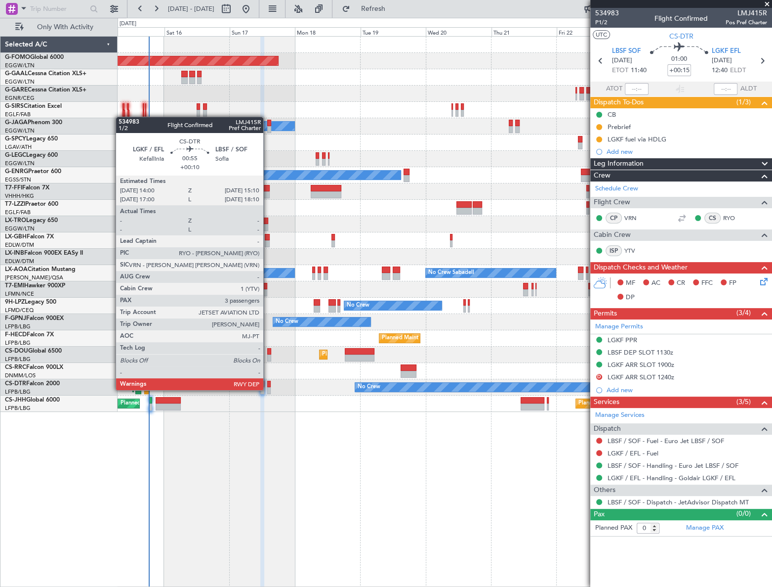
click at [268, 388] on div at bounding box center [268, 390] width 3 height 7
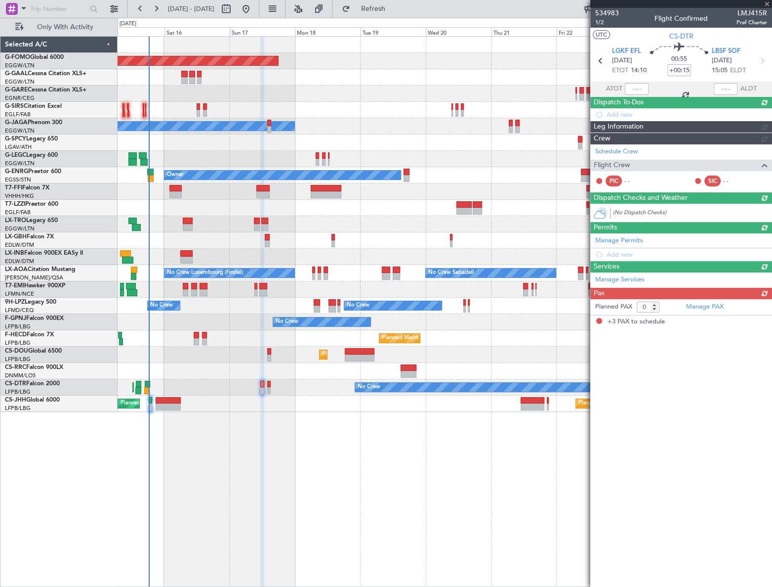
type input "+00:10"
type input "3"
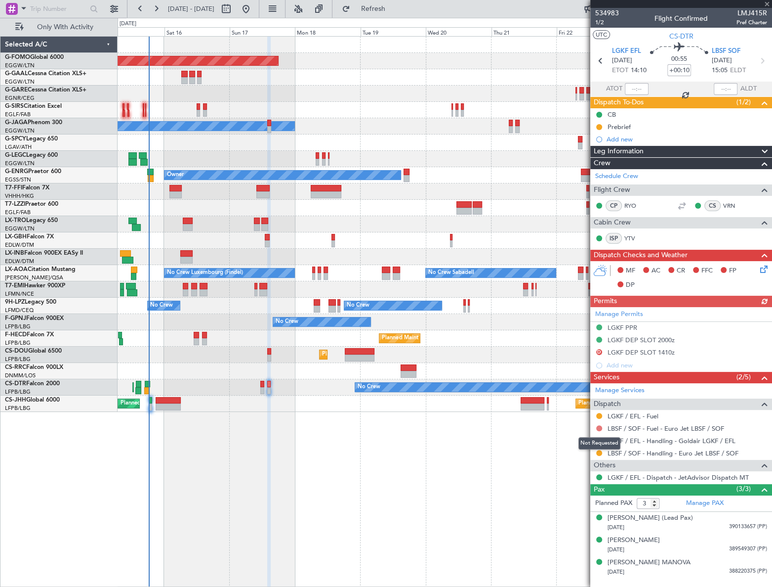
click at [598, 427] on button at bounding box center [599, 428] width 6 height 6
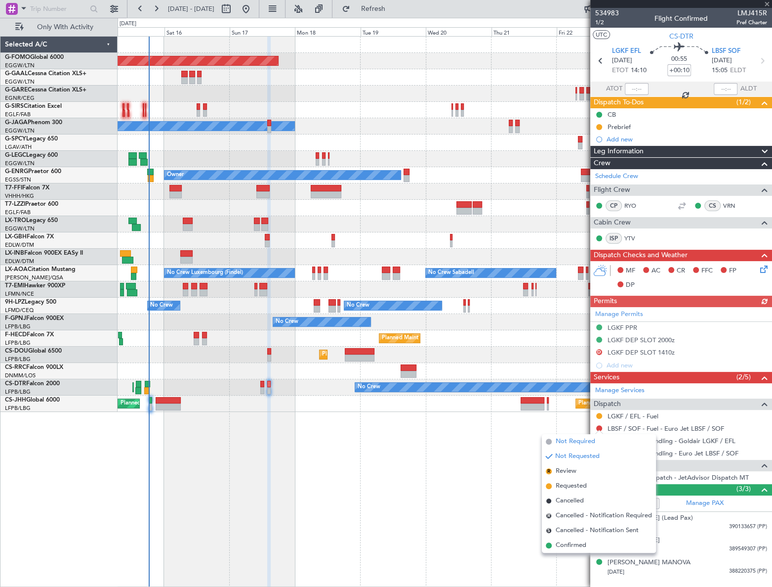
click at [567, 444] on span "Not Required" at bounding box center [576, 441] width 40 height 10
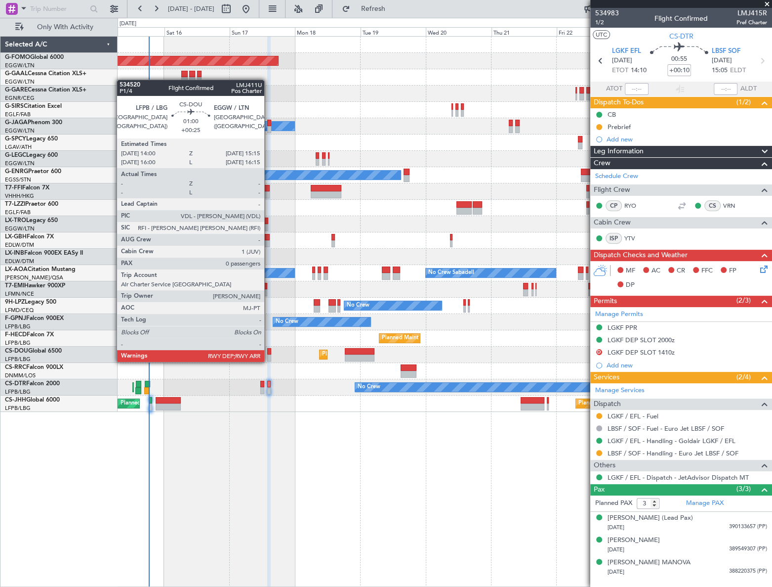
click at [269, 352] on div at bounding box center [268, 351] width 3 height 7
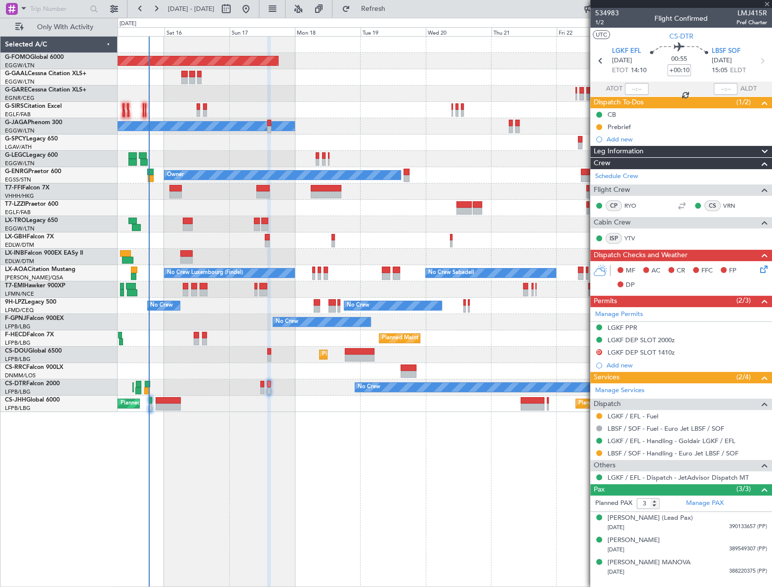
type input "+00:25"
type input "0"
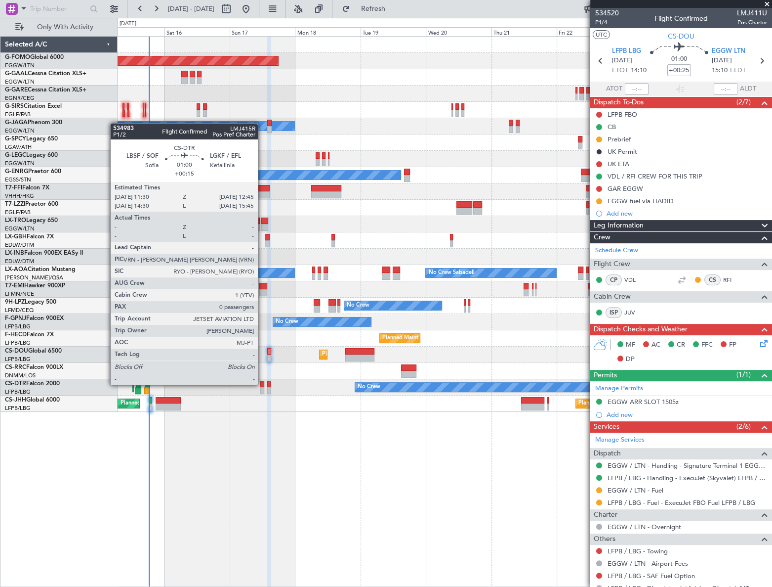
click at [262, 383] on div at bounding box center [261, 384] width 3 height 7
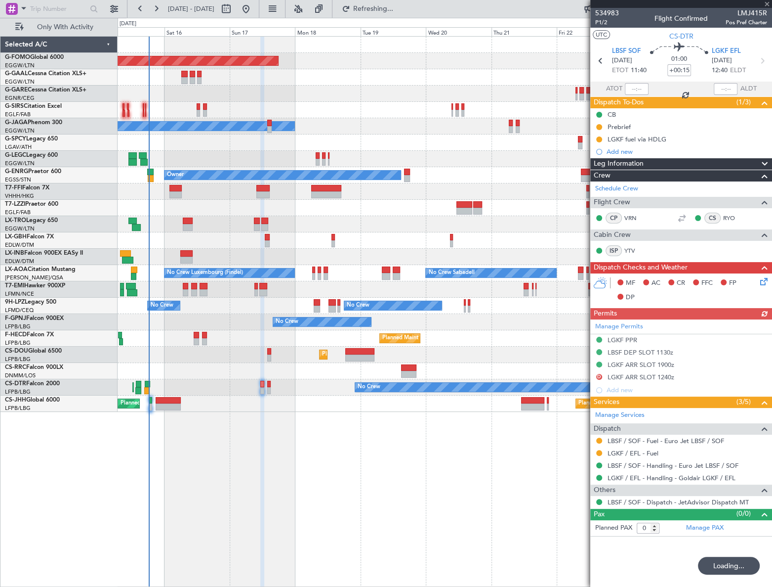
type input "+00:25"
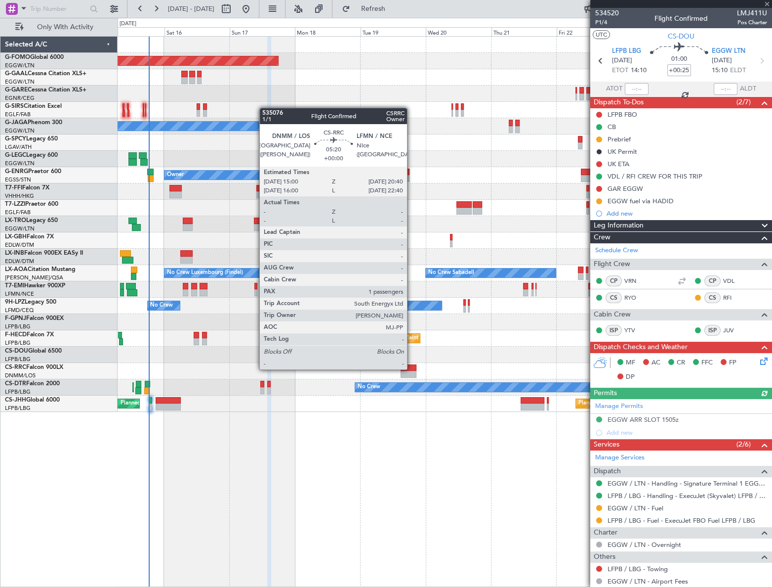
click at [412, 368] on div at bounding box center [409, 367] width 16 height 7
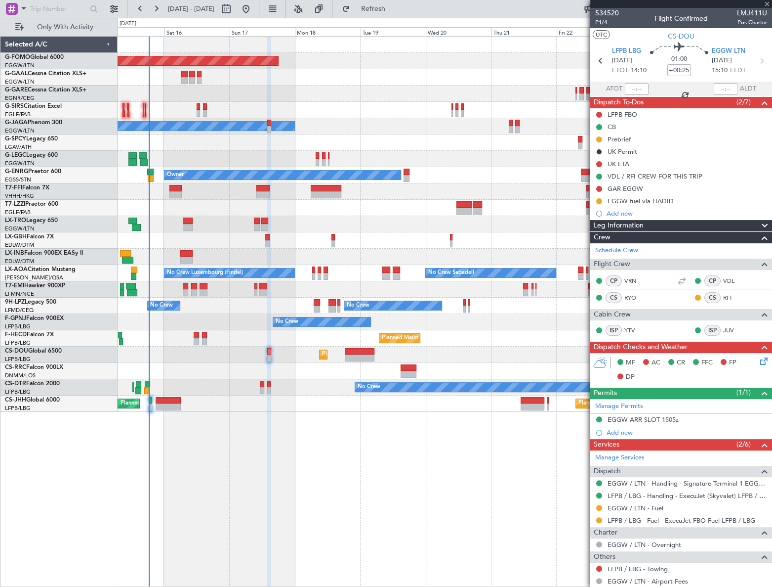
type input "1"
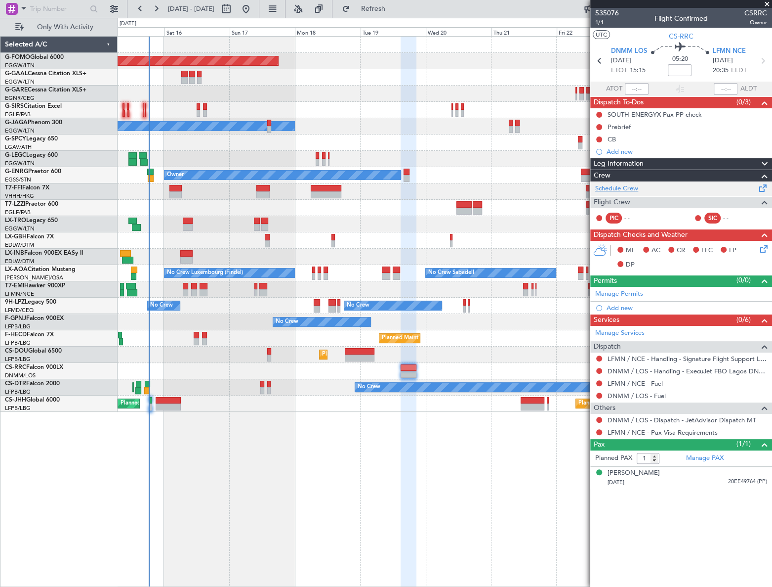
click at [626, 185] on link "Schedule Crew" at bounding box center [616, 189] width 43 height 10
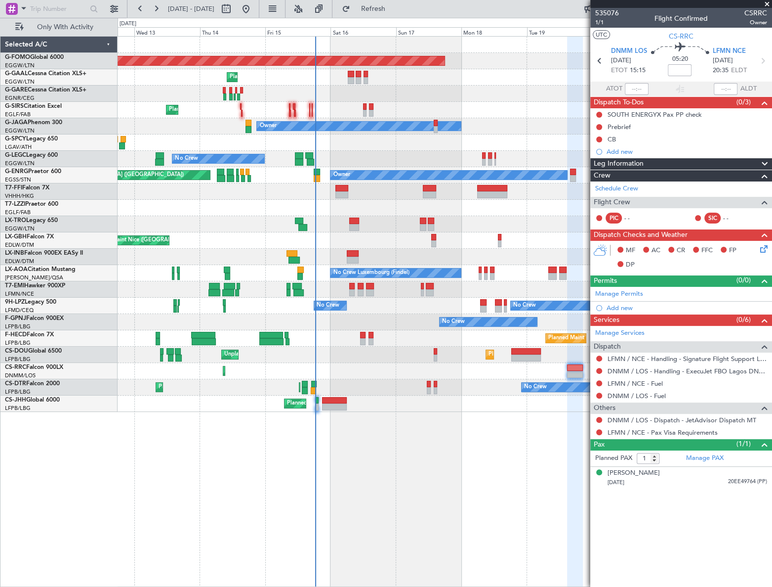
click at [552, 408] on div "Planned Maint Windsor Locks (Bradley Intl) Planned Maint Planned Maint London (…" at bounding box center [445, 311] width 654 height 551
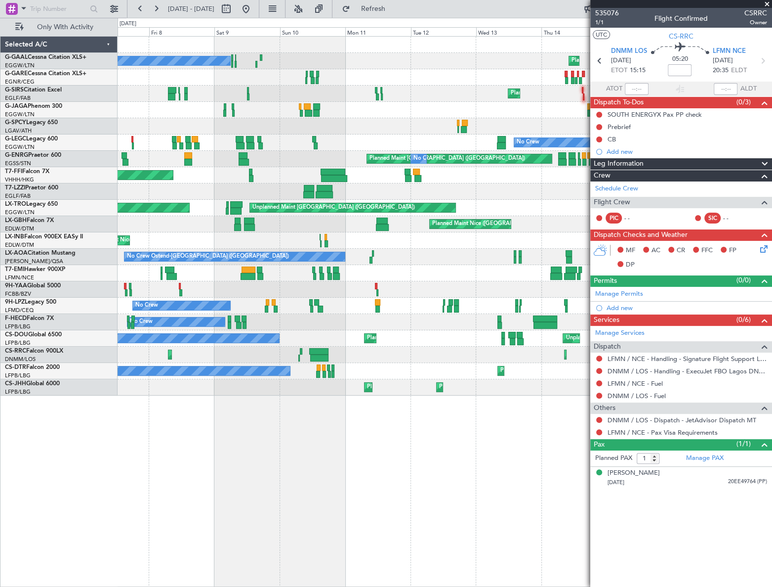
click at [560, 451] on div "Planned Maint No Crew Planned Maint London (Farnborough) Owner No Crew Planned …" at bounding box center [445, 311] width 654 height 551
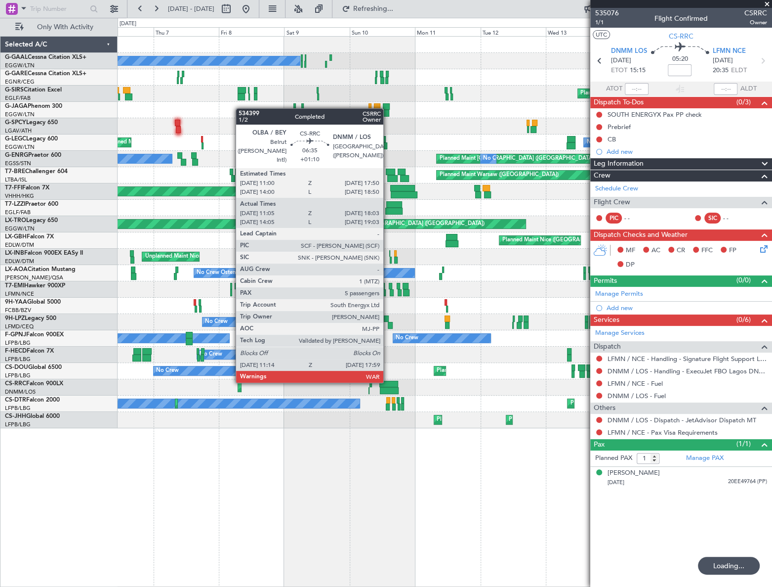
click at [388, 381] on div at bounding box center [389, 384] width 19 height 7
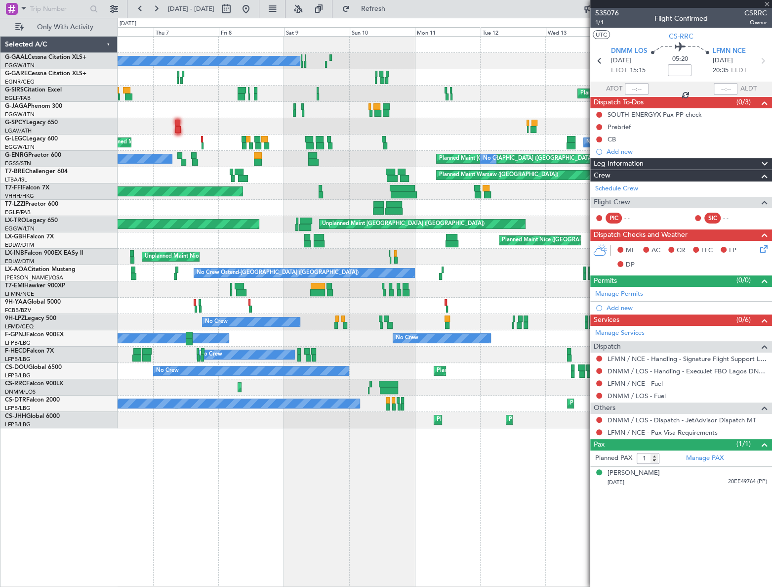
type input "+01:10"
type input "11:15"
type input "17:58"
type input "5"
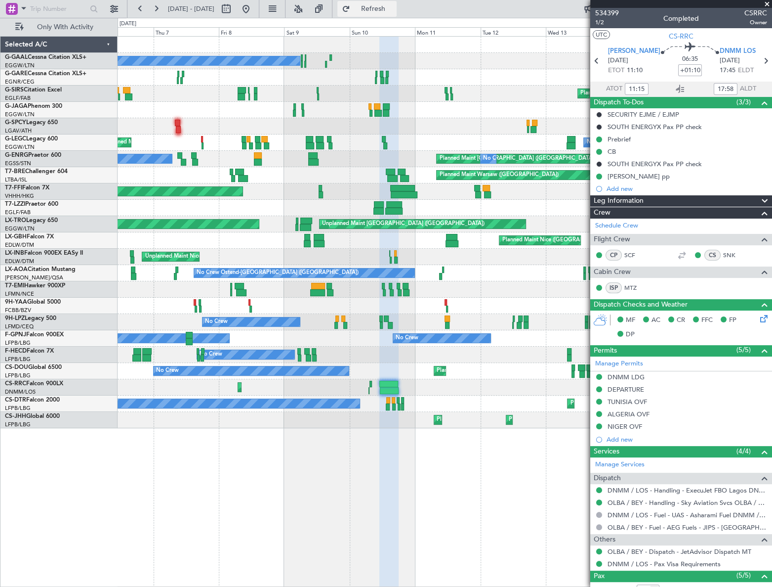
click at [394, 7] on span "Refresh" at bounding box center [373, 8] width 42 height 7
drag, startPoint x: 283, startPoint y: 8, endPoint x: 296, endPoint y: 35, distance: 29.2
click at [254, 8] on button at bounding box center [246, 9] width 16 height 16
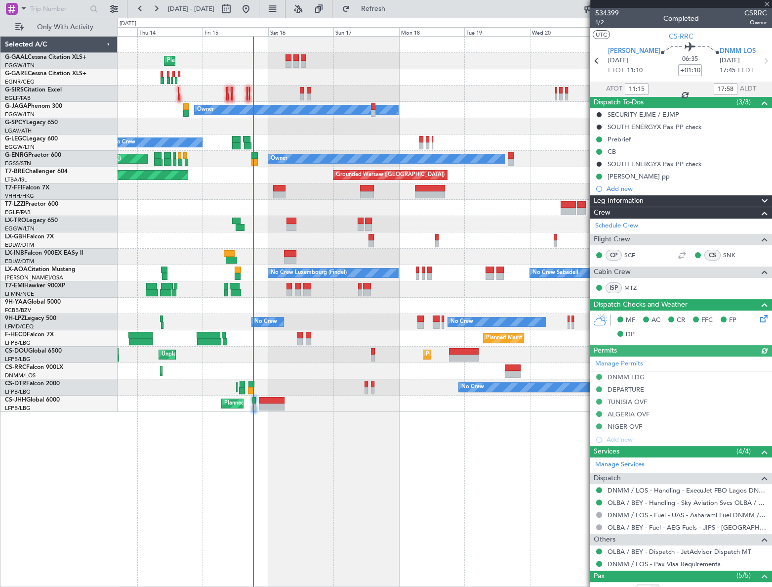
click at [283, 521] on div "Planned Maint Planned Maint London (Farnborough) Owner No Crew A/C Unavailable …" at bounding box center [445, 311] width 655 height 551
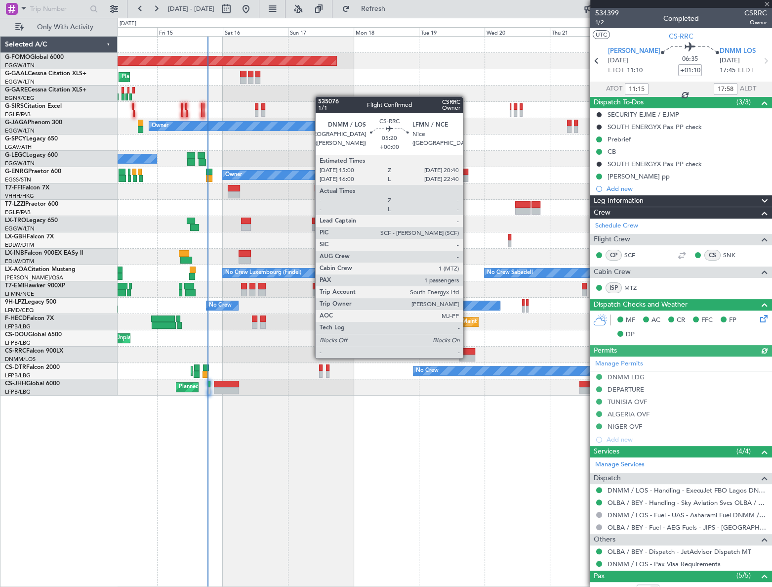
click at [467, 354] on div at bounding box center [468, 357] width 16 height 7
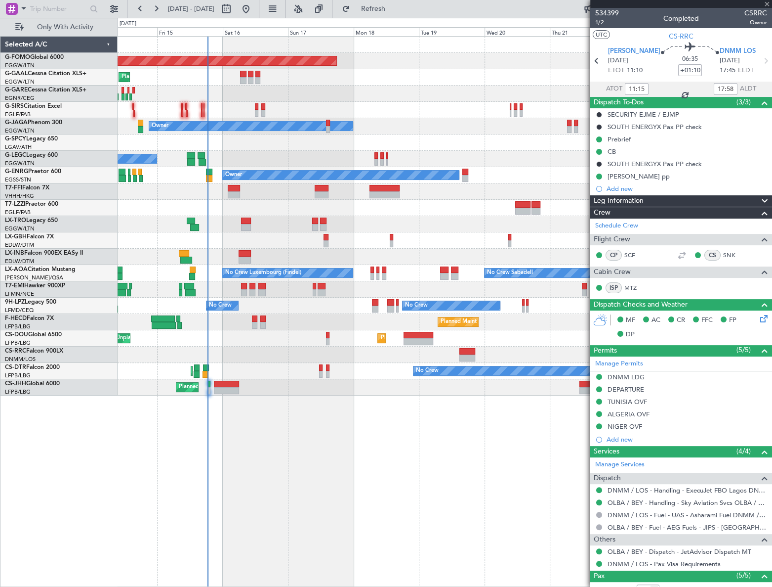
type input "1"
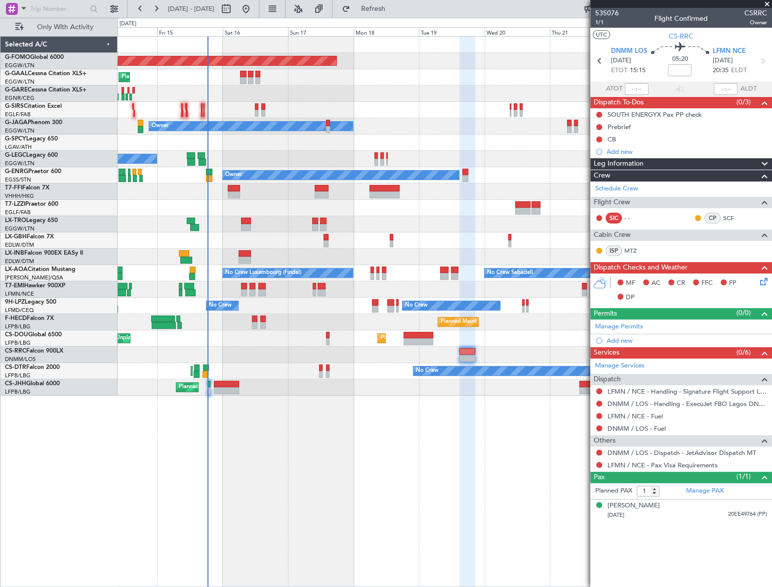
click at [471, 461] on div at bounding box center [468, 312] width 16 height 551
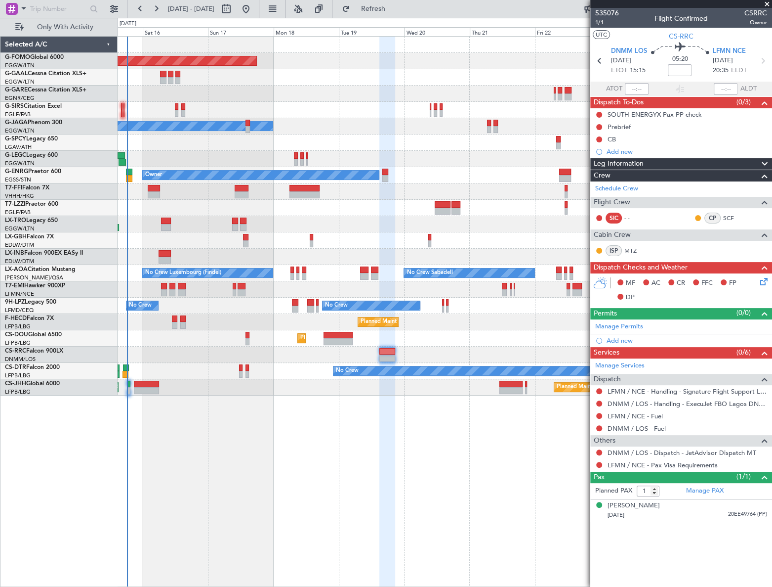
click at [402, 472] on div "Planned Maint Windsor Locks (Bradley Intl) Planned Maint Planned Maint Dusseldo…" at bounding box center [445, 311] width 654 height 551
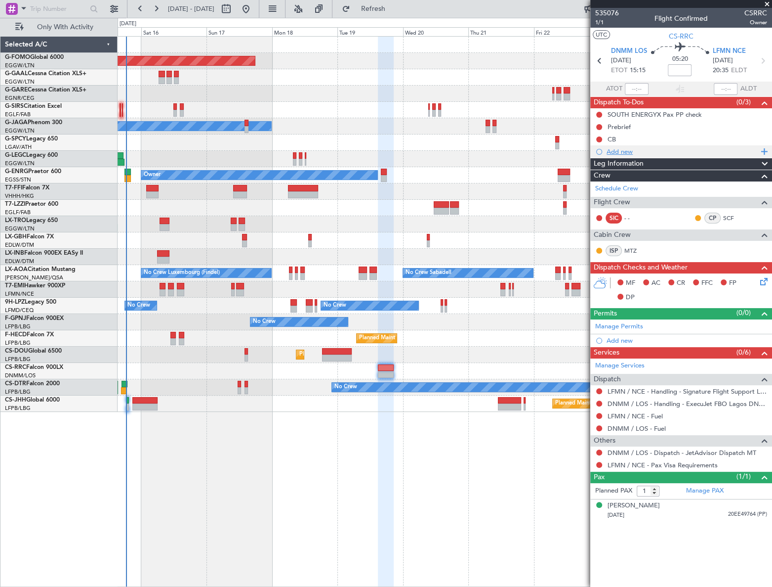
click at [628, 150] on div "Add new" at bounding box center [683, 151] width 152 height 8
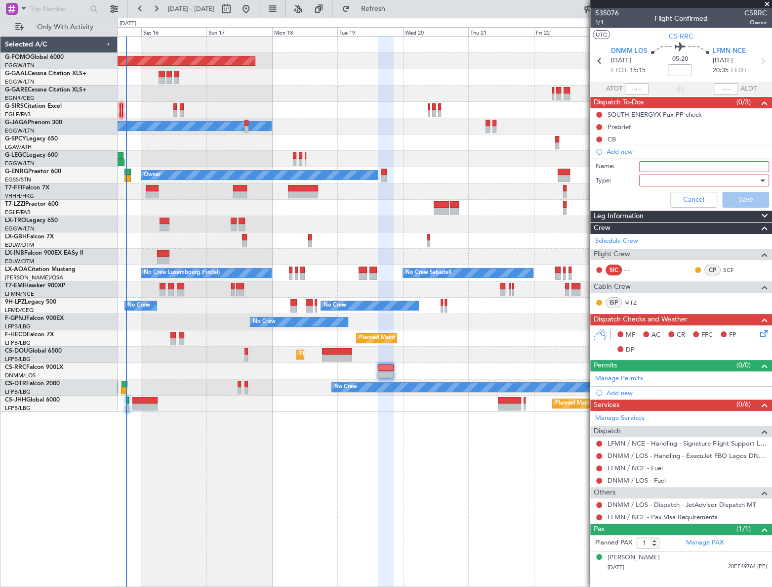
drag, startPoint x: 676, startPoint y: 167, endPoint x: 651, endPoint y: 165, distance: 24.3
click at [676, 167] on input "Name:" at bounding box center [704, 166] width 130 height 11
type input "SNK sic"
click at [663, 185] on div at bounding box center [700, 180] width 115 height 15
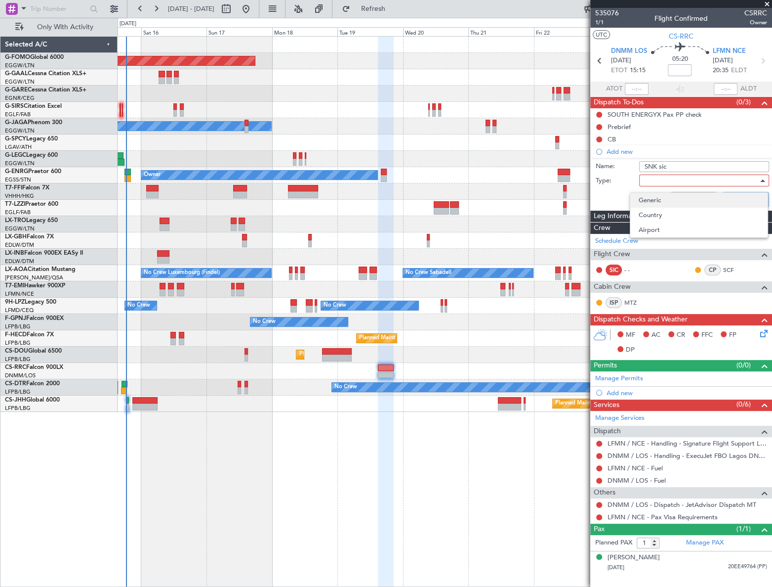
click at [677, 204] on span "Generic" at bounding box center [698, 200] width 121 height 15
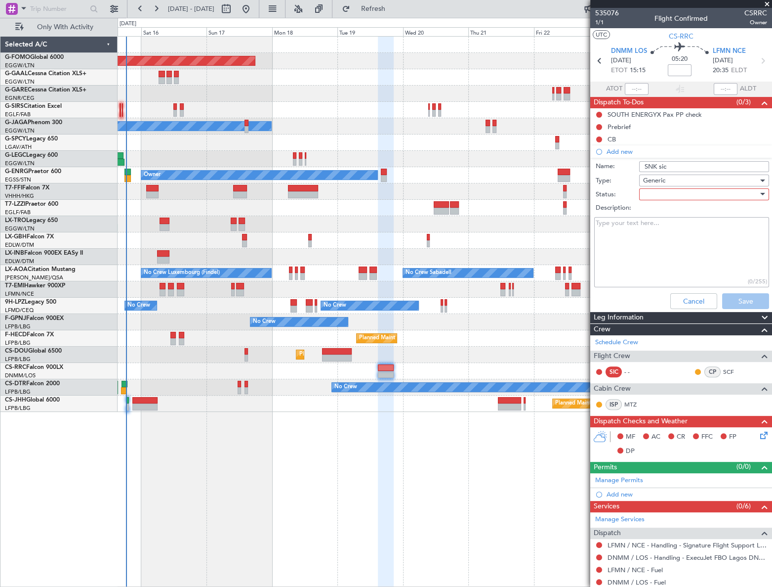
click at [680, 195] on div at bounding box center [700, 194] width 115 height 15
click at [669, 216] on span "Not Started" at bounding box center [700, 214] width 116 height 15
click at [633, 230] on textarea "Description:" at bounding box center [681, 252] width 175 height 71
type textarea "need amended roster"
click at [730, 301] on button "Save" at bounding box center [745, 301] width 47 height 16
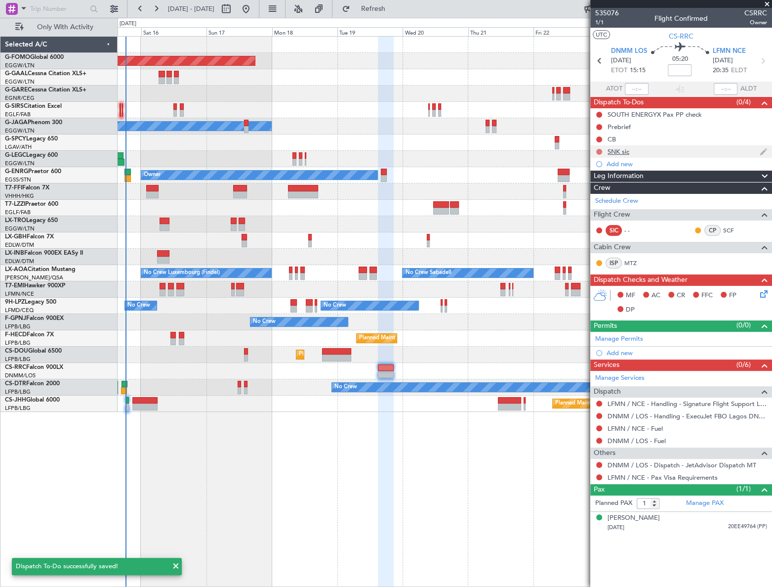
click at [598, 151] on button at bounding box center [599, 152] width 6 height 6
click at [598, 181] on span "In Progress" at bounding box center [604, 180] width 34 height 10
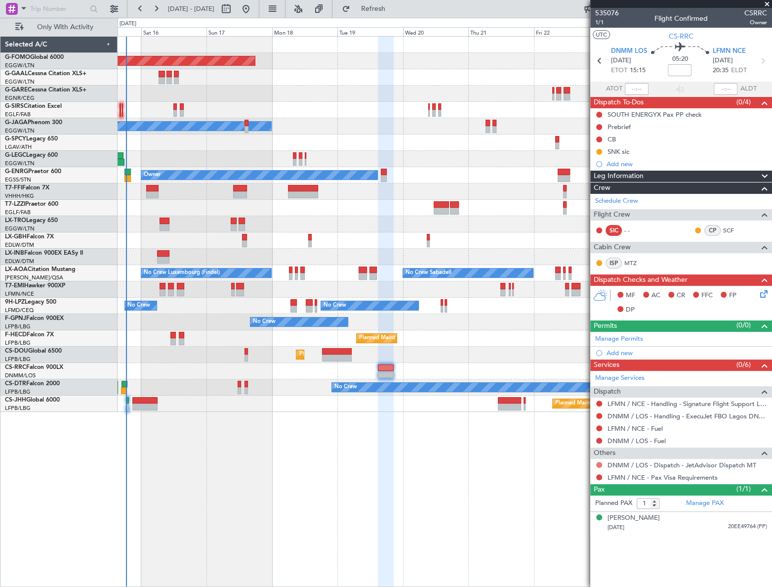
click at [600, 463] on button at bounding box center [599, 465] width 6 height 6
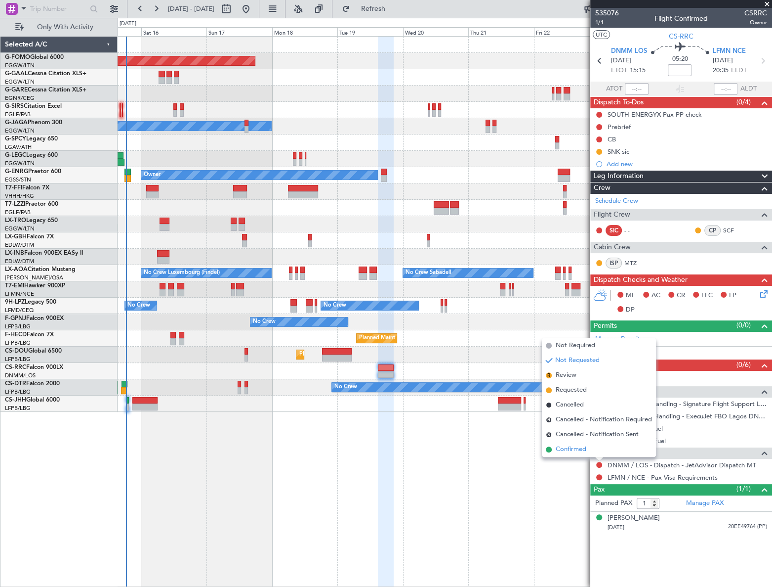
click at [578, 451] on span "Confirmed" at bounding box center [571, 449] width 31 height 10
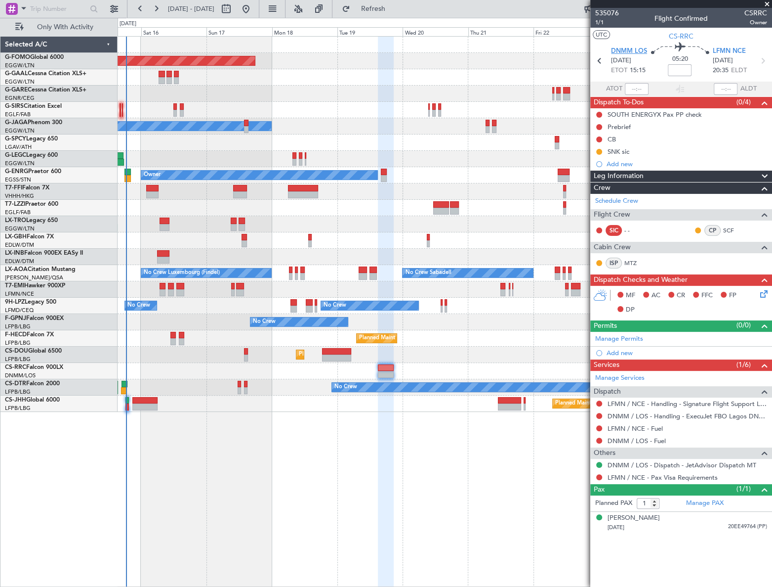
click at [632, 49] on span "DNMM LOS" at bounding box center [629, 51] width 36 height 10
click at [620, 354] on div "Add new" at bounding box center [683, 352] width 152 height 8
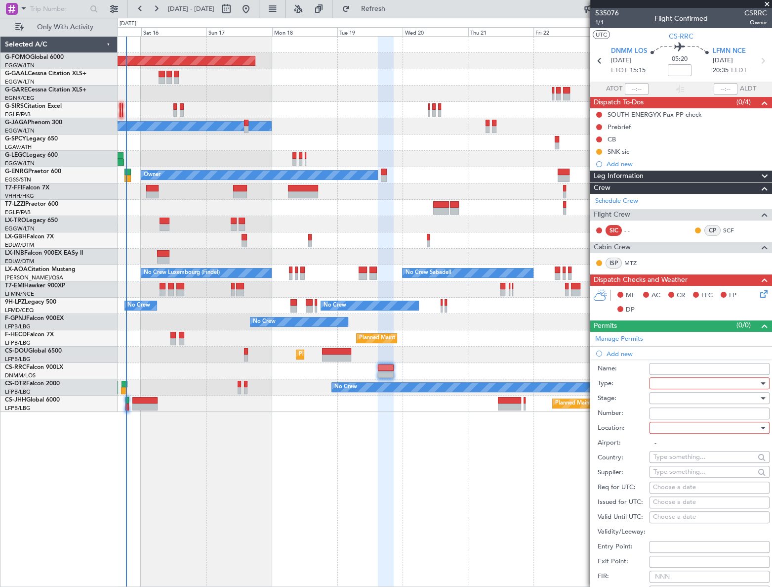
click at [675, 380] on div at bounding box center [706, 383] width 105 height 15
click at [671, 434] on span "Departure" at bounding box center [706, 431] width 105 height 15
click at [759, 397] on div at bounding box center [762, 398] width 7 height 8
click at [686, 477] on span "Received OK" at bounding box center [706, 476] width 105 height 15
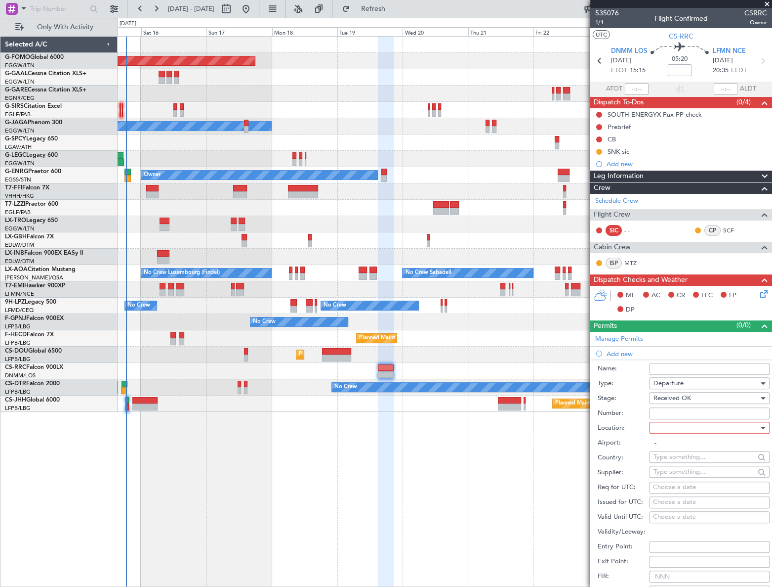
click at [679, 414] on input "Number:" at bounding box center [710, 413] width 120 height 12
paste input "AA 0009 / 01081421"
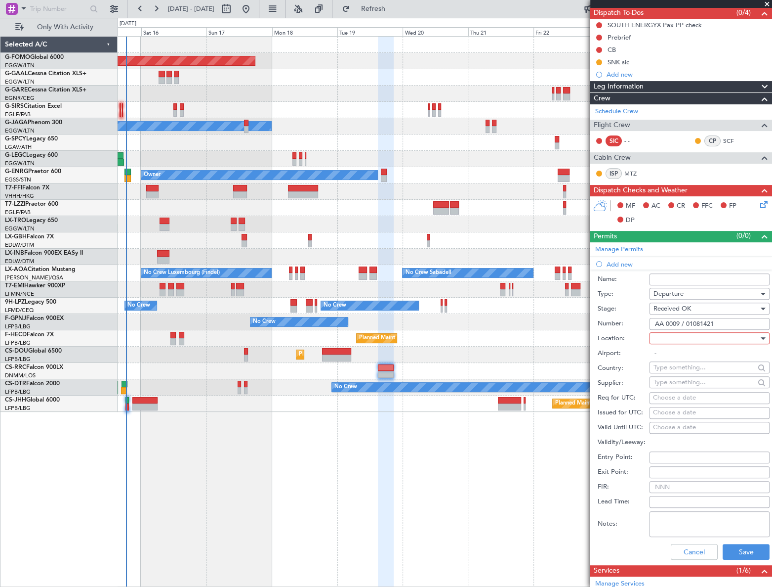
type input "AA 0009 / 01081421"
click at [703, 335] on div at bounding box center [706, 338] width 105 height 15
click at [673, 355] on span "Departure" at bounding box center [706, 357] width 105 height 15
type input "DNMM / LOS"
click at [737, 549] on button "Save" at bounding box center [746, 552] width 47 height 16
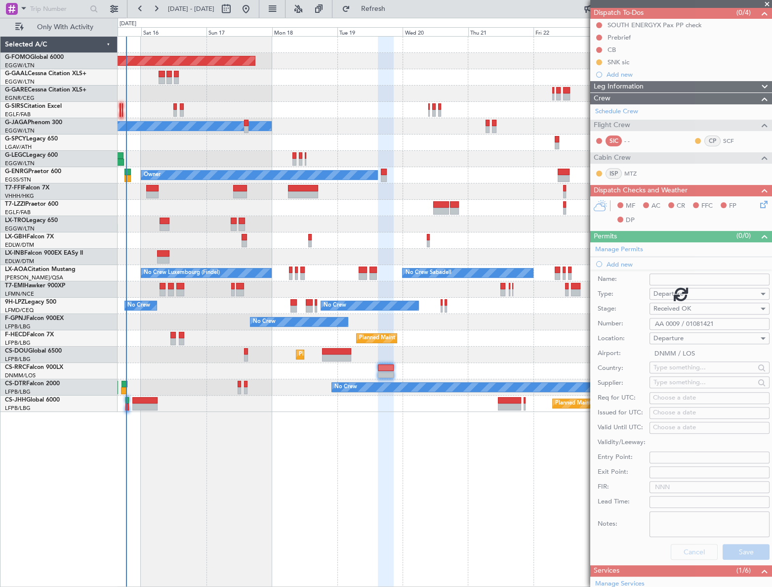
scroll to position [0, 0]
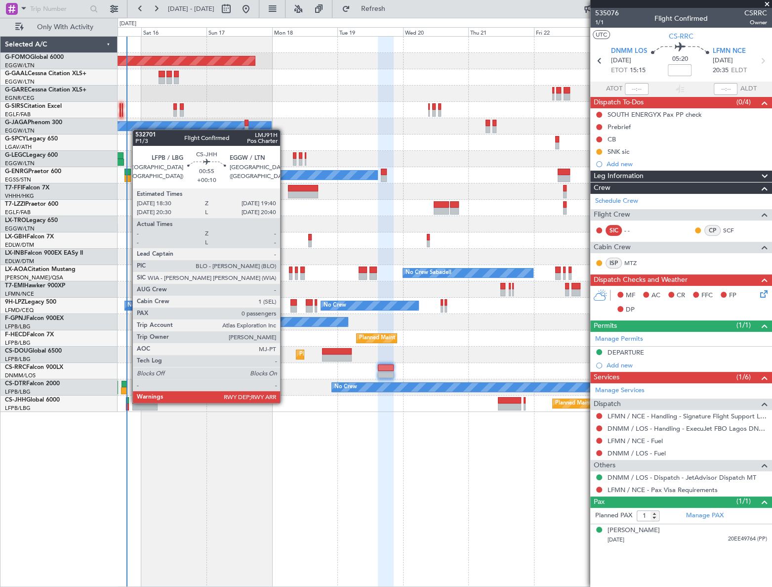
click at [127, 402] on div at bounding box center [127, 400] width 3 height 7
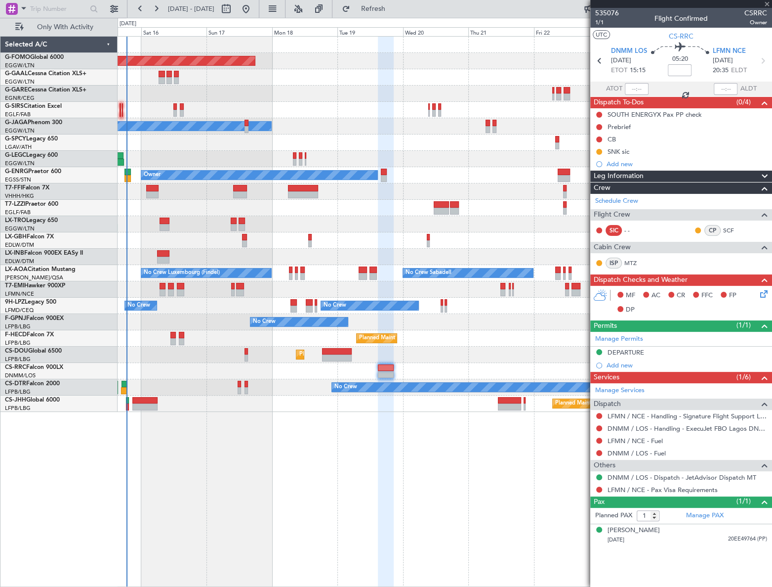
type input "+00:10"
type input "0"
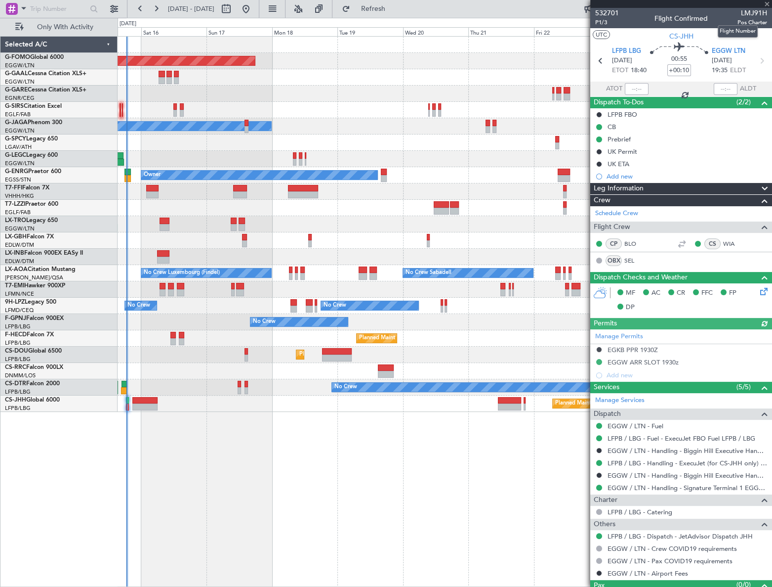
click at [751, 10] on span "LMJ91H" at bounding box center [753, 13] width 30 height 10
copy span "LMJ91H"
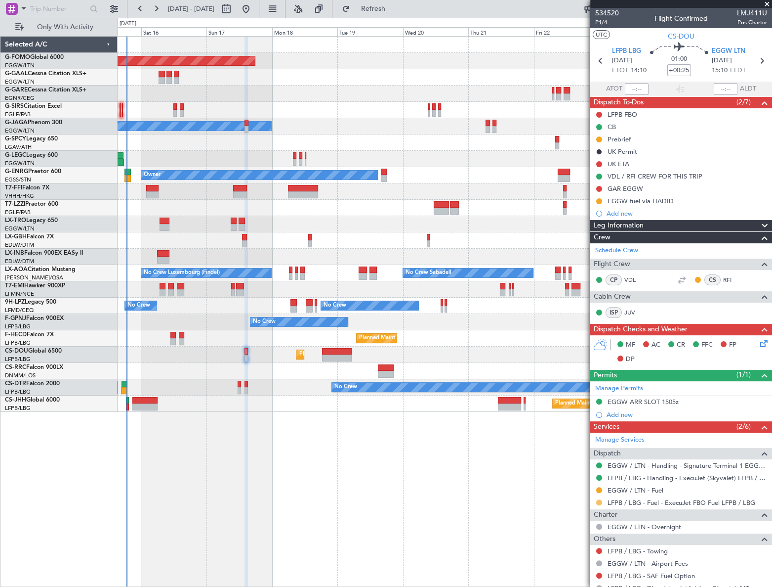
click at [599, 500] on button at bounding box center [599, 502] width 6 height 6
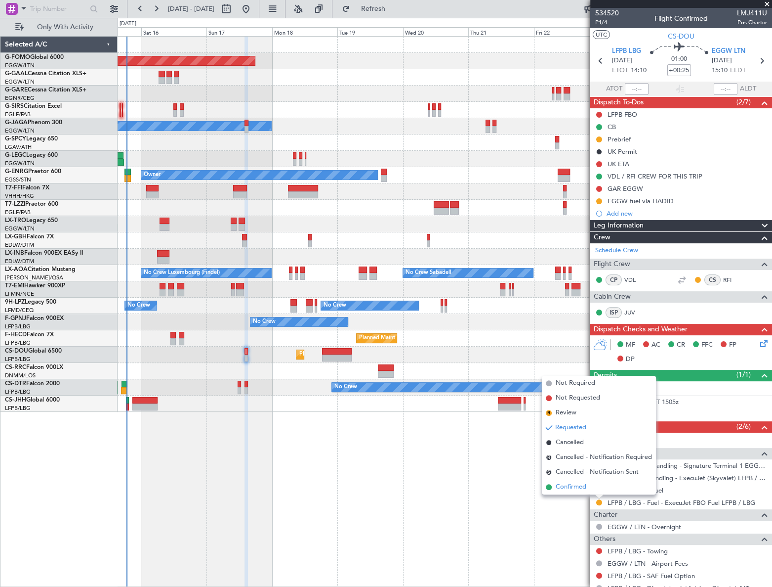
click at [570, 487] on span "Confirmed" at bounding box center [571, 487] width 31 height 10
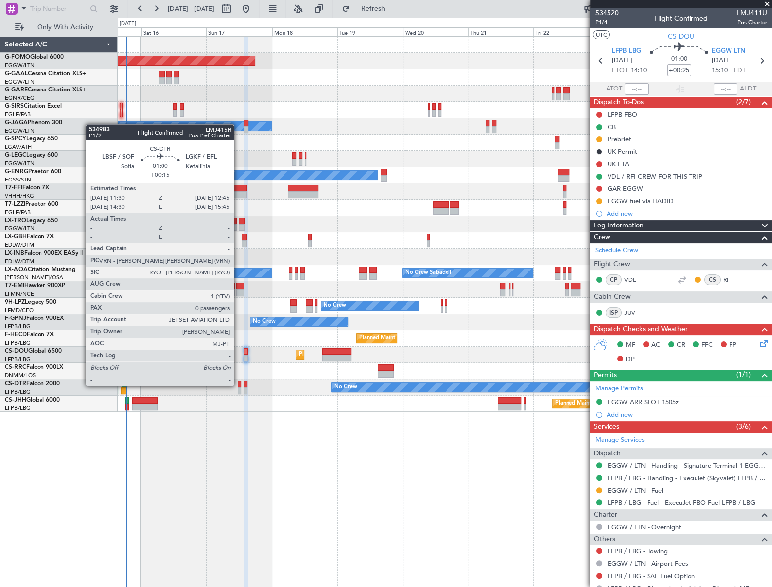
click at [238, 384] on div at bounding box center [239, 384] width 3 height 7
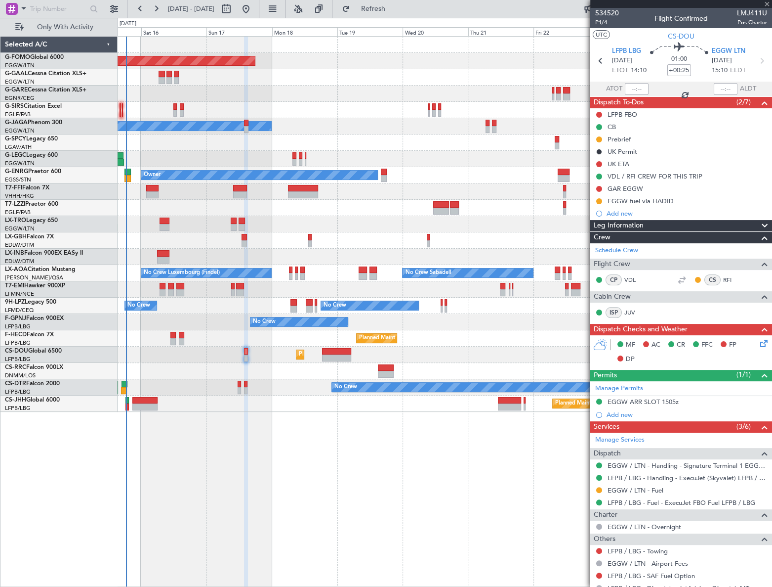
type input "+00:15"
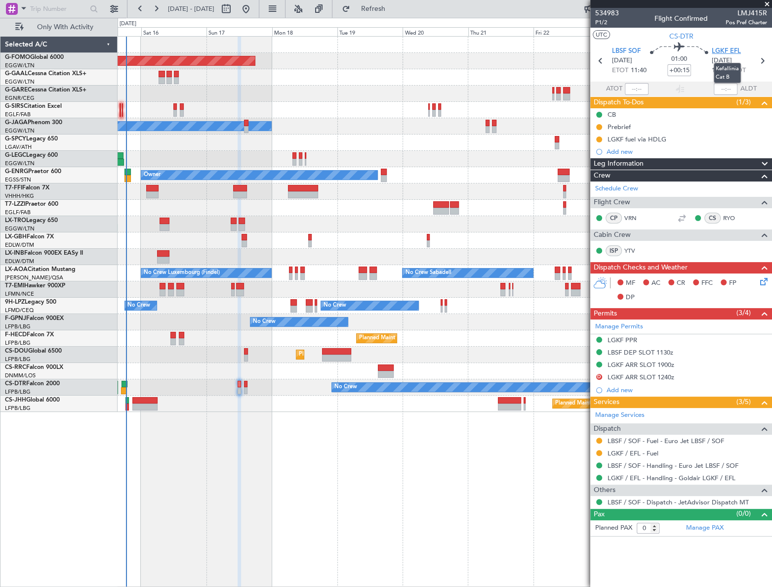
click at [729, 52] on span "LGKF EFL" at bounding box center [726, 51] width 29 height 10
click at [600, 440] on button at bounding box center [599, 440] width 6 height 6
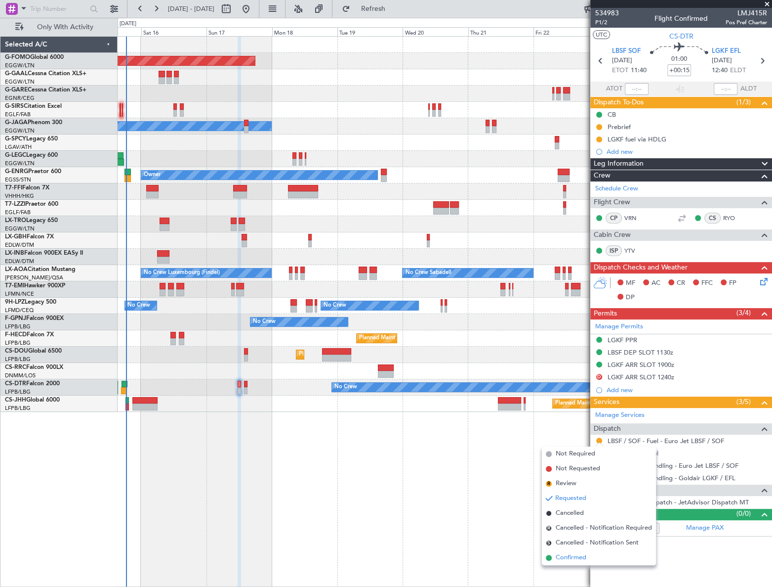
click at [580, 557] on span "Confirmed" at bounding box center [571, 557] width 31 height 10
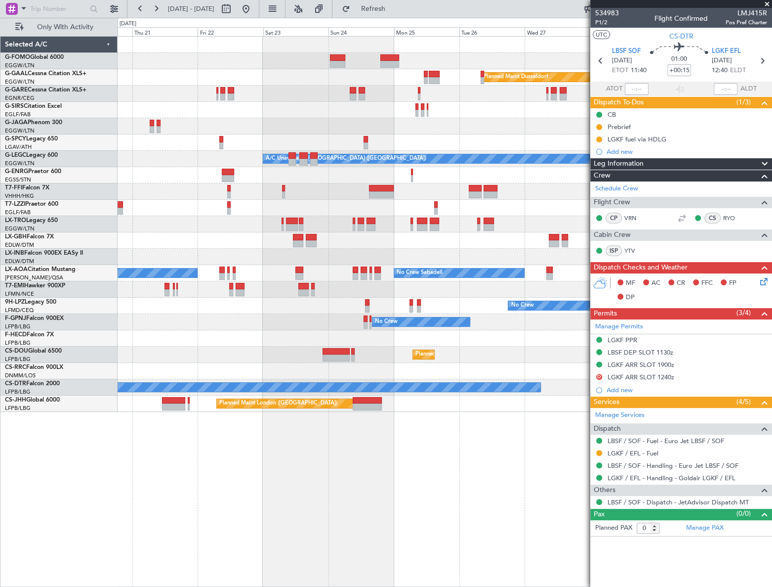
click at [90, 199] on div "Planned Maint Dusseldorf A/C Unavailable London (Luton) Owner Owner London (Far…" at bounding box center [386, 302] width 772 height 569
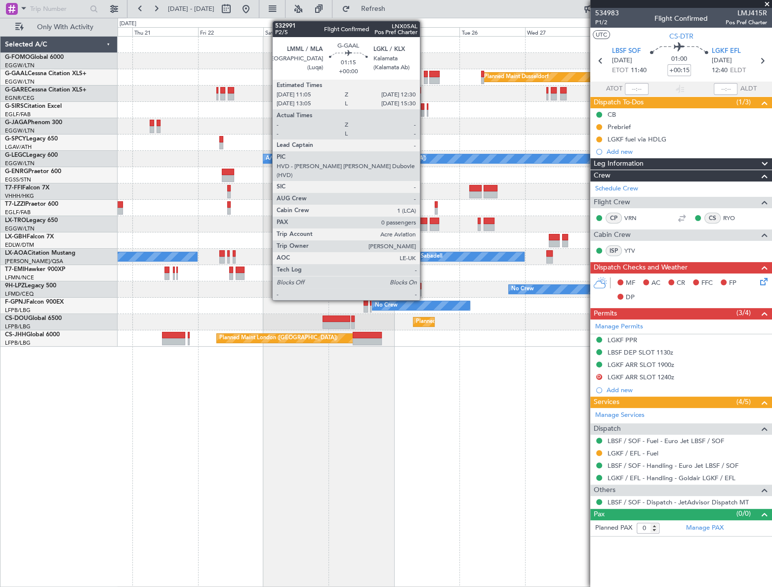
click at [424, 75] on div at bounding box center [426, 74] width 4 height 7
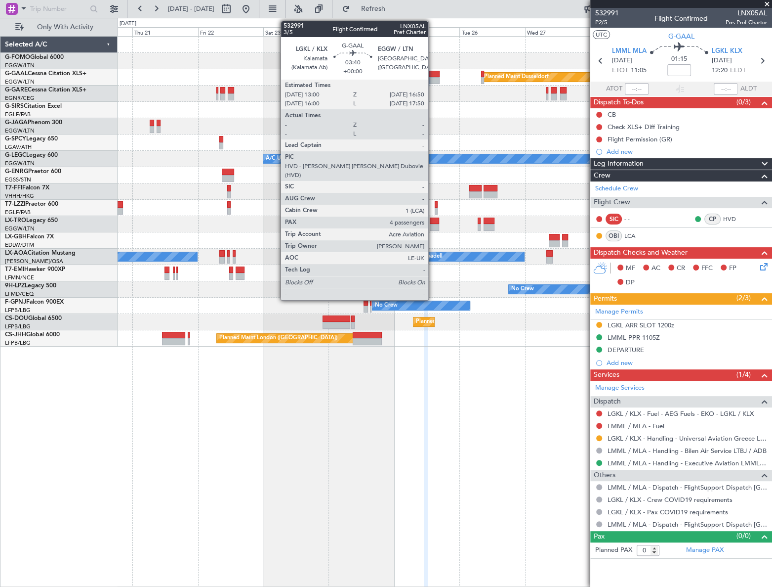
click at [433, 76] on div at bounding box center [434, 74] width 11 height 7
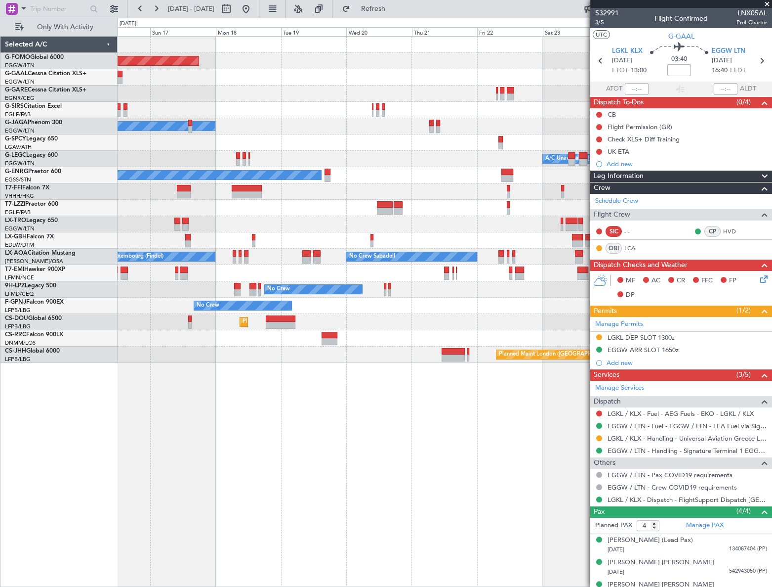
click at [542, 457] on div "Planned Maint Windsor Locks (Bradley Intl) Planned Maint Dusseldorf Planned Mai…" at bounding box center [445, 311] width 654 height 551
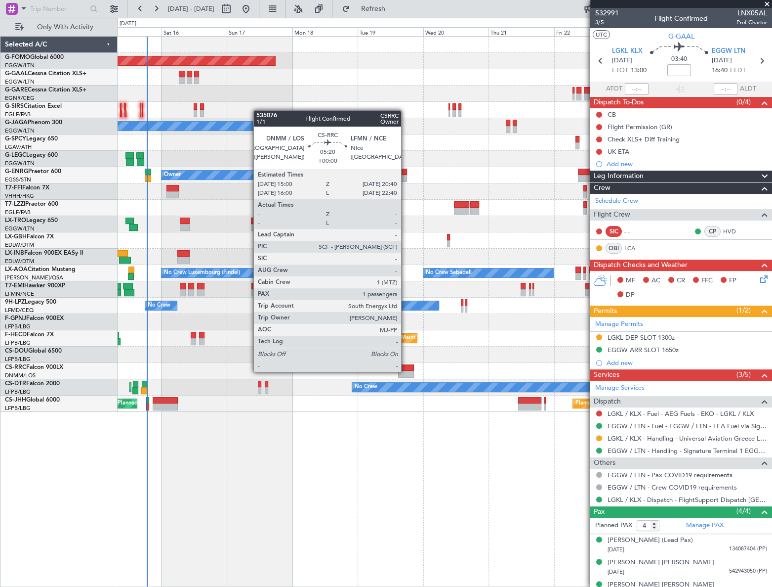
click at [406, 371] on div at bounding box center [406, 374] width 16 height 7
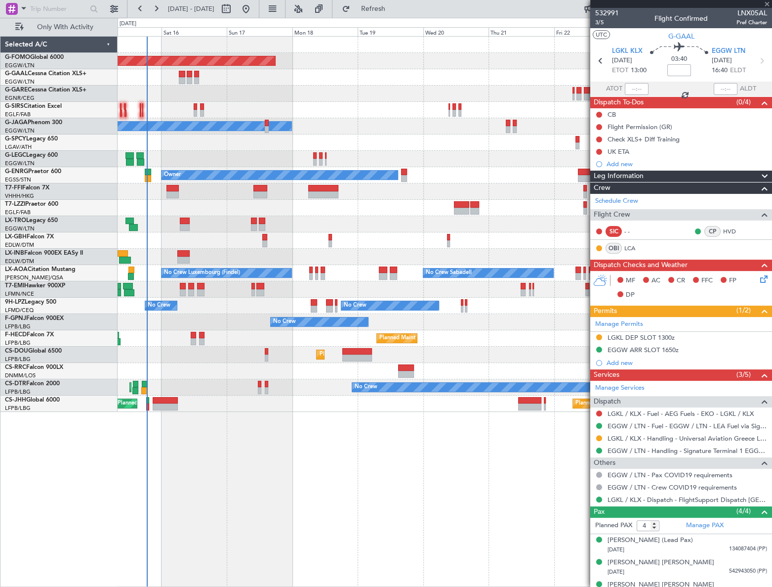
type input "1"
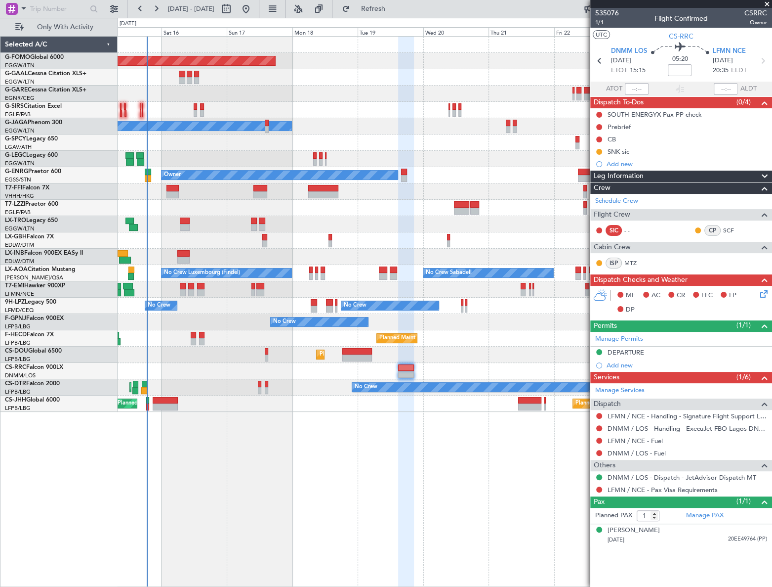
click at [753, 11] on span "CSRRC" at bounding box center [756, 13] width 23 height 10
copy span "CSRRC"
click at [626, 363] on div "Add new" at bounding box center [683, 365] width 152 height 8
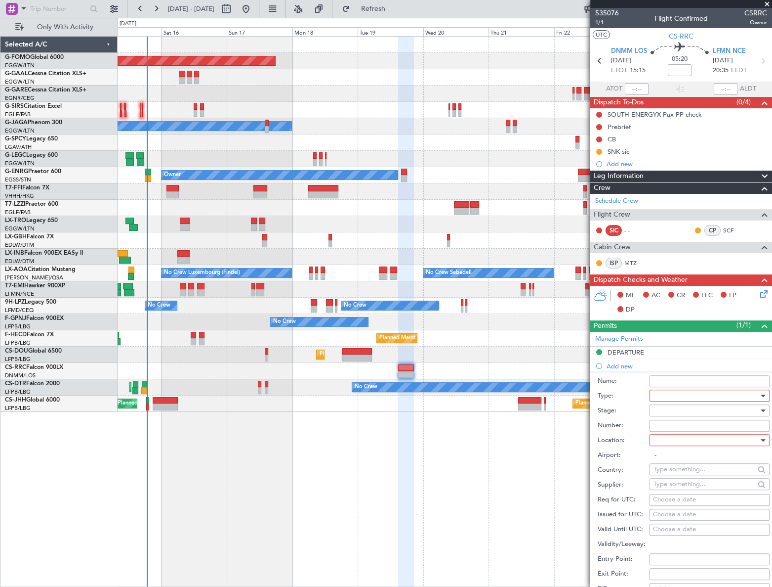
click at [666, 396] on div at bounding box center [706, 395] width 105 height 15
click at [669, 489] on span "Slot" at bounding box center [706, 488] width 105 height 15
click at [737, 407] on div at bounding box center [706, 410] width 105 height 15
click at [679, 472] on span "Requested" at bounding box center [706, 474] width 105 height 15
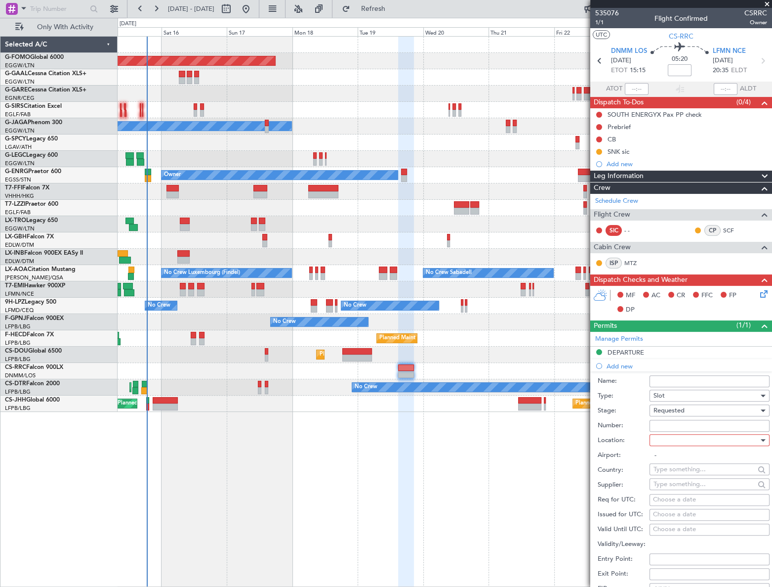
click at [746, 445] on div at bounding box center [706, 439] width 105 height 15
click at [685, 490] on span "Arrival" at bounding box center [706, 489] width 105 height 15
type input "LFMN / NCE"
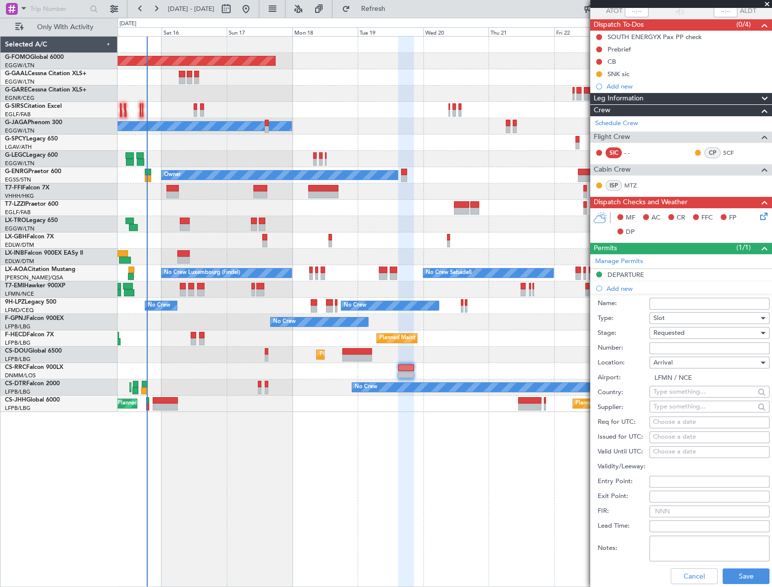
scroll to position [179, 0]
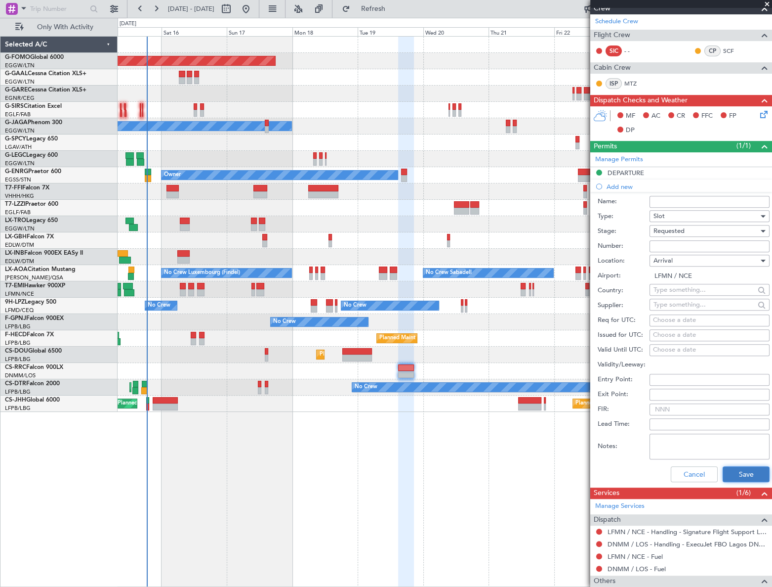
click at [742, 472] on button "Save" at bounding box center [746, 474] width 47 height 16
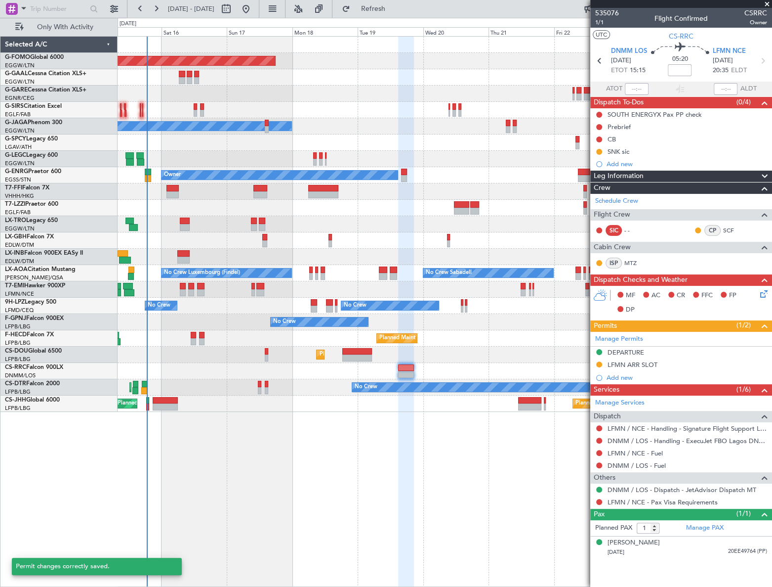
scroll to position [0, 0]
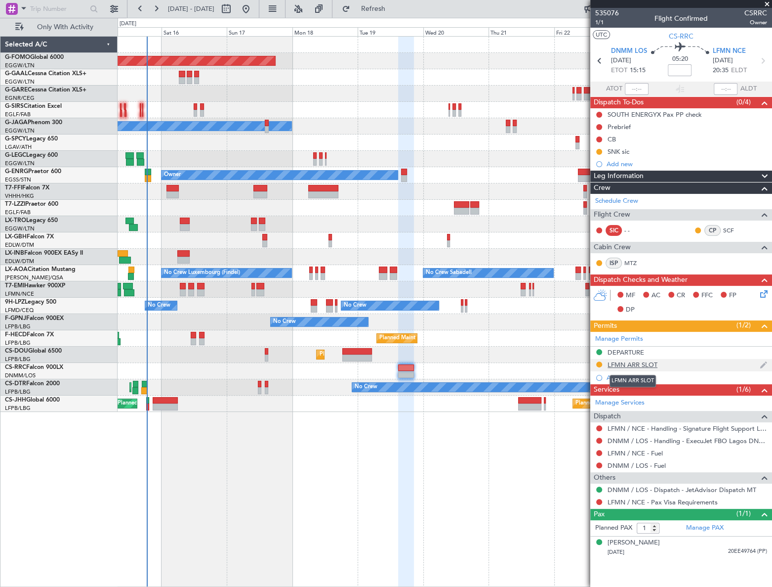
click at [638, 362] on div "LFMN ARR SLOT" at bounding box center [633, 364] width 50 height 8
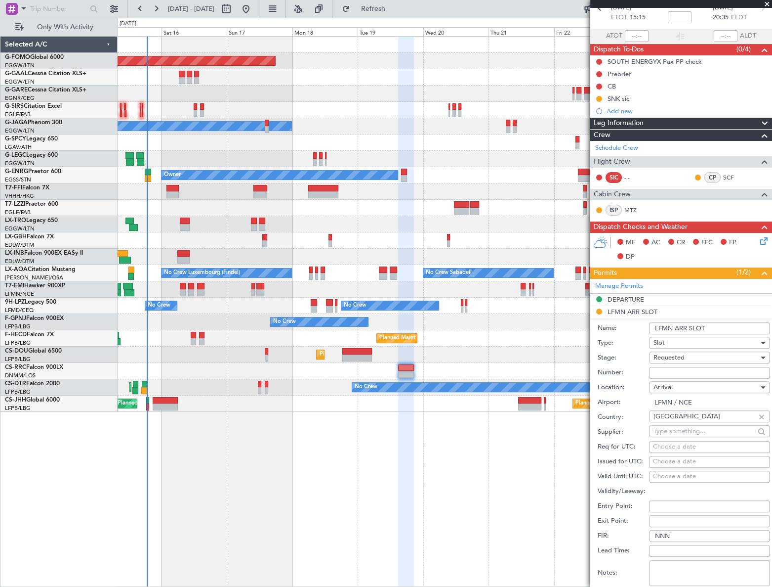
scroll to position [134, 0]
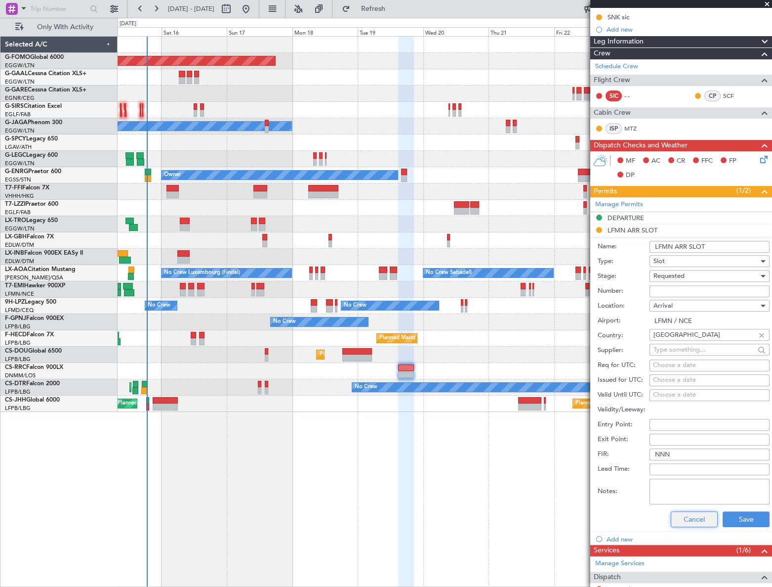
click at [690, 520] on button "Cancel" at bounding box center [694, 519] width 47 height 16
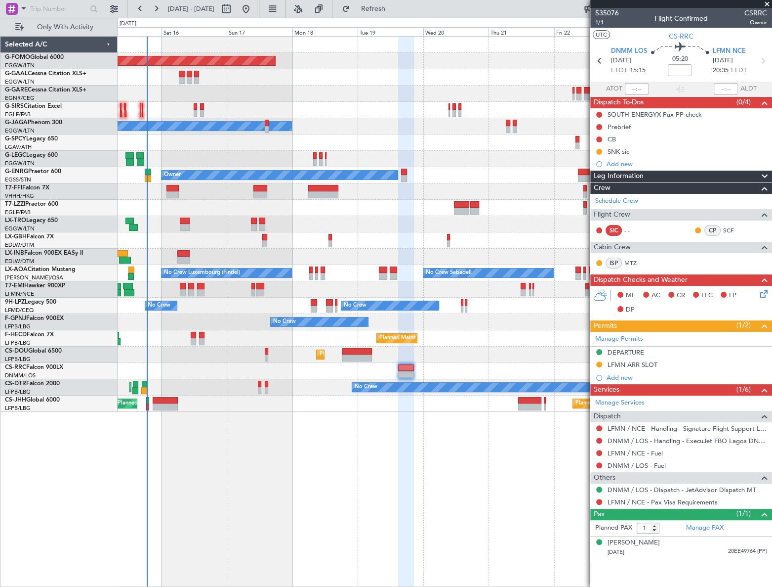
scroll to position [0, 0]
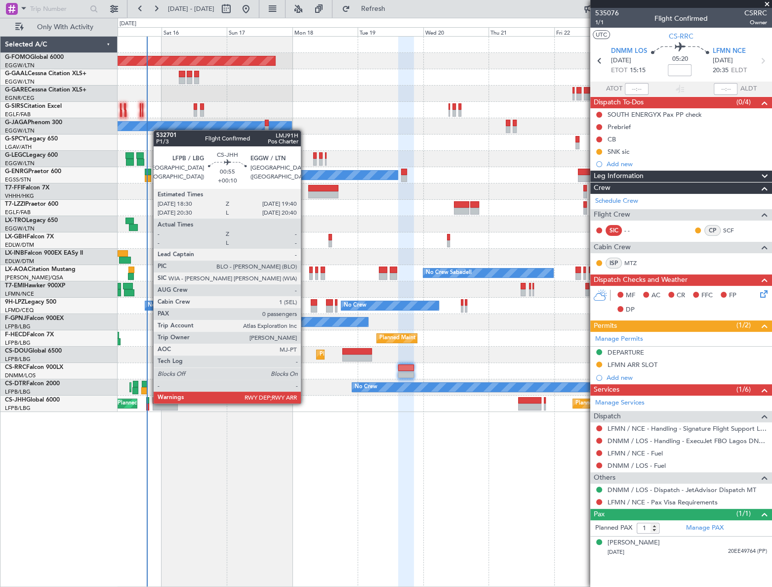
click at [148, 402] on div at bounding box center [147, 400] width 3 height 7
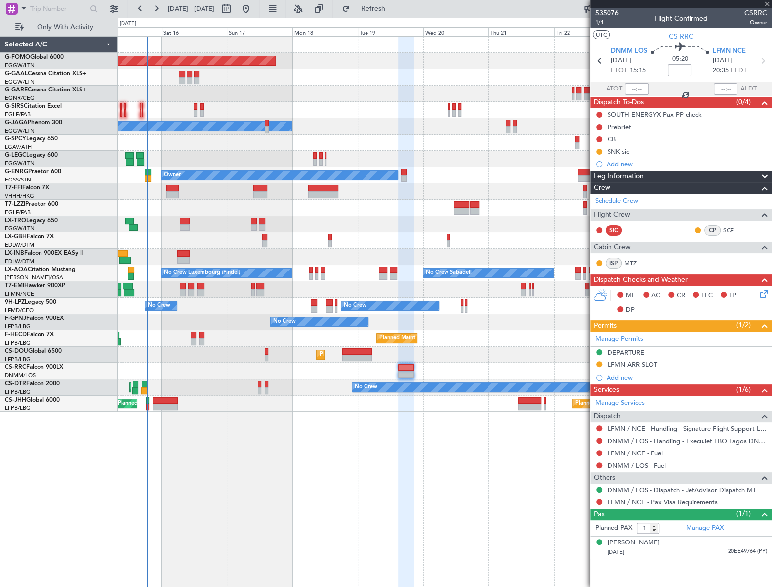
type input "+00:10"
type input "0"
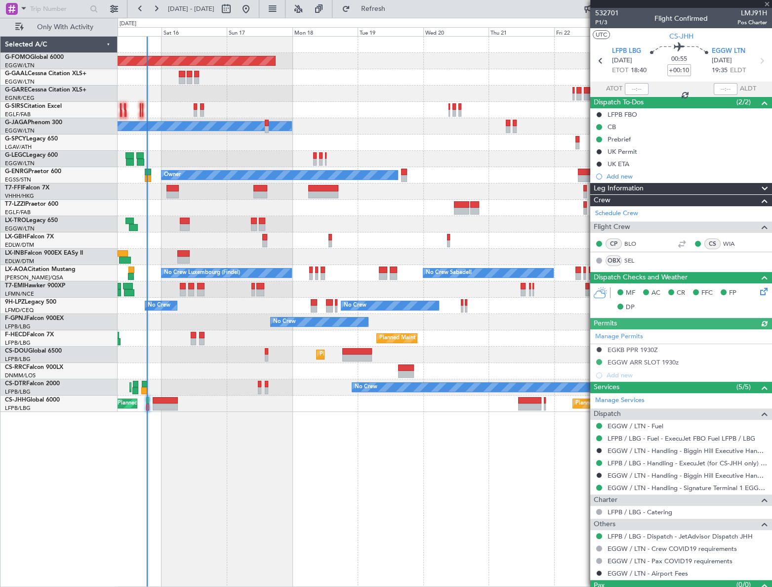
click at [633, 89] on div at bounding box center [637, 89] width 24 height 12
click at [637, 89] on input "text" at bounding box center [637, 89] width 24 height 12
click at [472, 443] on div "Planned Maint Windsor Locks (Bradley Intl) Planned Maint Planned Maint Dusseldo…" at bounding box center [445, 311] width 655 height 551
type input "18:41"
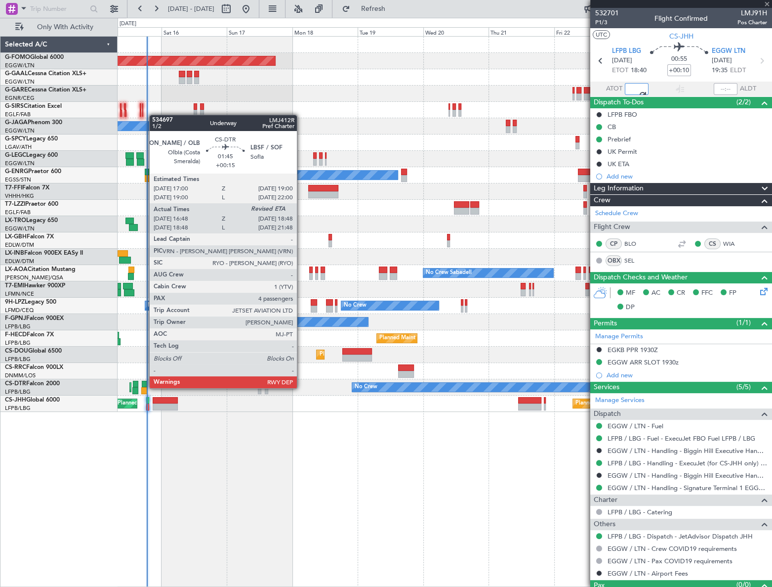
click at [144, 387] on div at bounding box center [144, 390] width 6 height 7
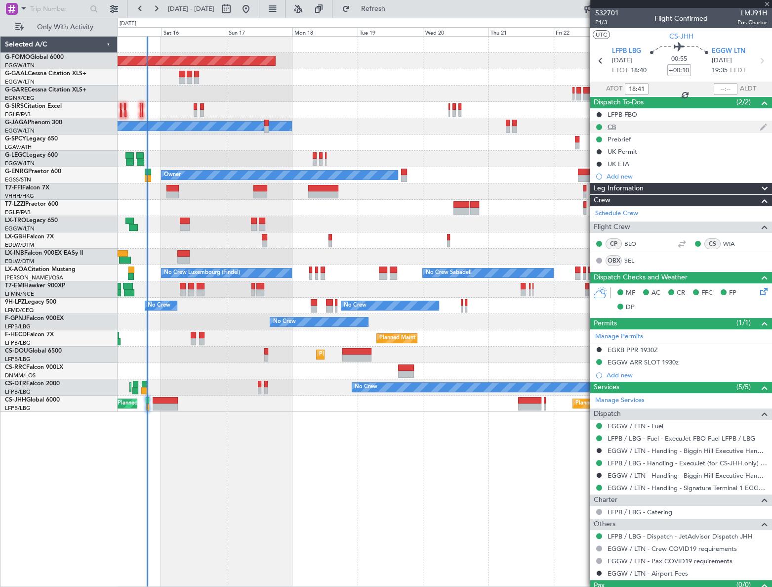
type input "+00:15"
type input "16:58"
type input "4"
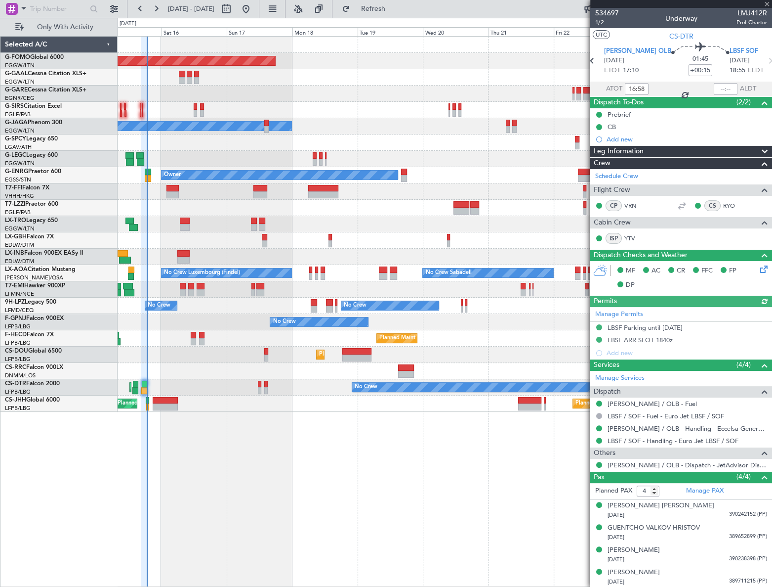
click at [720, 90] on div at bounding box center [726, 89] width 24 height 12
click at [722, 88] on div at bounding box center [726, 89] width 24 height 12
click at [730, 89] on input "text" at bounding box center [726, 89] width 24 height 12
click at [491, 447] on div "Planned Maint Windsor Locks (Bradley Intl) Planned Maint Planned Maint Dusseldo…" at bounding box center [445, 311] width 654 height 551
type input "18:41"
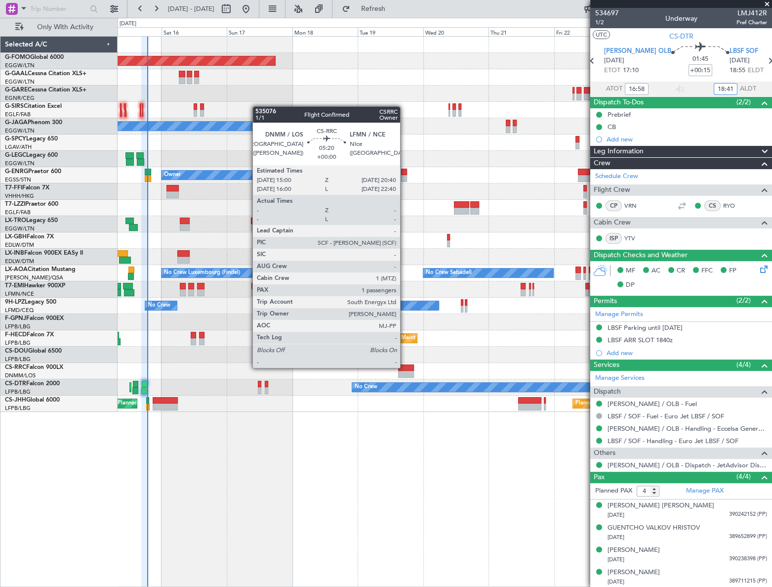
click at [405, 367] on div at bounding box center [406, 367] width 16 height 7
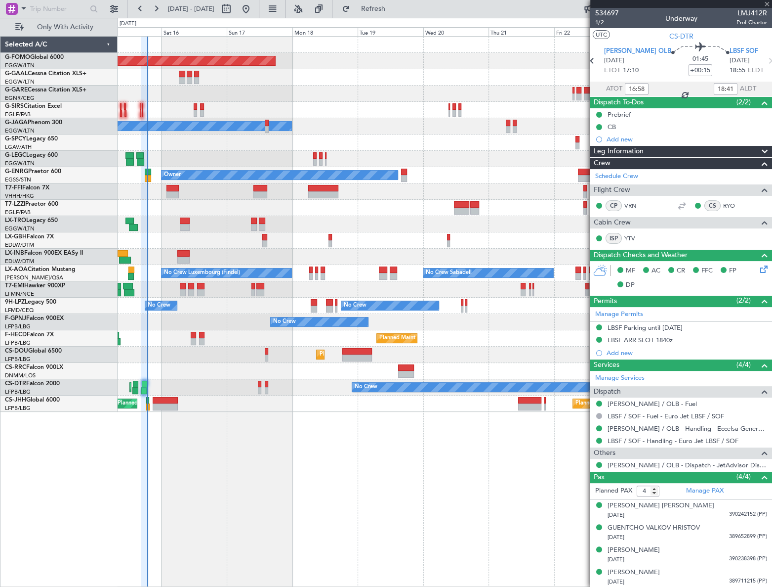
type input "1"
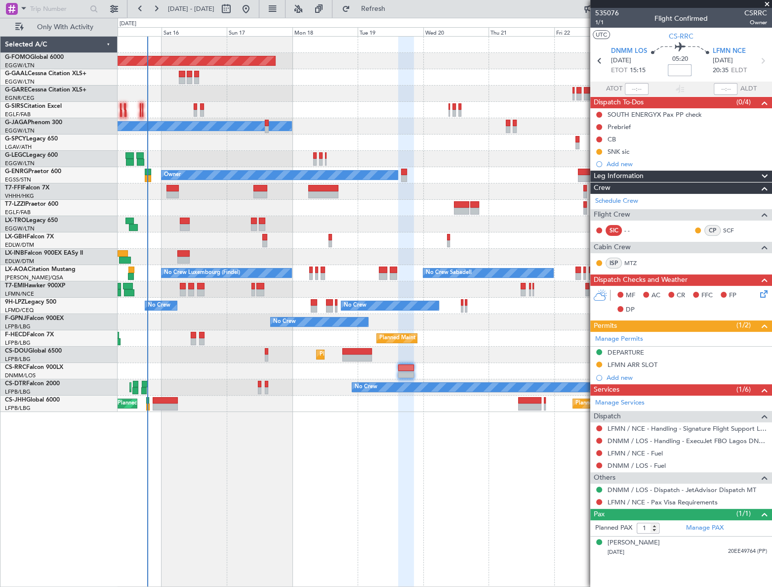
click at [682, 67] on input at bounding box center [680, 70] width 24 height 12
paste input "-0.10"
type input "-00:10"
click at [654, 439] on link "DNMM / LOS - Handling - ExecuJet FBO Lagos DNMM / LOS" at bounding box center [688, 440] width 160 height 8
click at [681, 424] on mat-tooltip-component "Incomplete" at bounding box center [681, 434] width 45 height 26
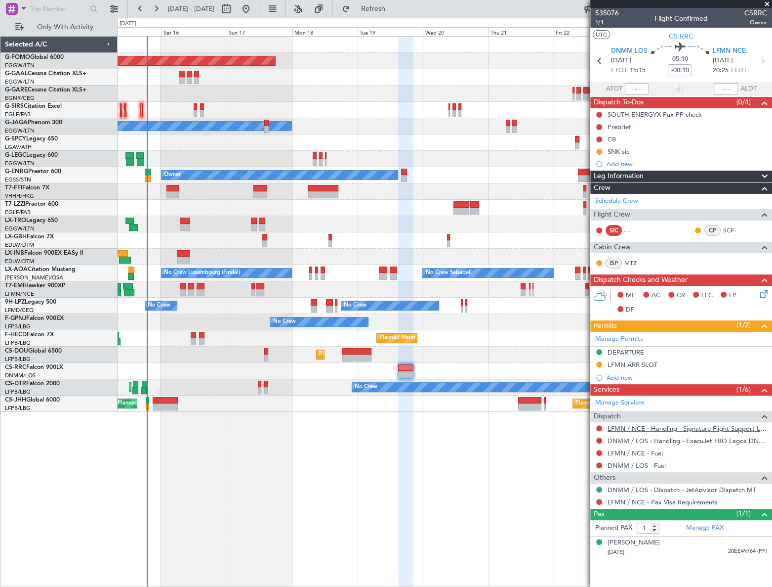
click at [707, 427] on link "LFMN / NCE - Handling - Signature Flight Support LFMN / NCE" at bounding box center [688, 428] width 160 height 8
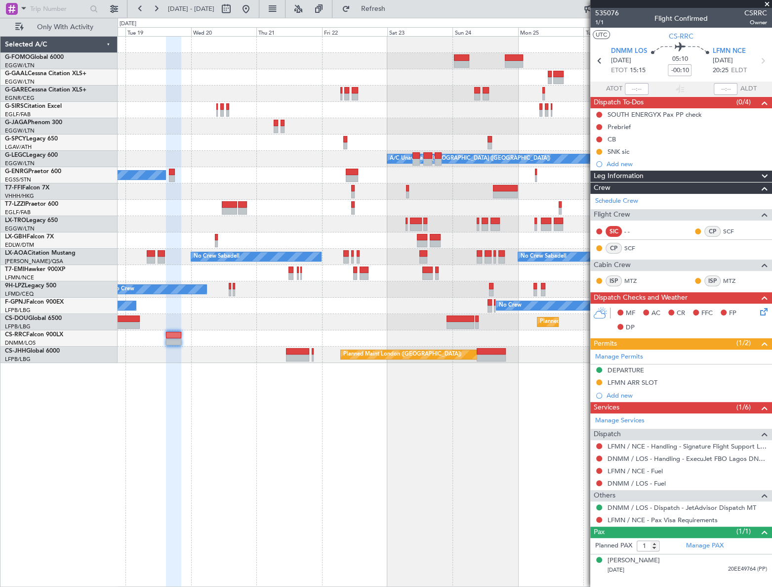
click at [214, 468] on div "Planned Maint Windsor Locks (Bradley Intl) Planned Maint Dusseldorf Owner A/C U…" at bounding box center [445, 311] width 655 height 551
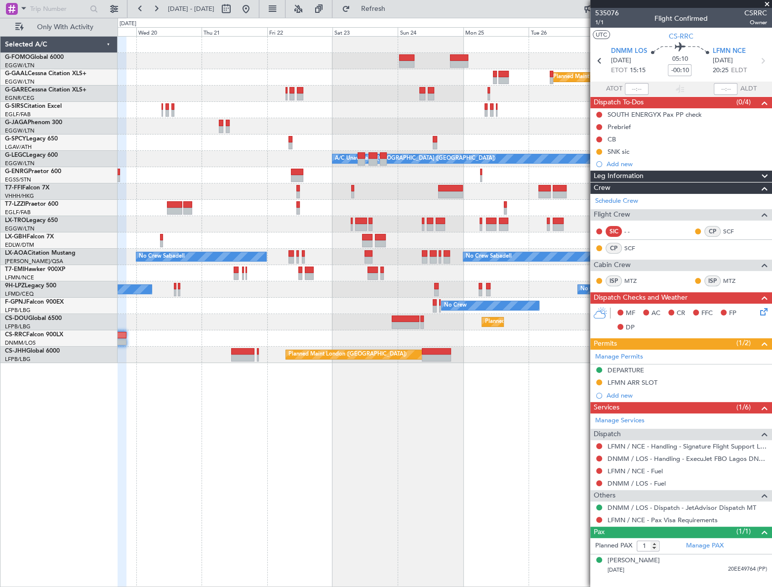
click at [440, 442] on div "Planned Maint Windsor Locks (Bradley Intl) Planned Maint Dusseldorf Owner A/C U…" at bounding box center [445, 311] width 655 height 551
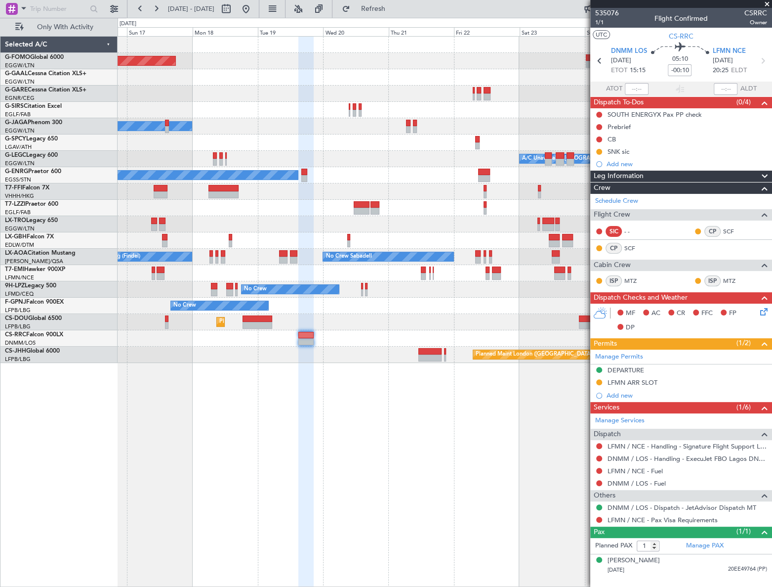
click at [363, 422] on div "Planned Maint Windsor Locks (Bradley Intl) Planned Maint Dusseldorf Planned Mai…" at bounding box center [445, 311] width 654 height 551
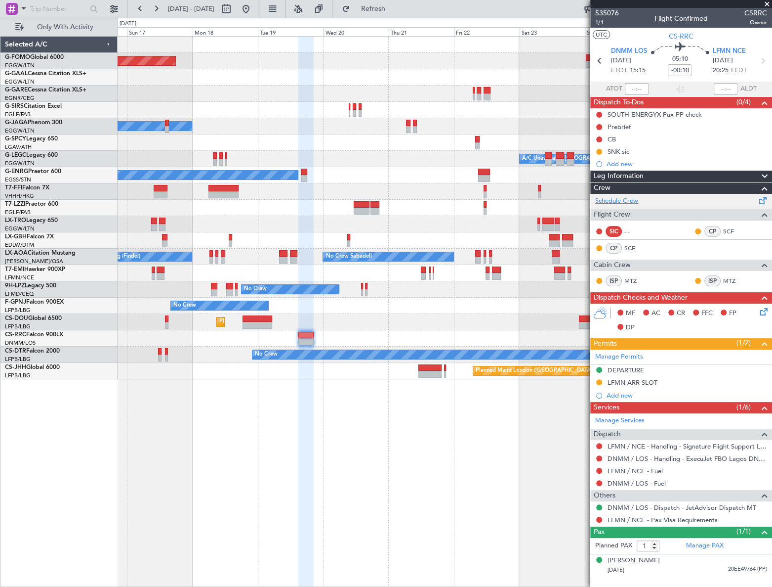
click at [617, 201] on link "Schedule Crew" at bounding box center [616, 201] width 43 height 10
click at [628, 395] on div "Add new" at bounding box center [683, 395] width 152 height 8
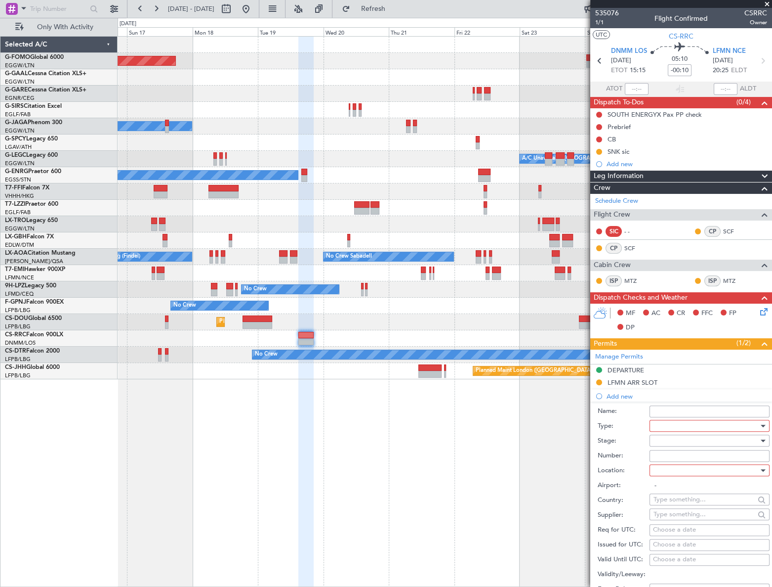
click at [672, 425] on div at bounding box center [706, 425] width 105 height 15
click at [677, 474] on span "Parking" at bounding box center [706, 474] width 105 height 15
click at [734, 436] on div at bounding box center [706, 440] width 105 height 15
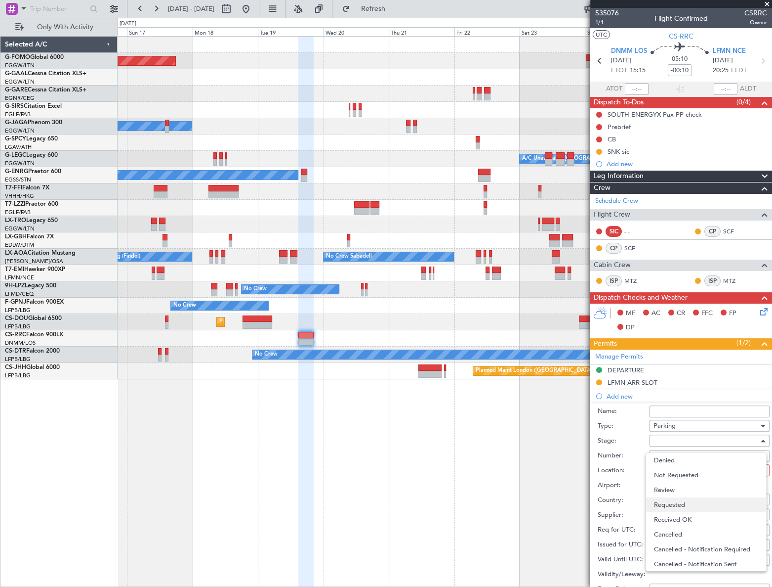
click at [670, 505] on span "Requested" at bounding box center [706, 504] width 105 height 15
click at [728, 472] on div at bounding box center [706, 470] width 105 height 15
click at [672, 515] on span "Arrival" at bounding box center [706, 519] width 105 height 15
type input "LFMN / NCE"
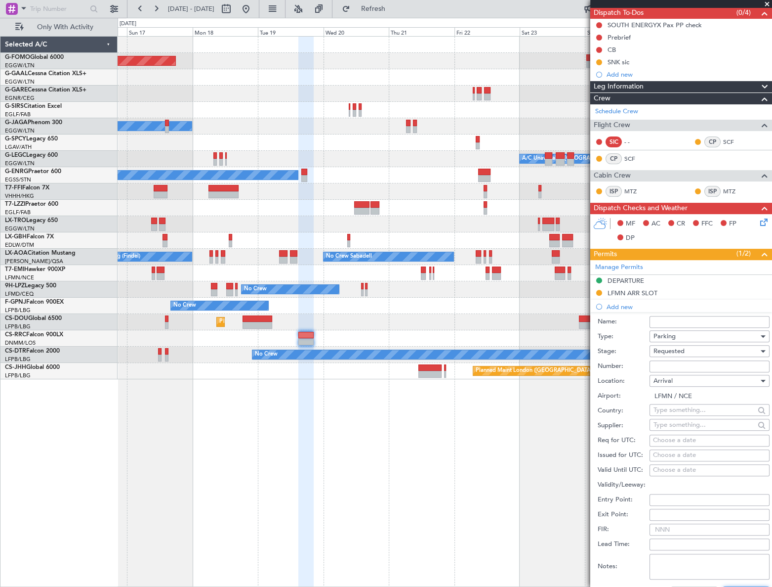
click at [744, 586] on button "Save" at bounding box center [746, 594] width 47 height 16
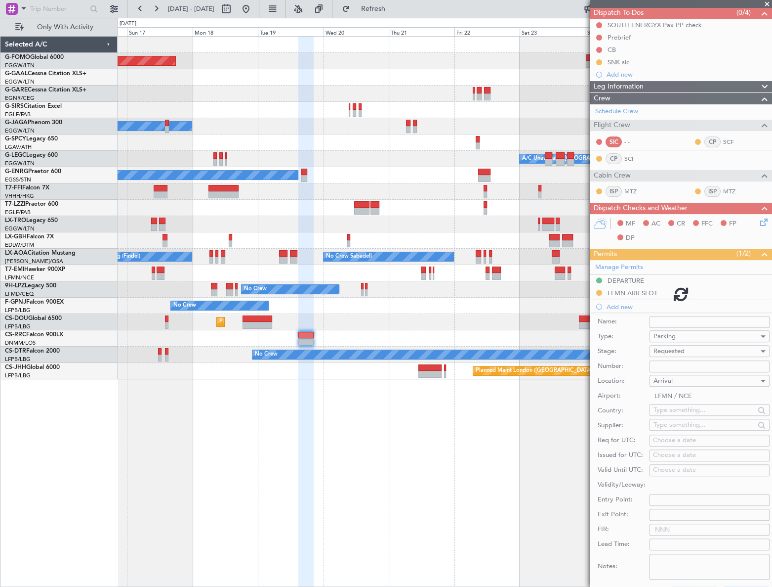
scroll to position [0, 0]
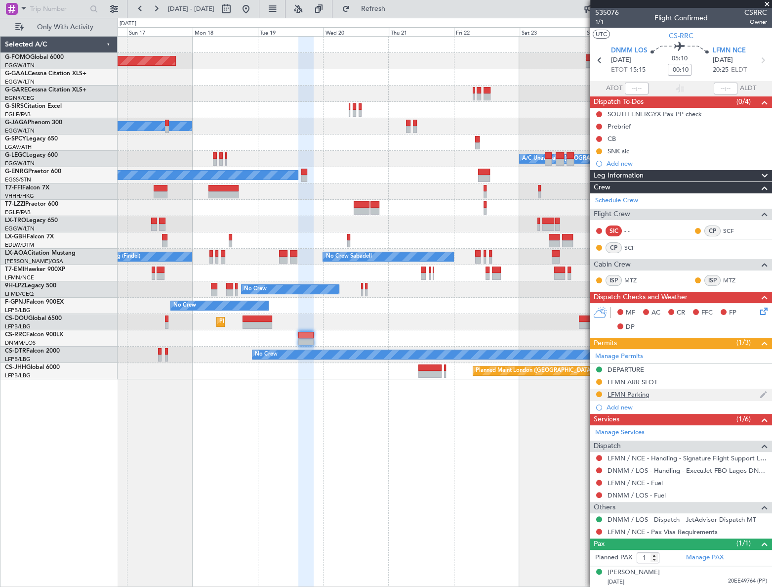
click at [643, 396] on div "LFMN Parking" at bounding box center [629, 394] width 42 height 8
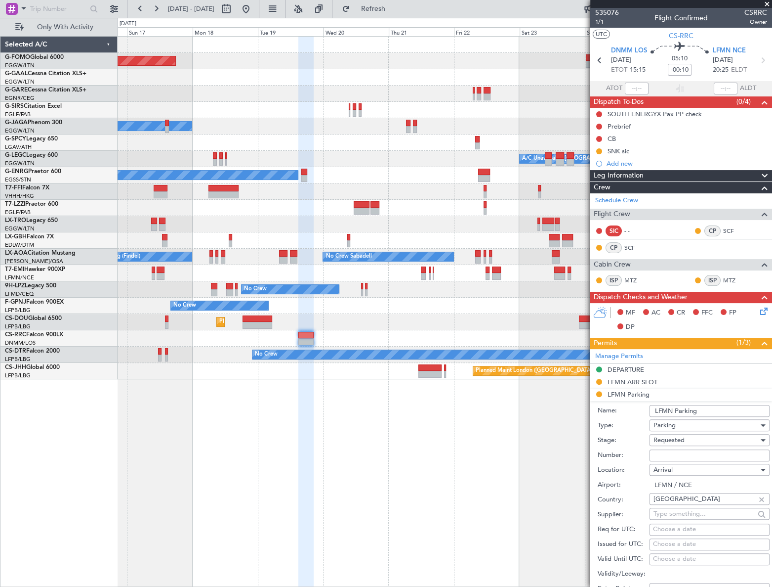
scroll to position [89, 0]
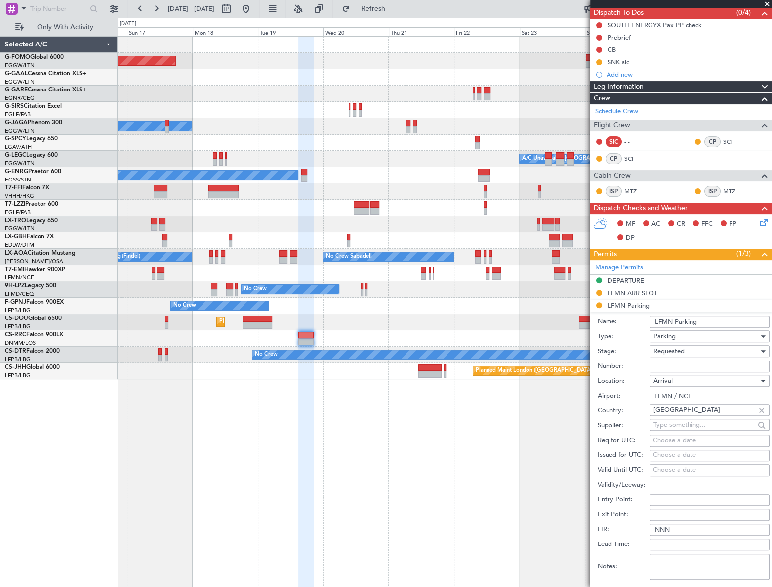
click at [705, 314] on div "Name: LFMN Parking" at bounding box center [684, 321] width 172 height 15
click at [708, 319] on input "LFMN Parking" at bounding box center [710, 322] width 120 height 12
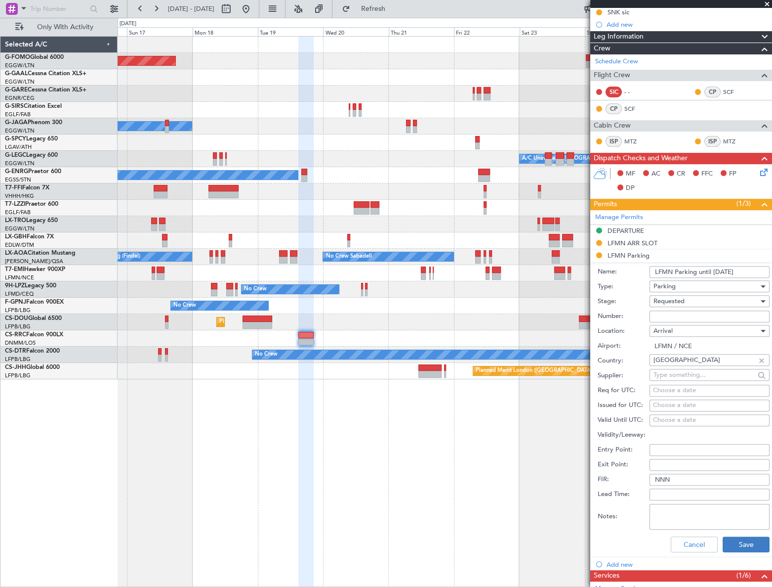
scroll to position [179, 0]
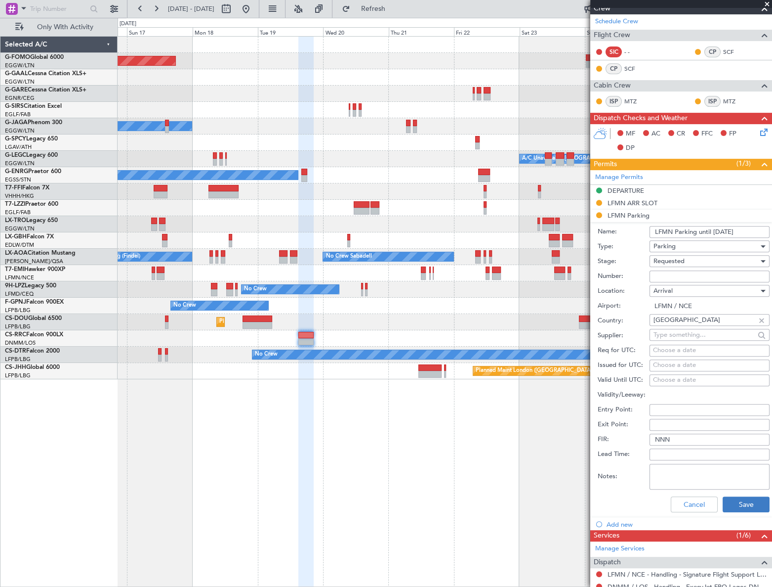
type input "LFMN Parking until [DATE]"
click at [753, 504] on button "Save" at bounding box center [746, 504] width 47 height 16
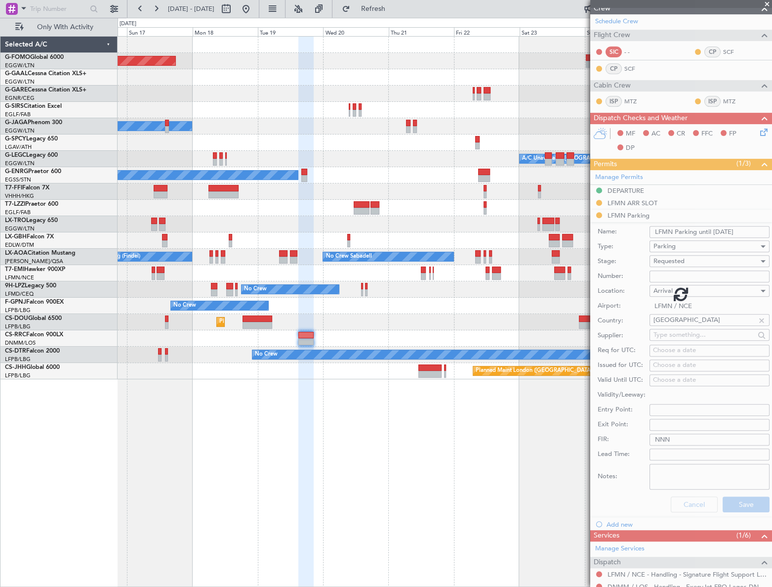
scroll to position [0, 0]
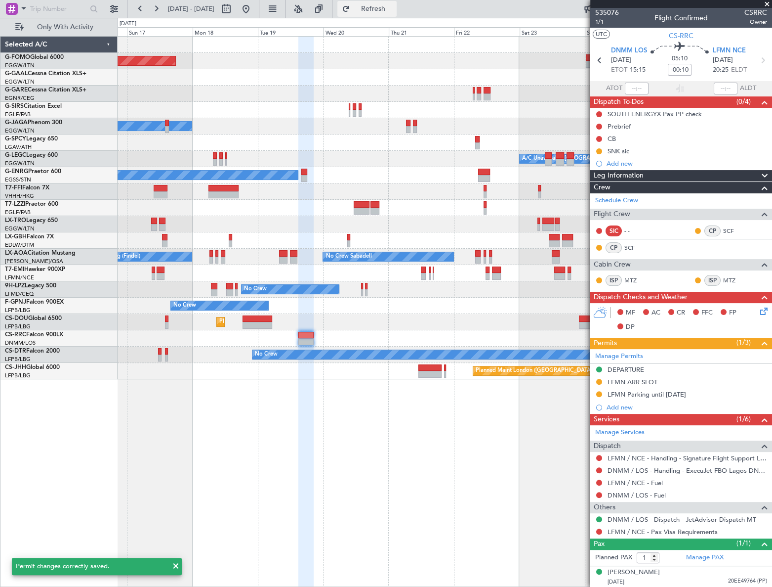
click at [394, 5] on span "Refresh" at bounding box center [373, 8] width 42 height 7
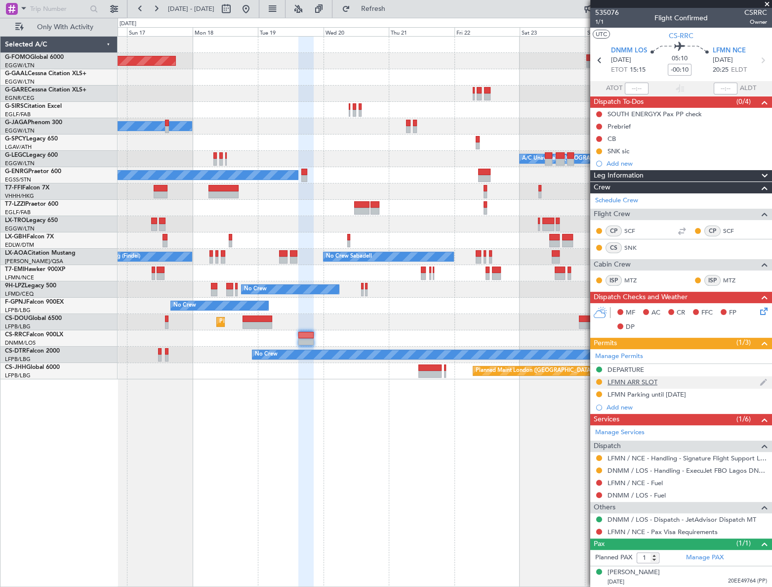
click at [652, 379] on div "LFMN ARR SLOT" at bounding box center [633, 382] width 50 height 8
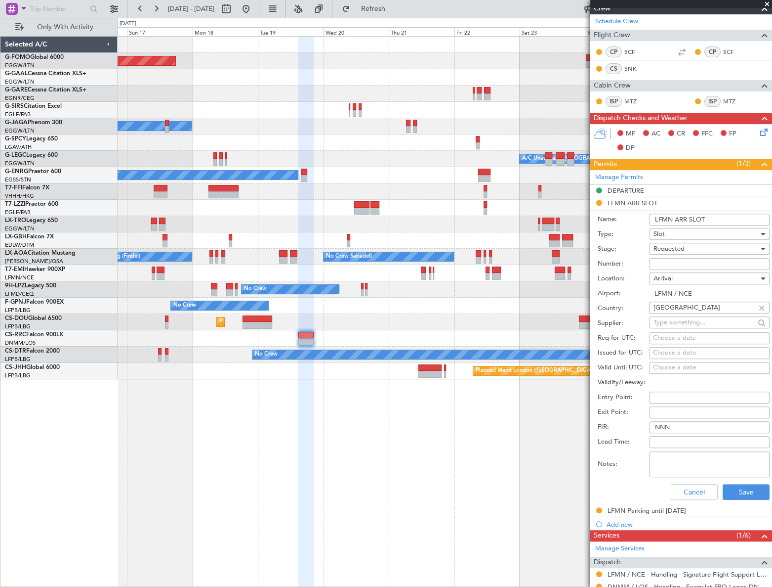
click at [714, 219] on input "LFMN ARR SLOT" at bounding box center [710, 219] width 120 height 12
type input "LFMN ARR SLOT 2025z"
click at [745, 488] on button "Save" at bounding box center [746, 492] width 47 height 16
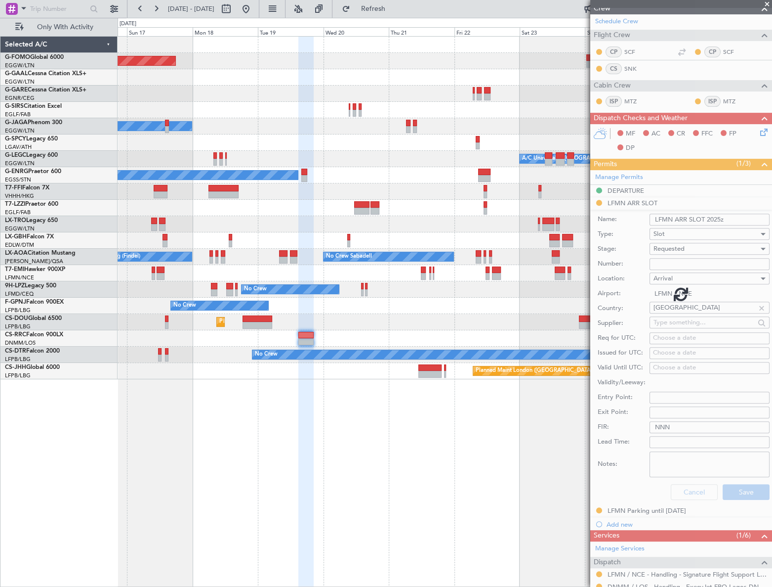
scroll to position [0, 0]
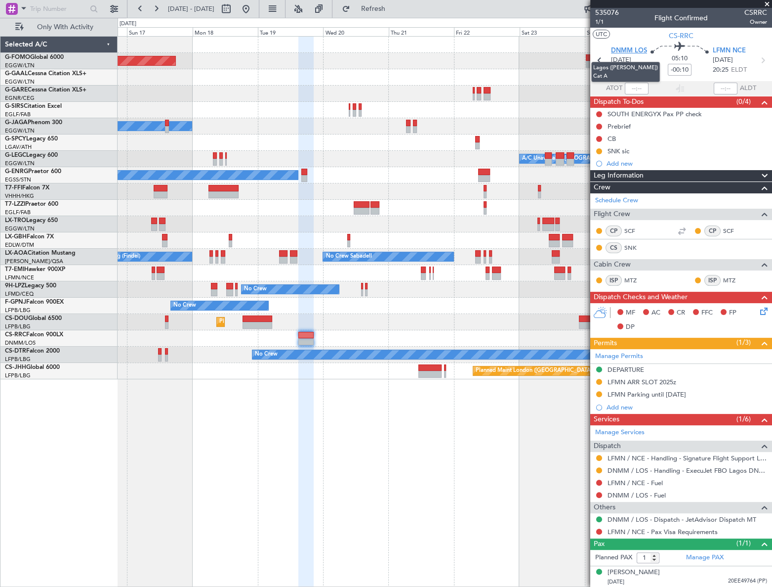
click at [632, 49] on span "DNMM LOS" at bounding box center [629, 51] width 36 height 10
click at [22, 465] on div "Selected A/C G-FOMO Global 6000 EGGW/LTN London (Luton) G-GAAL Cessna Citation …" at bounding box center [58, 311] width 117 height 551
click at [698, 175] on div "Leg Information" at bounding box center [682, 175] width 182 height 11
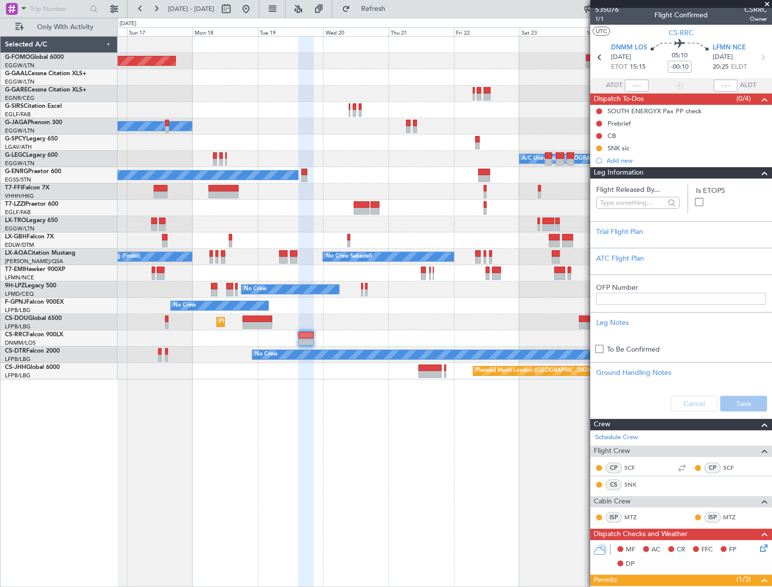
scroll to position [0, 0]
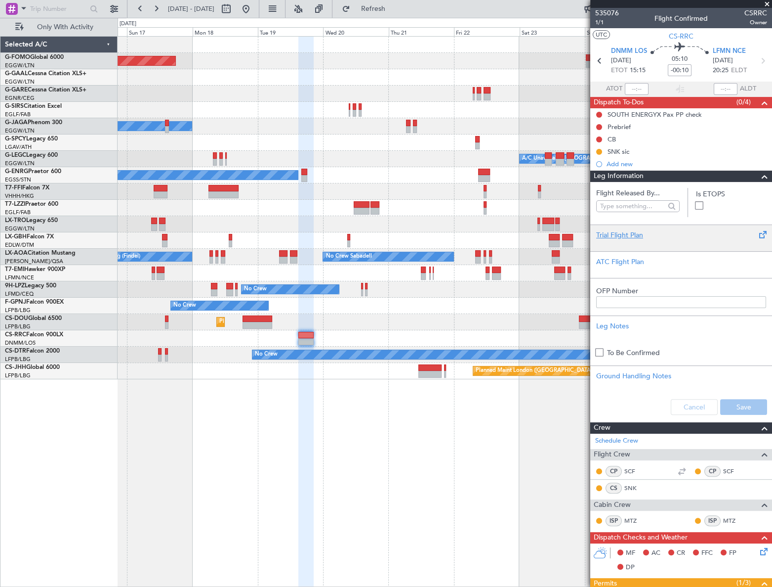
click at [636, 235] on div "Trial Flight Plan" at bounding box center [681, 235] width 170 height 10
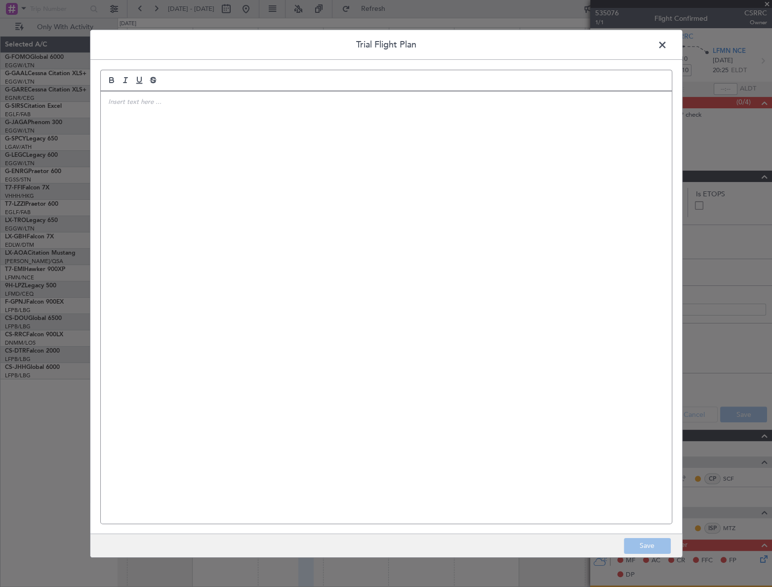
click at [257, 173] on div at bounding box center [386, 307] width 571 height 432
click at [128, 99] on p "IVP//" at bounding box center [386, 101] width 556 height 9
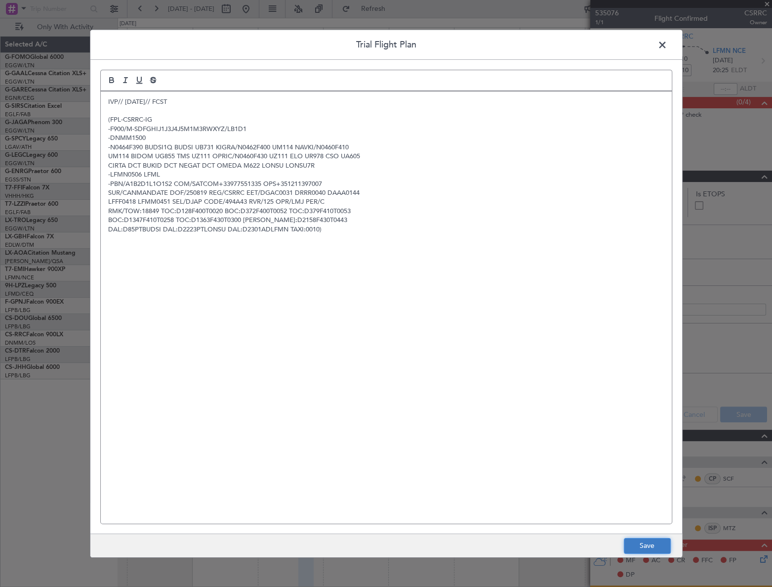
click at [650, 544] on button "Save" at bounding box center [647, 546] width 47 height 16
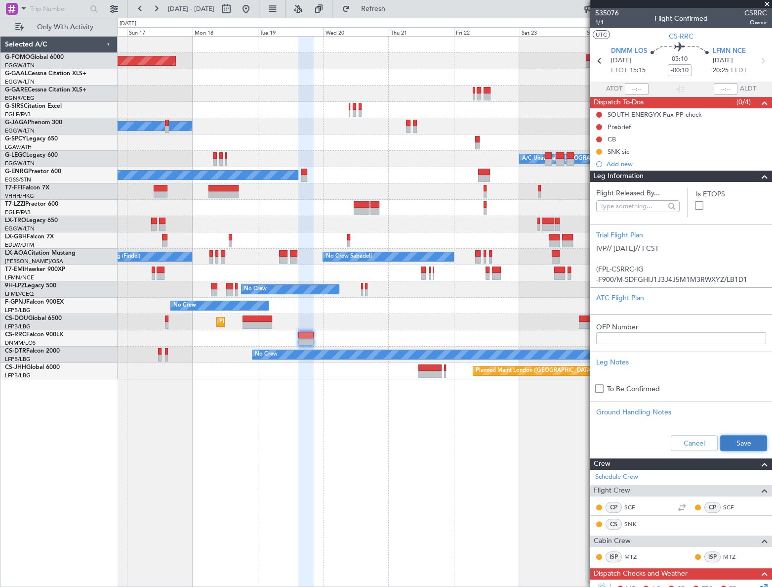
click at [728, 437] on button "Save" at bounding box center [743, 443] width 47 height 16
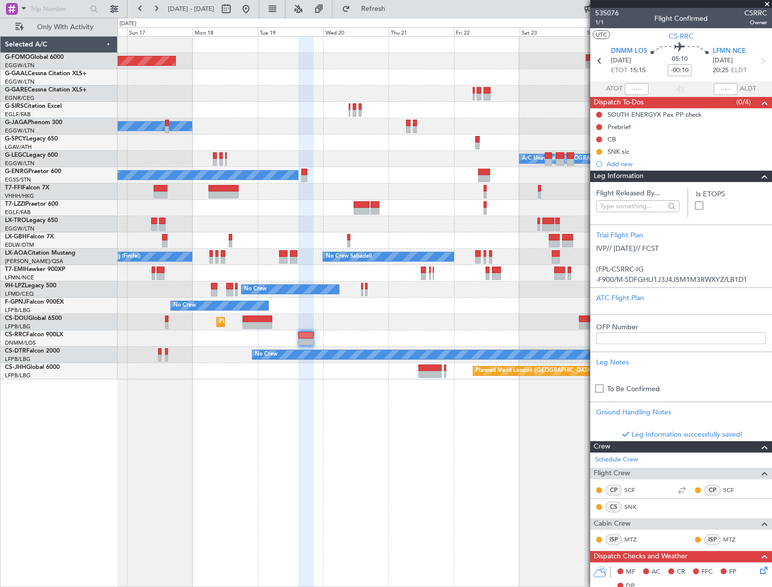
click at [759, 175] on span at bounding box center [765, 176] width 12 height 12
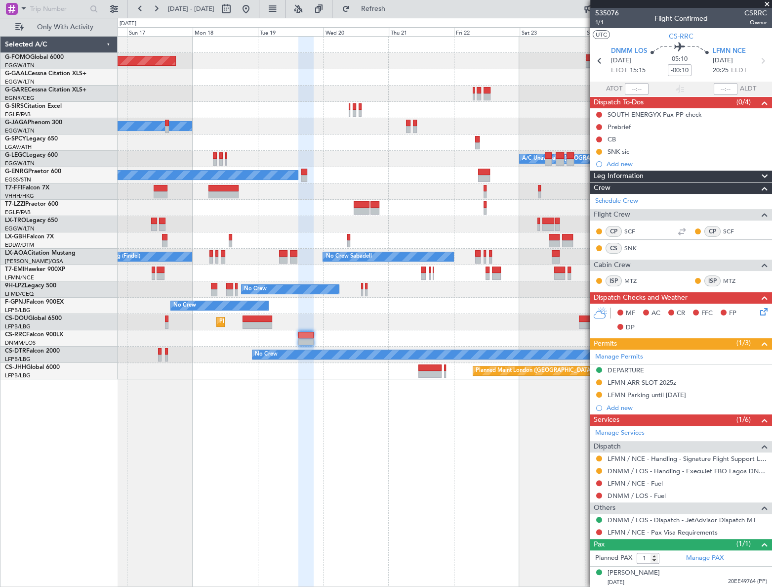
click at [759, 314] on icon at bounding box center [763, 310] width 8 height 8
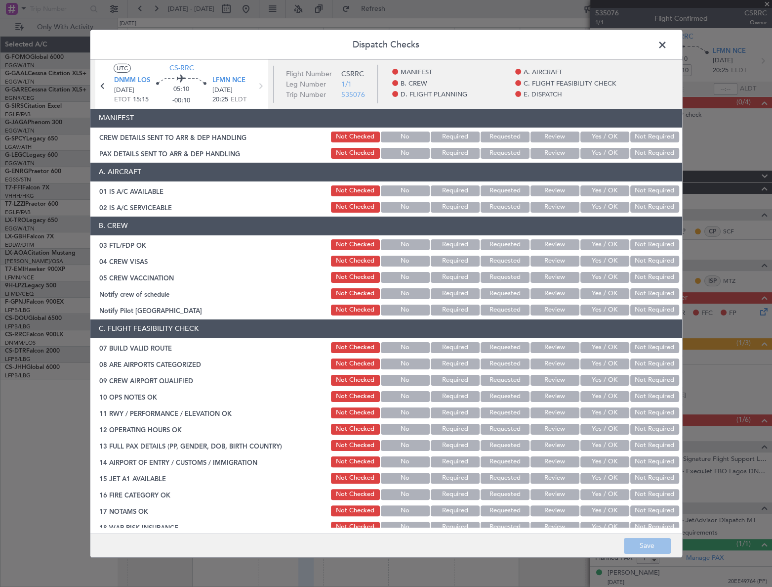
click at [613, 198] on section "A. AIRCRAFT 01 IS A/C AVAILABLE Not Checked No Required Requested Review Yes / …" at bounding box center [386, 188] width 592 height 51
click at [614, 193] on button "Yes / OK" at bounding box center [605, 190] width 49 height 11
click at [609, 208] on button "Yes / OK" at bounding box center [605, 207] width 49 height 11
click at [610, 247] on button "Yes / OK" at bounding box center [605, 244] width 49 height 11
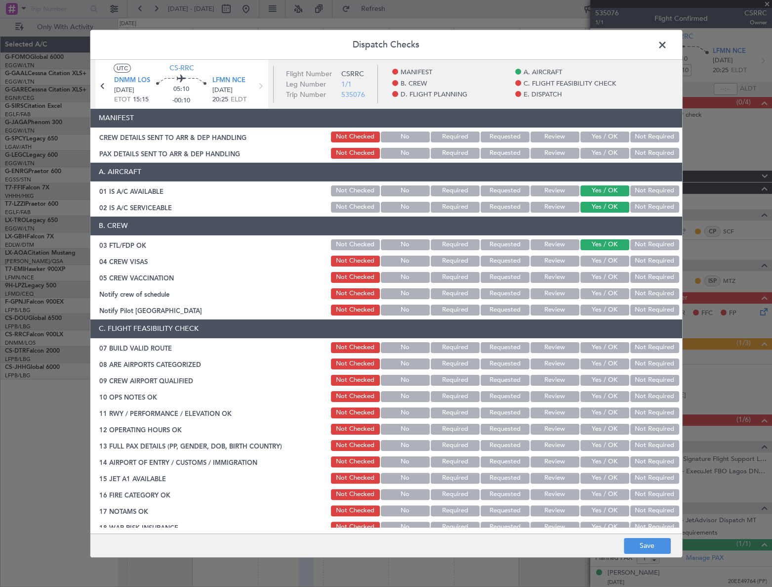
click at [613, 263] on button "Yes / OK" at bounding box center [605, 260] width 49 height 11
click at [643, 275] on button "Not Required" at bounding box center [655, 277] width 49 height 11
drag, startPoint x: 639, startPoint y: 293, endPoint x: 631, endPoint y: 296, distance: 8.9
click at [638, 293] on button "Not Required" at bounding box center [655, 293] width 49 height 11
click at [612, 307] on button "Yes / OK" at bounding box center [605, 309] width 49 height 11
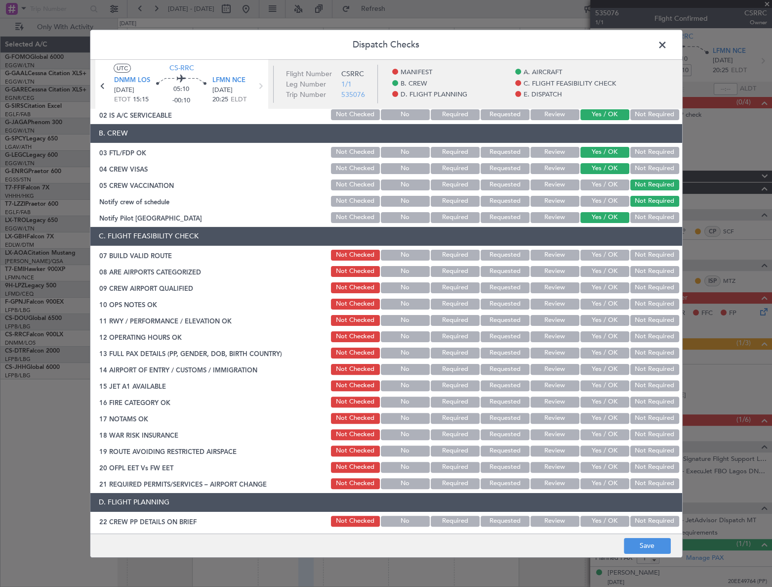
scroll to position [134, 0]
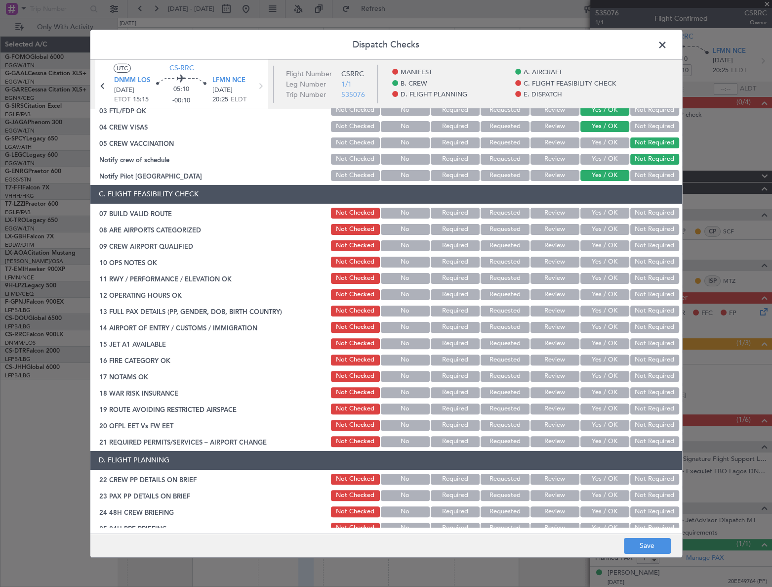
click at [603, 213] on button "Yes / OK" at bounding box center [605, 213] width 49 height 11
click at [605, 228] on button "Yes / OK" at bounding box center [605, 229] width 49 height 11
click at [607, 244] on button "Yes / OK" at bounding box center [605, 245] width 49 height 11
drag, startPoint x: 610, startPoint y: 262, endPoint x: 609, endPoint y: 280, distance: 17.8
click at [609, 264] on button "Yes / OK" at bounding box center [605, 261] width 49 height 11
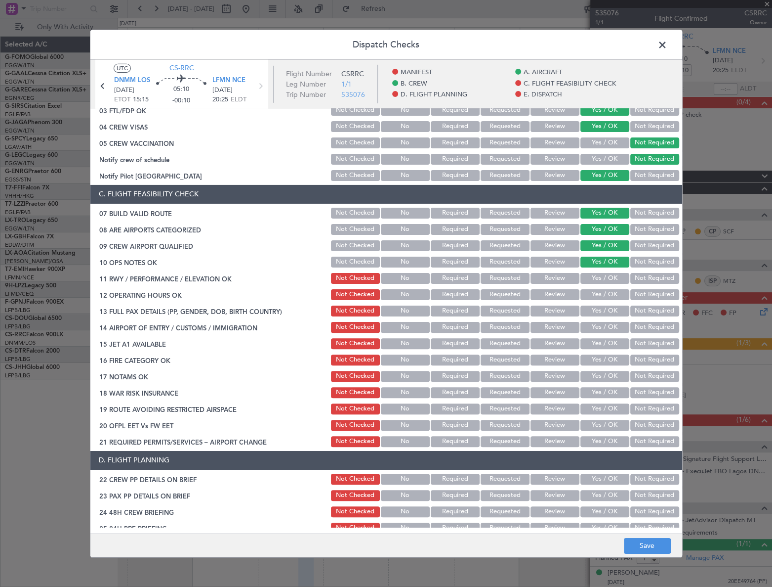
click at [610, 282] on button "Yes / OK" at bounding box center [605, 278] width 49 height 11
click at [613, 294] on button "Yes / OK" at bounding box center [605, 294] width 49 height 11
click at [614, 309] on button "Yes / OK" at bounding box center [605, 310] width 49 height 11
click at [613, 327] on button "Yes / OK" at bounding box center [605, 327] width 49 height 11
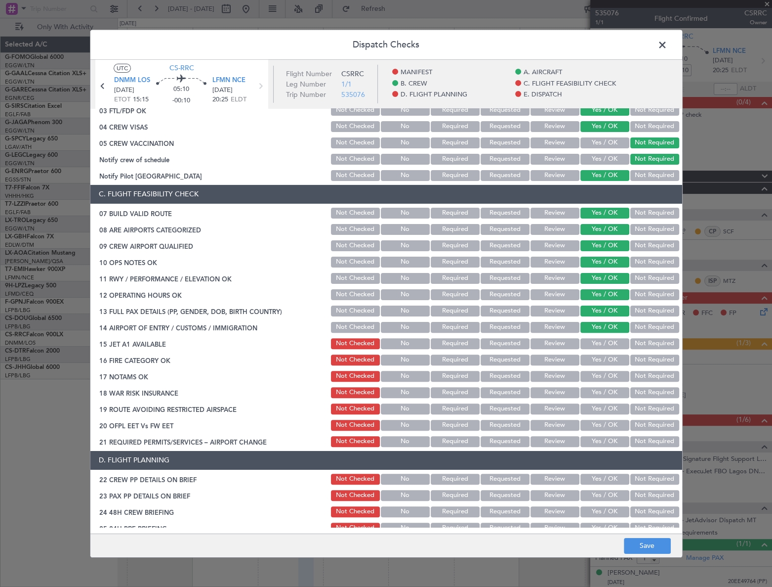
drag, startPoint x: 613, startPoint y: 344, endPoint x: 614, endPoint y: 350, distance: 6.0
click at [613, 346] on button "Yes / OK" at bounding box center [605, 343] width 49 height 11
drag, startPoint x: 615, startPoint y: 355, endPoint x: 614, endPoint y: 369, distance: 14.3
click at [615, 356] on button "Yes / OK" at bounding box center [605, 359] width 49 height 11
click at [613, 373] on button "Yes / OK" at bounding box center [605, 376] width 49 height 11
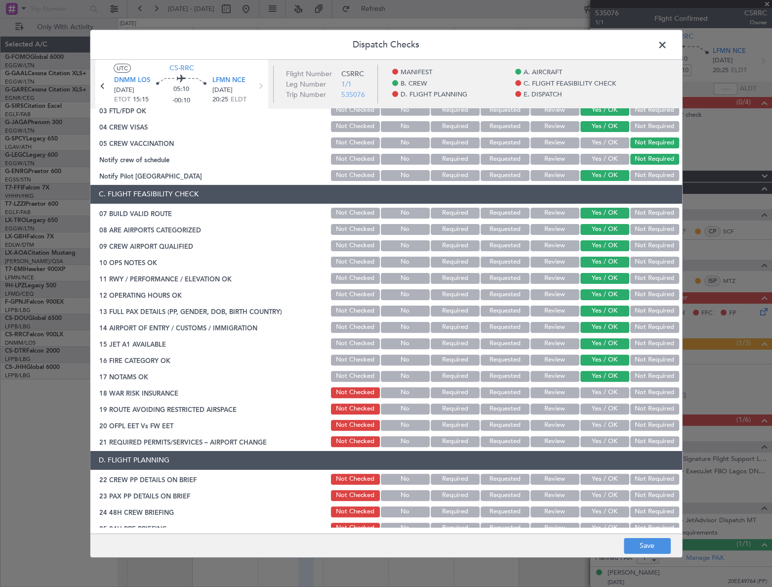
click at [612, 375] on button "Yes / OK" at bounding box center [605, 376] width 49 height 11
click at [643, 387] on button "Not Required" at bounding box center [655, 392] width 49 height 11
click at [615, 405] on button "Yes / OK" at bounding box center [605, 408] width 49 height 11
drag, startPoint x: 614, startPoint y: 424, endPoint x: 613, endPoint y: 438, distance: 14.3
click at [614, 424] on button "Yes / OK" at bounding box center [605, 425] width 49 height 11
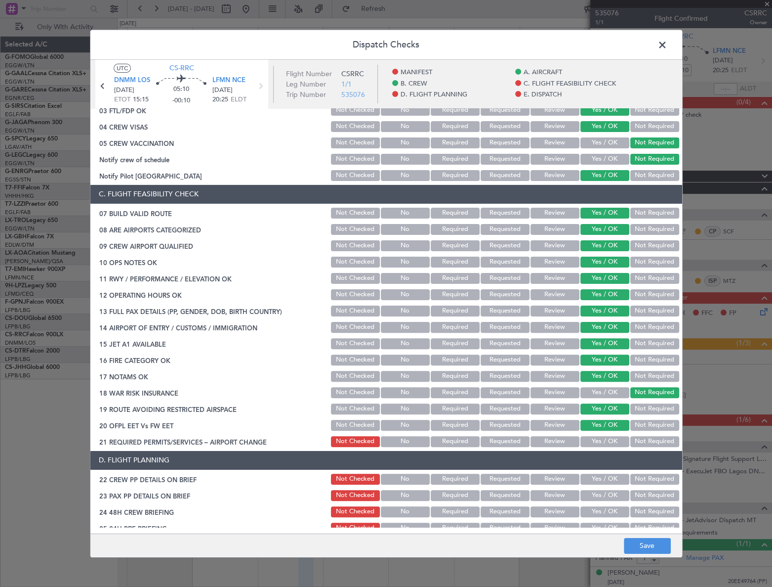
drag, startPoint x: 613, startPoint y: 438, endPoint x: 623, endPoint y: 436, distance: 10.0
click at [614, 438] on button "Yes / OK" at bounding box center [605, 441] width 49 height 11
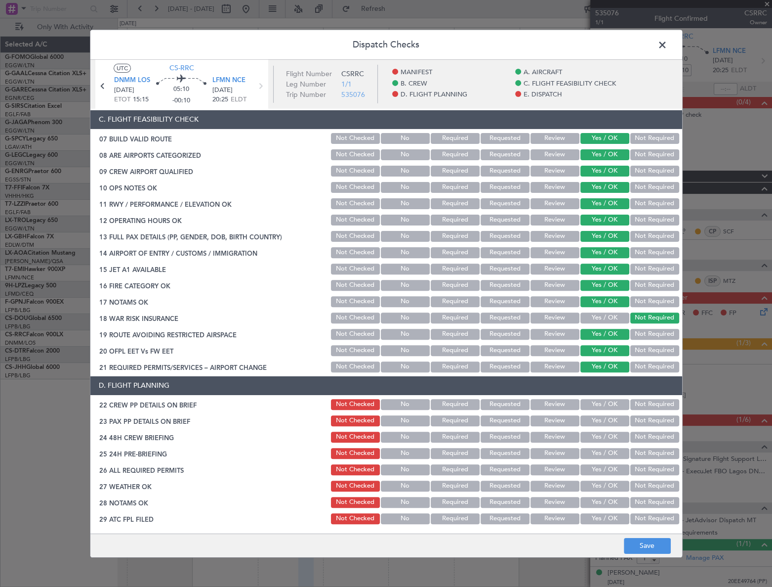
scroll to position [224, 0]
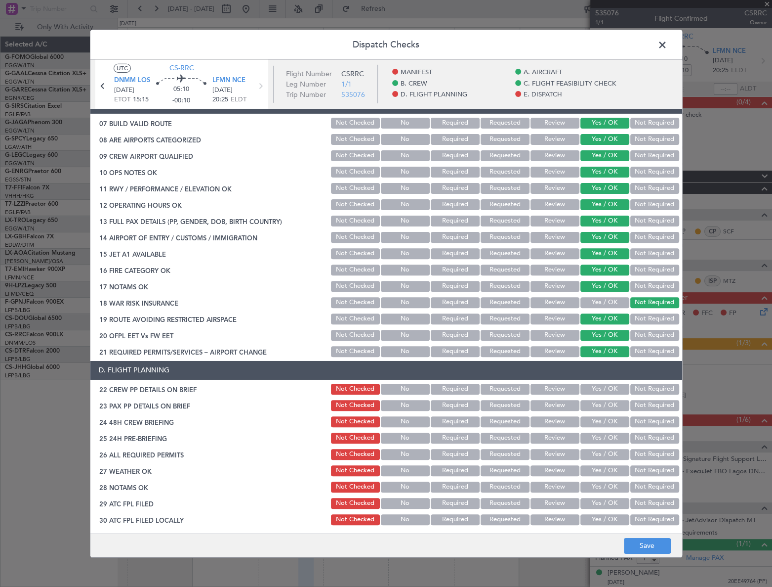
click at [341, 219] on button "Not Checked" at bounding box center [355, 220] width 49 height 11
click at [655, 551] on button "Save" at bounding box center [647, 546] width 47 height 16
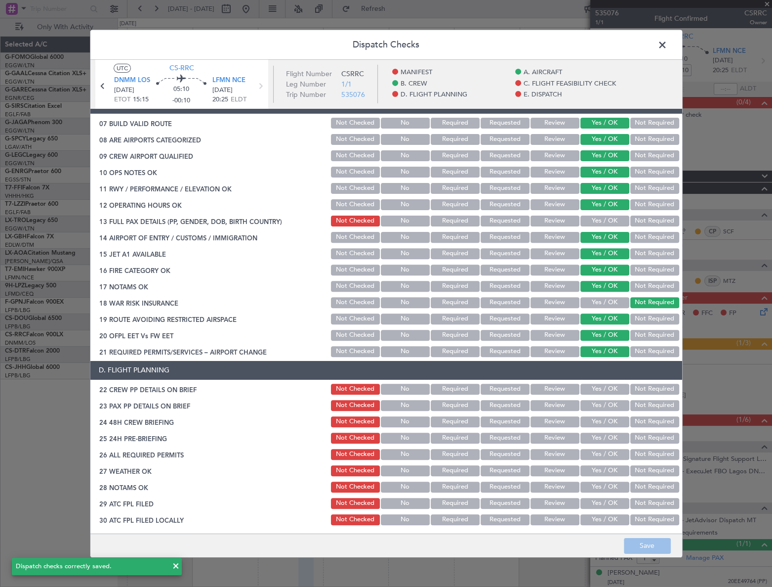
click at [668, 44] on span at bounding box center [668, 47] width 0 height 20
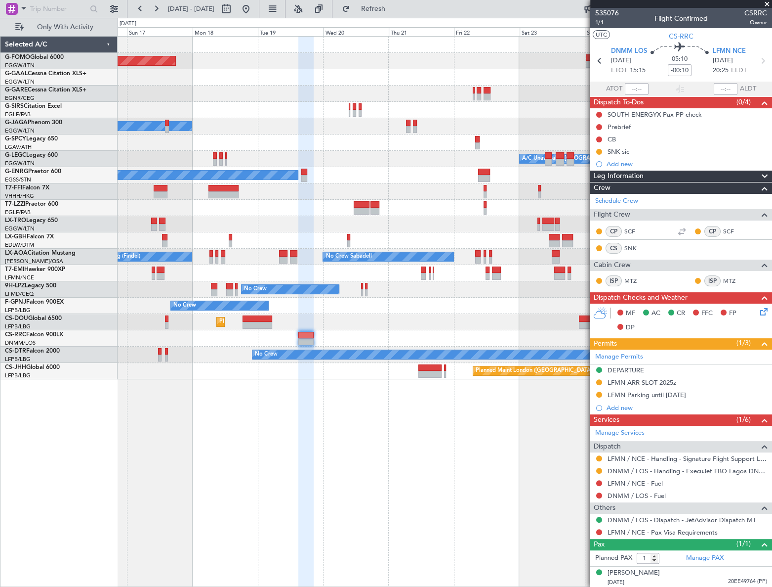
click at [772, 443] on html "16 Aug 2025 - 26 Aug 2025 Refresh Quick Links Only With Activity Planned Maint …" at bounding box center [386, 293] width 772 height 587
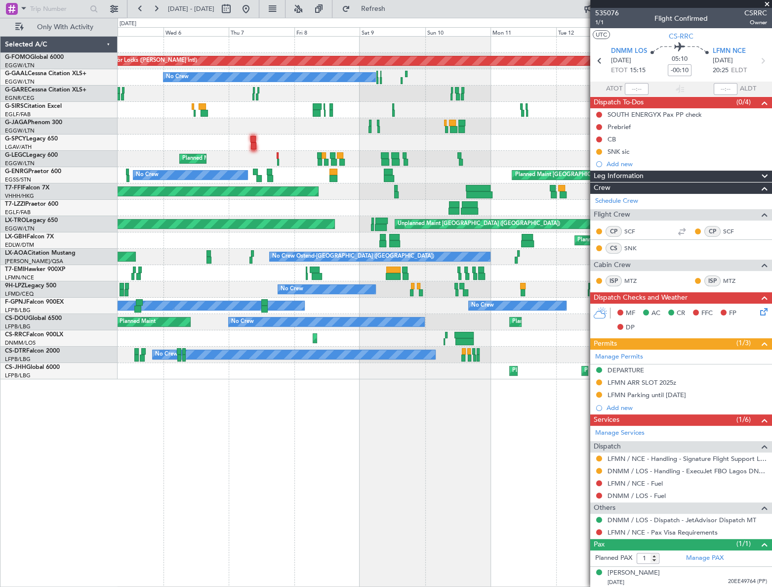
click at [772, 443] on html "16 Aug 2025 - 26 Aug 2025 Refresh Quick Links Only With Activity Planned Maint …" at bounding box center [386, 293] width 772 height 587
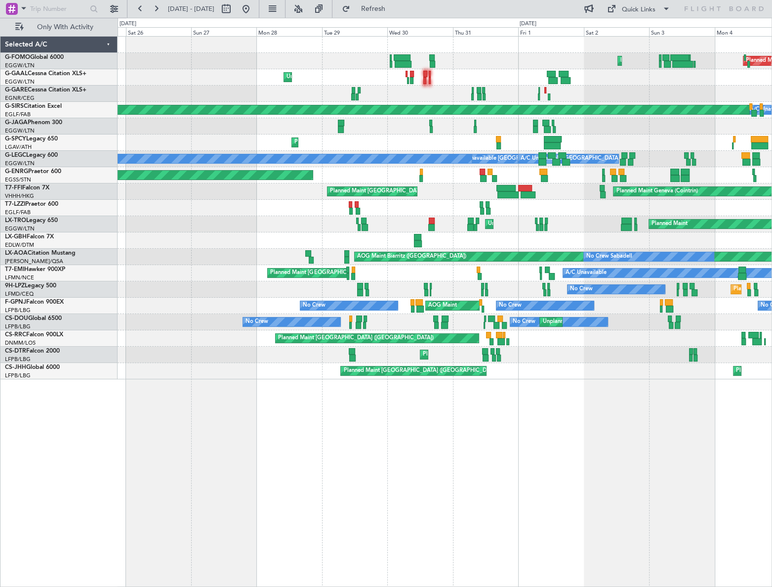
click at [772, 424] on html "16 Aug 2025 - 26 Aug 2025 Refresh Quick Links Only With Activity Planned Maint …" at bounding box center [386, 293] width 772 height 587
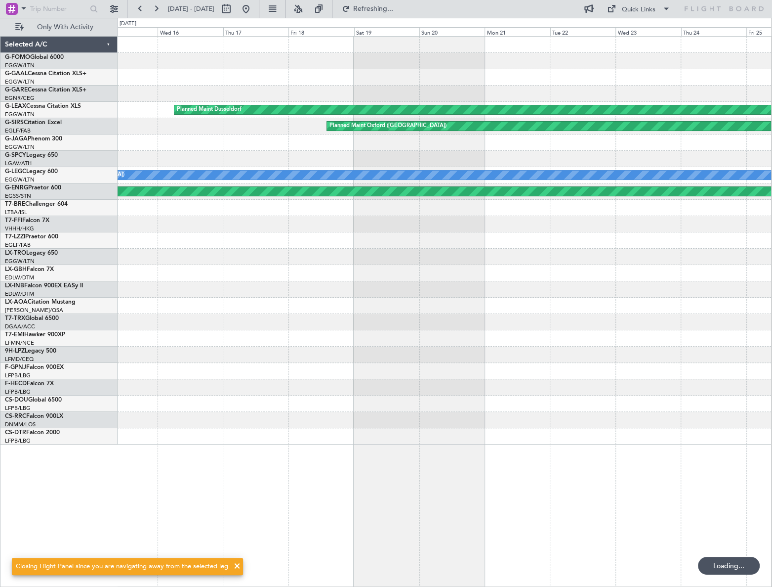
click at [754, 458] on div "Planned Maint Dusseldorf Planned Maint Oxford (Kidlington) A/C Unavailable Lond…" at bounding box center [445, 311] width 654 height 551
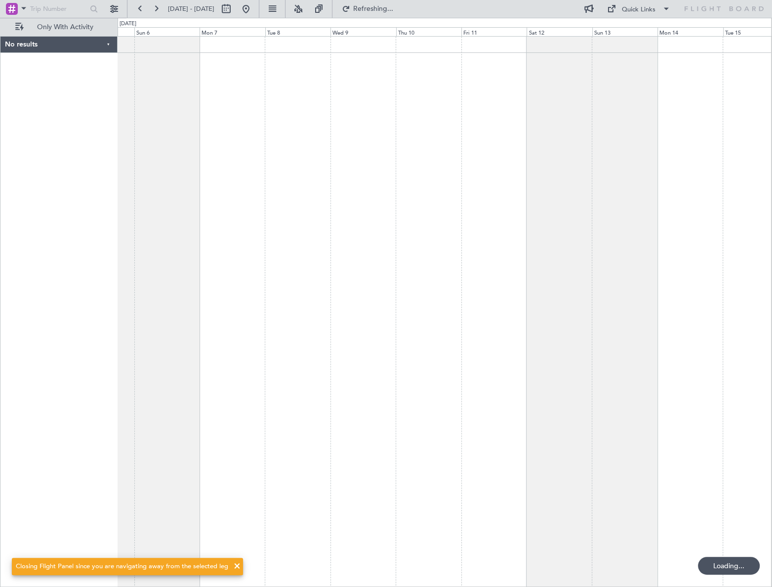
click at [734, 405] on div at bounding box center [445, 311] width 654 height 551
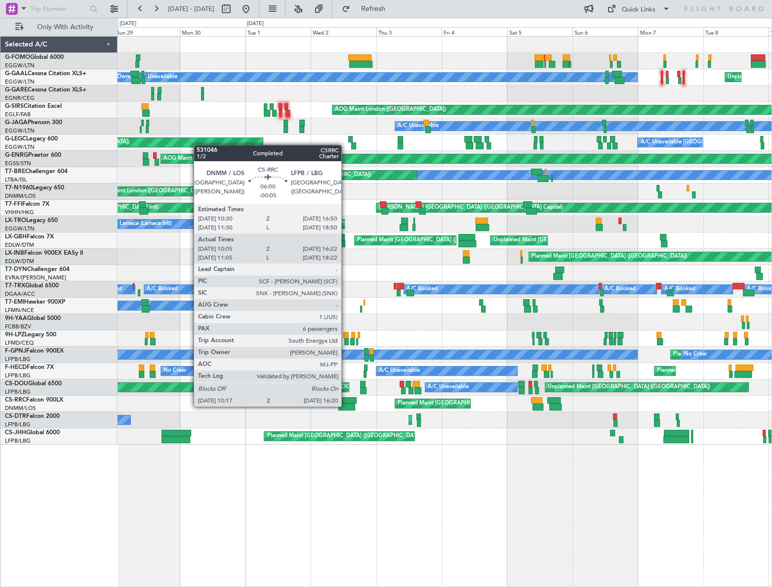
click at [346, 405] on div at bounding box center [347, 406] width 17 height 7
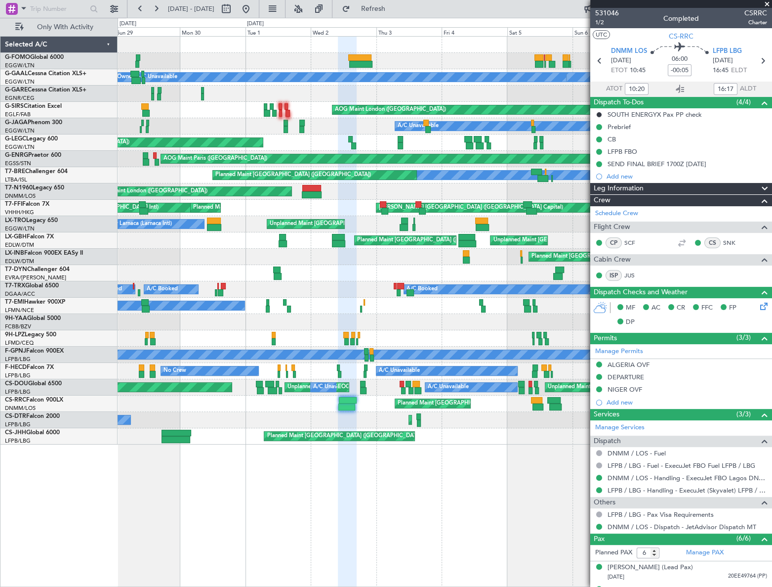
click at [395, 449] on div "Unplanned Maint London (Luton) Owner London (Luton) A/C Unavailable Owner MEL L…" at bounding box center [445, 311] width 655 height 551
click at [254, 8] on button at bounding box center [246, 9] width 16 height 16
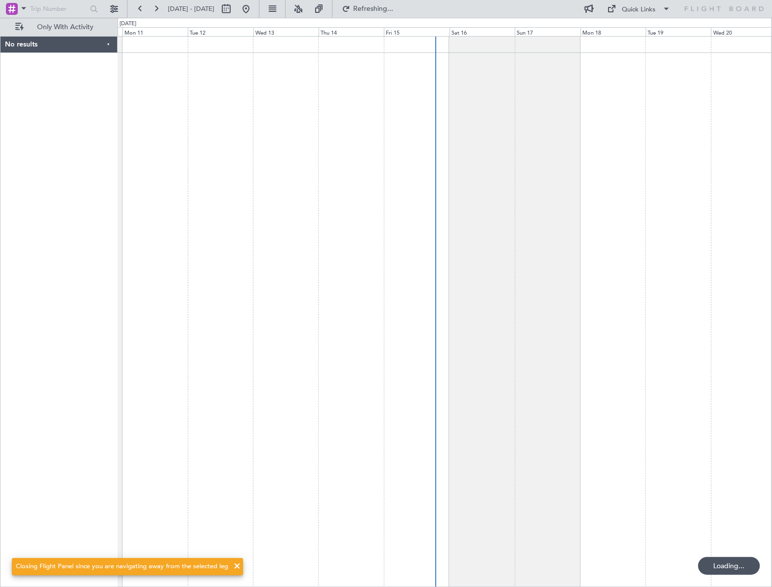
click at [370, 422] on div at bounding box center [445, 311] width 654 height 551
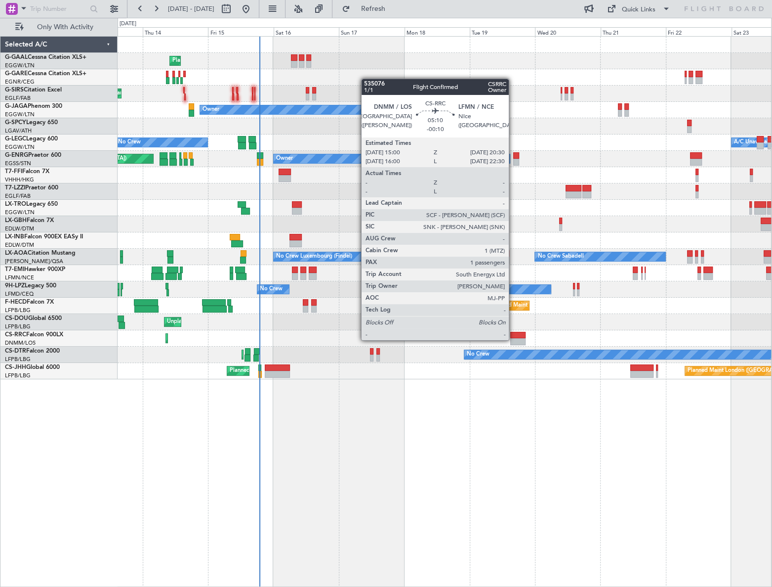
click at [513, 339] on div at bounding box center [517, 341] width 15 height 7
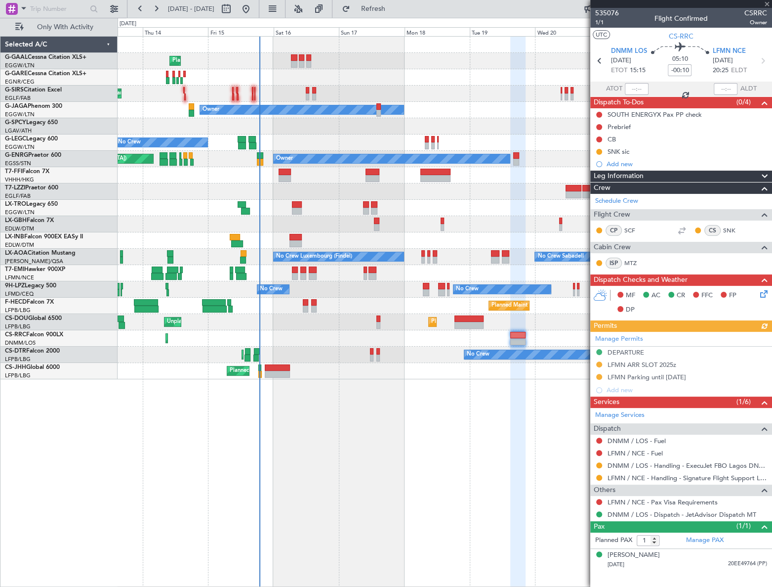
click at [623, 391] on div "Manage Permits DEPARTURE LFMN ARR SLOT 2025z LFMN Parking until 26AUG Add new" at bounding box center [682, 364] width 182 height 65
click at [627, 387] on div "Add new" at bounding box center [683, 389] width 152 height 8
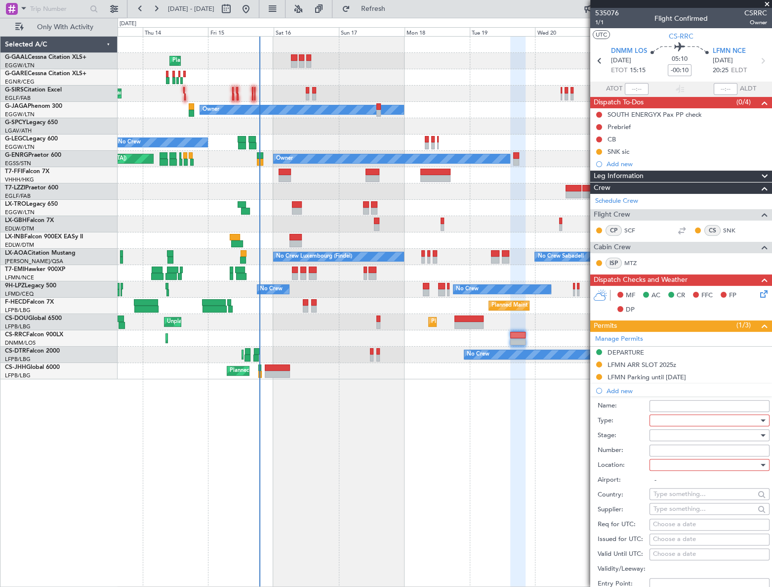
click at [663, 421] on div at bounding box center [706, 420] width 105 height 15
click at [680, 502] on span "Overflight" at bounding box center [706, 499] width 105 height 15
click at [749, 433] on div at bounding box center [706, 434] width 105 height 15
click at [690, 469] on span "Not Requested" at bounding box center [706, 469] width 105 height 15
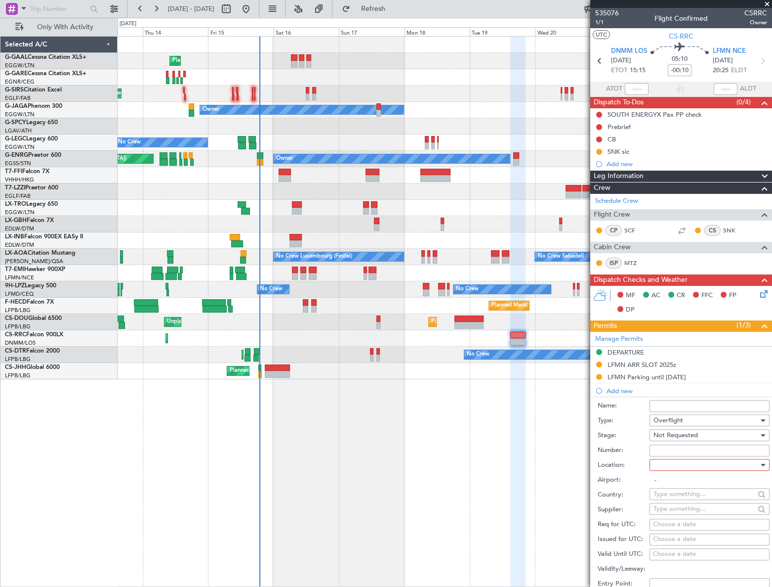
click at [739, 467] on div at bounding box center [706, 464] width 105 height 15
click at [669, 542] on span "Enroute" at bounding box center [706, 543] width 105 height 15
click at [676, 493] on input "text" at bounding box center [704, 493] width 101 height 15
click at [679, 506] on span "[GEOGRAPHIC_DATA]" at bounding box center [706, 507] width 97 height 15
type input "[GEOGRAPHIC_DATA]"
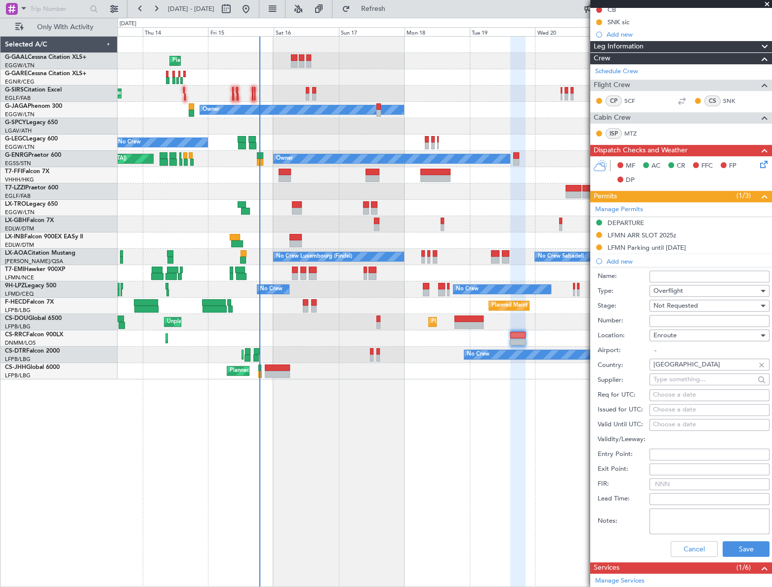
scroll to position [134, 0]
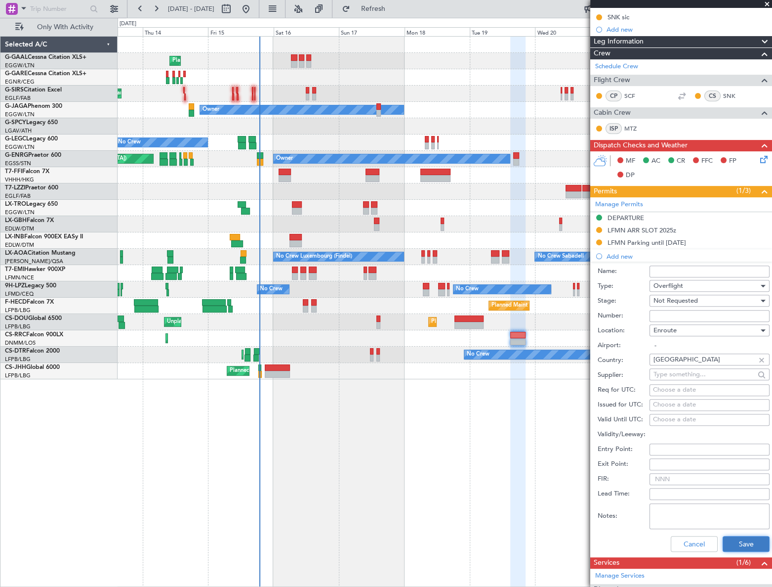
click at [742, 547] on button "Save" at bounding box center [746, 544] width 47 height 16
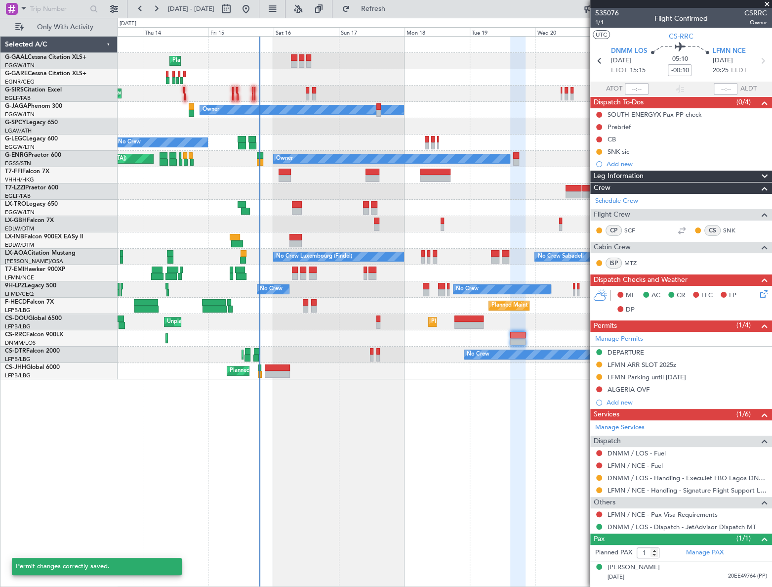
scroll to position [0, 0]
click at [631, 398] on div "Add new" at bounding box center [683, 402] width 152 height 8
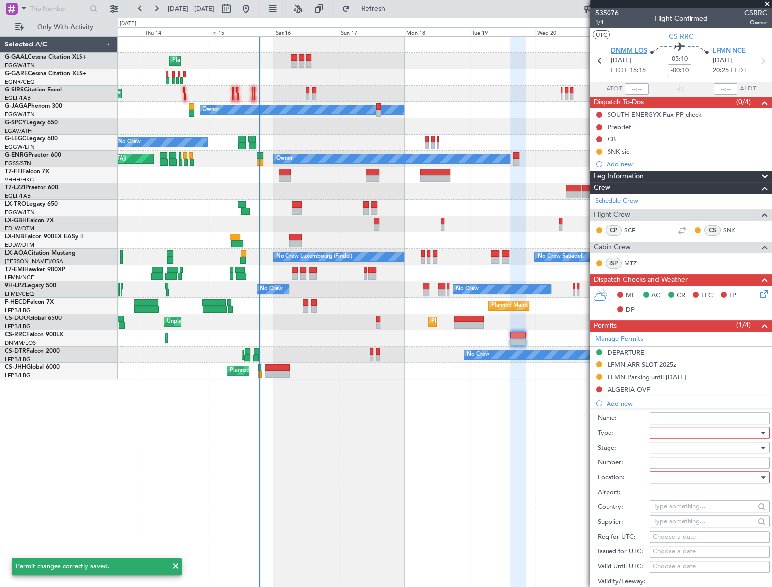
click at [621, 50] on span "DNMM LOS" at bounding box center [629, 51] width 36 height 10
click at [702, 429] on div at bounding box center [706, 432] width 105 height 15
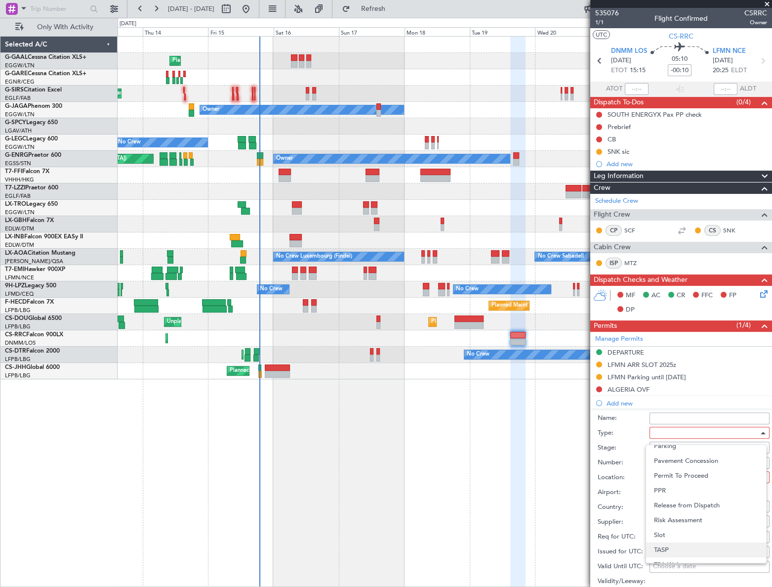
scroll to position [297, 0]
click at [682, 514] on span "Overflight" at bounding box center [706, 511] width 105 height 15
click at [685, 444] on div at bounding box center [706, 447] width 105 height 15
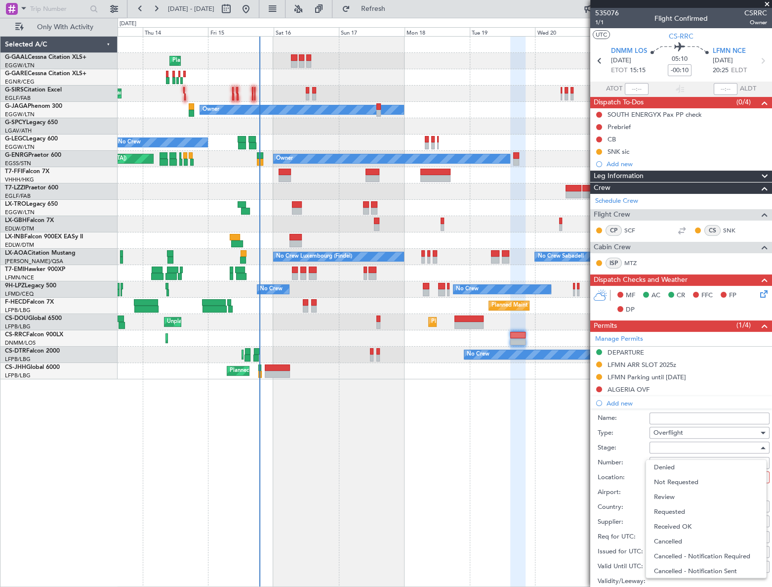
click at [679, 484] on span "Not Requested" at bounding box center [706, 481] width 105 height 15
click at [739, 474] on div at bounding box center [706, 476] width 105 height 15
click at [673, 556] on span "Enroute" at bounding box center [706, 556] width 105 height 15
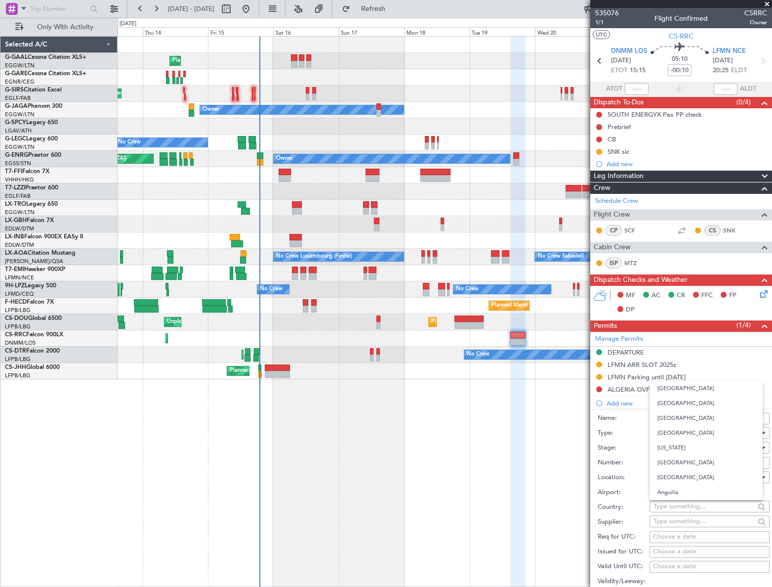
click at [693, 506] on input "text" at bounding box center [704, 506] width 101 height 15
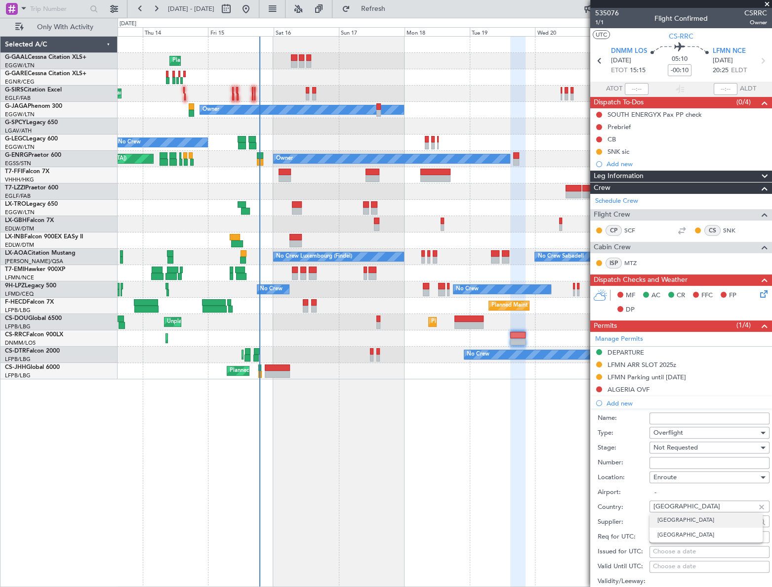
click at [681, 518] on span "[GEOGRAPHIC_DATA]" at bounding box center [706, 519] width 97 height 15
type input "[GEOGRAPHIC_DATA]"
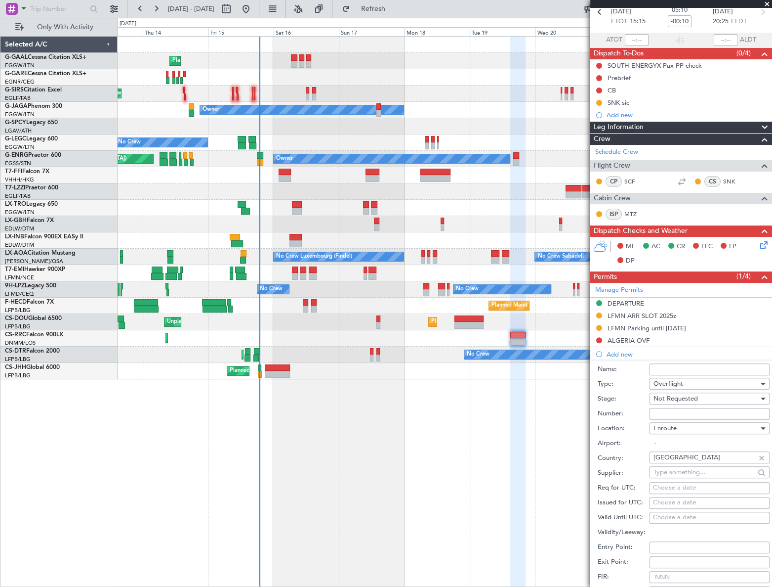
scroll to position [179, 0]
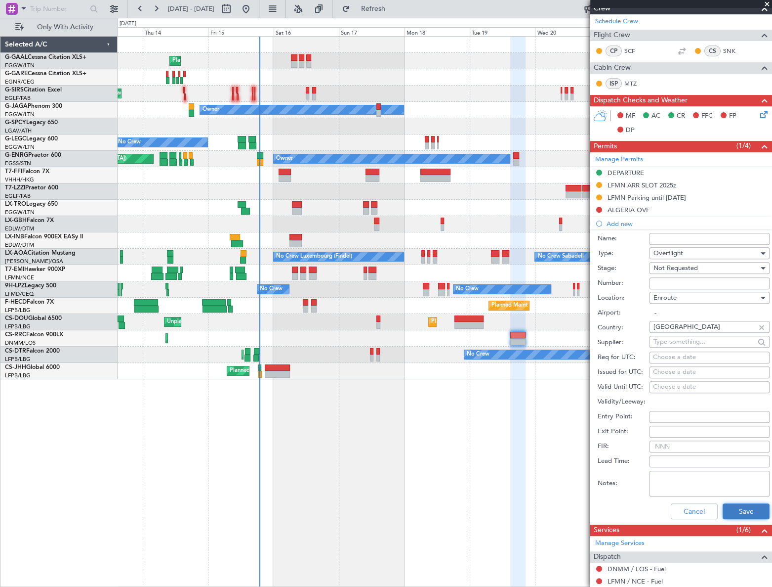
click at [751, 507] on button "Save" at bounding box center [746, 511] width 47 height 16
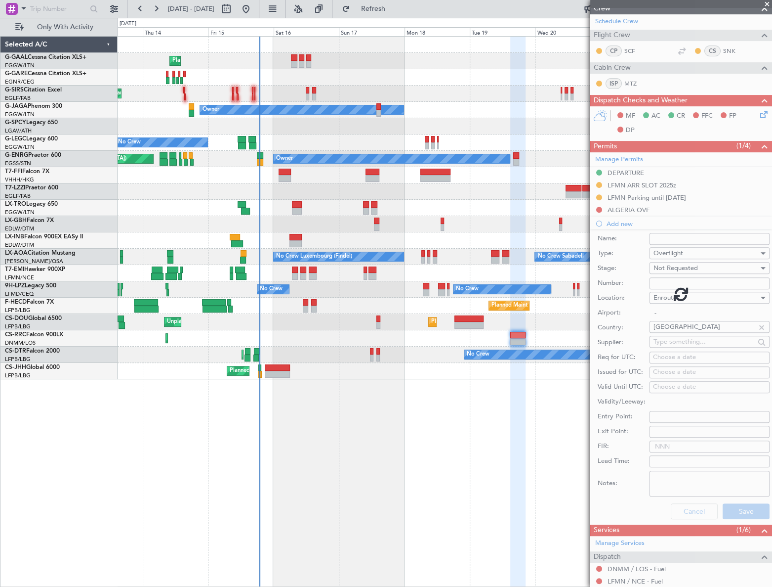
scroll to position [7, 0]
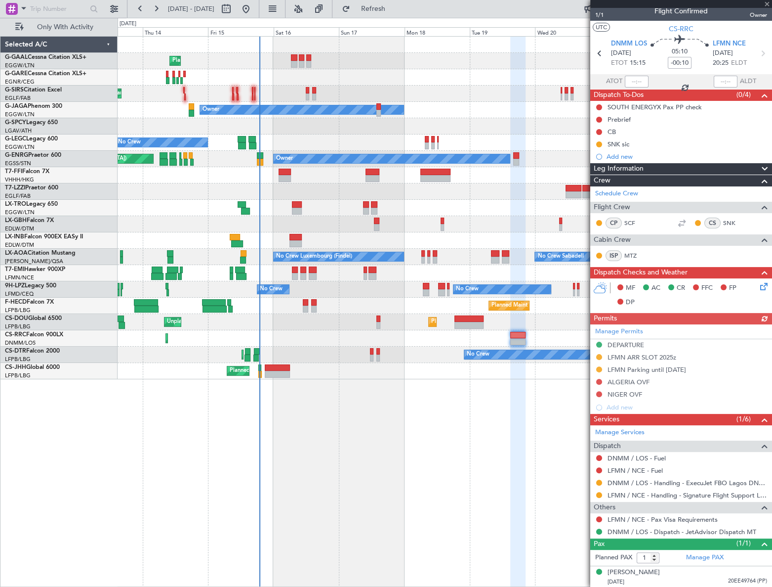
click at [472, 463] on div "Planned Maint Planned Maint London (Farnborough) Owner A/C Unavailable London (…" at bounding box center [445, 311] width 654 height 551
click at [688, 480] on link "DNMM / LOS - Handling - ExecuJet FBO Lagos DNMM / LOS" at bounding box center [688, 482] width 160 height 8
click at [456, 411] on div "Planned Maint Planned Maint London (Farnborough) Owner A/C Unavailable London (…" at bounding box center [445, 311] width 654 height 551
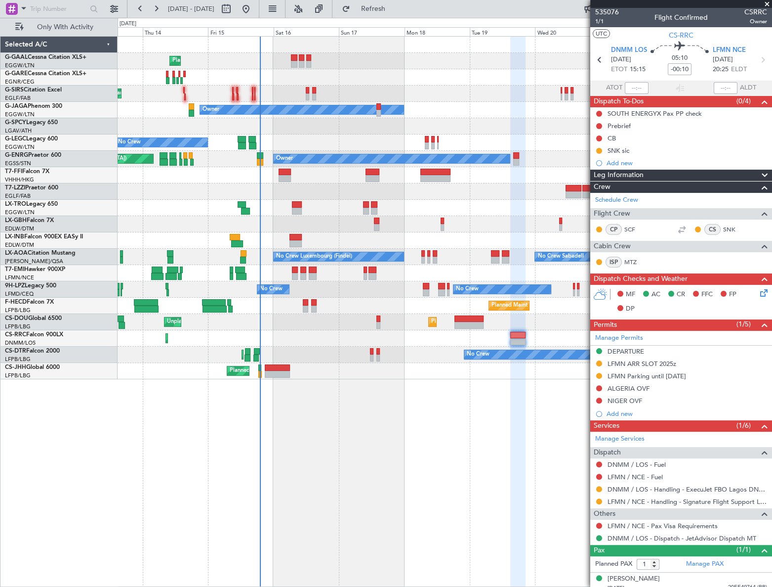
scroll to position [0, 0]
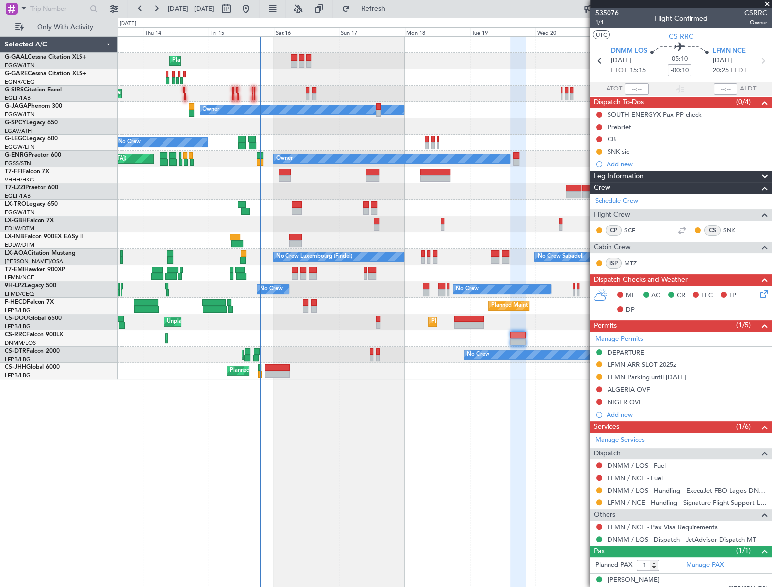
click at [407, 449] on div "Planned Maint Planned Maint London (Farnborough) Owner A/C Unavailable London (…" at bounding box center [445, 311] width 654 height 551
click at [599, 388] on button at bounding box center [599, 389] width 6 height 6
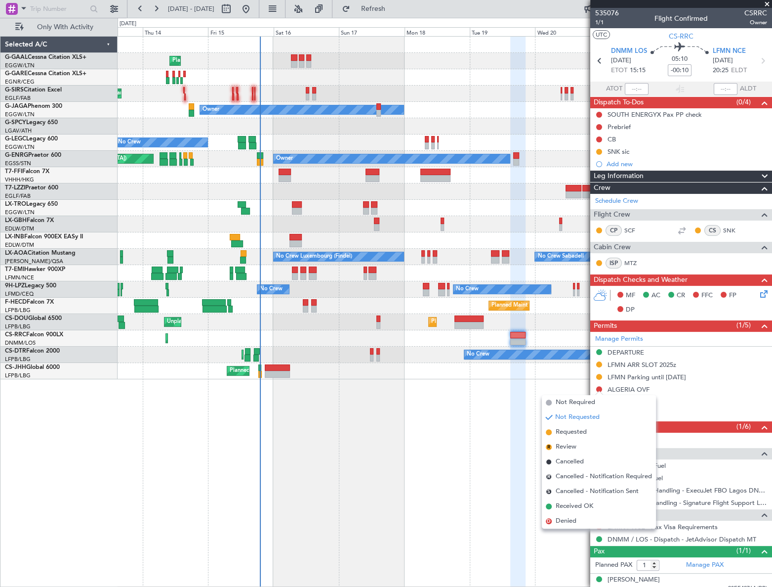
click at [569, 432] on span "Requested" at bounding box center [571, 432] width 31 height 10
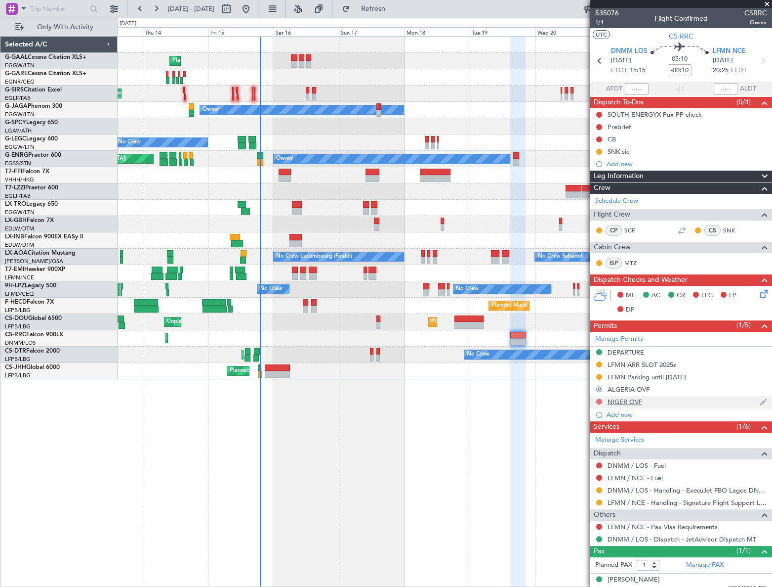
click at [598, 399] on button at bounding box center [599, 401] width 6 height 6
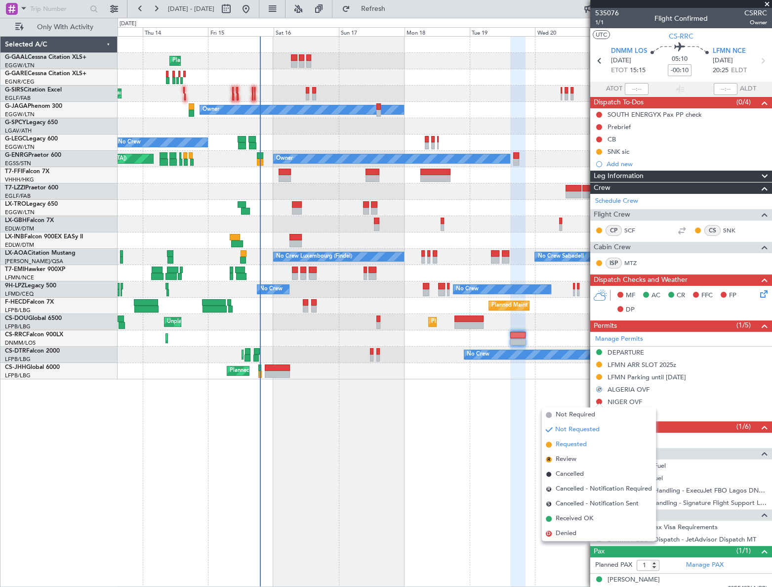
click at [565, 447] on span "Requested" at bounding box center [571, 444] width 31 height 10
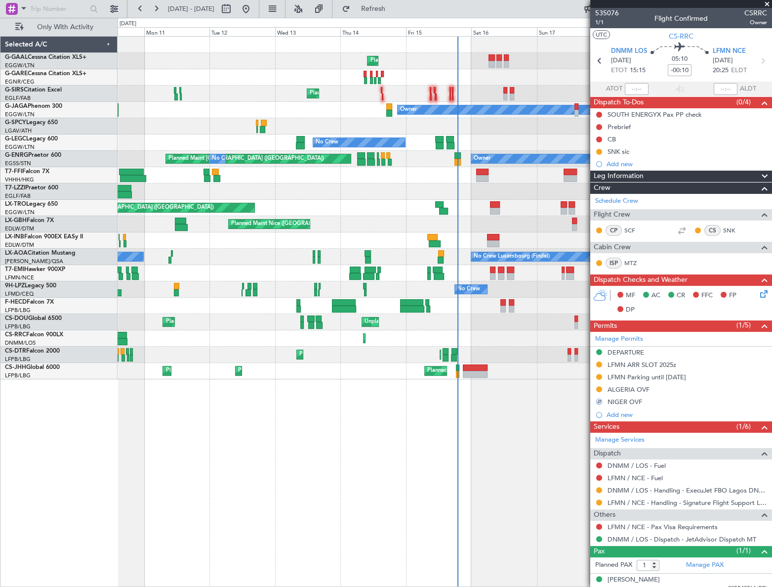
click at [438, 365] on div "Planned Maint No Crew Planned Maint London (Farnborough) Owner No Crew A/C Unav…" at bounding box center [445, 208] width 654 height 342
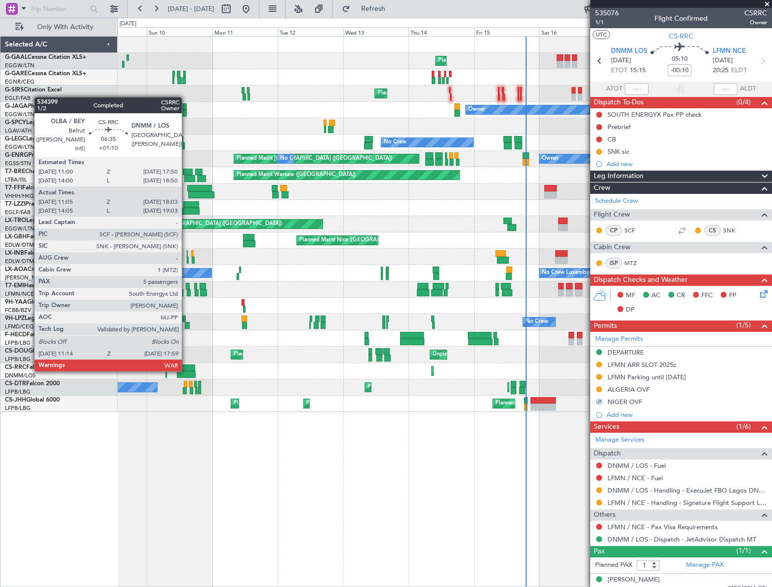
click at [186, 369] on div at bounding box center [185, 367] width 19 height 7
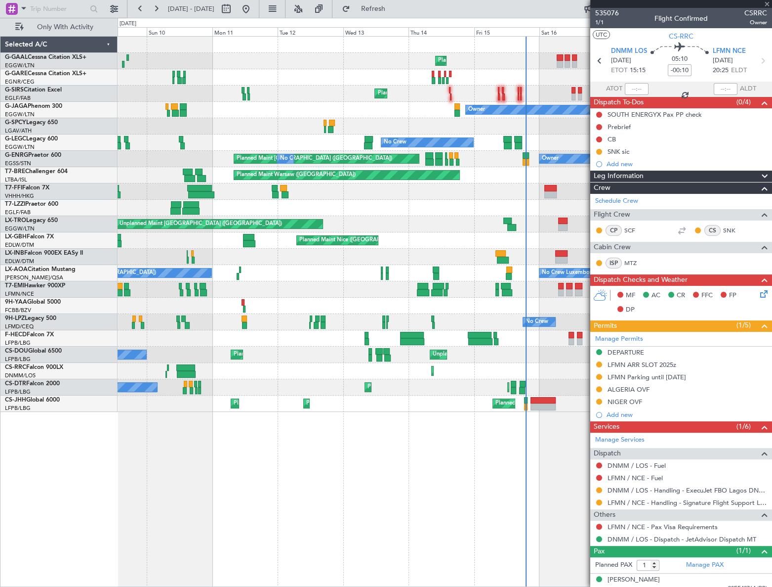
type input "+01:10"
type input "11:15"
type input "17:58"
type input "5"
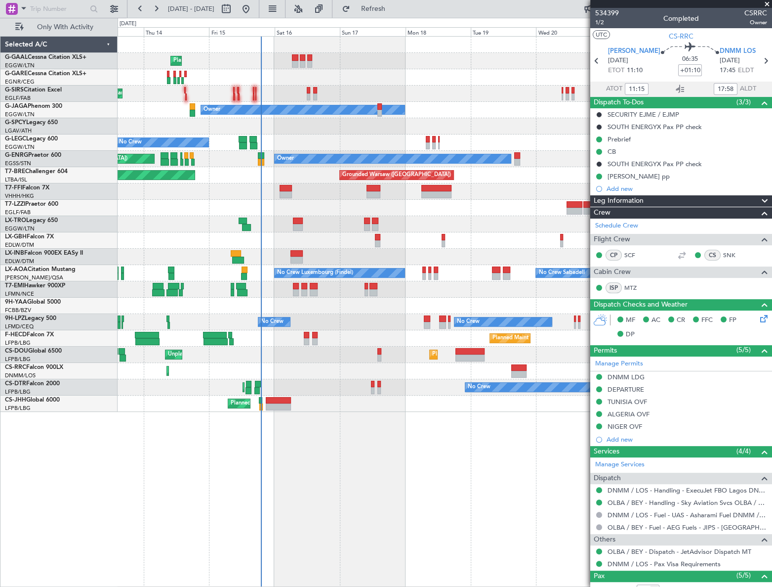
click at [206, 504] on div "Planned Maint Planned Maint London (Farnborough) Owner No Crew A/C Unavailable …" at bounding box center [445, 311] width 654 height 551
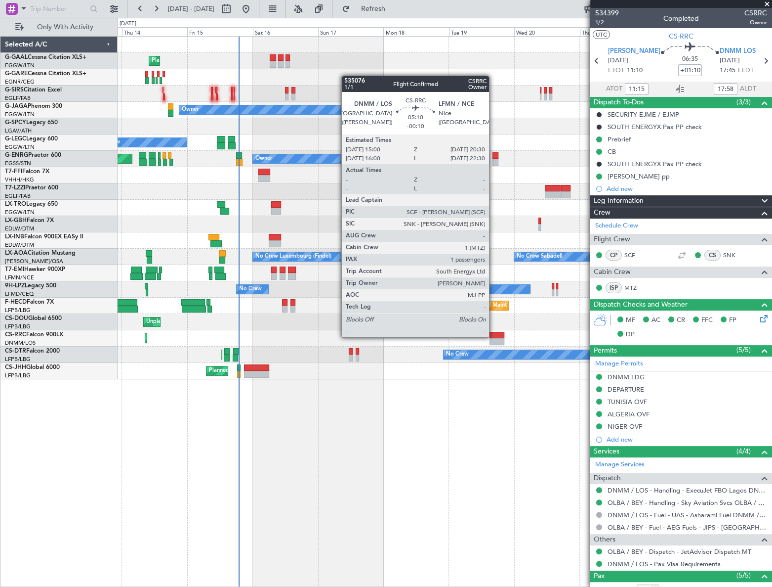
click at [497, 336] on div at bounding box center [497, 335] width 15 height 7
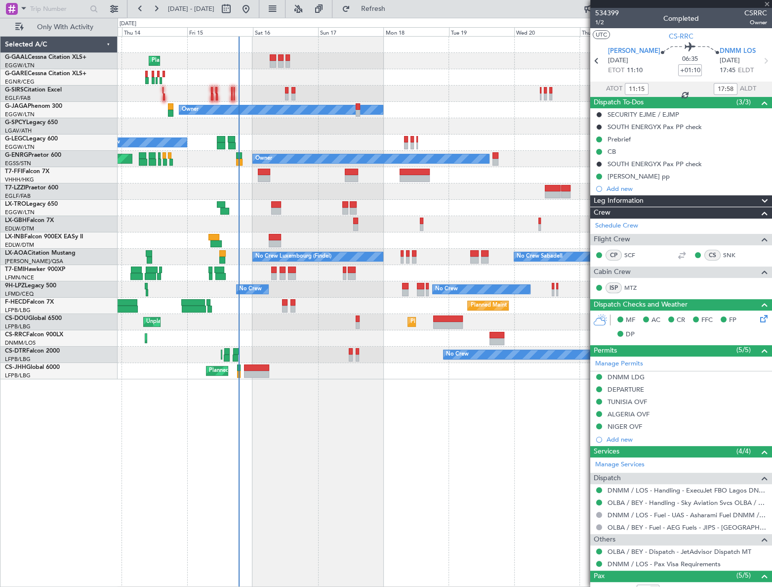
type input "-00:10"
type input "1"
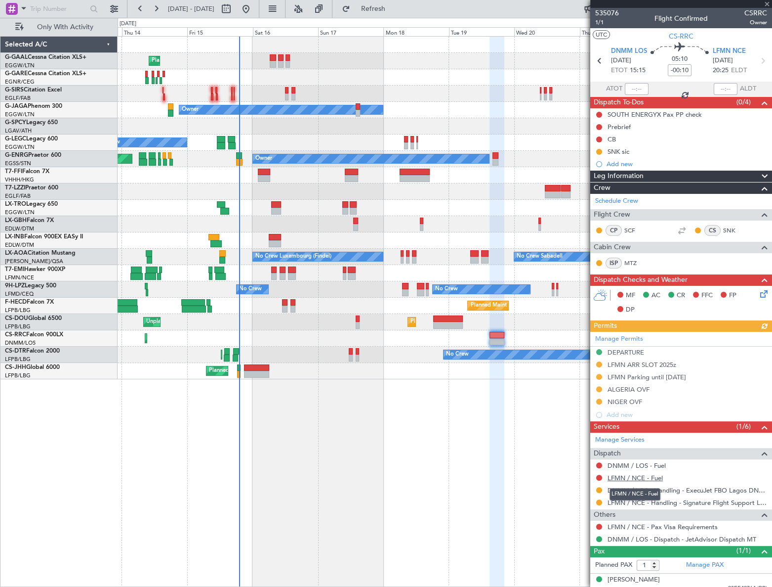
click at [647, 476] on link "LFMN / NCE - Fuel" at bounding box center [635, 477] width 55 height 8
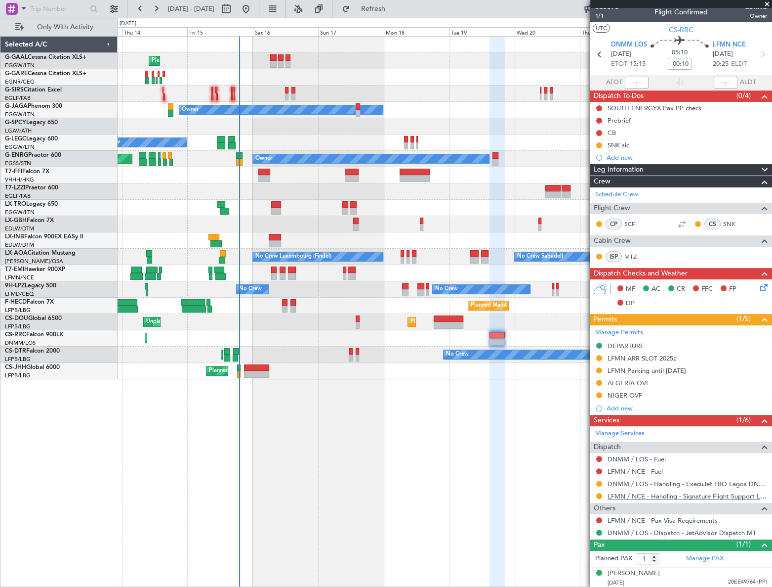
scroll to position [7, 0]
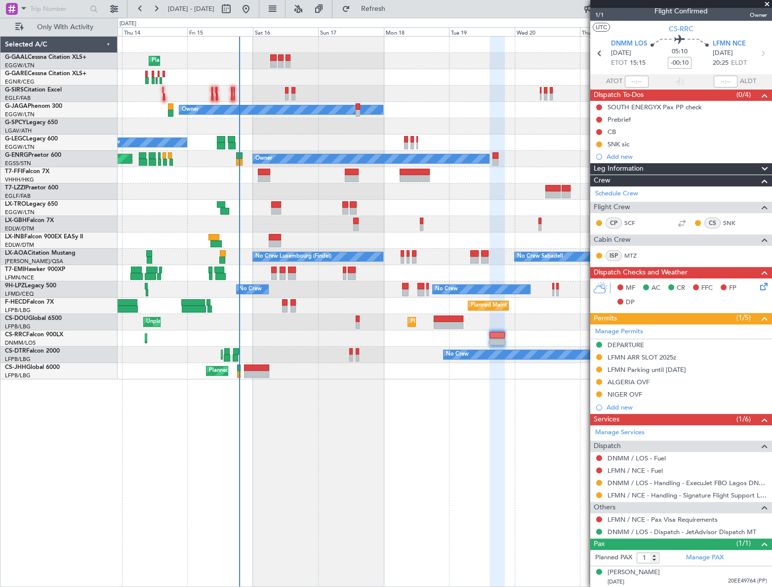
drag, startPoint x: 621, startPoint y: 381, endPoint x: 621, endPoint y: 400, distance: 19.8
click at [621, 381] on div "ALGERIA OVF" at bounding box center [629, 382] width 42 height 8
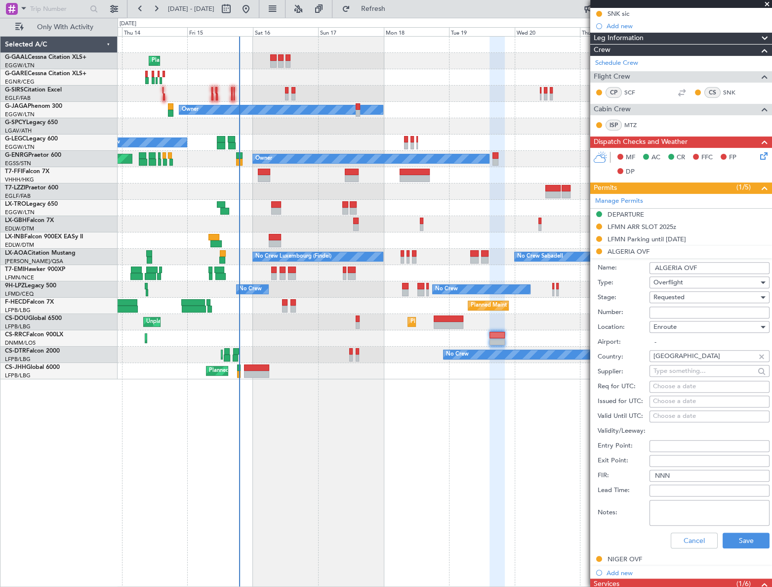
scroll to position [142, 0]
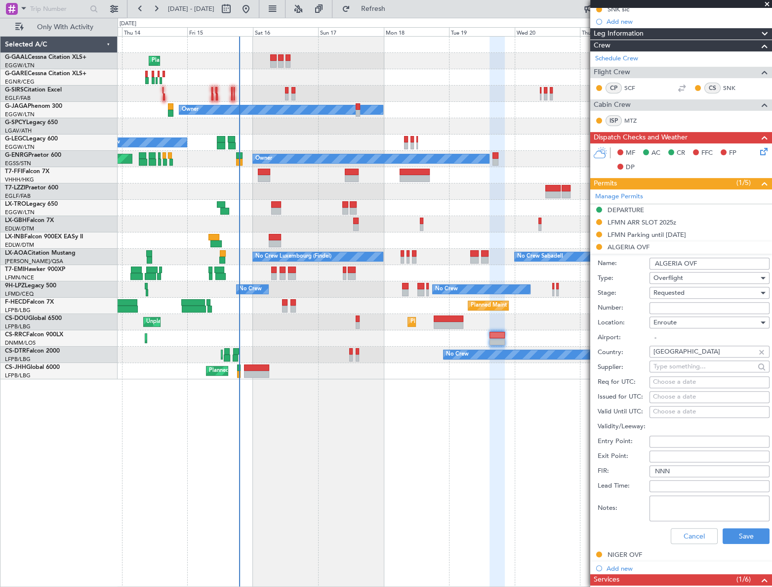
click at [668, 500] on textarea "Notes:" at bounding box center [710, 508] width 120 height 26
drag, startPoint x: 739, startPoint y: 497, endPoint x: 654, endPoint y: 502, distance: 85.1
click at [654, 502] on textarea "UAS ETD 1000Z [DATE]" at bounding box center [710, 508] width 120 height 26
type textarea "UAS ETD 1000Z [DATE]"
click at [728, 534] on button "Save" at bounding box center [746, 536] width 47 height 16
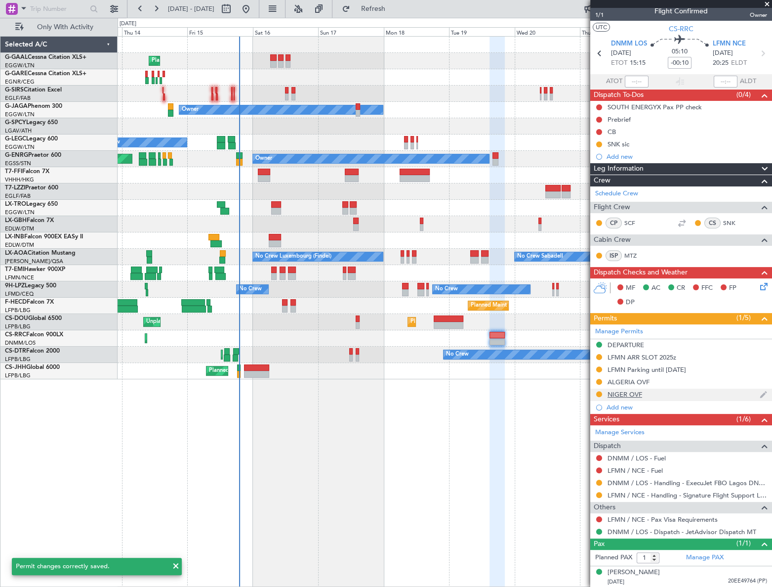
click at [635, 391] on div "NIGER OVF" at bounding box center [625, 394] width 35 height 8
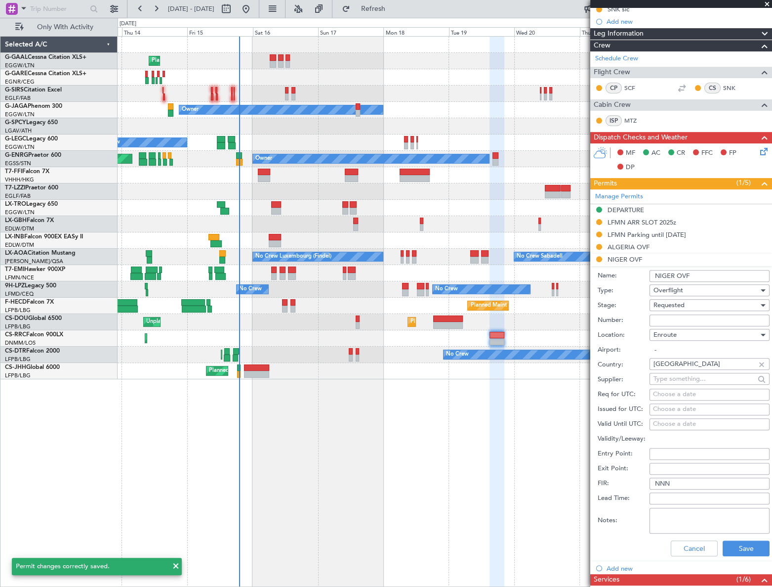
click at [661, 517] on textarea "Notes:" at bounding box center [710, 521] width 120 height 26
paste textarea "UAS ETD 1000Z [DATE]"
type textarea "UAS ETD 1000Z [DATE]"
click at [745, 550] on button "Save" at bounding box center [746, 548] width 47 height 16
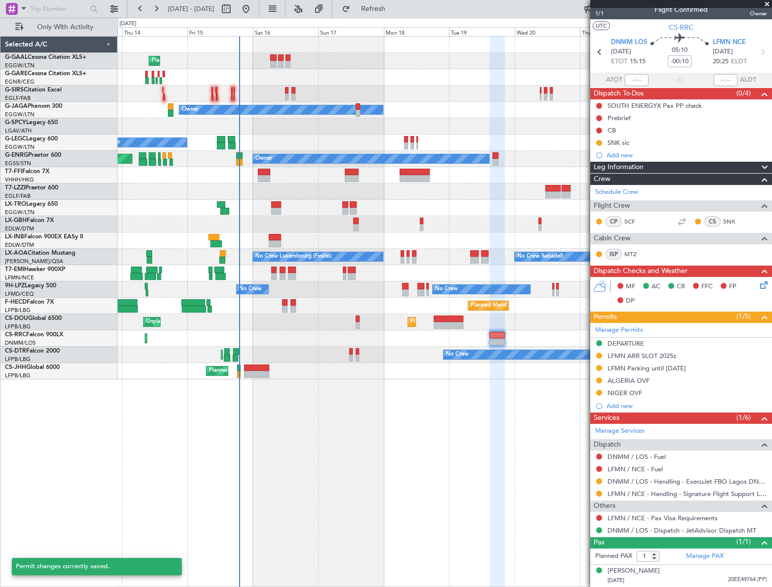
scroll to position [7, 0]
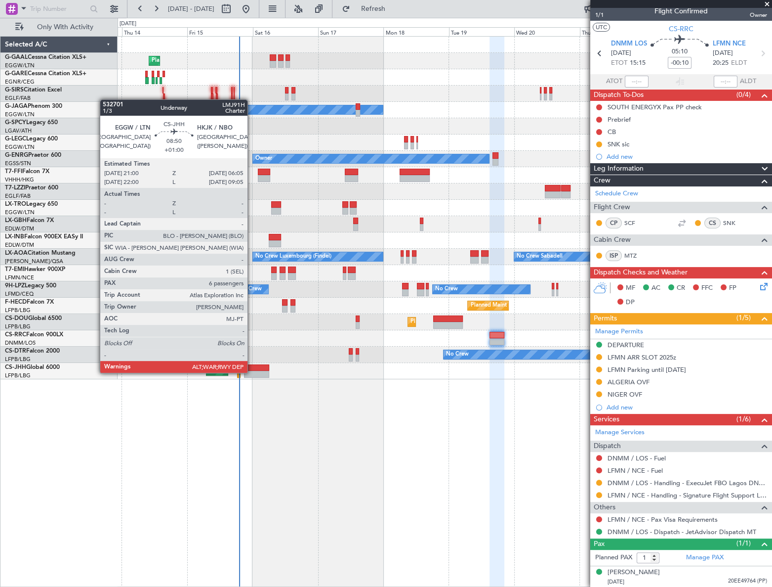
click at [252, 372] on div at bounding box center [256, 374] width 25 height 7
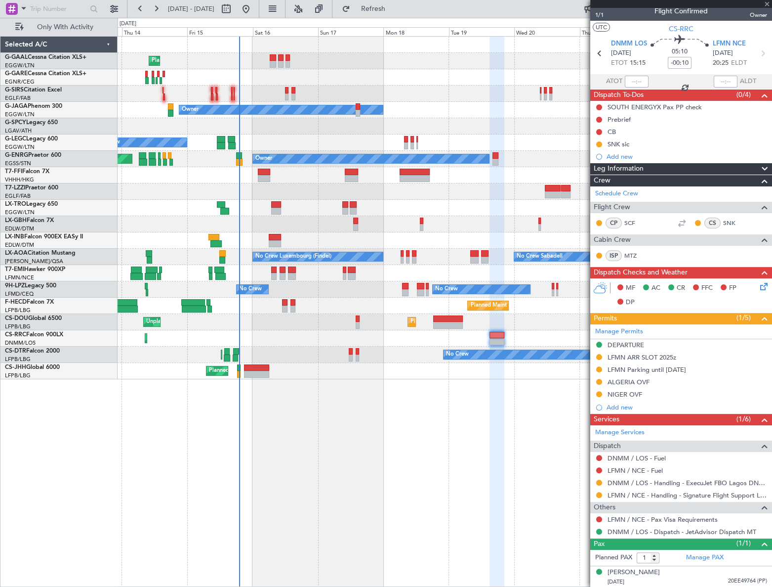
type input "+01:00"
type input "6"
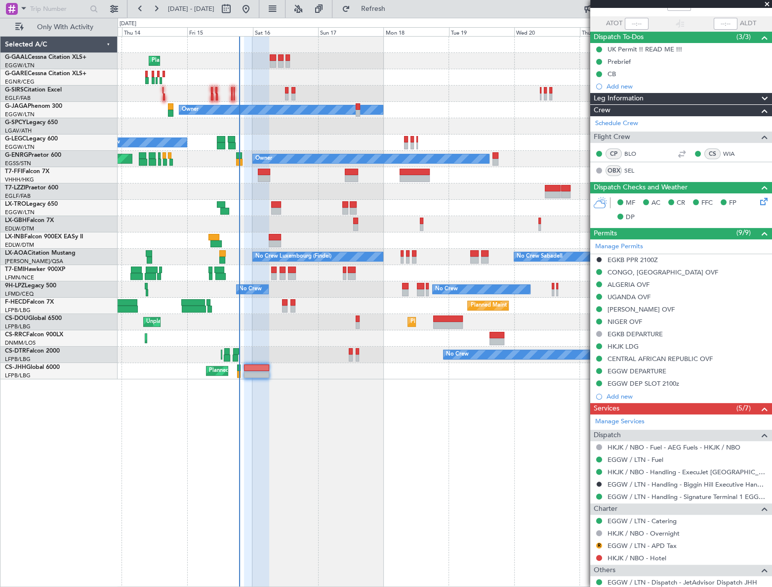
scroll to position [179, 0]
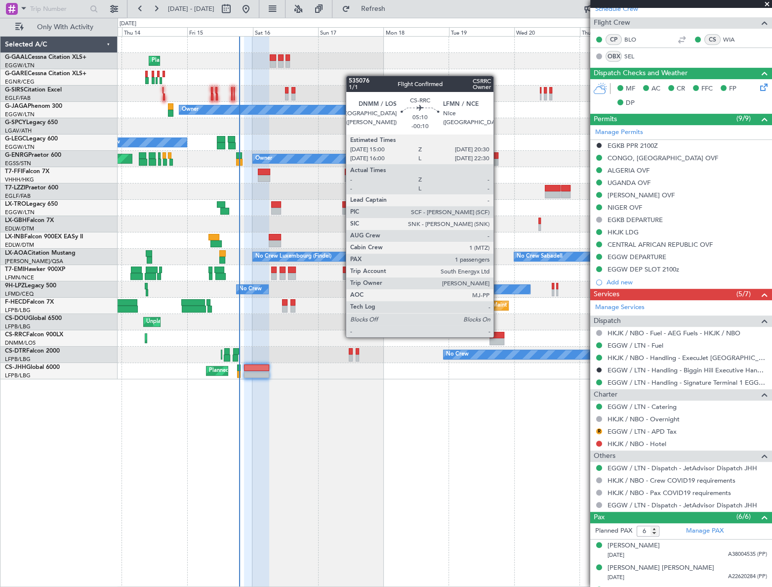
click at [498, 336] on div at bounding box center [497, 335] width 15 height 7
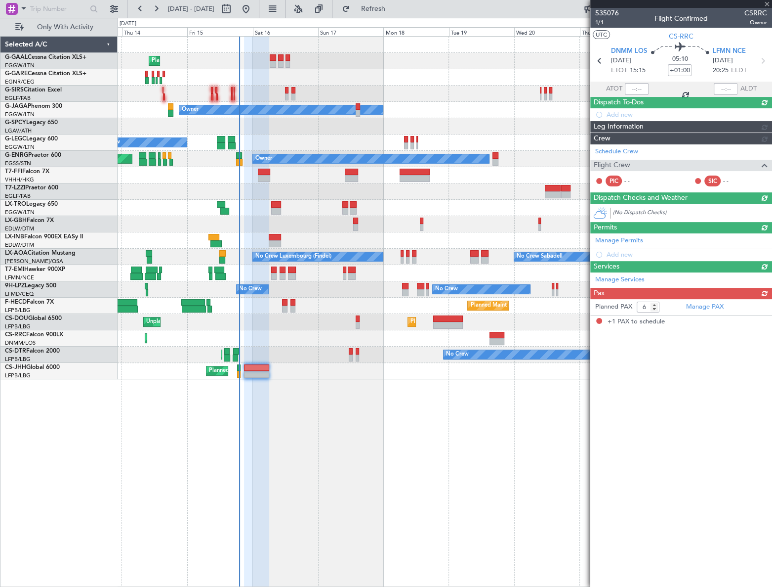
type input "-00:10"
type input "1"
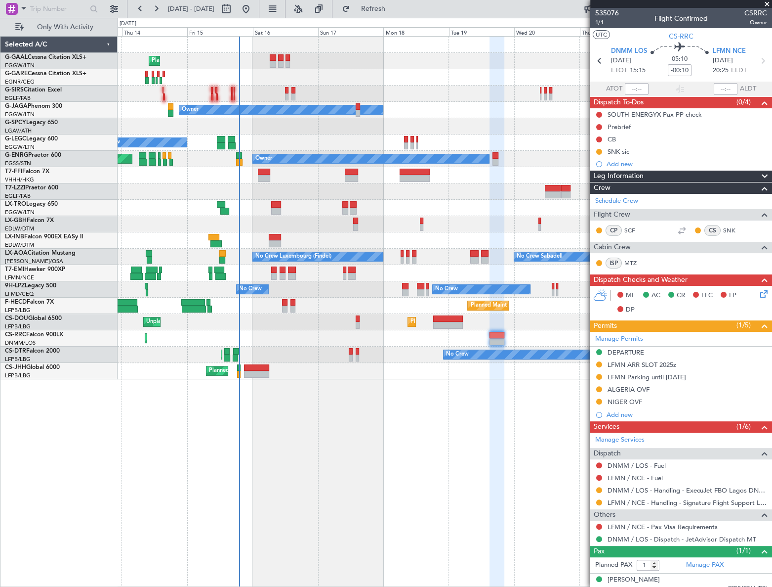
drag, startPoint x: 599, startPoint y: 152, endPoint x: 596, endPoint y: 167, distance: 15.1
click at [599, 152] on button at bounding box center [599, 152] width 6 height 6
click at [598, 196] on span "Completed" at bounding box center [603, 195] width 33 height 10
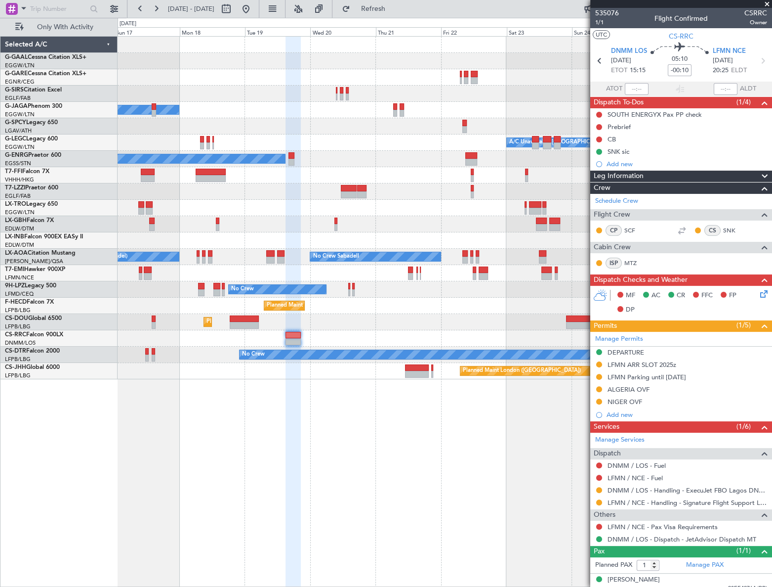
click at [142, 395] on div "Planned Maint Dusseldorf Planned Maint Owner A/C Unavailable [GEOGRAPHIC_DATA] …" at bounding box center [445, 311] width 654 height 551
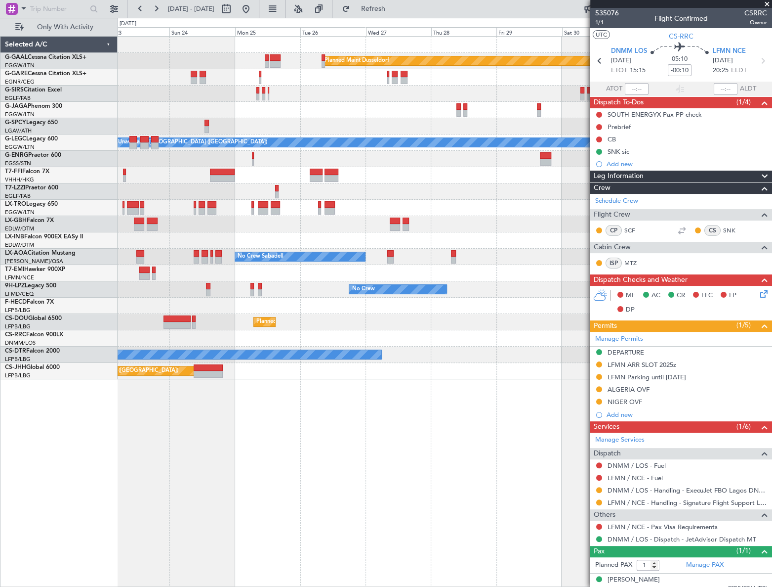
click at [169, 425] on div "Planned Maint Dusseldorf A/C Unavailable [GEOGRAPHIC_DATA] ([GEOGRAPHIC_DATA]) …" at bounding box center [445, 311] width 654 height 551
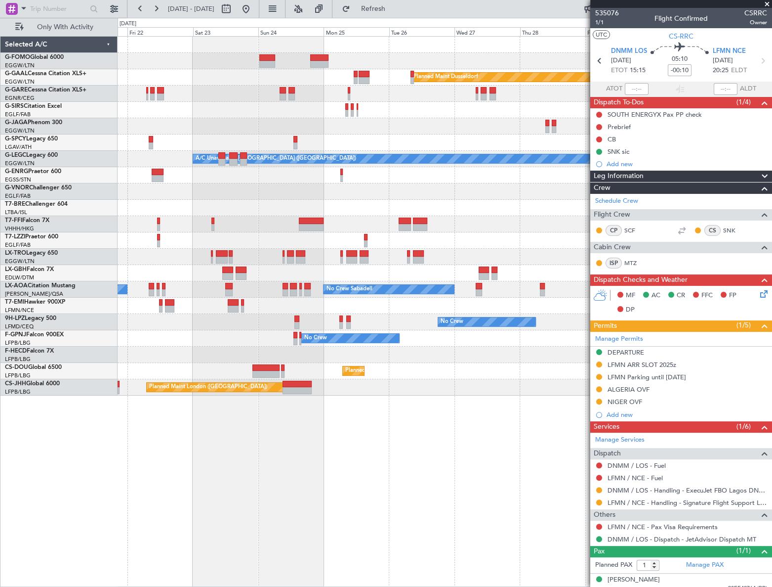
click at [315, 443] on div "Planned Maint Dusseldorf Planned Maint [GEOGRAPHIC_DATA] ([GEOGRAPHIC_DATA]) A/…" at bounding box center [445, 311] width 654 height 551
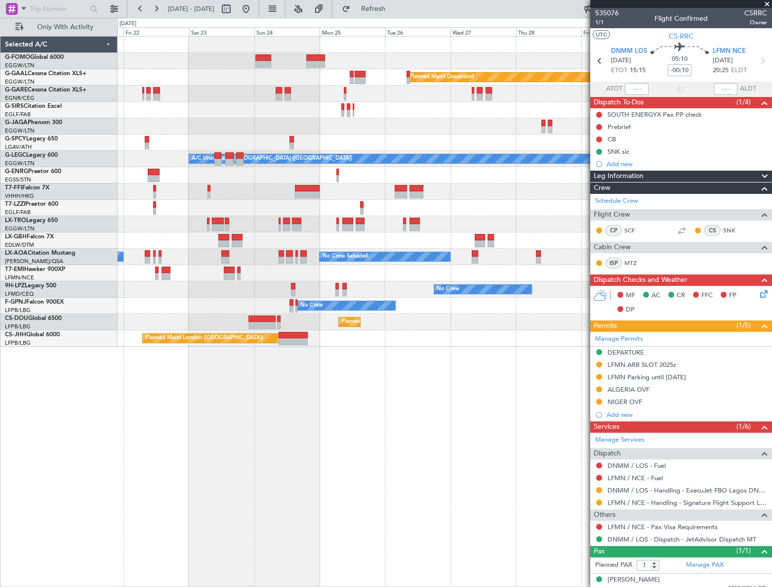
click at [493, 444] on div "Planned Maint Dusseldorf Planned Maint [GEOGRAPHIC_DATA] ([GEOGRAPHIC_DATA]) A/…" at bounding box center [445, 311] width 654 height 551
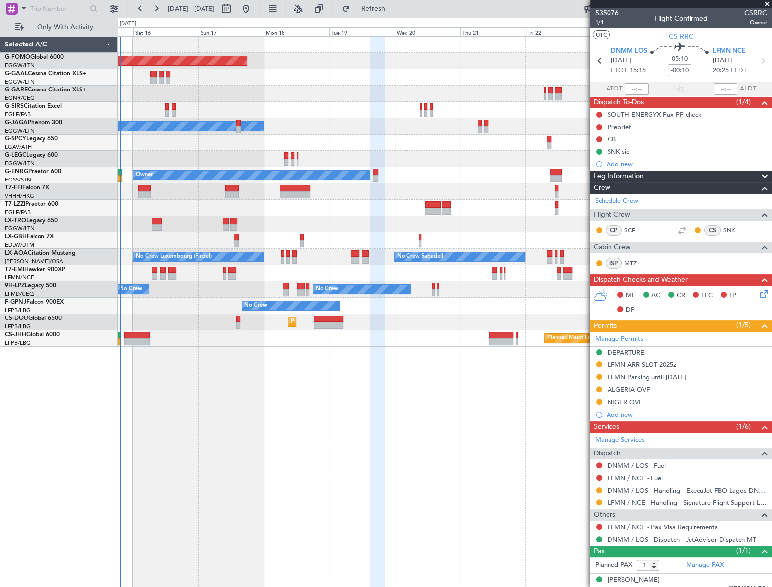
click at [488, 469] on div "Planned Maint Windsor Locks ([PERSON_NAME] Intl) Planned Maint Planned [GEOGRAP…" at bounding box center [445, 311] width 654 height 551
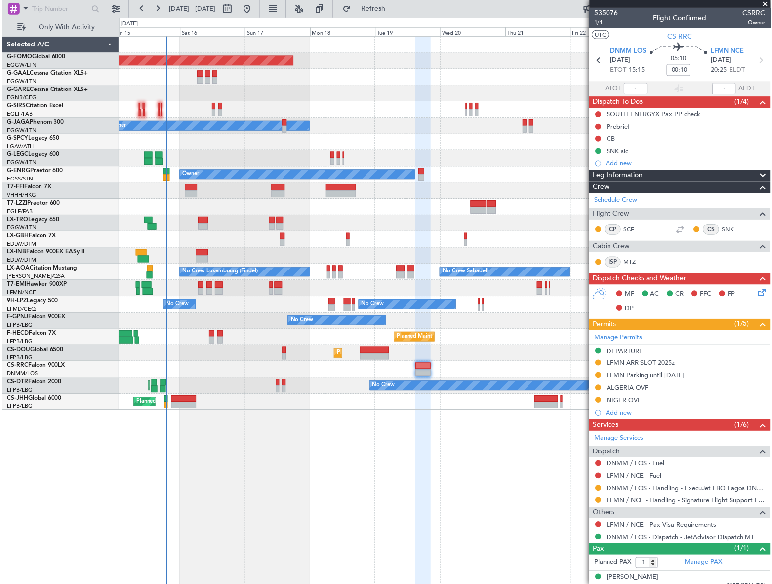
scroll to position [7, 0]
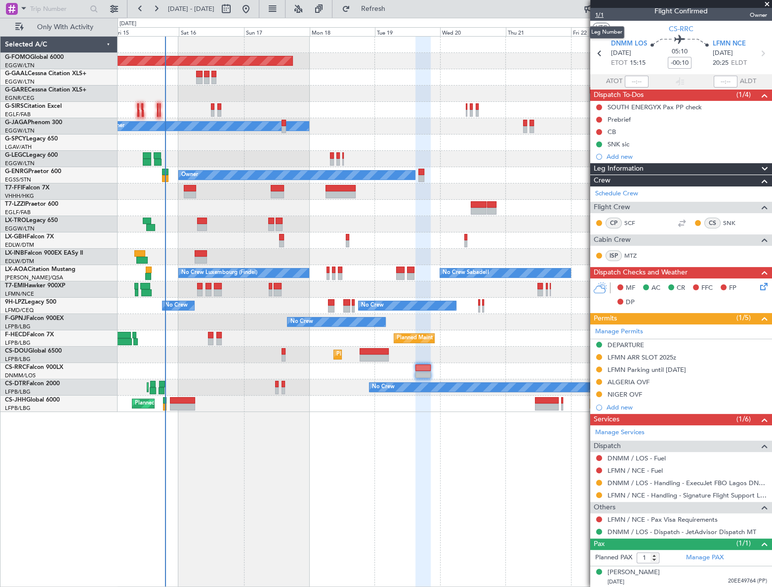
click at [599, 13] on span "1/1" at bounding box center [607, 15] width 24 height 8
click at [599, 482] on button at bounding box center [599, 482] width 6 height 6
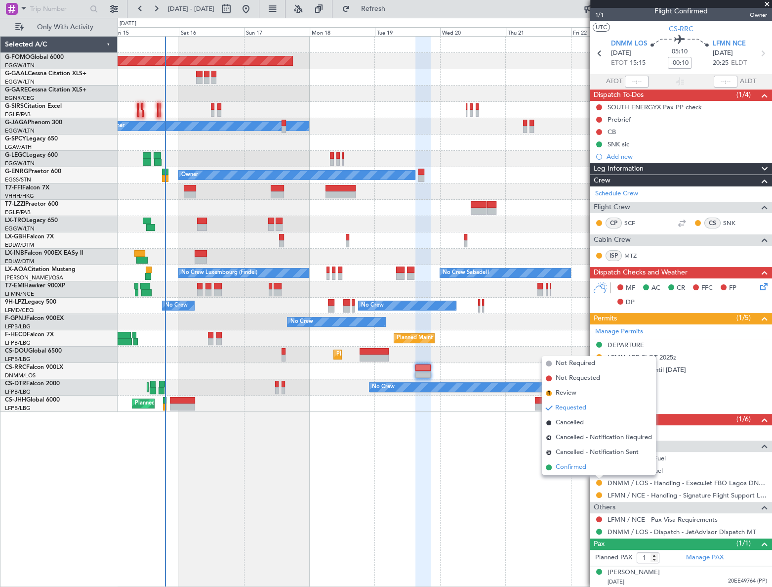
click at [578, 465] on span "Confirmed" at bounding box center [571, 467] width 31 height 10
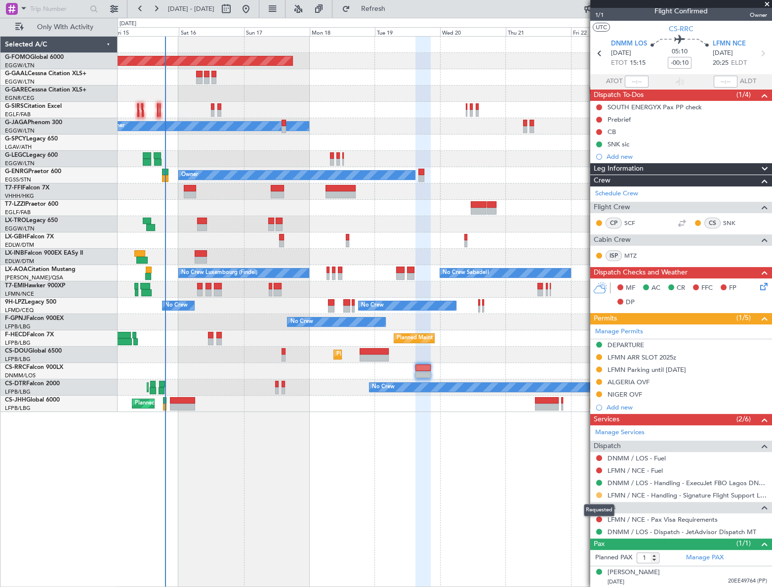
click at [599, 493] on button at bounding box center [599, 495] width 6 height 6
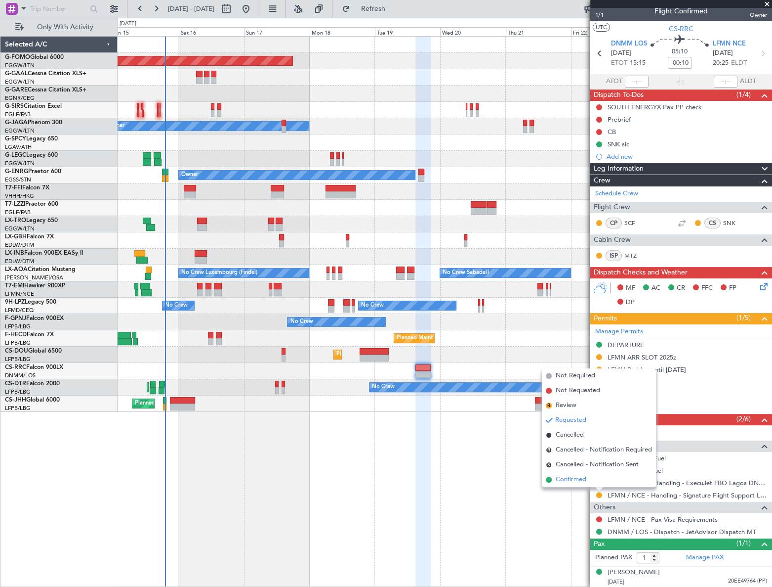
click at [574, 478] on span "Confirmed" at bounding box center [571, 479] width 31 height 10
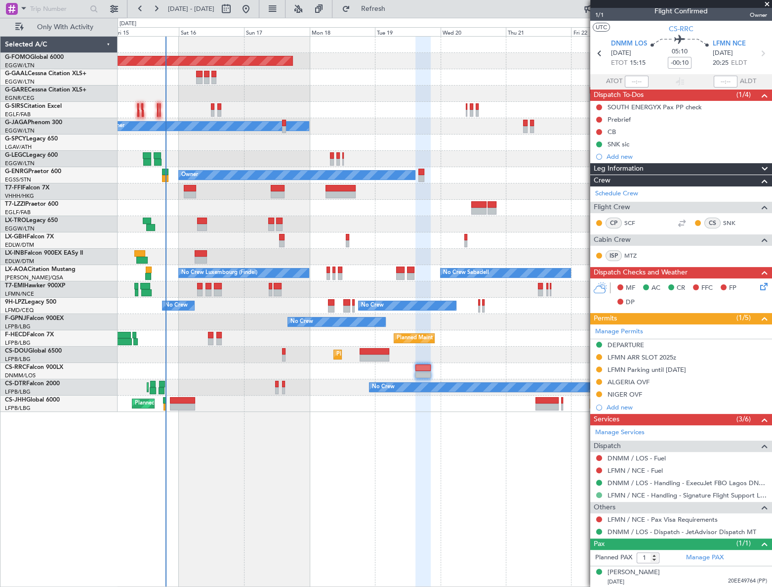
click at [598, 494] on button at bounding box center [599, 495] width 6 height 6
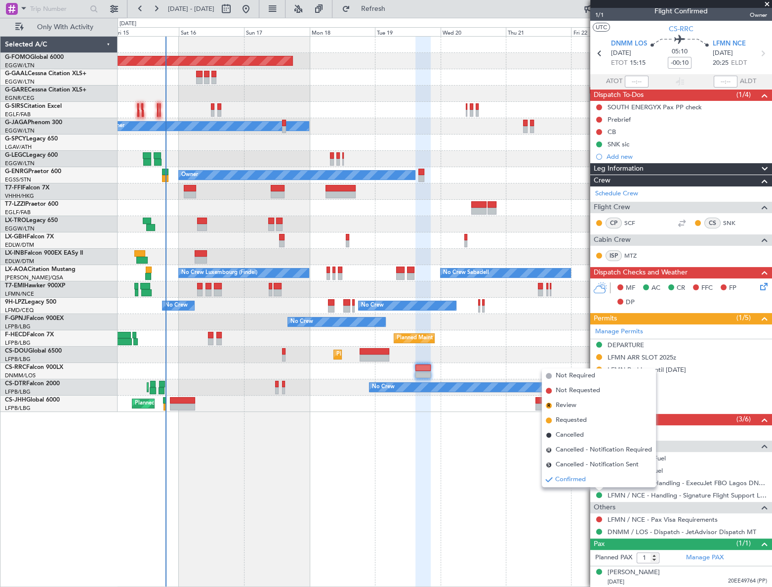
click at [571, 421] on span "Requested" at bounding box center [571, 420] width 31 height 10
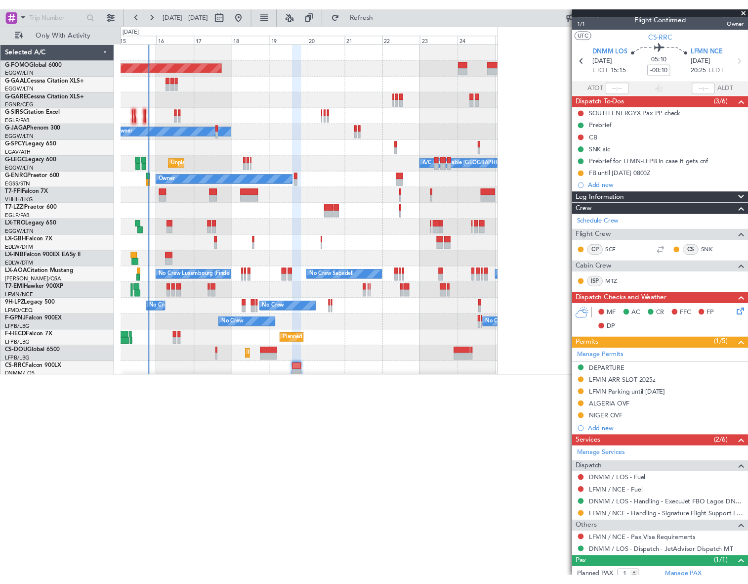
scroll to position [5, 0]
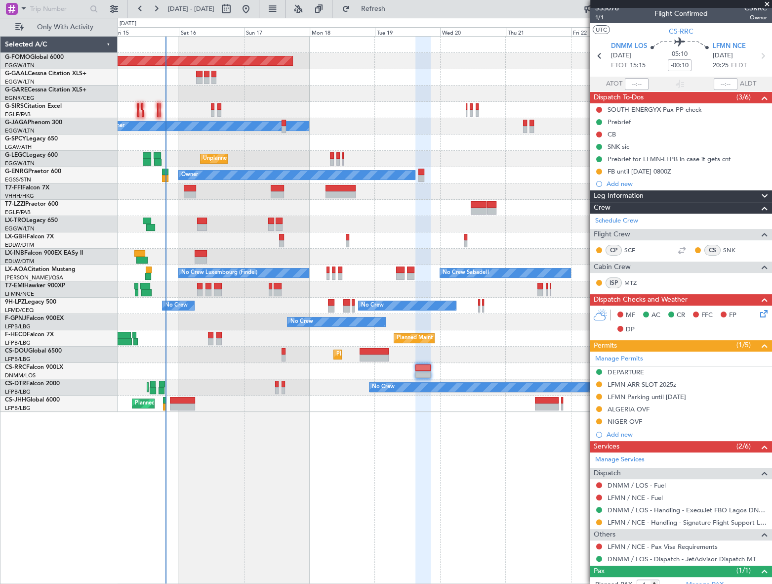
click at [625, 193] on span "Leg Information" at bounding box center [619, 195] width 50 height 11
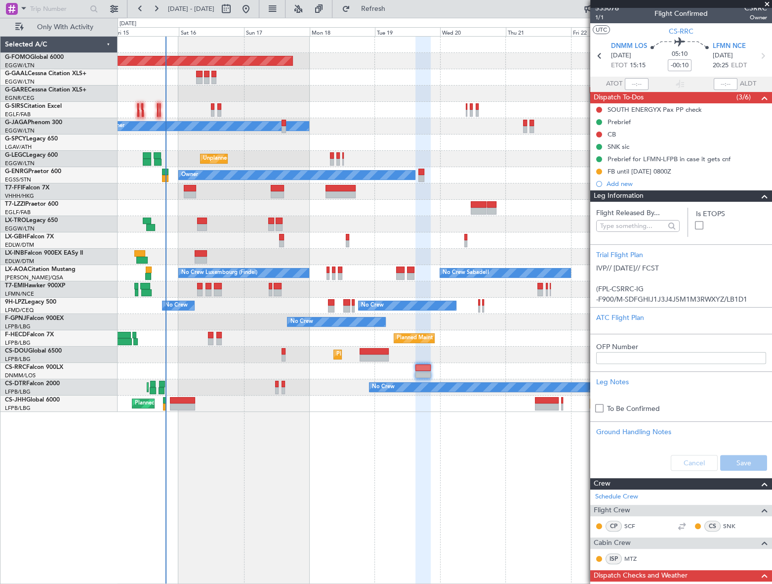
click at [761, 194] on span at bounding box center [765, 196] width 12 height 12
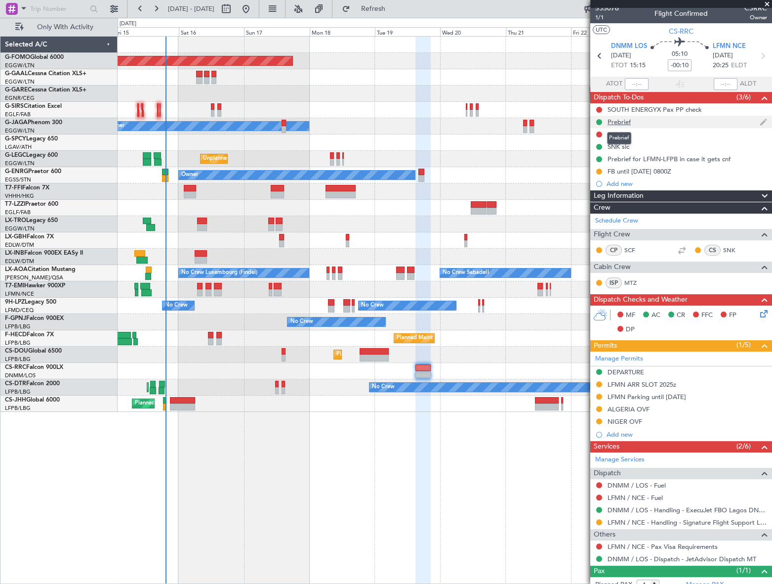
click at [627, 123] on div "Prebrief" at bounding box center [619, 122] width 23 height 8
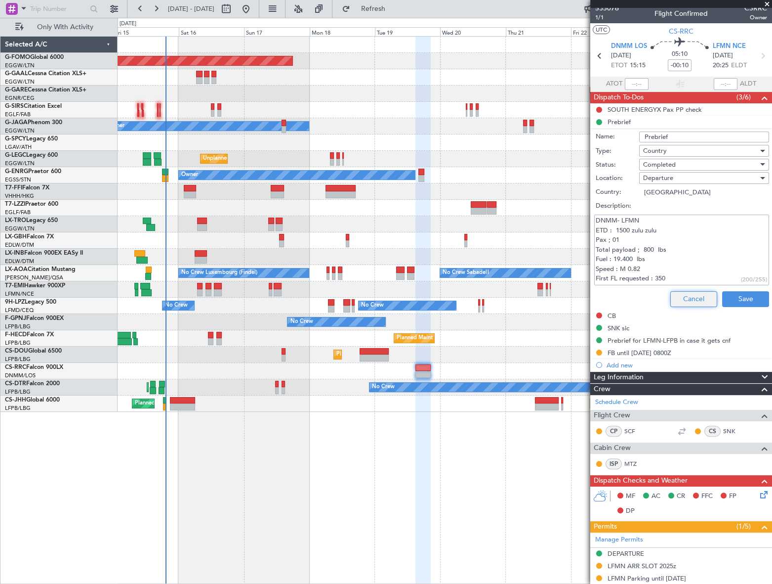
click at [689, 304] on button "Cancel" at bounding box center [694, 299] width 47 height 16
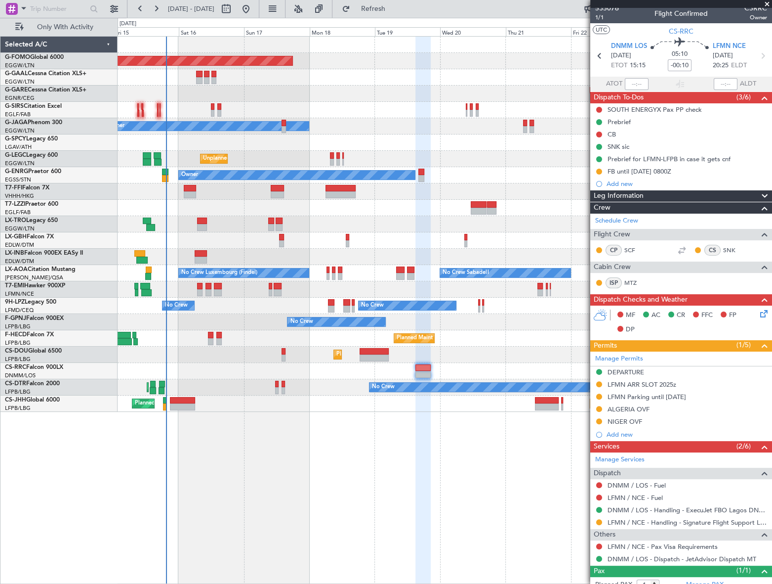
click at [693, 193] on div "Leg Information" at bounding box center [682, 195] width 182 height 11
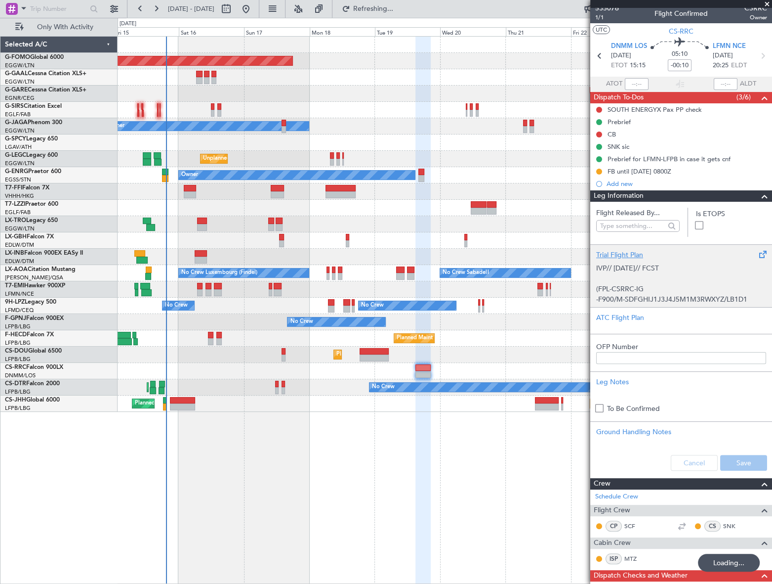
click at [638, 279] on p at bounding box center [681, 278] width 170 height 10
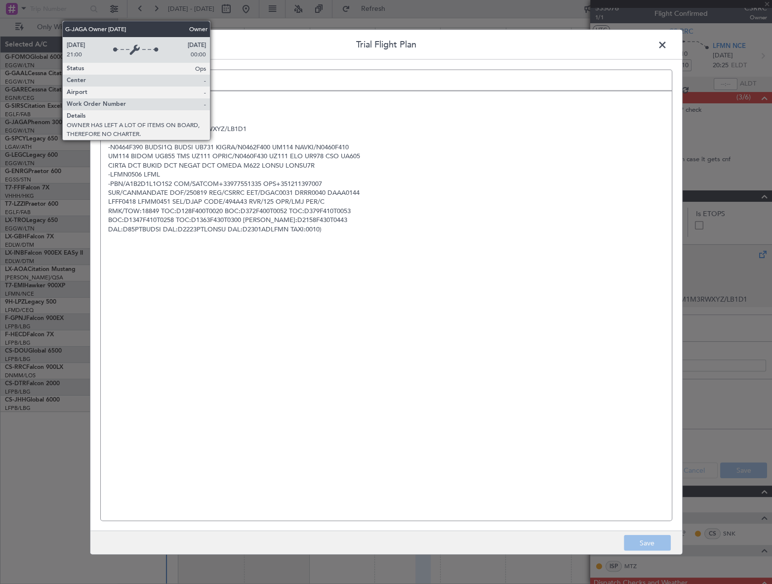
click at [166, 166] on p "CIRTA DCT BUKID DCT NEGAT DCT OMEDA M622 LONSU LONSU7R" at bounding box center [386, 165] width 556 height 9
click at [146, 145] on p "-N0464F390 BUDSI1Q BUDSI UB731 KIGRA/N0462F400 UM114 NAVKI/N0460F410" at bounding box center [386, 146] width 556 height 9
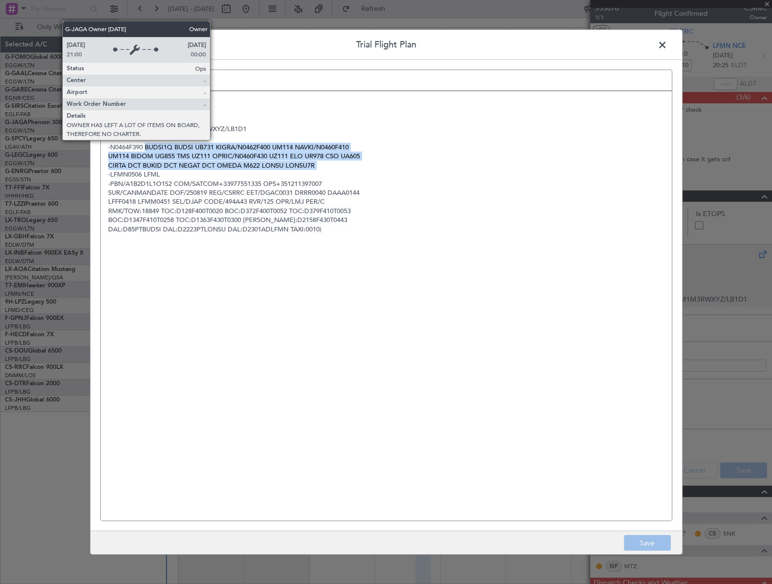
drag, startPoint x: 146, startPoint y: 146, endPoint x: 326, endPoint y: 164, distance: 180.8
click at [326, 164] on div "IVP// [DATE]// FCST (FPL-CSRRC-IG -F900/M-SDFGHIJ1J3J4J5M1M3RWXYZ/LB1D1 -DNMM15…" at bounding box center [386, 305] width 571 height 429
copy div "BUDSI1Q BUDSI UB731 KIGRA/N0462F400 UM114 NAVKI/N0460F410 UM114 BIDOM UG855 TMS…"
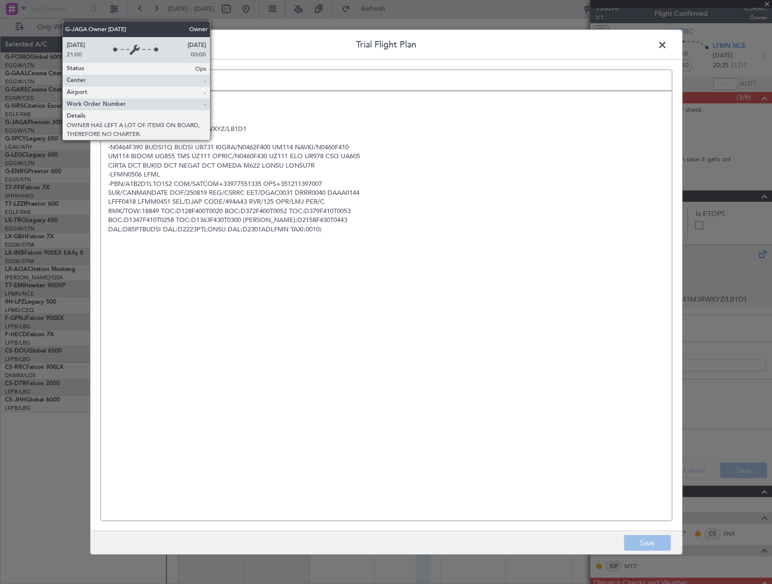
click at [668, 39] on span at bounding box center [668, 47] width 0 height 20
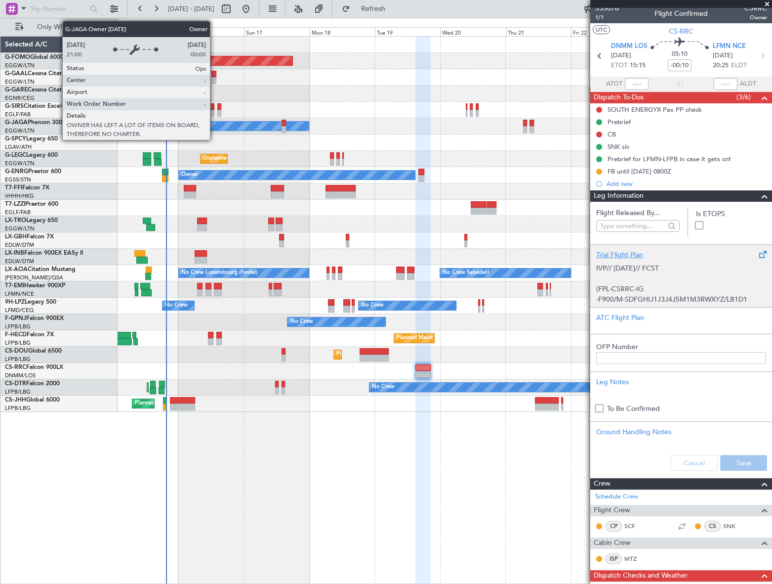
click at [759, 197] on span at bounding box center [765, 196] width 12 height 12
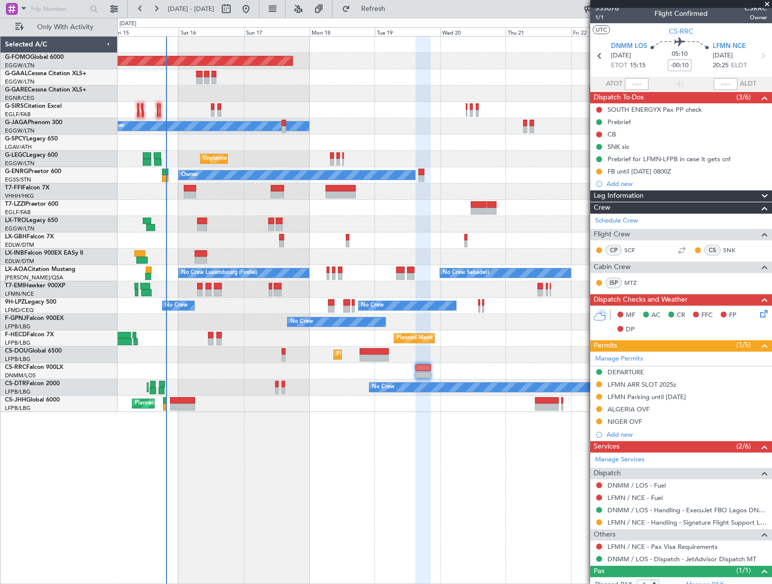
click at [683, 199] on div "Leg Information" at bounding box center [682, 195] width 182 height 11
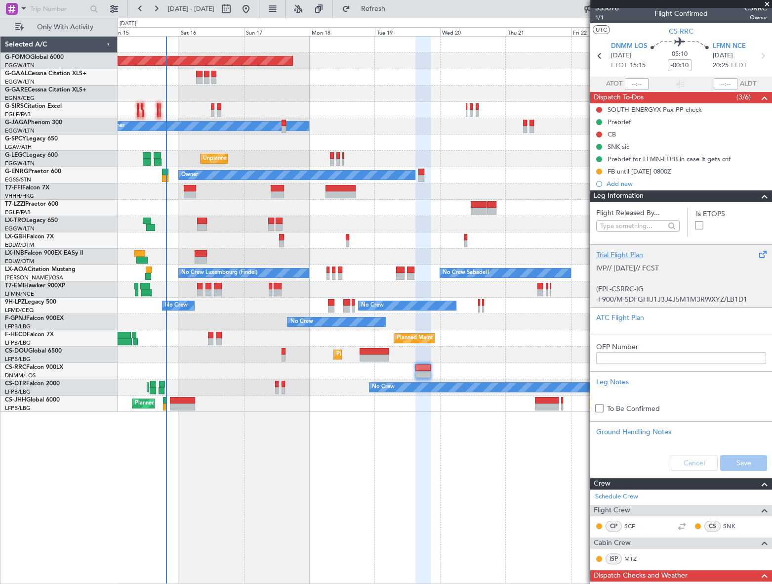
click at [683, 199] on div "Leg Information" at bounding box center [682, 195] width 182 height 11
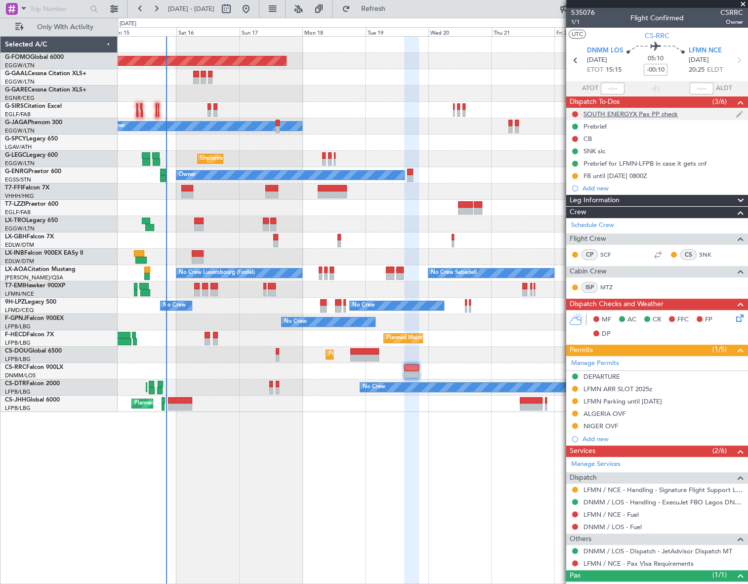
scroll to position [0, 0]
